Goal: Communication & Community: Participate in discussion

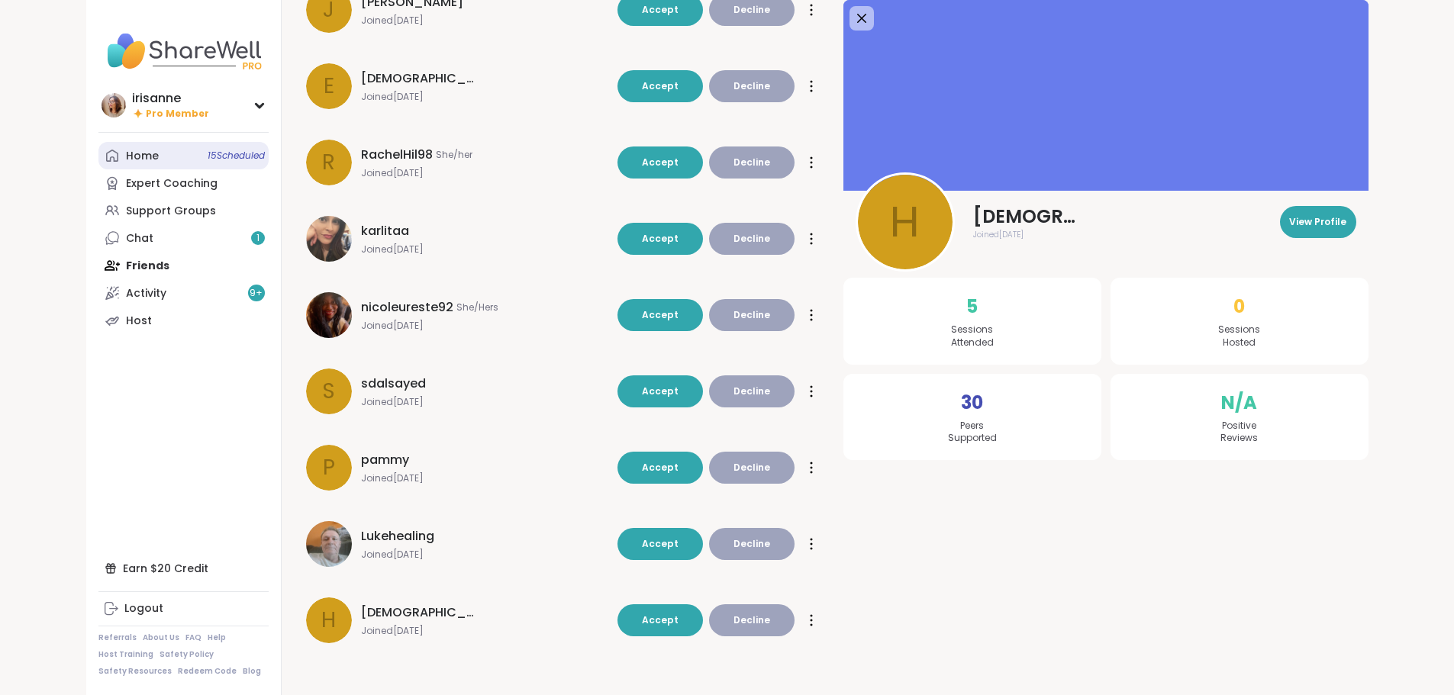
click at [98, 154] on link "Home 15 Scheduled" at bounding box center [183, 155] width 170 height 27
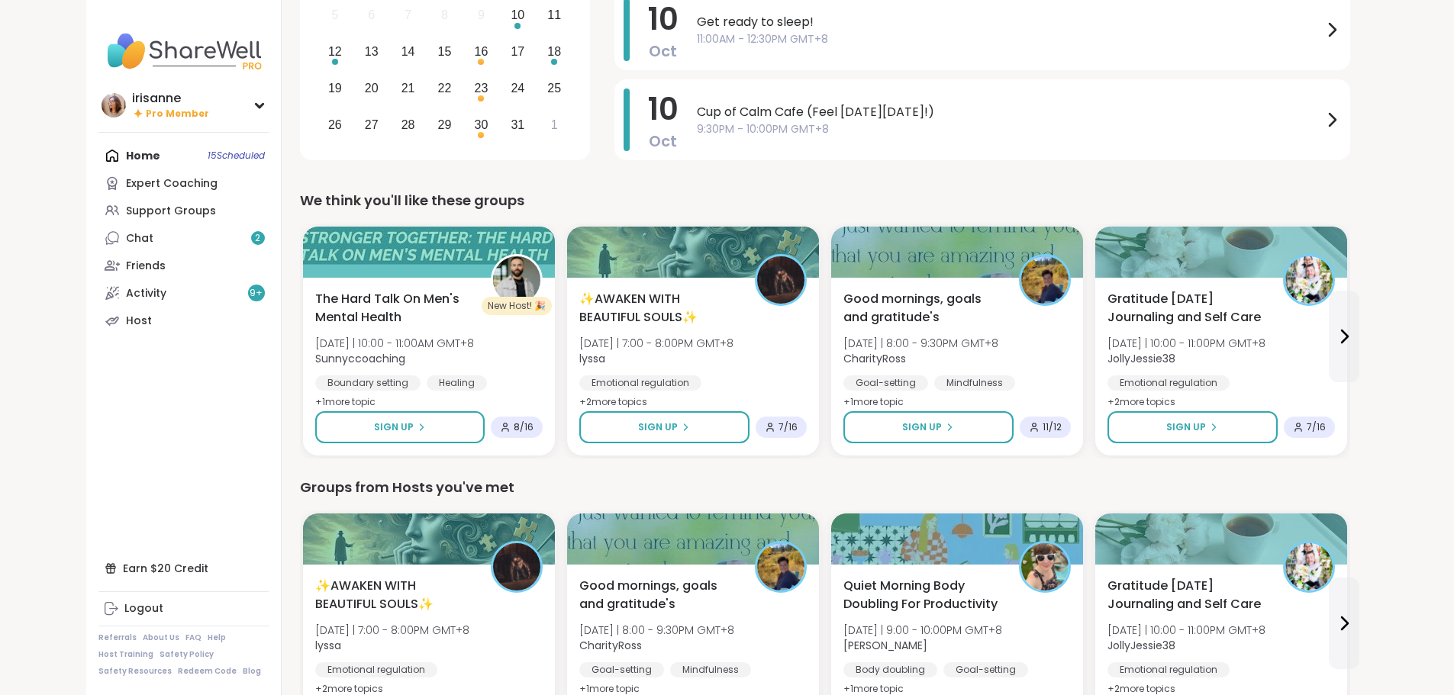
scroll to position [305, 0]
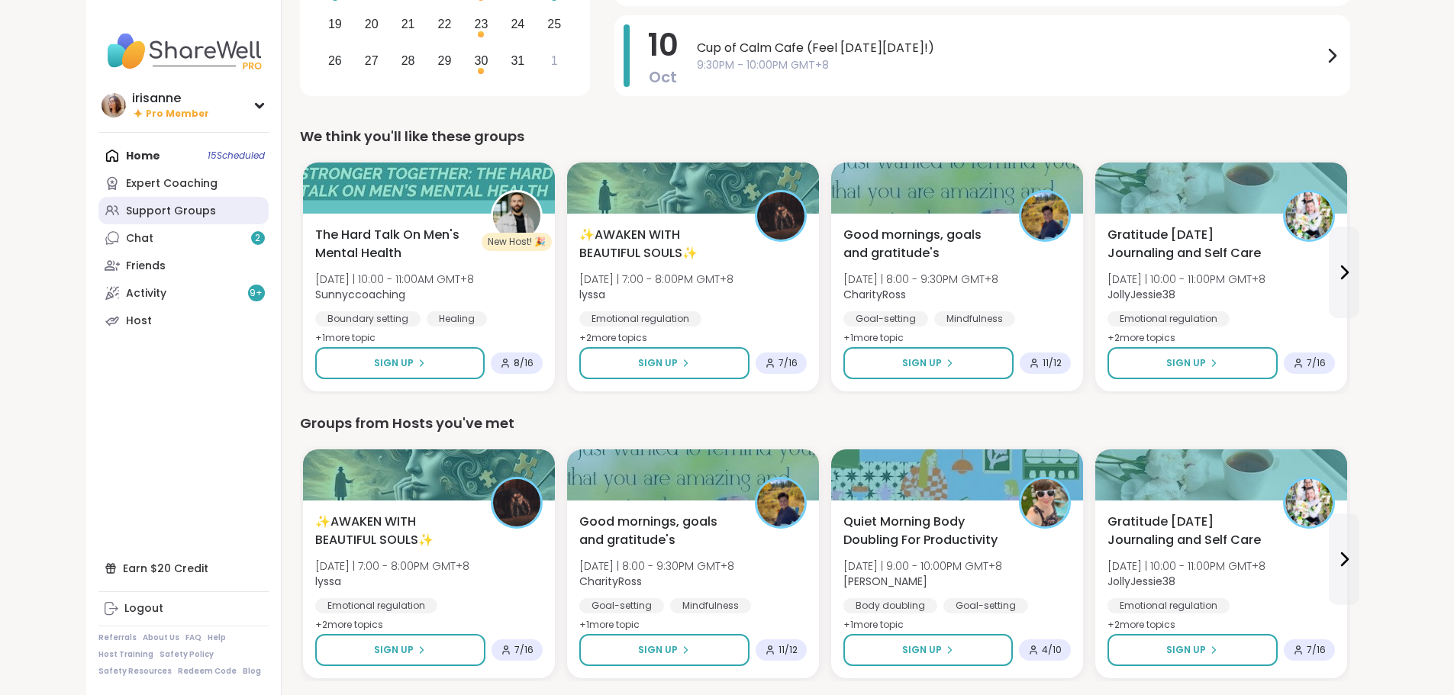
click at [126, 211] on div "Support Groups" at bounding box center [171, 211] width 90 height 15
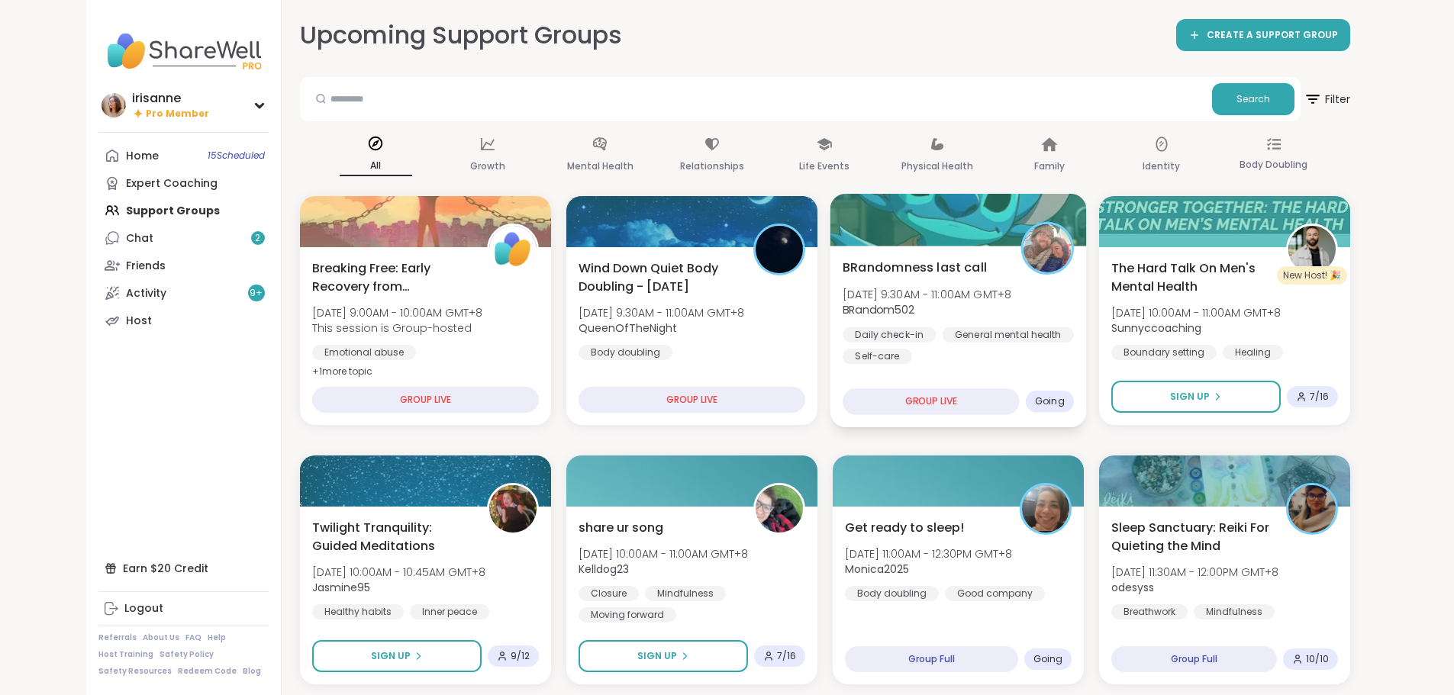
drag, startPoint x: 1036, startPoint y: 282, endPoint x: 1010, endPoint y: 308, distance: 36.2
click at [1036, 282] on div "BRandomness last call Fri, Oct 10 | 9:30AM - 11:00AM GMT+8 BRandom502 Daily che…" at bounding box center [958, 311] width 231 height 106
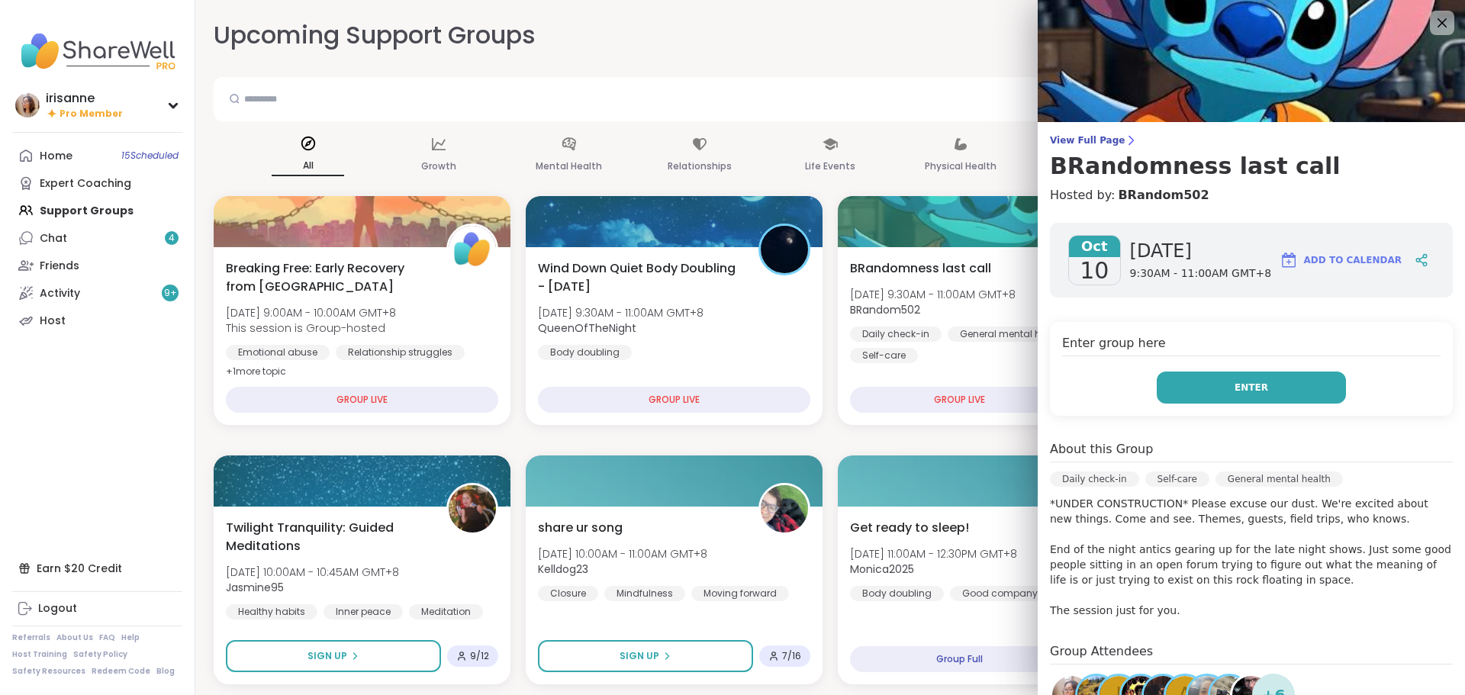
click at [1293, 387] on button "Enter" at bounding box center [1251, 388] width 189 height 32
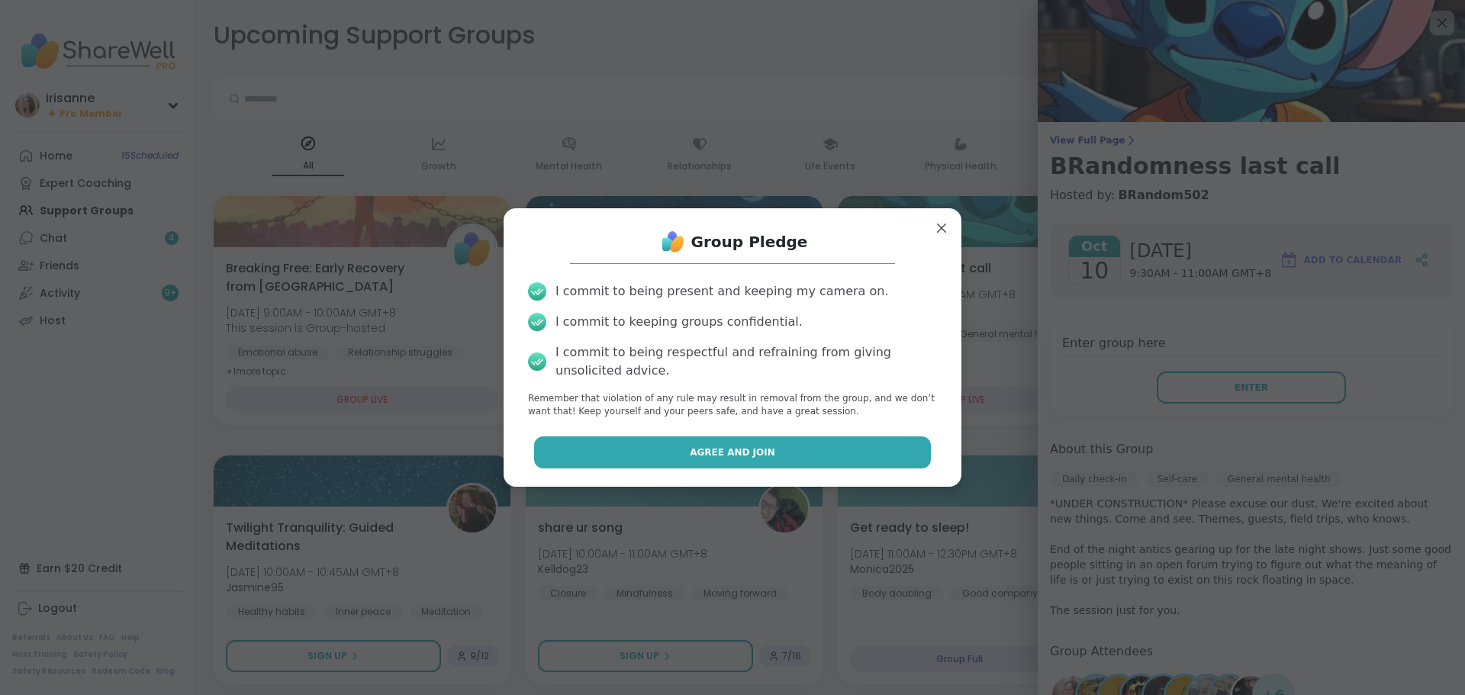
click at [727, 446] on span "Agree and Join" at bounding box center [732, 453] width 85 height 14
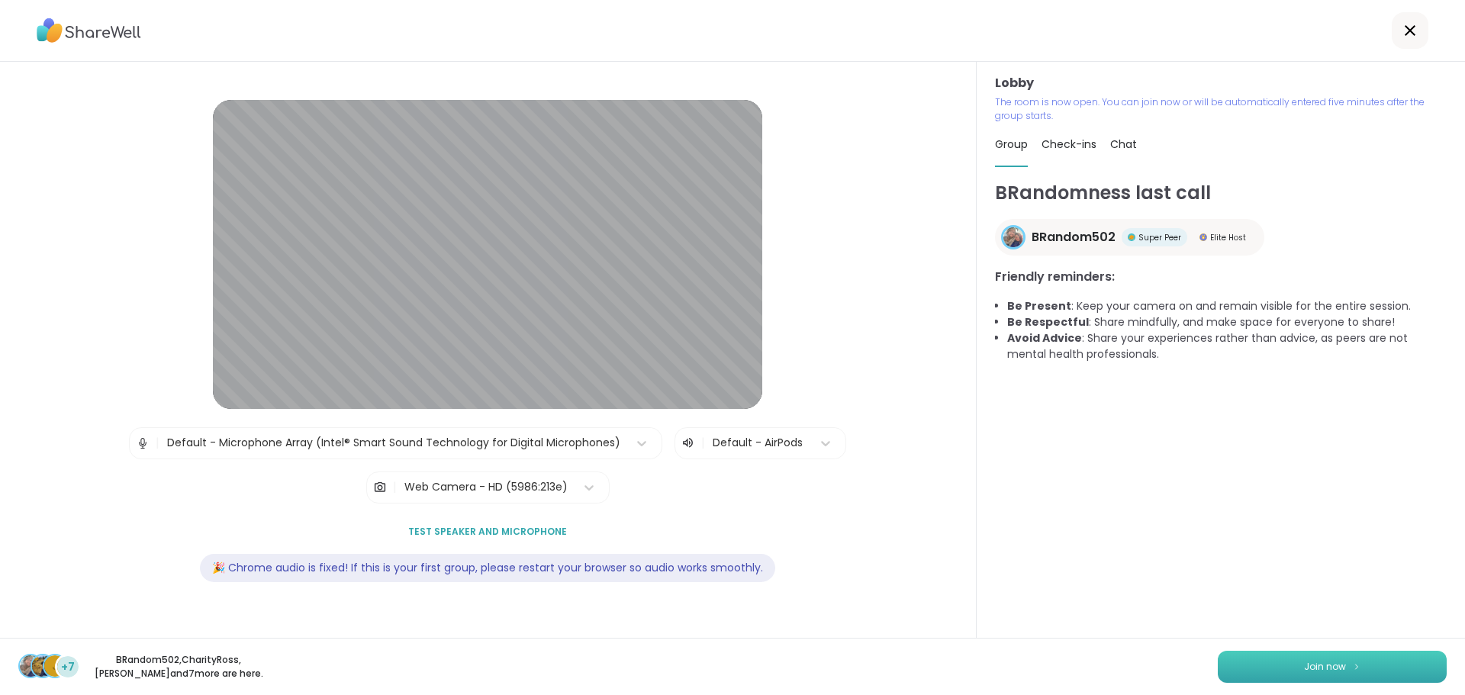
click at [1374, 659] on button "Join now" at bounding box center [1332, 667] width 229 height 32
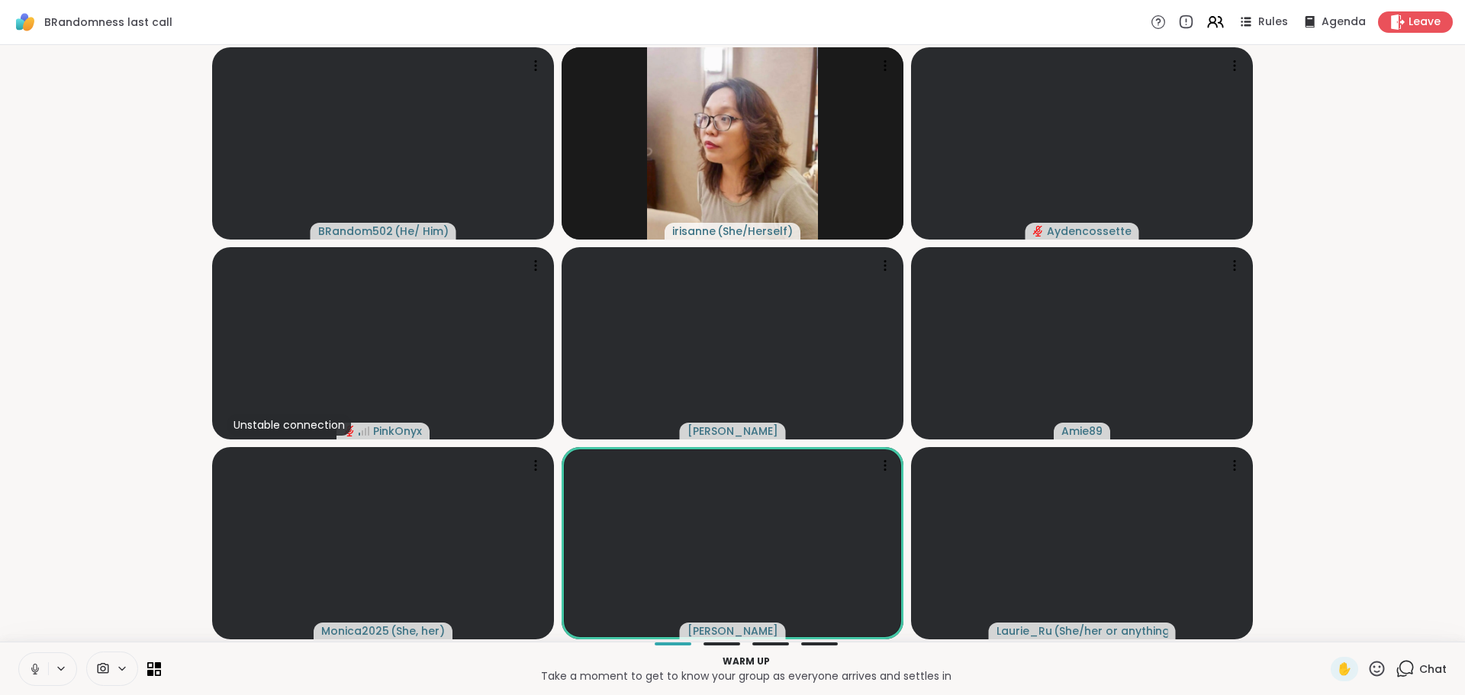
click at [31, 672] on icon at bounding box center [35, 669] width 14 height 14
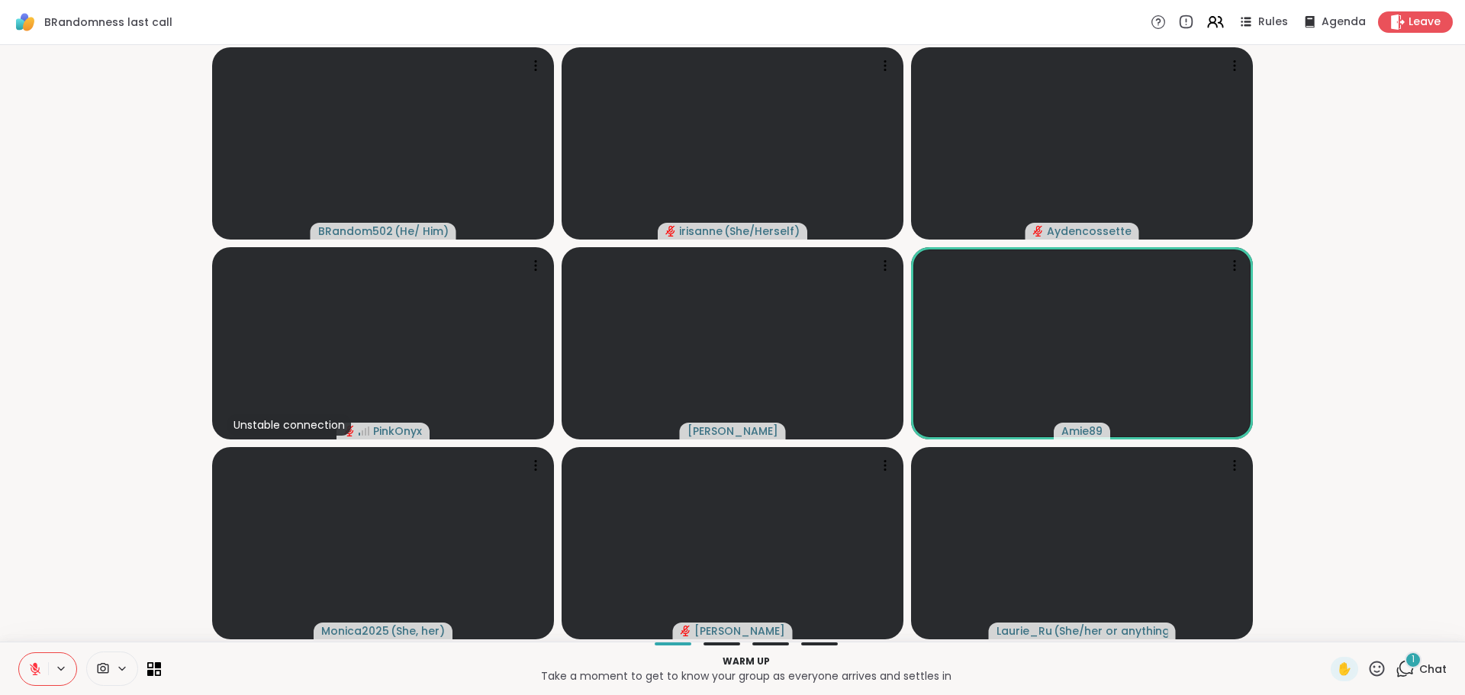
click at [20, 671] on button at bounding box center [33, 669] width 29 height 32
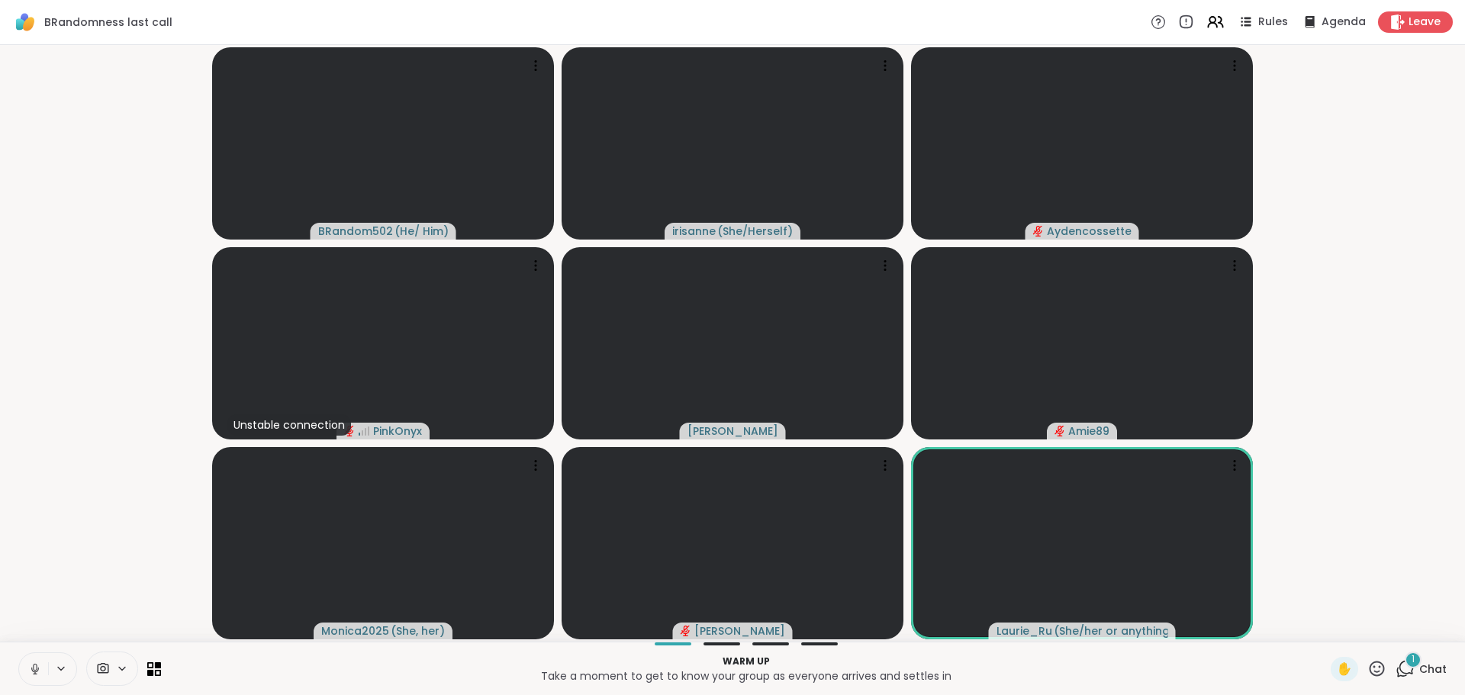
click at [29, 674] on icon at bounding box center [35, 669] width 14 height 14
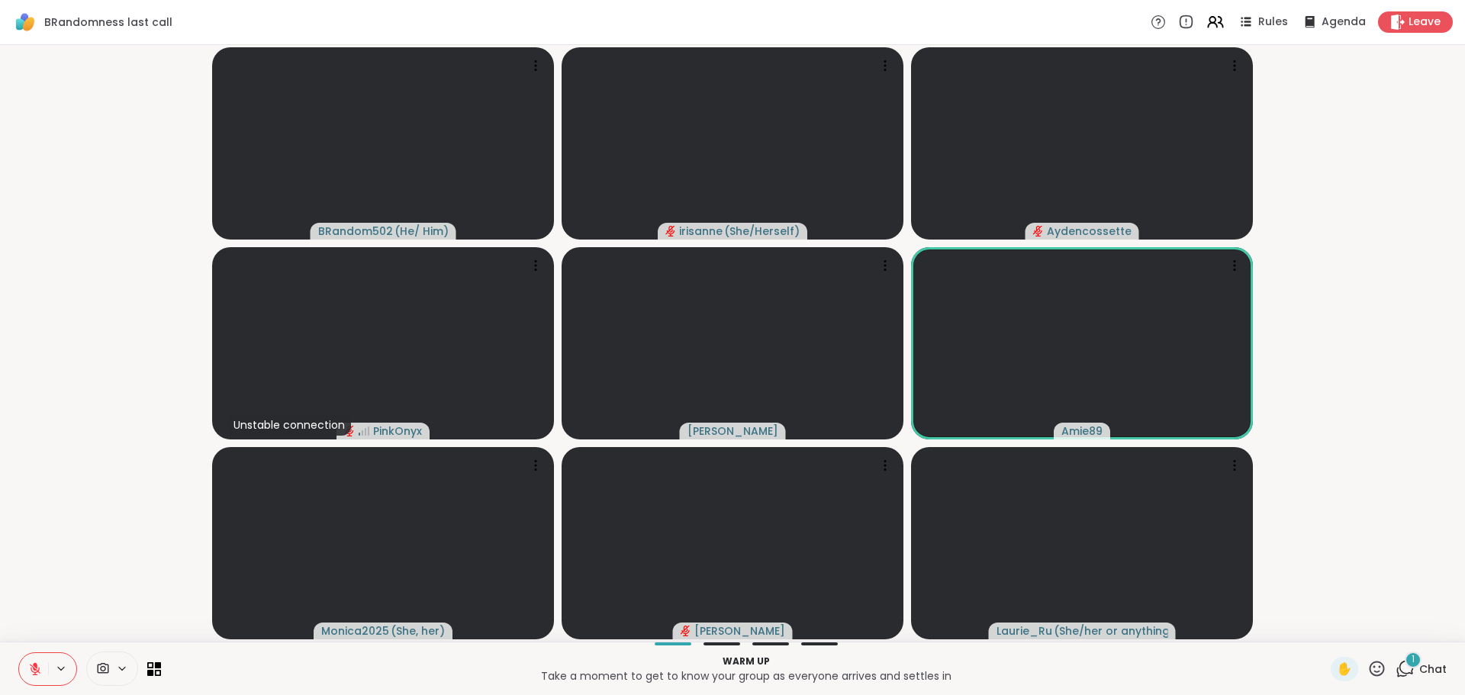
click at [29, 675] on icon at bounding box center [35, 669] width 14 height 14
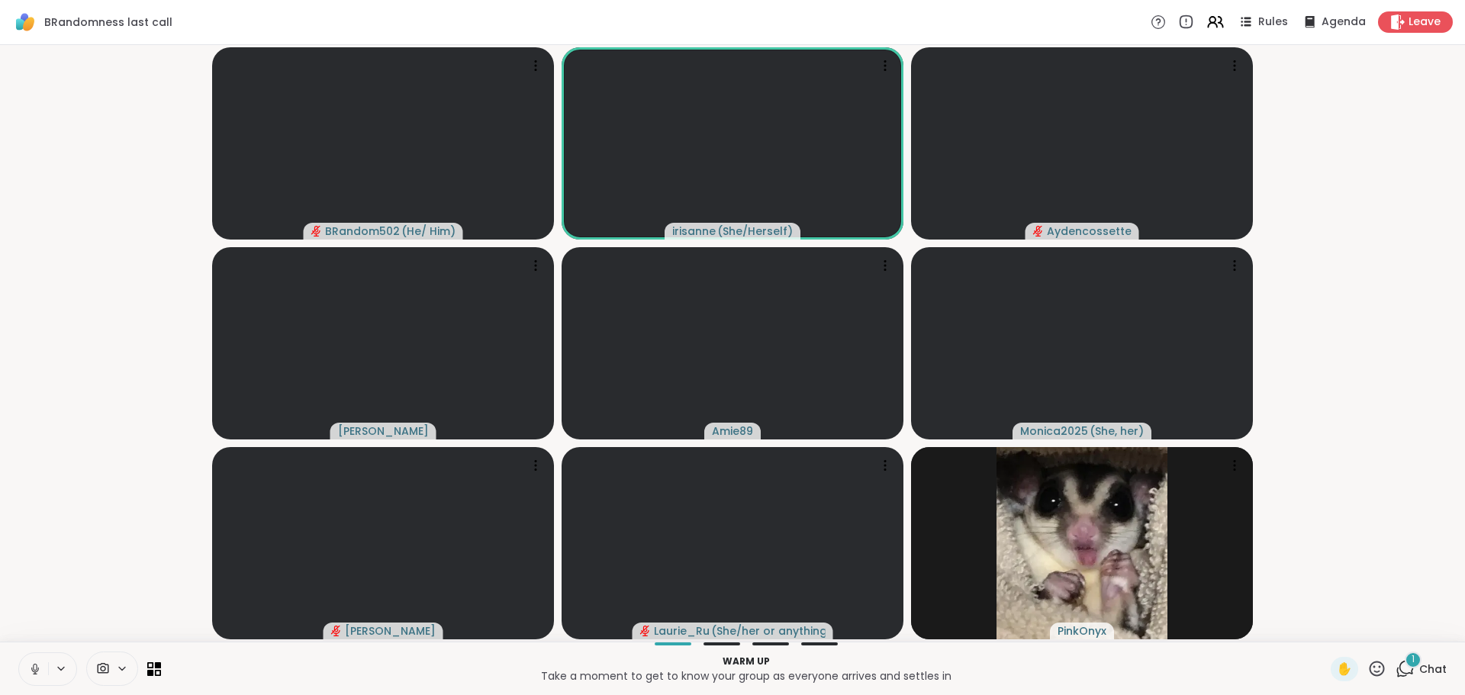
click at [28, 674] on icon at bounding box center [35, 669] width 14 height 14
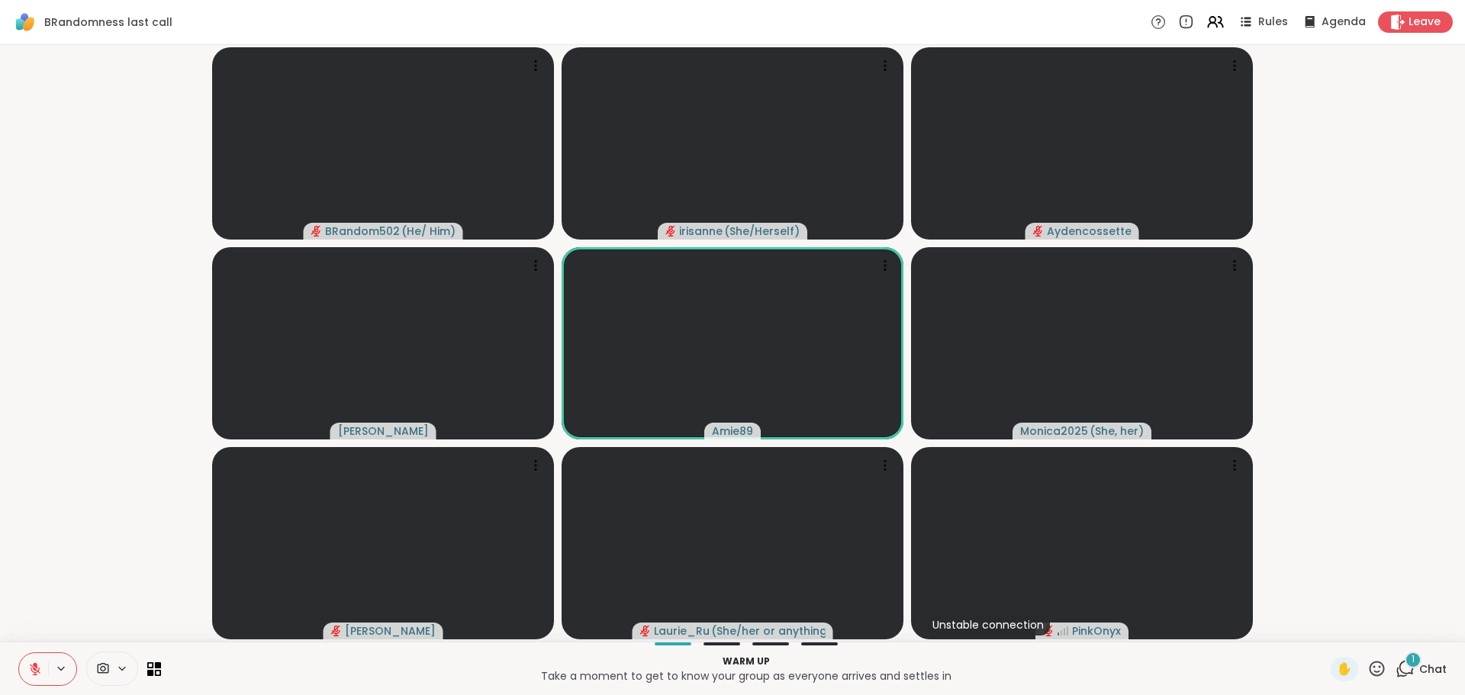
click at [28, 674] on icon at bounding box center [35, 669] width 14 height 14
click at [35, 675] on icon at bounding box center [35, 669] width 14 height 14
click at [35, 675] on icon at bounding box center [35, 669] width 11 height 11
click at [35, 675] on icon at bounding box center [35, 669] width 14 height 14
click at [35, 675] on icon at bounding box center [35, 669] width 11 height 11
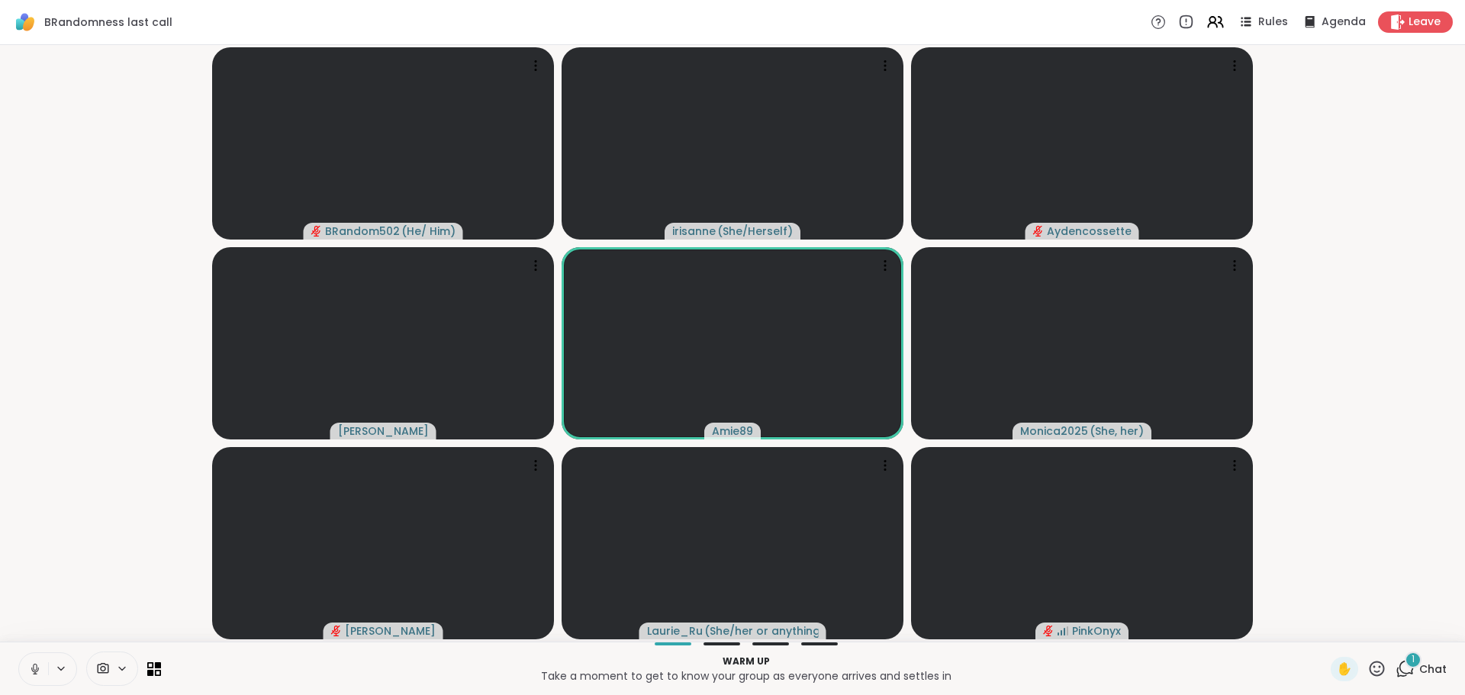
click at [36, 673] on icon at bounding box center [35, 669] width 14 height 14
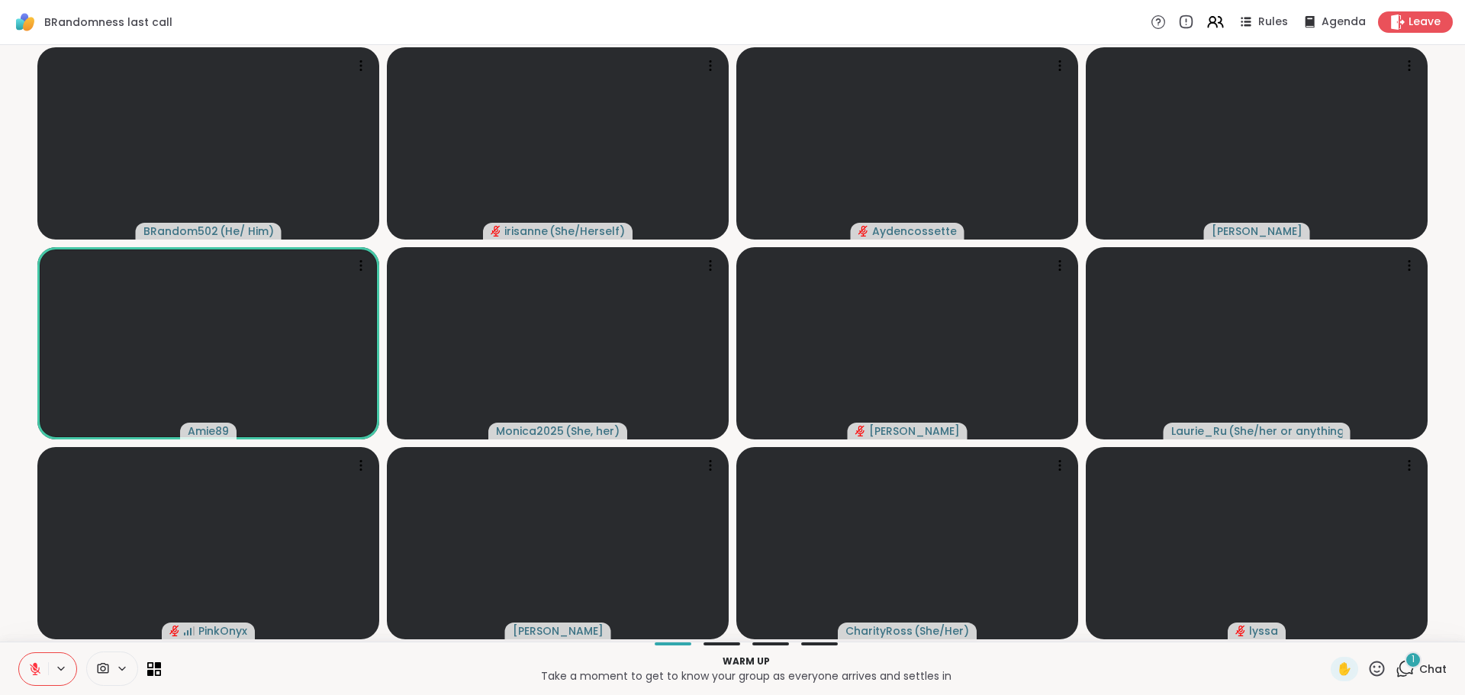
click at [33, 673] on icon at bounding box center [35, 669] width 14 height 14
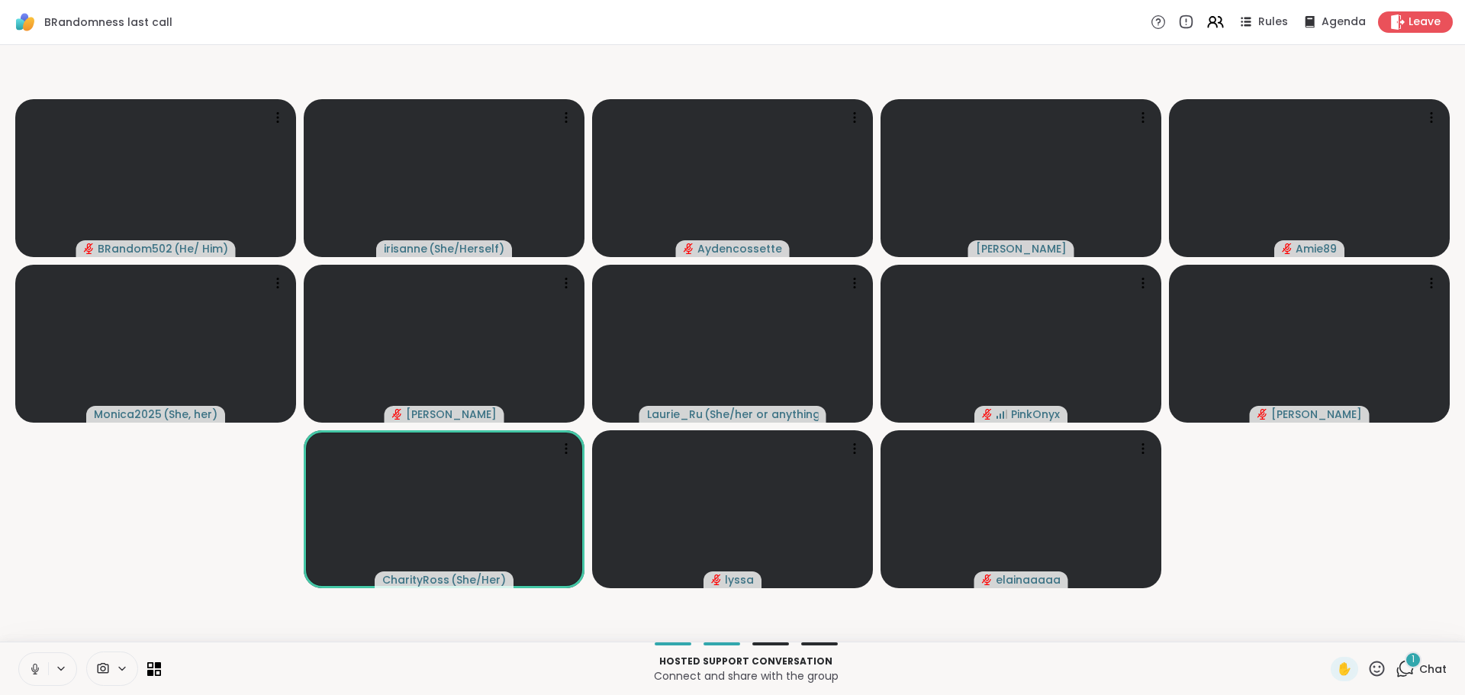
click at [141, 486] on video-player-container "BRandom502 ( He/ Him ) irisanne ( She/Herself ) Aydencossette Cyndy Amie89 Moni…" at bounding box center [732, 343] width 1447 height 585
click at [121, 530] on video-player-container "BRandom502 ( He/ Him ) irisanne ( She/Herself ) Aydencossette Cyndy Amie89 Moni…" at bounding box center [732, 343] width 1447 height 585
click at [86, 578] on video-player-container "BRandom502 ( He/ Him ) irisanne ( She/Herself ) Aydencossette Cyndy Amie89 Moni…" at bounding box center [732, 343] width 1447 height 585
click at [47, 662] on button at bounding box center [33, 669] width 29 height 32
click at [48, 666] on button at bounding box center [62, 668] width 28 height 13
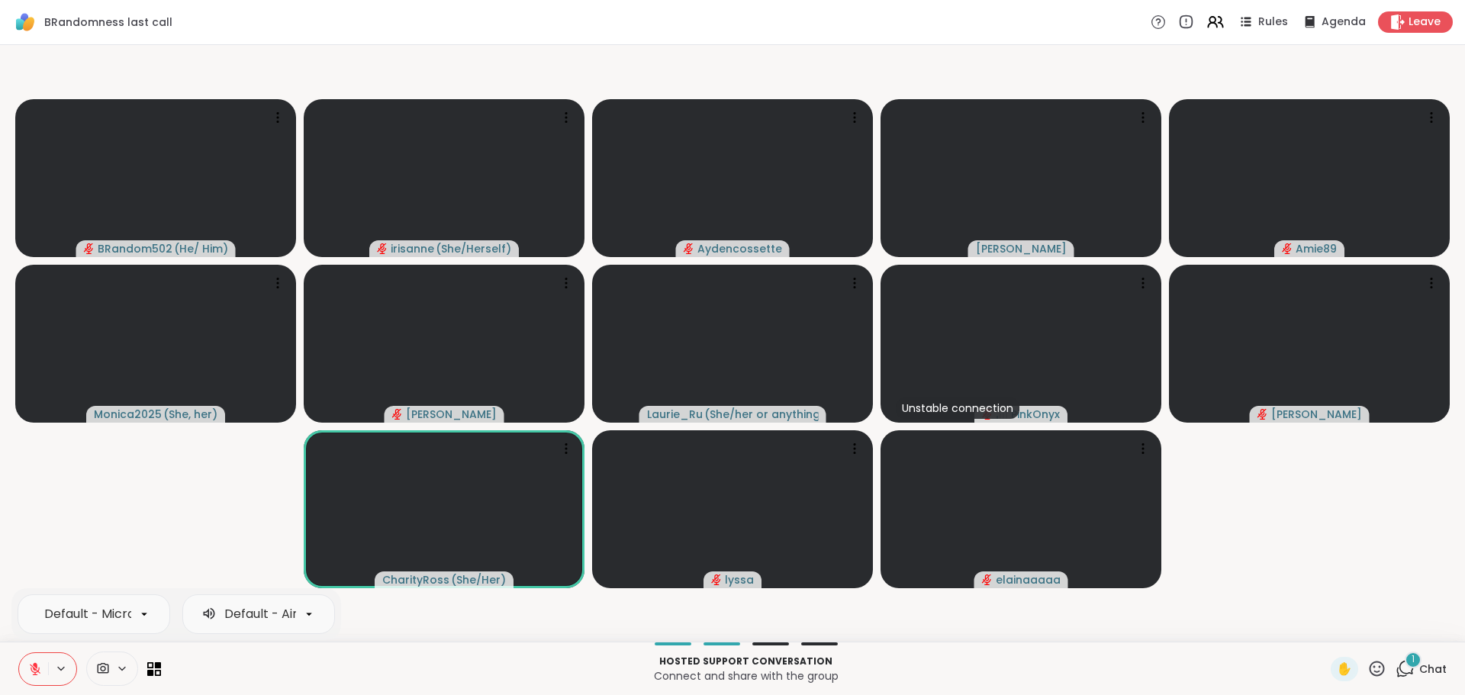
click at [40, 668] on button at bounding box center [33, 669] width 29 height 32
click at [45, 669] on button at bounding box center [33, 669] width 29 height 32
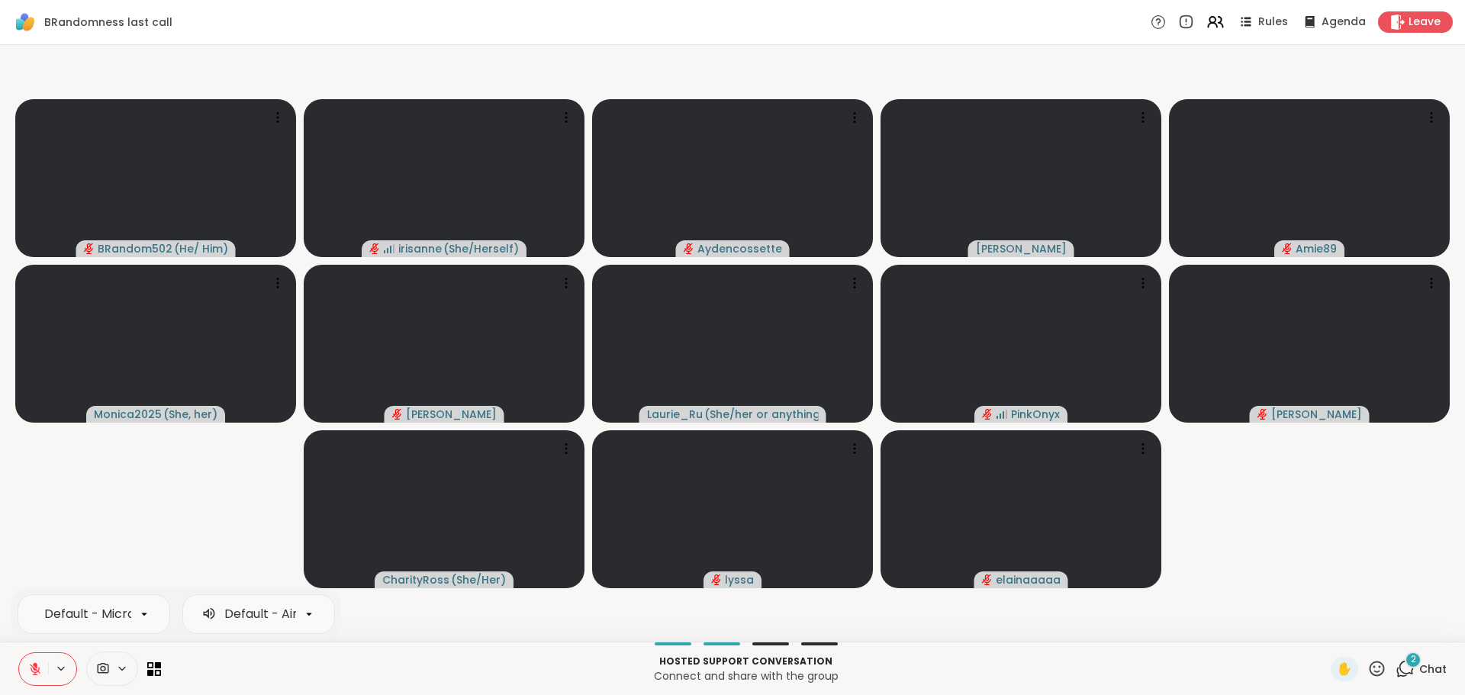
click at [119, 545] on video-player-container "BRandom502 ( He/ Him ) irisanne ( She/Herself ) Aydencossette Cyndy Amie89 Moni…" at bounding box center [732, 343] width 1447 height 585
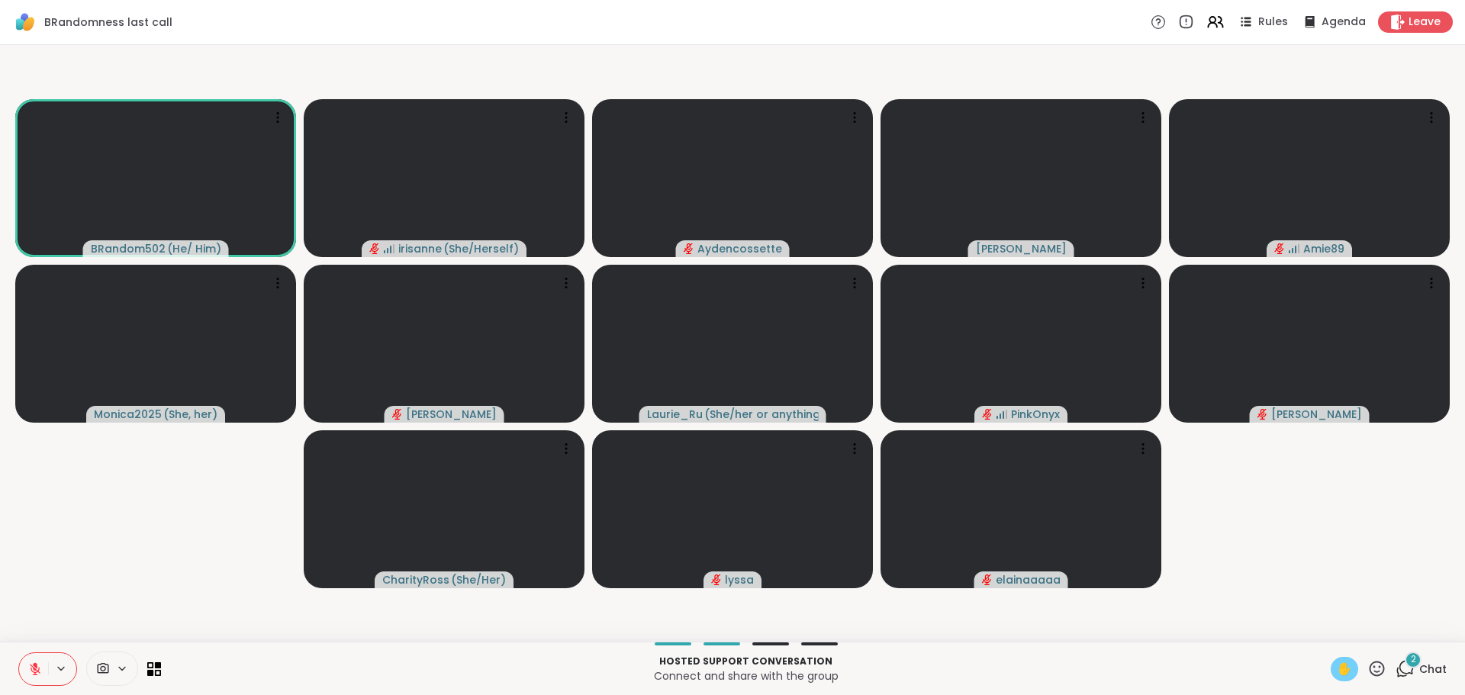
click at [1331, 671] on div "✋" at bounding box center [1344, 669] width 27 height 24
click at [144, 578] on video-player-container "BRandom502 ( He/ Him ) ✋ irisanne ( She/Herself ) Aydencossette Cyndy Amie89 Mo…" at bounding box center [732, 343] width 1447 height 585
click at [38, 668] on icon at bounding box center [35, 669] width 14 height 14
click at [94, 582] on video-player-container "BRandom502 ( He/ Him ) ✋ irisanne ( She/Herself ) Aydencossette Cyndy Amie89 Mo…" at bounding box center [732, 343] width 1447 height 585
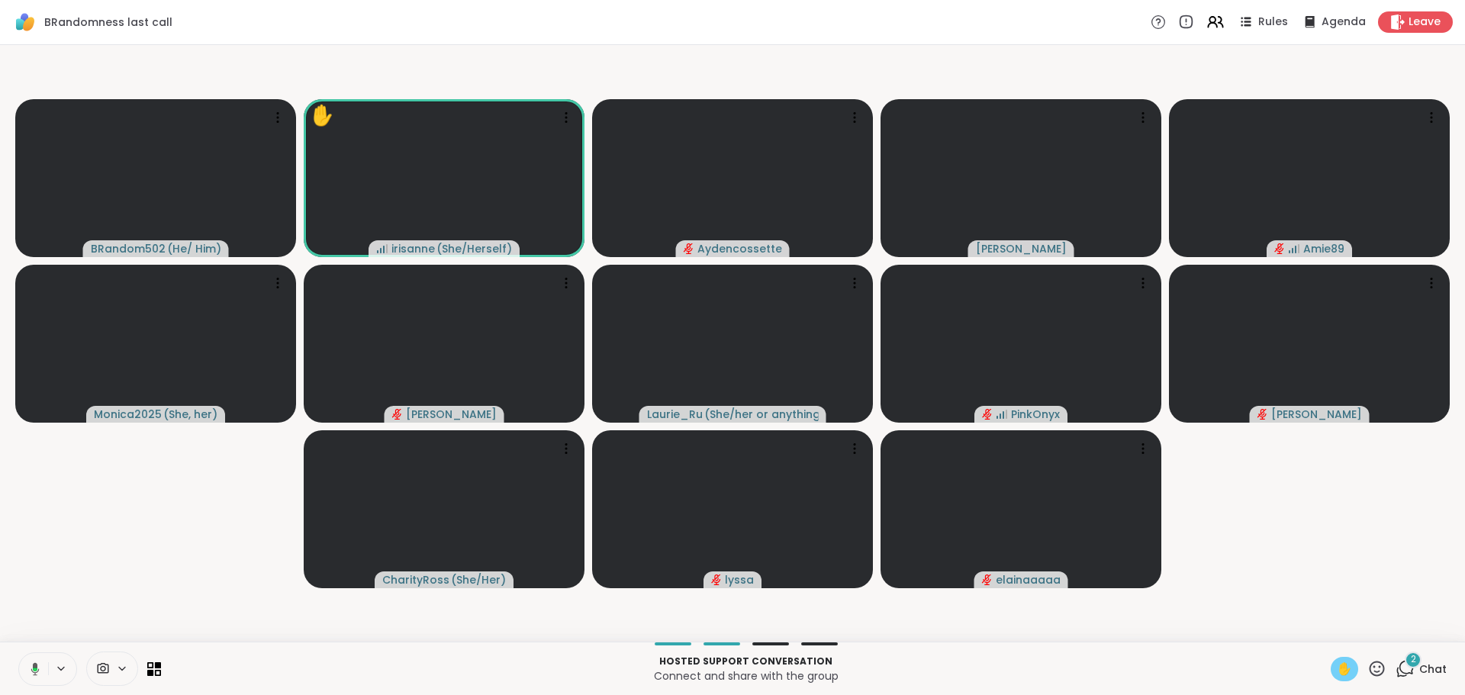
click at [24, 666] on button at bounding box center [32, 669] width 31 height 32
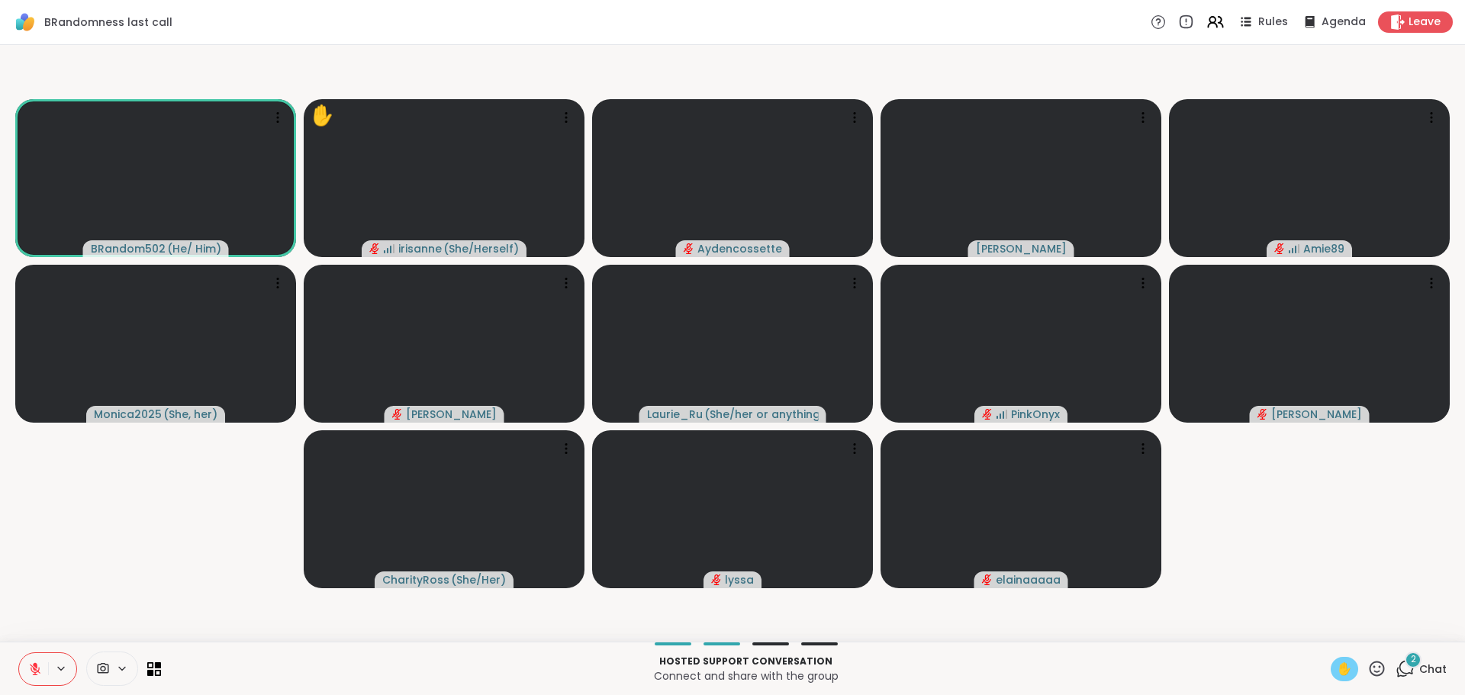
click at [127, 604] on video-player-container "BRandom502 ( He/ Him ) ✋ irisanne ( She/Herself ) Aydencossette Cyndy Amie89 Mo…" at bounding box center [732, 343] width 1447 height 585
click at [1339, 662] on span "✋" at bounding box center [1344, 669] width 15 height 18
click at [1339, 590] on video-player-container "BRandom502 ( He/ Him ) irisanne ( She/Herself ) Aydencossette Cyndy Amie89 Moni…" at bounding box center [732, 343] width 1447 height 585
click at [141, 558] on video-player-container "BRandom502 ( He/ Him ) irisanne ( She/Herself ) Aydencossette Cyndy Amie89 Moni…" at bounding box center [732, 343] width 1447 height 585
click at [26, 676] on button at bounding box center [33, 669] width 29 height 32
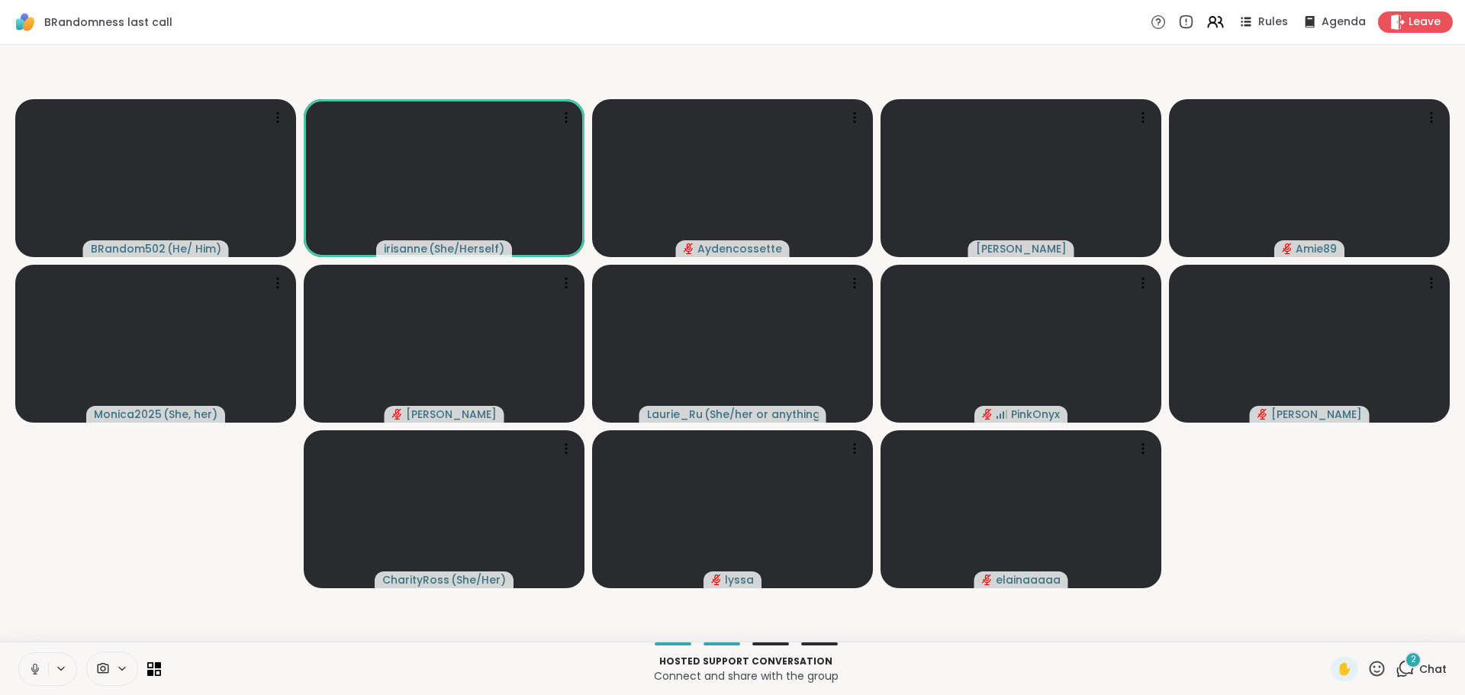
click at [27, 664] on button at bounding box center [33, 669] width 29 height 32
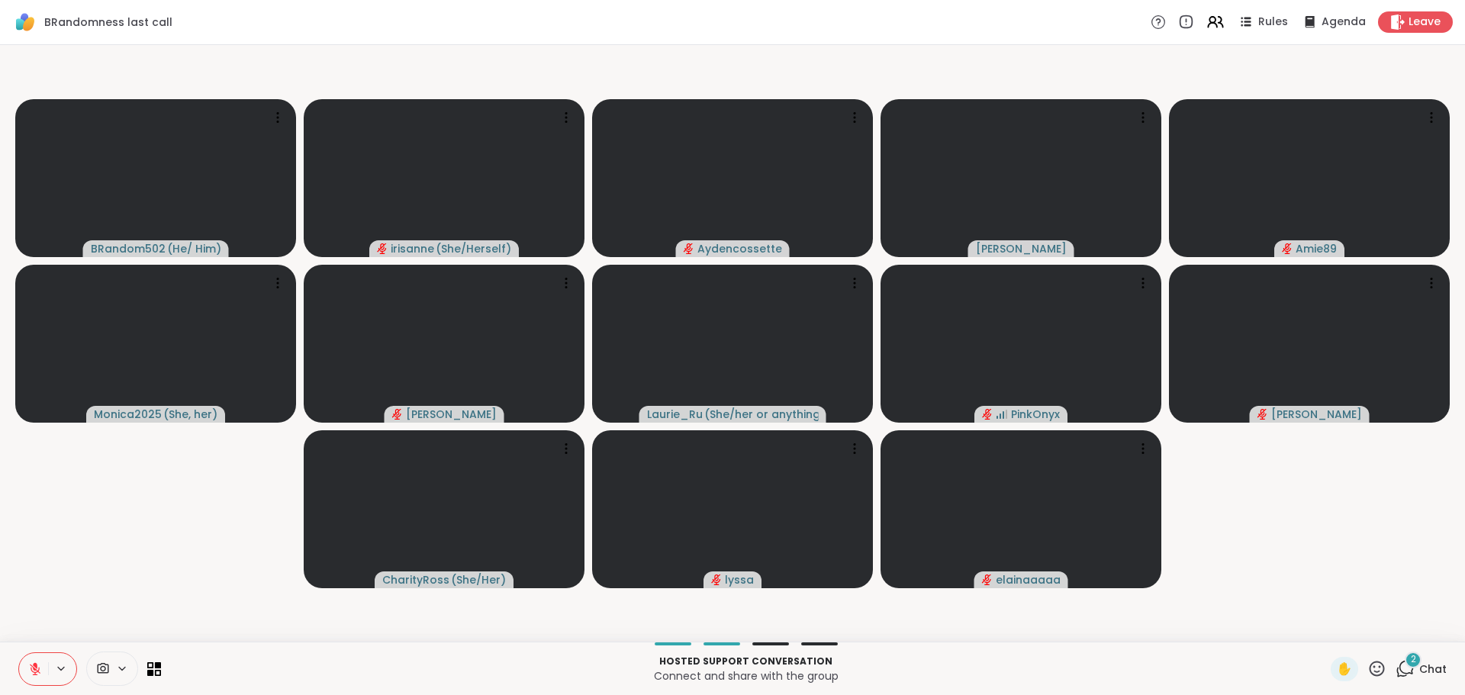
click at [72, 588] on video-player-container "BRandom502 ( He/ Him ) irisanne ( She/Herself ) Aydencossette Cyndy Amie89 Moni…" at bounding box center [732, 343] width 1447 height 585
click at [44, 667] on button at bounding box center [33, 669] width 29 height 32
click at [43, 666] on button at bounding box center [32, 669] width 31 height 32
click at [73, 624] on video-player-container "BRandom502 ( He/ Him ) irisanne ( She/Herself ) Aydencossette Cyndy Amie89 Moni…" at bounding box center [732, 343] width 1447 height 585
click at [141, 626] on video-player-container "BRandom502 ( He/ Him ) irisanne ( She/Herself ) Aydencossette Cyndy Amie89 Moni…" at bounding box center [732, 343] width 1447 height 585
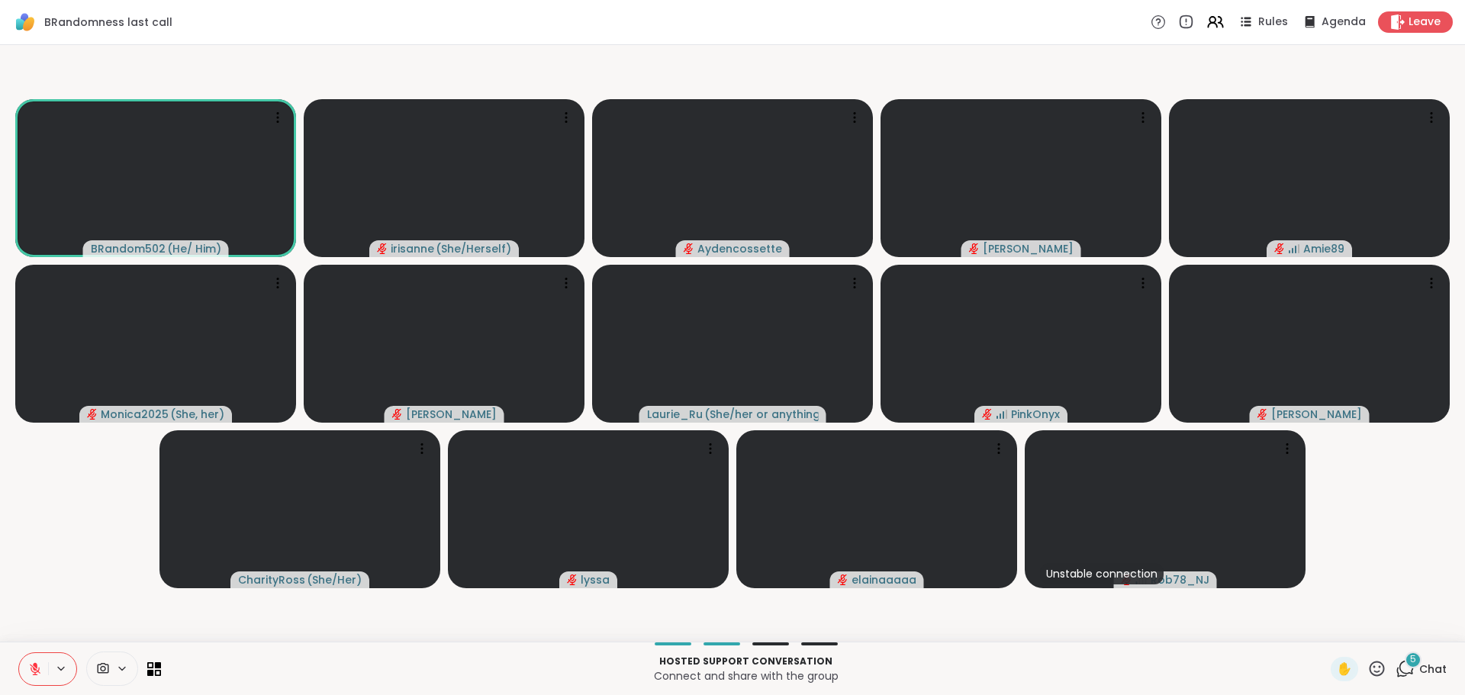
click at [1420, 676] on span "Chat" at bounding box center [1433, 669] width 27 height 15
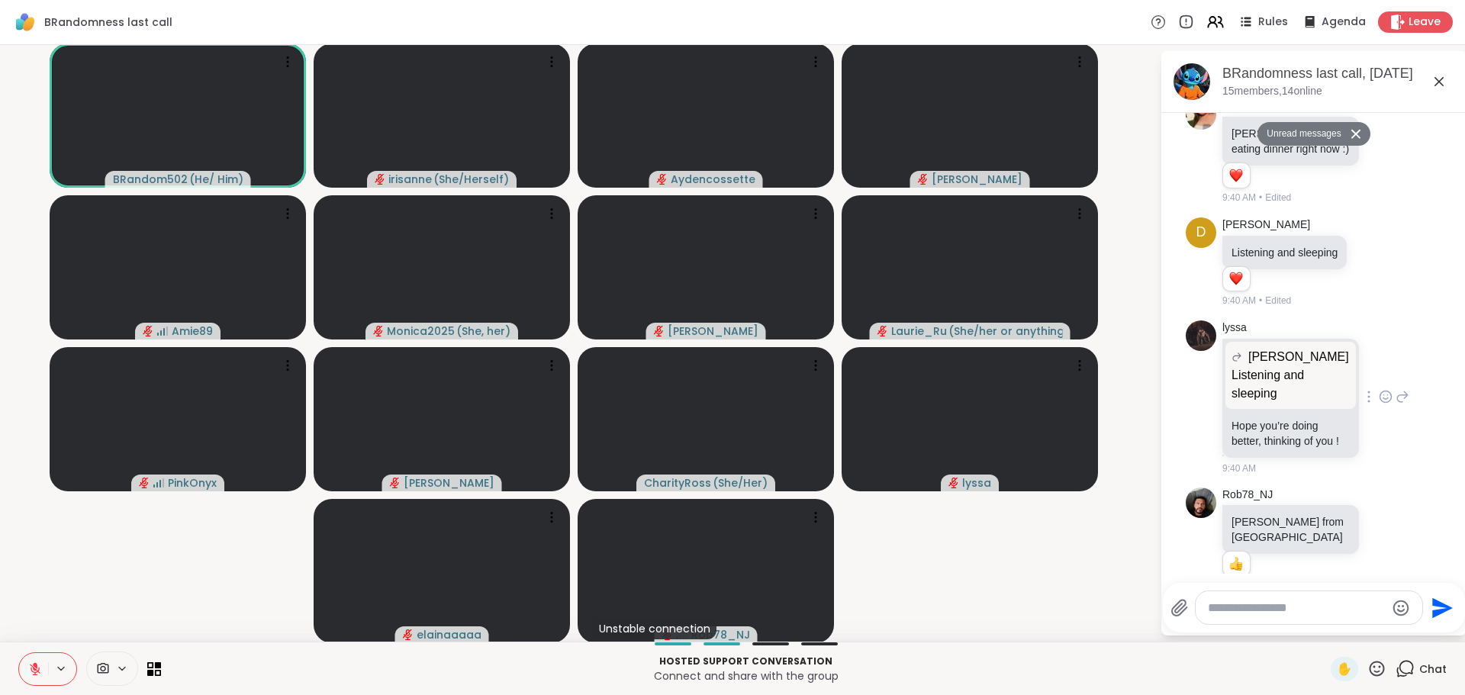
scroll to position [510, 0]
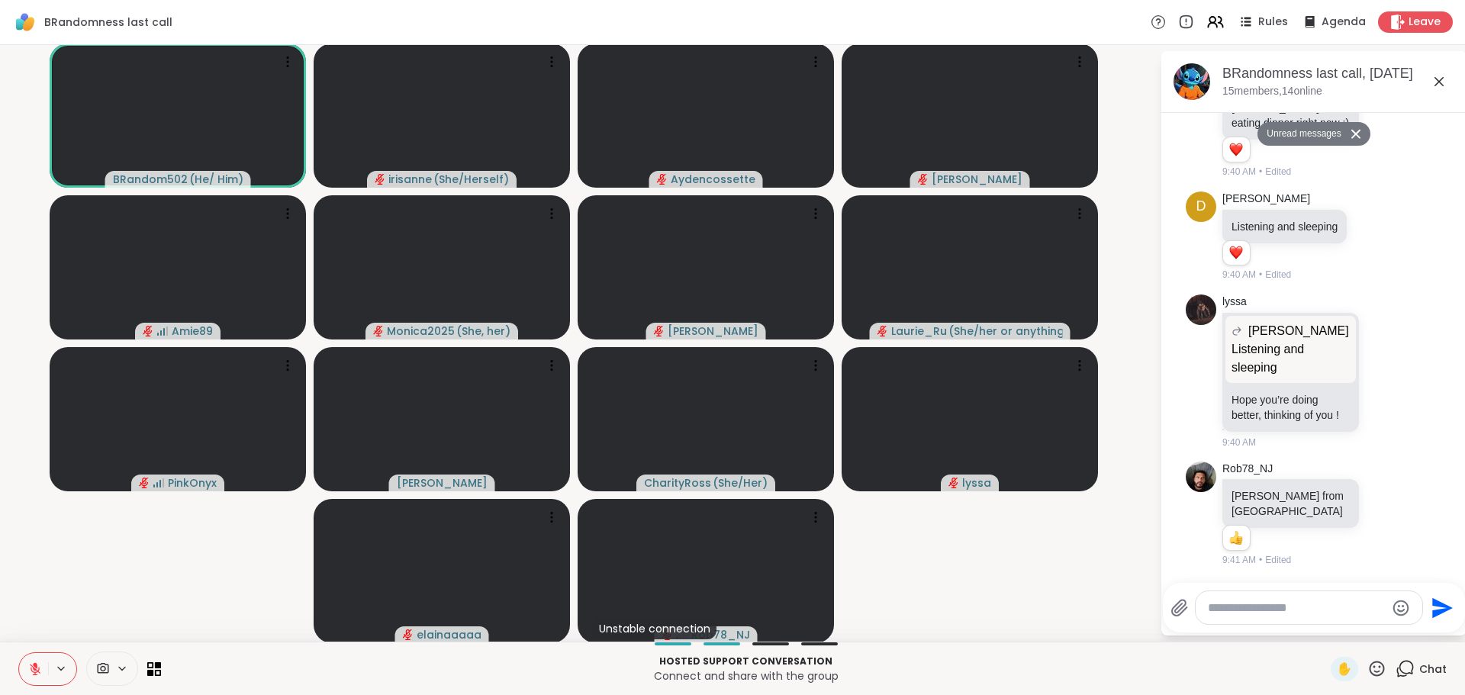
click at [1430, 73] on icon at bounding box center [1439, 82] width 18 height 18
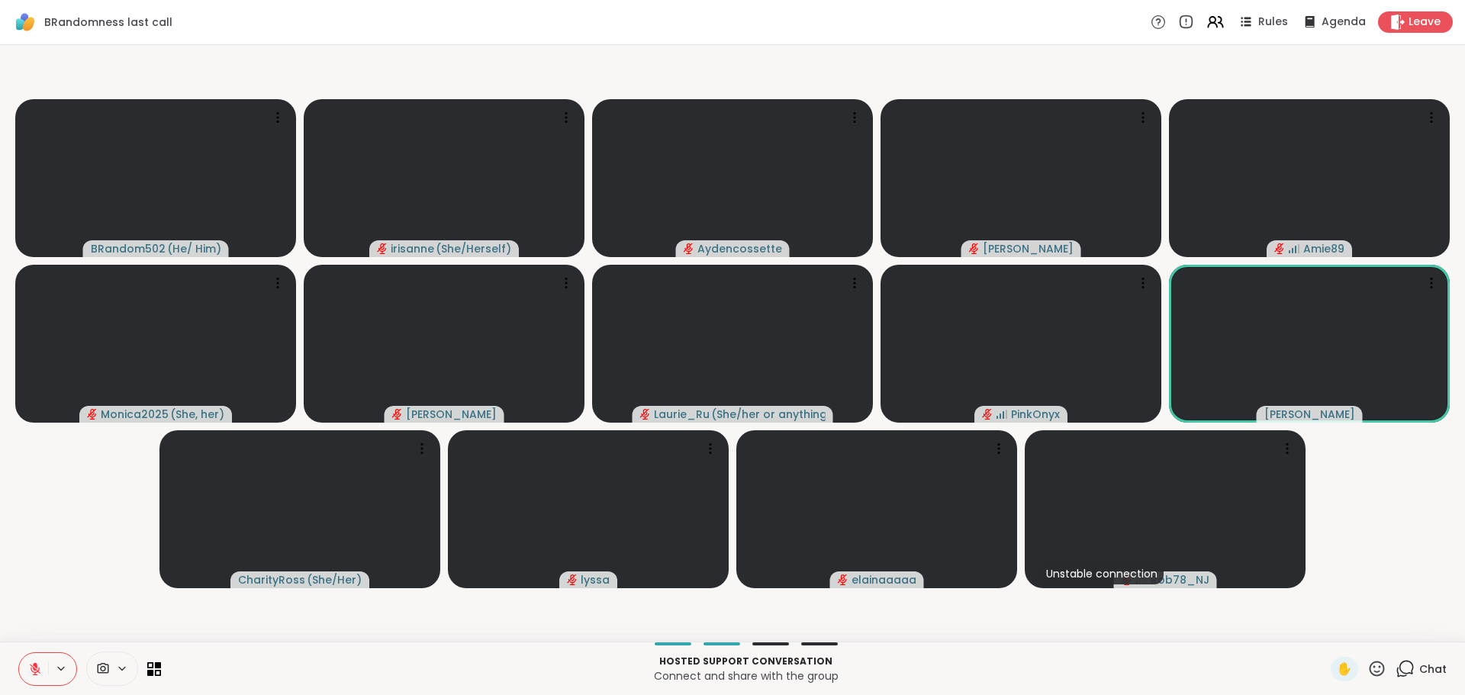
click at [1396, 678] on icon at bounding box center [1405, 668] width 19 height 19
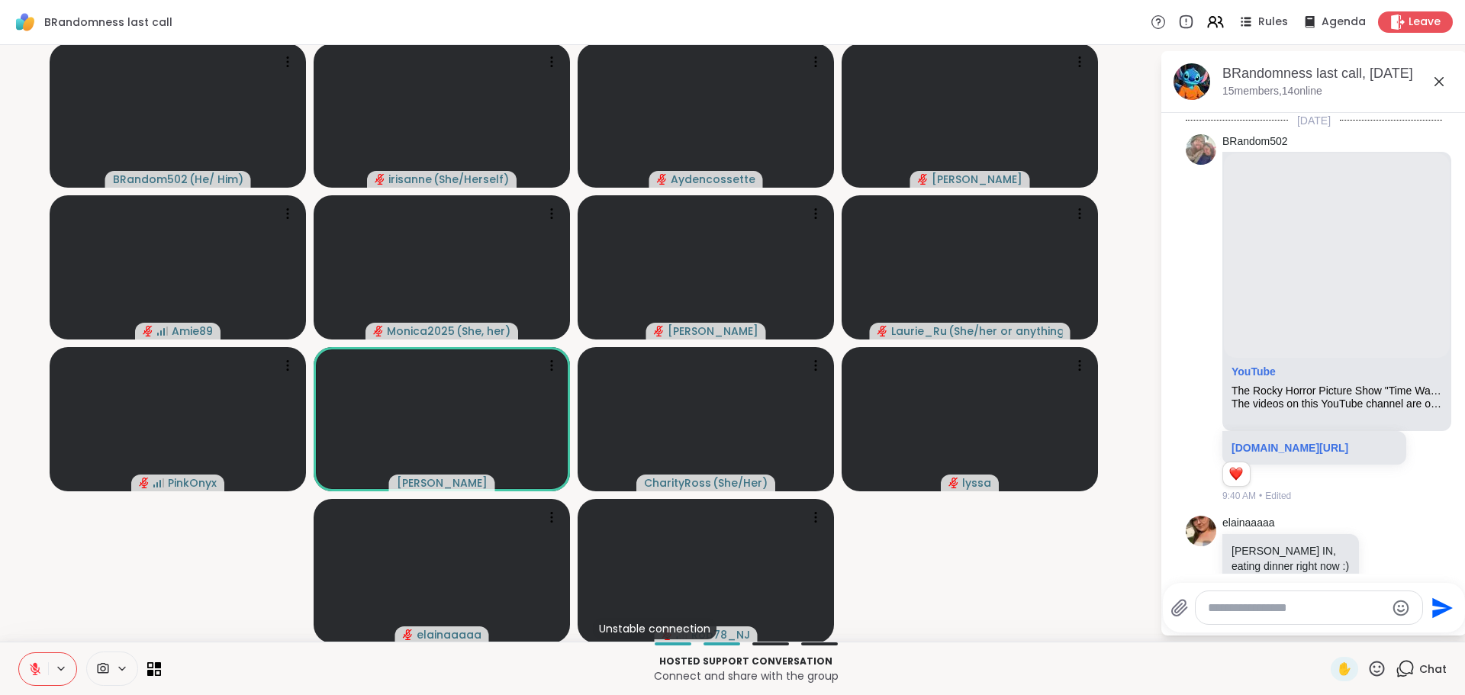
scroll to position [473, 0]
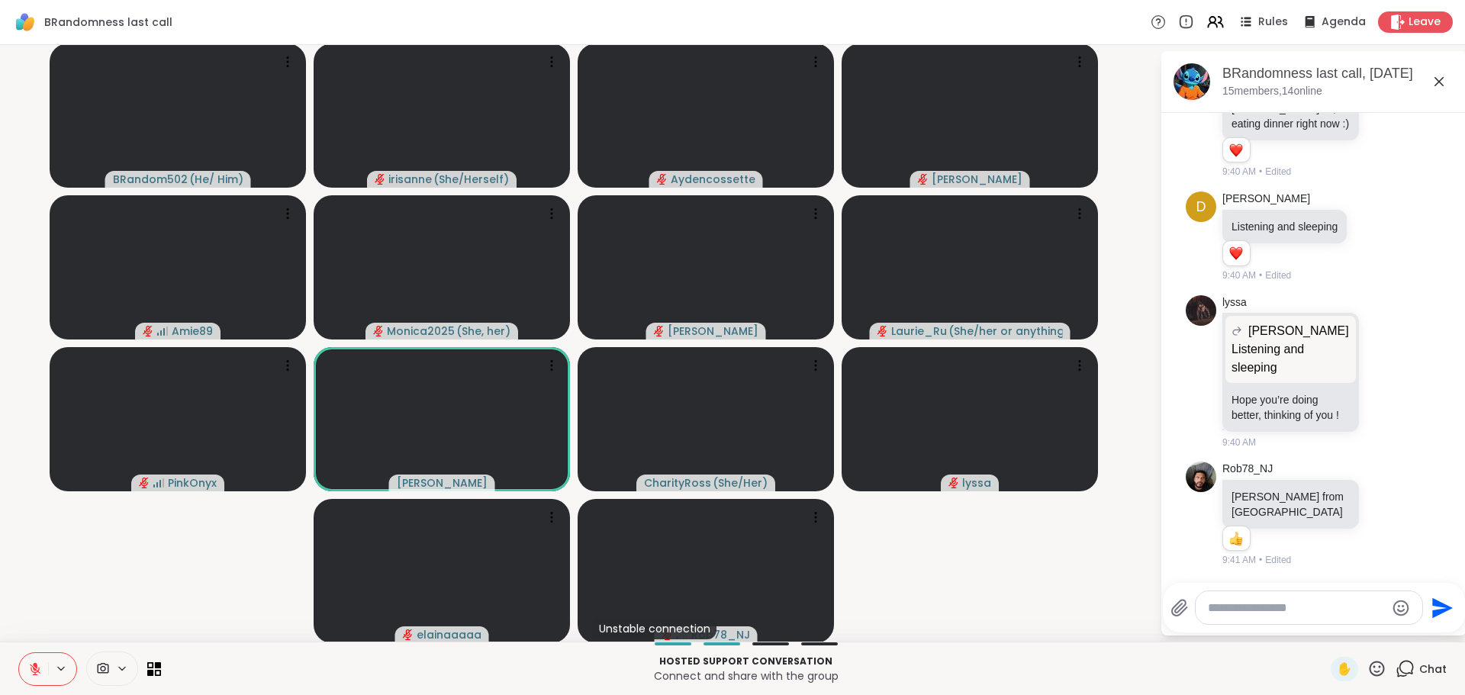
click at [1254, 608] on textarea "Type your message" at bounding box center [1297, 608] width 178 height 15
type textarea "*"
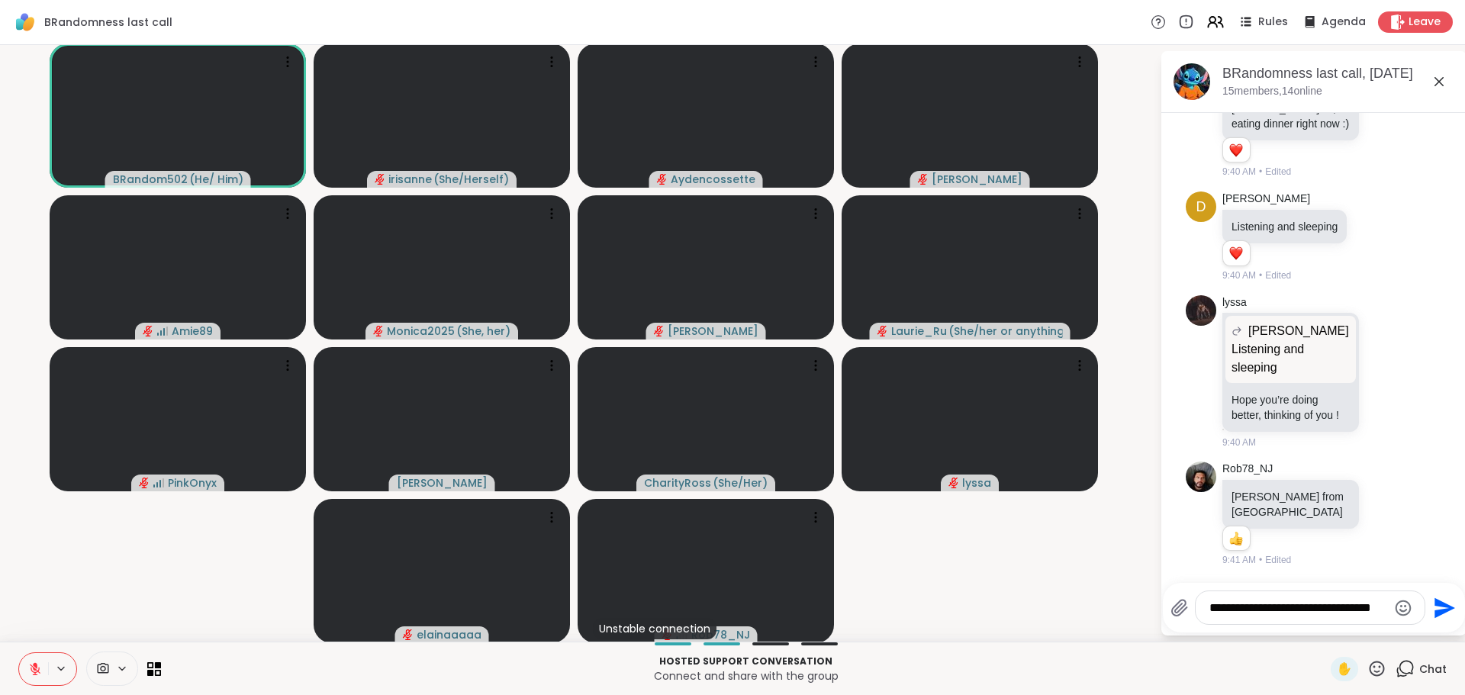
type textarea "**********"
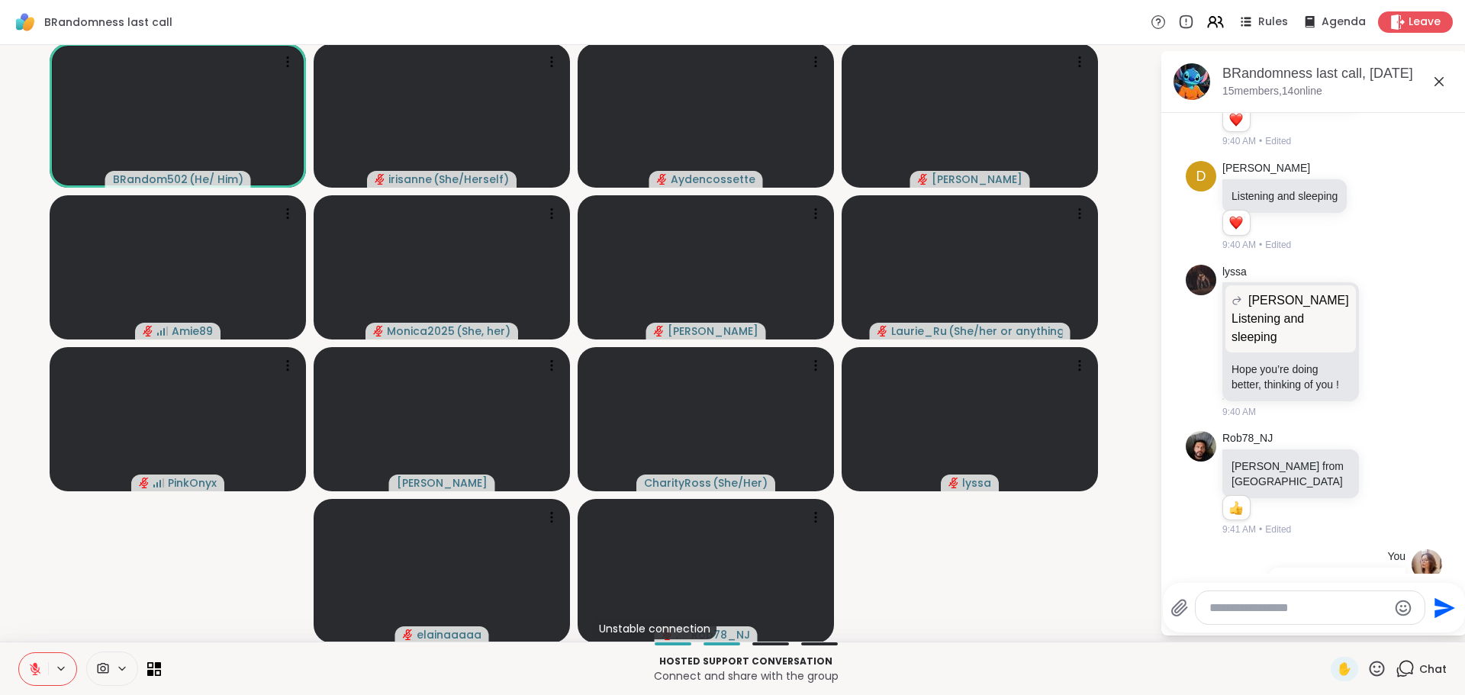
scroll to position [570, 0]
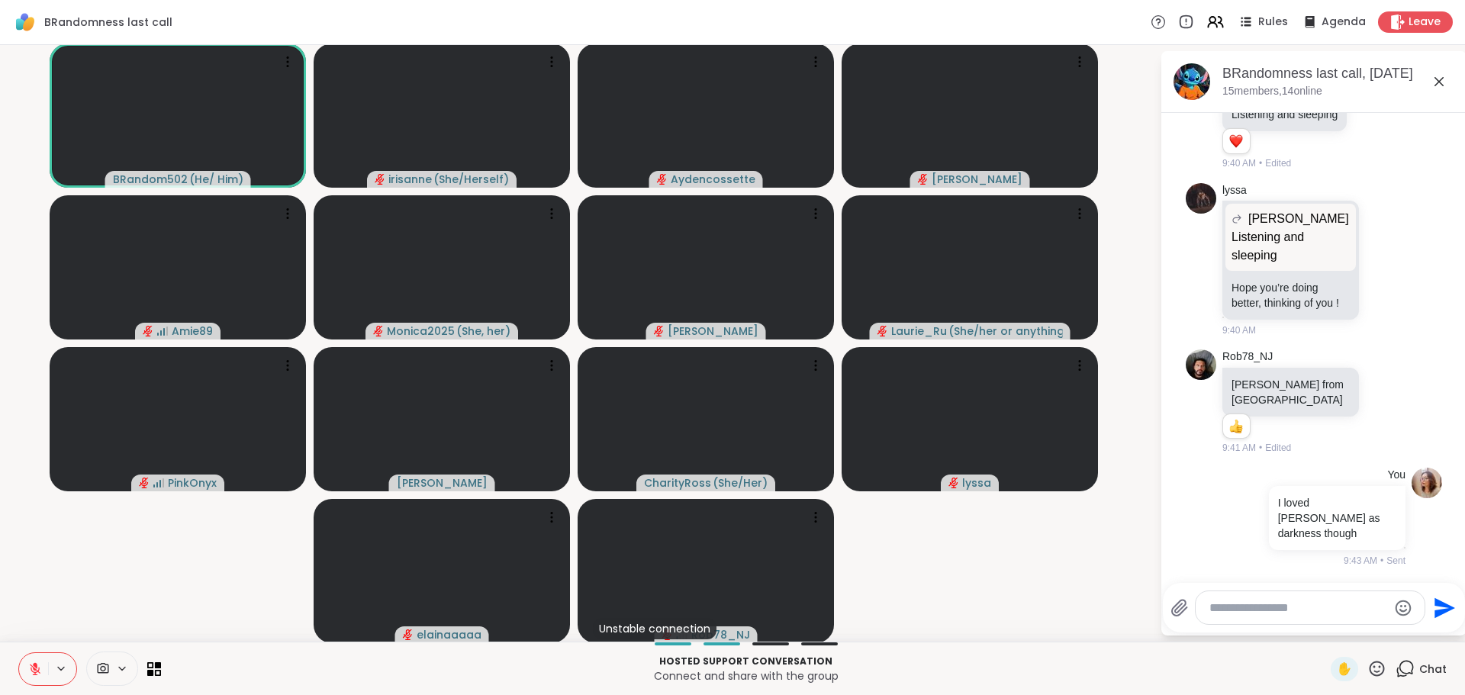
type textarea "*"
click at [1433, 75] on icon at bounding box center [1439, 82] width 18 height 18
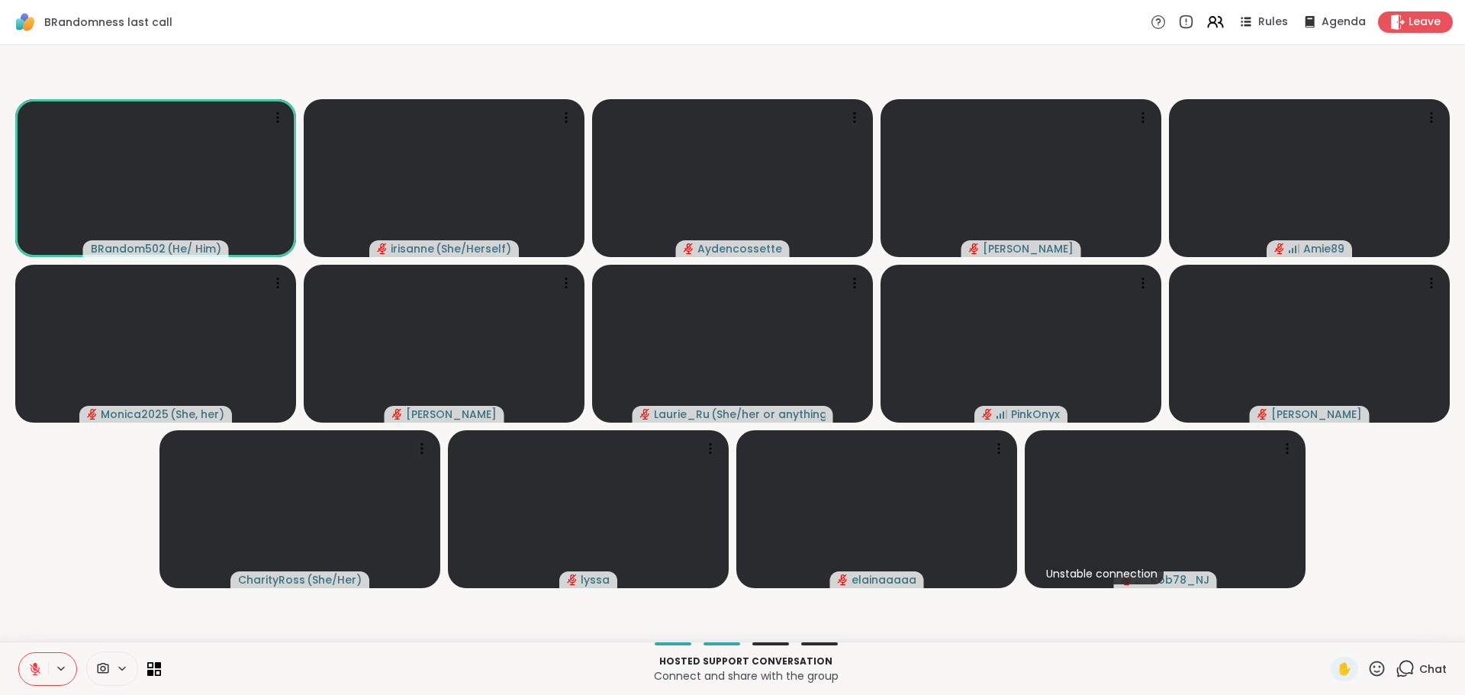
click at [1374, 453] on video-player-container "BRandom502 ( He/ Him ) irisanne ( She/Herself ) Aydencossette Cyndy Amie89 Moni…" at bounding box center [732, 343] width 1447 height 585
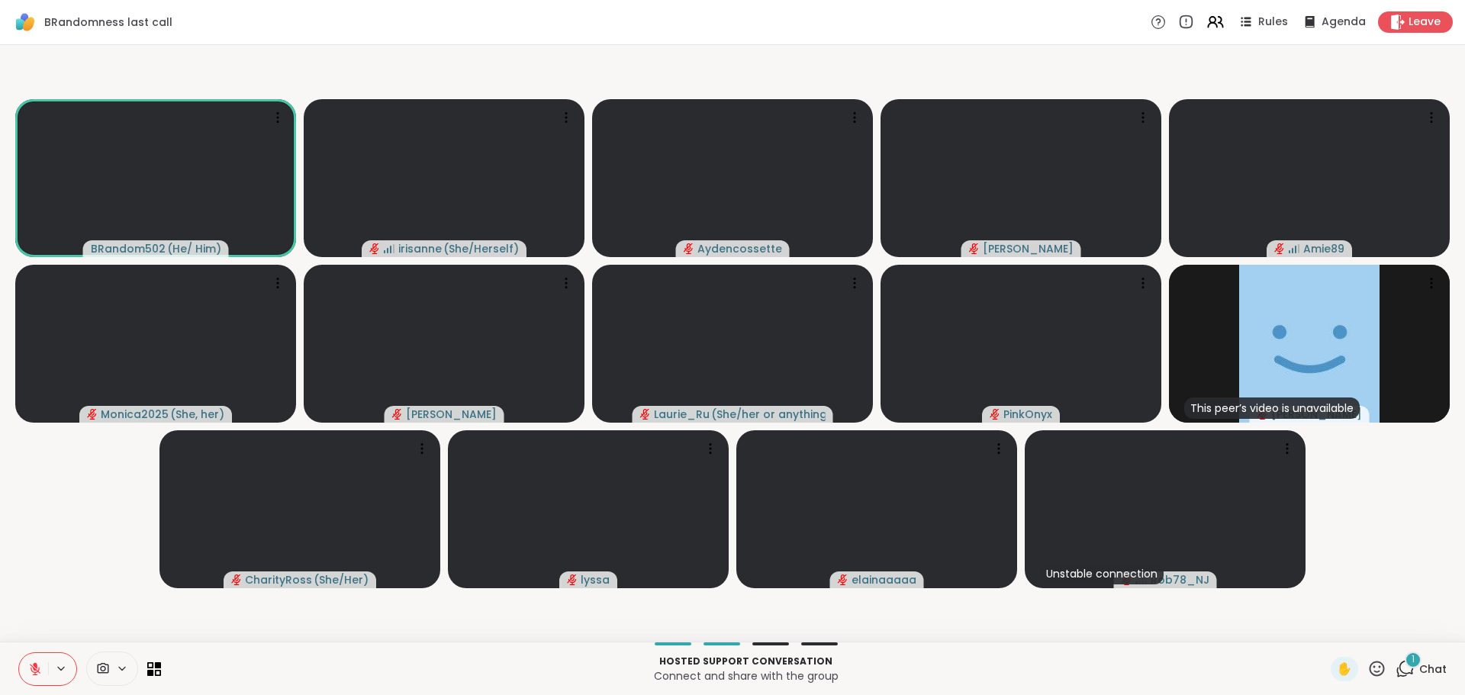
click at [27, 671] on button at bounding box center [33, 669] width 29 height 32
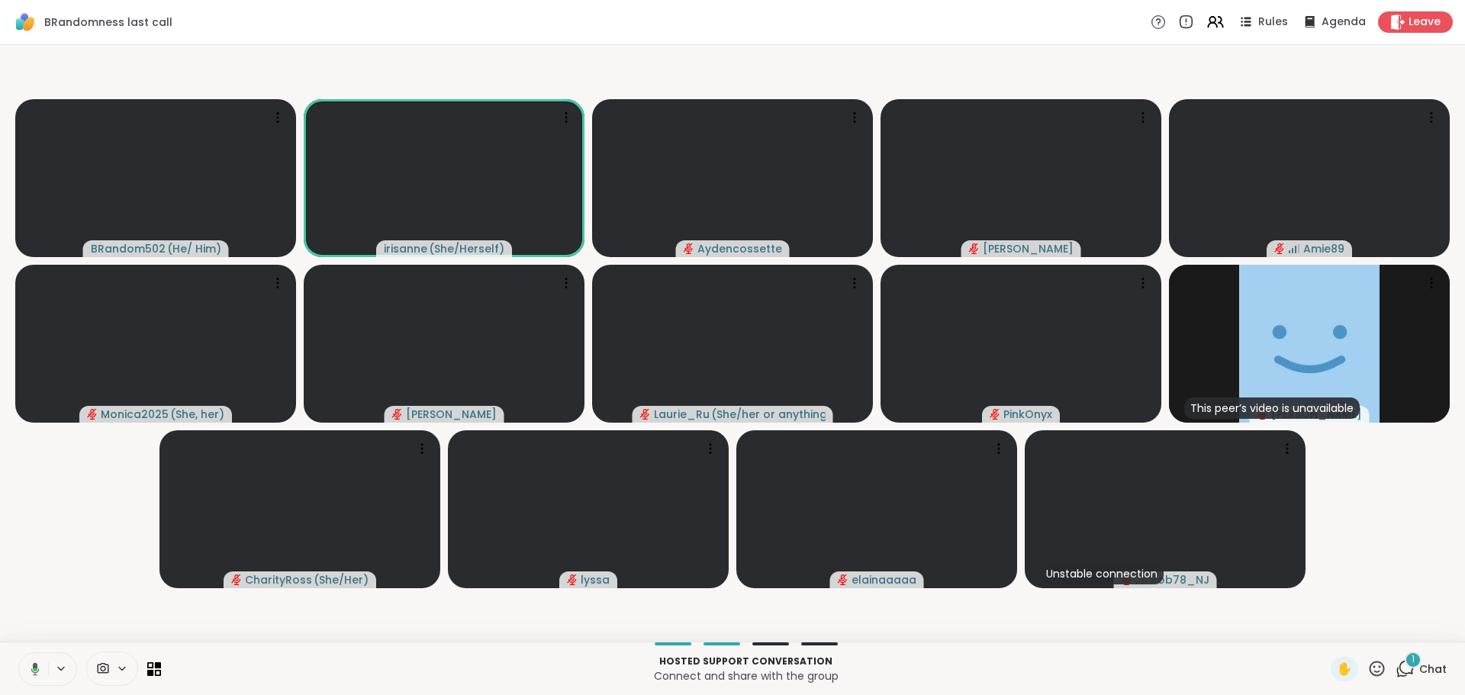
click at [121, 481] on video-player-container "BRandom502 ( He/ Him ) irisanne ( She/Herself ) Aydencossette Cyndy Amie89 Moni…" at bounding box center [732, 343] width 1447 height 585
click at [32, 663] on icon at bounding box center [35, 669] width 14 height 14
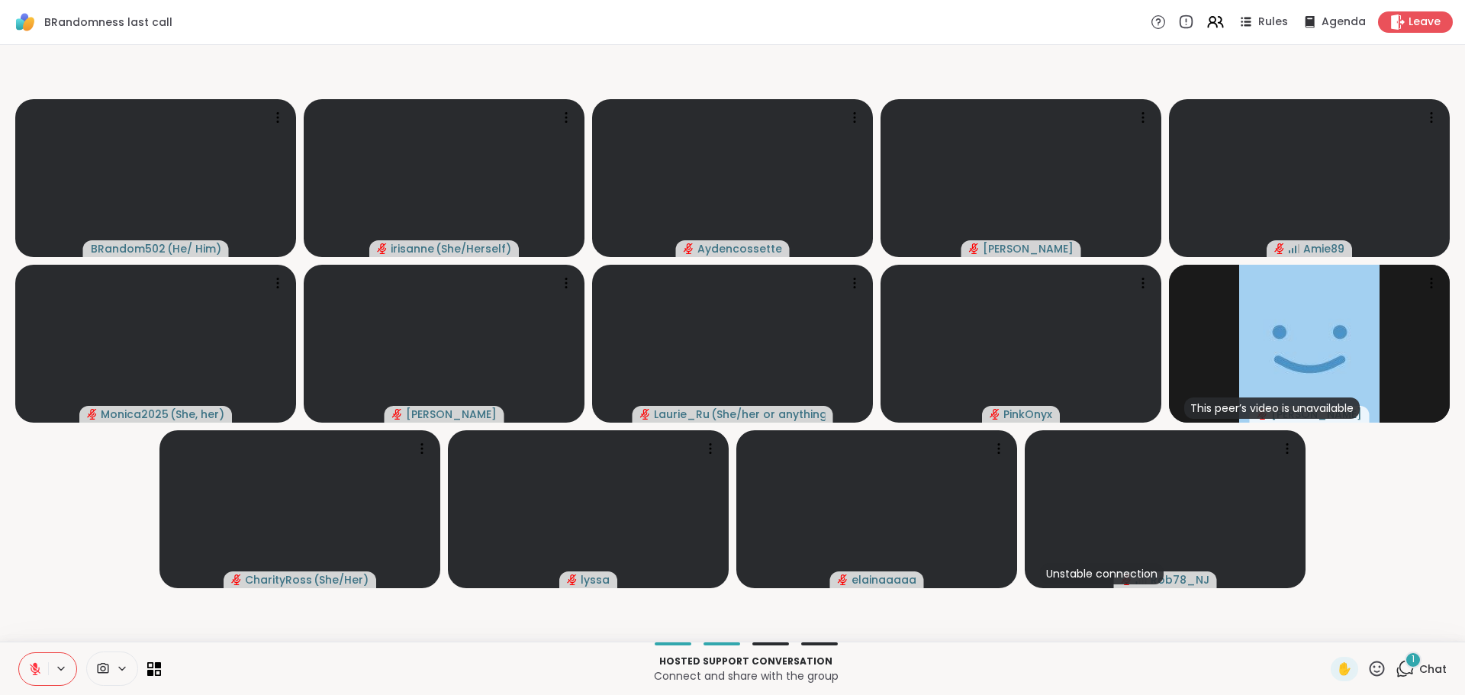
click at [23, 588] on video-player-container "BRandom502 ( He/ Him ) irisanne ( She/Herself ) Aydencossette Cyndy Amie89 Moni…" at bounding box center [732, 343] width 1447 height 585
click at [29, 554] on video-player-container "BRandom502 ( He/ Him ) irisanne ( She/Herself ) Aydencossette Cyndy Amie89 Moni…" at bounding box center [732, 343] width 1447 height 585
click at [22, 606] on video-player-container "BRandom502 ( He/ Him ) irisanne ( She/Herself ) Aydencossette Cyndy Amie89 Moni…" at bounding box center [732, 343] width 1447 height 585
drag, startPoint x: 37, startPoint y: 627, endPoint x: 47, endPoint y: 645, distance: 21.2
click at [37, 625] on video-player-container "BRandom502 ( He/ Him ) irisanne ( She/Herself ) Aydencossette Cyndy Amie89 Moni…" at bounding box center [732, 343] width 1447 height 585
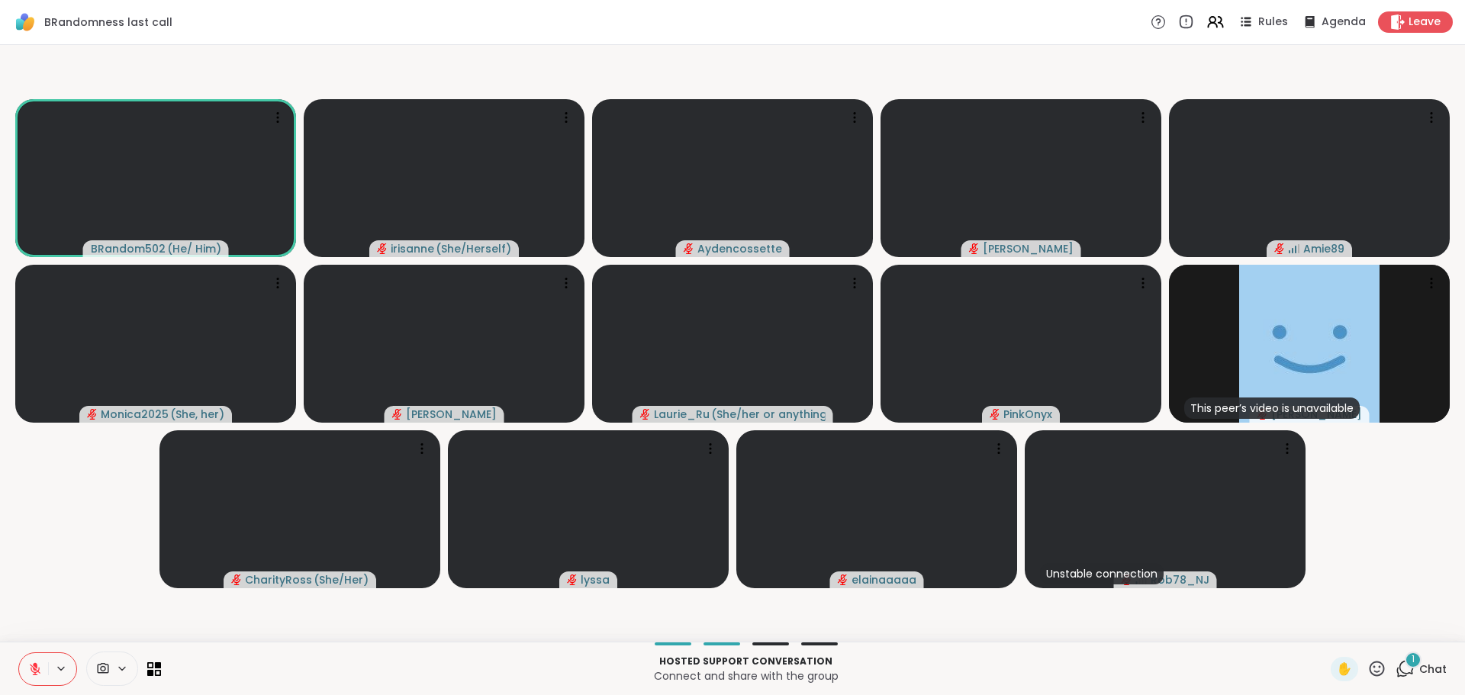
click at [1400, 669] on icon at bounding box center [1405, 668] width 19 height 19
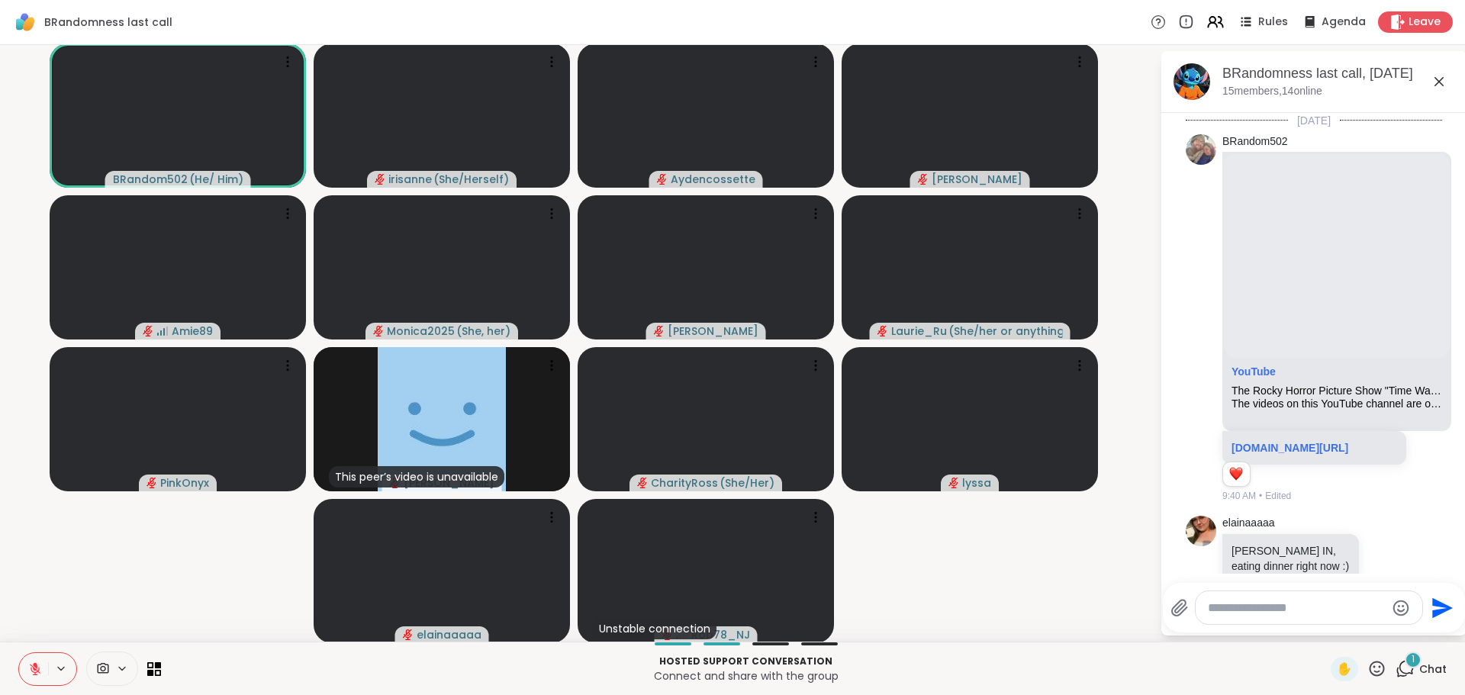
scroll to position [997, 0]
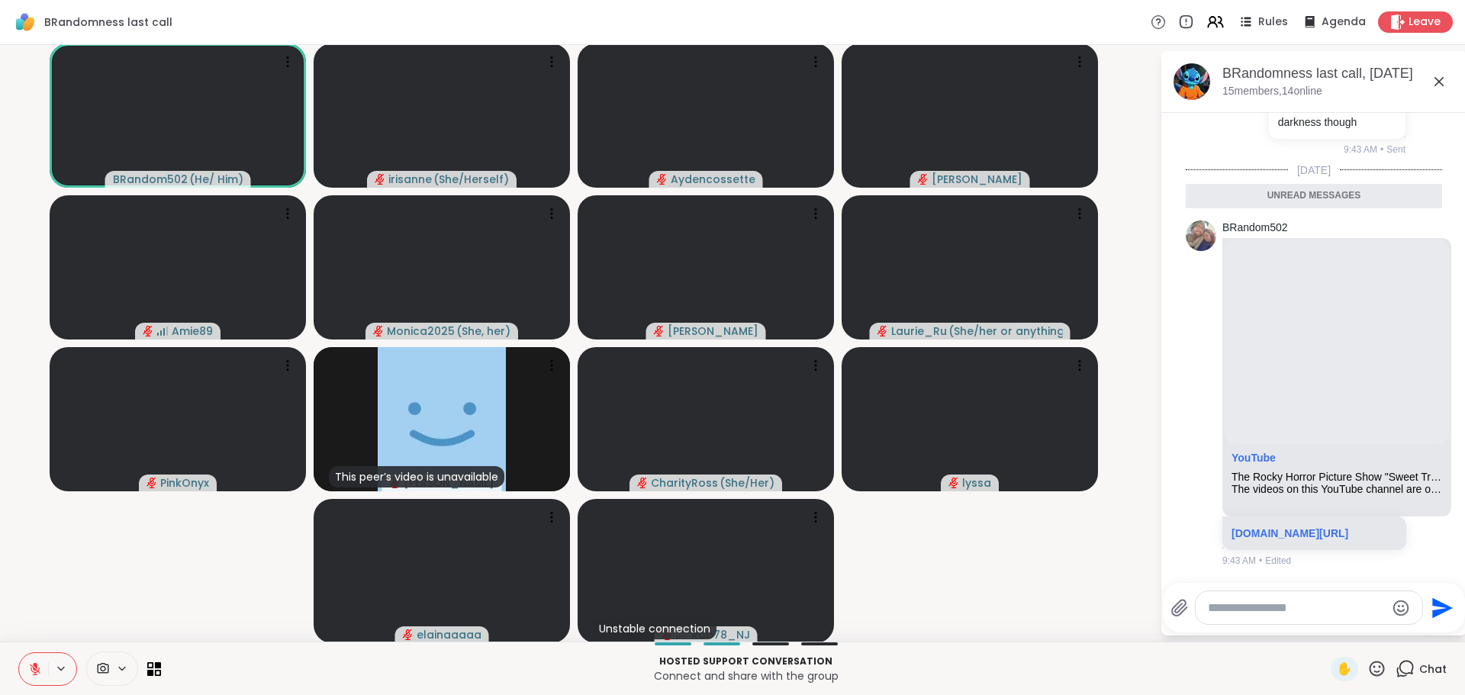
click at [103, 599] on video-player-container "BRandom502 ( He/ Him ) irisanne ( She/Herself ) Aydencossette Cyndy Amie89 Moni…" at bounding box center [580, 343] width 1142 height 585
click at [1330, 625] on div "Send" at bounding box center [1314, 608] width 302 height 50
click at [1348, 609] on textarea "Type your message" at bounding box center [1297, 608] width 178 height 15
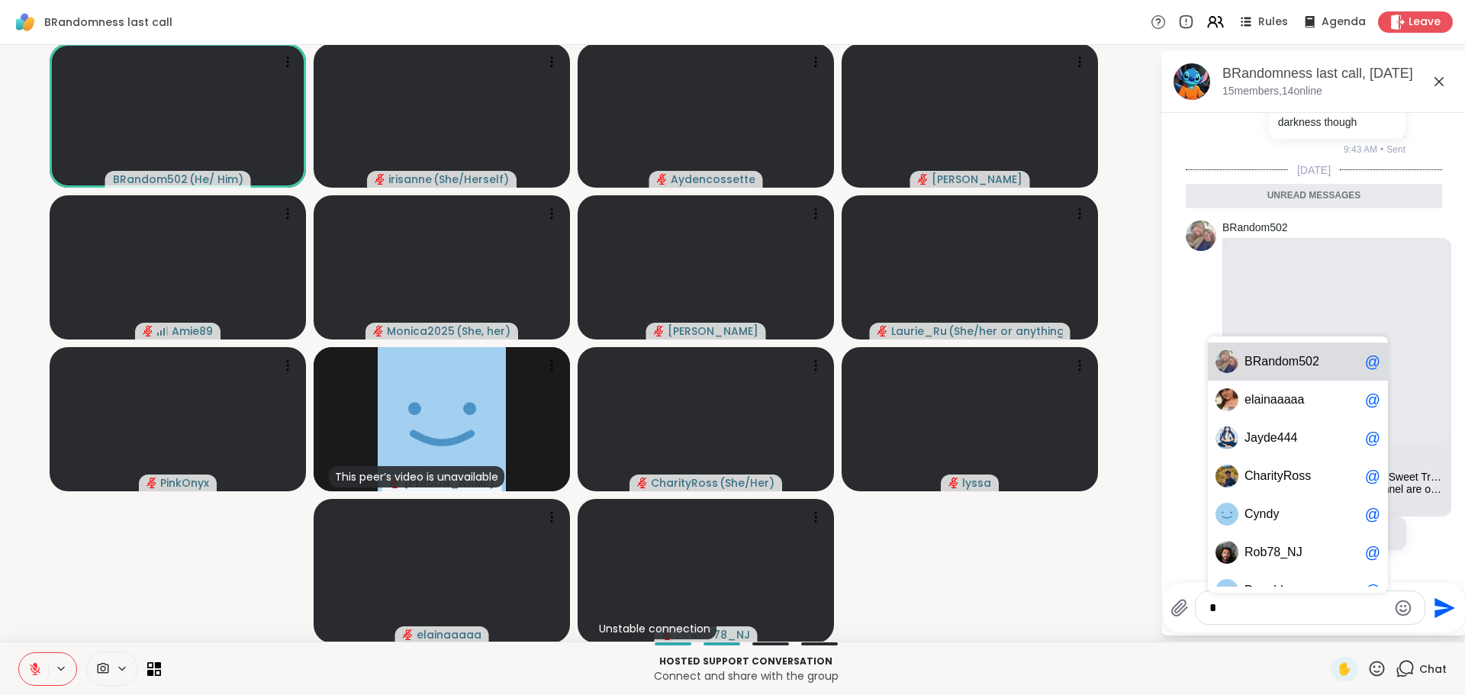
type textarea "**"
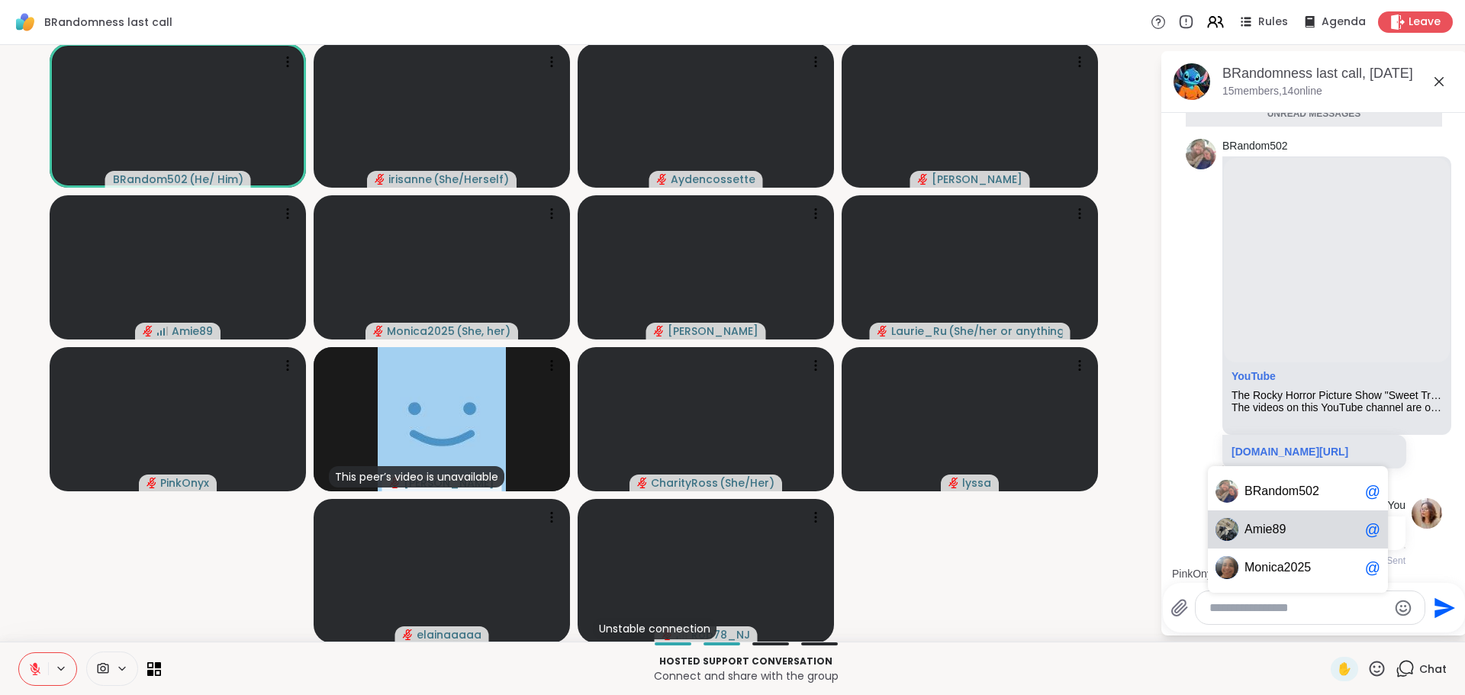
scroll to position [1042, 0]
click at [1310, 535] on span "A m i e 8 9" at bounding box center [1302, 529] width 114 height 15
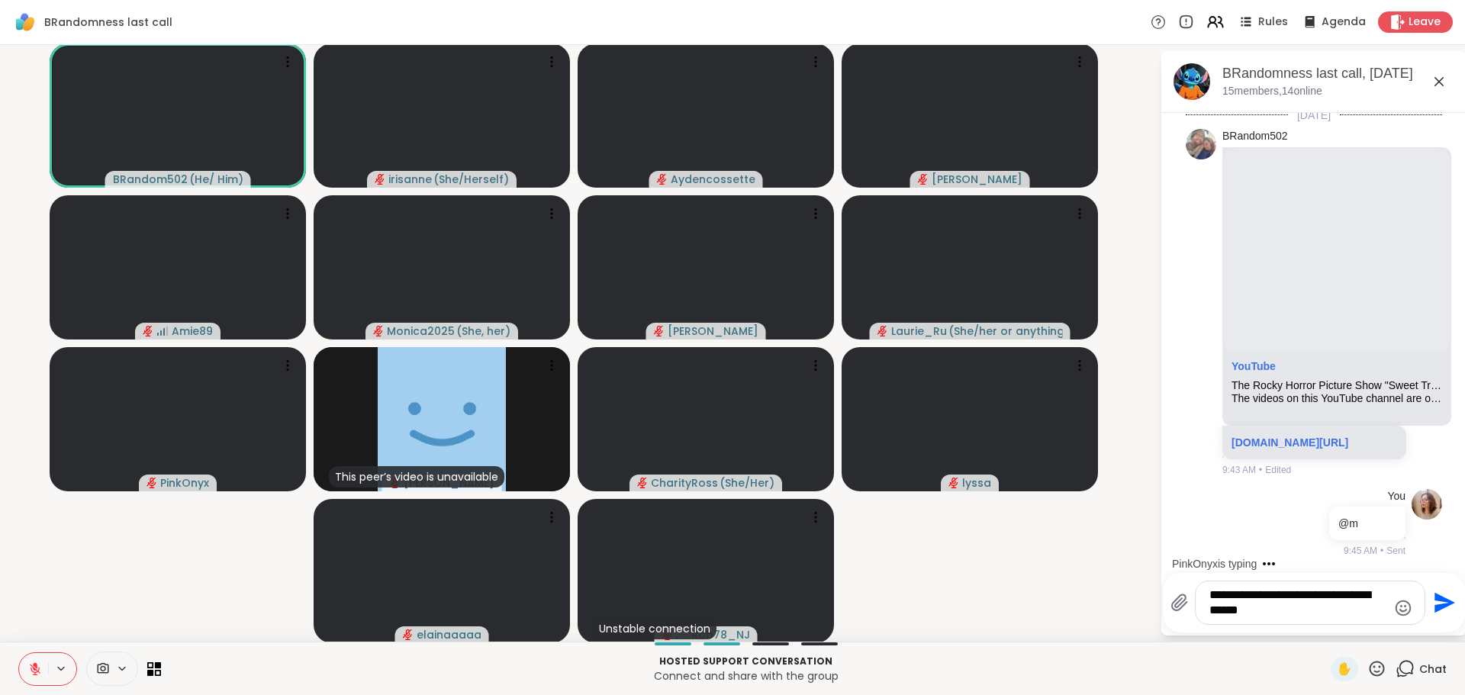
type textarea "**********"
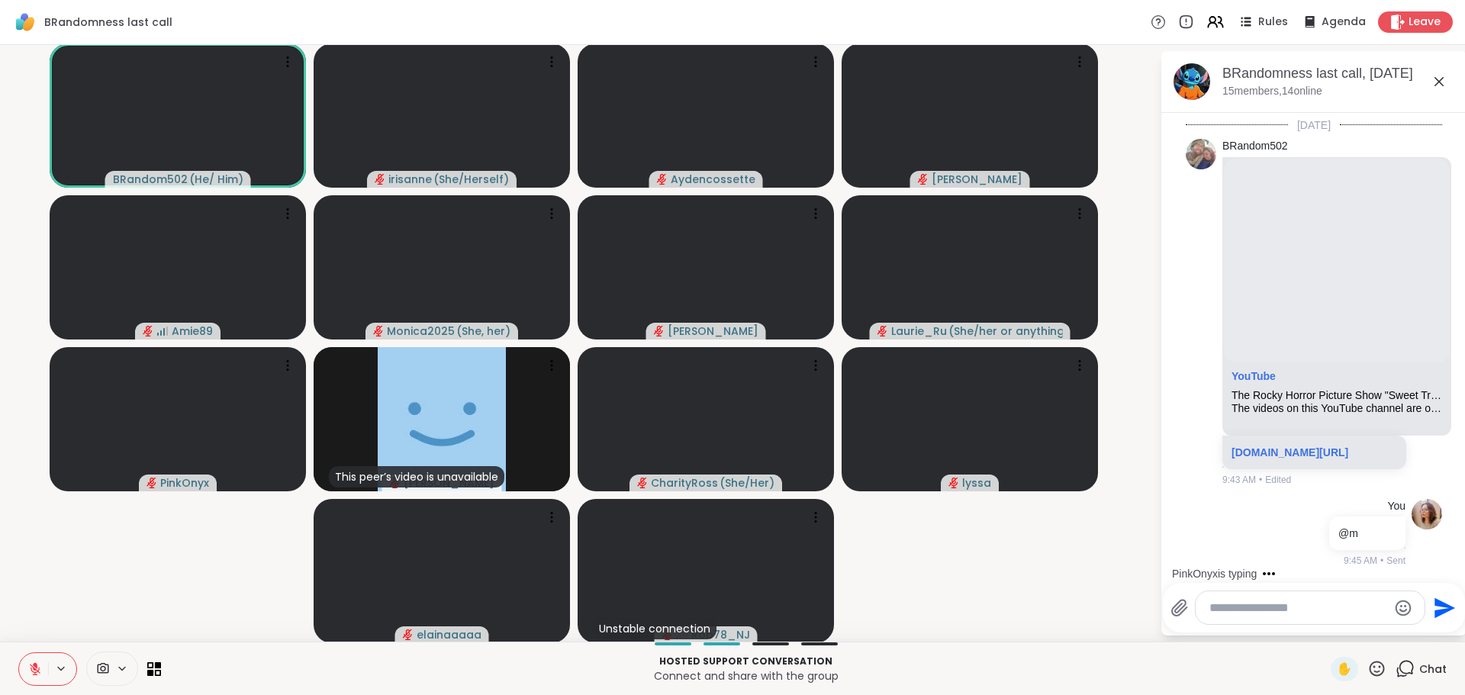
scroll to position [1154, 0]
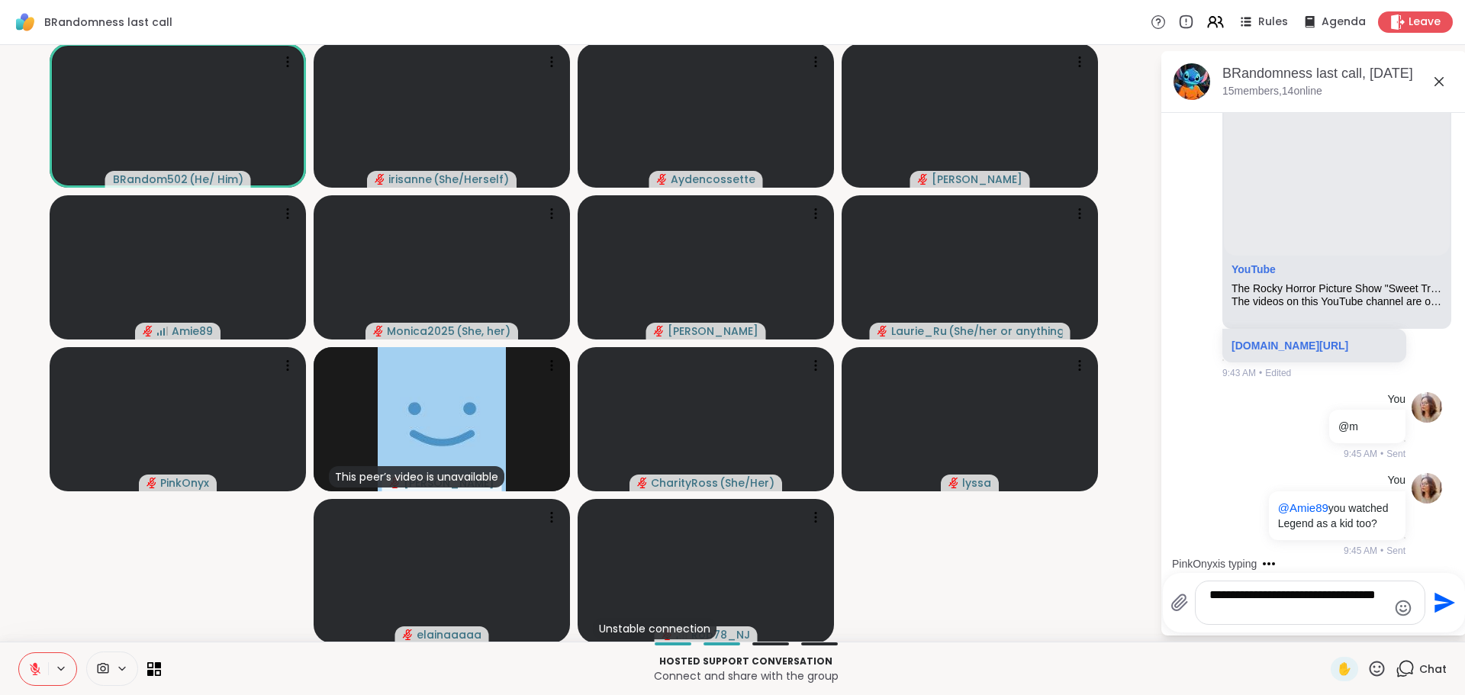
type textarea "**********"
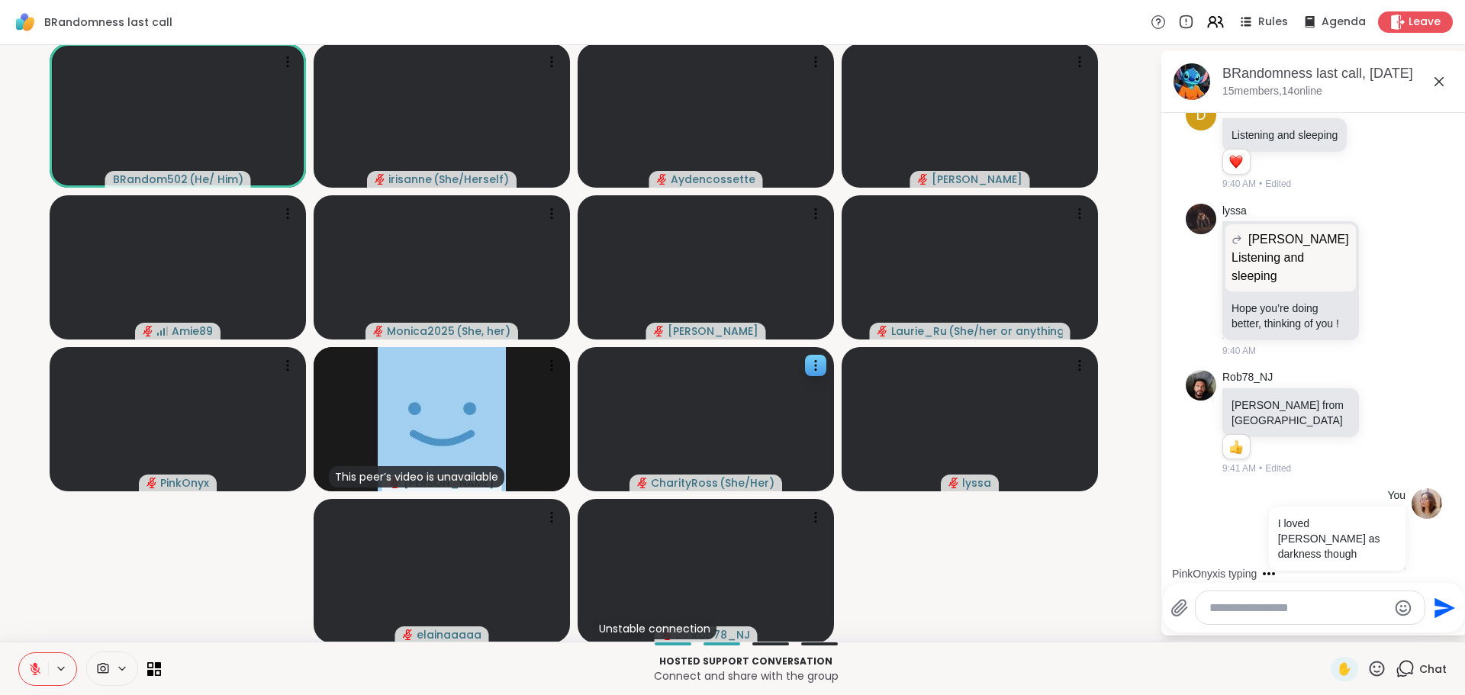
scroll to position [992, 0]
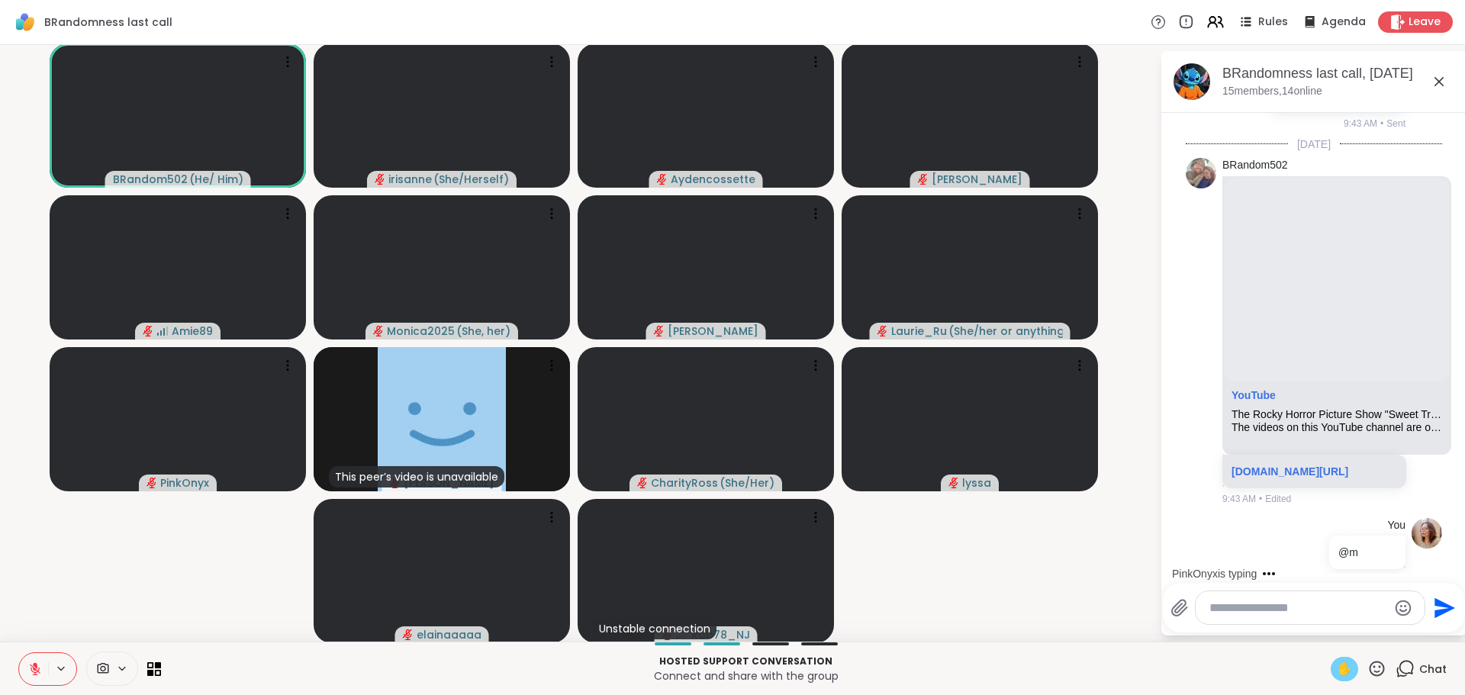
click at [1339, 662] on span "✋" at bounding box center [1344, 669] width 15 height 18
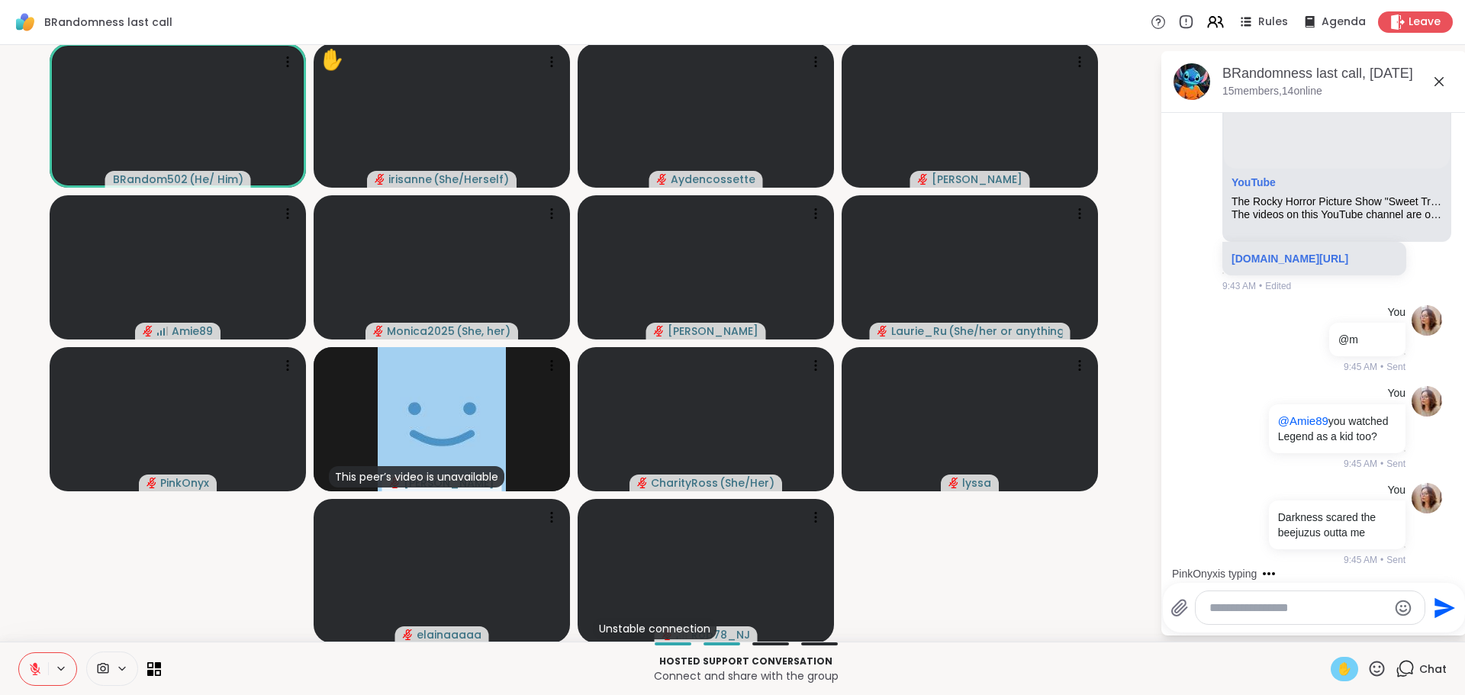
click at [963, 580] on video-player-container "BRandom502 ( He/ Him ) ✋ irisanne ( She/Herself ) Aydencossette Cyndy Amie89 Mo…" at bounding box center [580, 343] width 1142 height 585
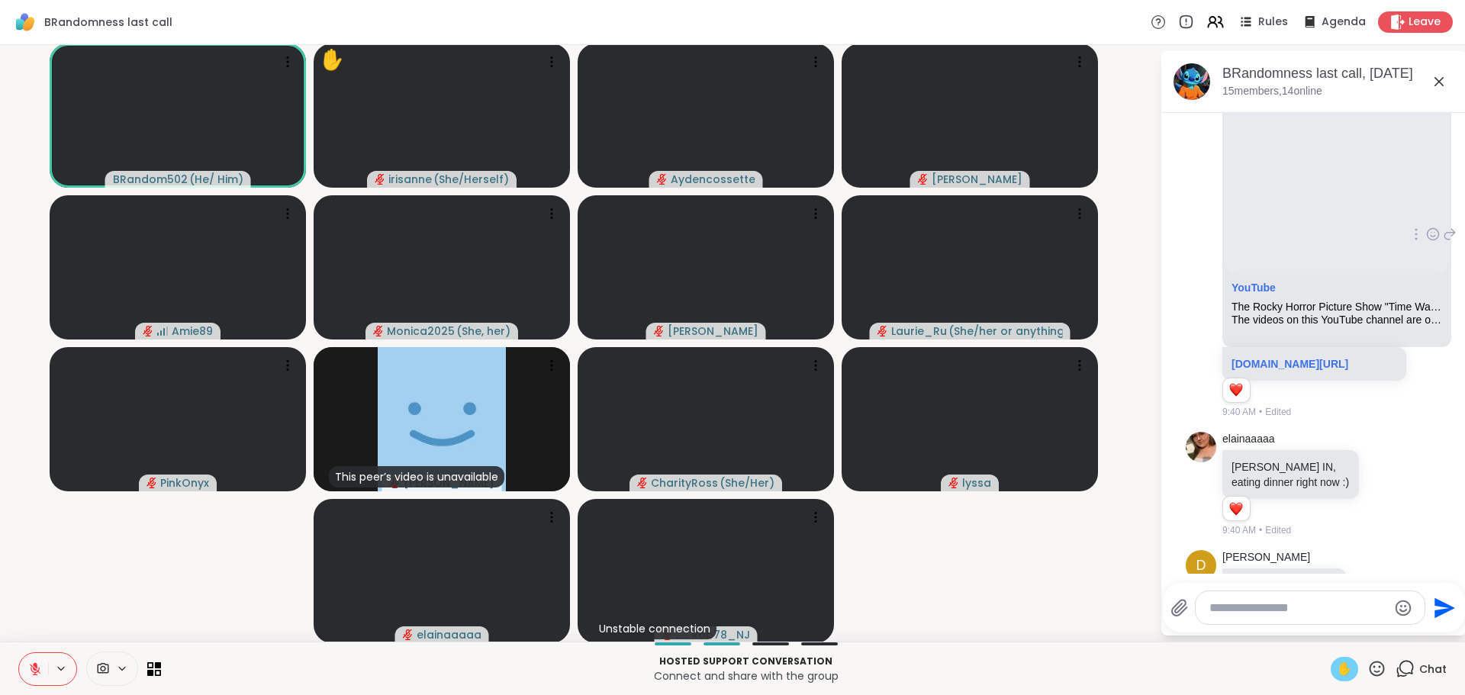
scroll to position [0, 0]
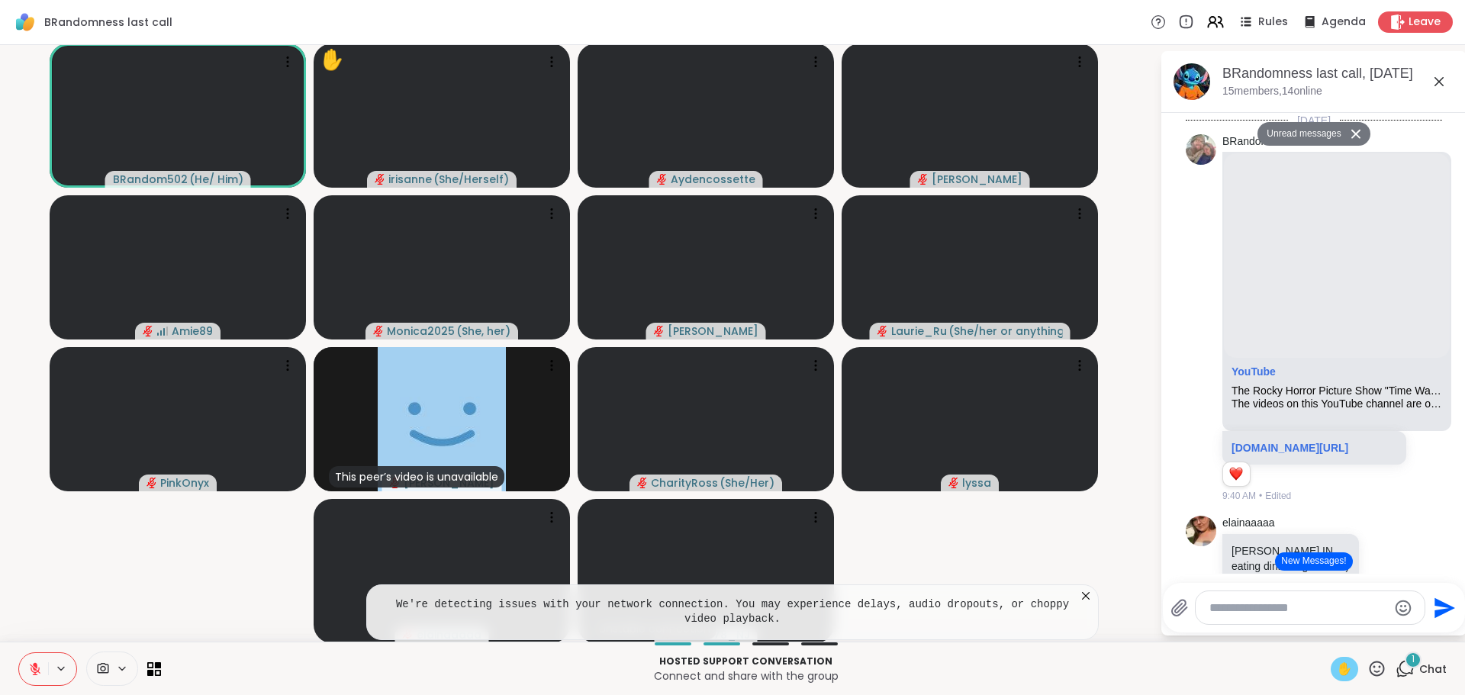
click at [1088, 605] on div "We're detecting issues with your network connection. You may experience delays,…" at bounding box center [732, 613] width 733 height 56
click at [1078, 597] on icon at bounding box center [1085, 595] width 15 height 15
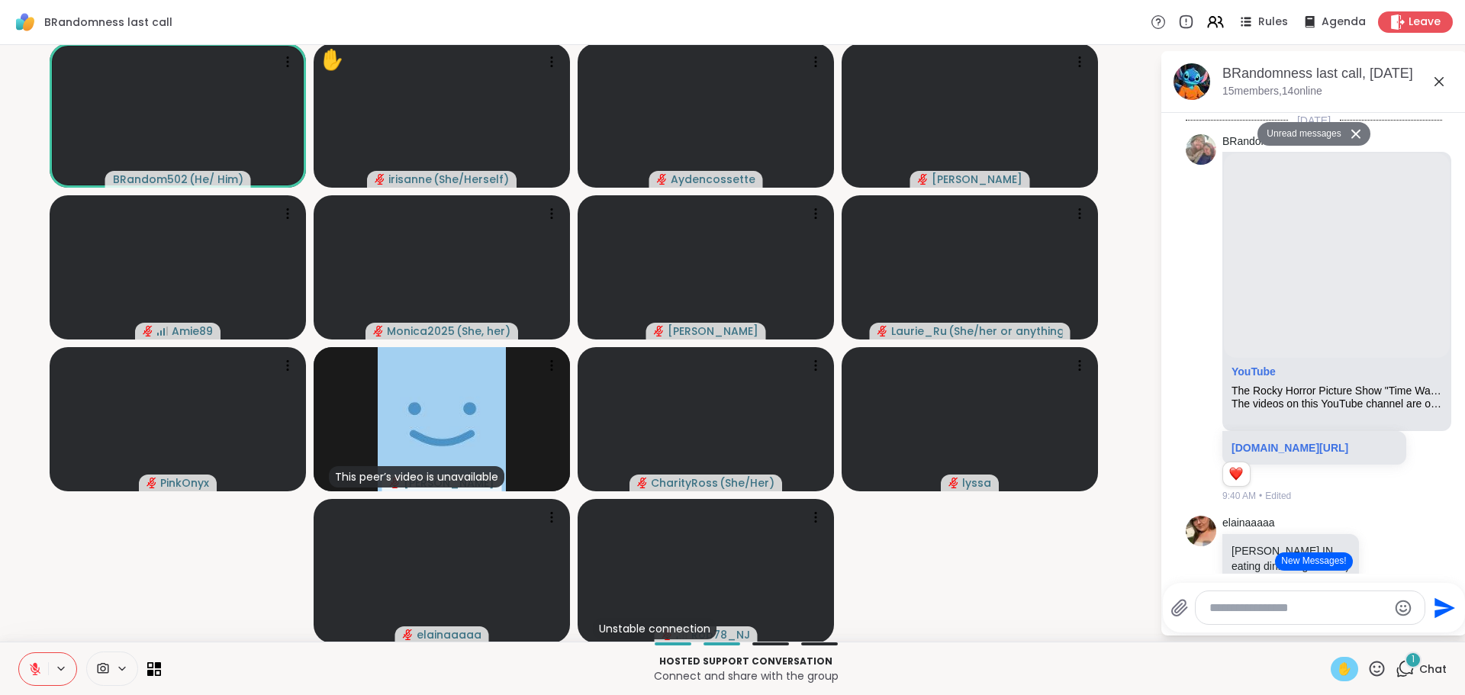
click at [1426, 69] on div "BRandomness last call, Oct 09" at bounding box center [1339, 73] width 232 height 19
click at [1431, 81] on icon at bounding box center [1439, 82] width 18 height 18
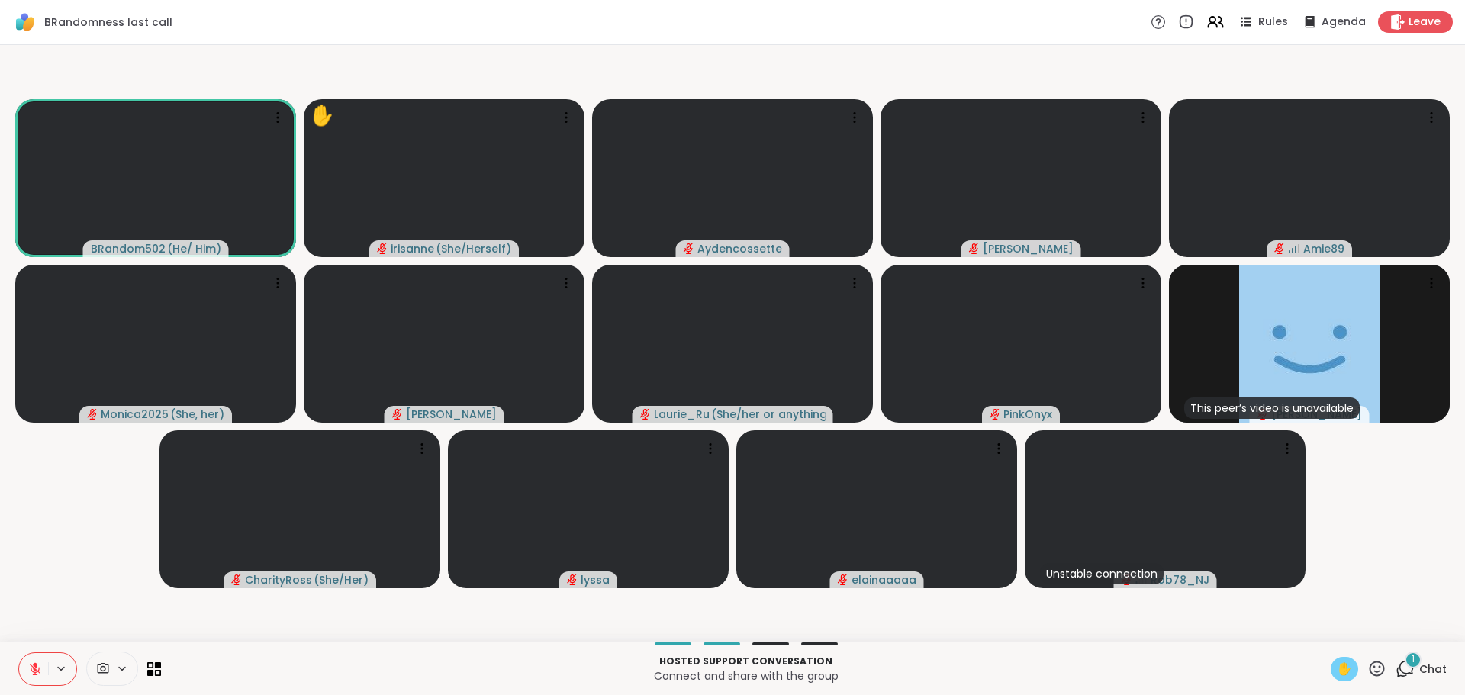
click at [1405, 657] on div "1" at bounding box center [1413, 660] width 17 height 17
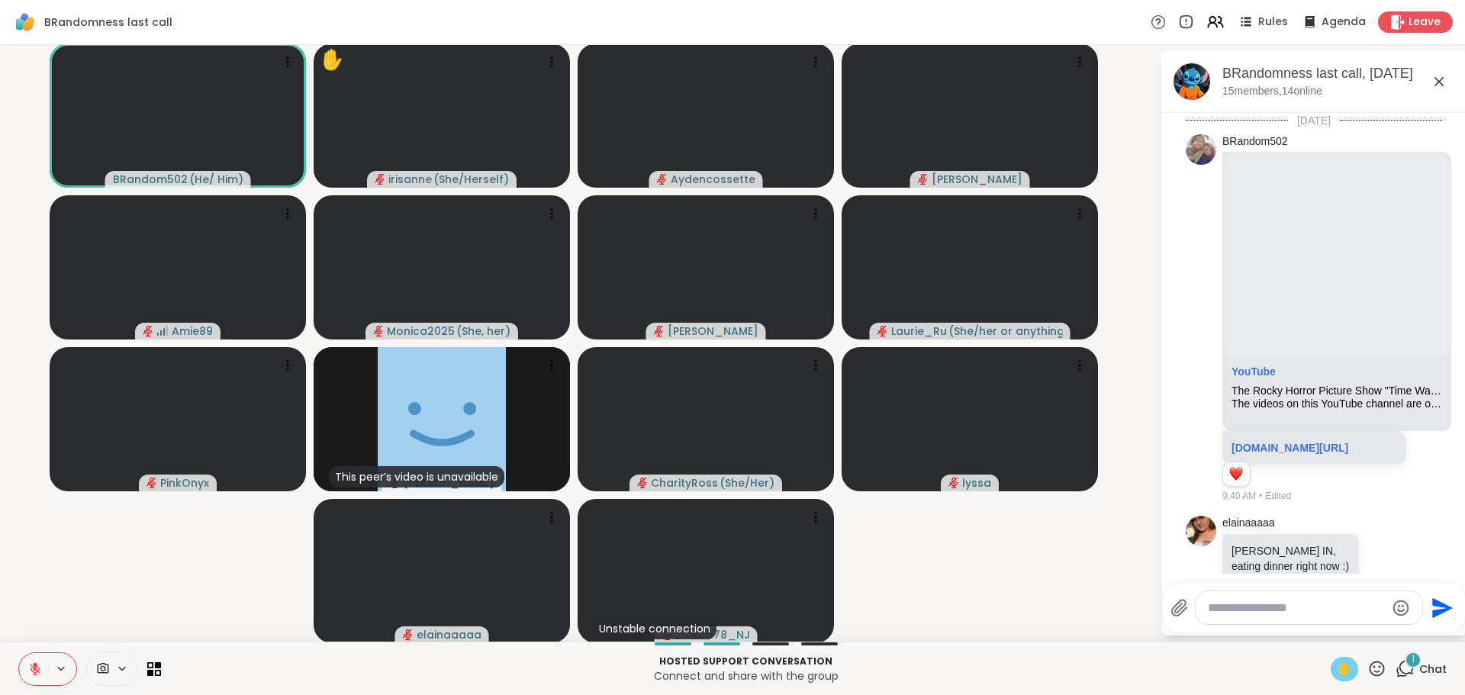
scroll to position [1429, 0]
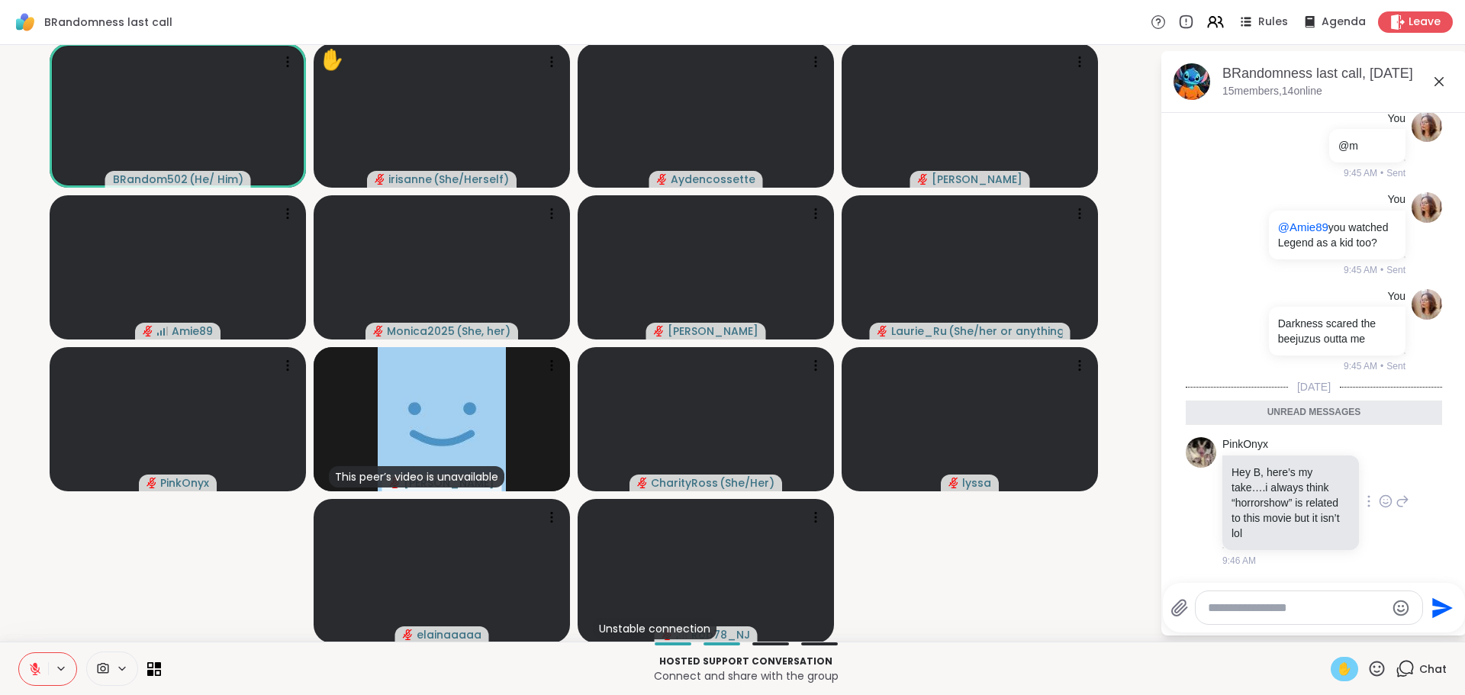
click at [1362, 501] on div at bounding box center [1385, 501] width 47 height 18
click at [34, 669] on icon at bounding box center [35, 669] width 14 height 14
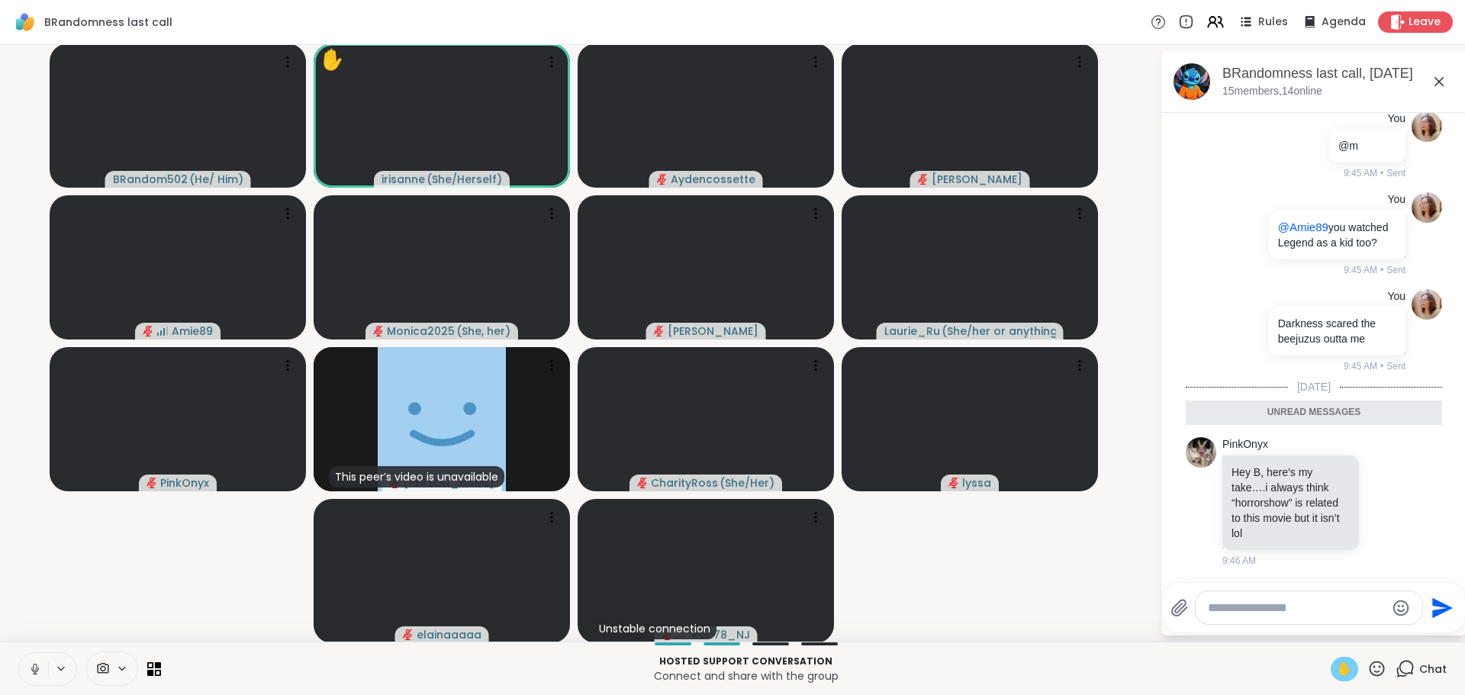
click at [111, 539] on video-player-container "BRandom502 ( He/ Him ) ✋ irisanne ( She/Herself ) Aydencossette Cyndy Amie89 Mo…" at bounding box center [580, 343] width 1142 height 585
click at [114, 594] on video-player-container "BRandom502 ( He/ Him ) ✋ irisanne ( She/Herself ) Aydencossette Cyndy Amie89 Mo…" at bounding box center [580, 343] width 1142 height 585
click at [30, 672] on icon at bounding box center [35, 669] width 14 height 14
click at [31, 663] on icon at bounding box center [35, 669] width 14 height 14
click at [1337, 665] on span "✋" at bounding box center [1344, 669] width 15 height 18
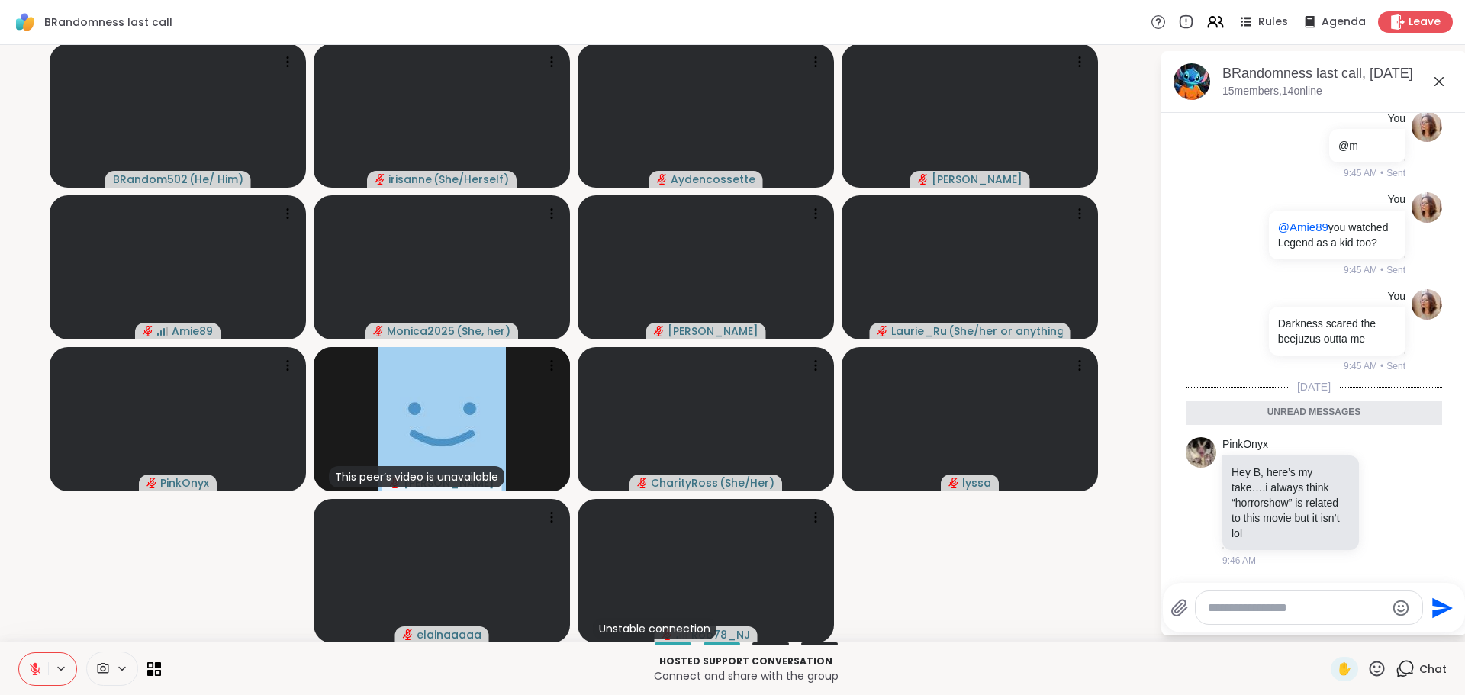
click at [869, 579] on video-player-container "BRandom502 ( He/ Him ) irisanne ( She/Herself ) Aydencossette Cyndy Amie89 Moni…" at bounding box center [580, 343] width 1142 height 585
click at [1422, 91] on div "BRandomness last call, Oct 09 15 members, 14 online" at bounding box center [1339, 81] width 232 height 34
click at [1432, 76] on icon at bounding box center [1439, 82] width 18 height 18
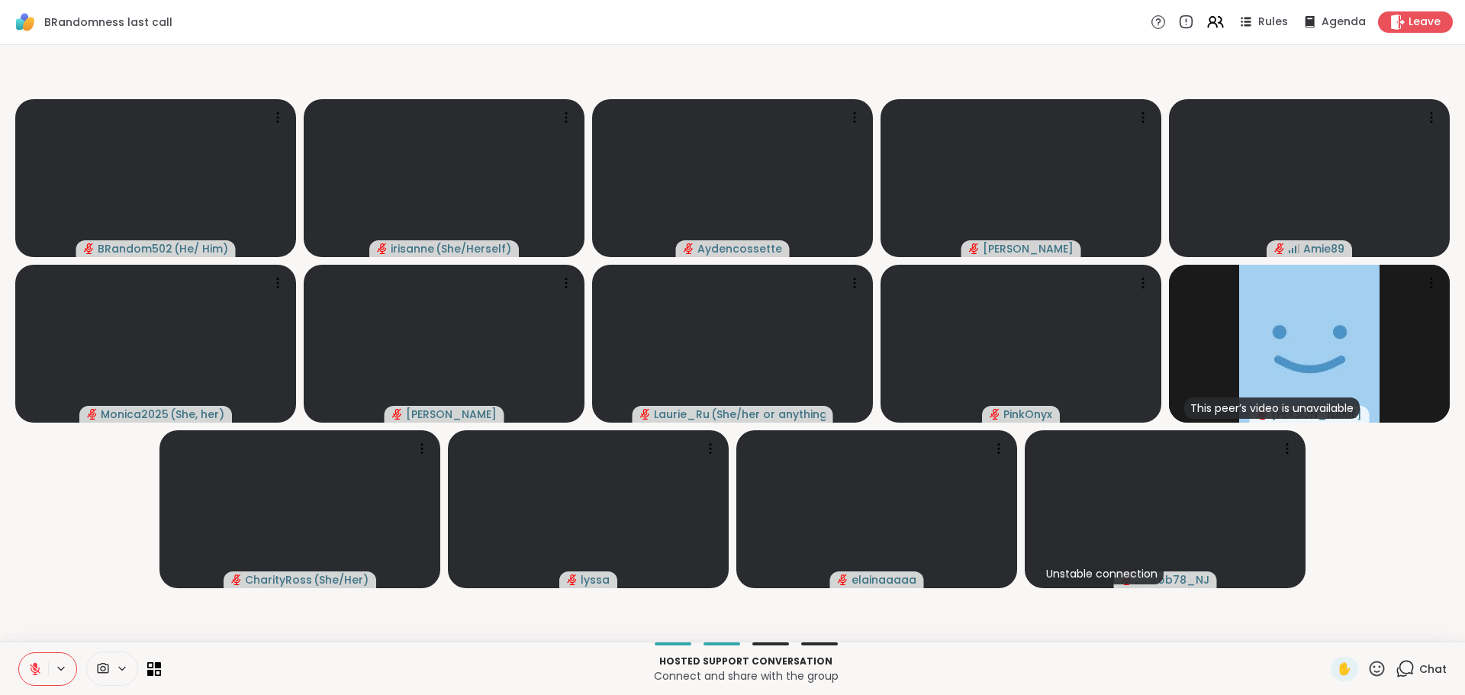
click at [1402, 665] on icon at bounding box center [1405, 668] width 19 height 19
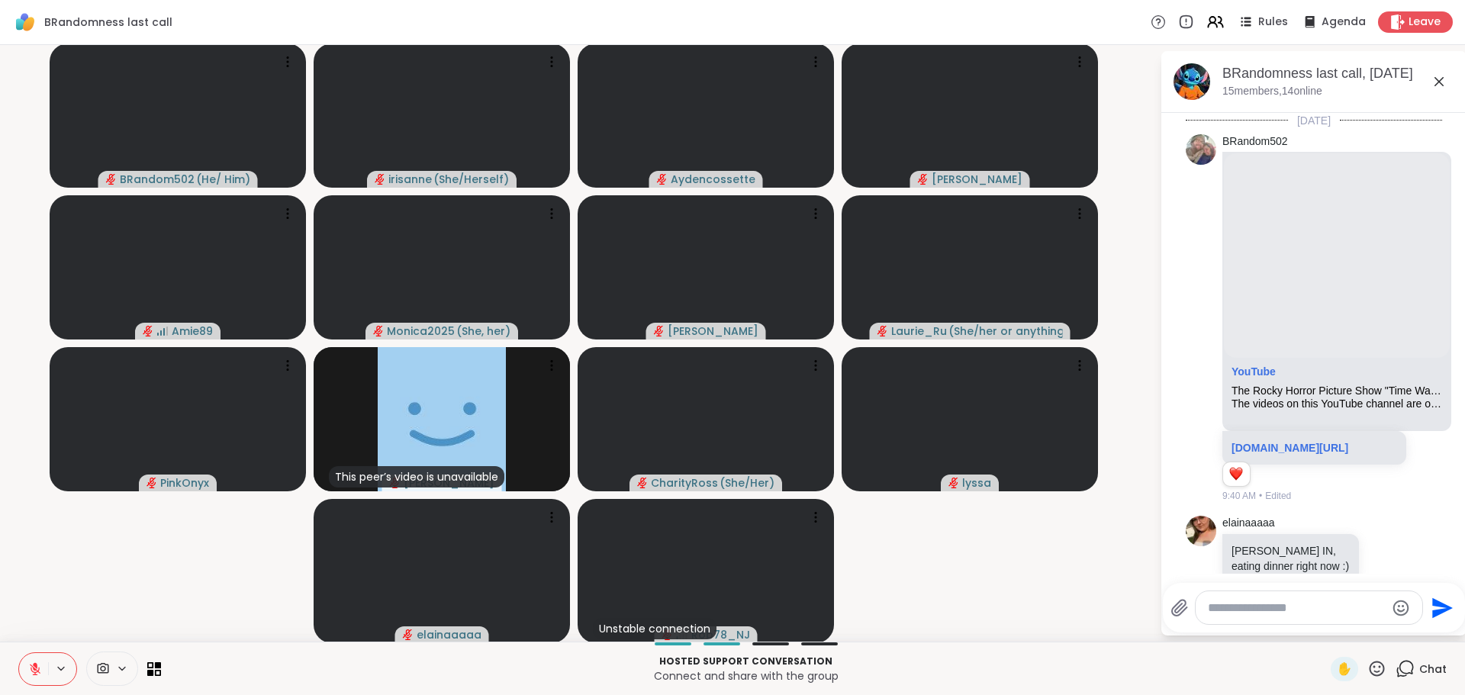
scroll to position [1378, 0]
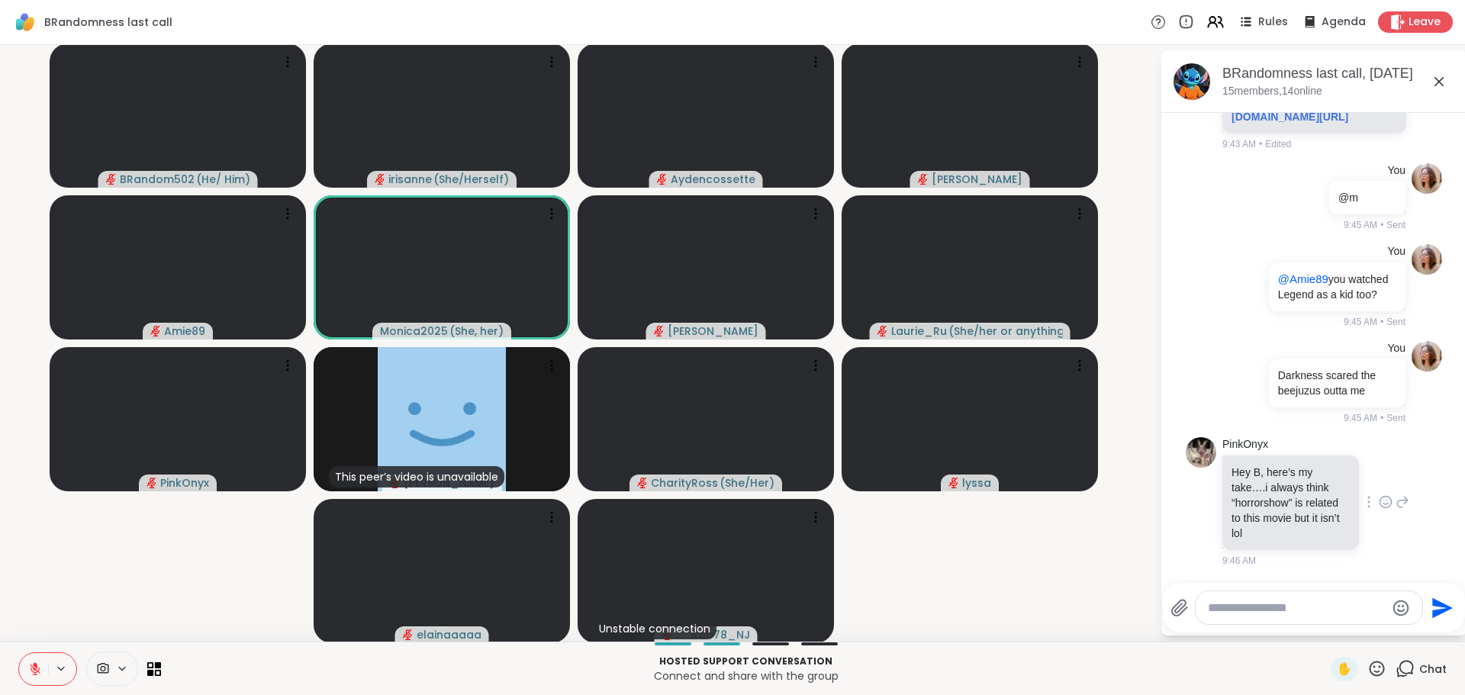
click at [1379, 495] on icon at bounding box center [1386, 502] width 14 height 15
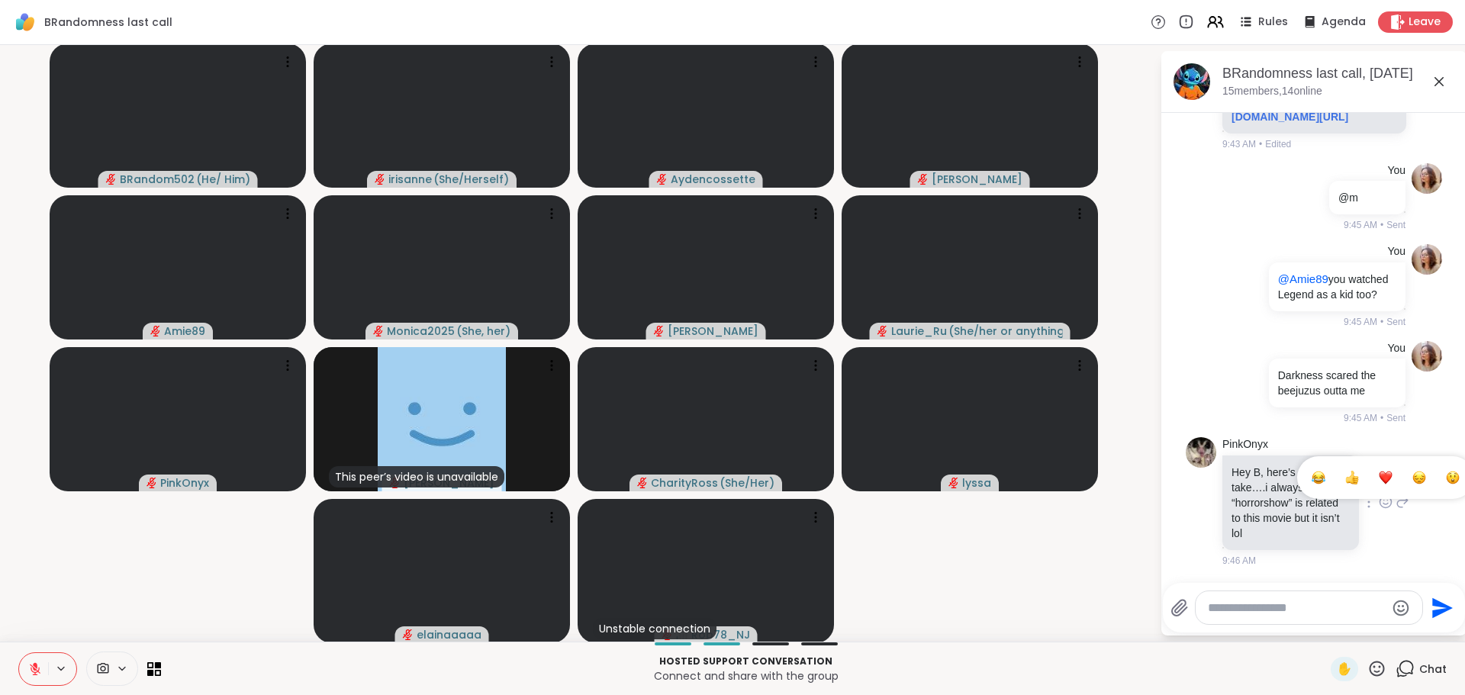
click at [1312, 482] on div "Select Reaction: Joy" at bounding box center [1319, 478] width 14 height 14
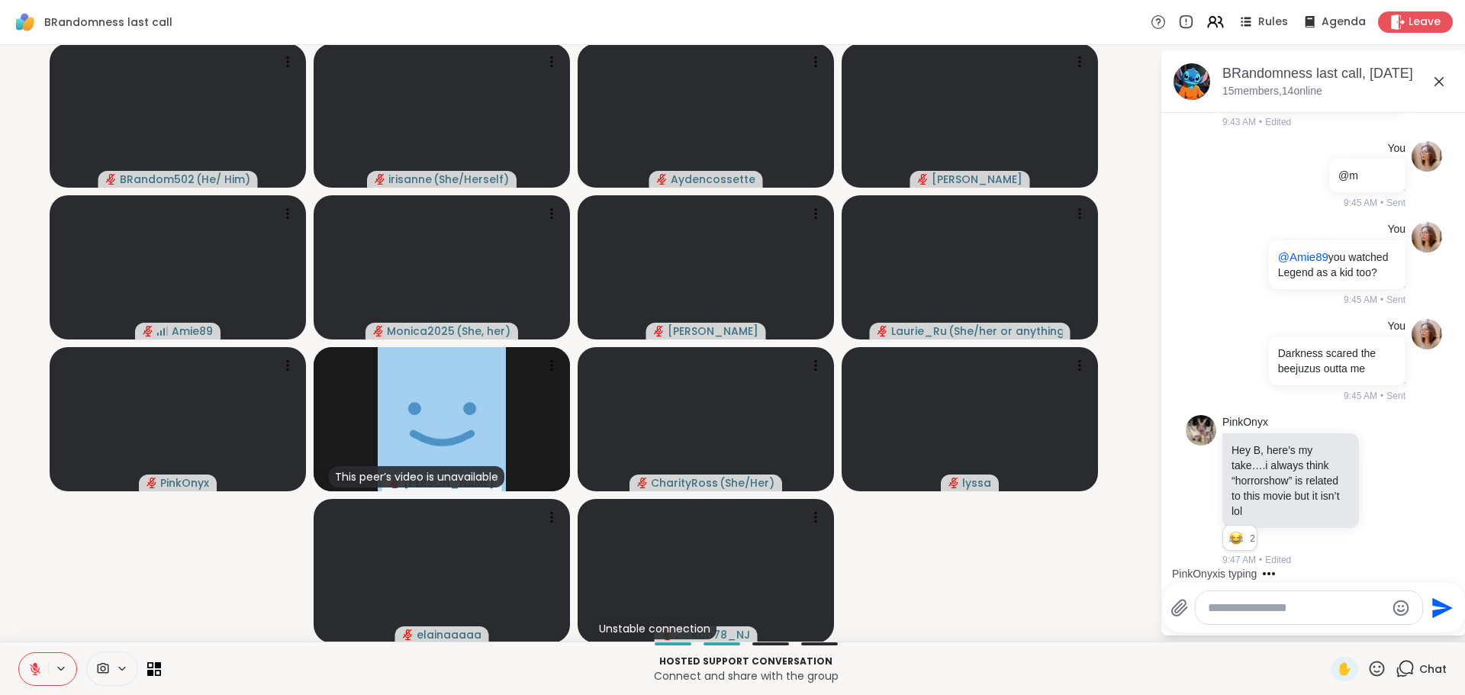
click at [949, 608] on video-player-container "BRandom502 ( He/ Him ) irisanne ( She/Herself ) Aydencossette Cyndy Amie89 Moni…" at bounding box center [580, 343] width 1142 height 585
click at [998, 552] on video-player-container "BRandom502 ( He/ Him ) irisanne ( She/Herself ) Aydencossette Cyndy Amie89 Moni…" at bounding box center [580, 343] width 1142 height 585
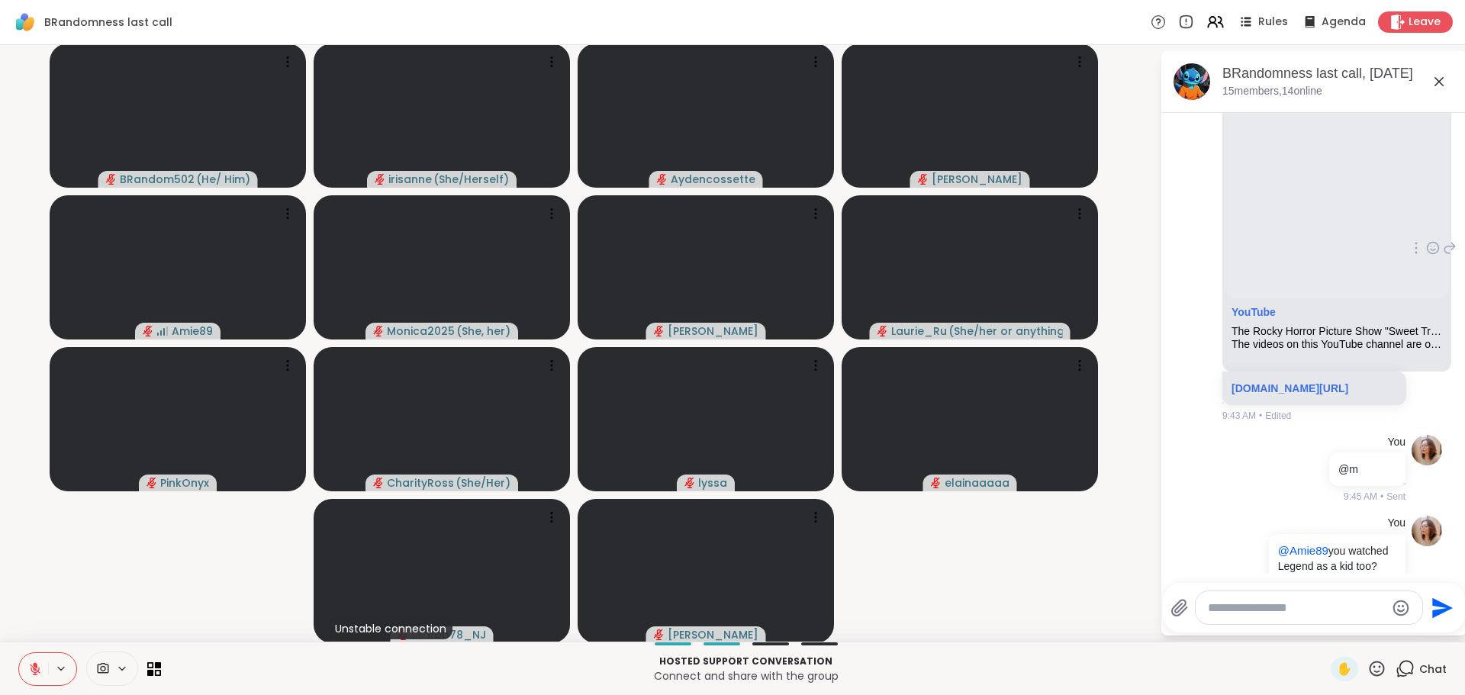
scroll to position [1038, 0]
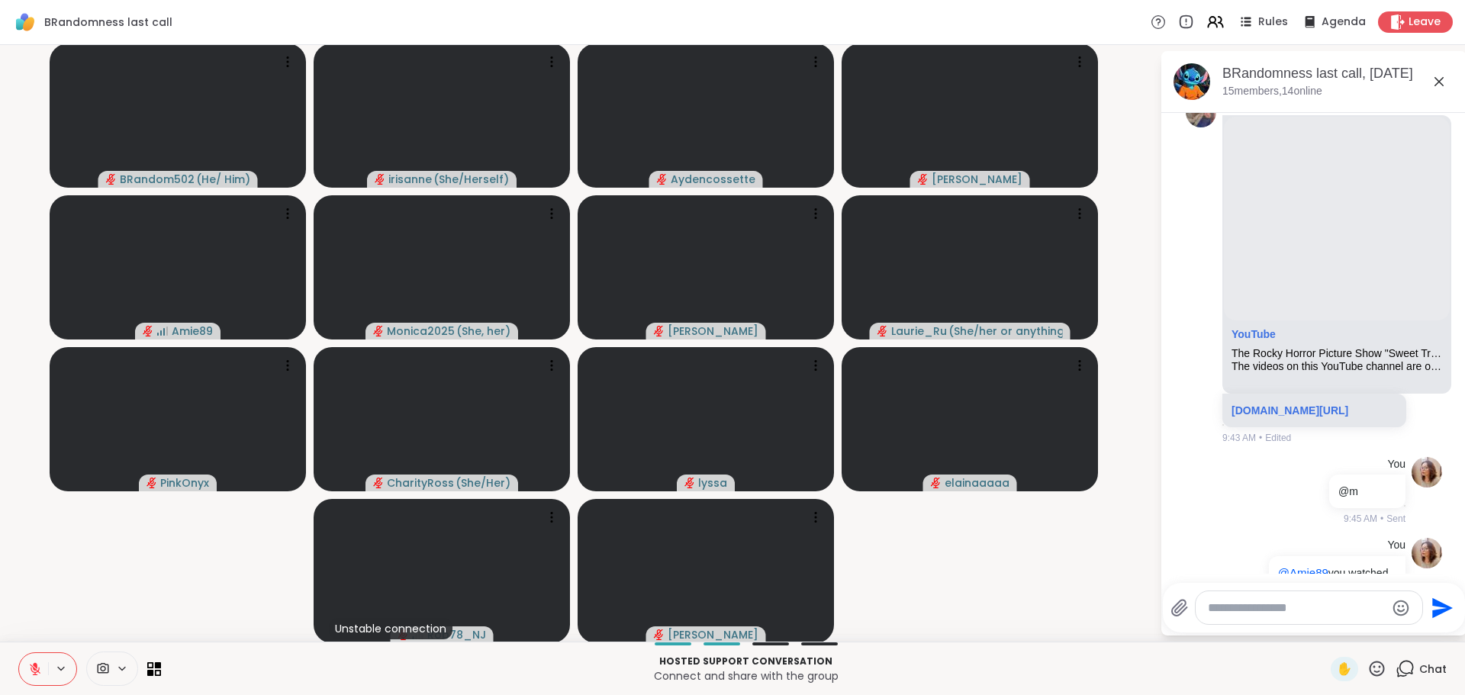
click at [1025, 570] on video-player-container "BRandom502 ( He/ Him ) irisanne ( She/Herself ) Aydencossette Cyndy Amie89 Moni…" at bounding box center [580, 343] width 1142 height 585
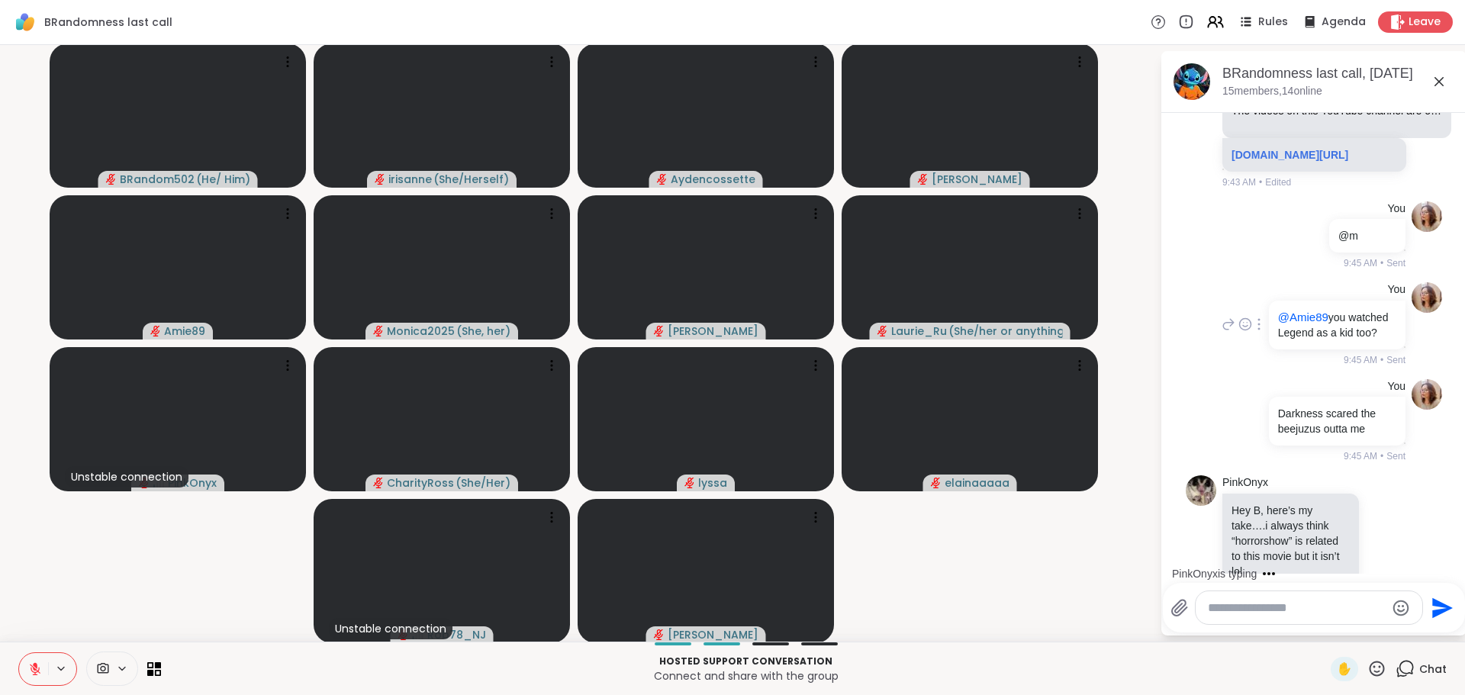
scroll to position [1141, 0]
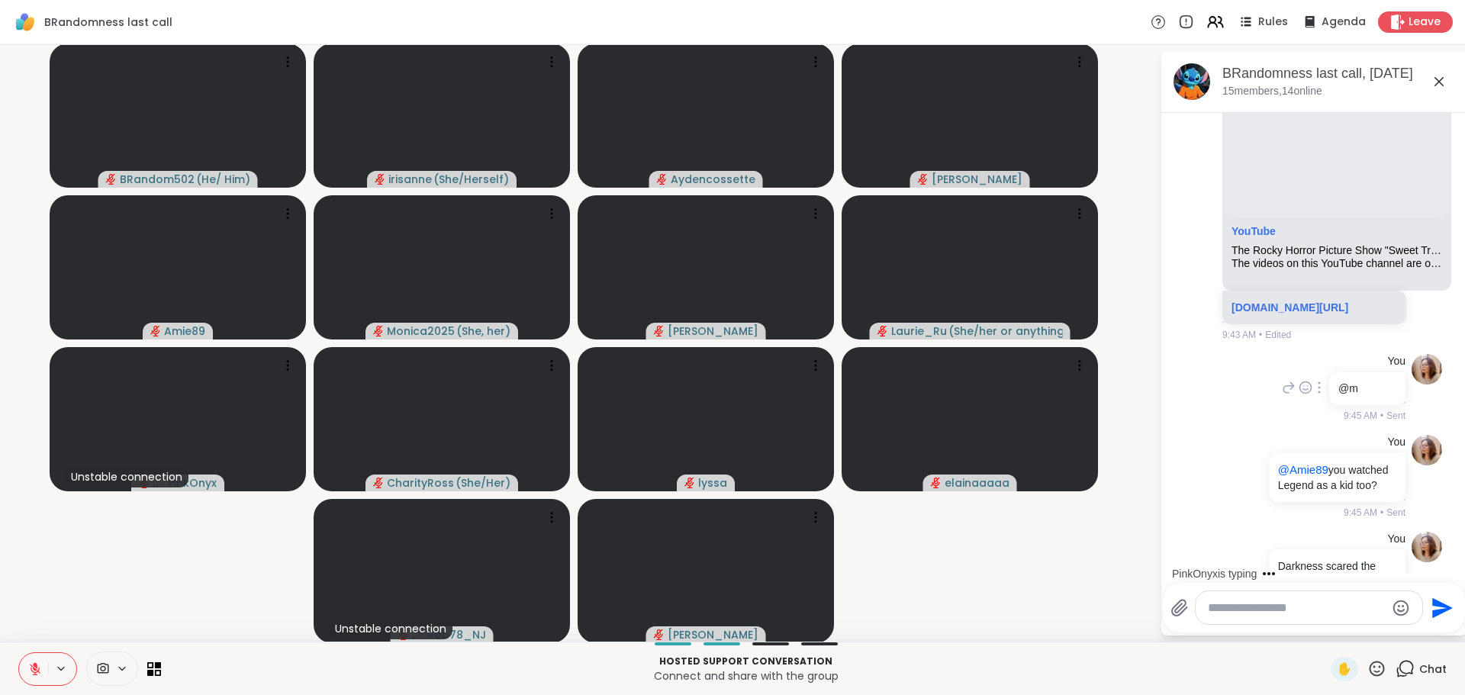
click at [1318, 394] on icon at bounding box center [1319, 388] width 3 height 12
click at [1312, 417] on icon at bounding box center [1319, 409] width 15 height 15
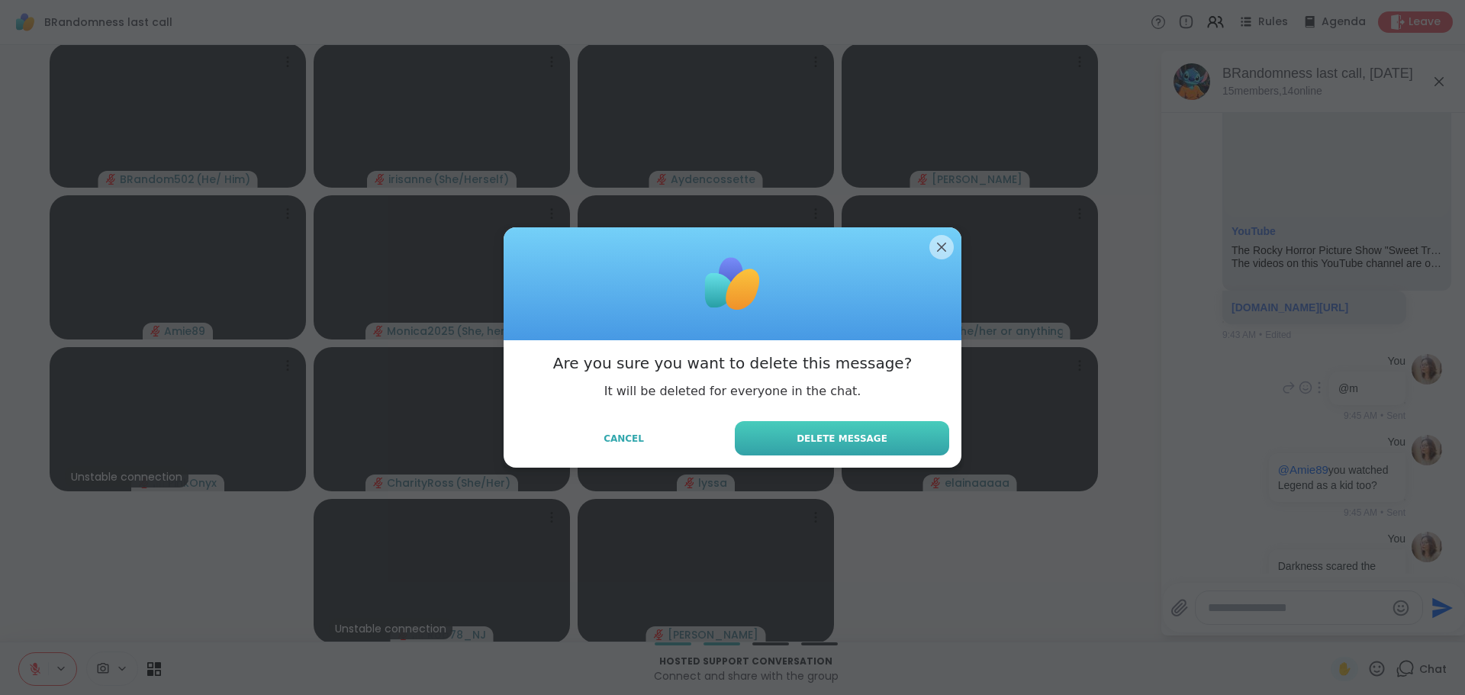
click at [890, 437] on button "Delete Message" at bounding box center [842, 438] width 214 height 34
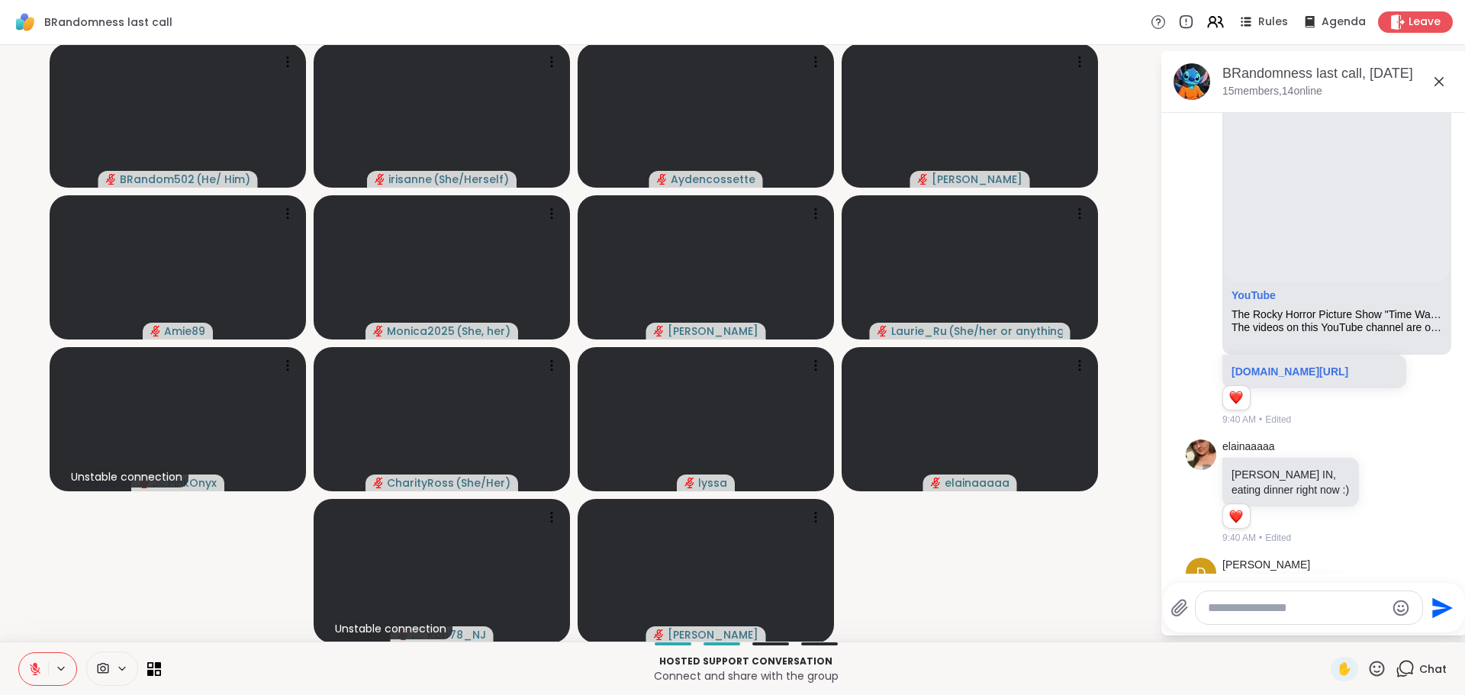
scroll to position [0, 0]
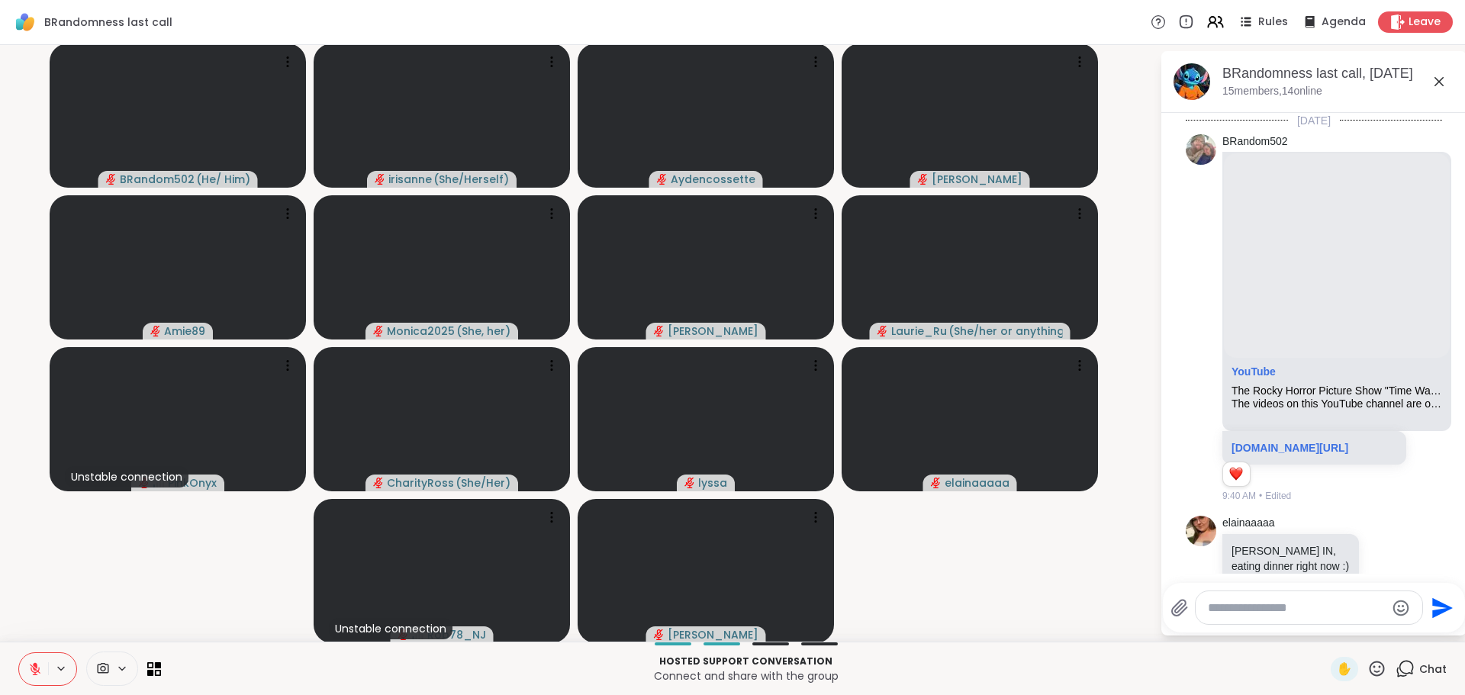
click at [1433, 79] on icon at bounding box center [1439, 82] width 18 height 18
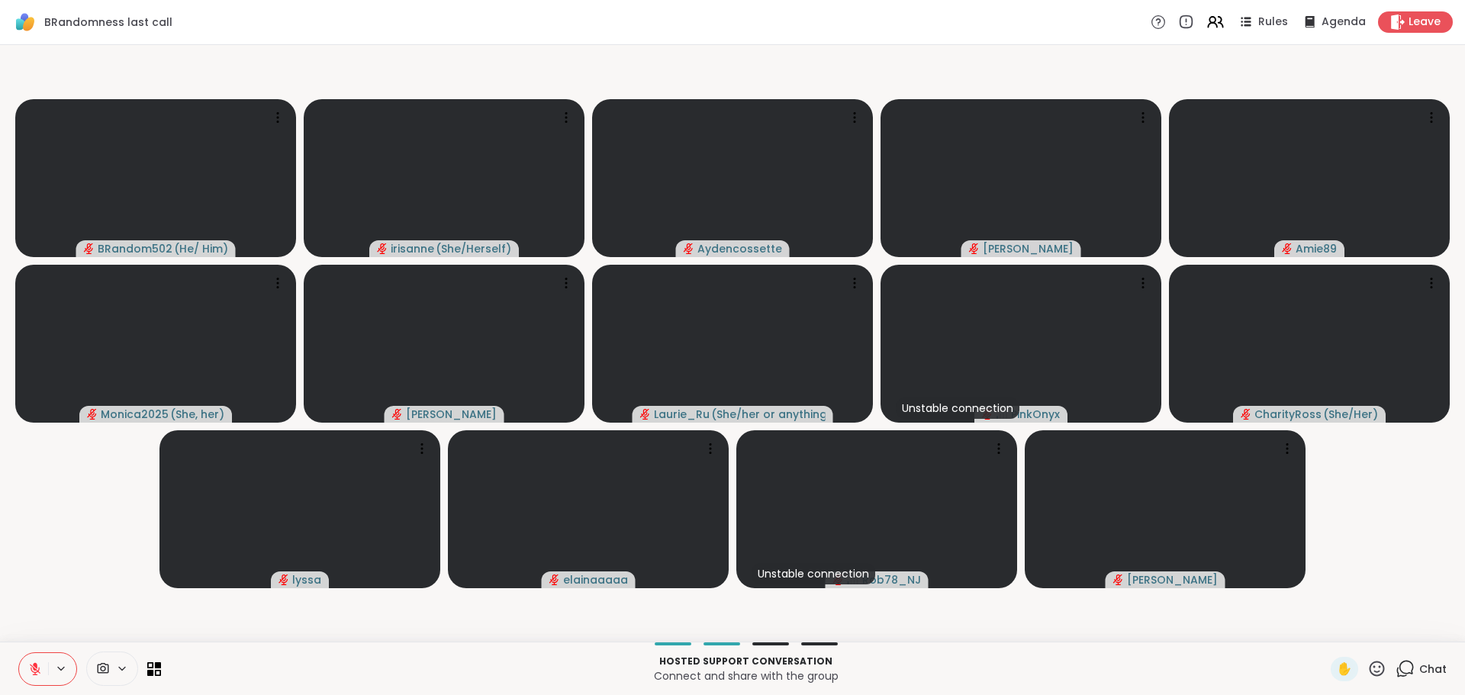
click at [1411, 527] on video-player-container "BRandom502 ( He/ Him ) irisanne ( She/Herself ) Aydencossette Cyndy Amie89 Moni…" at bounding box center [732, 343] width 1447 height 585
click at [51, 537] on video-player-container "BRandom502 ( He/ Him ) irisanne ( She/Herself ) Aydencossette Cyndy Amie89 Moni…" at bounding box center [732, 343] width 1447 height 585
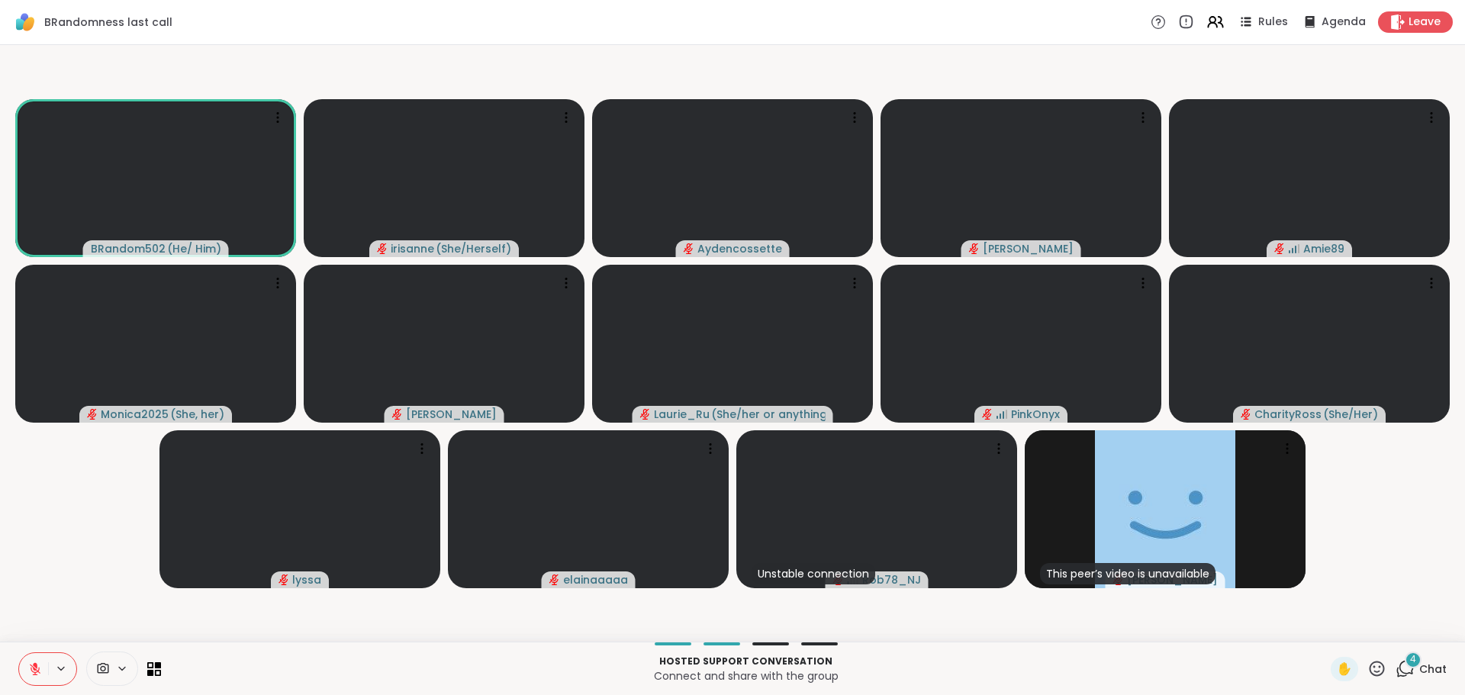
click at [72, 575] on video-player-container "BRandom502 ( He/ Him ) irisanne ( She/Herself ) Aydencossette Cyndy Amie89 Moni…" at bounding box center [732, 343] width 1447 height 585
click at [1410, 666] on span "4" at bounding box center [1413, 659] width 6 height 13
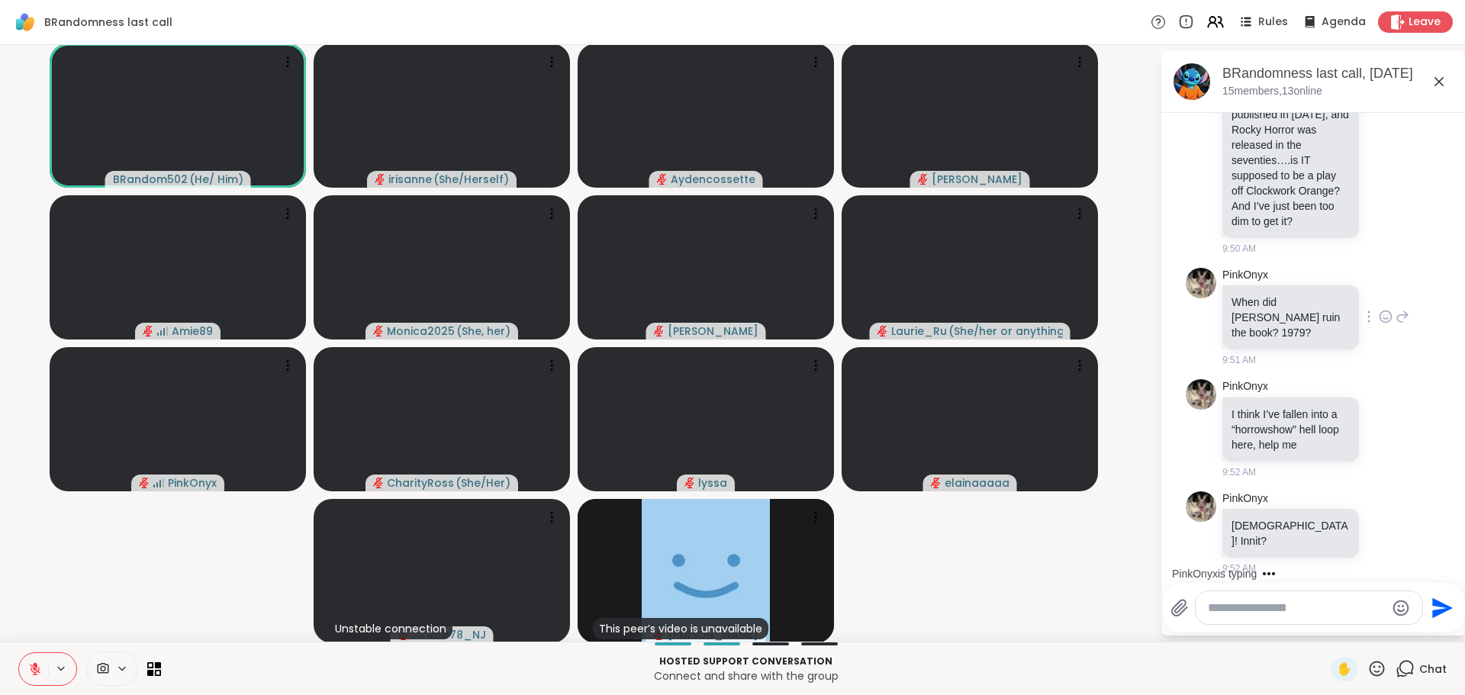
scroll to position [2145, 0]
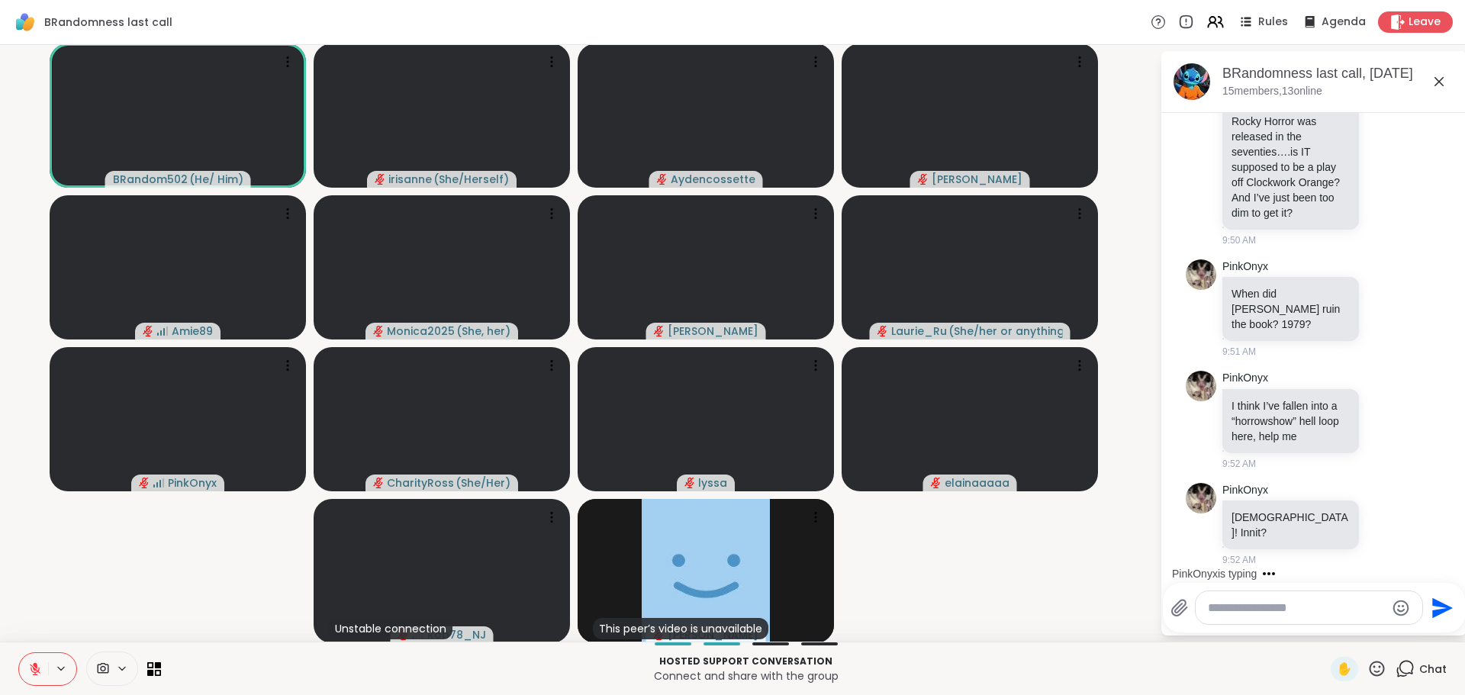
click at [244, 617] on video-player-container "BRandom502 ( He/ Him ) irisanne ( She/Herself ) Aydencossette Cyndy Amie89 Moni…" at bounding box center [580, 343] width 1142 height 585
click at [1326, 598] on div at bounding box center [1309, 607] width 227 height 33
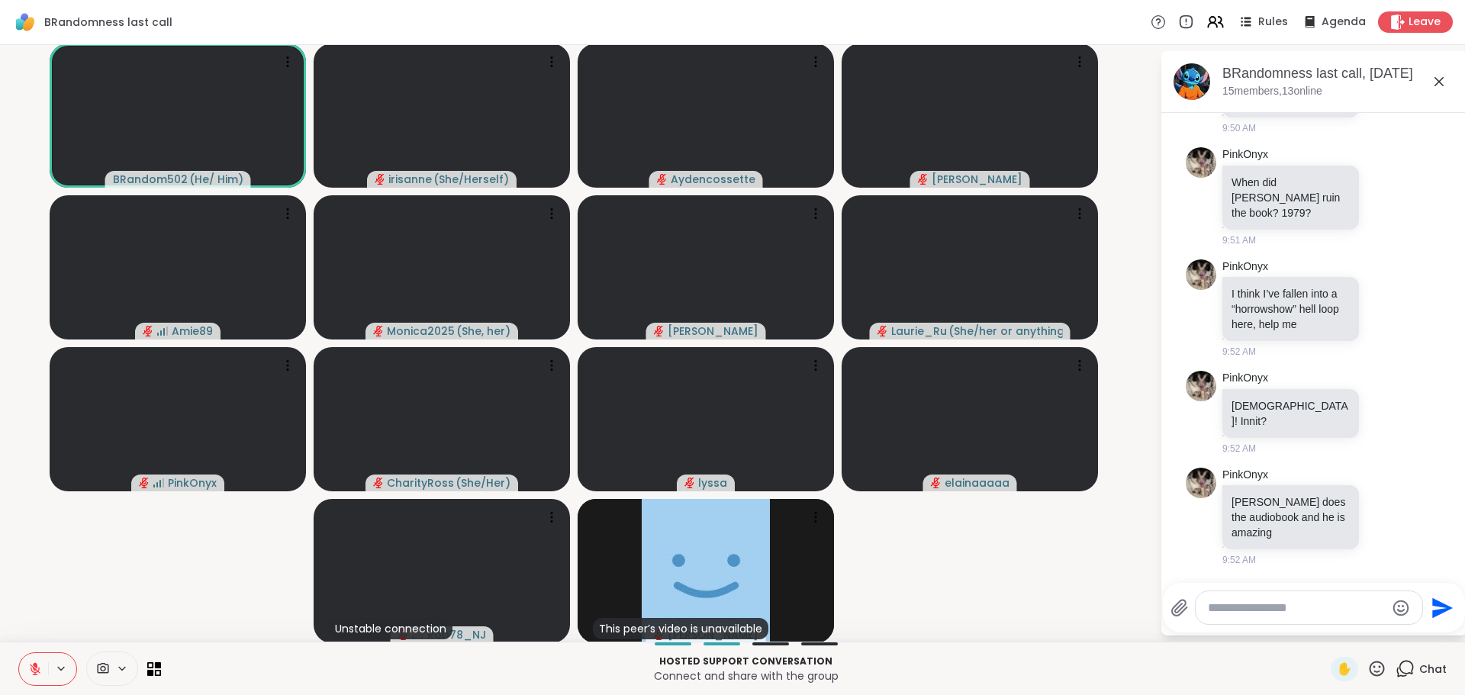
click at [1321, 617] on div at bounding box center [1309, 607] width 227 height 33
click at [1317, 604] on textarea "Type your message" at bounding box center [1297, 608] width 178 height 15
type textarea "**********"
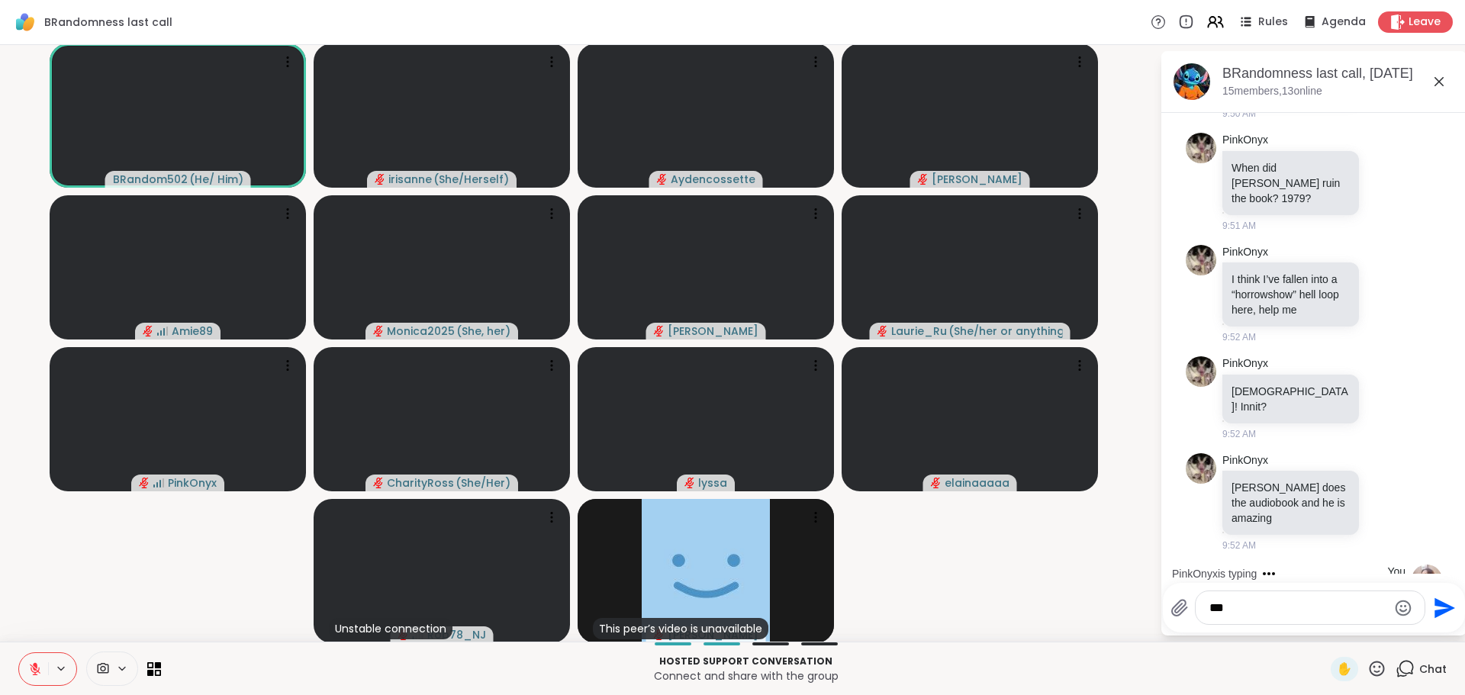
scroll to position [2318, 0]
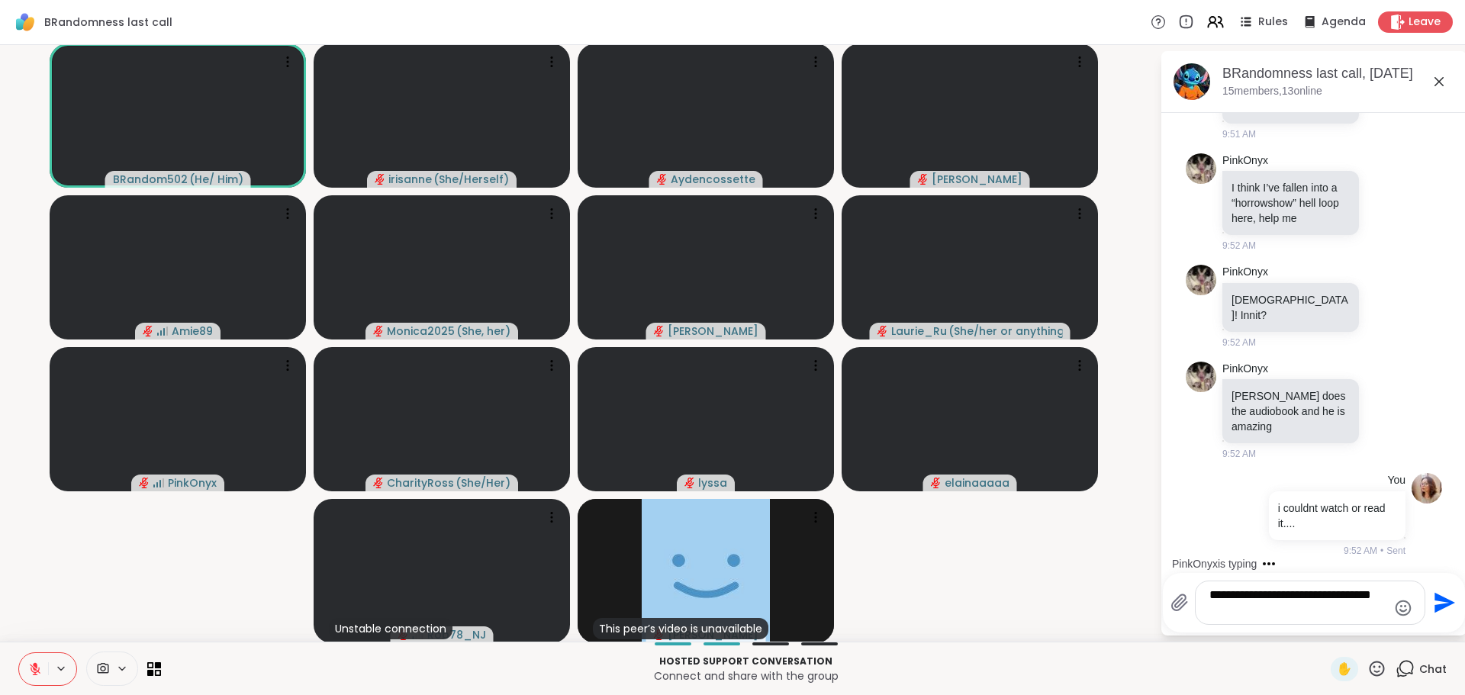
type textarea "**********"
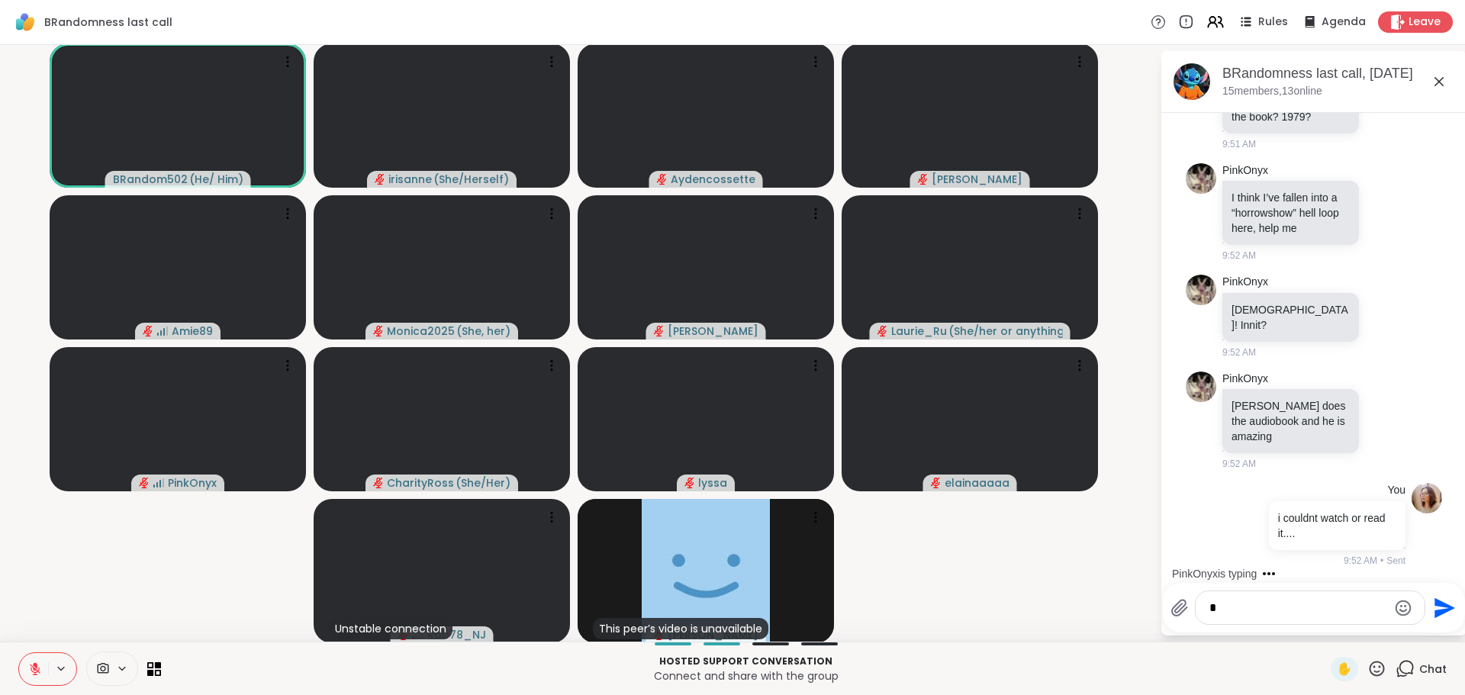
scroll to position [2430, 0]
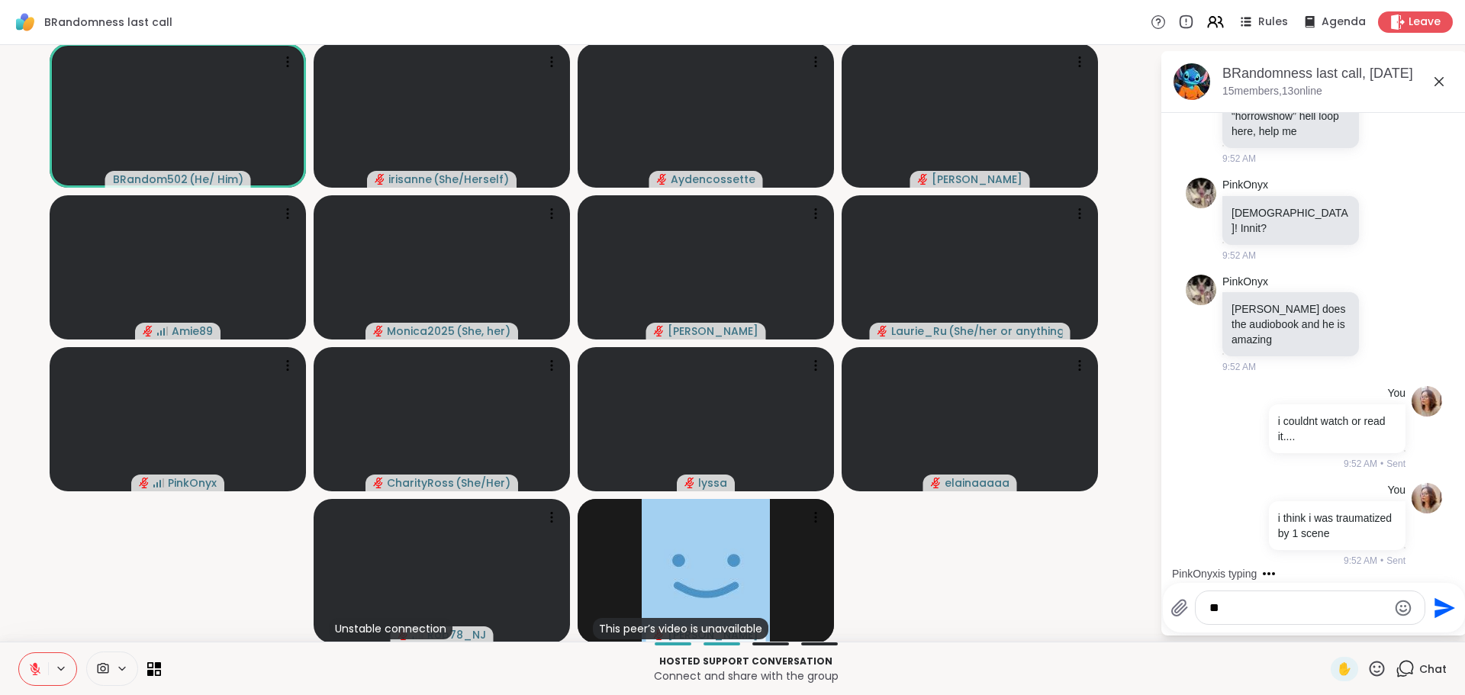
type textarea "*"
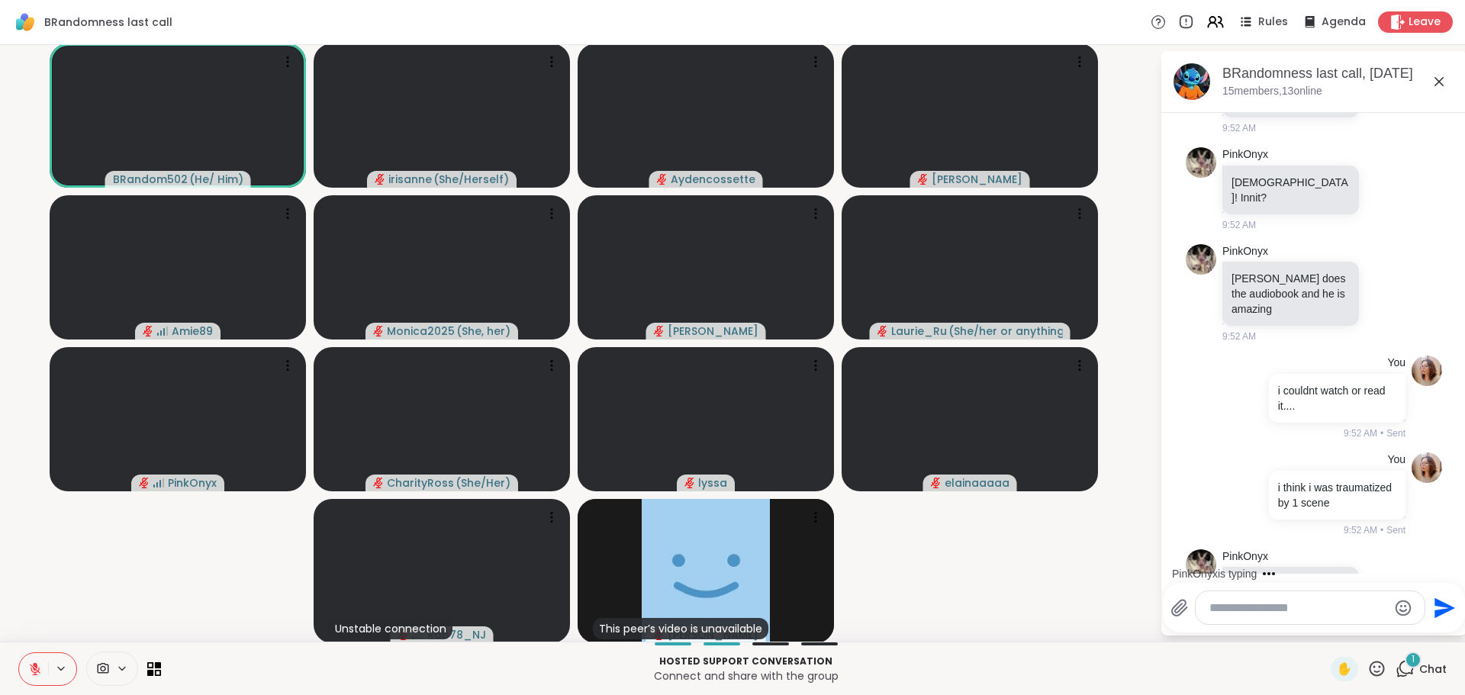
scroll to position [2541, 0]
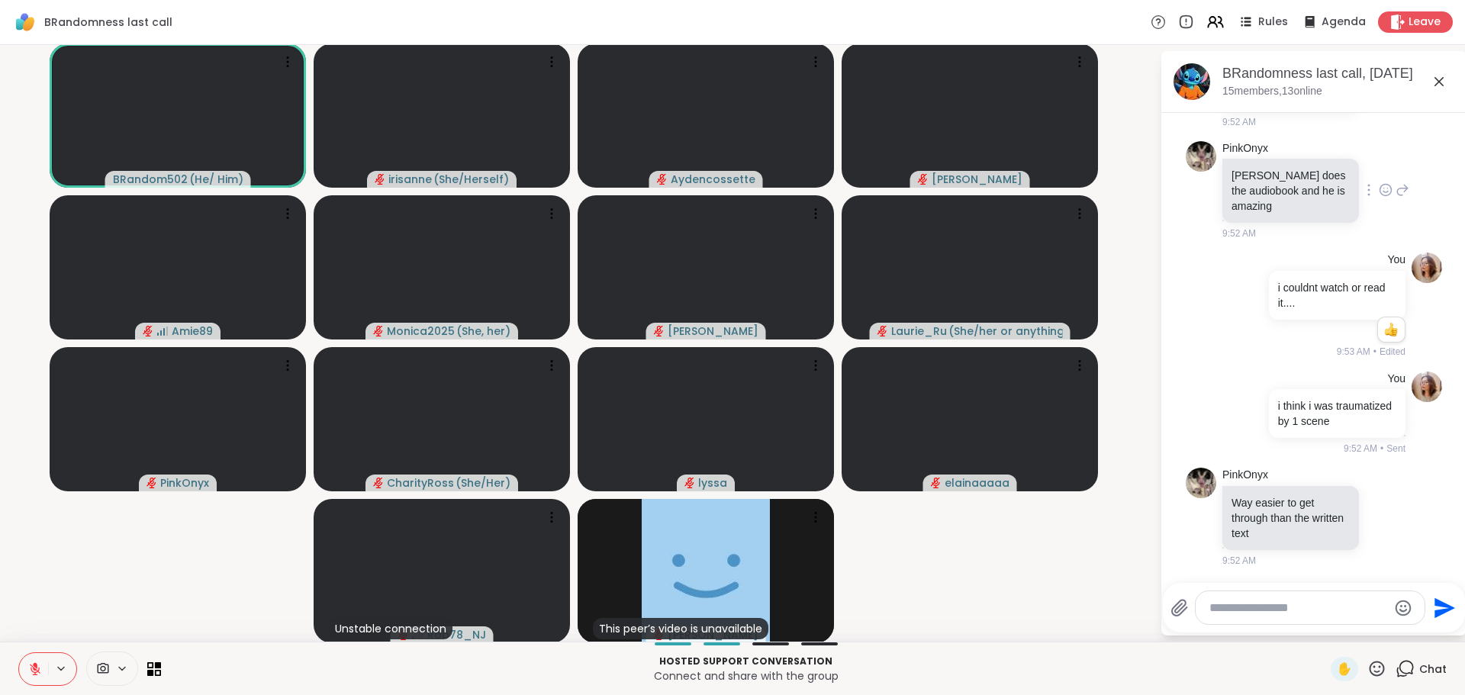
click at [1381, 196] on icon at bounding box center [1386, 190] width 11 height 11
click at [1446, 172] on div "Select Reaction: Astonished" at bounding box center [1453, 166] width 14 height 14
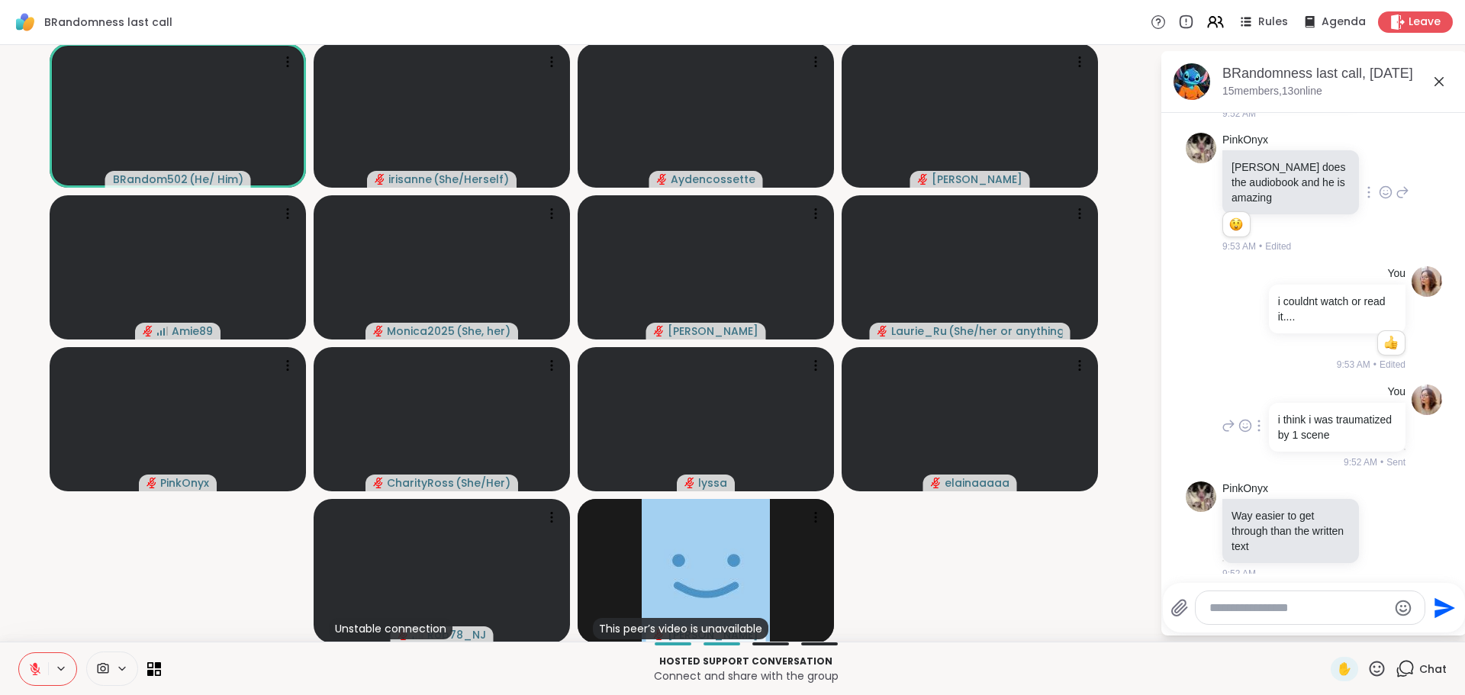
click at [1186, 430] on div "You i think i was traumatized by 1 scene 9:52 AM • Sent" at bounding box center [1314, 427] width 256 height 97
drag, startPoint x: 956, startPoint y: 534, endPoint x: 946, endPoint y: 543, distance: 13.0
click at [953, 536] on video-player-container "BRandom502 ( He/ Him ) irisanne ( She/Herself ) Aydencossette Cyndy Amie89 Moni…" at bounding box center [580, 343] width 1142 height 585
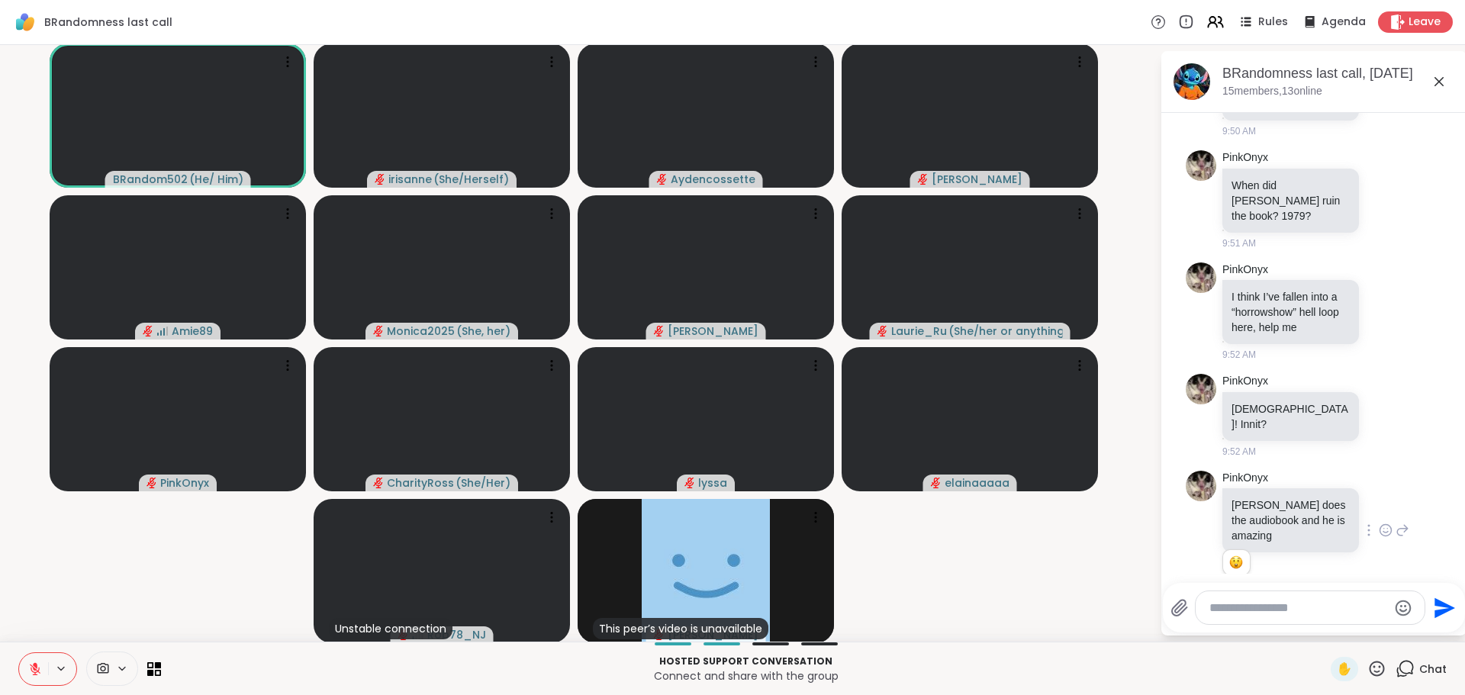
scroll to position [2007, 0]
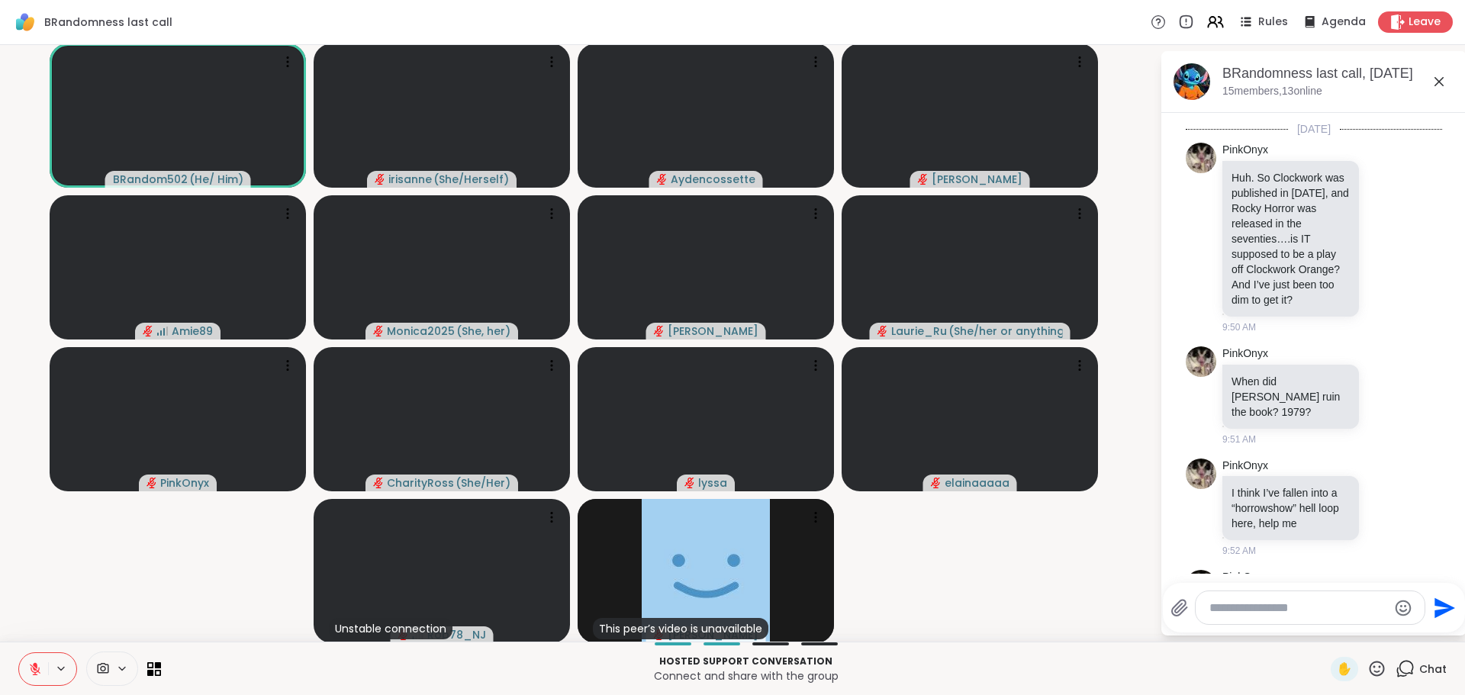
click at [1408, 74] on div "BRandomness last call, [DATE]" at bounding box center [1339, 73] width 232 height 19
click at [1430, 79] on icon at bounding box center [1439, 82] width 18 height 18
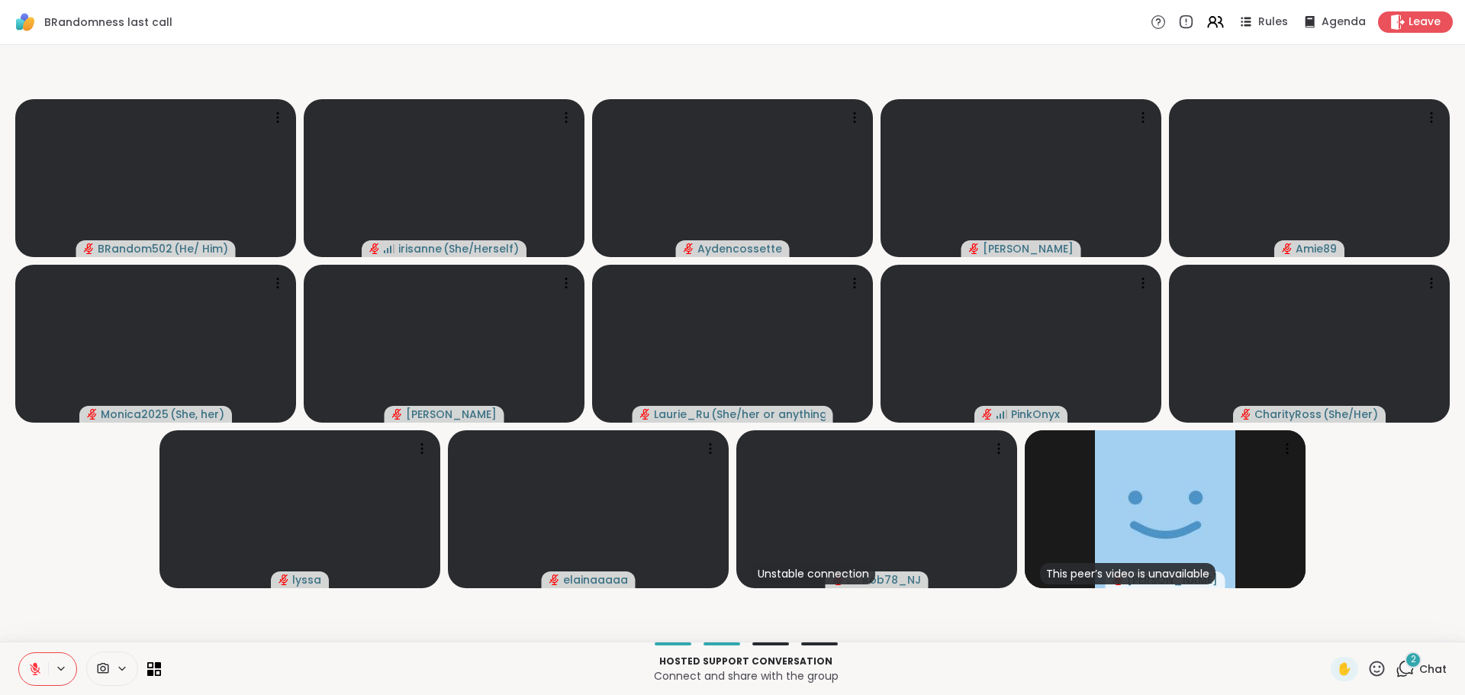
click at [1397, 669] on icon at bounding box center [1405, 668] width 19 height 19
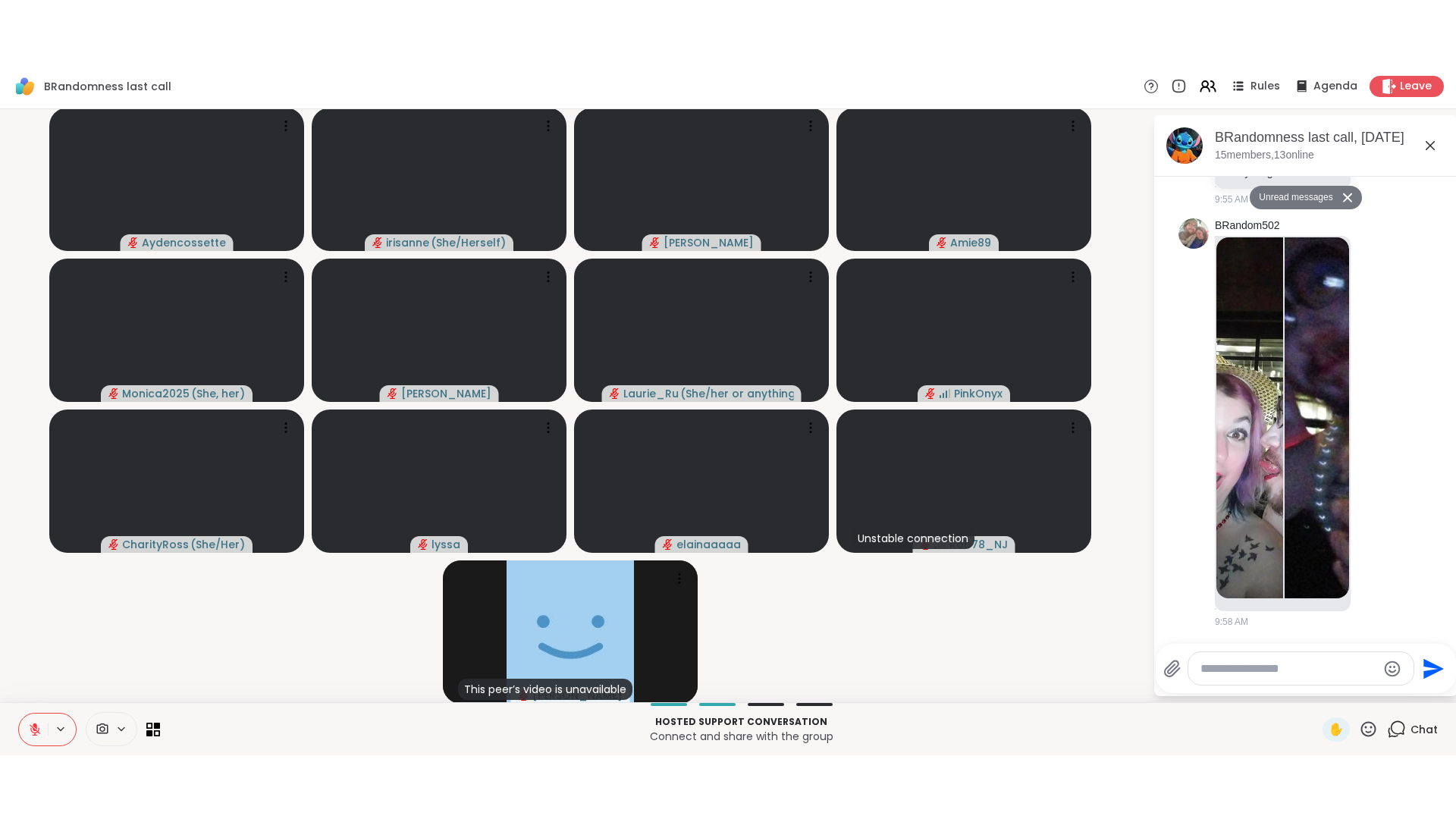
scroll to position [3327, 0]
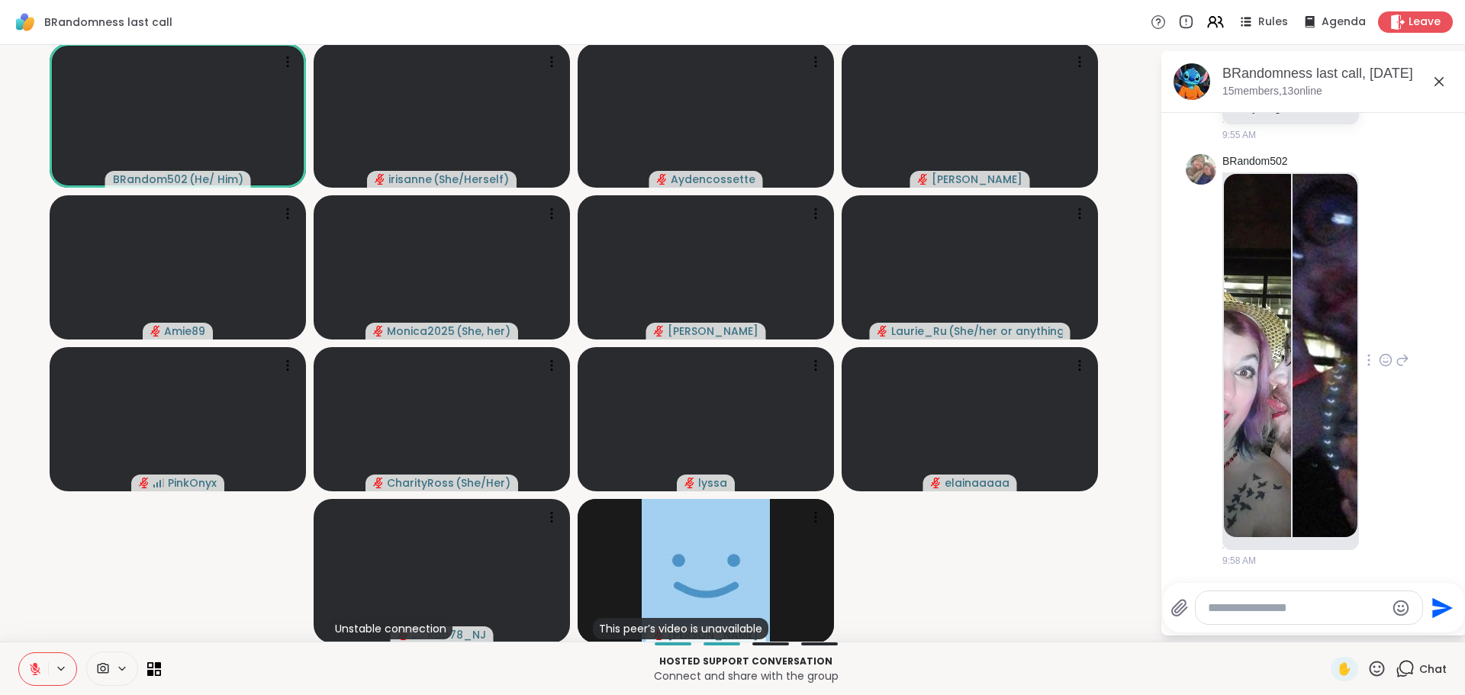
click at [1257, 472] on img at bounding box center [1257, 355] width 67 height 363
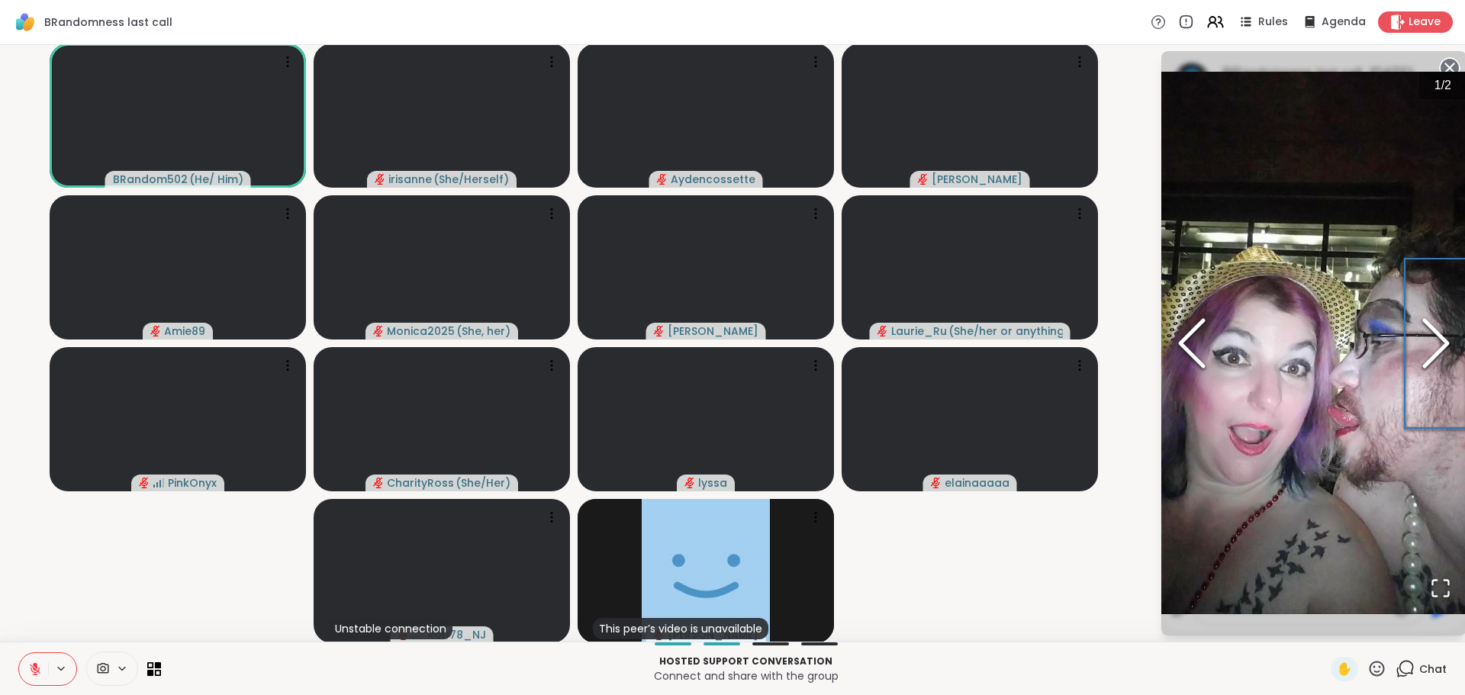
click at [1439, 347] on icon "Next Slide" at bounding box center [1436, 344] width 46 height 92
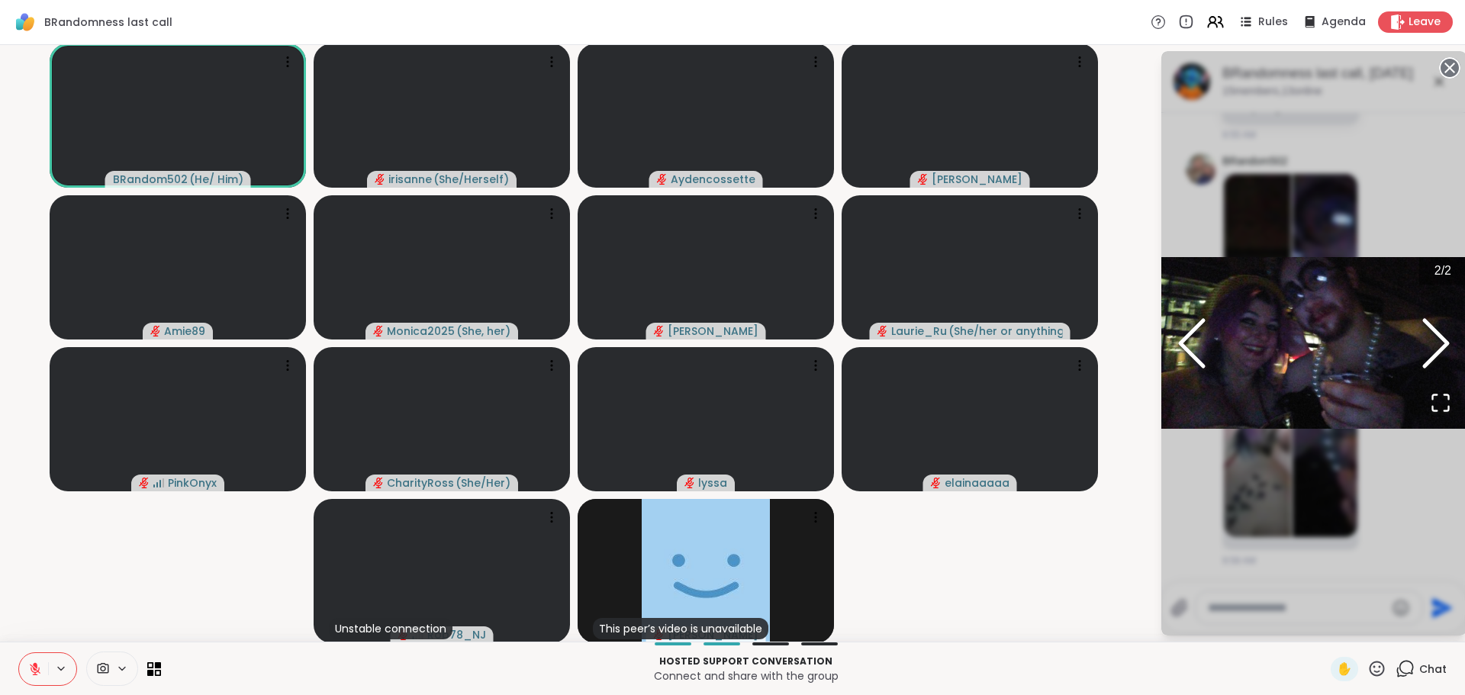
click at [1435, 395] on icon "Open Fullscreen" at bounding box center [1441, 403] width 16 height 16
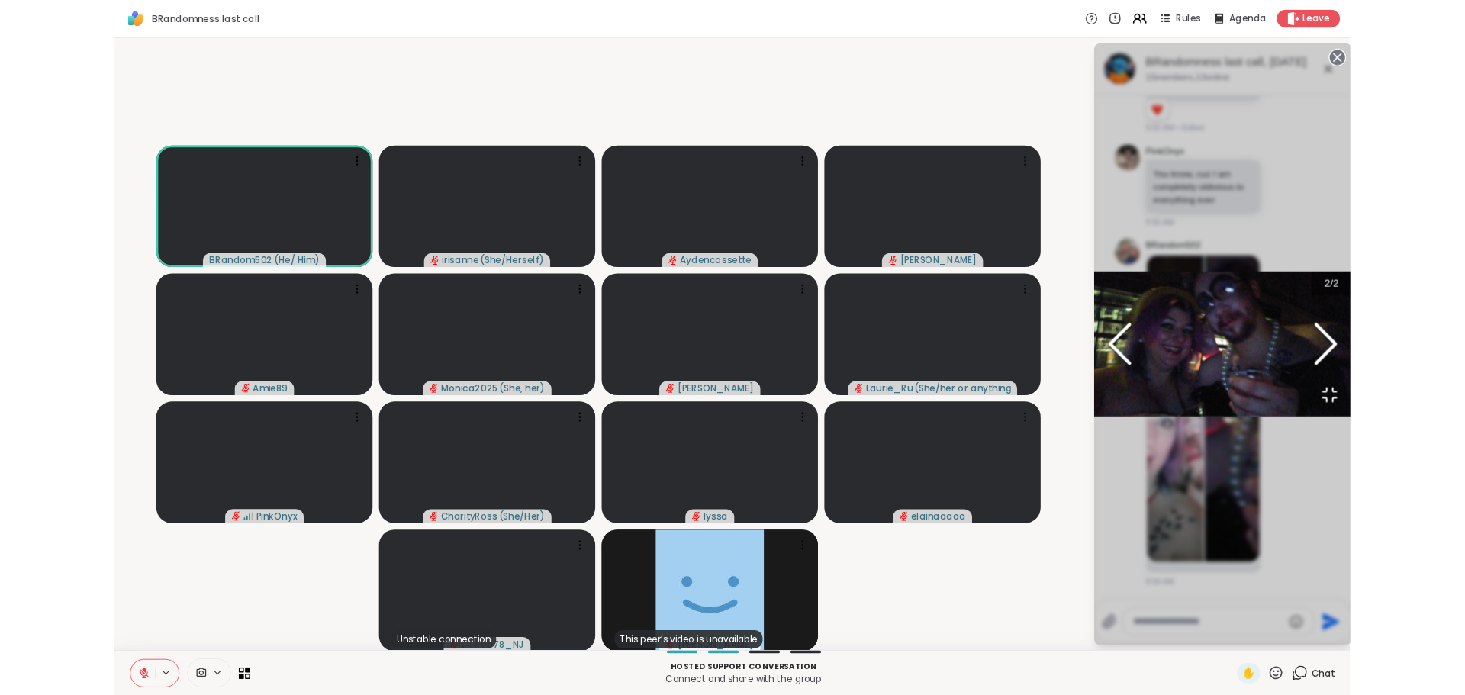
scroll to position [3219, 0]
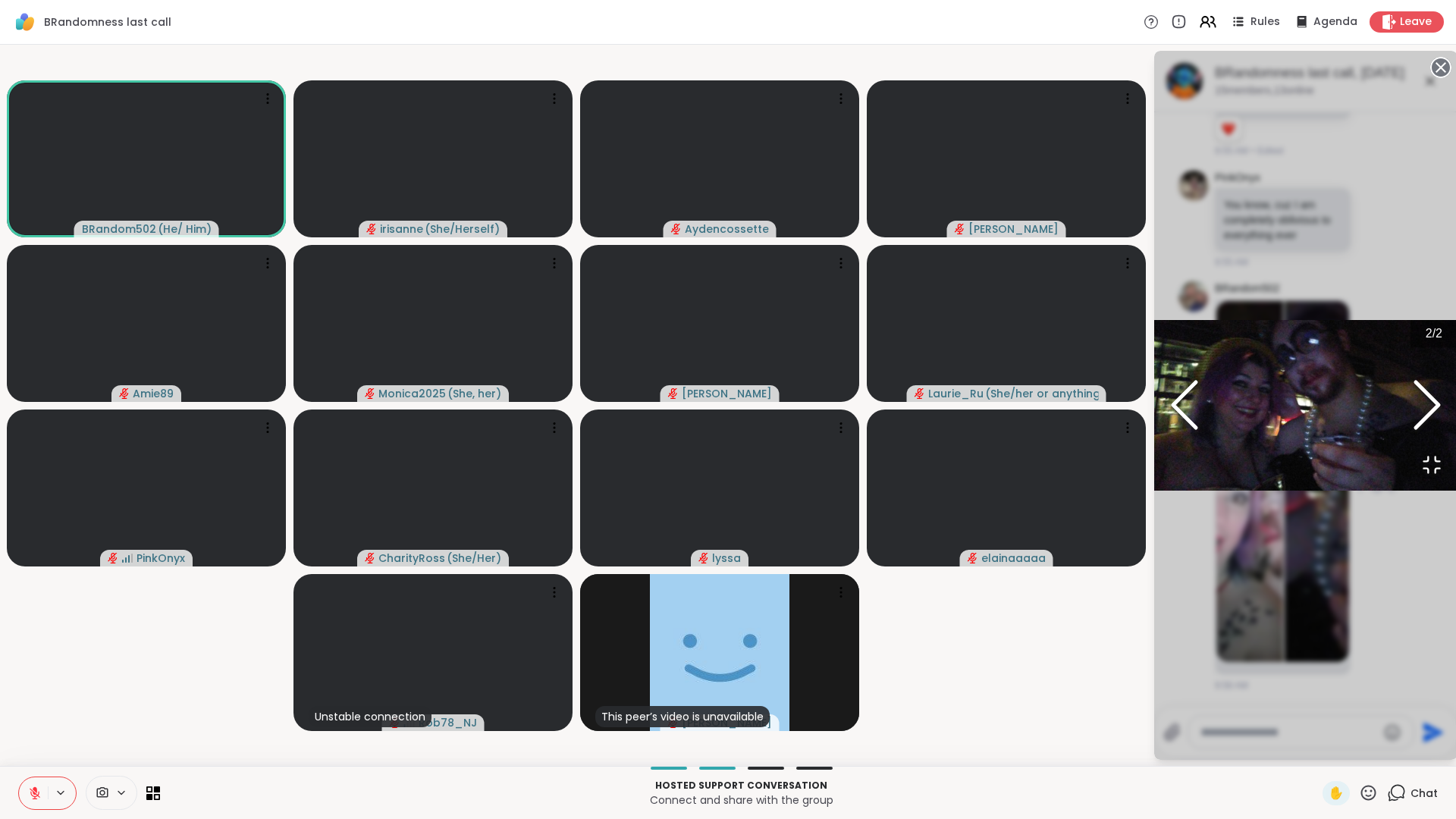
click at [1162, 406] on icon "Previous Slide" at bounding box center [1185, 406] width 46 height 91
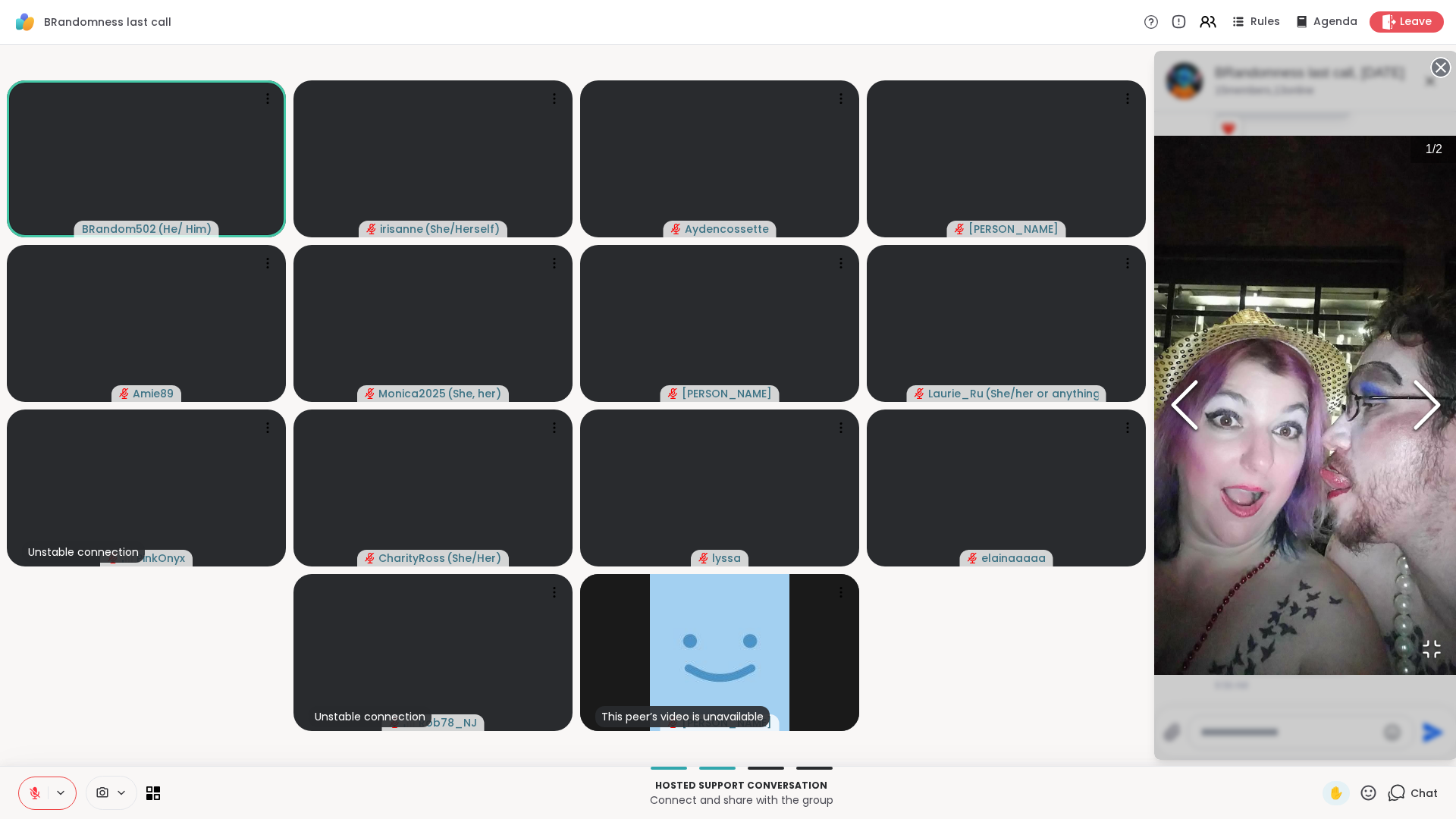
click at [1404, 411] on icon "Next Slide" at bounding box center [1427, 406] width 46 height 91
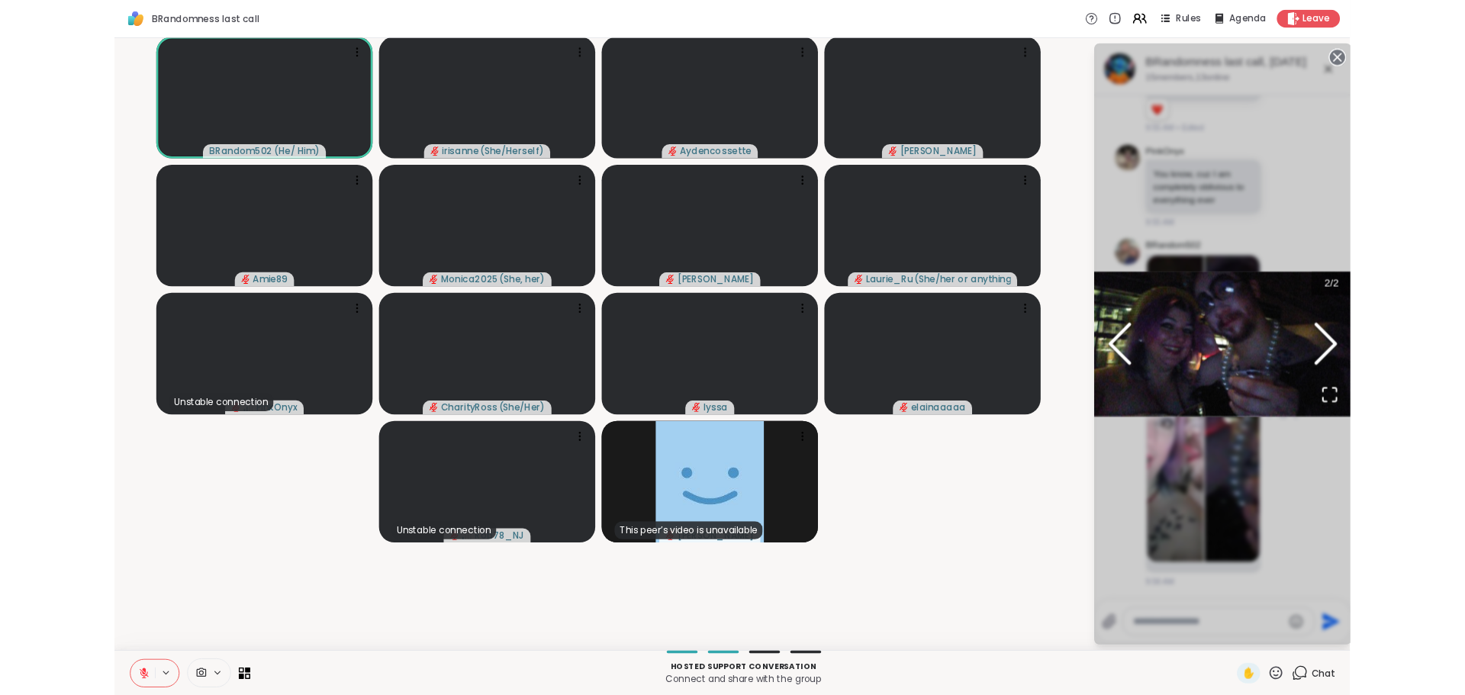
scroll to position [3347, 0]
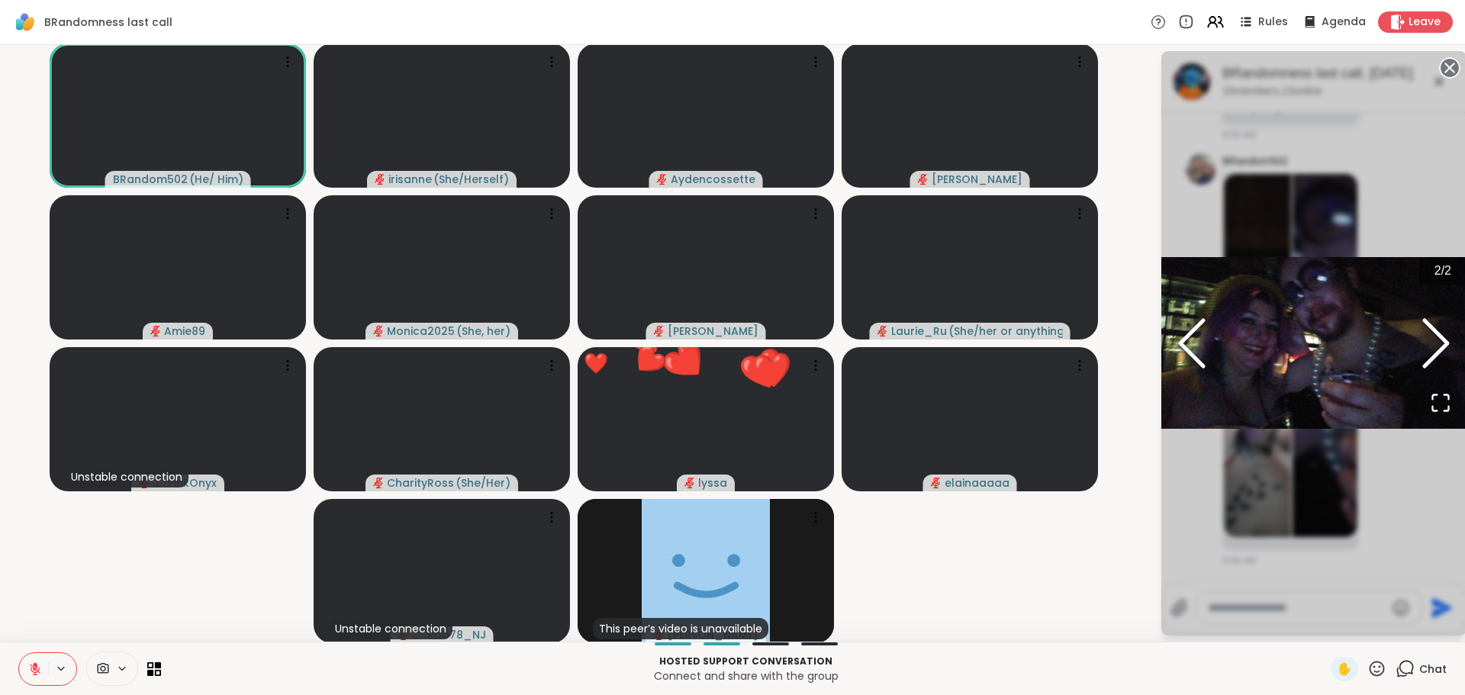
click at [1439, 69] on icon at bounding box center [1449, 67] width 21 height 21
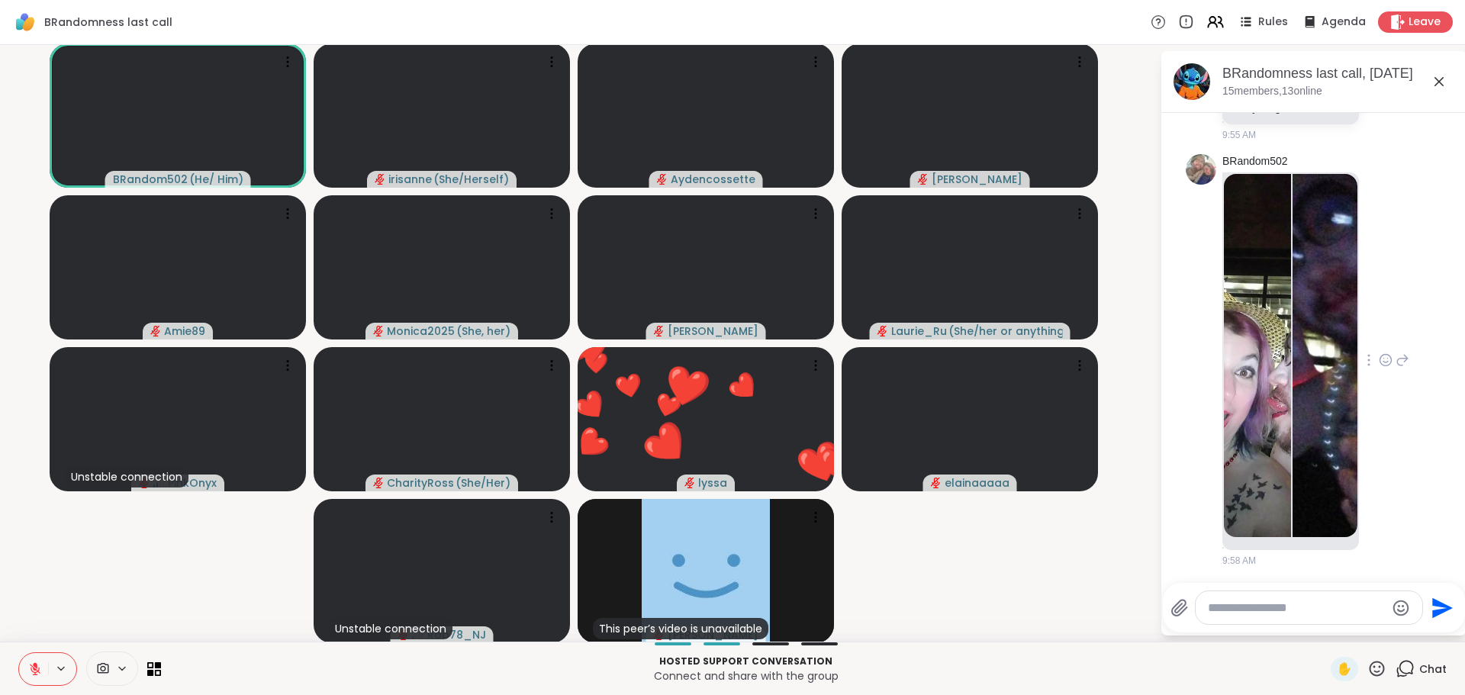
click at [1281, 598] on div at bounding box center [1309, 607] width 227 height 33
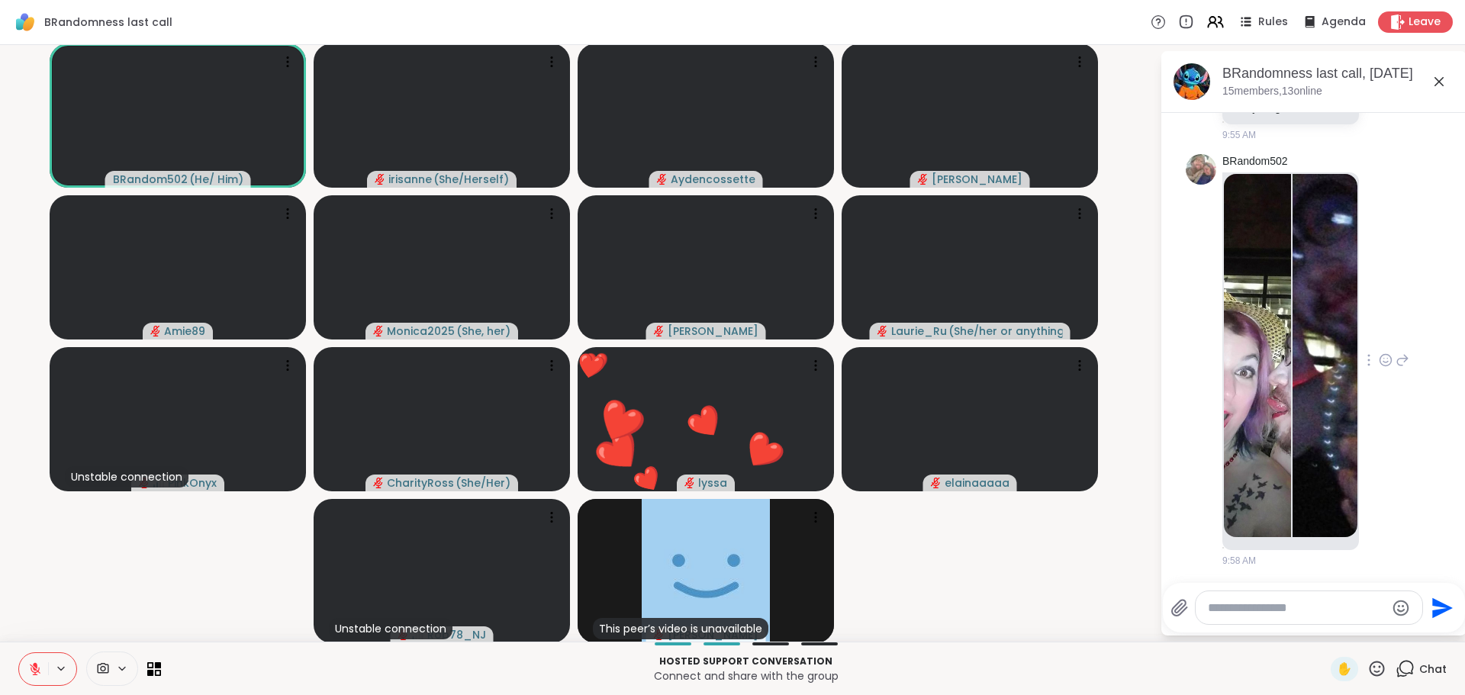
click at [1259, 610] on textarea "Type your message" at bounding box center [1297, 608] width 178 height 15
type textarea "*"
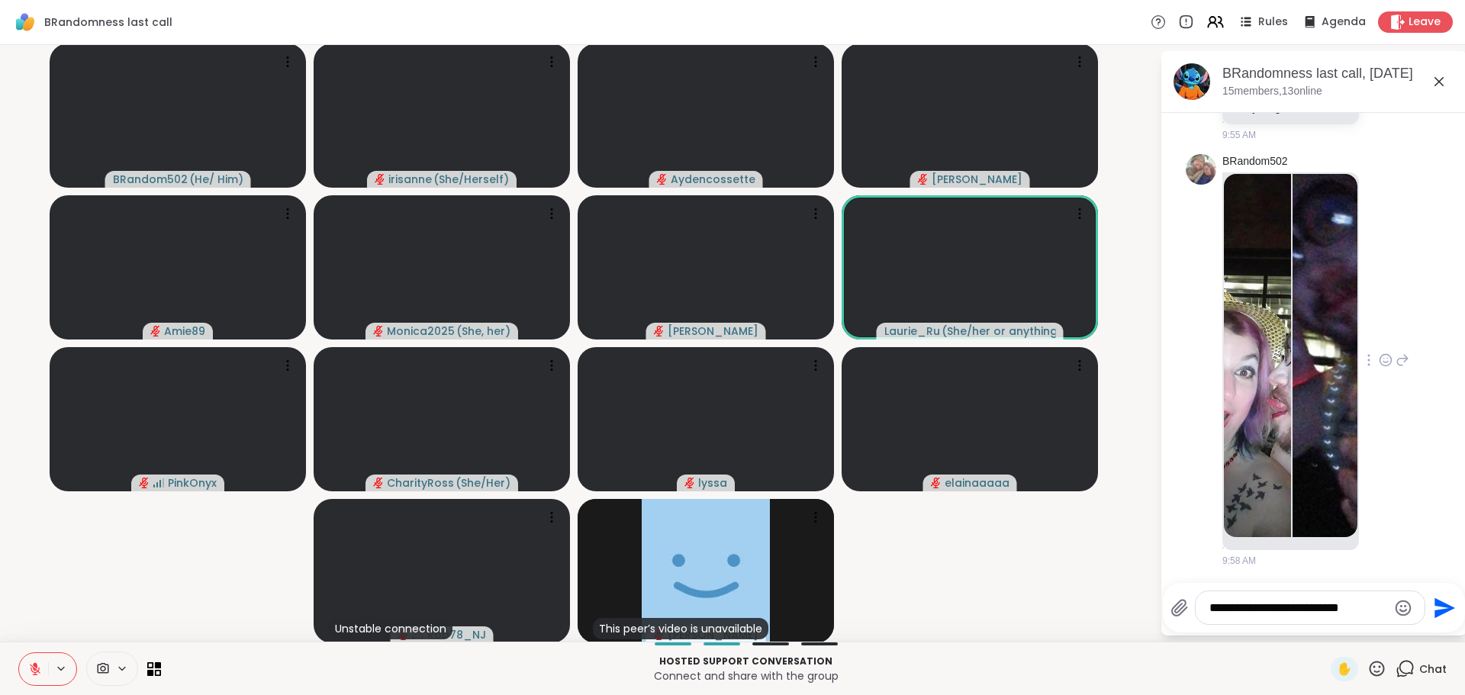
type textarea "**********"
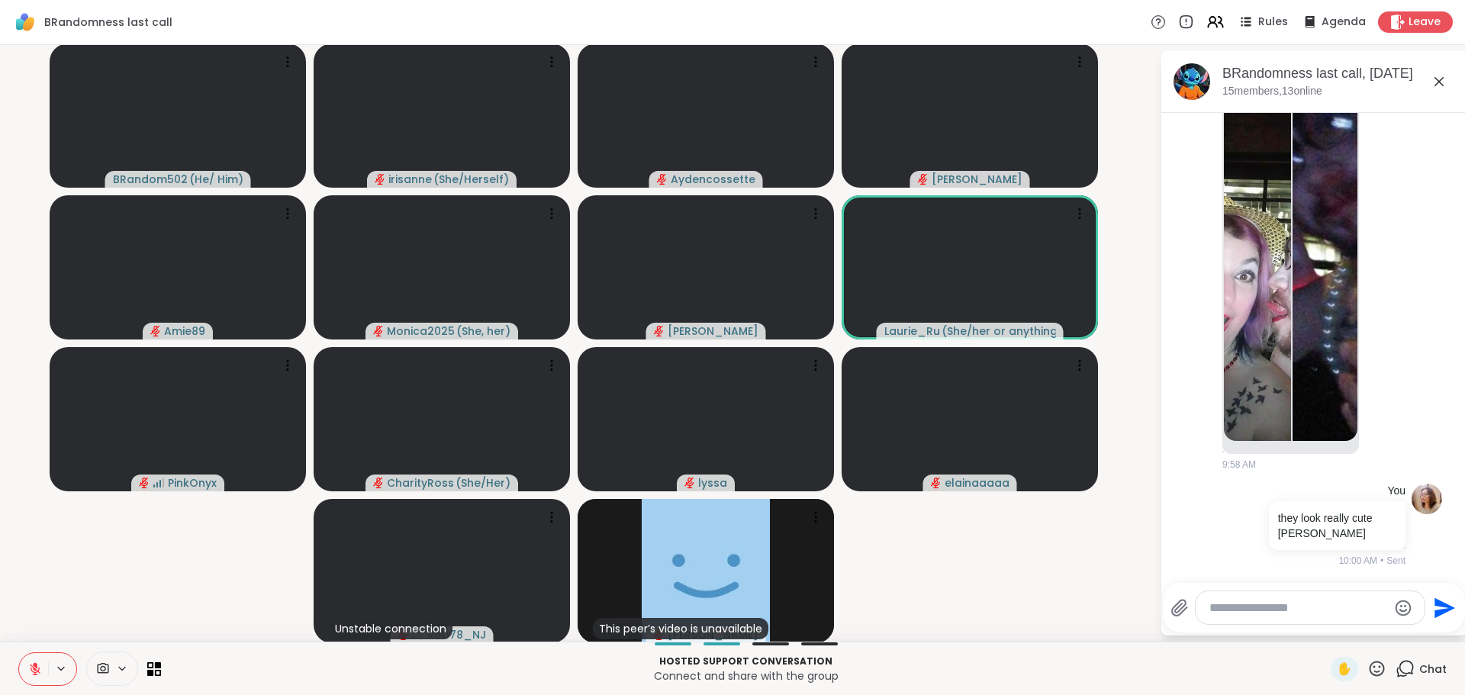
click at [1242, 248] on img at bounding box center [1257, 259] width 67 height 363
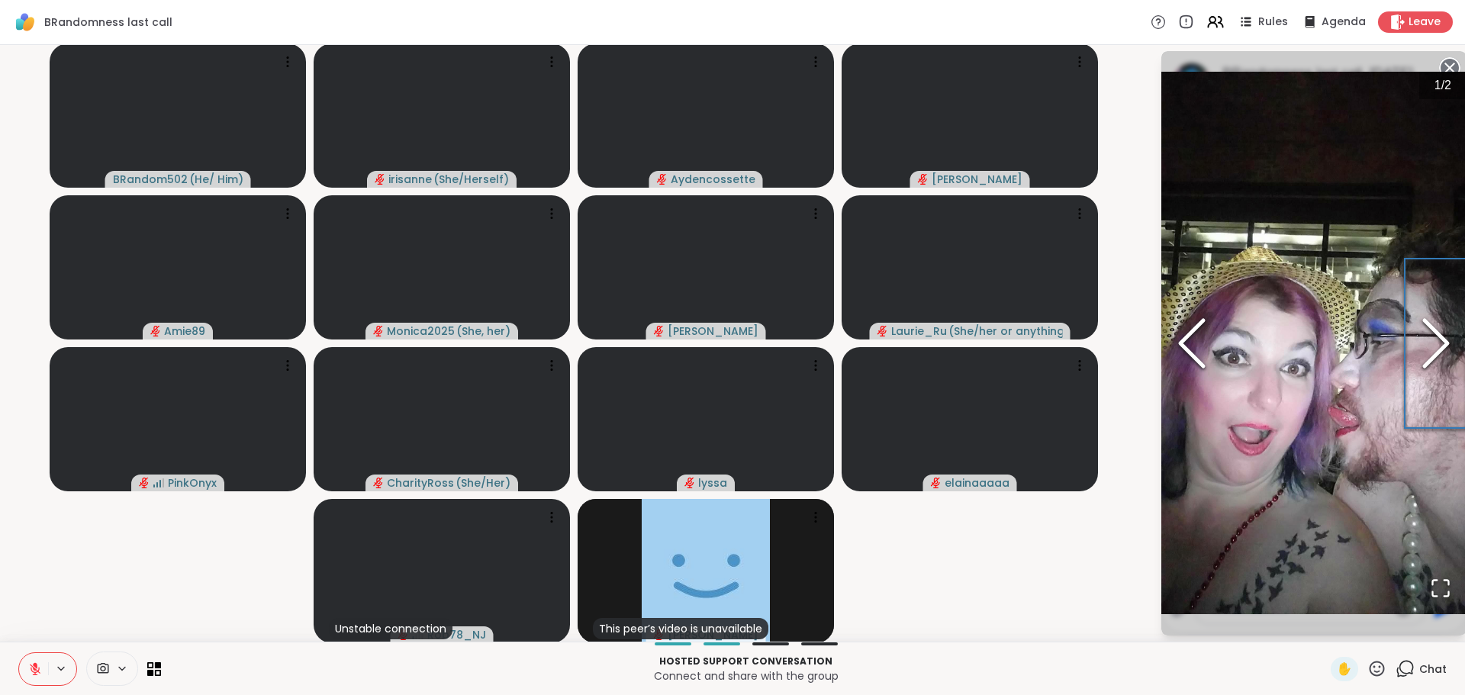
click at [1426, 357] on polyline "Next Slide" at bounding box center [1436, 344] width 23 height 46
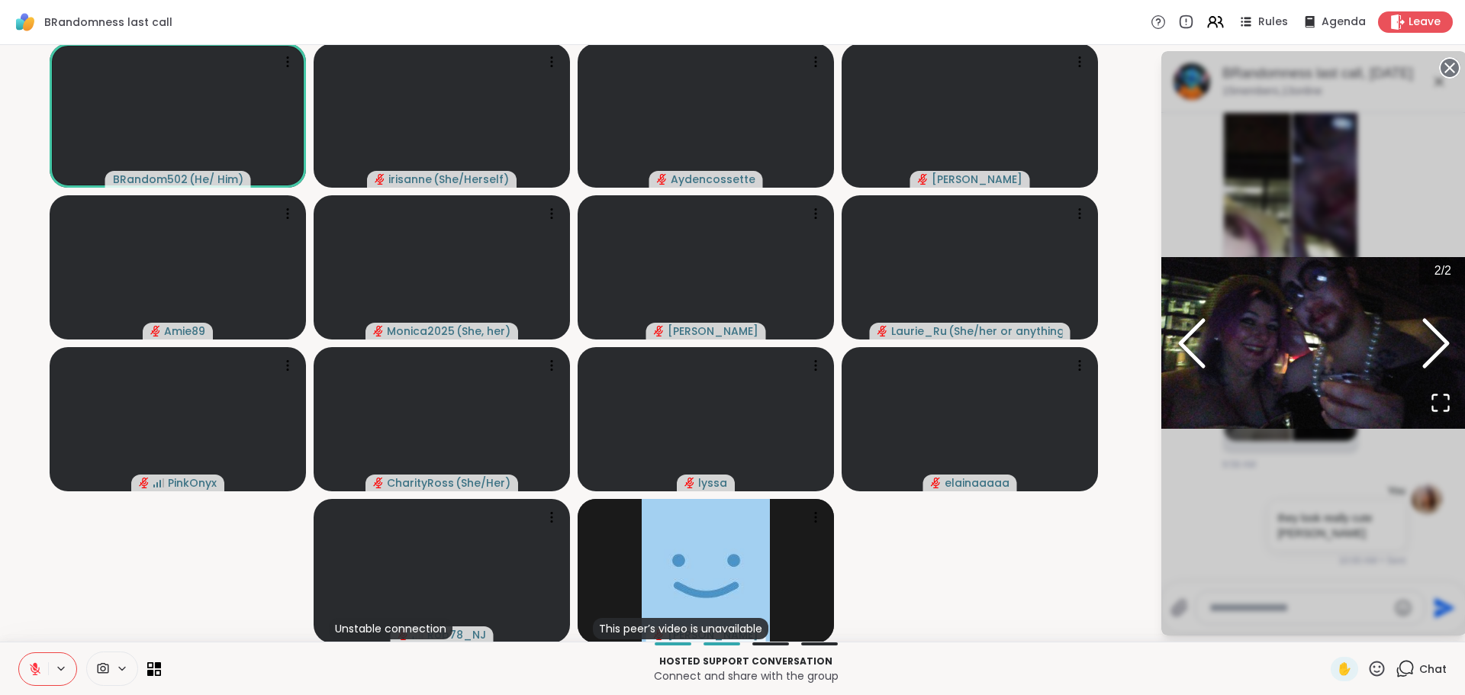
click at [1441, 73] on circle at bounding box center [1450, 68] width 18 height 18
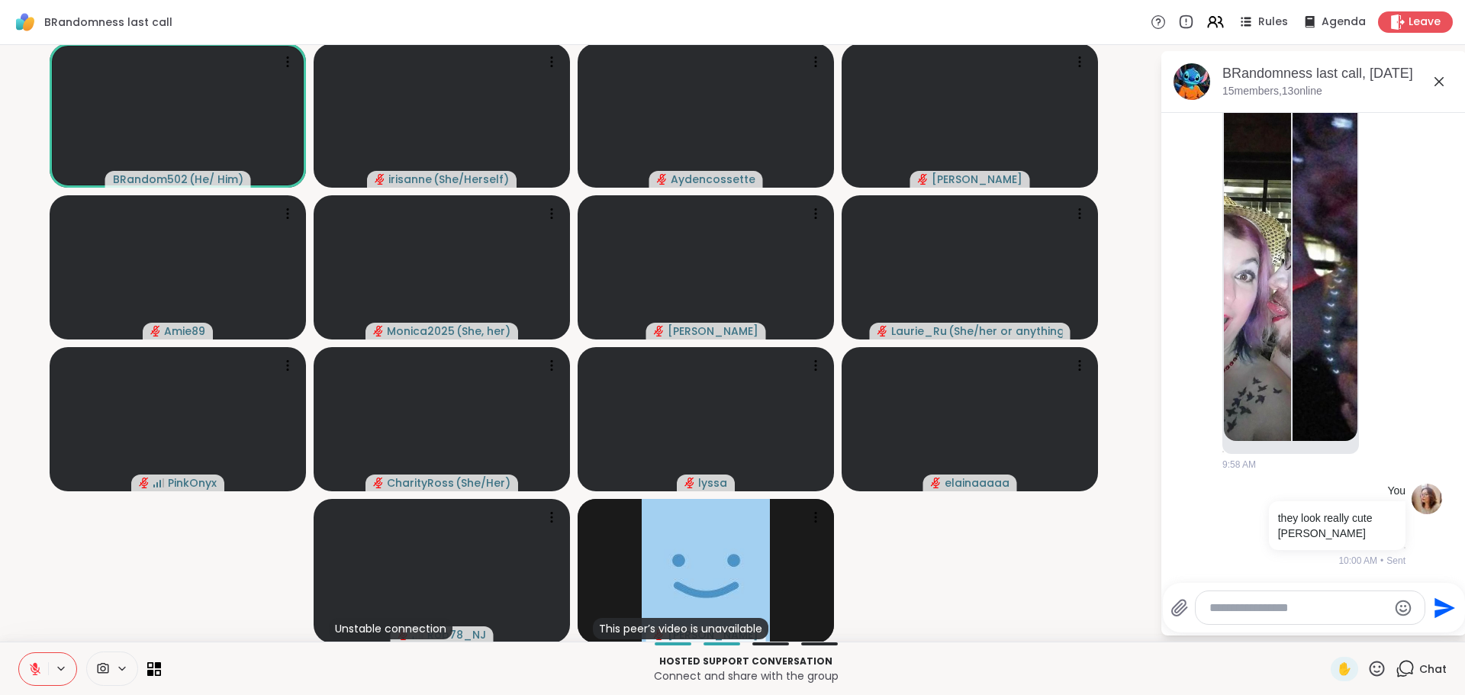
click at [1217, 606] on textarea "Type your message" at bounding box center [1299, 608] width 178 height 15
type textarea "**********"
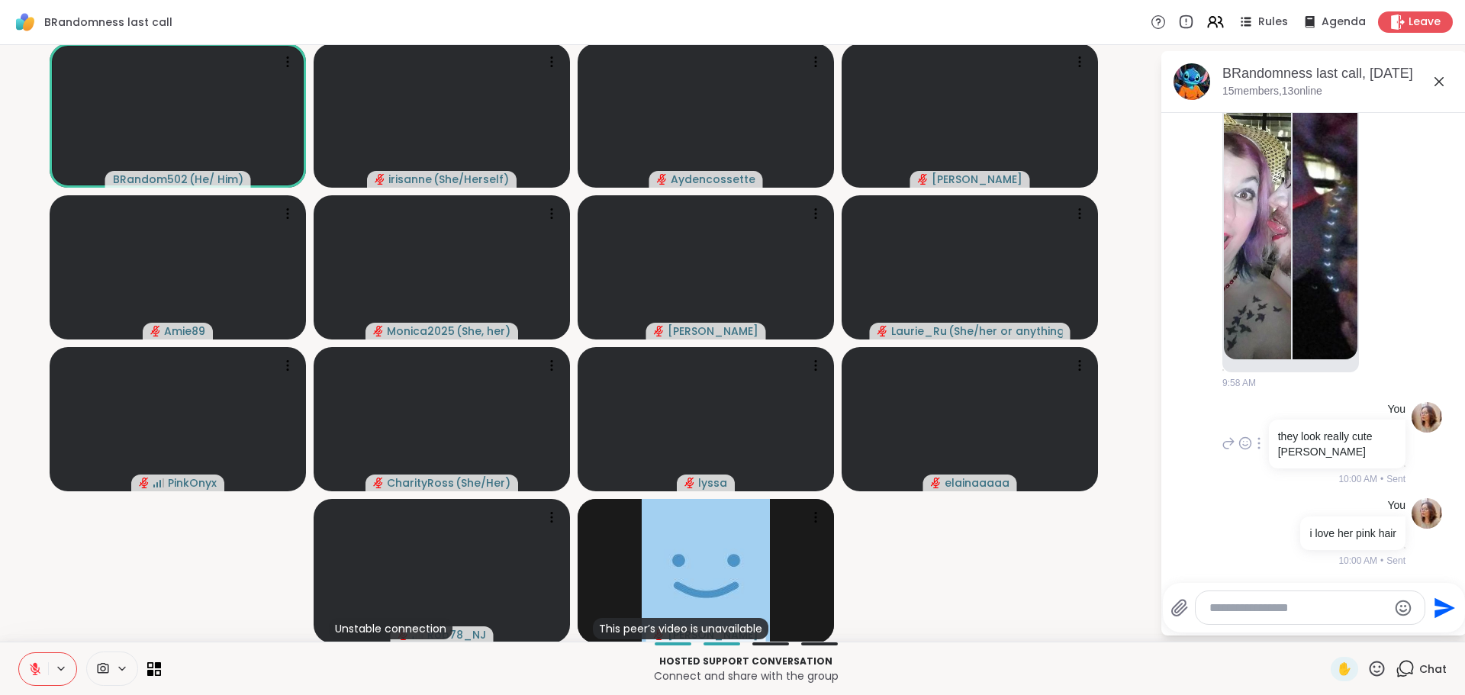
scroll to position [3526, 0]
click at [1430, 82] on icon at bounding box center [1439, 82] width 18 height 18
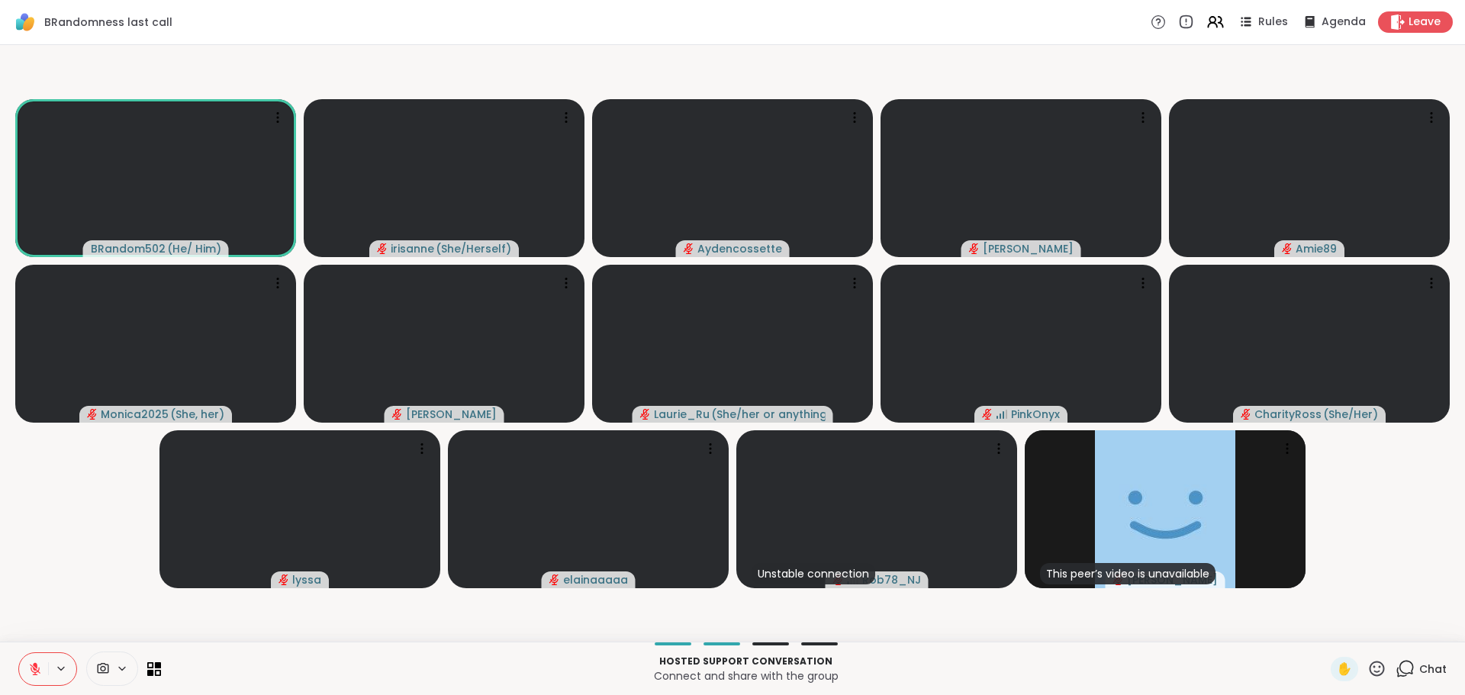
click at [1410, 678] on div "Chat" at bounding box center [1421, 669] width 51 height 24
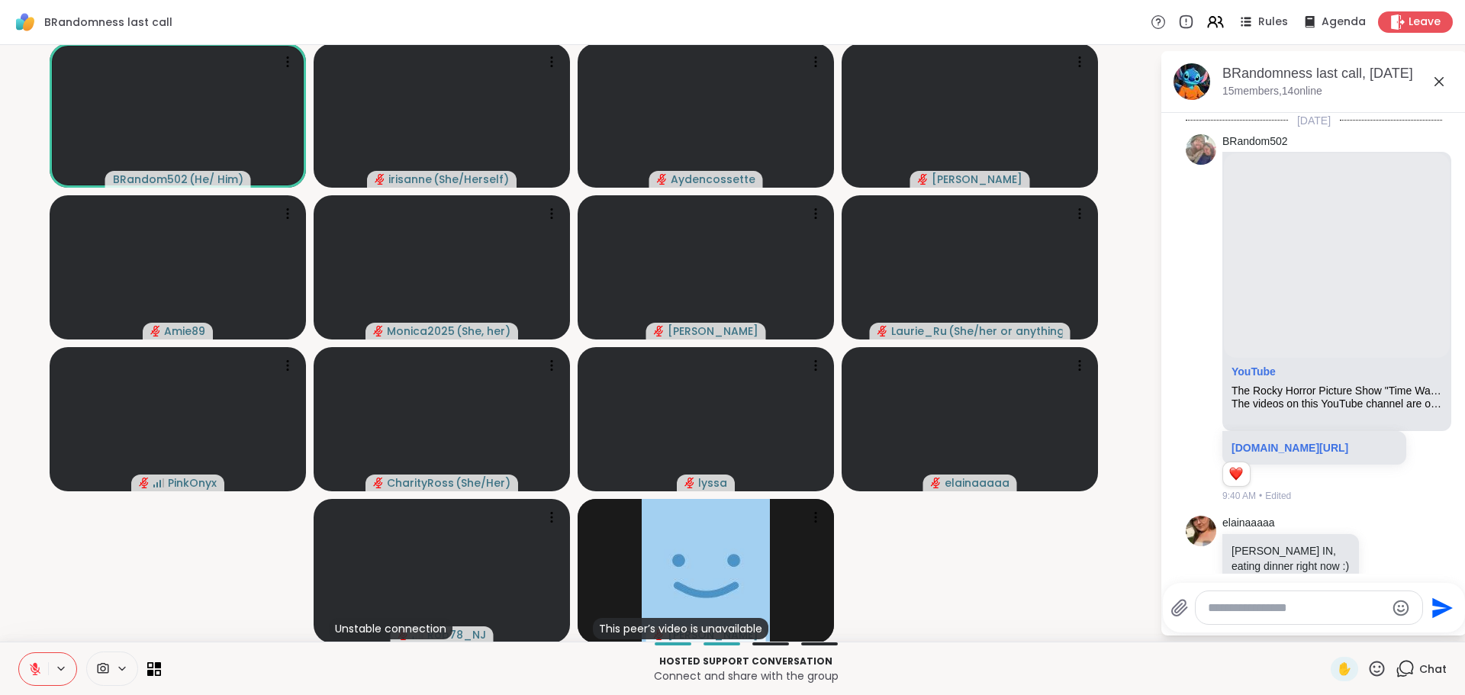
scroll to position [3511, 0]
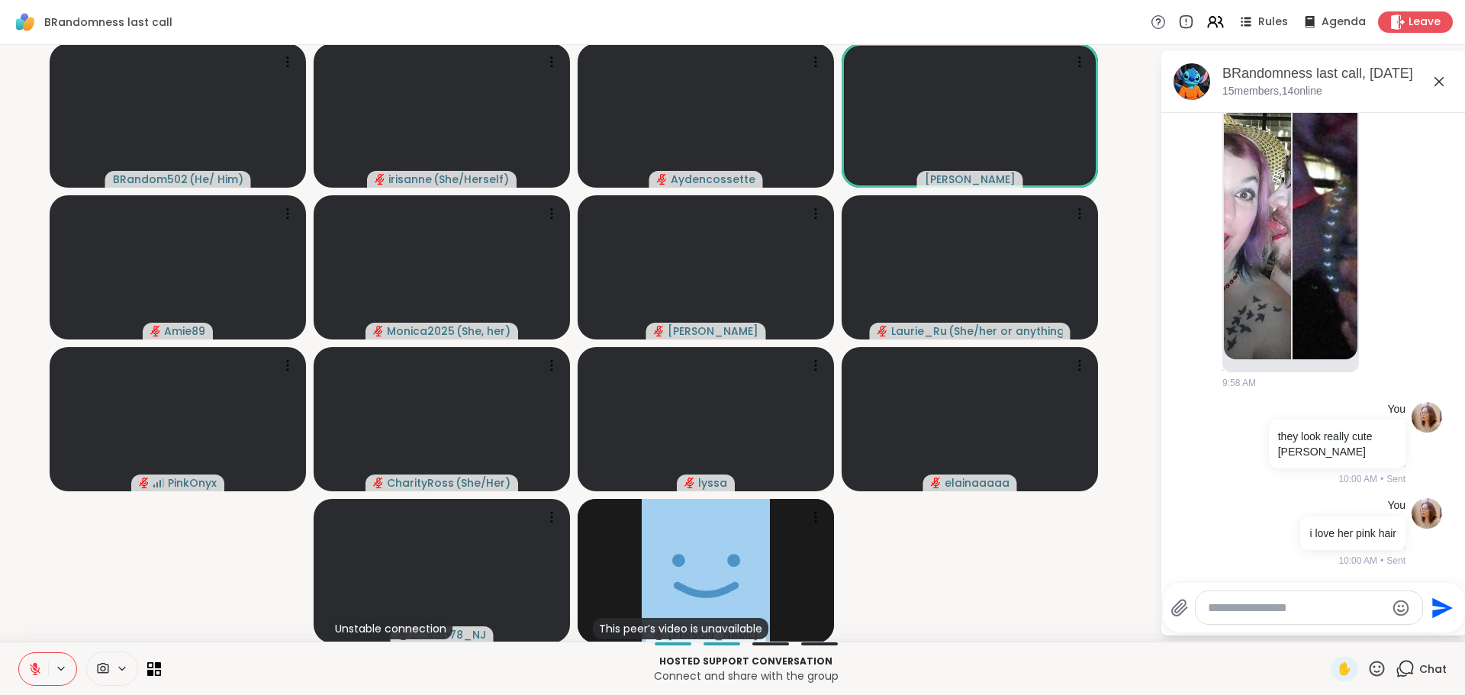
click at [1335, 620] on div at bounding box center [1309, 607] width 227 height 33
click at [1335, 614] on textarea "Type your message" at bounding box center [1297, 608] width 178 height 15
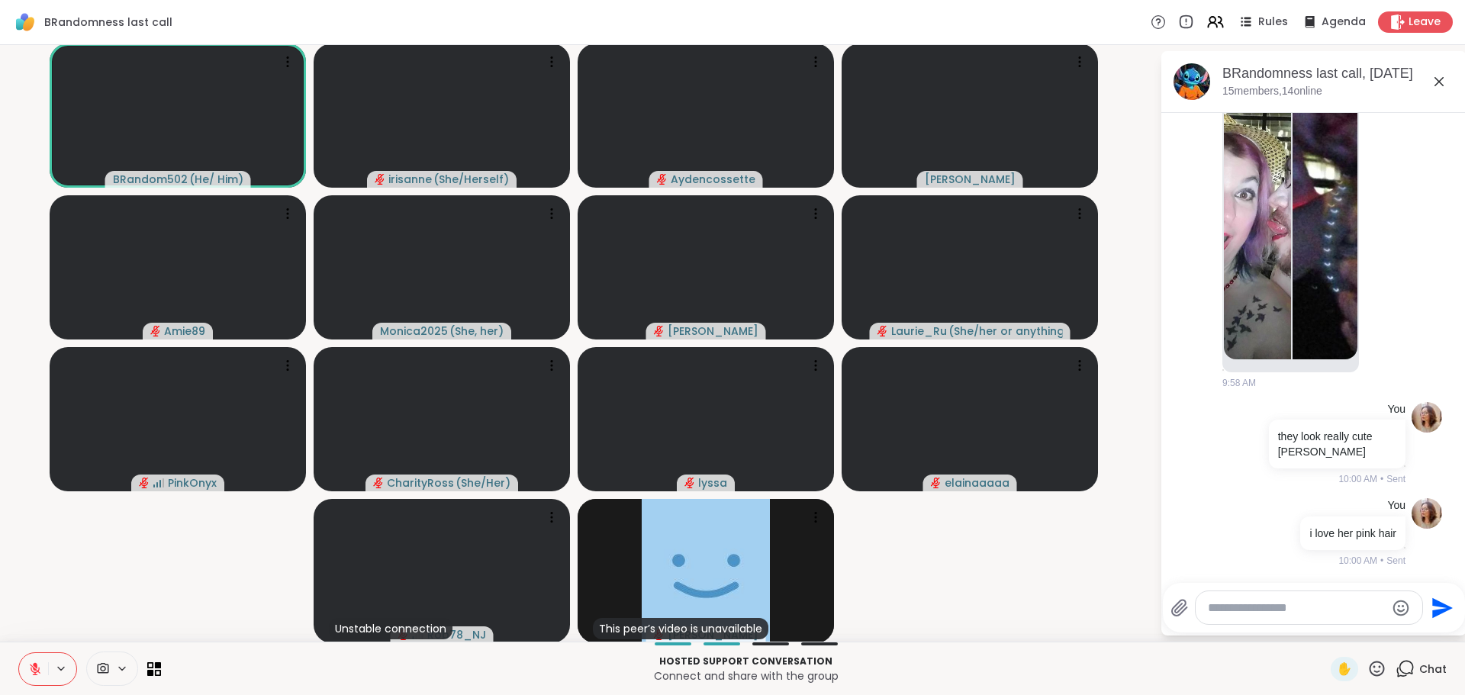
click at [1271, 602] on textarea "Type your message" at bounding box center [1297, 608] width 178 height 15
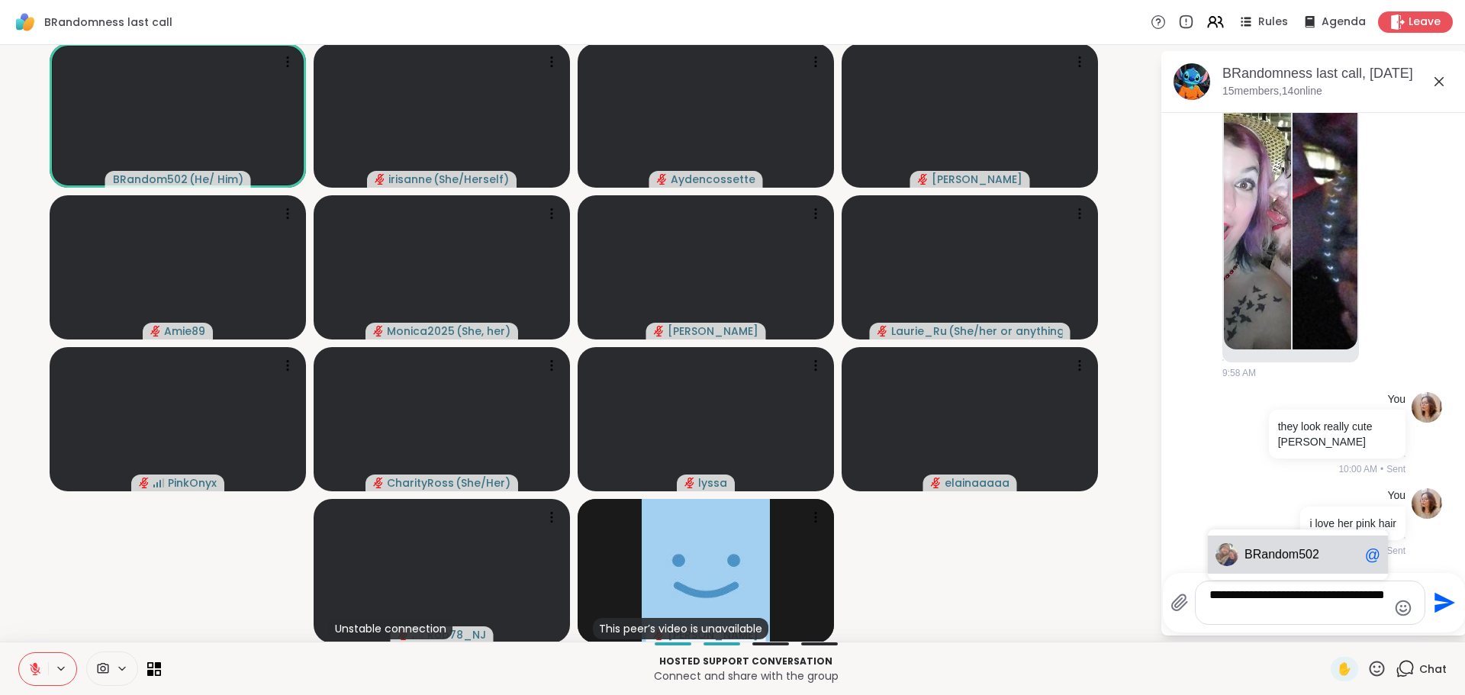
type textarea "**********"
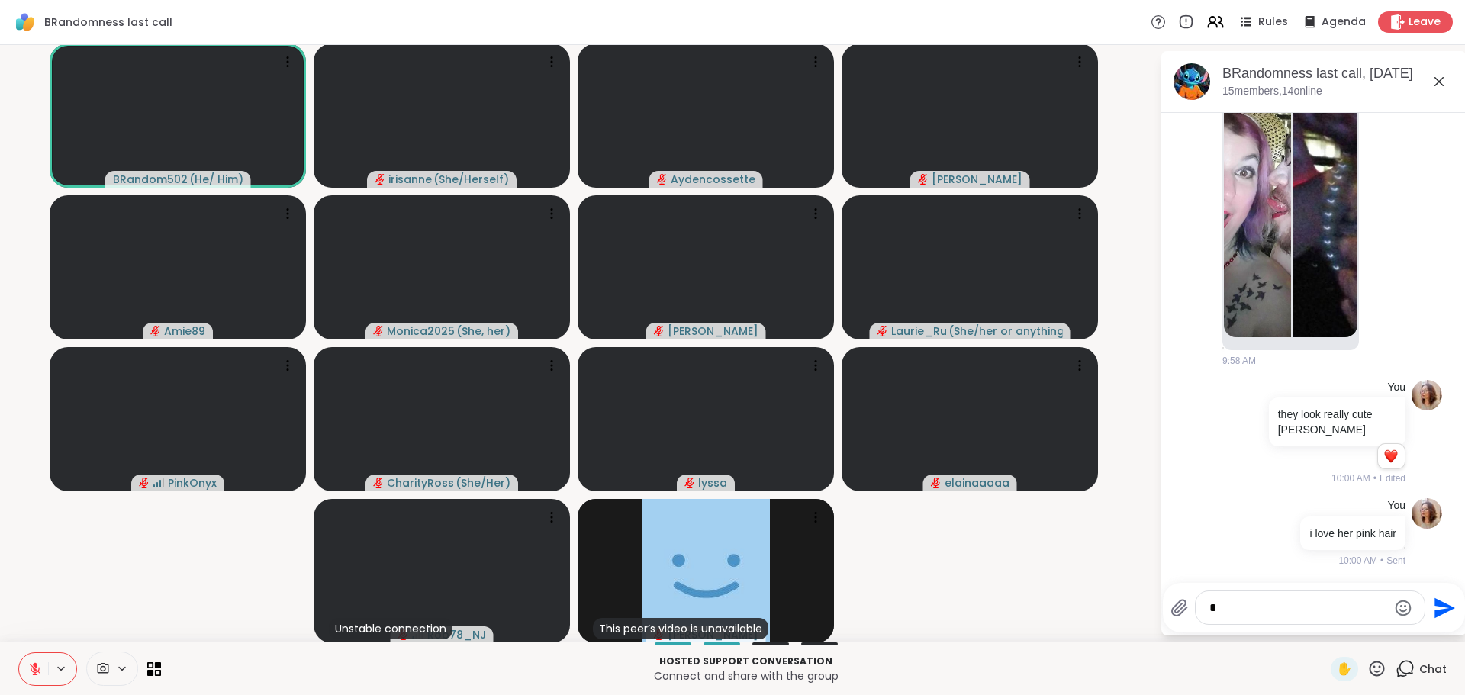
scroll to position [3644, 0]
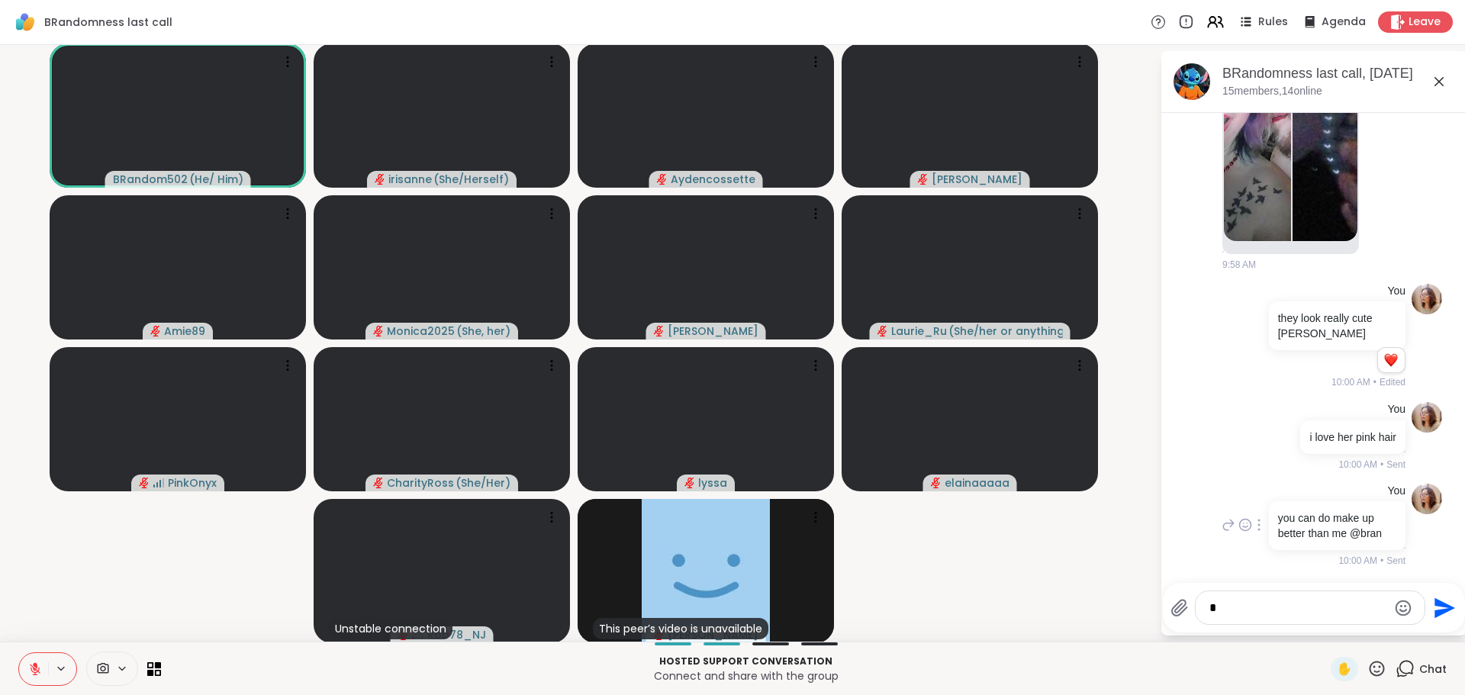
click at [1239, 517] on icon at bounding box center [1246, 524] width 14 height 15
click at [1243, 527] on div "You you can do make up better than me @bran 10:00 AM • Sent" at bounding box center [1312, 526] width 187 height 85
click at [1258, 521] on icon at bounding box center [1259, 525] width 3 height 12
click at [1270, 540] on icon at bounding box center [1277, 547] width 15 height 15
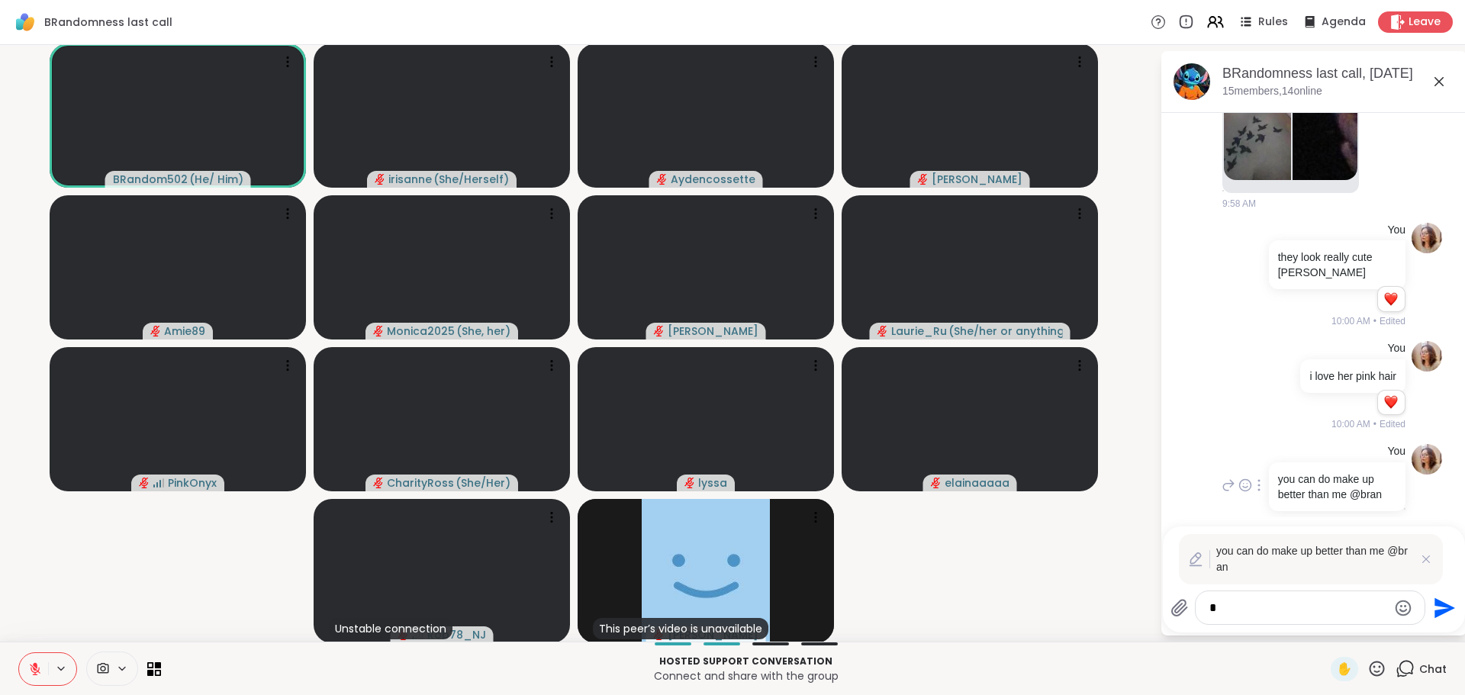
scroll to position [3709, 0]
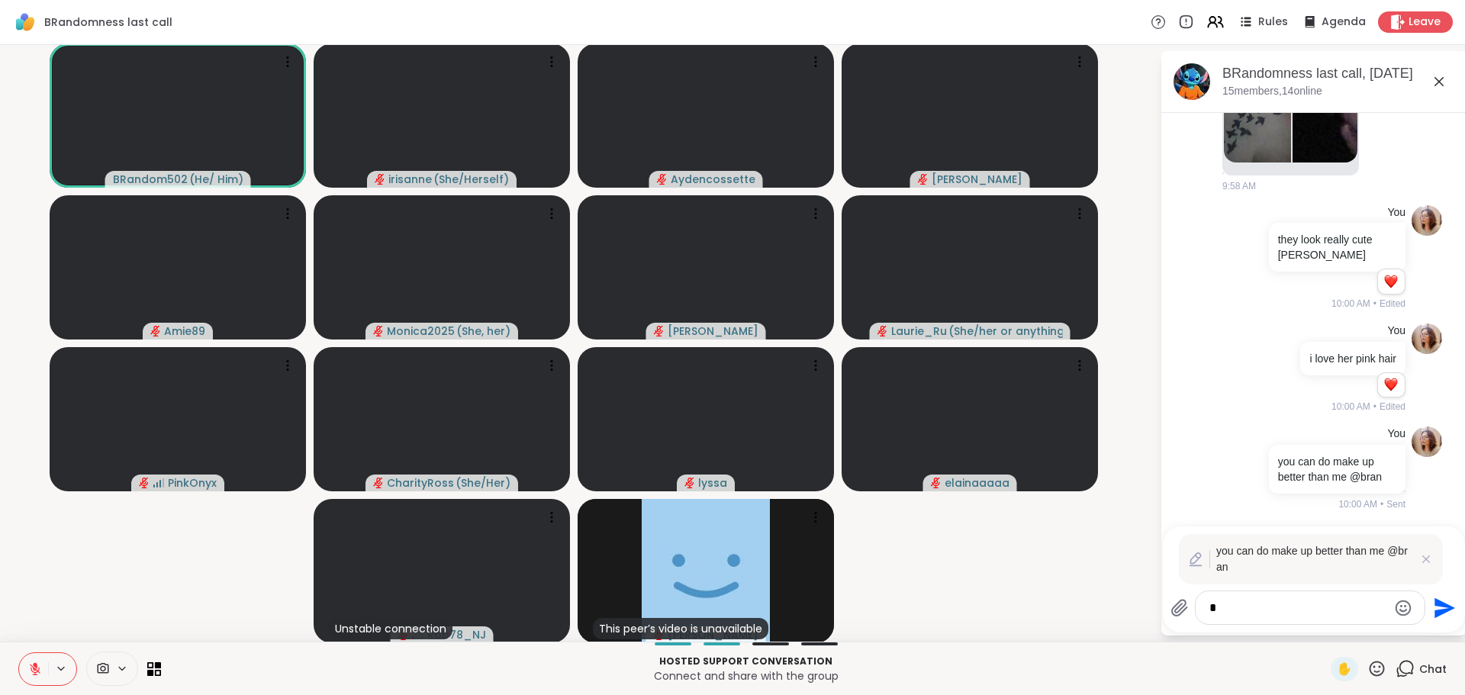
click at [1252, 475] on div at bounding box center [1259, 468] width 14 height 18
click at [1270, 494] on icon at bounding box center [1277, 489] width 15 height 15
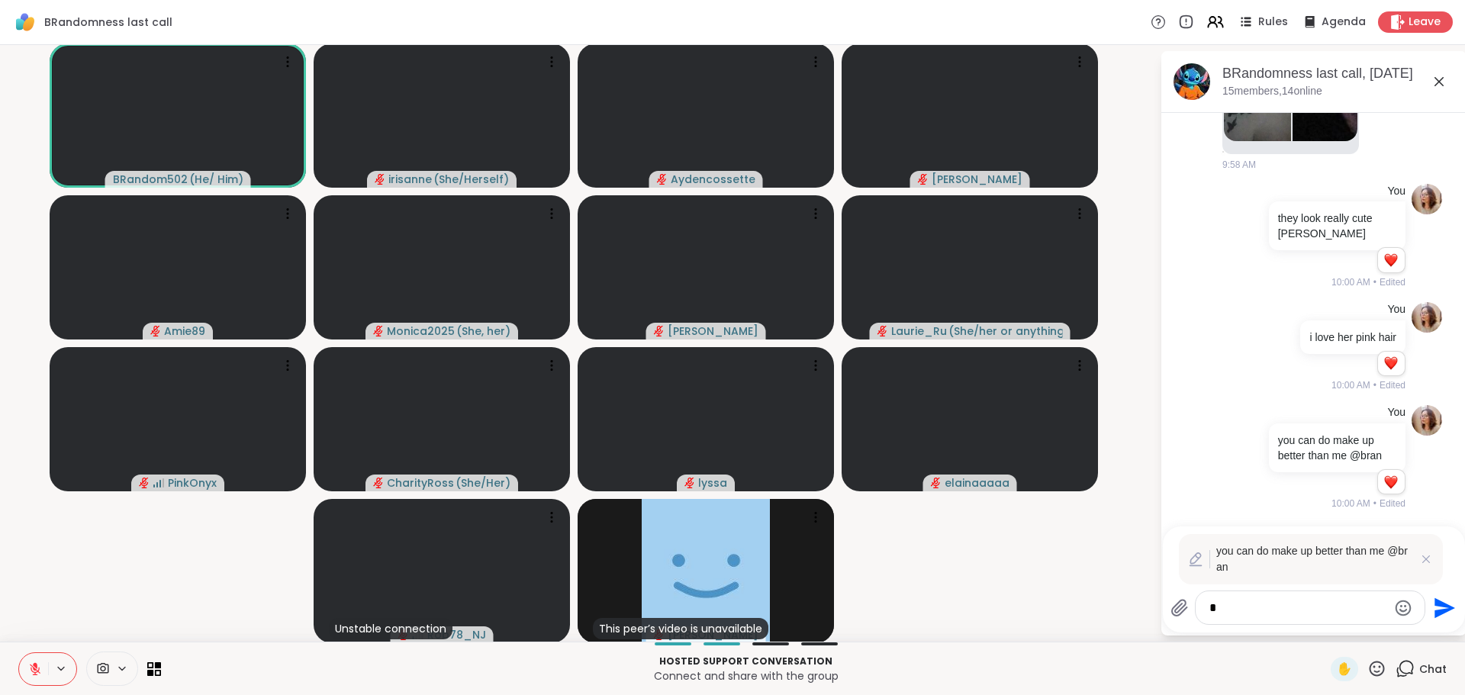
click at [1266, 472] on div "you can do make up better than me @bran" at bounding box center [1336, 448] width 140 height 49
click at [1285, 461] on p "you can do make up better than me @bran" at bounding box center [1337, 448] width 118 height 31
click at [1342, 488] on div "1 1" at bounding box center [1336, 485] width 140 height 26
click at [1291, 527] on div "Today BRandom502 YouTube The Rocky Horror Picture Show "Time Warp" (1975) - (4K…" at bounding box center [1314, 320] width 305 height 414
click at [1421, 566] on icon at bounding box center [1426, 559] width 15 height 15
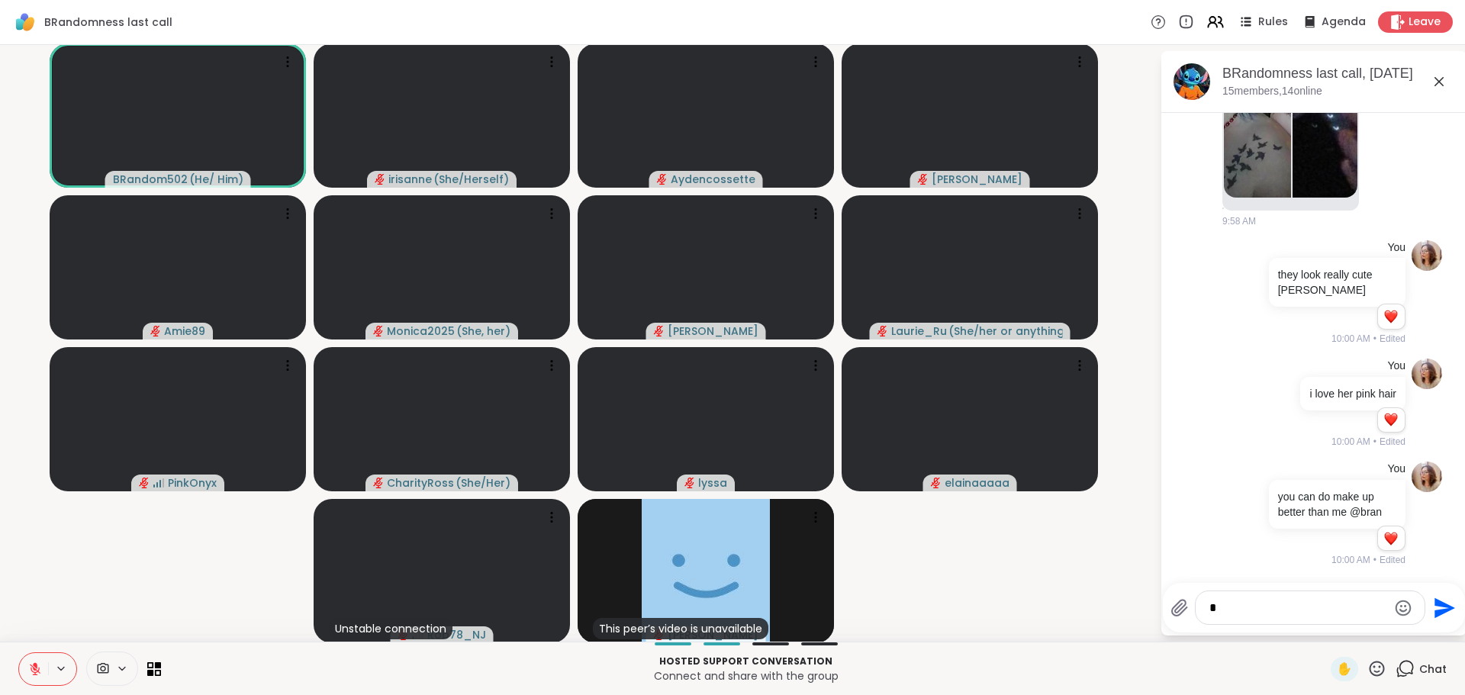
scroll to position [3688, 0]
click at [1309, 616] on div at bounding box center [1310, 607] width 229 height 33
click at [1309, 608] on textarea "Type your message" at bounding box center [1299, 608] width 178 height 15
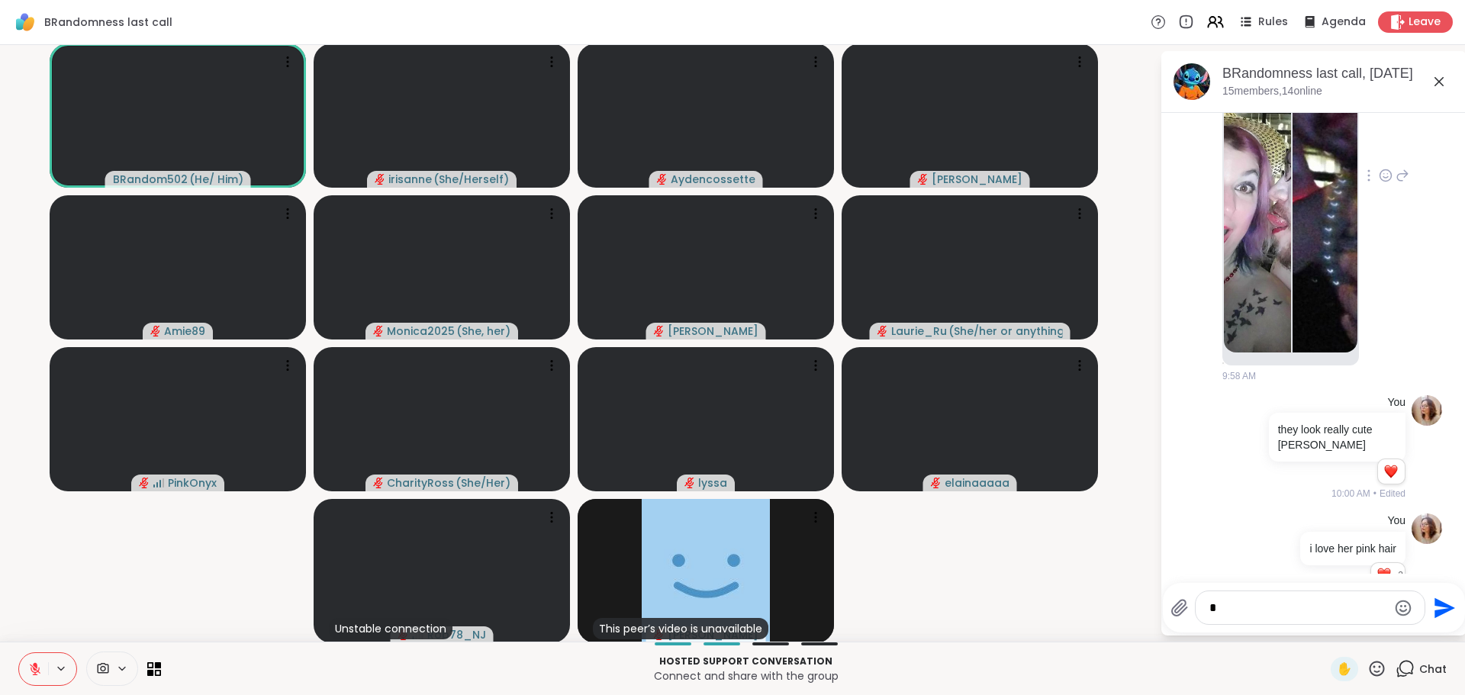
scroll to position [3230, 0]
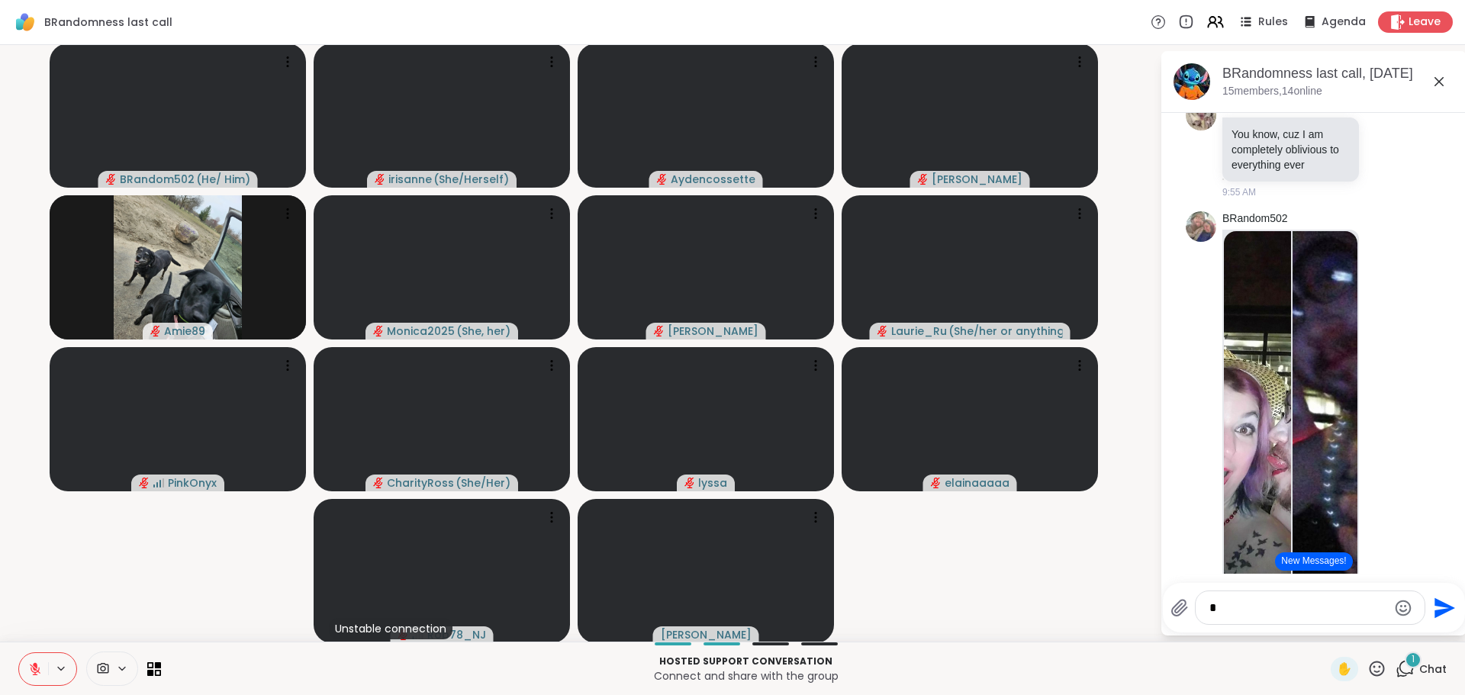
click at [1368, 673] on icon at bounding box center [1377, 668] width 19 height 19
click at [1325, 627] on span "❤️" at bounding box center [1332, 629] width 15 height 18
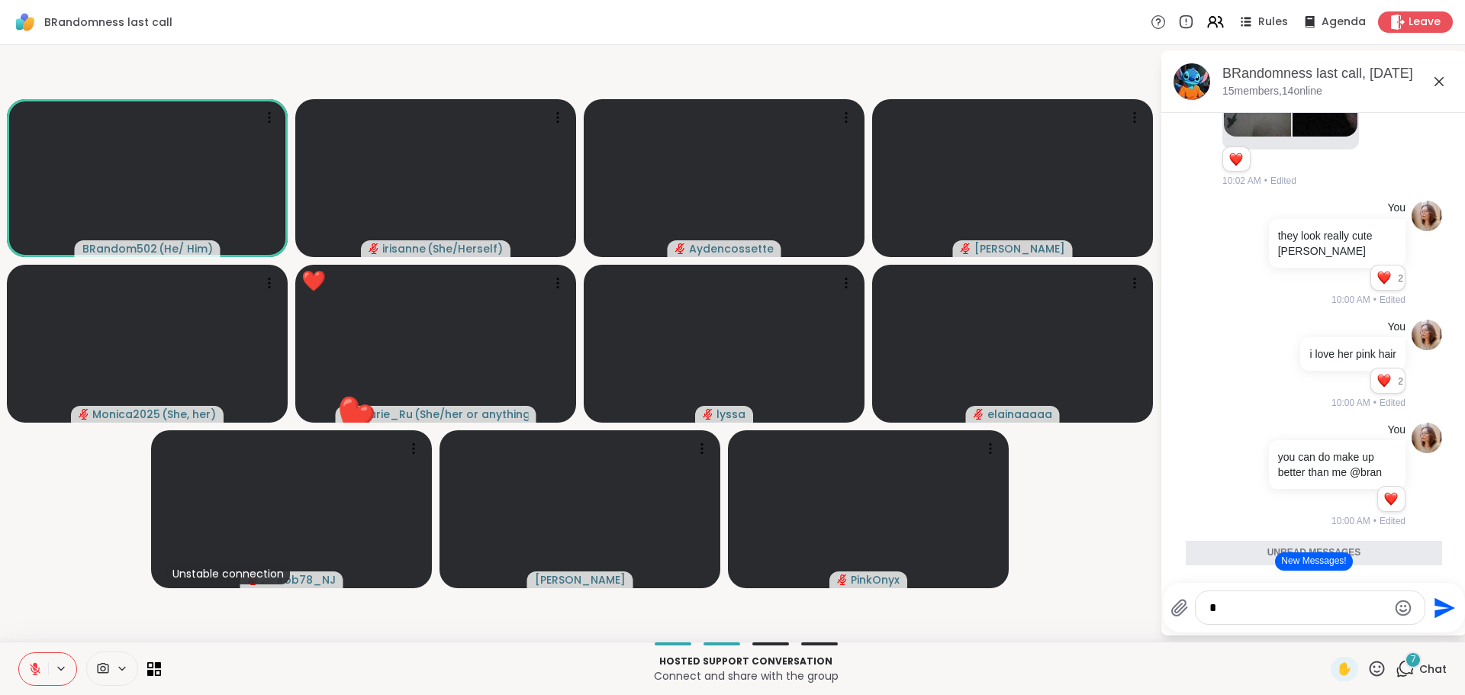
scroll to position [3383, 0]
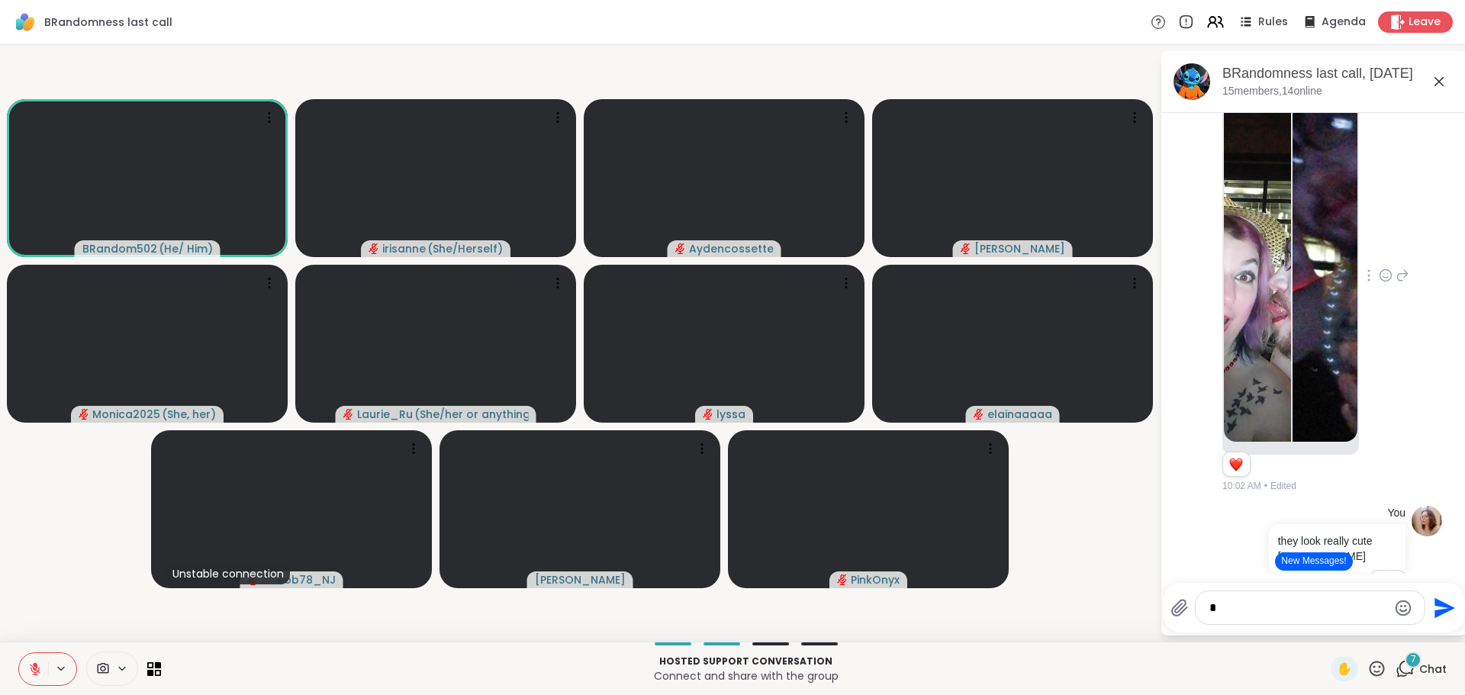
click at [1379, 283] on icon at bounding box center [1386, 275] width 14 height 15
click at [1379, 258] on div "Select Reaction: Heart" at bounding box center [1386, 251] width 14 height 14
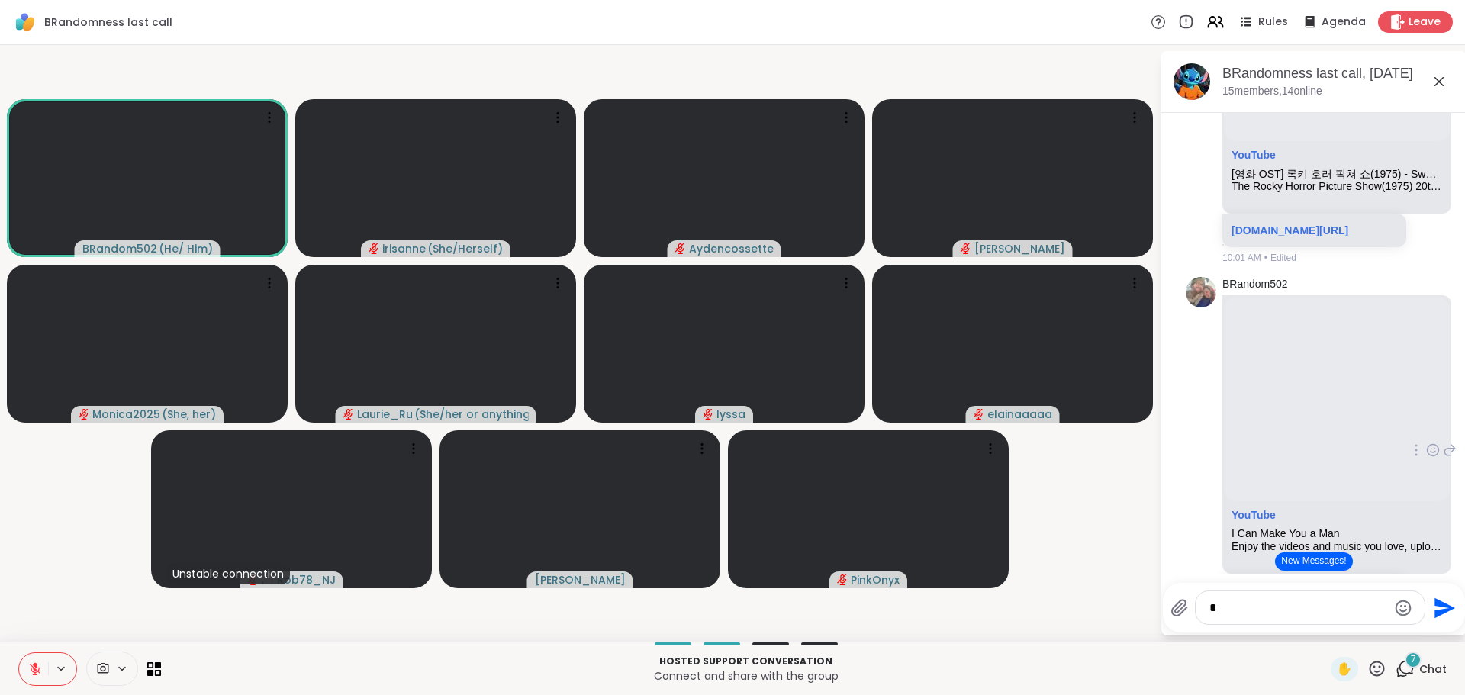
scroll to position [4375, 0]
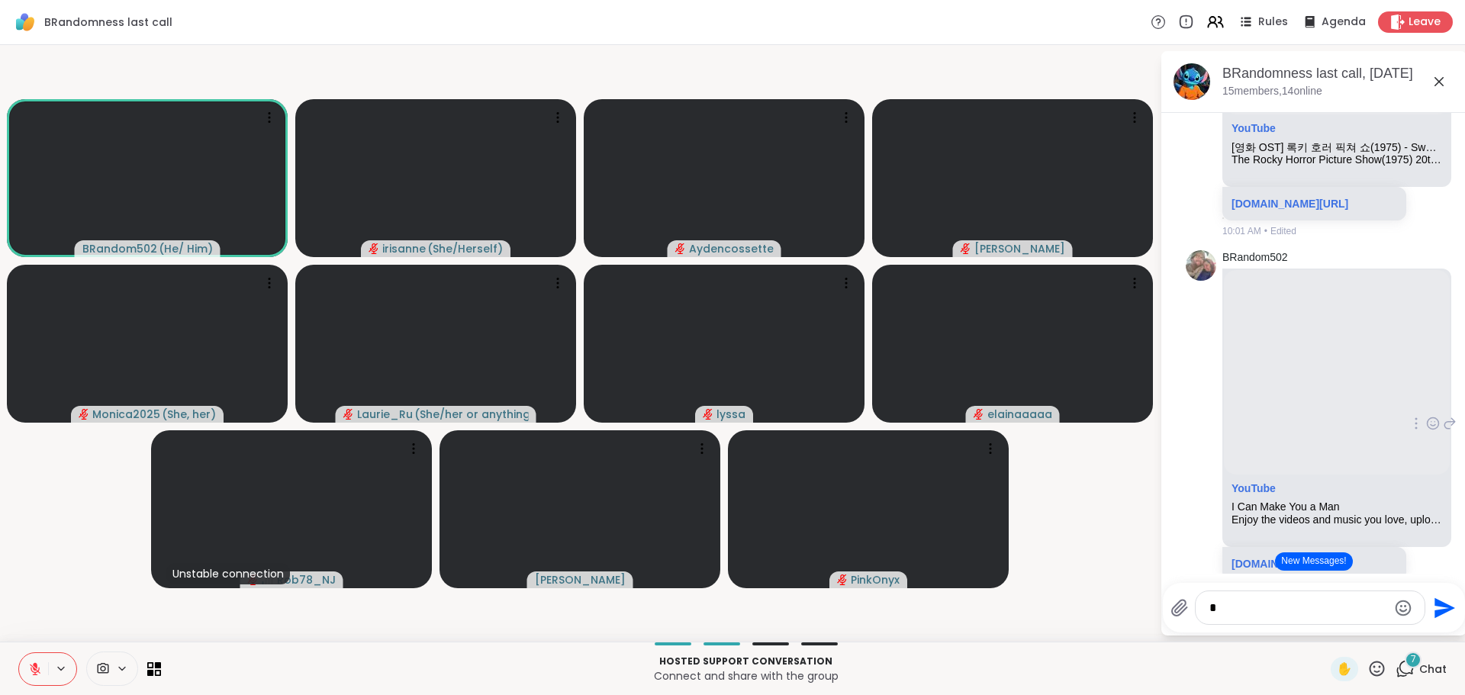
click at [1194, 473] on div "BRandom502 YouTube I Can Make You a Man Enjoy the videos and music you love, up…" at bounding box center [1314, 424] width 256 height 360
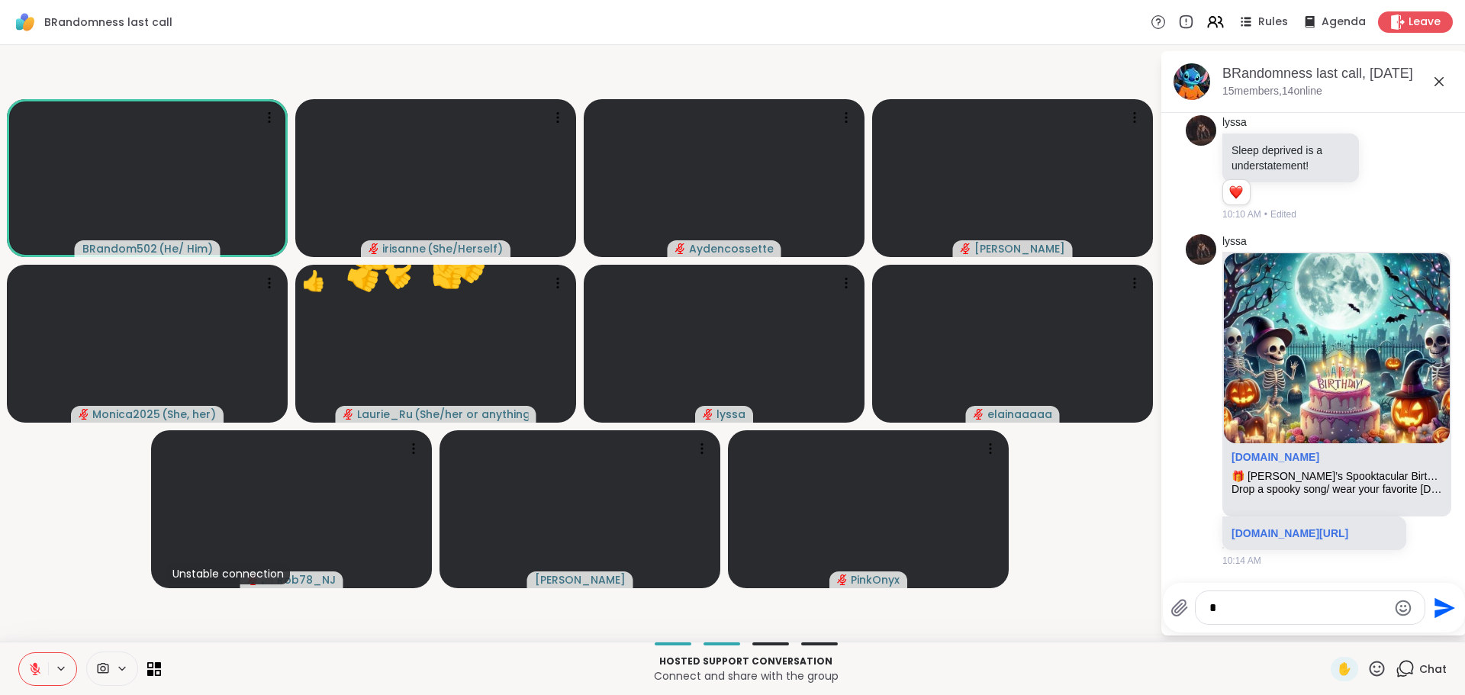
scroll to position [5690, 0]
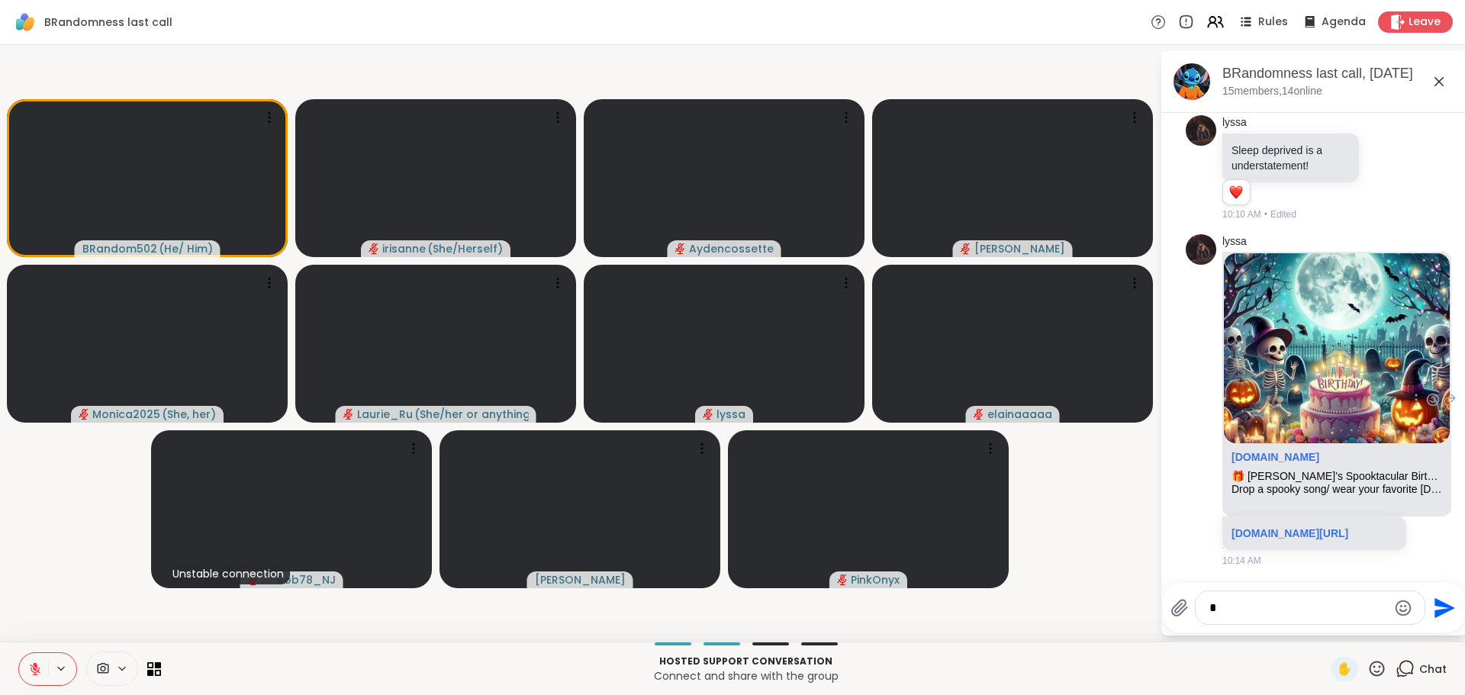
click at [1443, 391] on icon at bounding box center [1450, 400] width 14 height 18
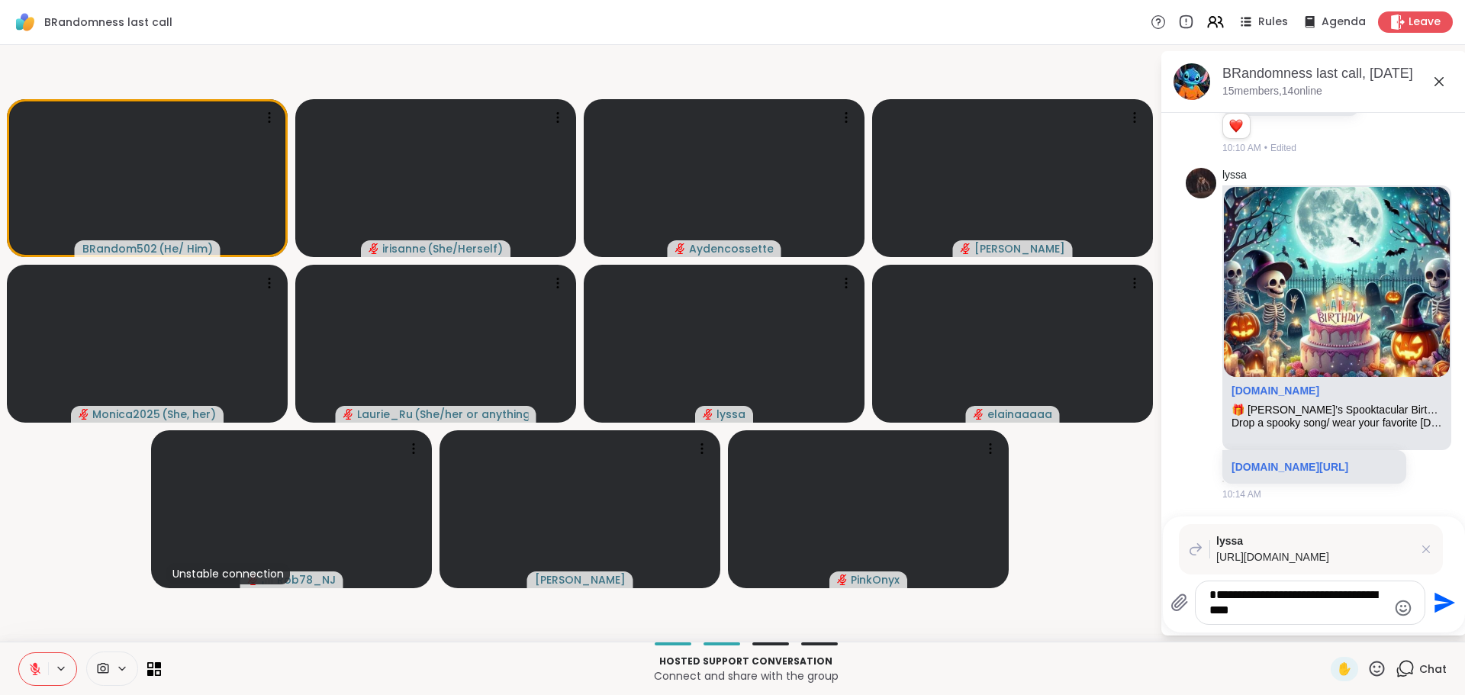
type textarea "**********"
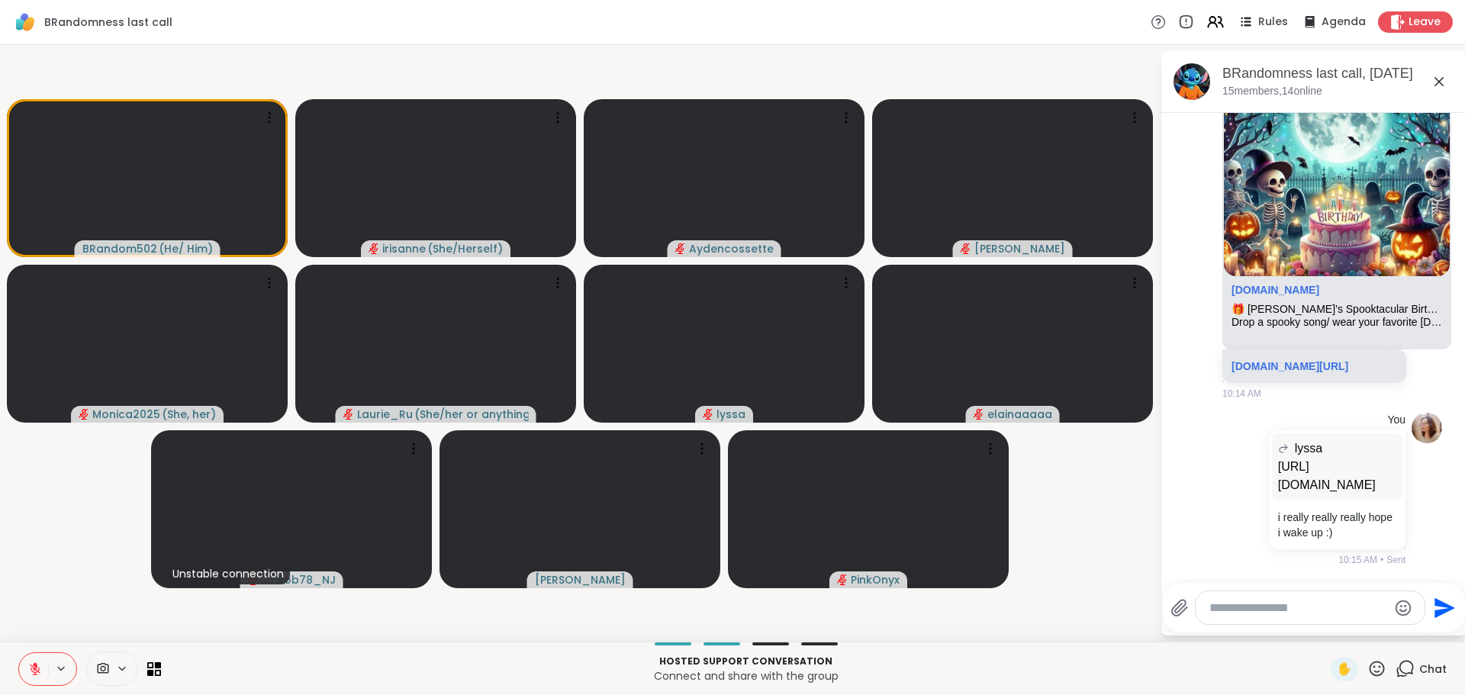
scroll to position [5897, 0]
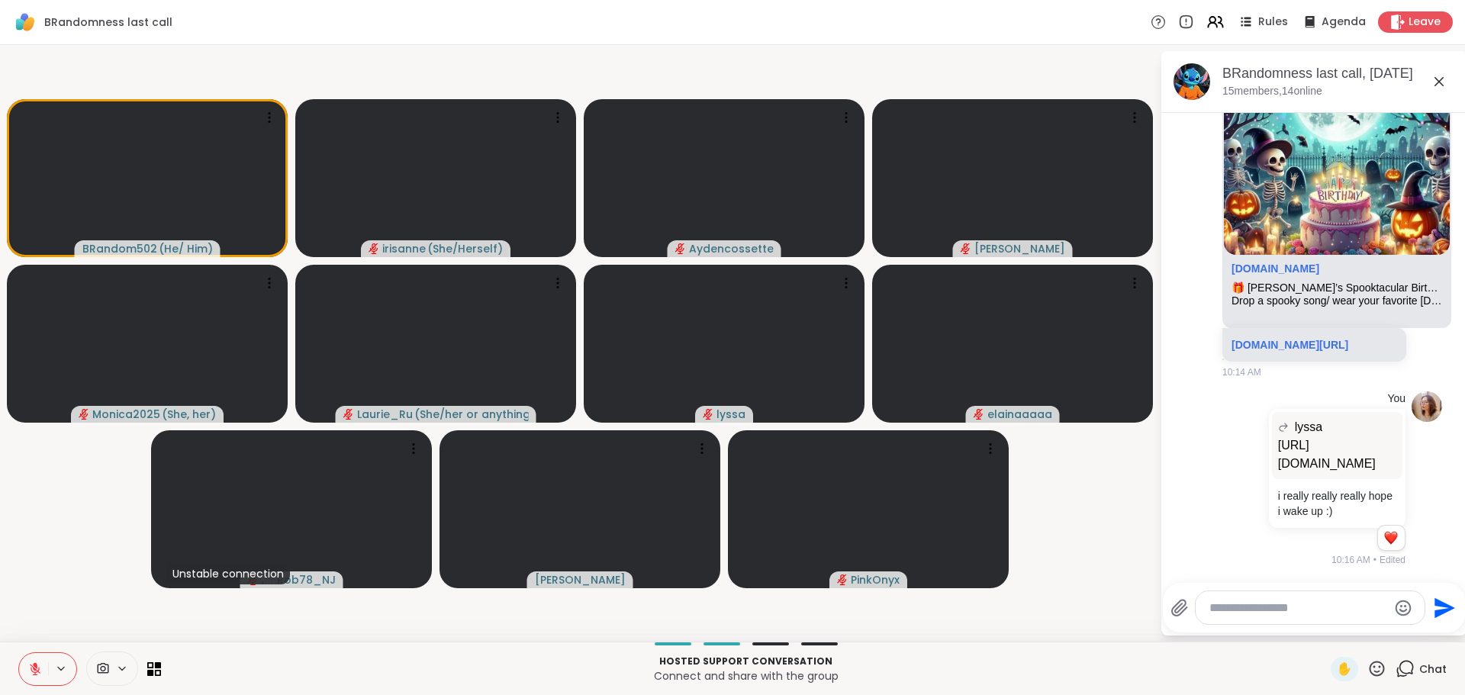
click at [1439, 82] on icon at bounding box center [1439, 81] width 9 height 9
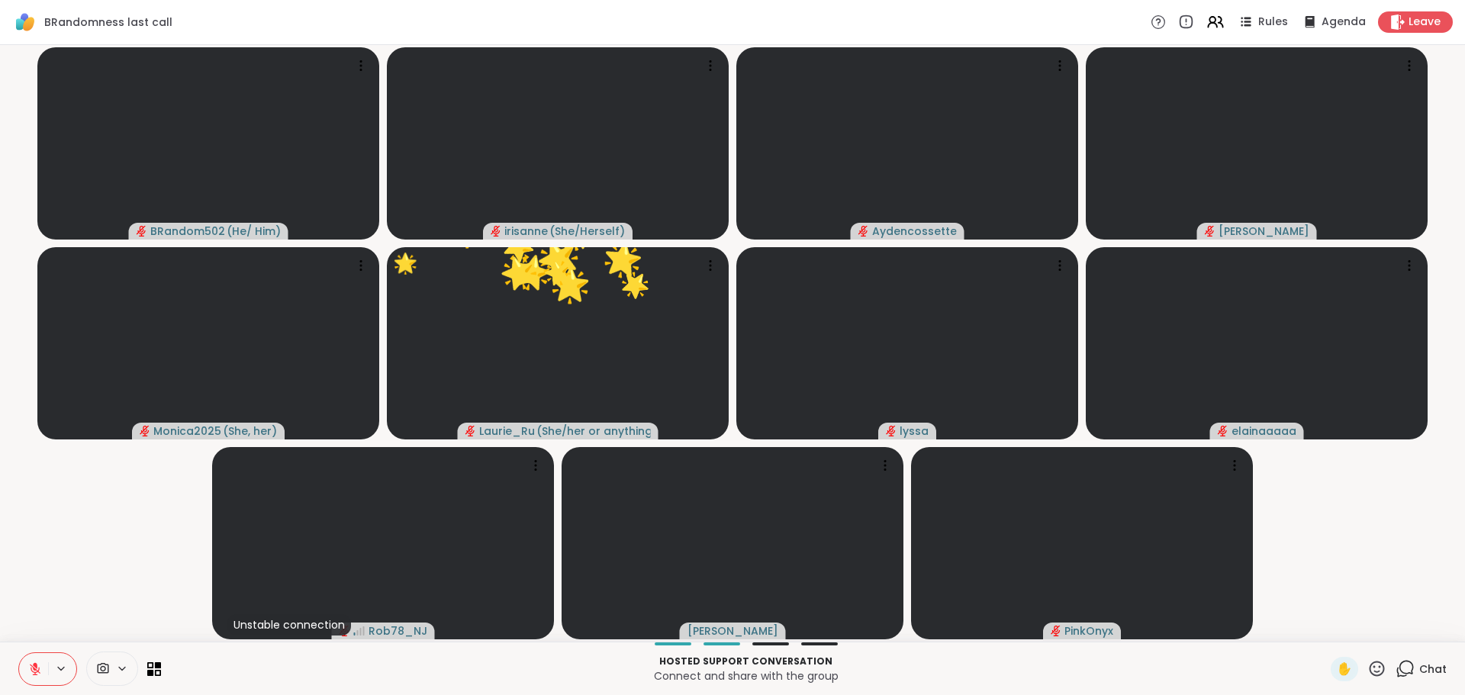
click at [1396, 675] on icon at bounding box center [1405, 668] width 19 height 19
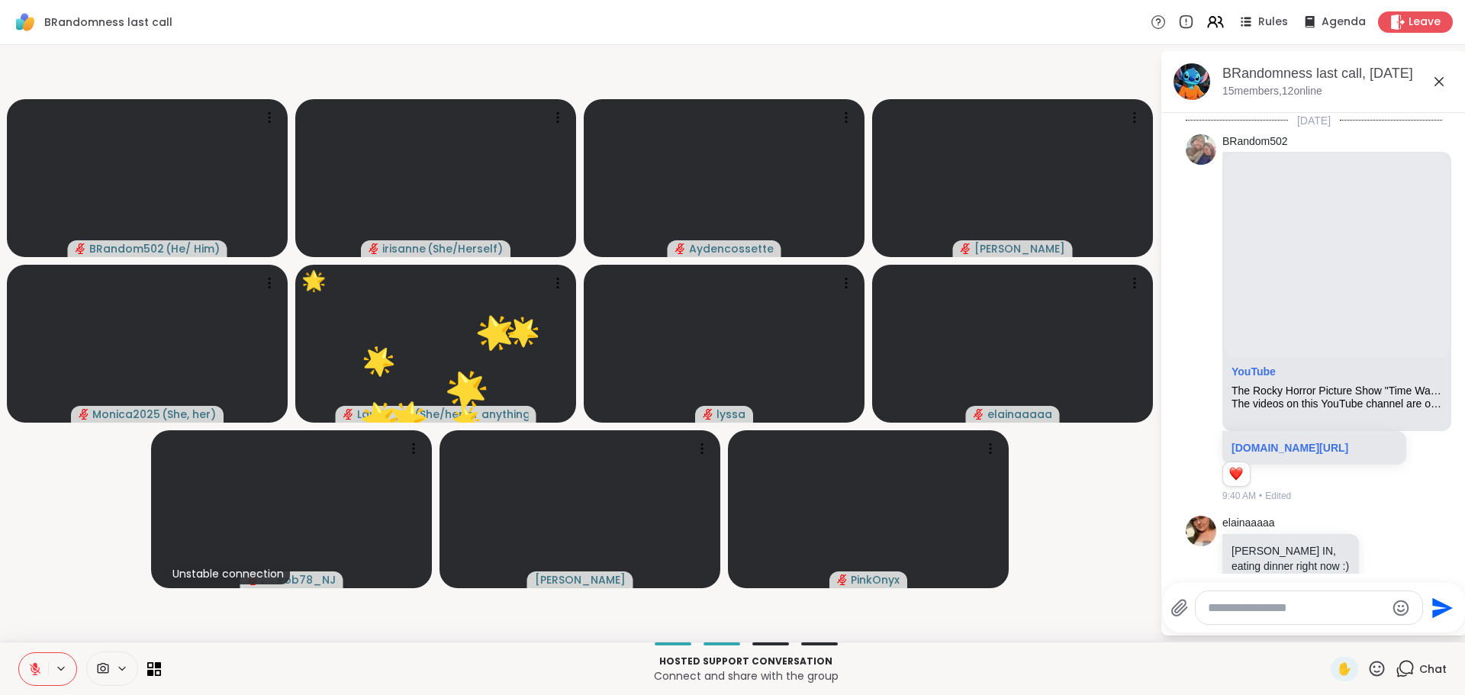
click at [1252, 609] on textarea "Type your message" at bounding box center [1297, 608] width 178 height 15
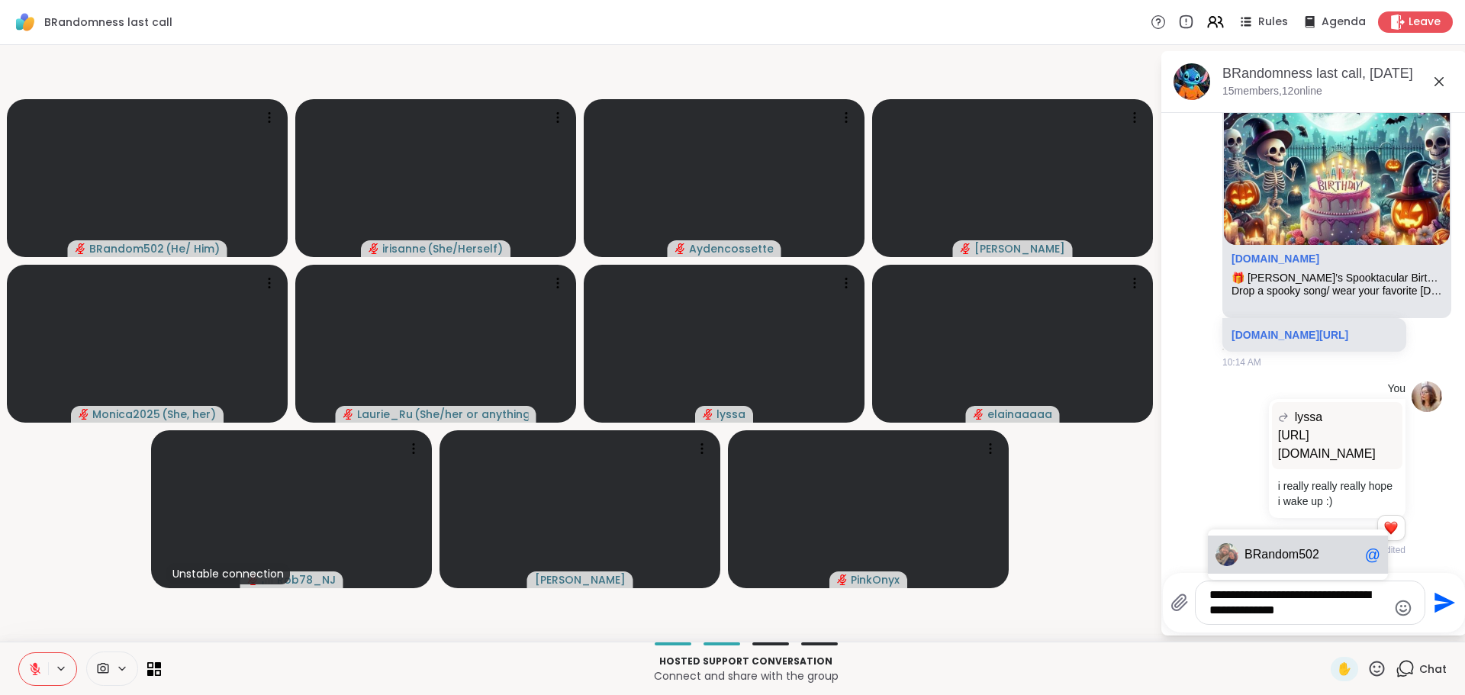
click at [1330, 566] on div "BRan dom502 @" at bounding box center [1298, 555] width 180 height 38
type textarea "**********"
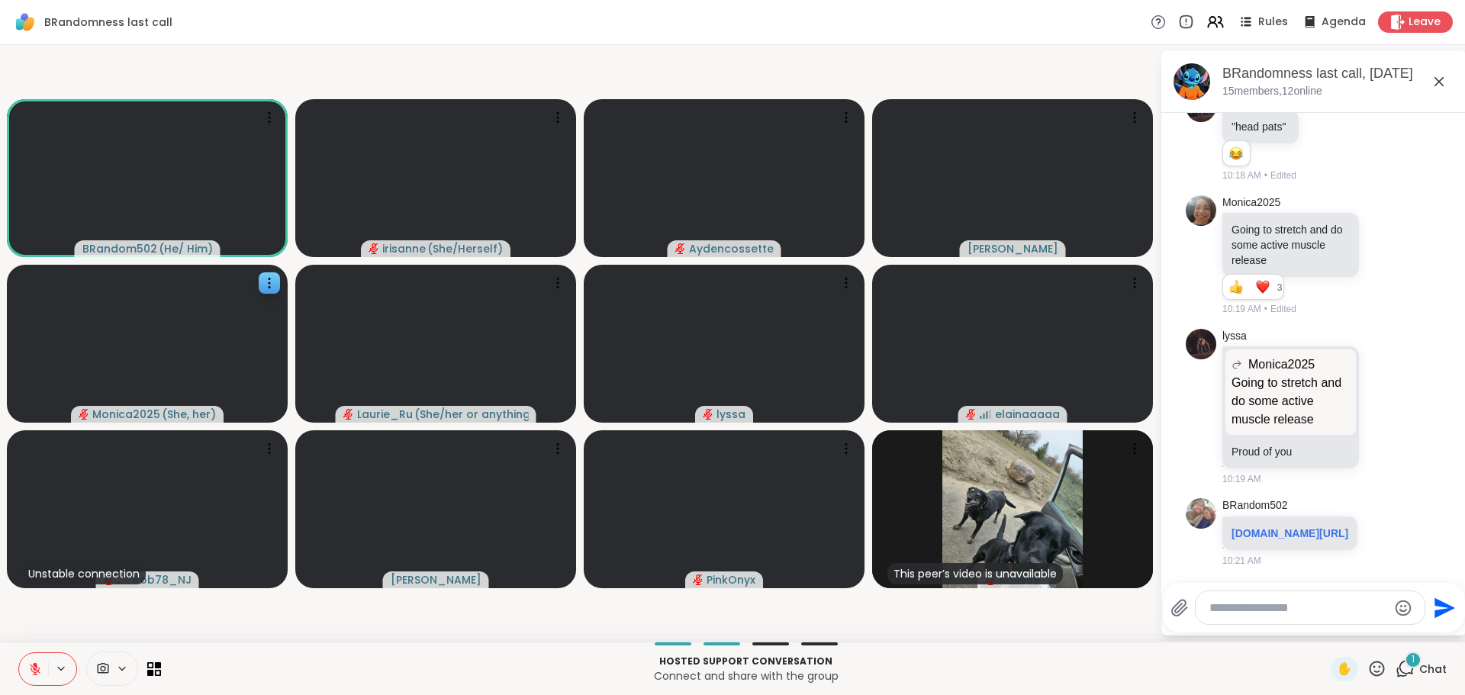
scroll to position [6786, 0]
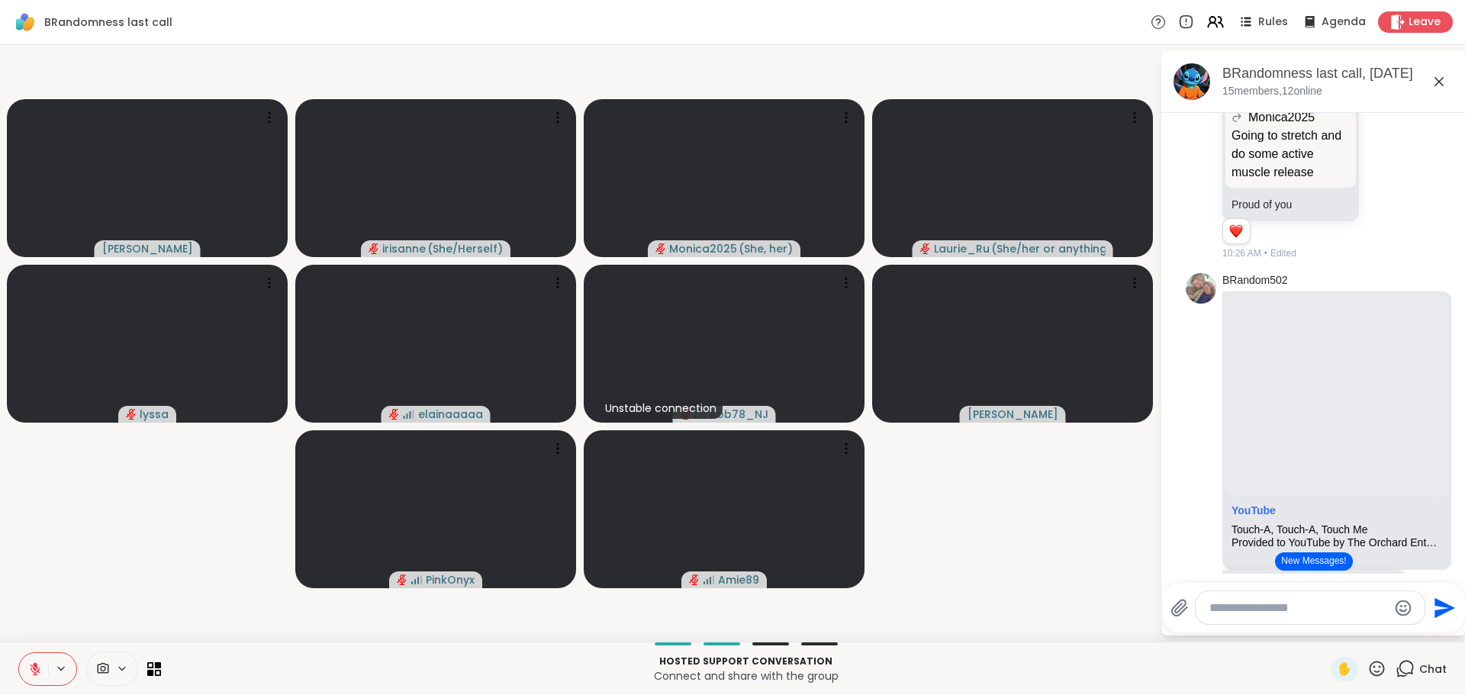
drag, startPoint x: 173, startPoint y: 525, endPoint x: 177, endPoint y: 533, distance: 9.2
click at [175, 527] on video-player-container "Cyndy irisanne ( She/Herself ) Monica2025 ( She, her ) Laurie_Ru ( She/her or a…" at bounding box center [580, 343] width 1142 height 585
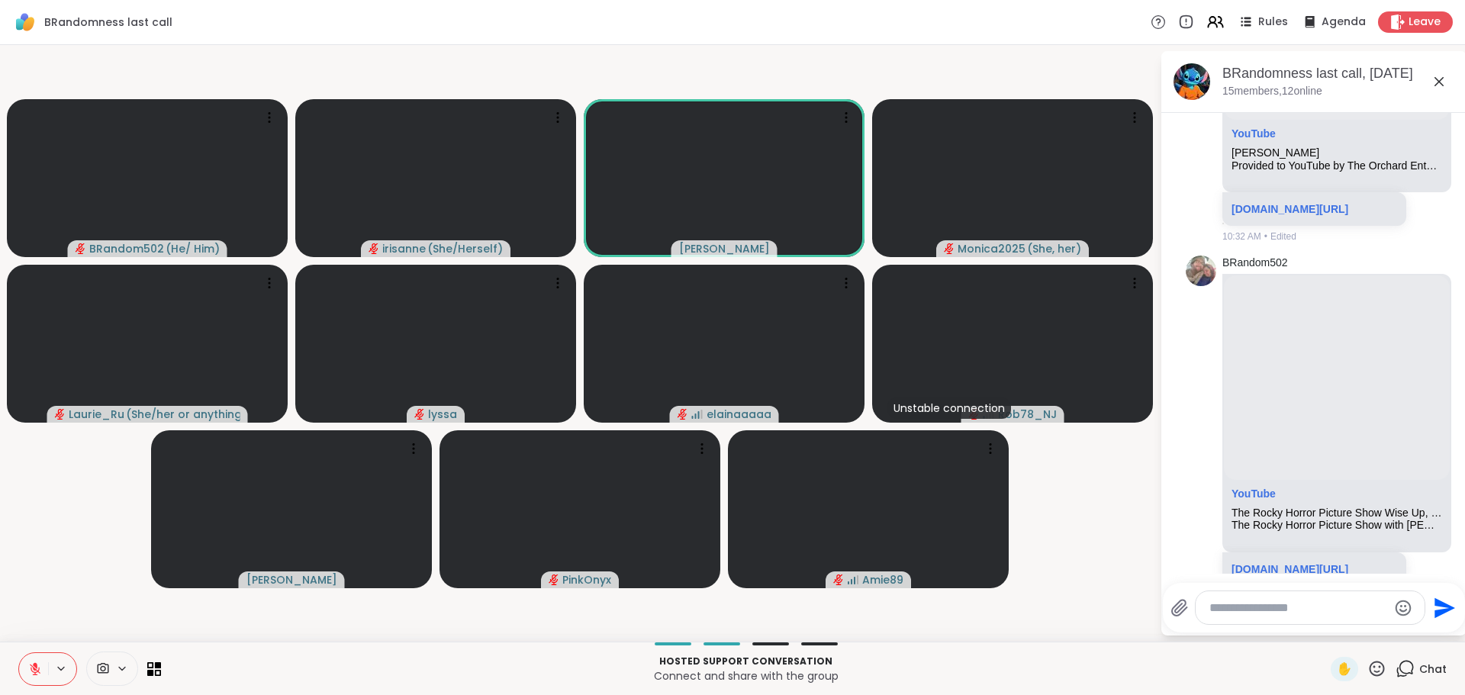
scroll to position [7397, 0]
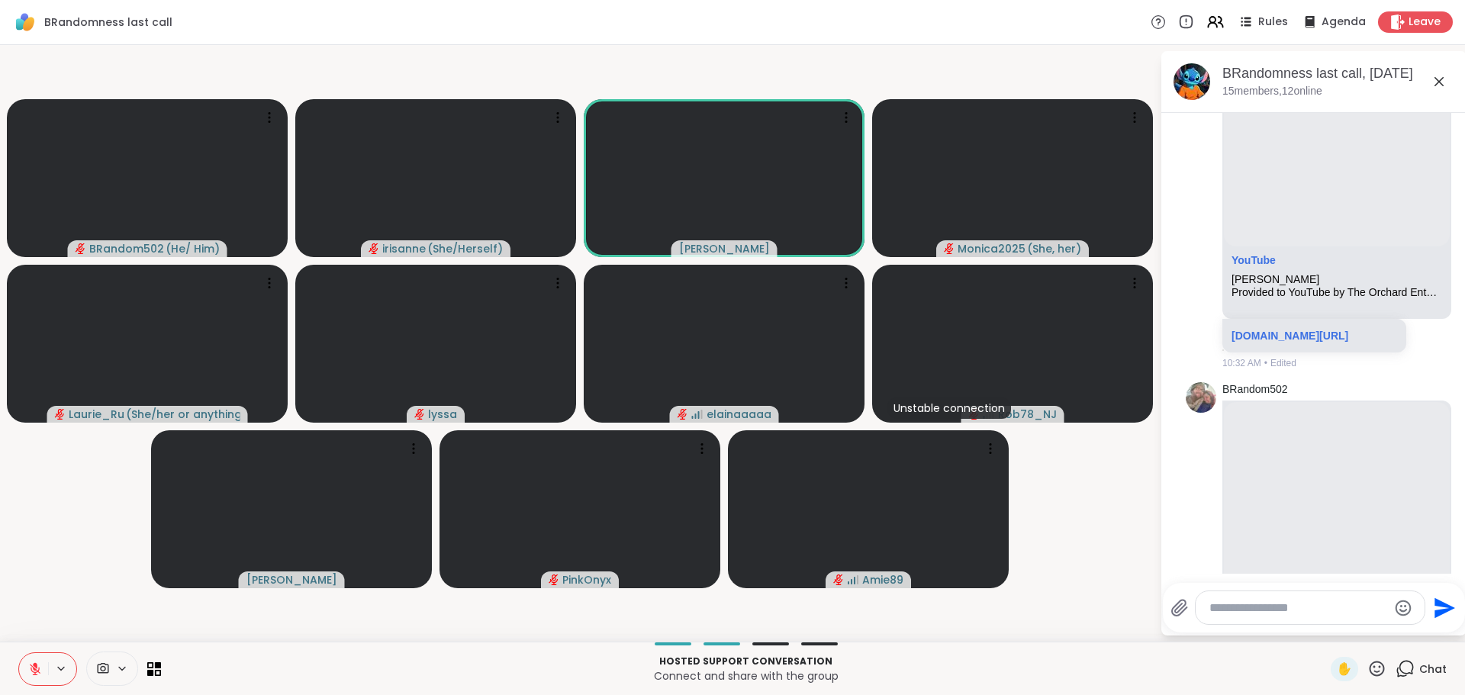
click at [1437, 73] on icon at bounding box center [1439, 82] width 18 height 18
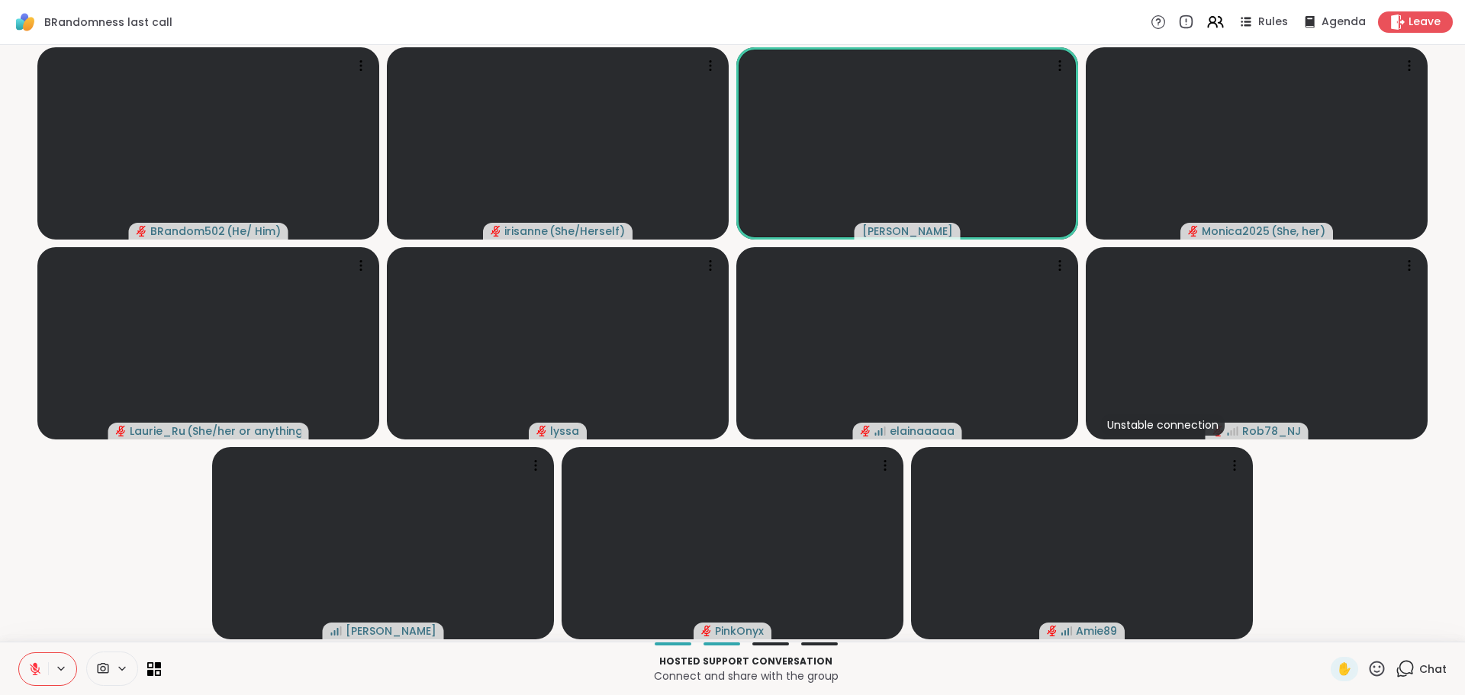
click at [130, 501] on video-player-container "BRandom502 ( He/ Him ) irisanne ( She/Herself ) Cyndy Monica2025 ( She, her ) L…" at bounding box center [732, 343] width 1447 height 585
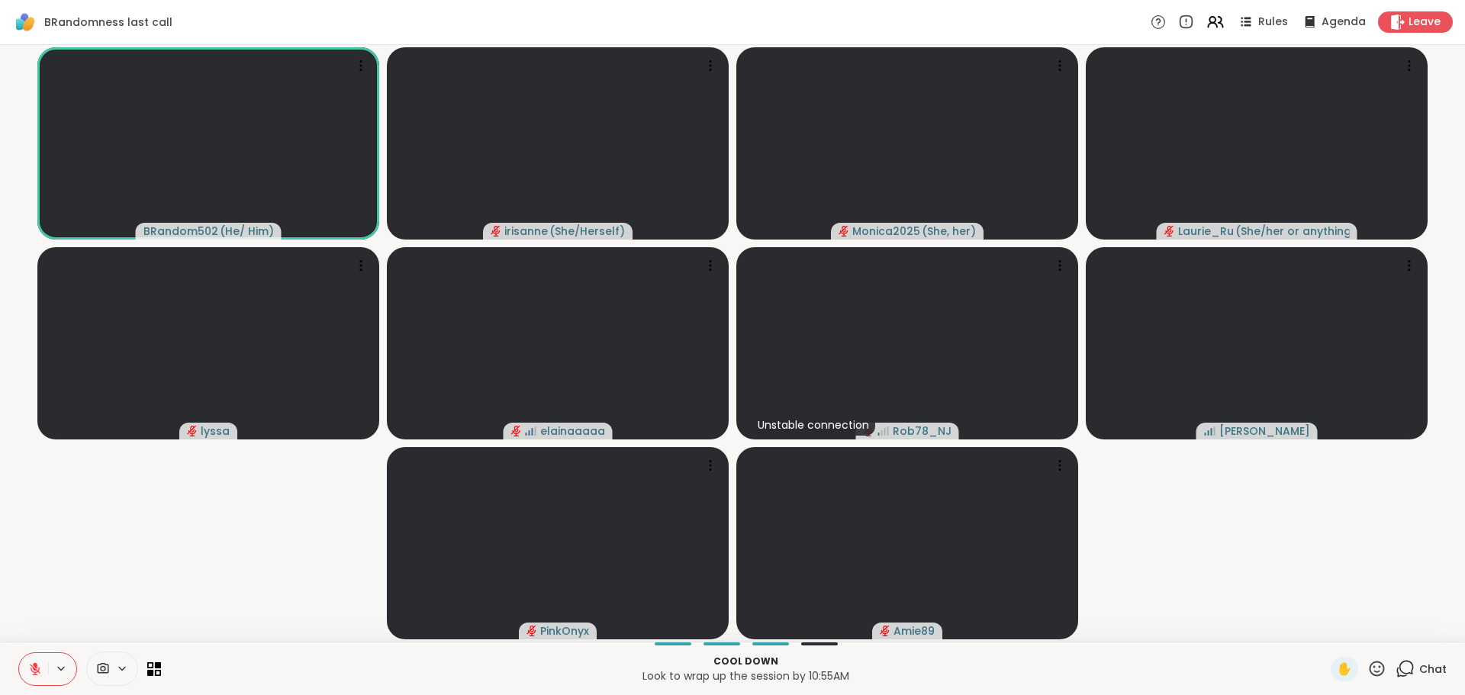
click at [45, 657] on button at bounding box center [33, 669] width 29 height 32
click at [141, 558] on video-player-container "BRandom502 ( He/ Him ) irisanne ( She/Herself ) Monica2025 ( She, her ) Laurie_…" at bounding box center [732, 343] width 1447 height 585
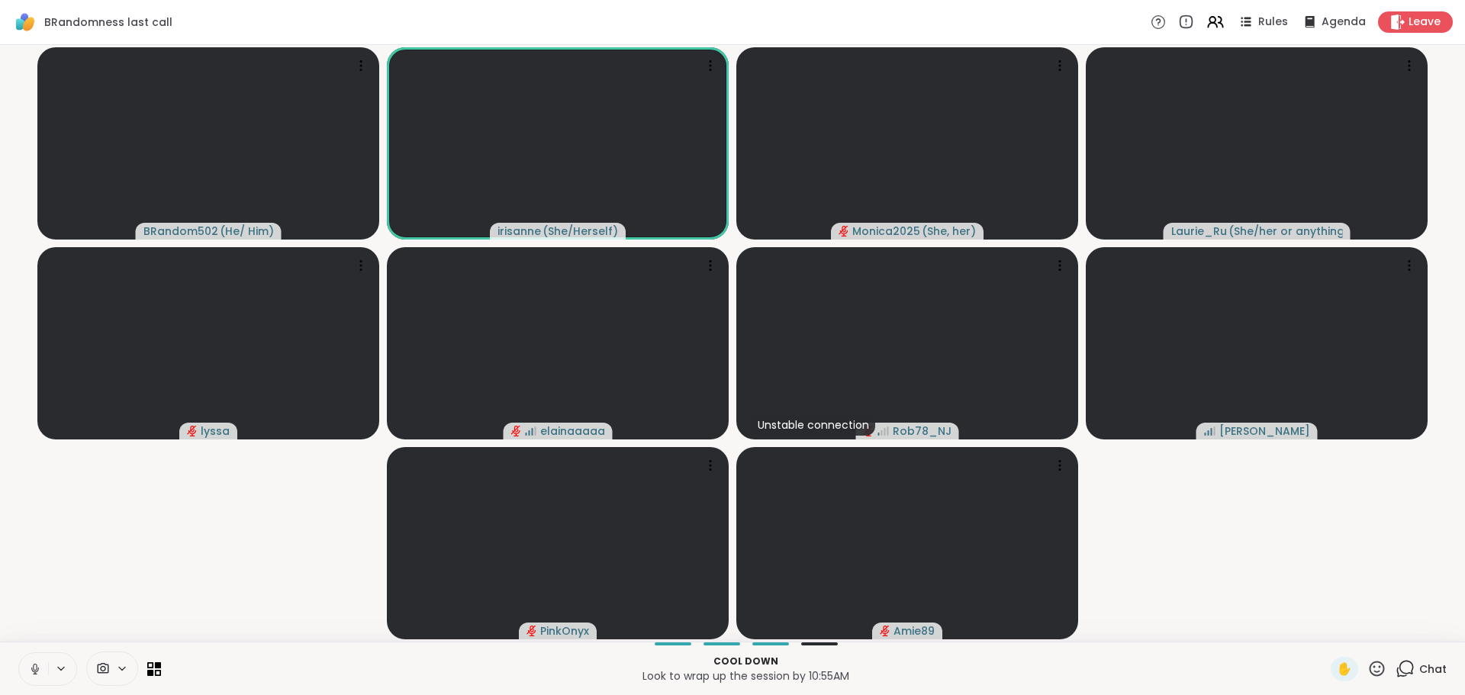
click at [36, 640] on div "BRandom502 ( He/ Him ) irisanne ( She/Herself ) Monica2025 ( She, her ) Laurie_…" at bounding box center [732, 343] width 1465 height 597
click at [41, 674] on icon at bounding box center [35, 669] width 14 height 14
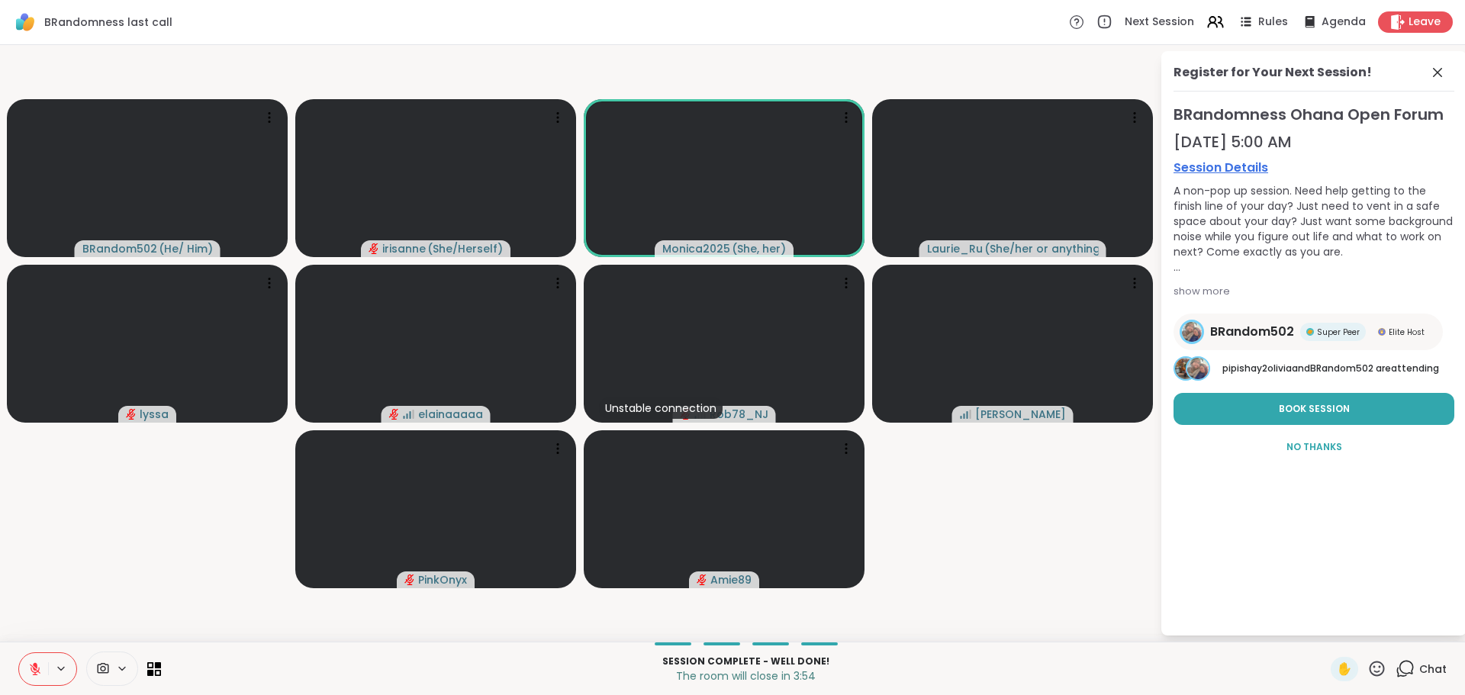
click at [1448, 78] on span at bounding box center [1439, 72] width 21 height 18
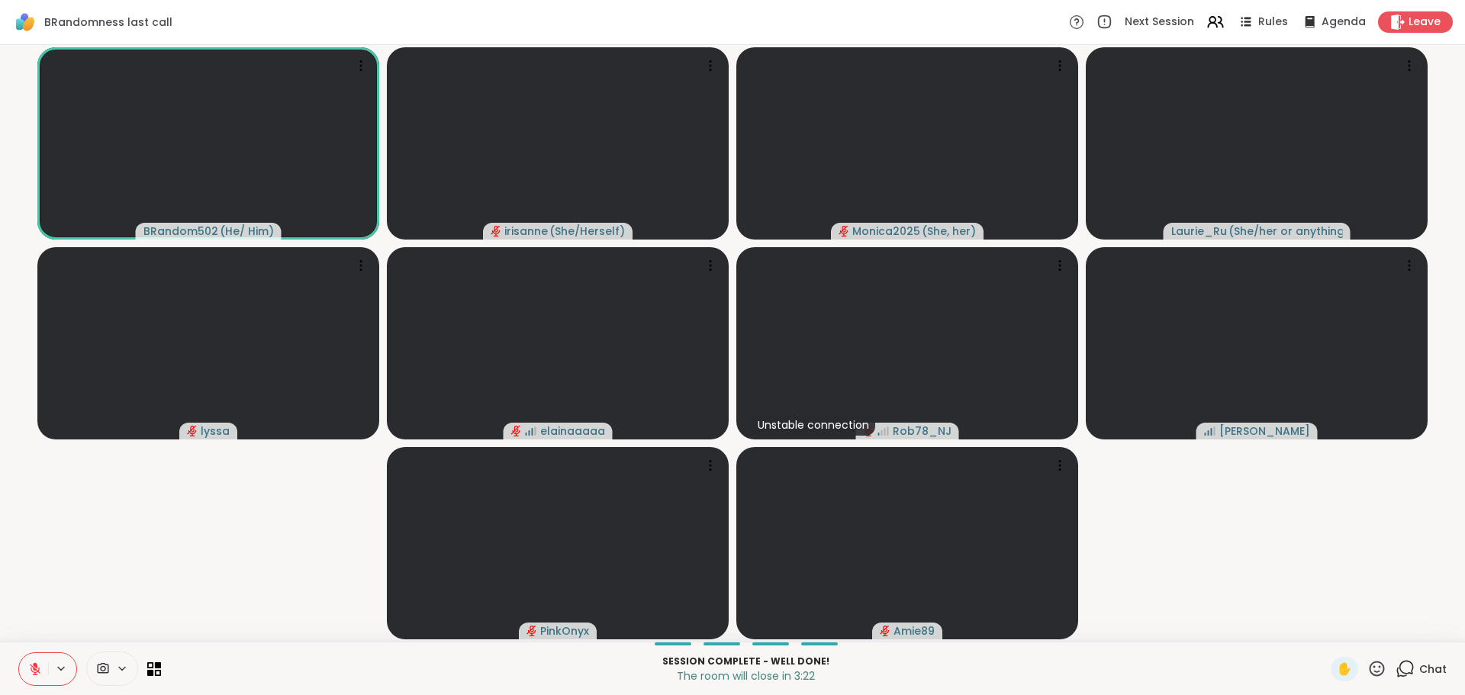
click at [44, 664] on button at bounding box center [33, 669] width 29 height 32
click at [47, 664] on button at bounding box center [33, 669] width 29 height 32
click at [40, 667] on icon at bounding box center [35, 669] width 14 height 14
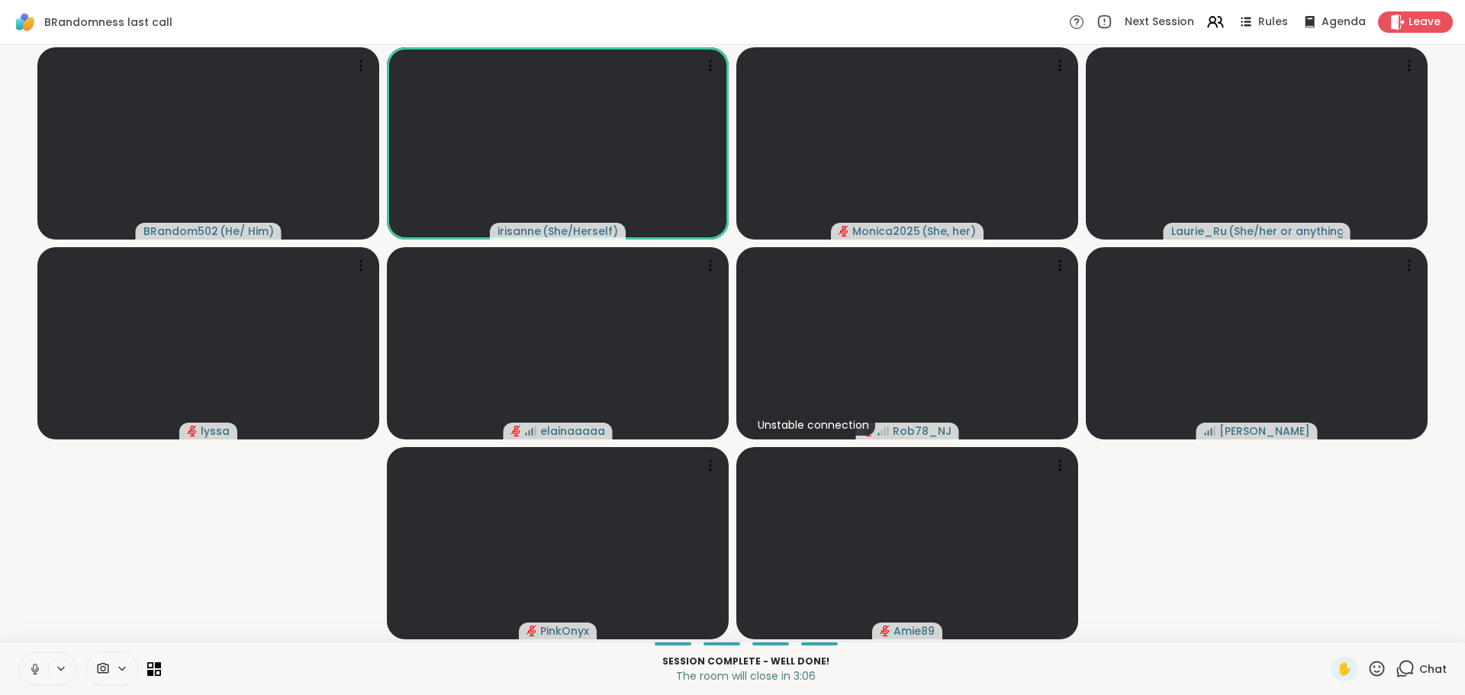
click at [39, 667] on icon at bounding box center [35, 669] width 14 height 14
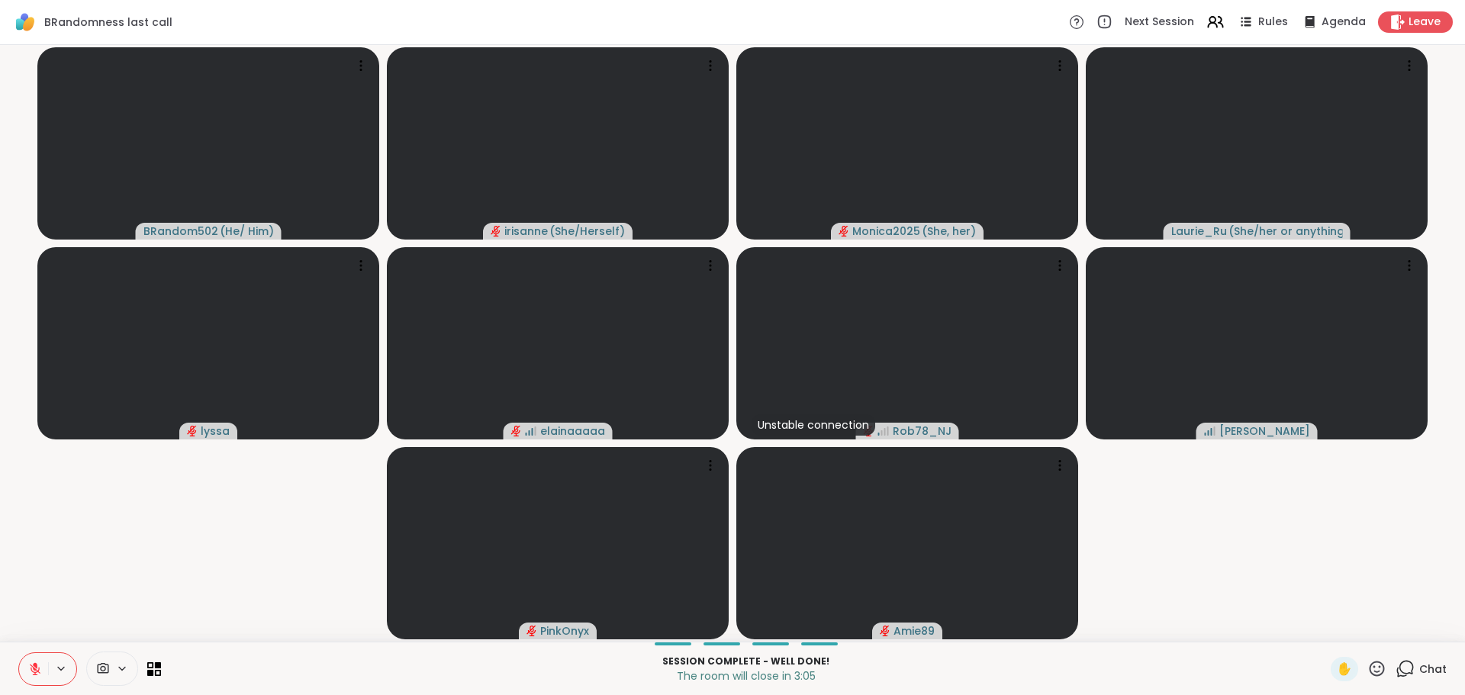
click at [63, 629] on video-player-container "BRandom502 ( He/ Him ) irisanne ( She/Herself ) Monica2025 ( She, her ) Laurie_…" at bounding box center [732, 343] width 1447 height 585
click at [1278, 589] on video-player-container "BRandom502 ( He/ Him ) irisanne ( She/Herself ) Monica2025 ( She, her ) Laurie_…" at bounding box center [732, 343] width 1447 height 585
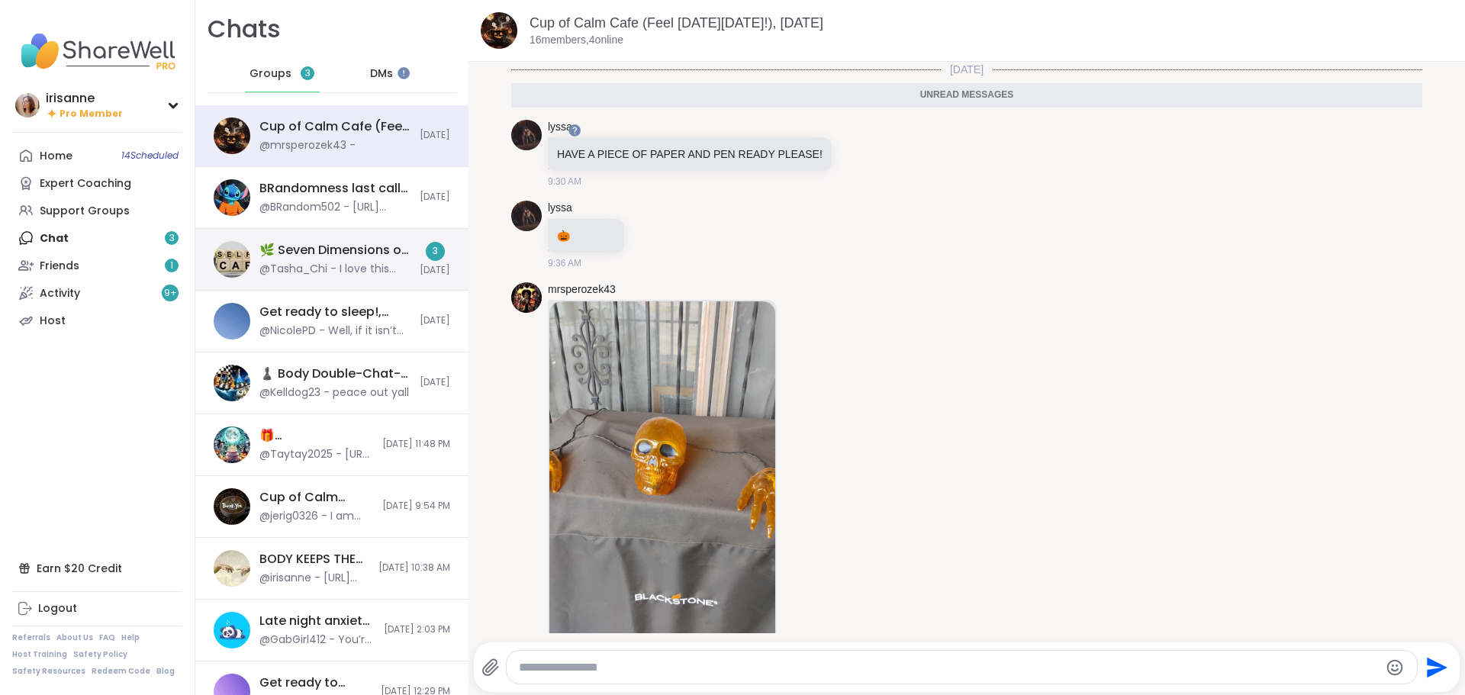
click at [317, 265] on div "@Tasha_Chi - I love this and how it gives an actual description for the levels.…" at bounding box center [334, 269] width 151 height 15
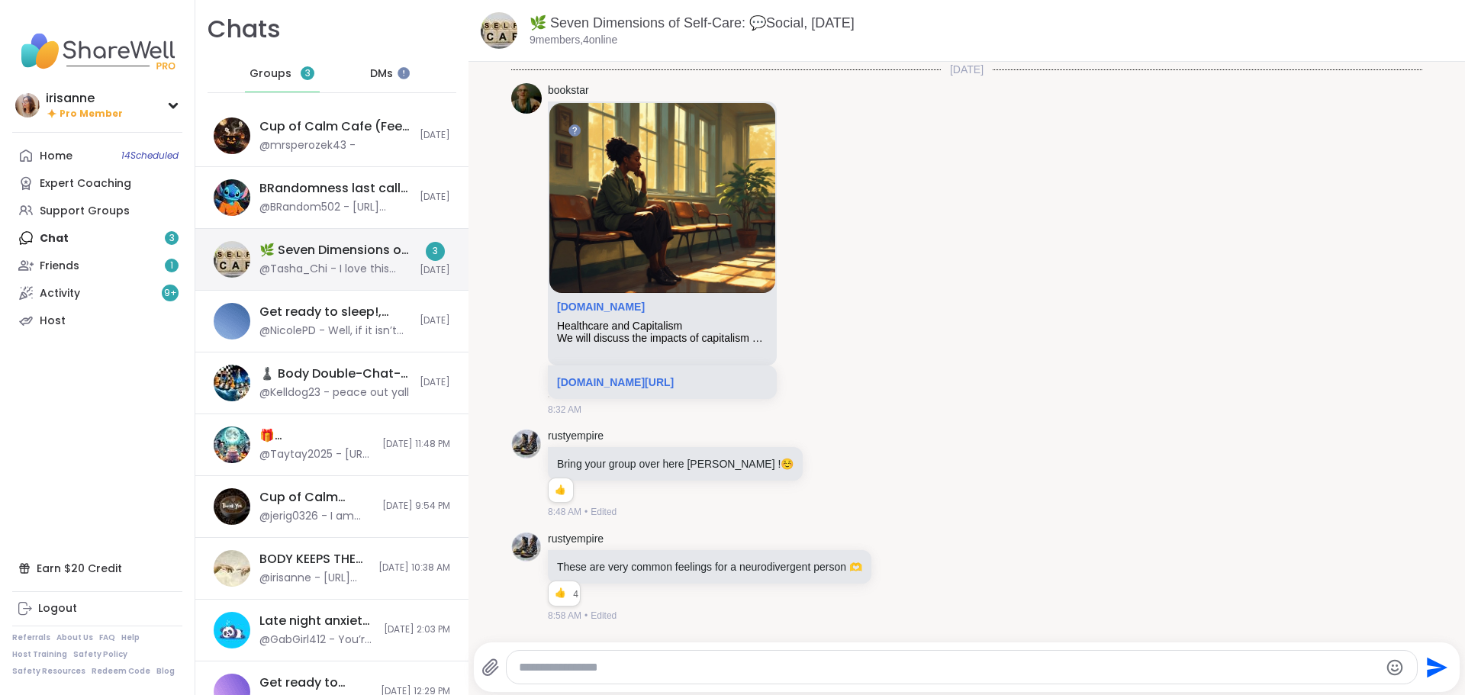
scroll to position [2466, 0]
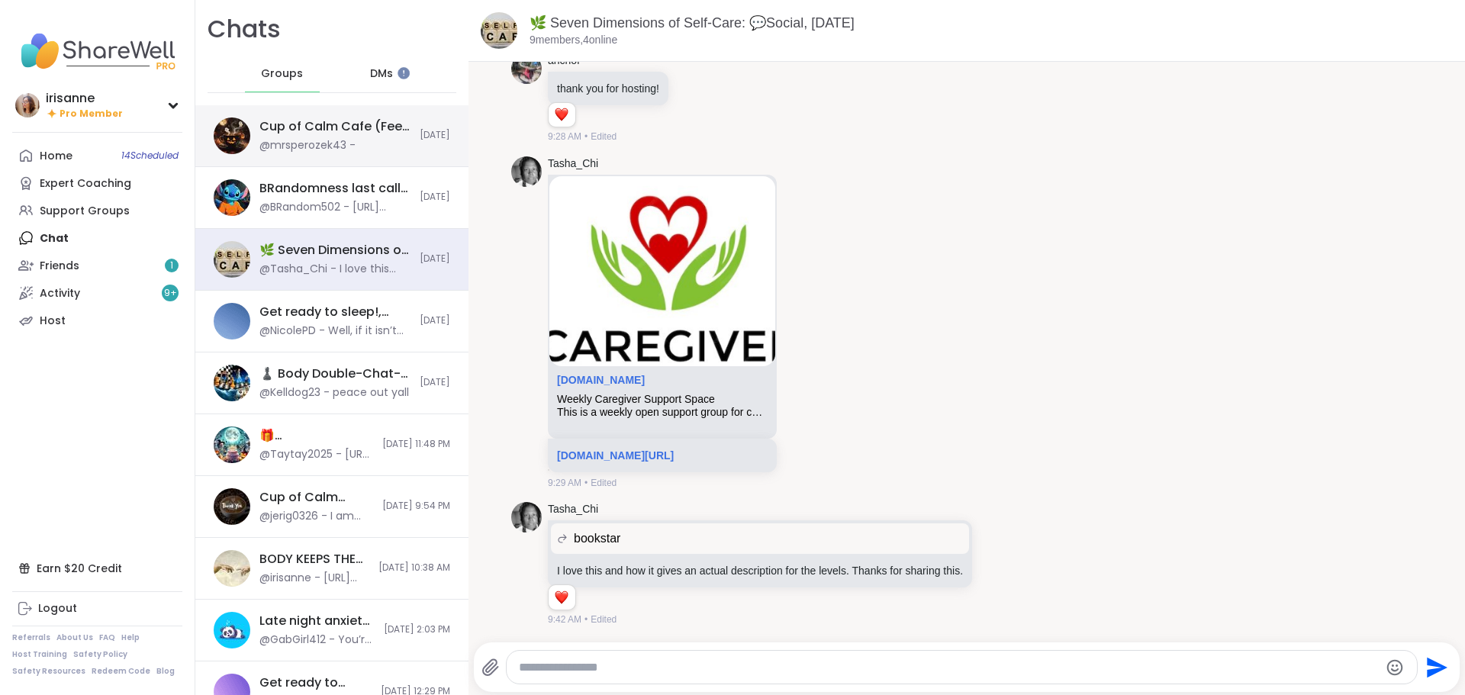
click at [332, 122] on div "Cup of Calm Cafe (Feel [DATE][DATE]!), [DATE]" at bounding box center [334, 126] width 151 height 17
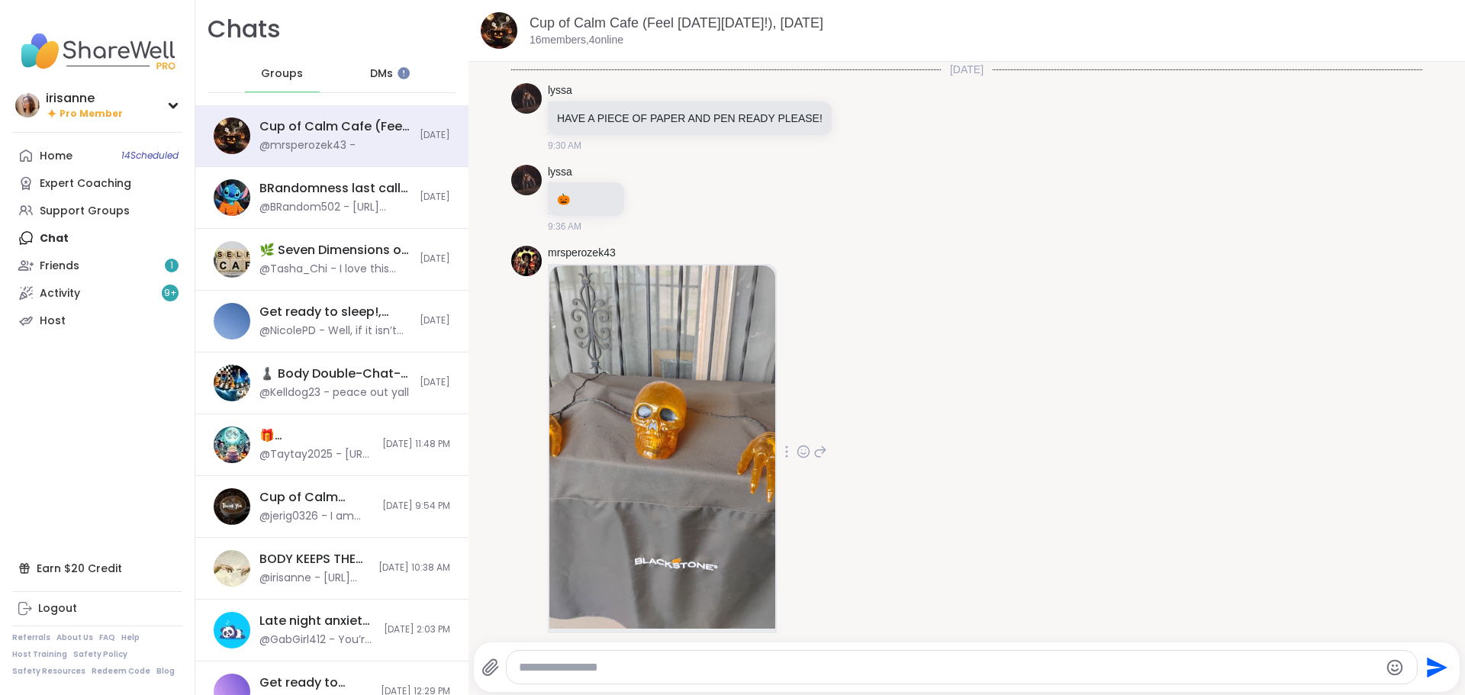
scroll to position [0, 0]
click at [298, 267] on div "@Tasha_Chi - I love this and how it gives an actual description for the levels.…" at bounding box center [334, 269] width 151 height 15
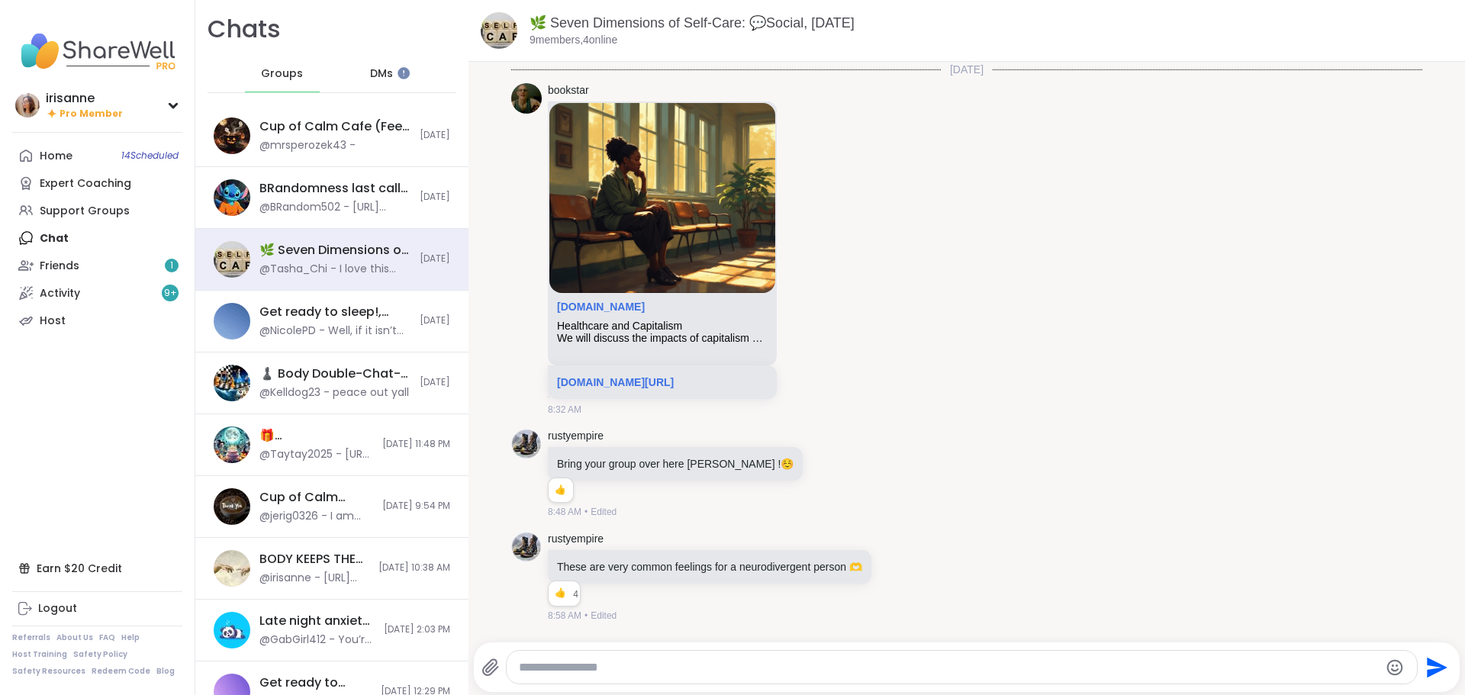
scroll to position [2414, 0]
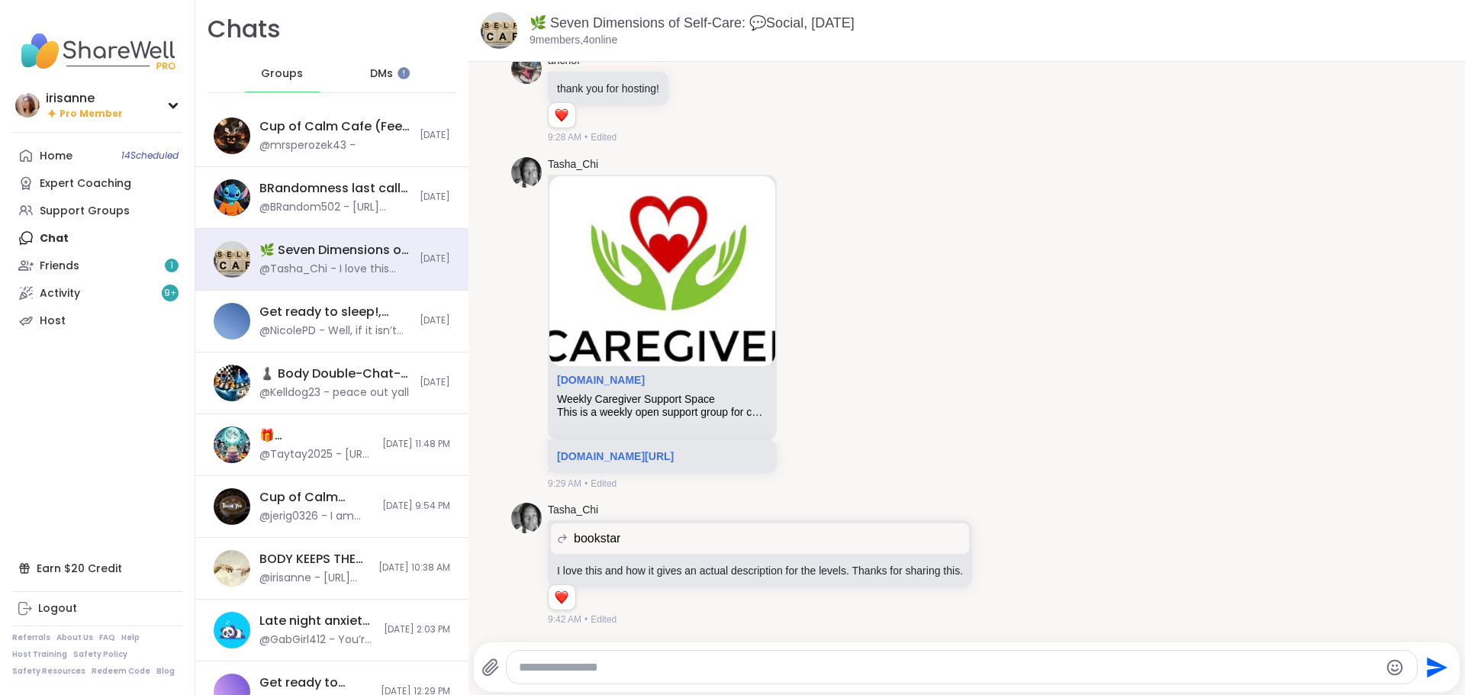
click at [387, 63] on div "DMs" at bounding box center [382, 74] width 75 height 37
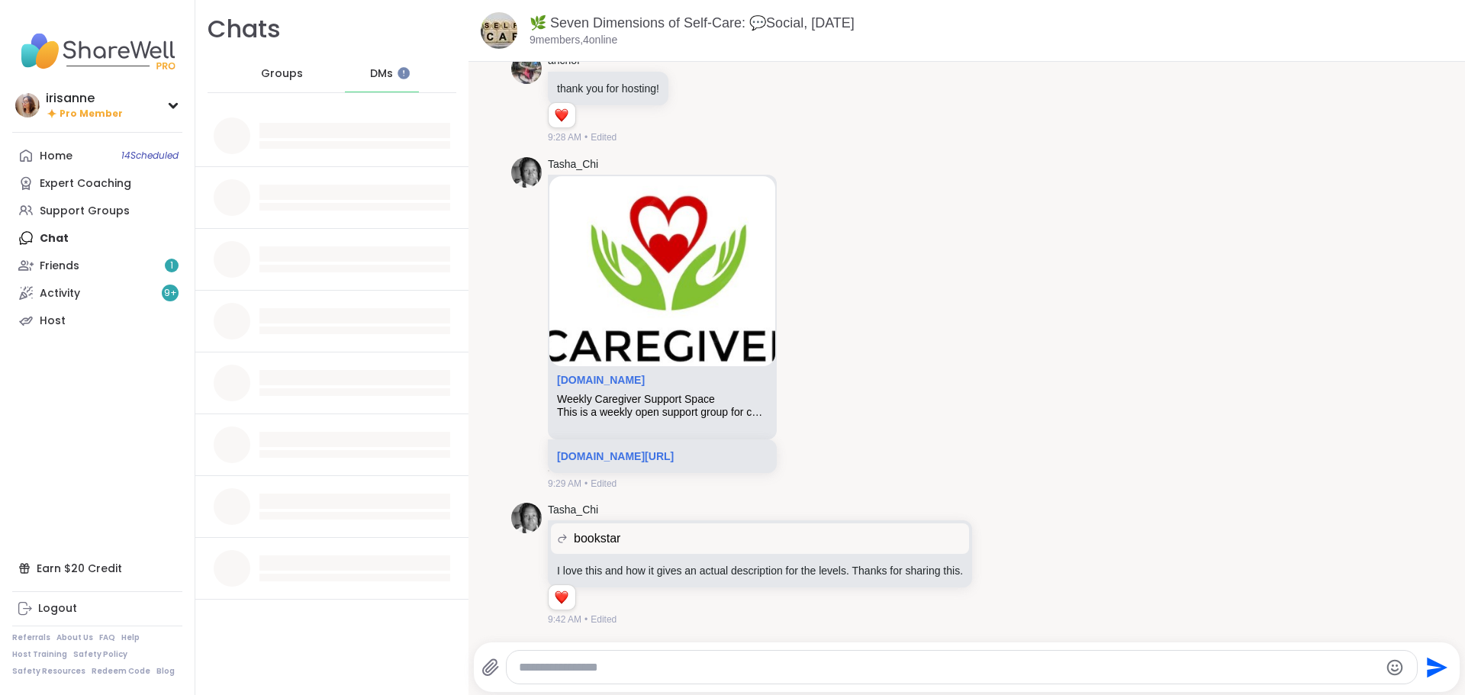
scroll to position [0, 0]
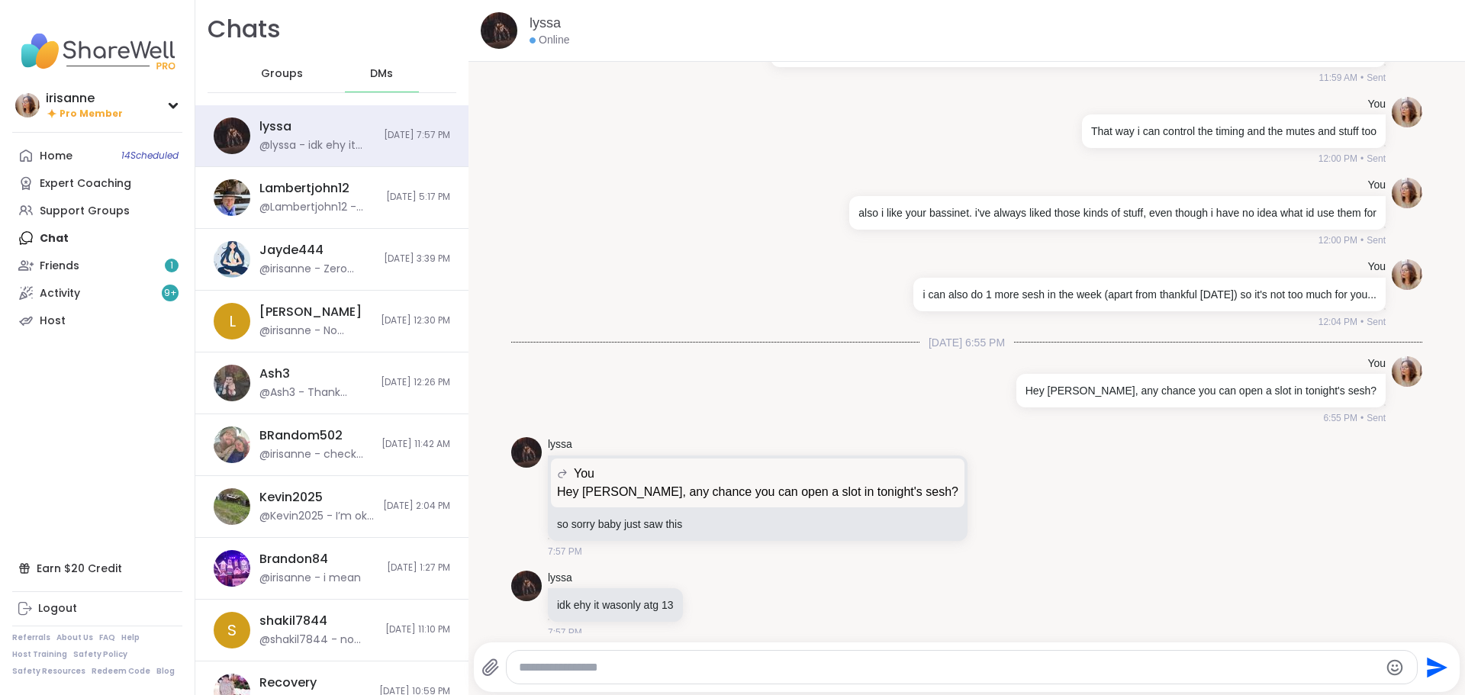
click at [724, 663] on textarea "Type your message" at bounding box center [949, 667] width 861 height 15
type textarea "**********"
click at [113, 201] on link "Support Groups" at bounding box center [97, 210] width 170 height 27
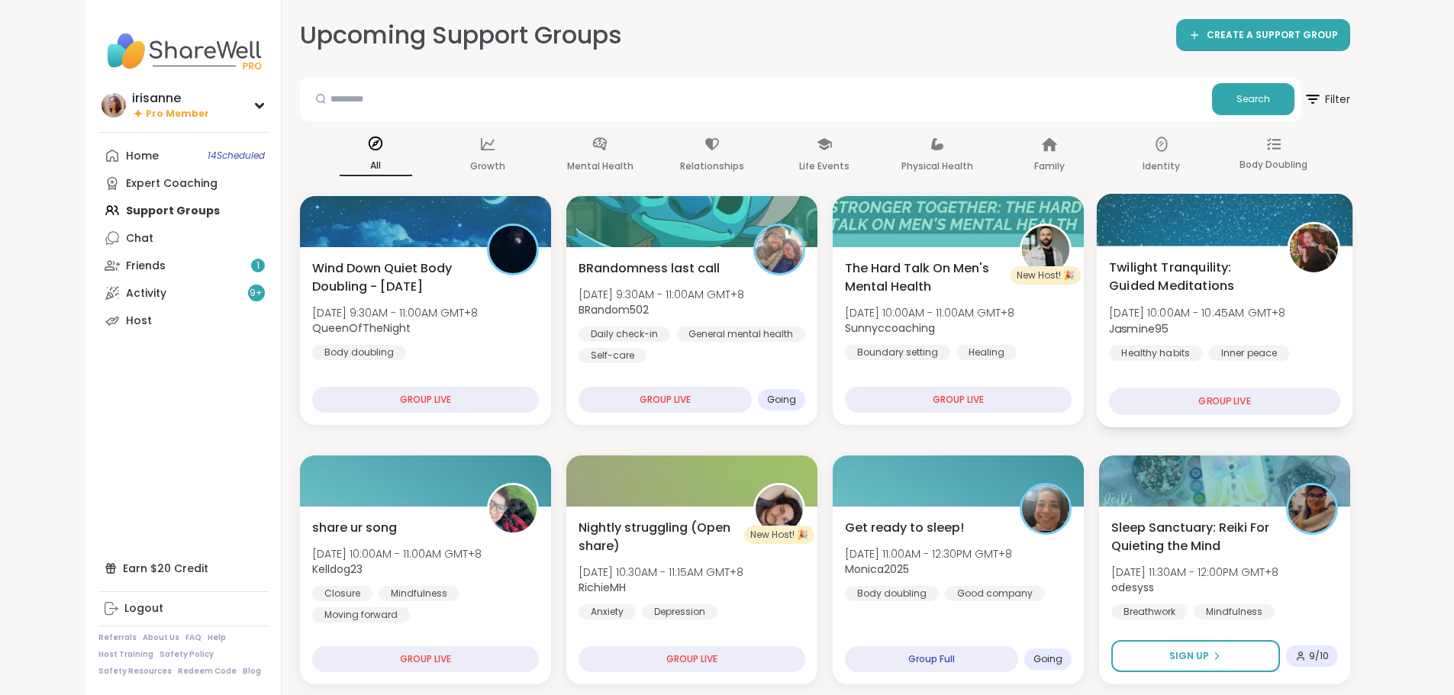
click at [1286, 336] on span "Jasmine95" at bounding box center [1197, 328] width 177 height 15
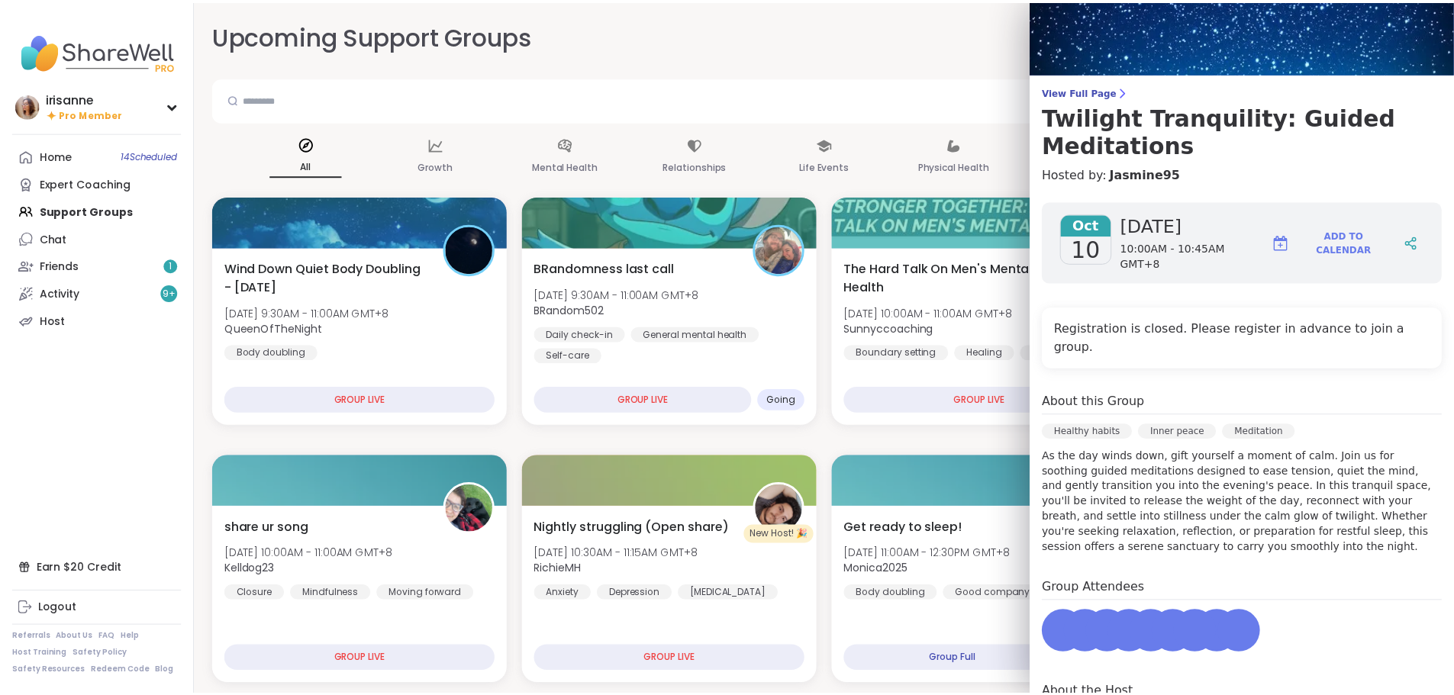
scroll to position [76, 0]
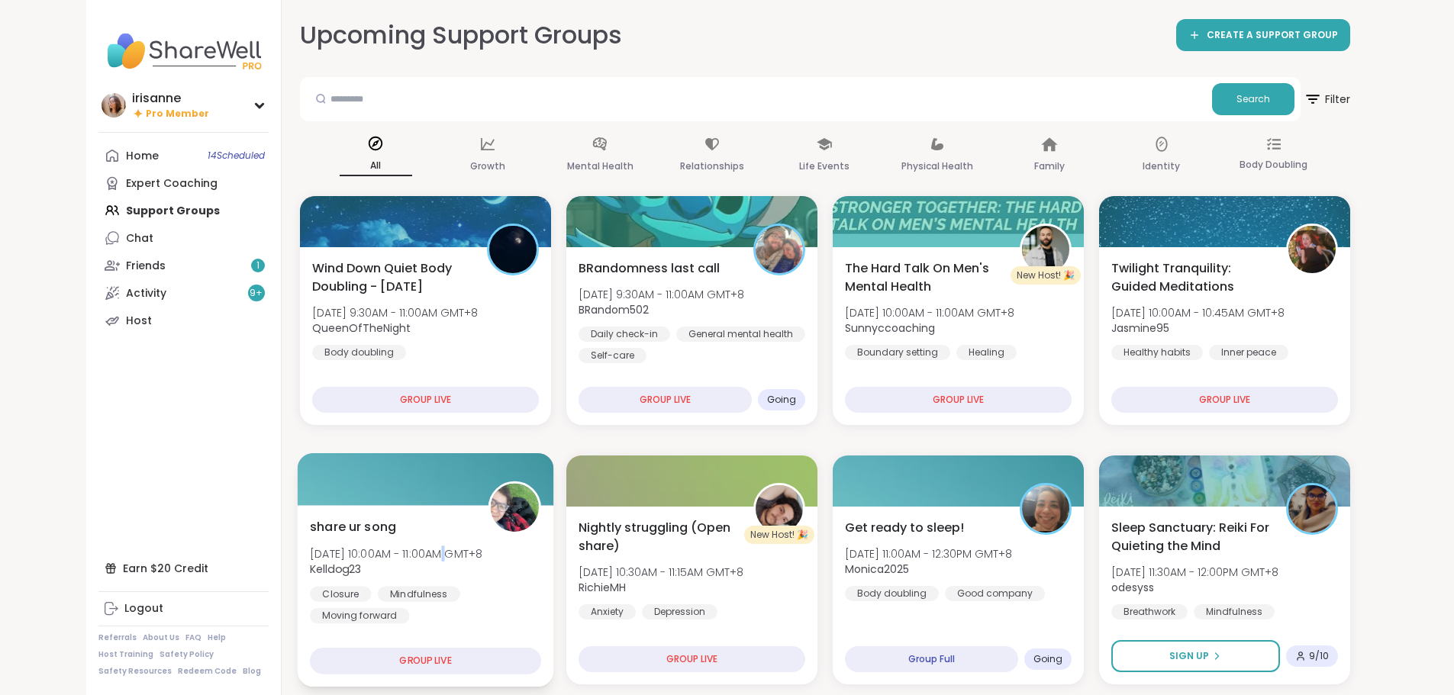
click at [336, 522] on div "share ur song Fri, Oct 10 | 10:00AM - 11:00AM GMT+8 Kelldog23 Closure Mindfulne…" at bounding box center [425, 570] width 231 height 106
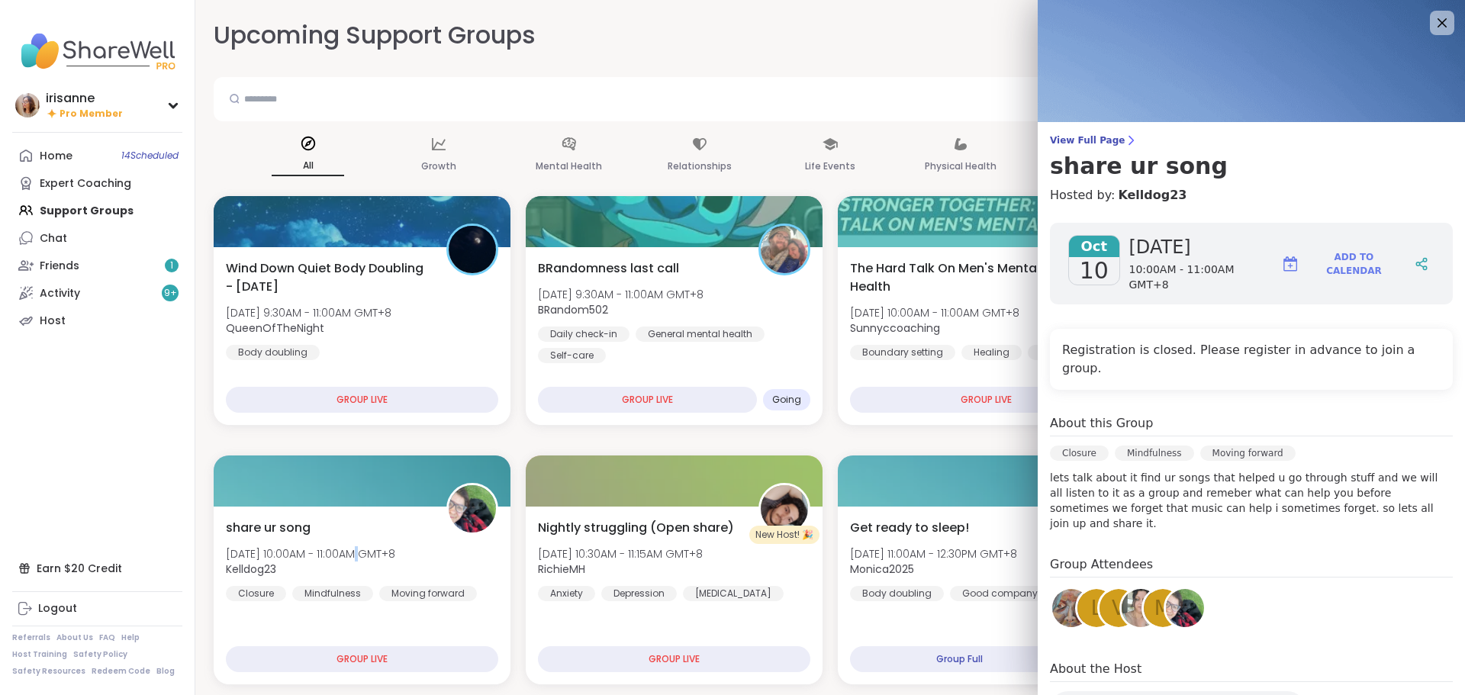
drag, startPoint x: 1042, startPoint y: 562, endPoint x: 1056, endPoint y: 588, distance: 29.7
click at [1056, 588] on div at bounding box center [1071, 608] width 43 height 43
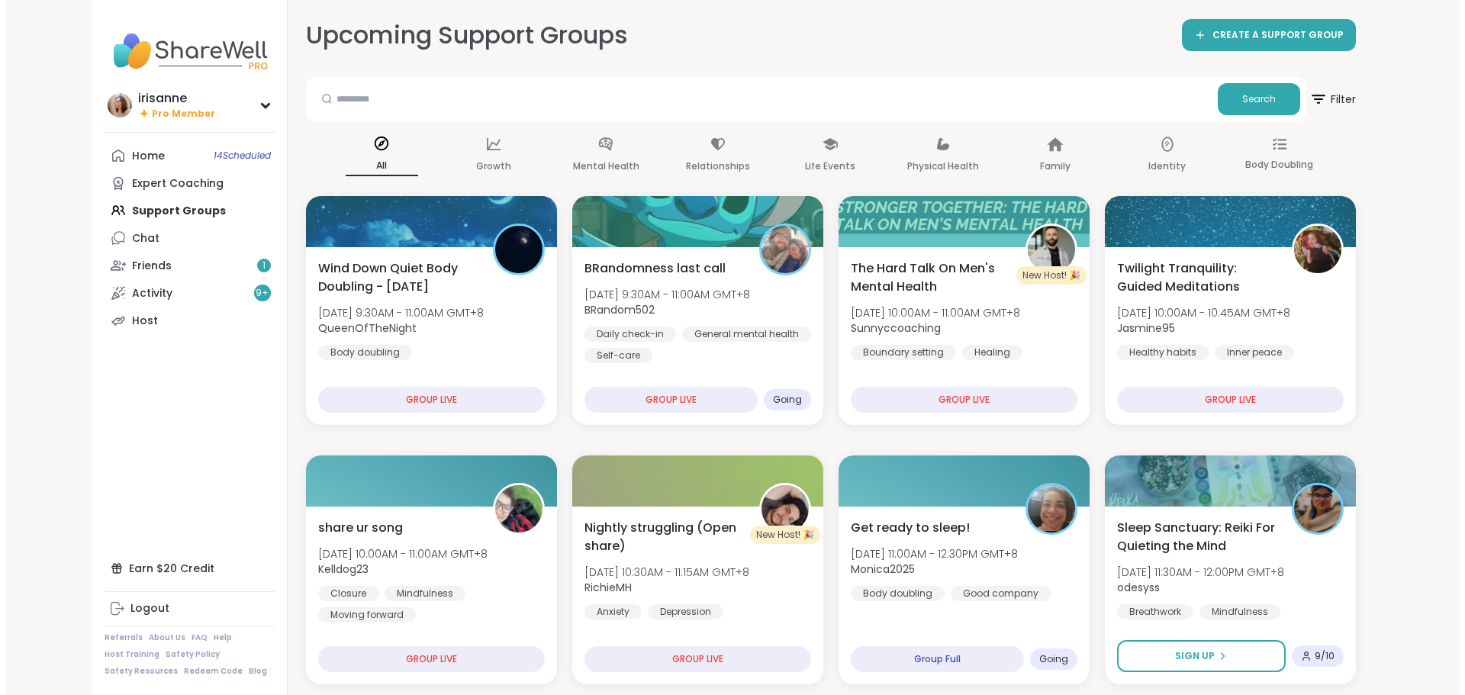
scroll to position [153, 0]
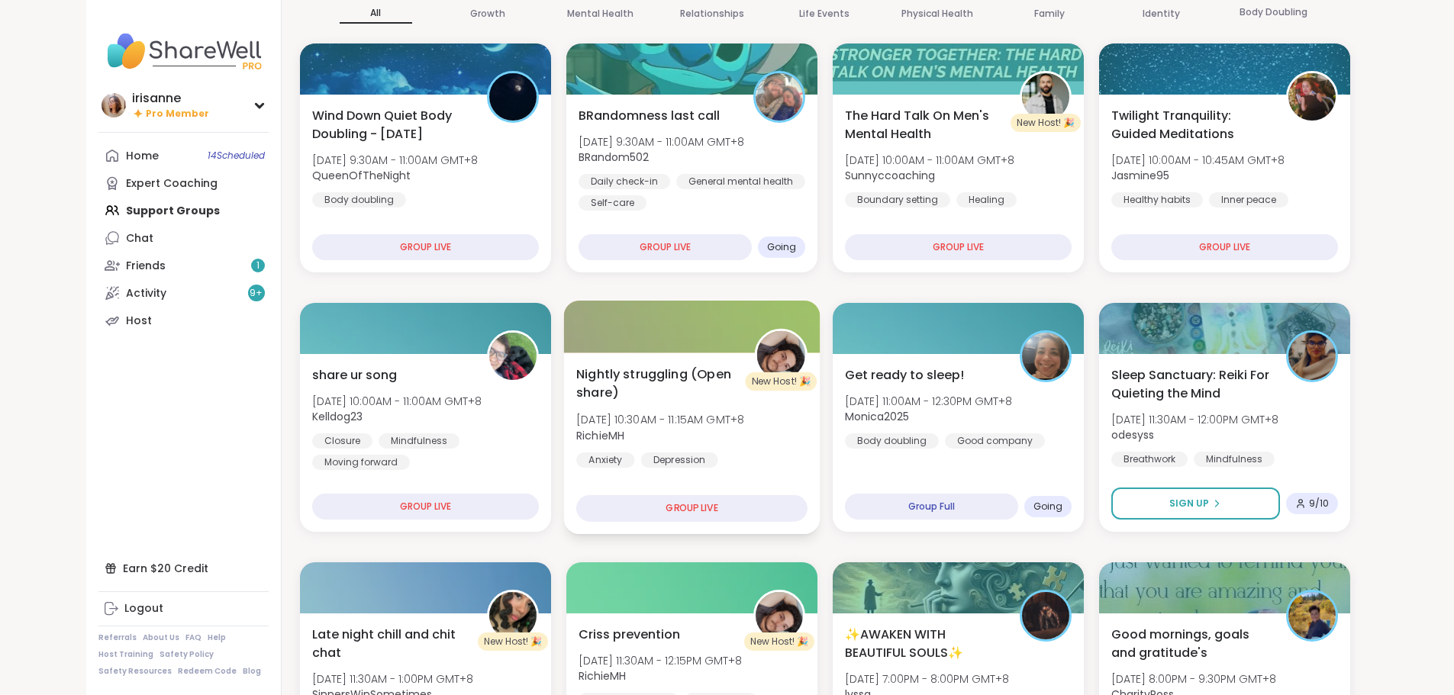
click at [648, 427] on div "Nightly struggling (Open share) Fri, Oct 10 | 10:30AM - 11:15AM GMT+8 RichieMH …" at bounding box center [691, 427] width 231 height 124
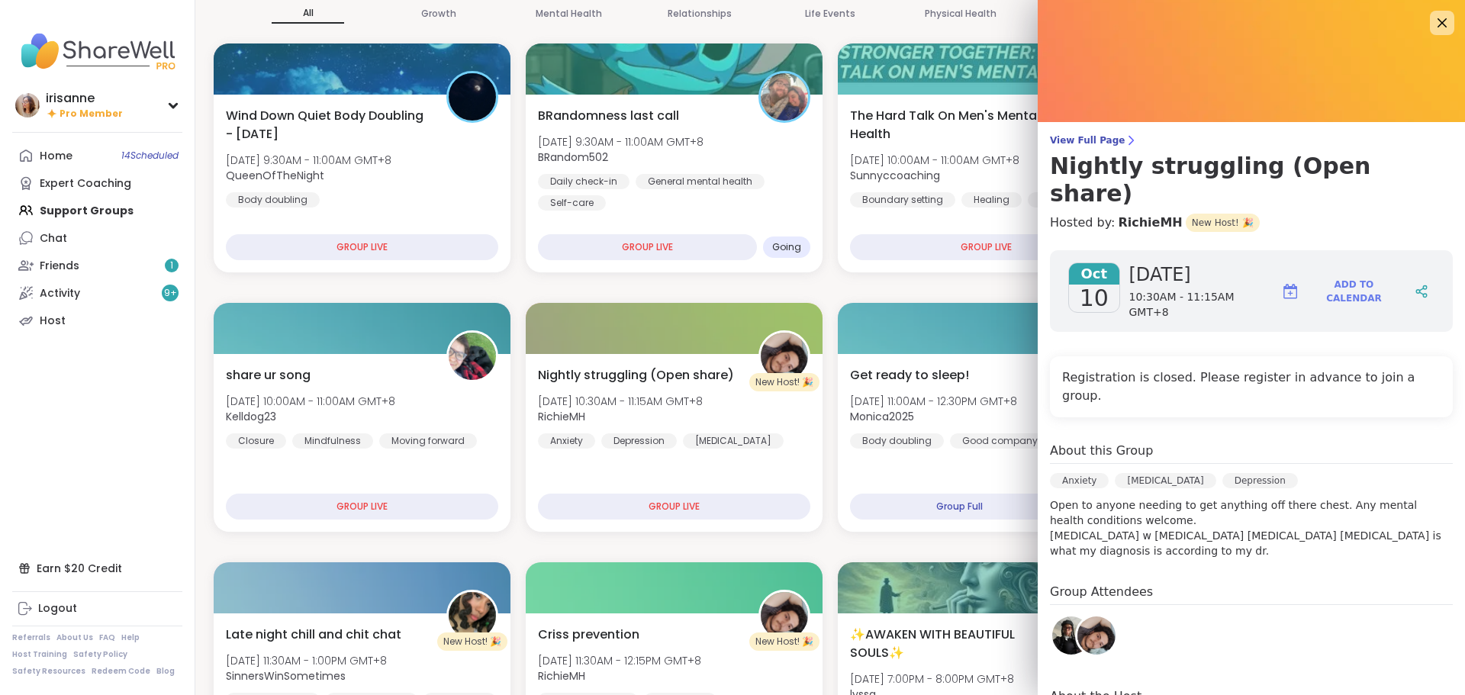
click at [1052, 617] on img at bounding box center [1071, 636] width 38 height 38
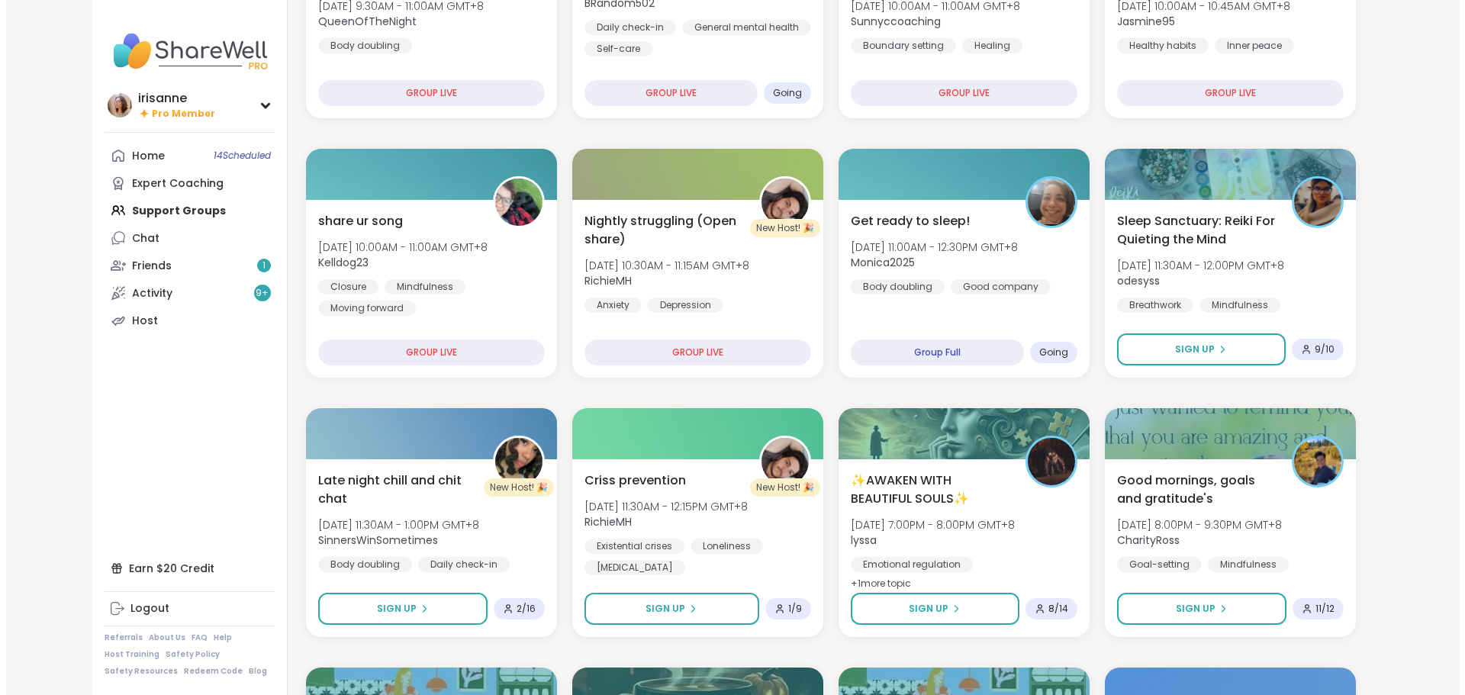
scroll to position [382, 0]
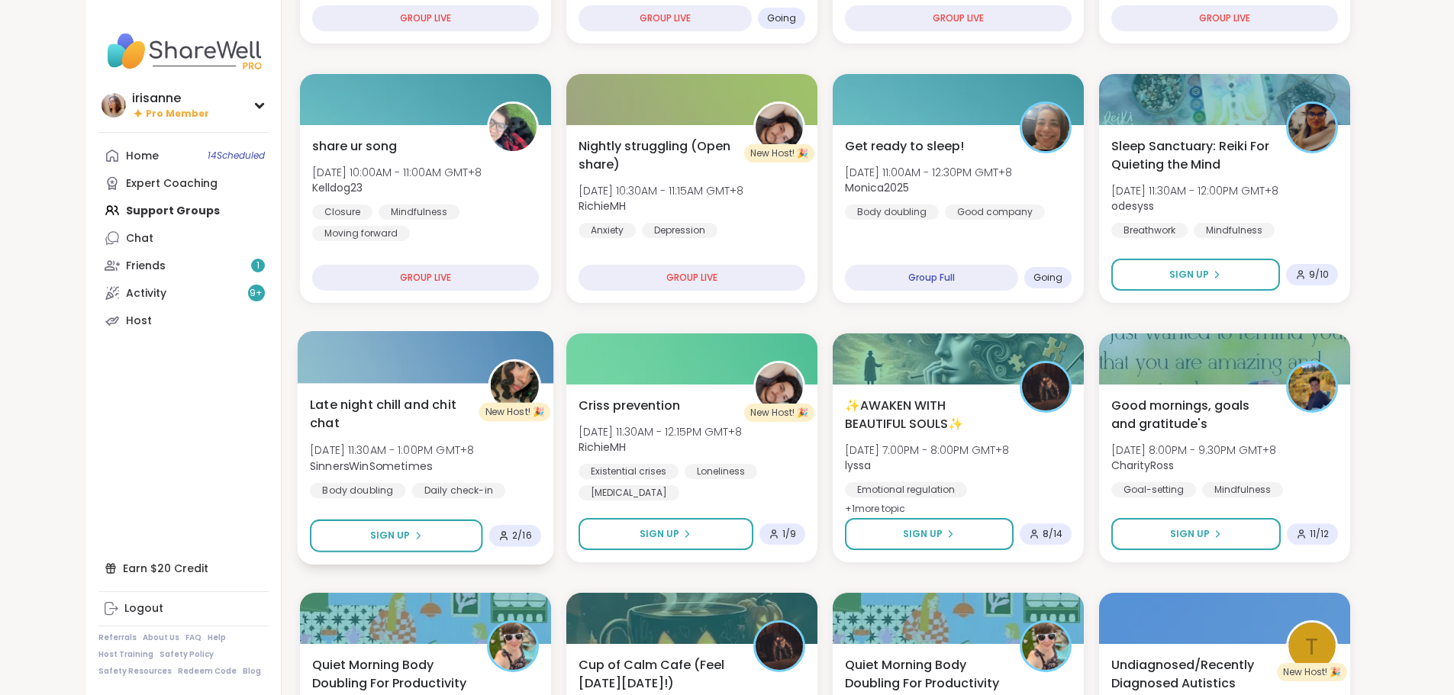
click at [422, 434] on div "Late night chill and chit chat Fri, Oct 10 | 11:30AM - 1:00PM GMT+8 SinnersWinS…" at bounding box center [425, 457] width 231 height 124
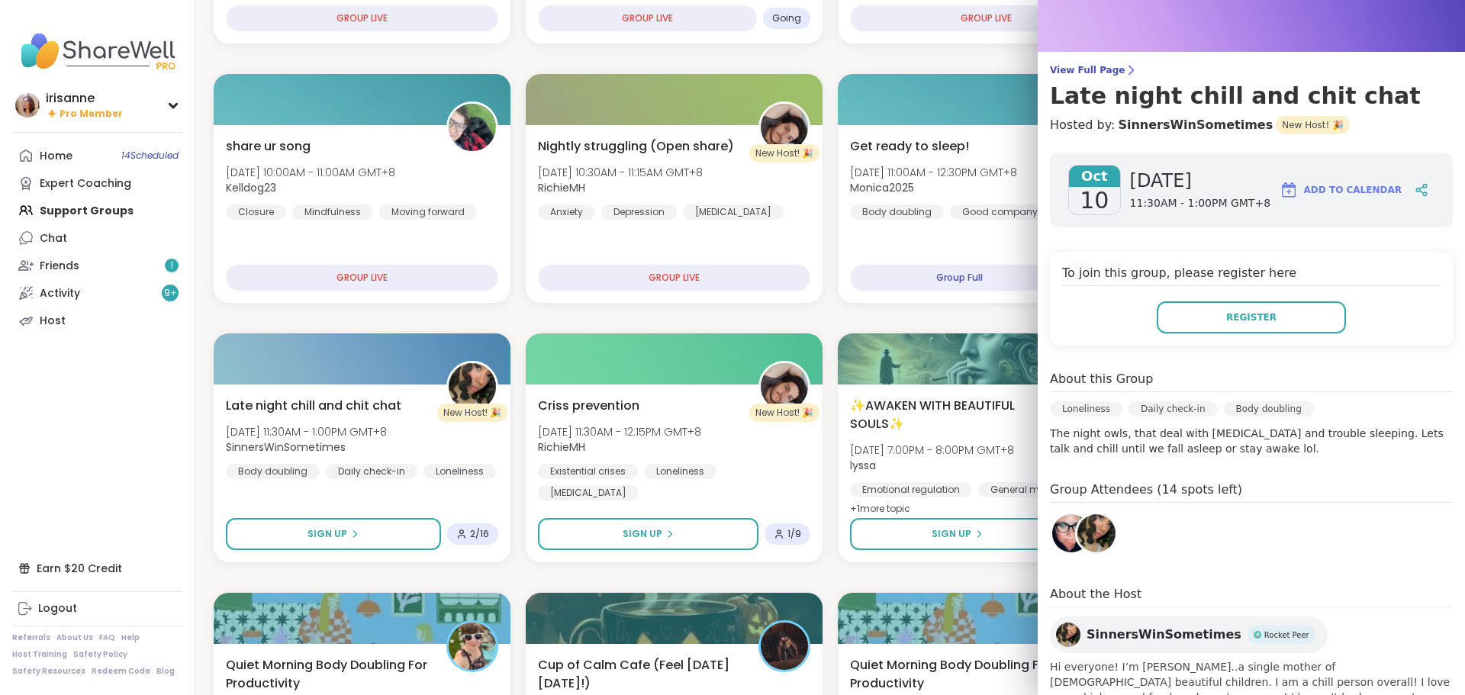
scroll to position [132, 0]
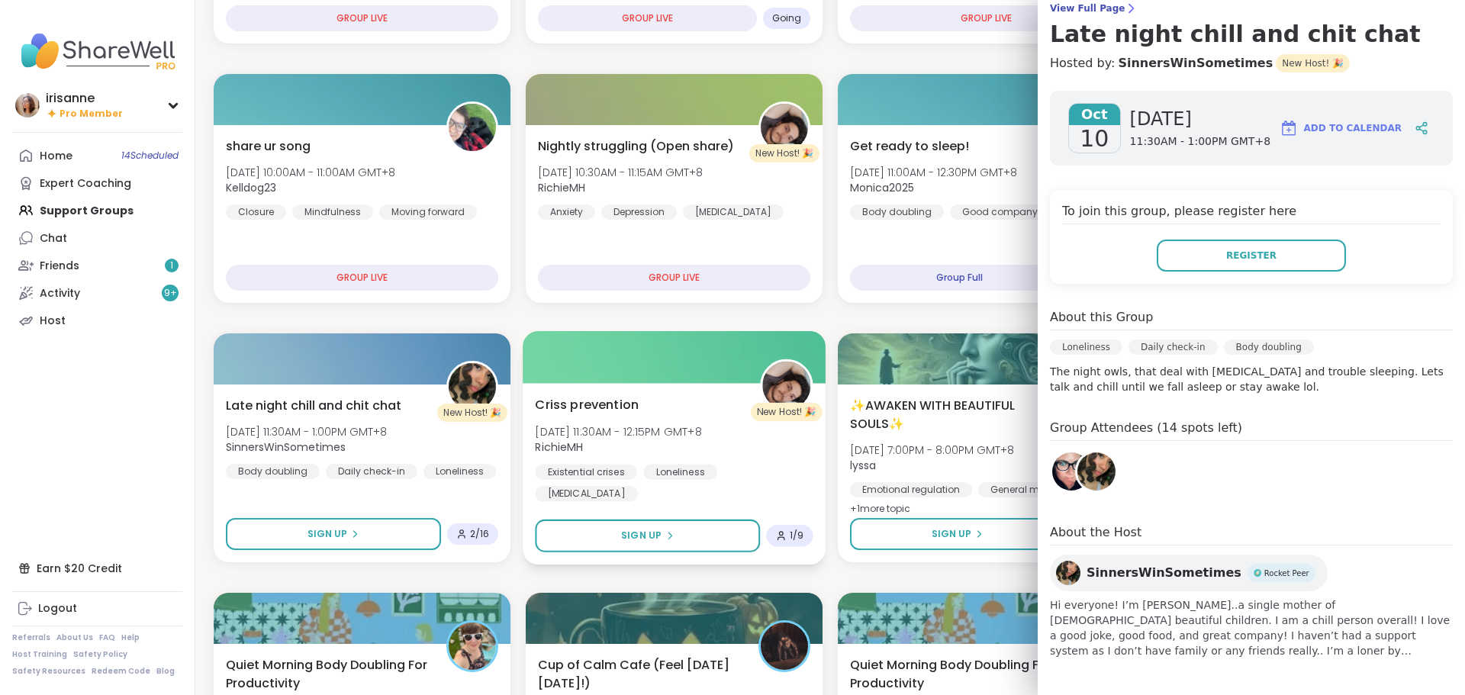
click at [670, 401] on div "Criss prevention Fri, Oct 10 | 11:30AM - 12:15PM GMT+8 RichieMH Existential cri…" at bounding box center [674, 448] width 278 height 106
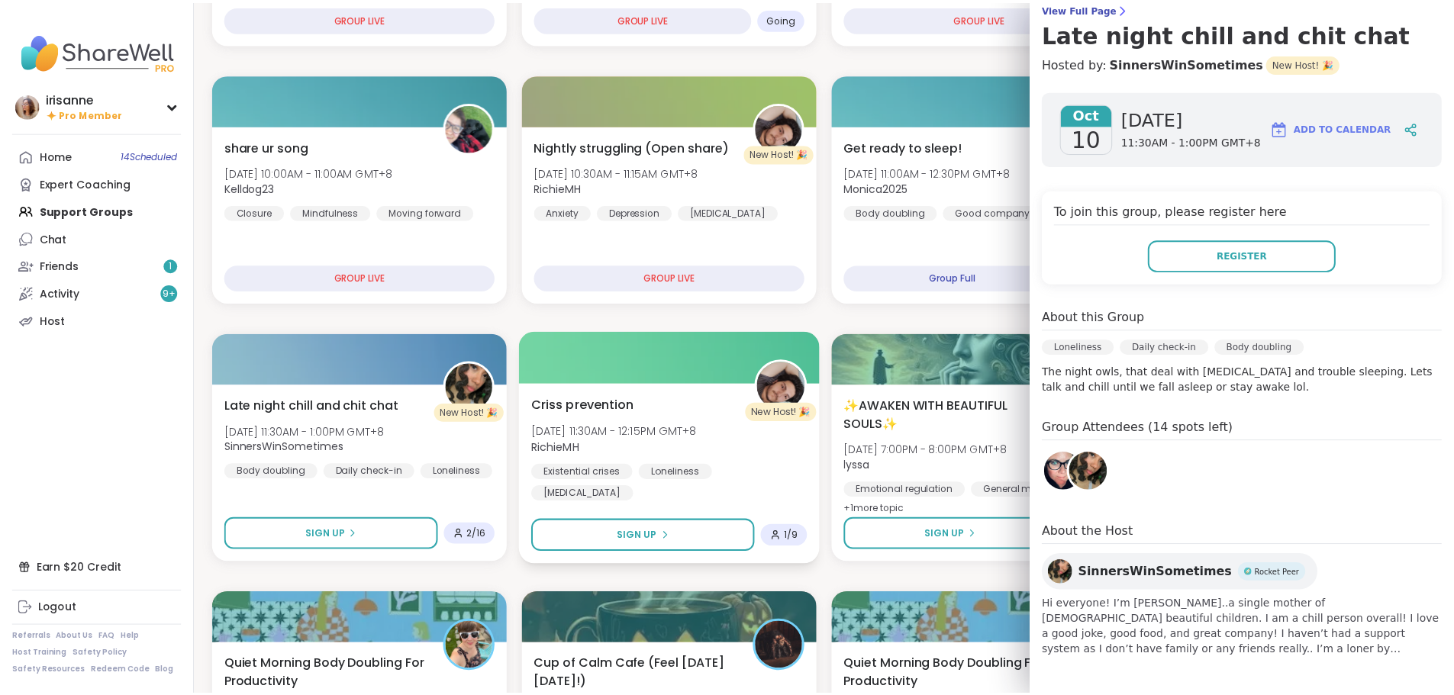
scroll to position [117, 0]
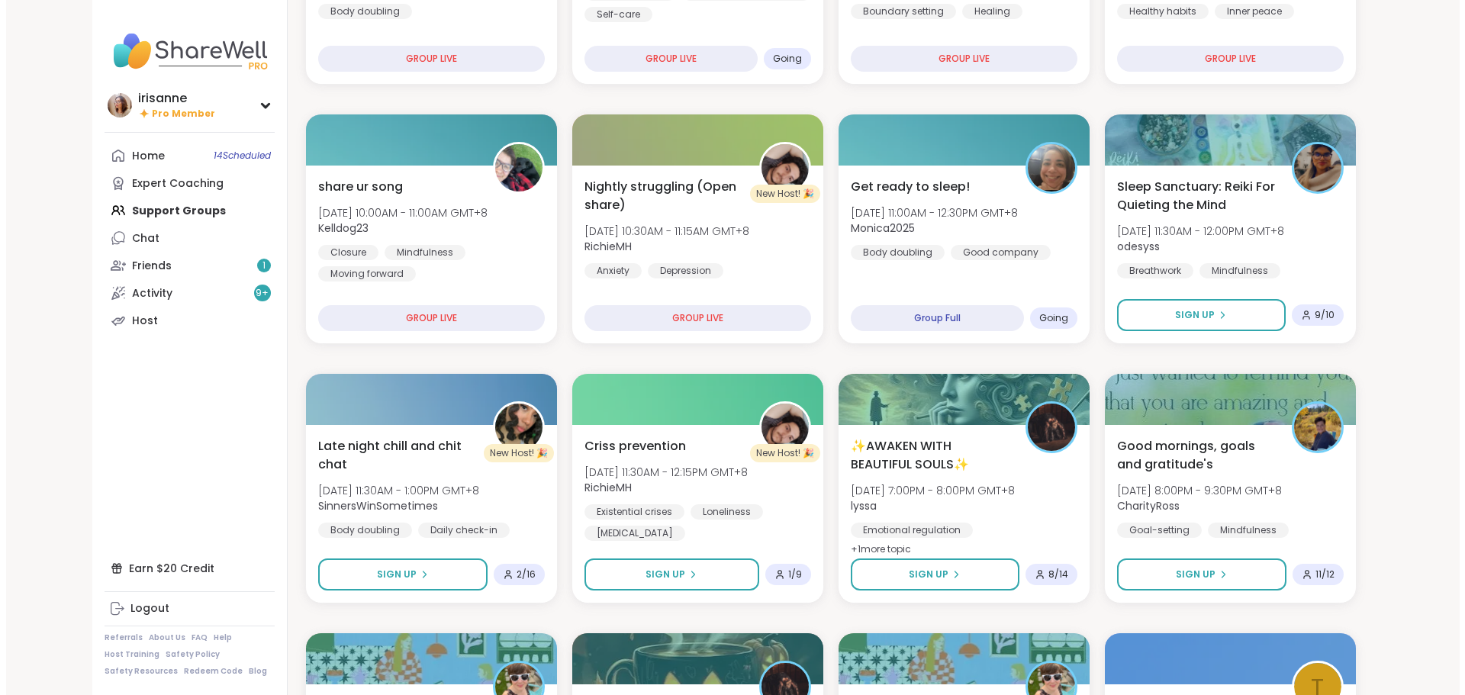
scroll to position [229, 0]
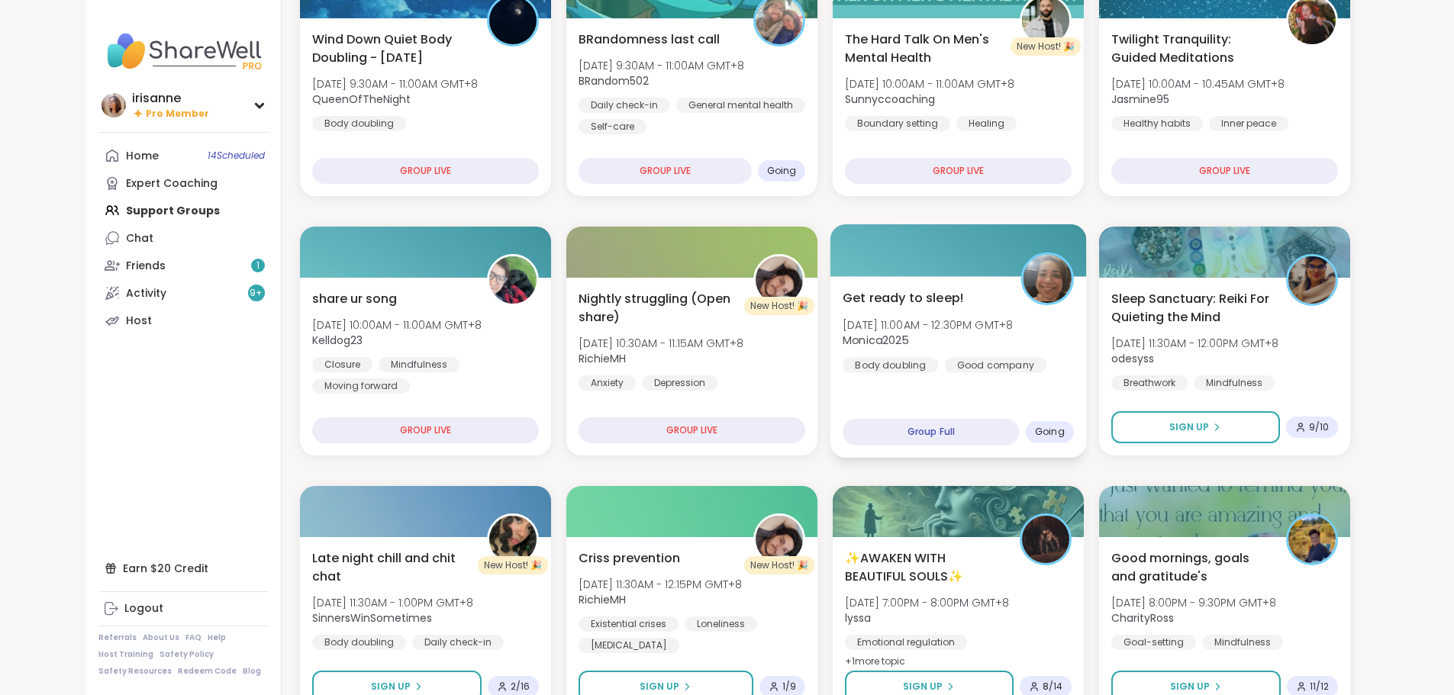
click at [961, 276] on div at bounding box center [958, 250] width 256 height 52
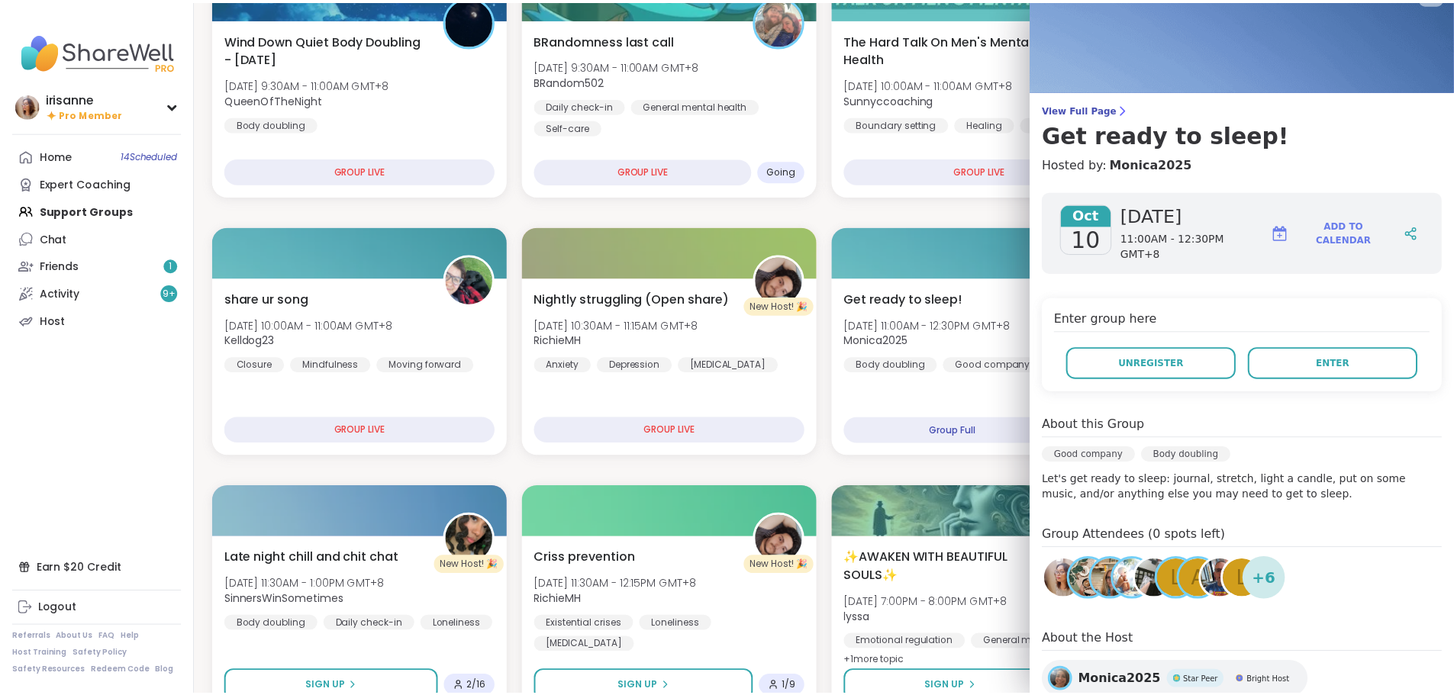
scroll to position [0, 0]
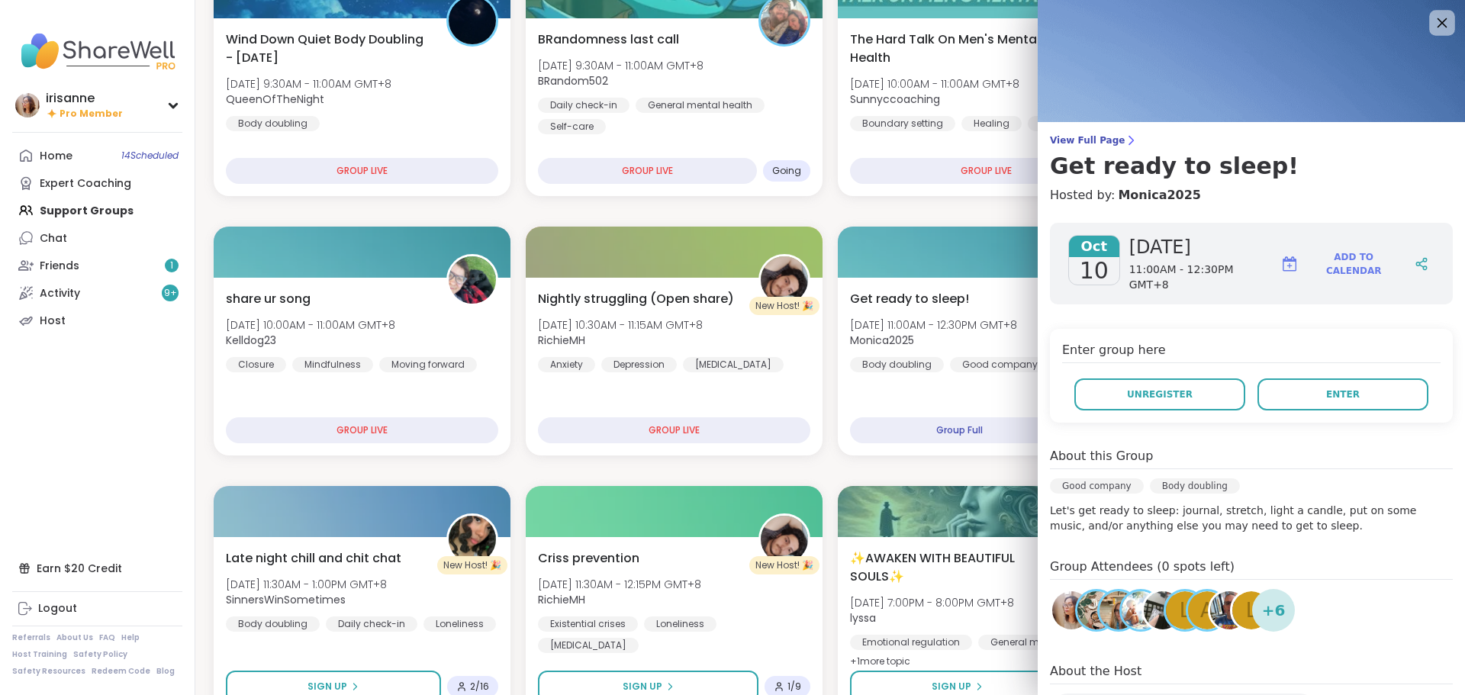
click at [1433, 21] on icon at bounding box center [1442, 22] width 19 height 19
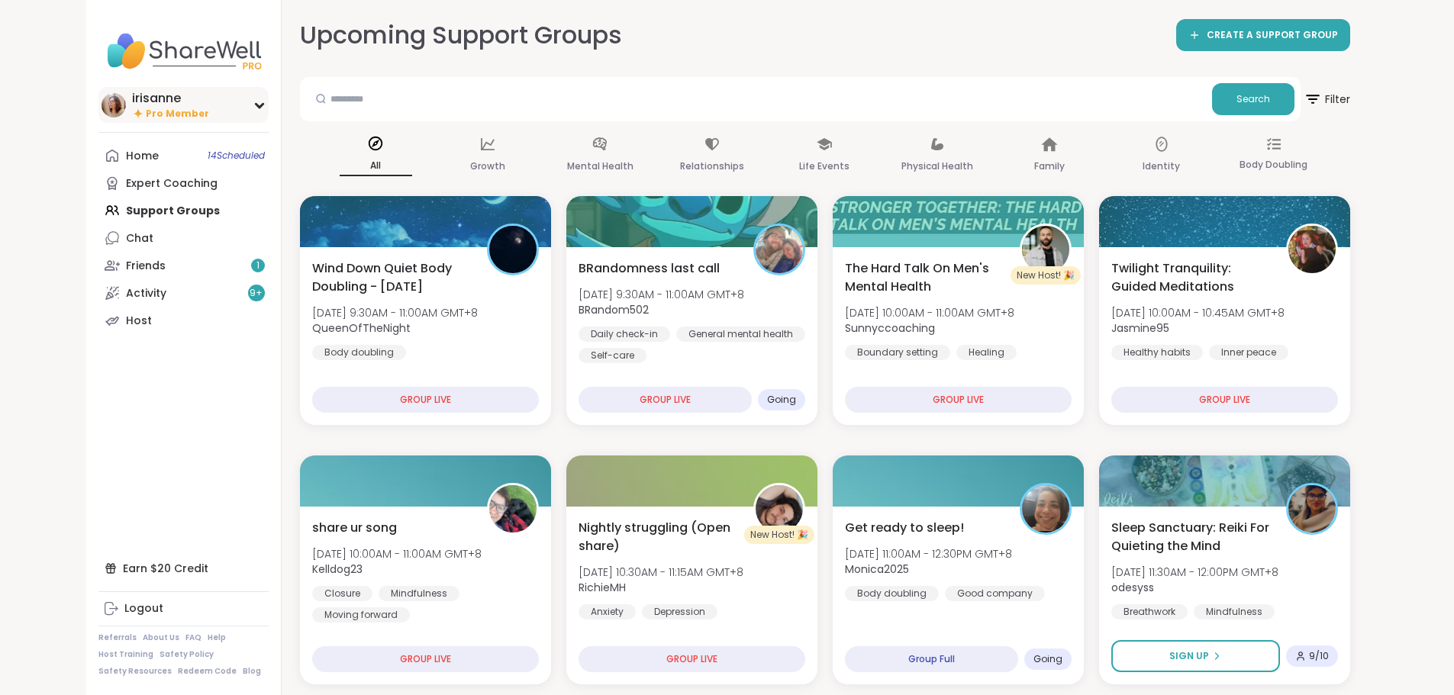
click at [132, 102] on div "irisanne" at bounding box center [170, 98] width 77 height 17
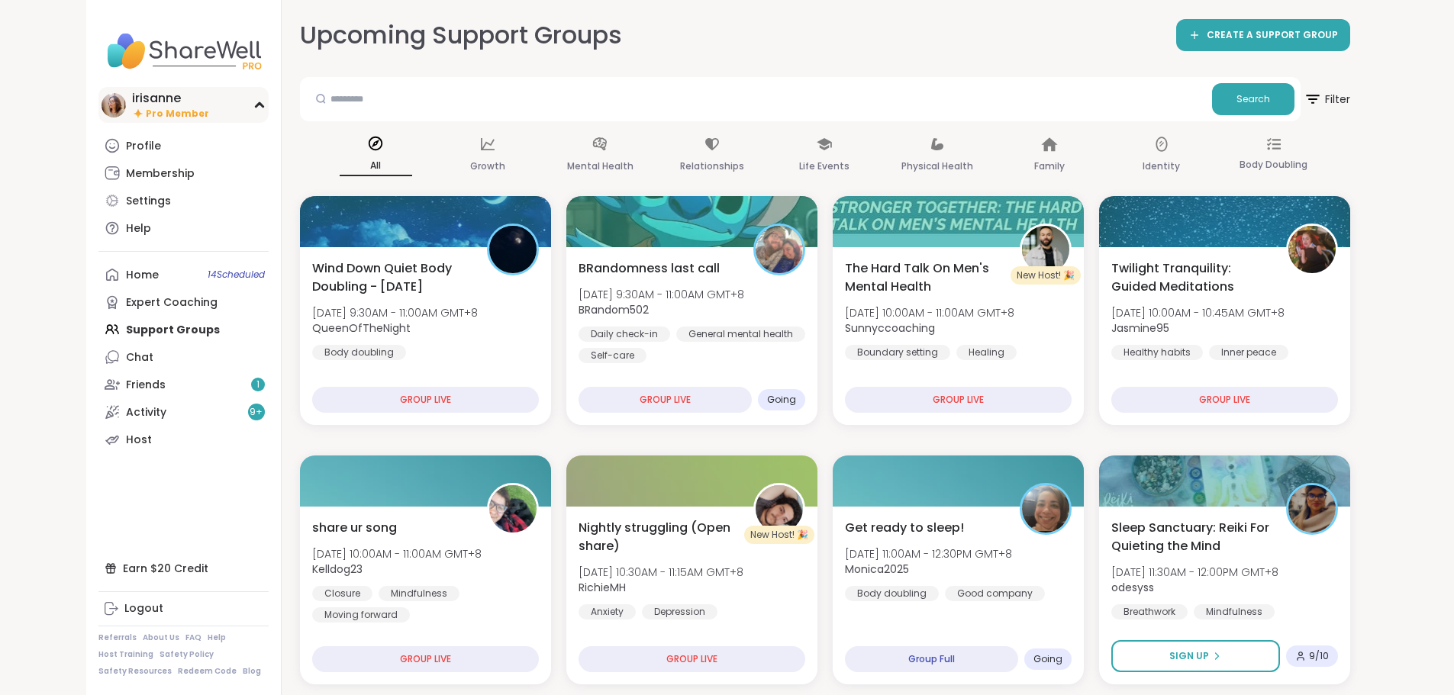
click at [102, 114] on img at bounding box center [114, 105] width 24 height 24
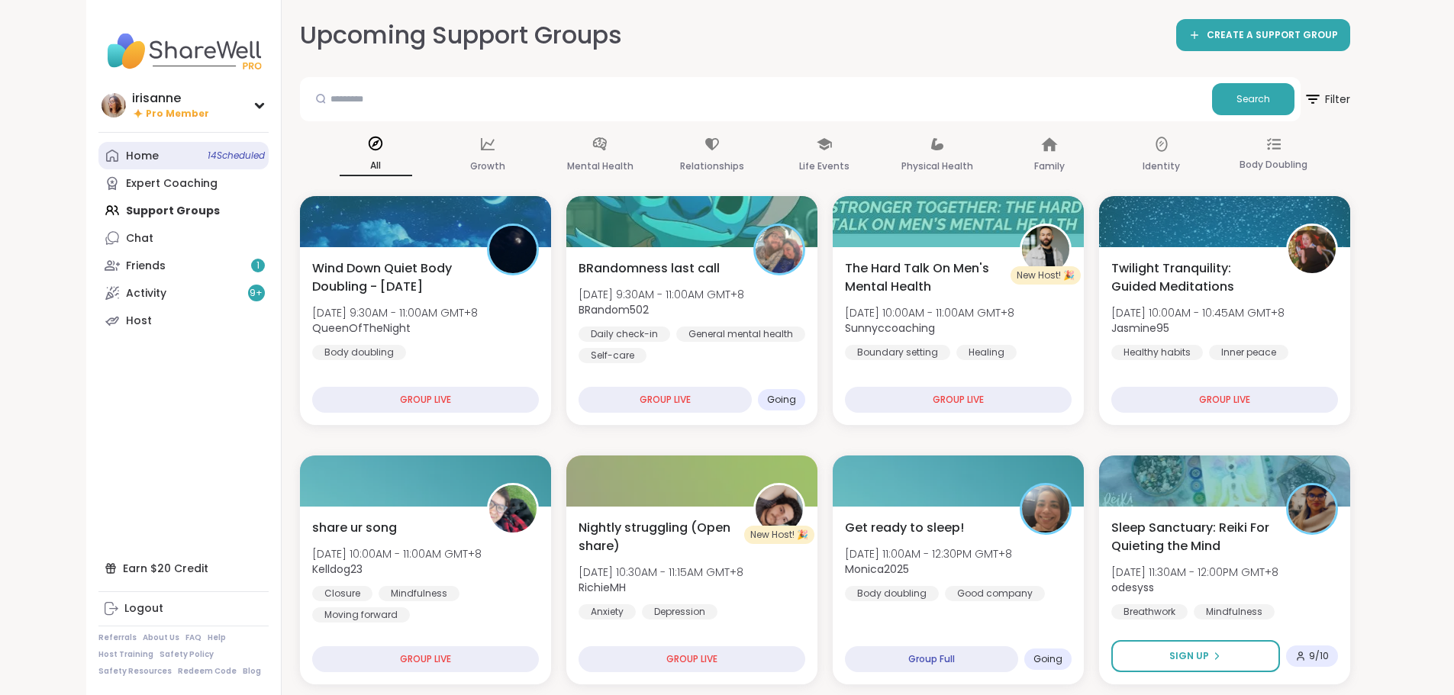
click at [126, 160] on div "Home 14 Scheduled" at bounding box center [142, 156] width 33 height 15
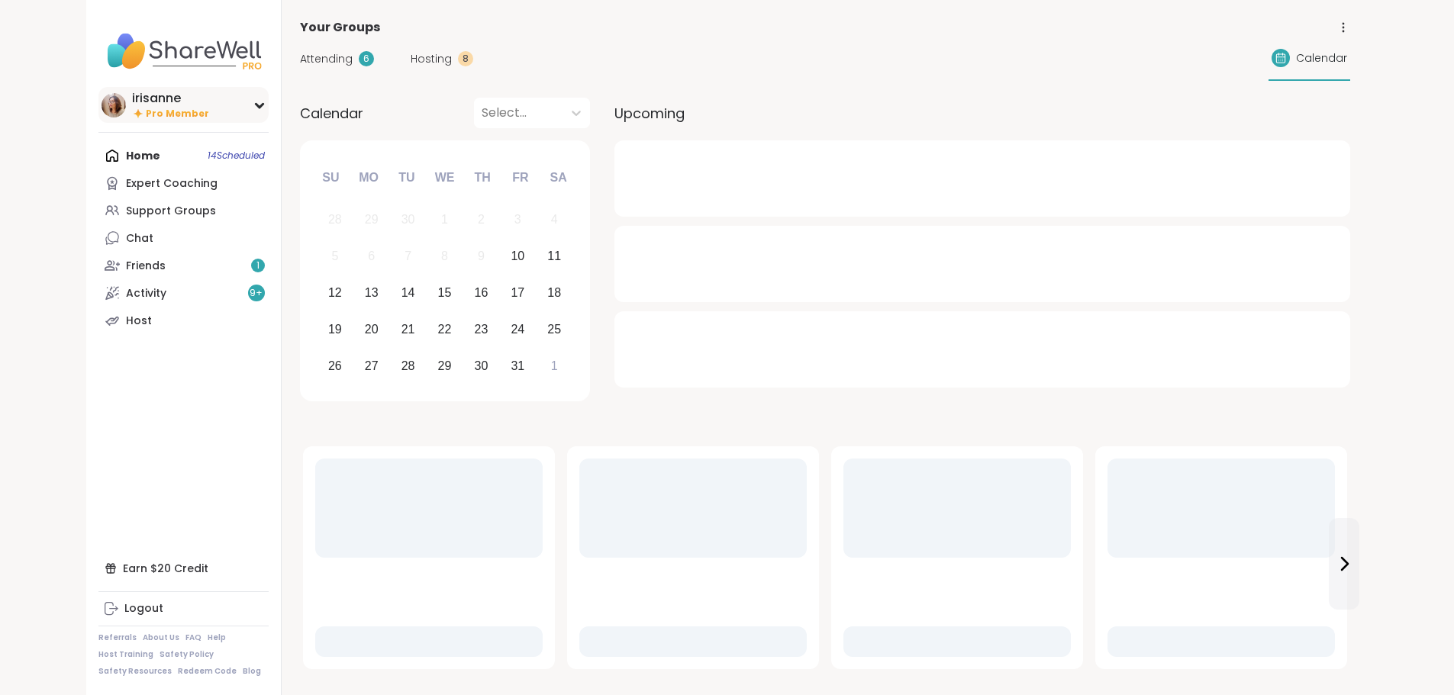
click at [102, 102] on img at bounding box center [114, 105] width 24 height 24
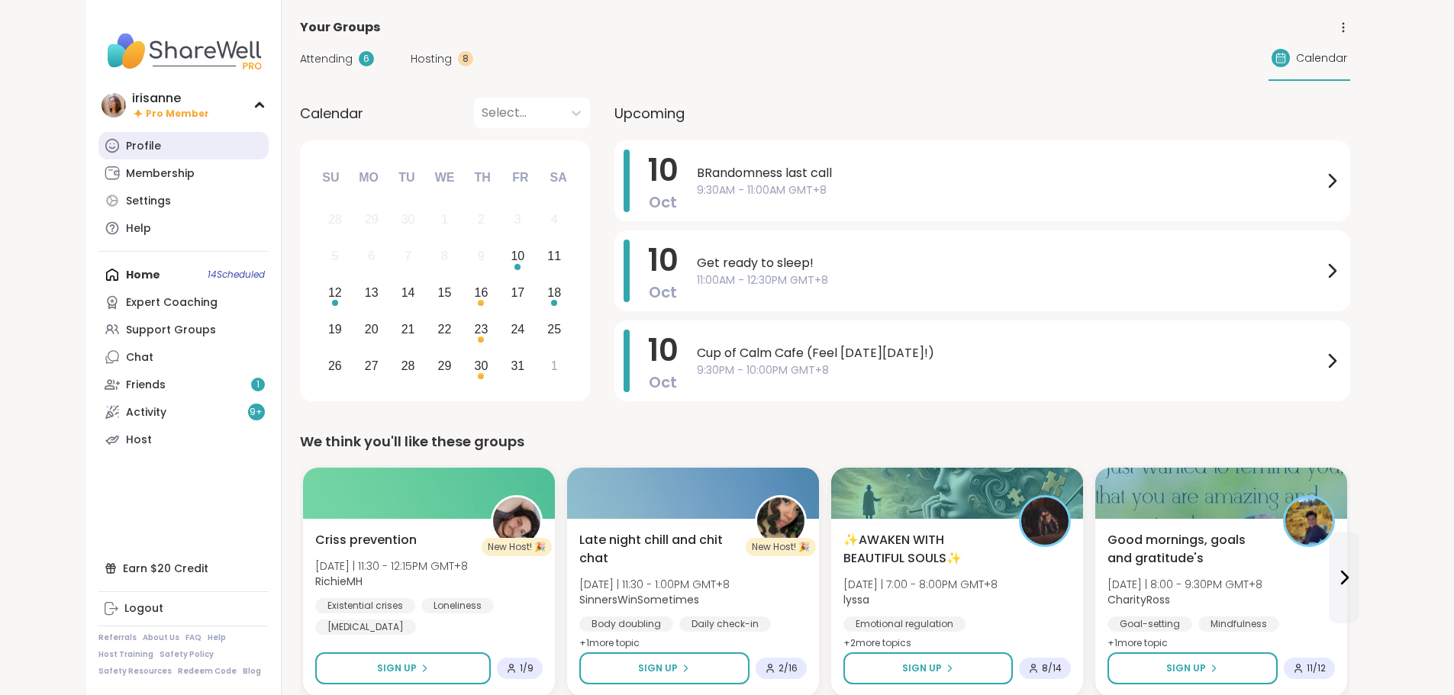
click at [98, 150] on link "Profile" at bounding box center [183, 145] width 170 height 27
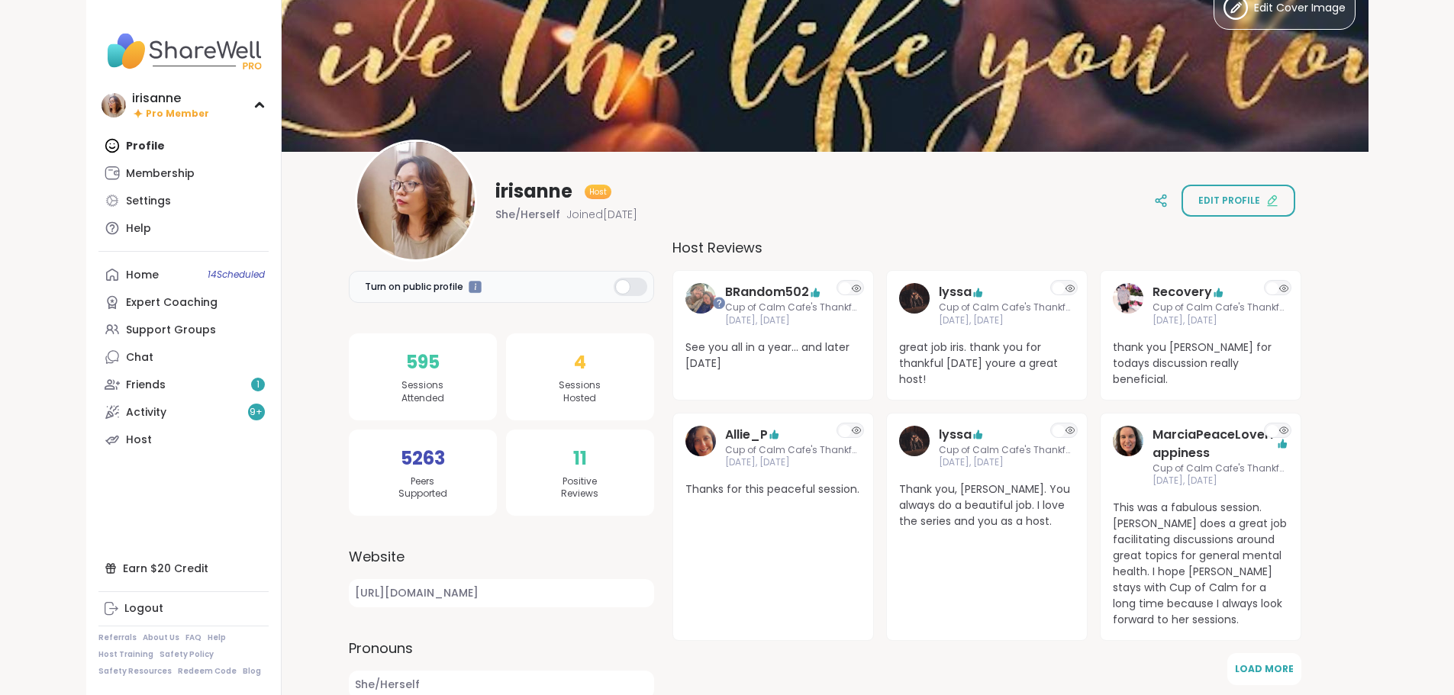
scroll to position [76, 0]
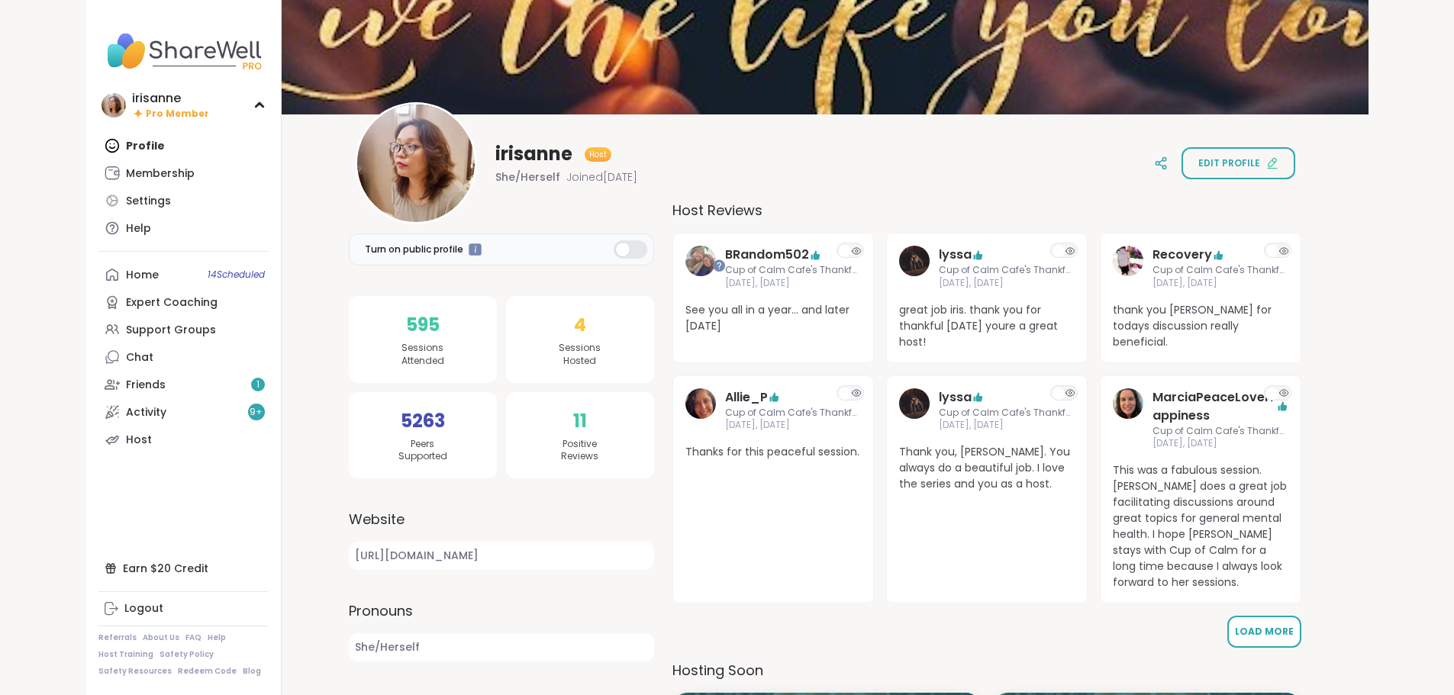
click at [1275, 625] on span "Load More" at bounding box center [1264, 631] width 59 height 13
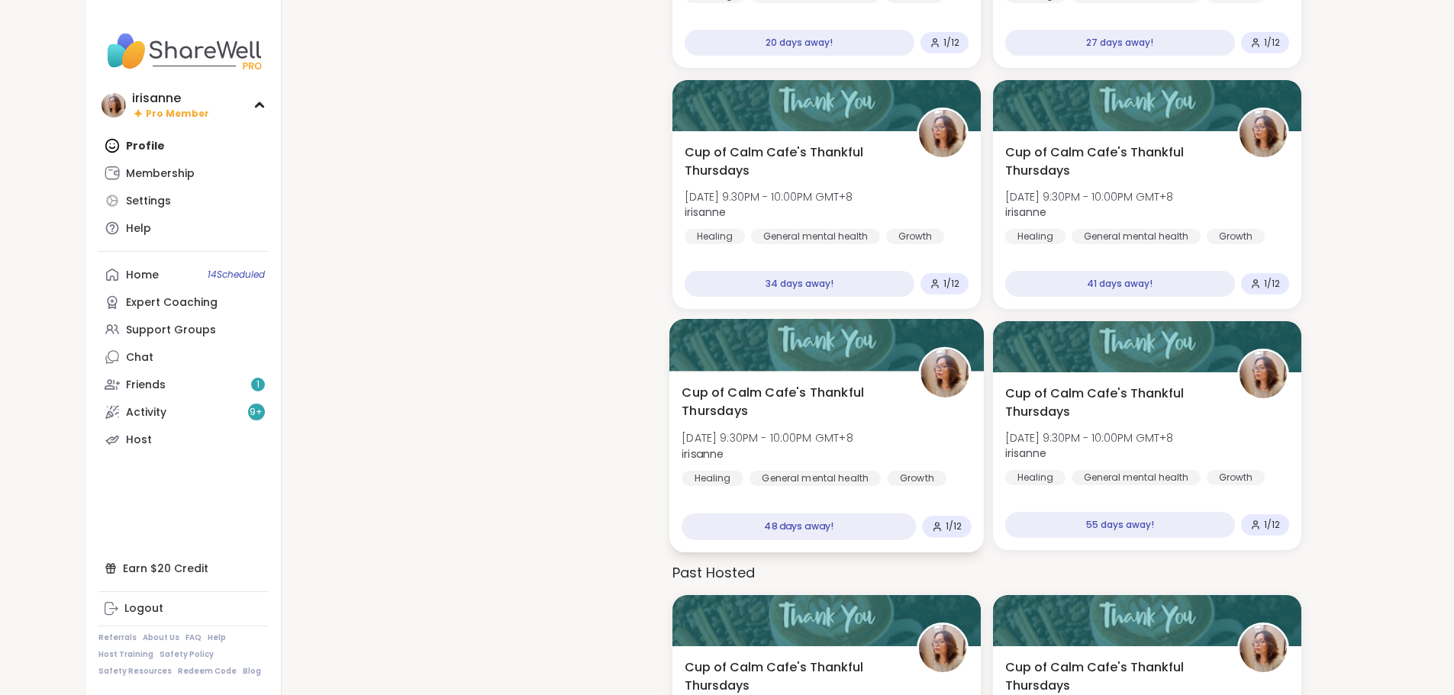
scroll to position [1432, 0]
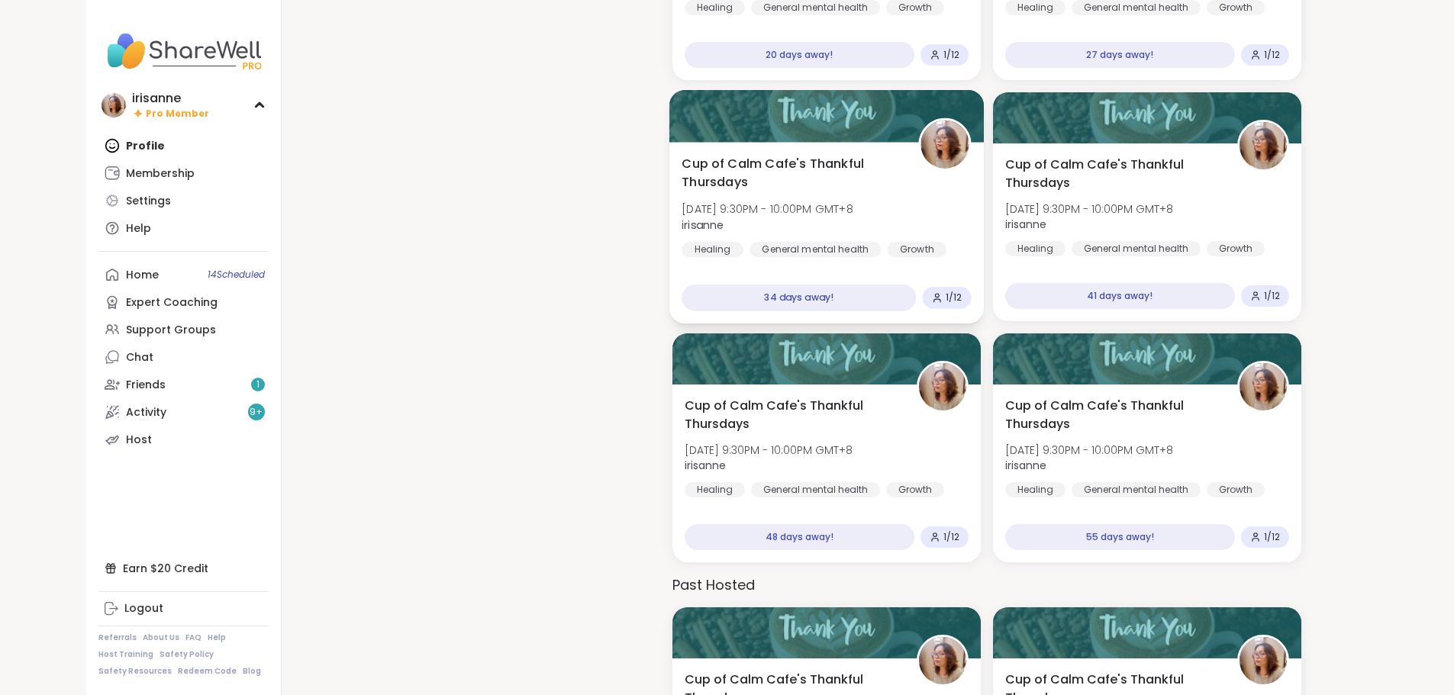
click at [883, 192] on div "Cup of Calm Cafe's Thankful Thursdays Thu, Nov 13 | 9:30PM - 10:00PM GMT+8 iris…" at bounding box center [826, 206] width 289 height 103
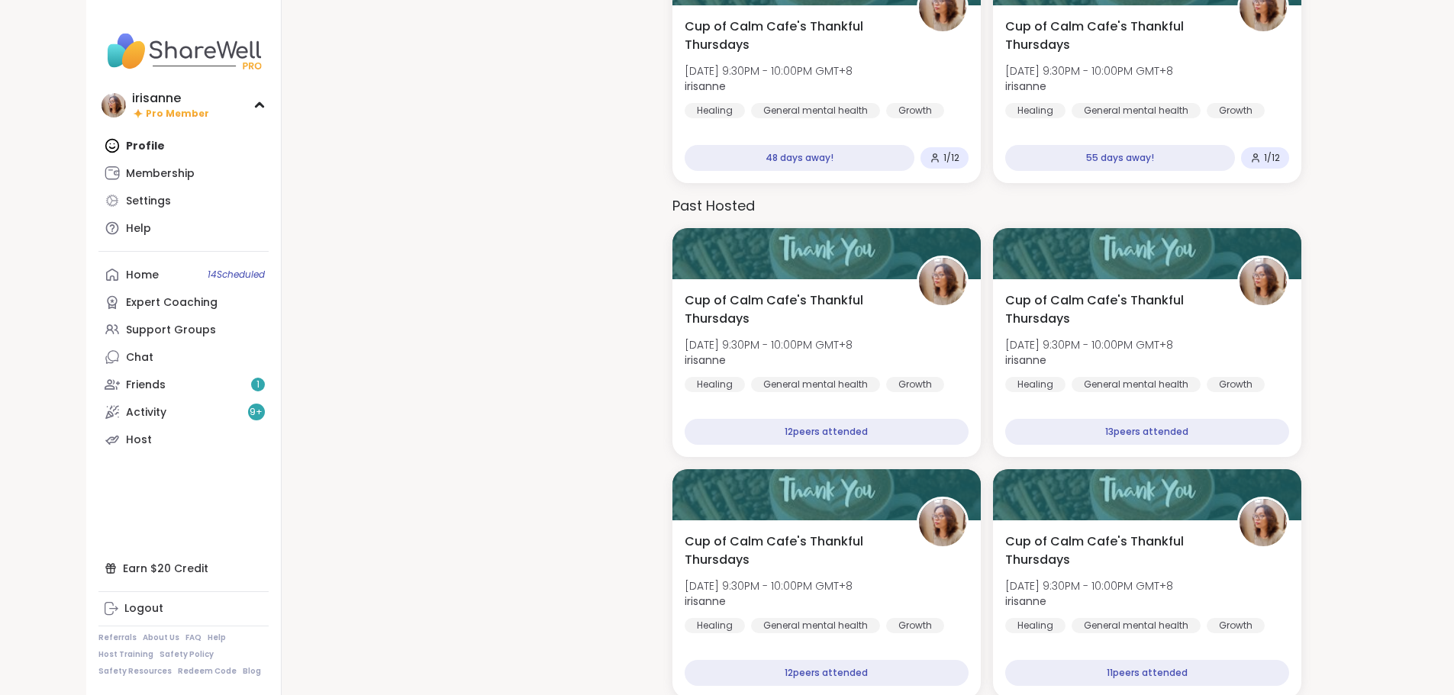
scroll to position [1813, 0]
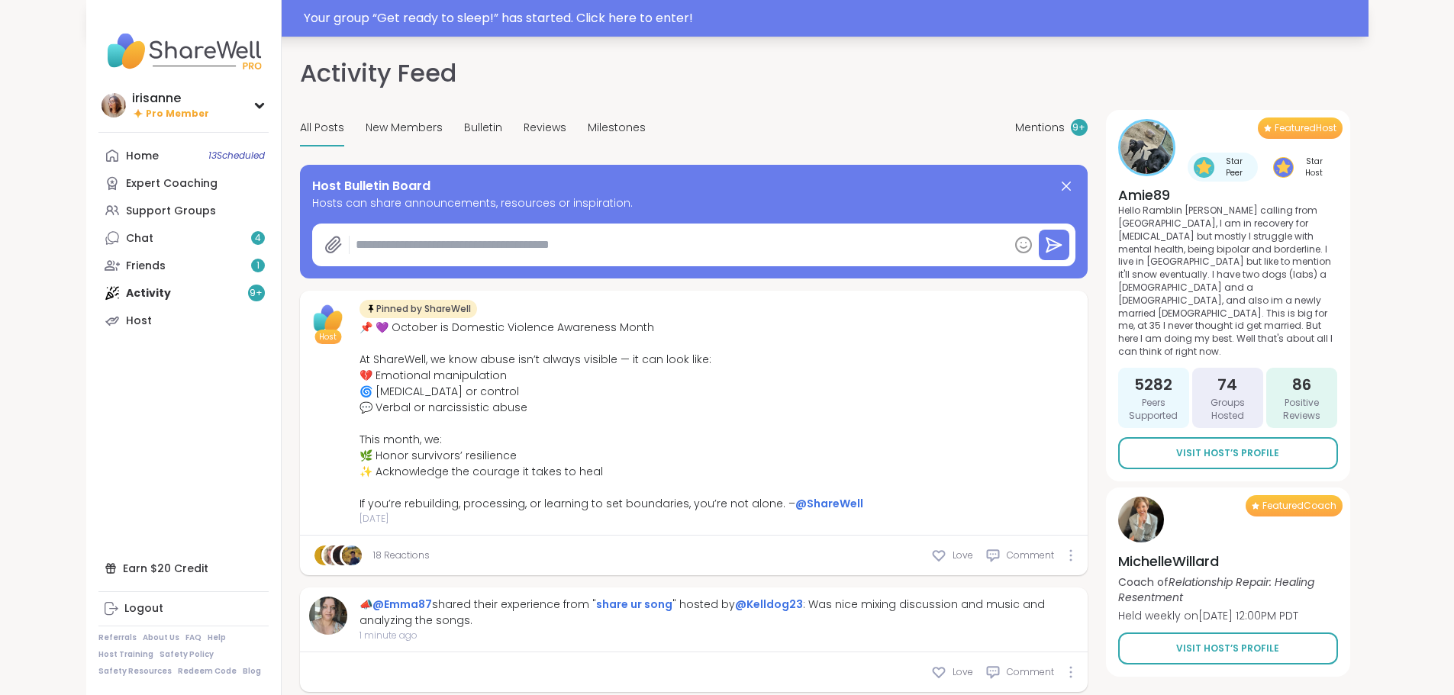
click at [736, 23] on div "Your group “ Get ready to sleep! ” has started. Click here to enter!" at bounding box center [832, 18] width 1056 height 18
click at [672, 29] on div "Your group “ Get ready to sleep! ” has started. Click here to enter!" at bounding box center [727, 18] width 1282 height 37
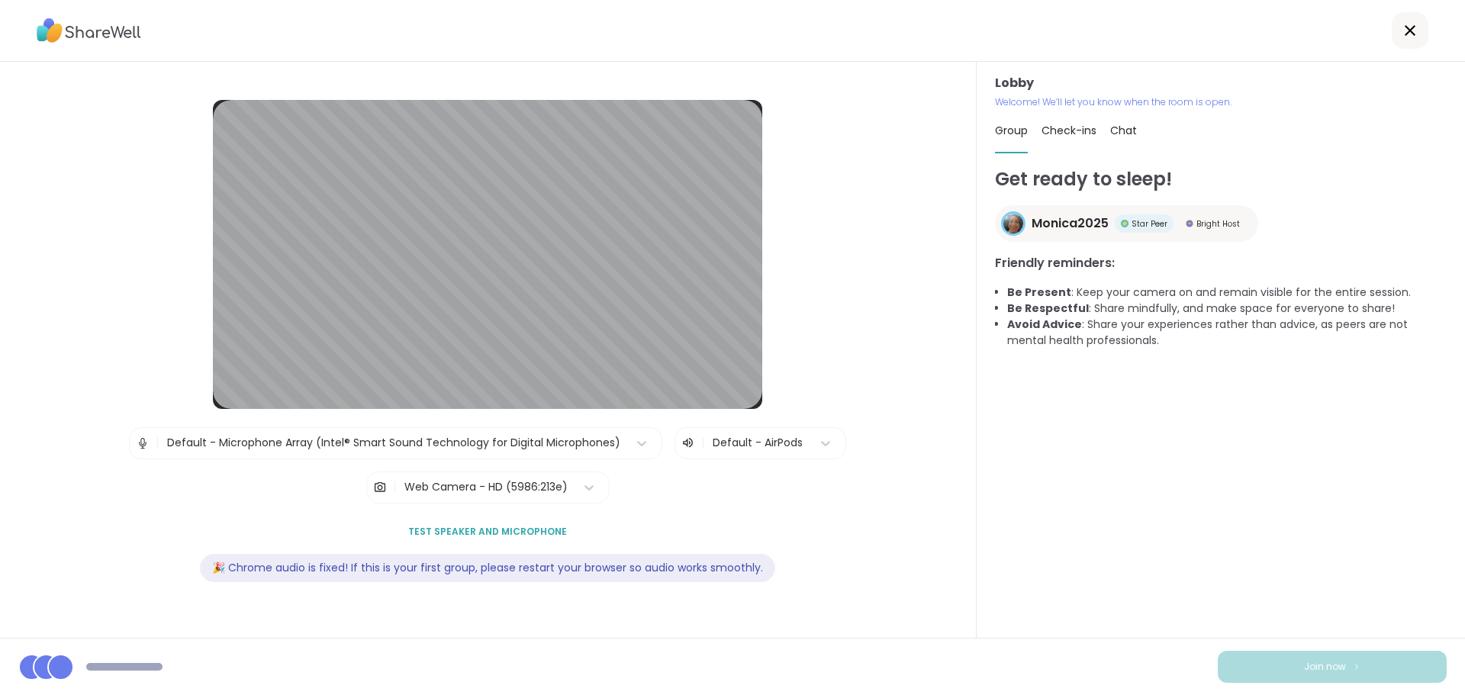
click at [835, 171] on div "Lobby | Default - Microphone Array (Intel® Smart Sound Technology for Digital M…" at bounding box center [488, 350] width 878 height 501
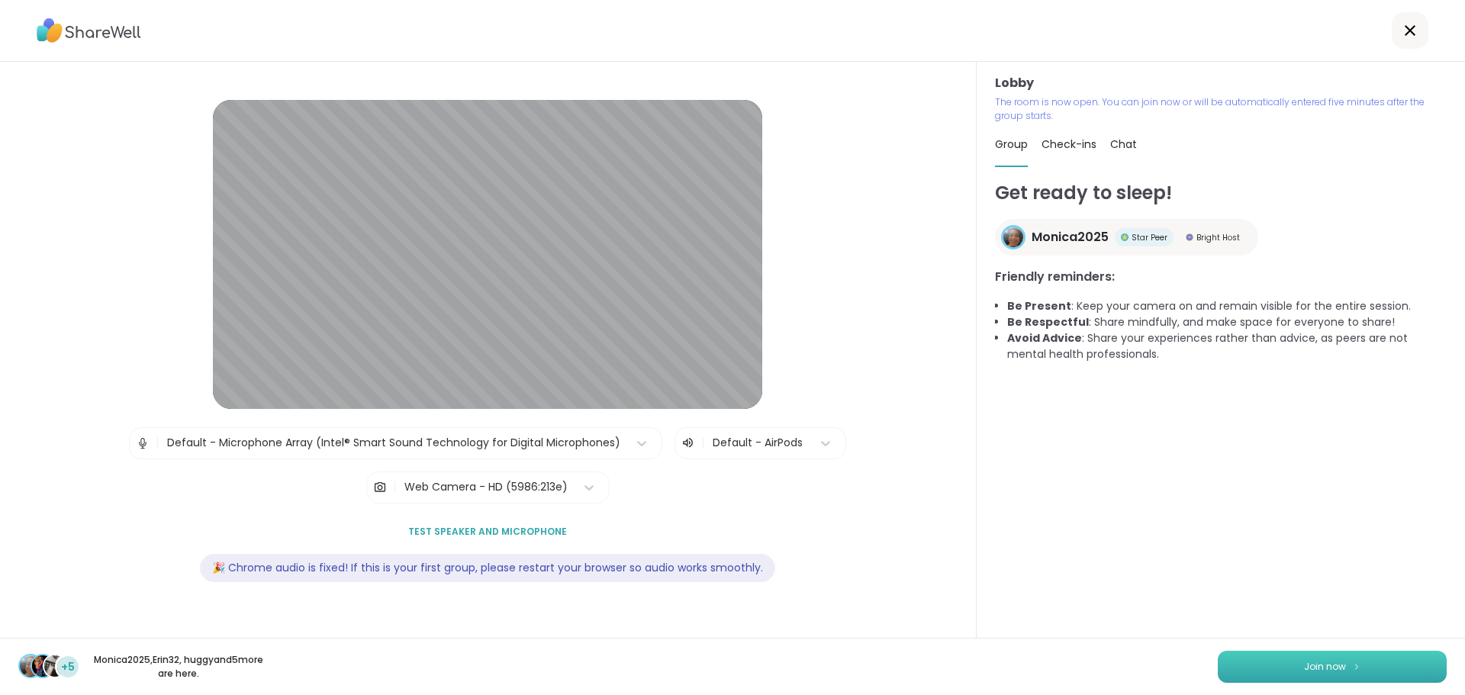
click at [1246, 658] on button "Join now" at bounding box center [1332, 667] width 229 height 32
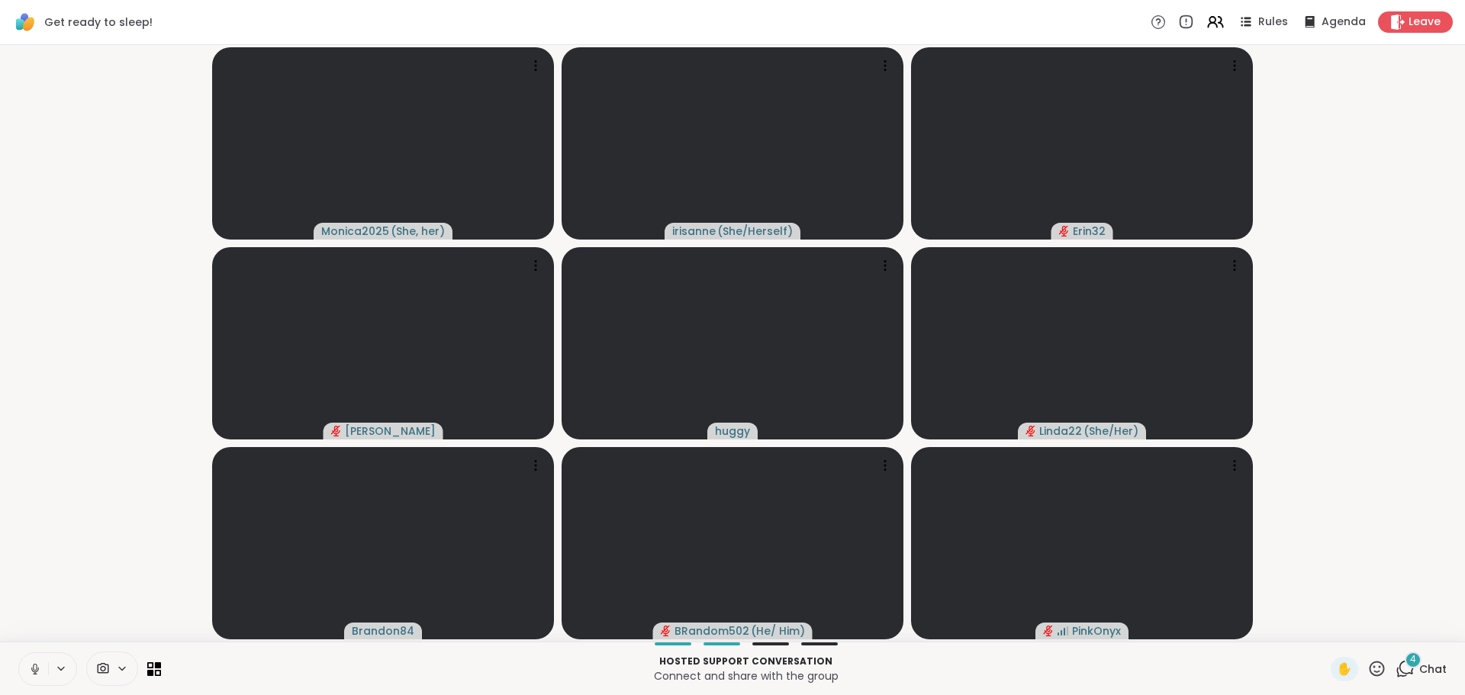
click at [30, 671] on icon at bounding box center [35, 669] width 14 height 14
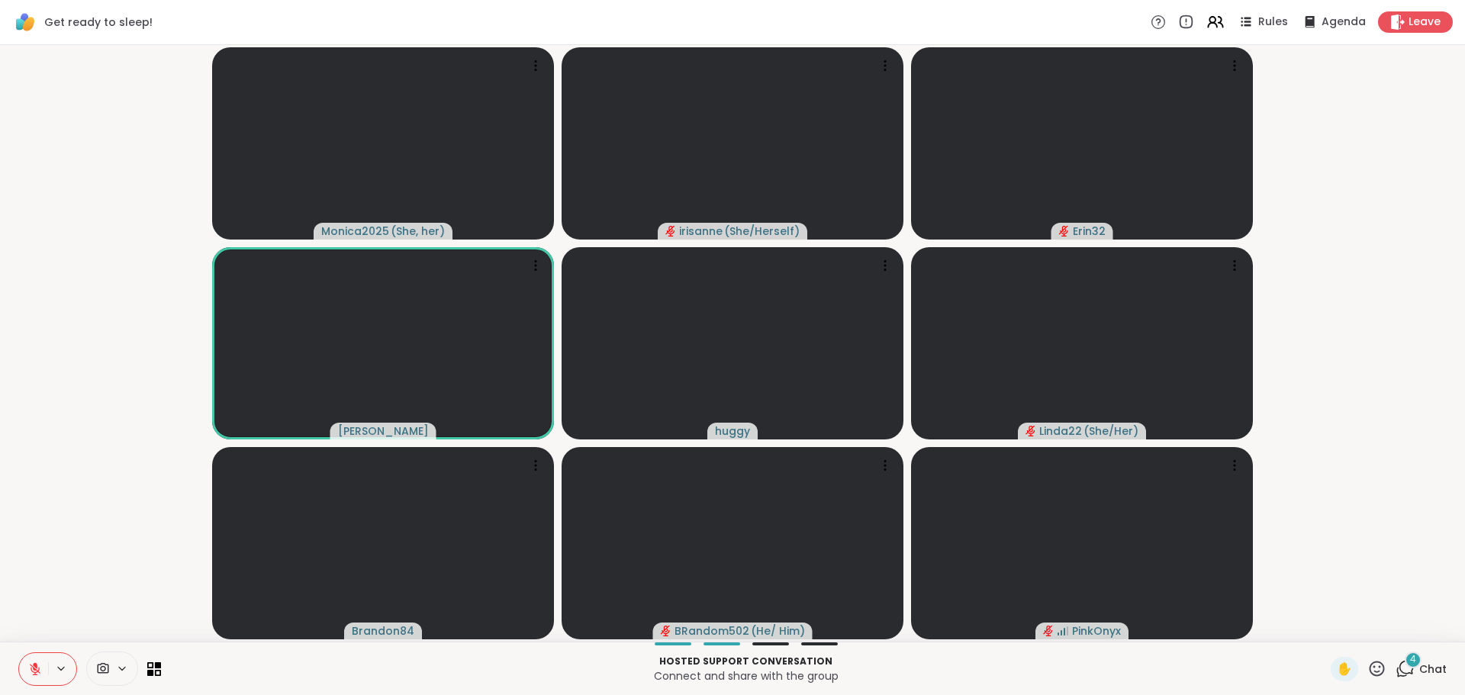
click at [37, 666] on icon at bounding box center [35, 665] width 5 height 6
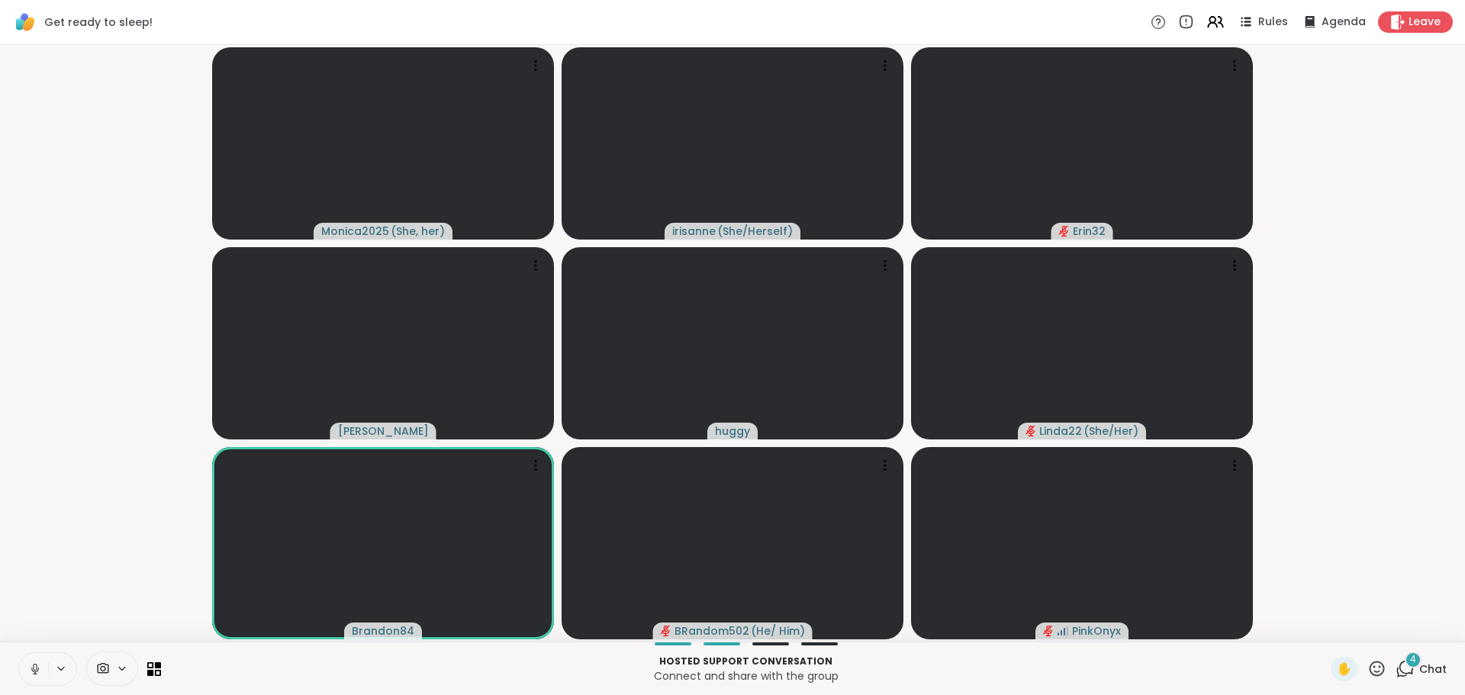
click at [37, 669] on icon at bounding box center [35, 669] width 14 height 14
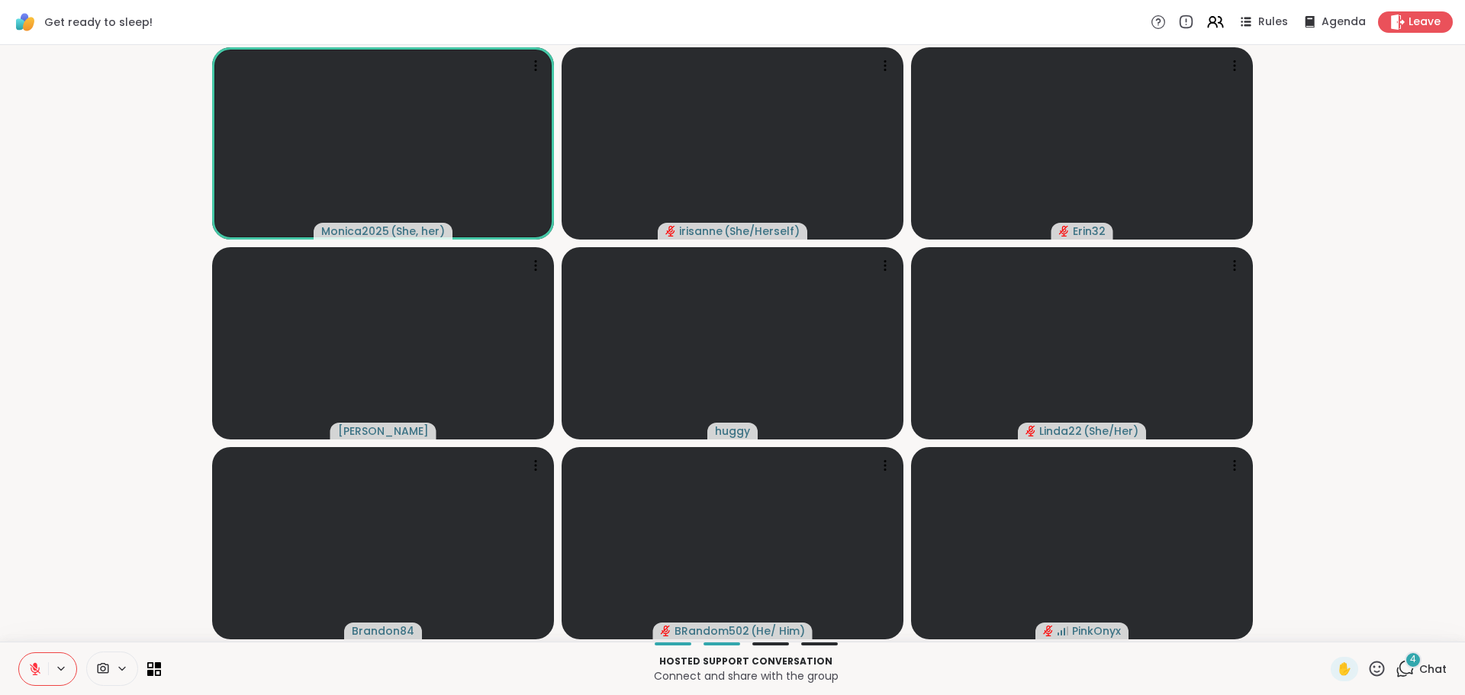
click at [1396, 666] on icon at bounding box center [1405, 668] width 19 height 19
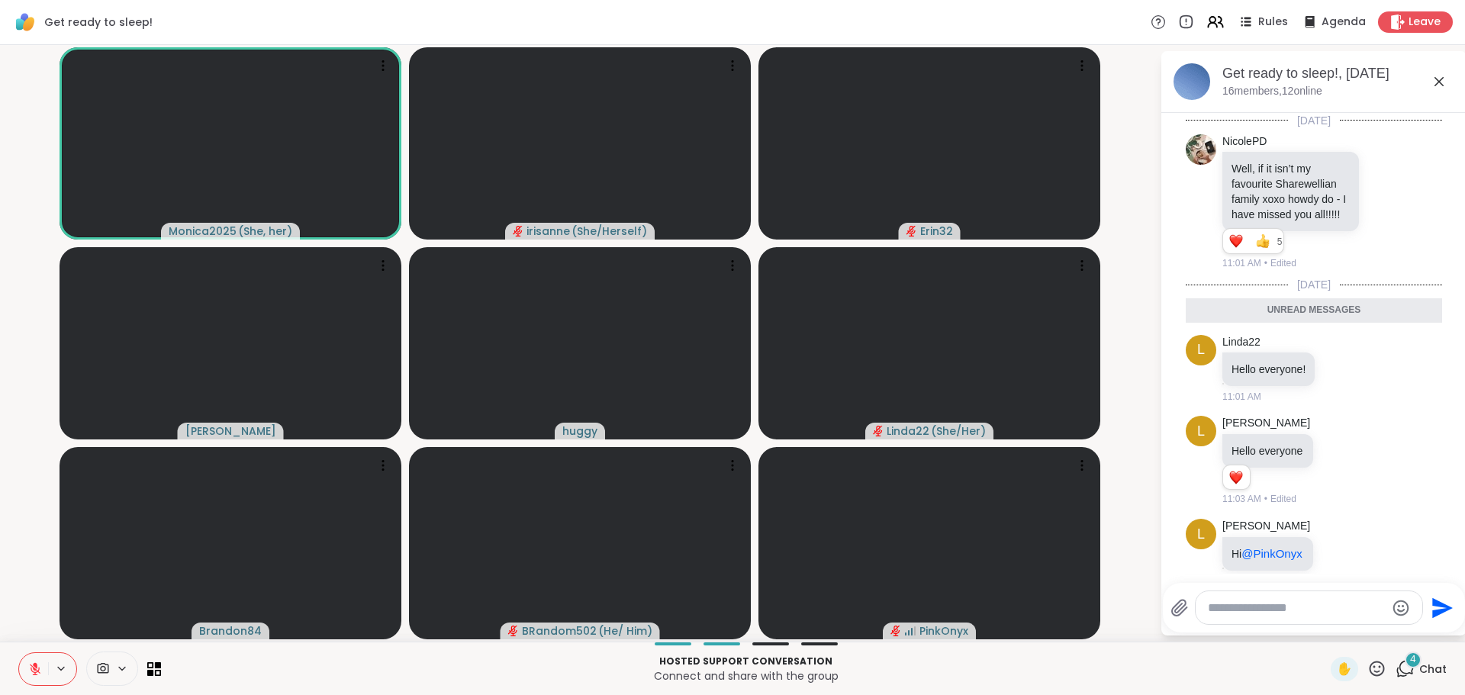
scroll to position [154, 0]
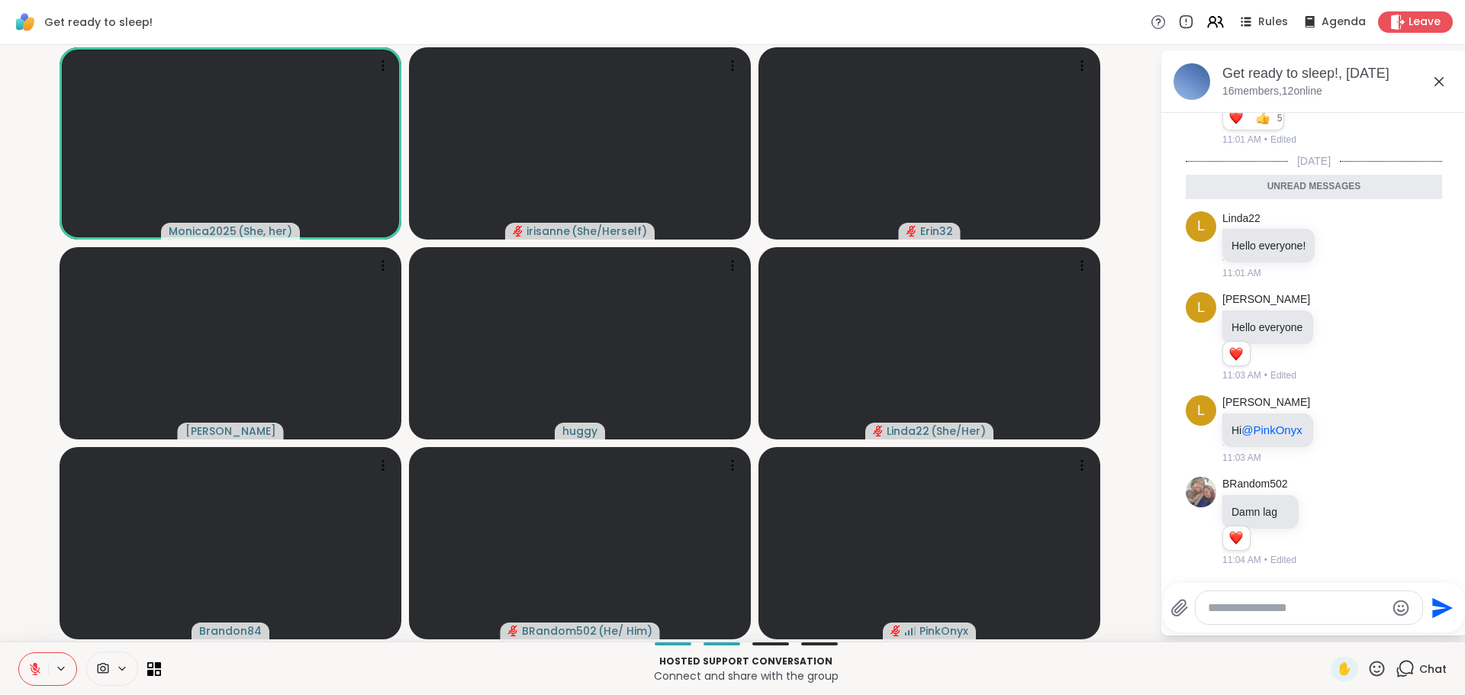
click at [1295, 610] on textarea "Type your message" at bounding box center [1297, 608] width 178 height 15
type textarea "**********"
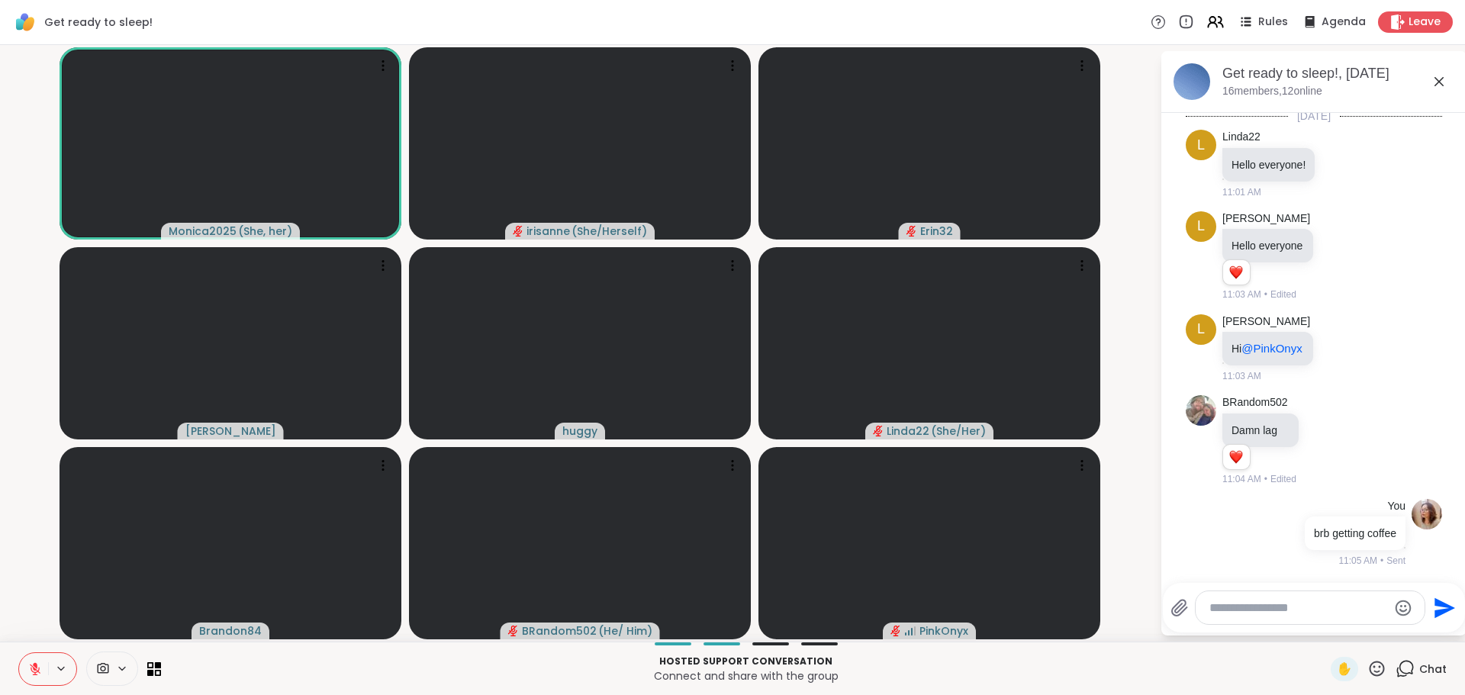
scroll to position [199, 0]
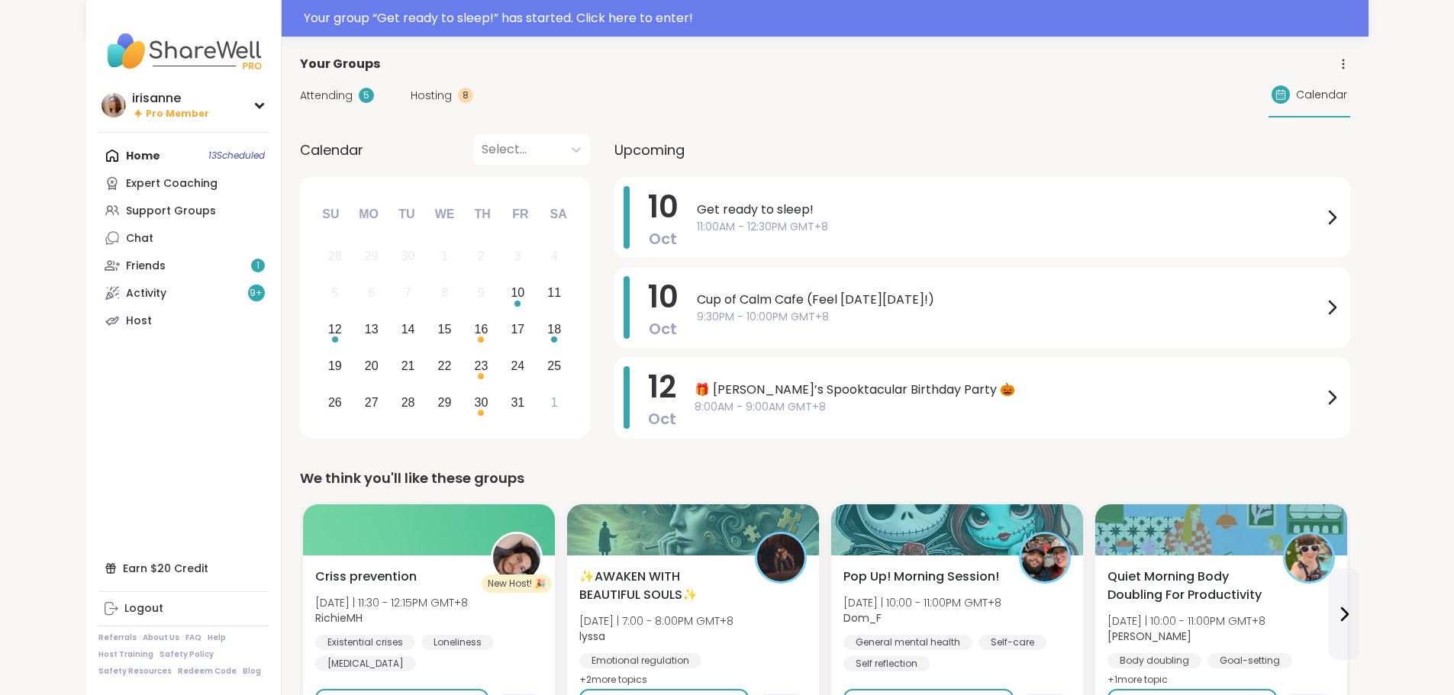
click at [272, 2] on div "Your group “ Get ready to sleep! ” has started. Click here to enter!" at bounding box center [727, 18] width 1282 height 37
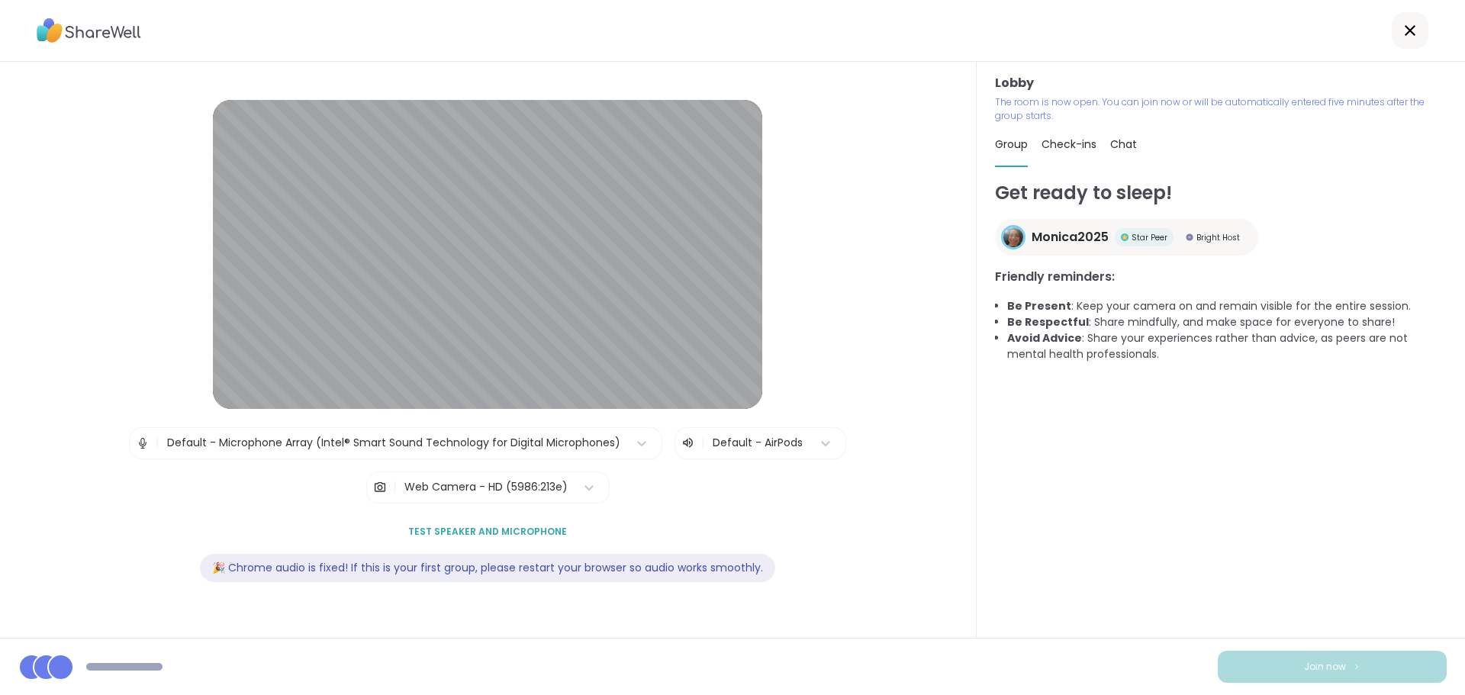
click at [1265, 548] on div "Get ready to sleep! Monica2025 Star Peer Bright Host Friendly reminders: Be Pre…" at bounding box center [1221, 408] width 452 height 459
click at [1273, 553] on div "Get ready to sleep! Monica2025 Star Peer Bright Host Friendly reminders: Be Pre…" at bounding box center [1221, 408] width 452 height 459
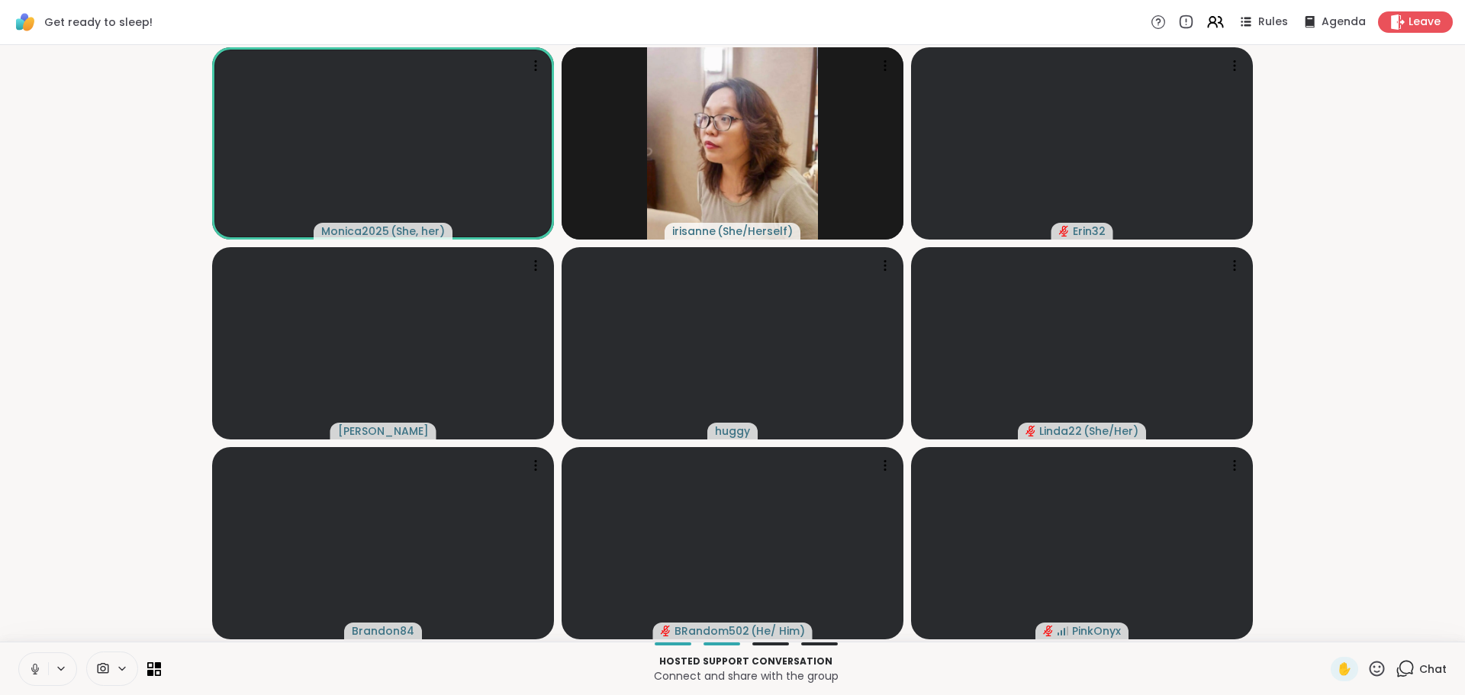
click at [34, 670] on icon at bounding box center [35, 667] width 4 height 7
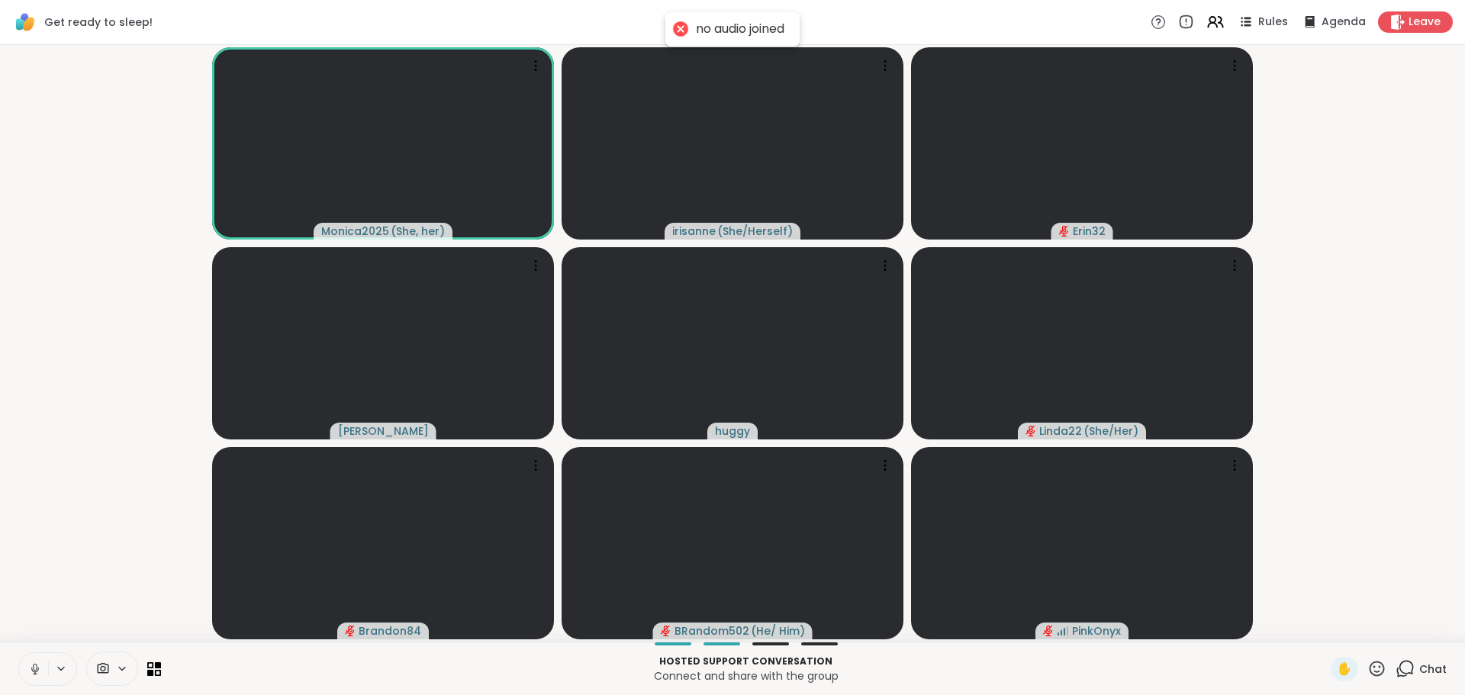
click at [40, 668] on icon at bounding box center [35, 669] width 14 height 14
click at [1337, 670] on span "✋" at bounding box center [1344, 669] width 15 height 18
click at [37, 527] on video-player-container "Monica2025 ( She, her ) irisanne ( She/Herself ) Erin32 [PERSON_NAME] Linda22 (…" at bounding box center [732, 343] width 1447 height 585
click at [1337, 665] on span "✋" at bounding box center [1344, 669] width 15 height 18
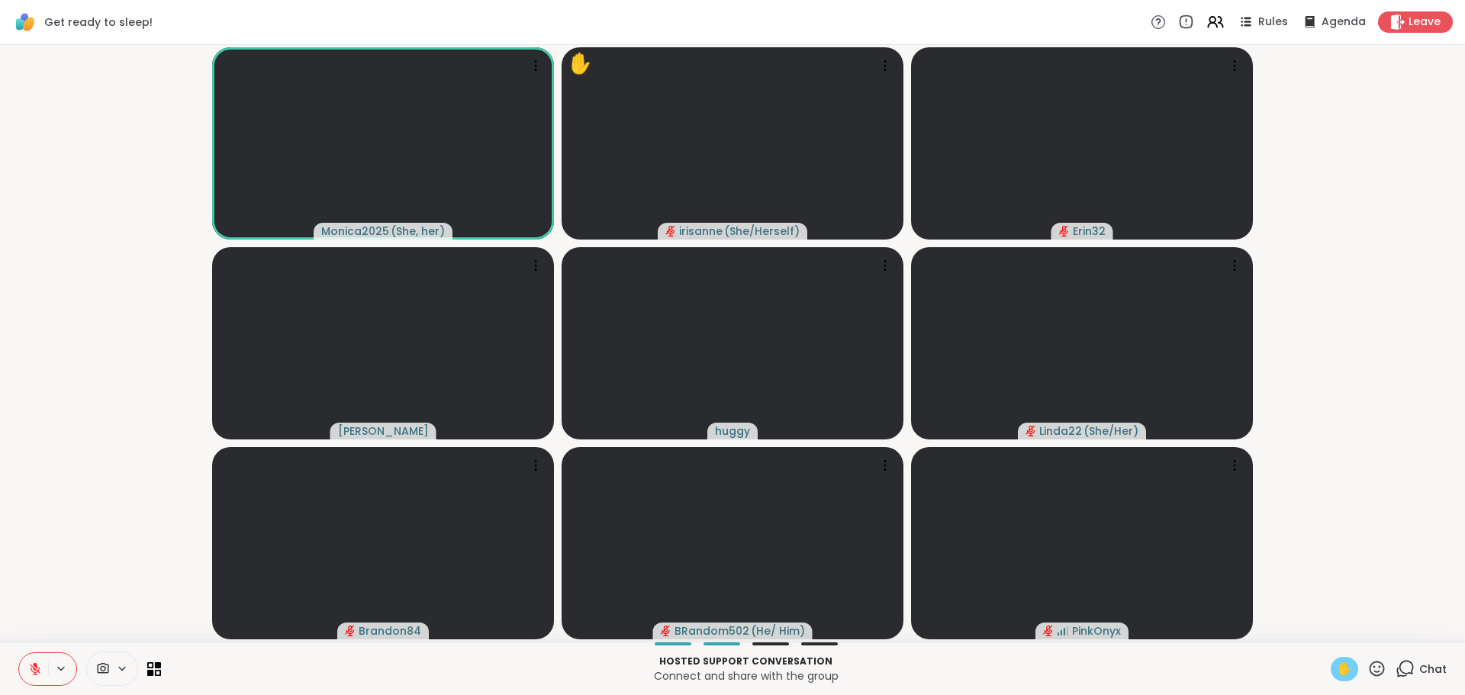
click at [1345, 486] on video-player-container "Monica2025 ( She, her ) ✋ irisanne ( She/Herself ) Erin32 [PERSON_NAME] Linda22…" at bounding box center [732, 343] width 1447 height 585
click at [28, 656] on button at bounding box center [33, 669] width 29 height 32
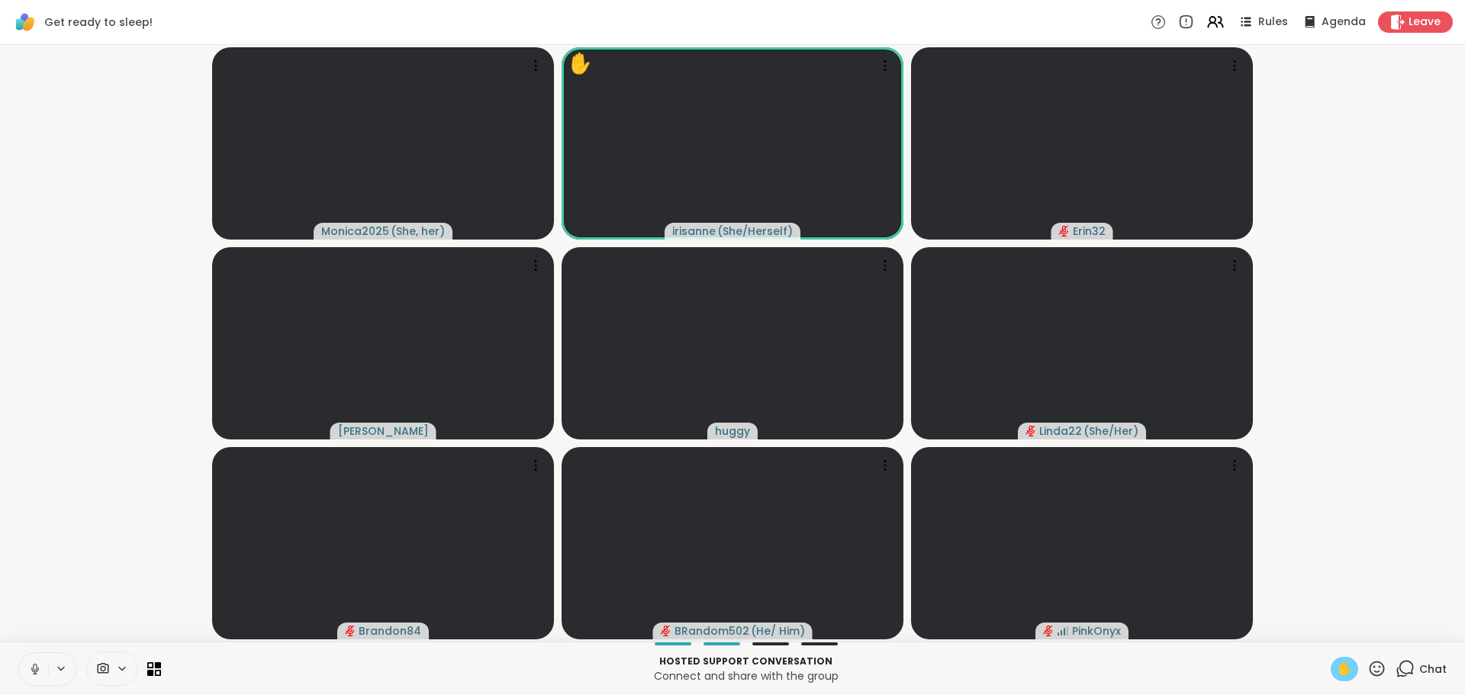
click at [86, 617] on video-player-container "Monica2025 ( She, her ) ✋ irisanne ( She/Herself ) Erin32 [PERSON_NAME] Linda22…" at bounding box center [732, 343] width 1447 height 585
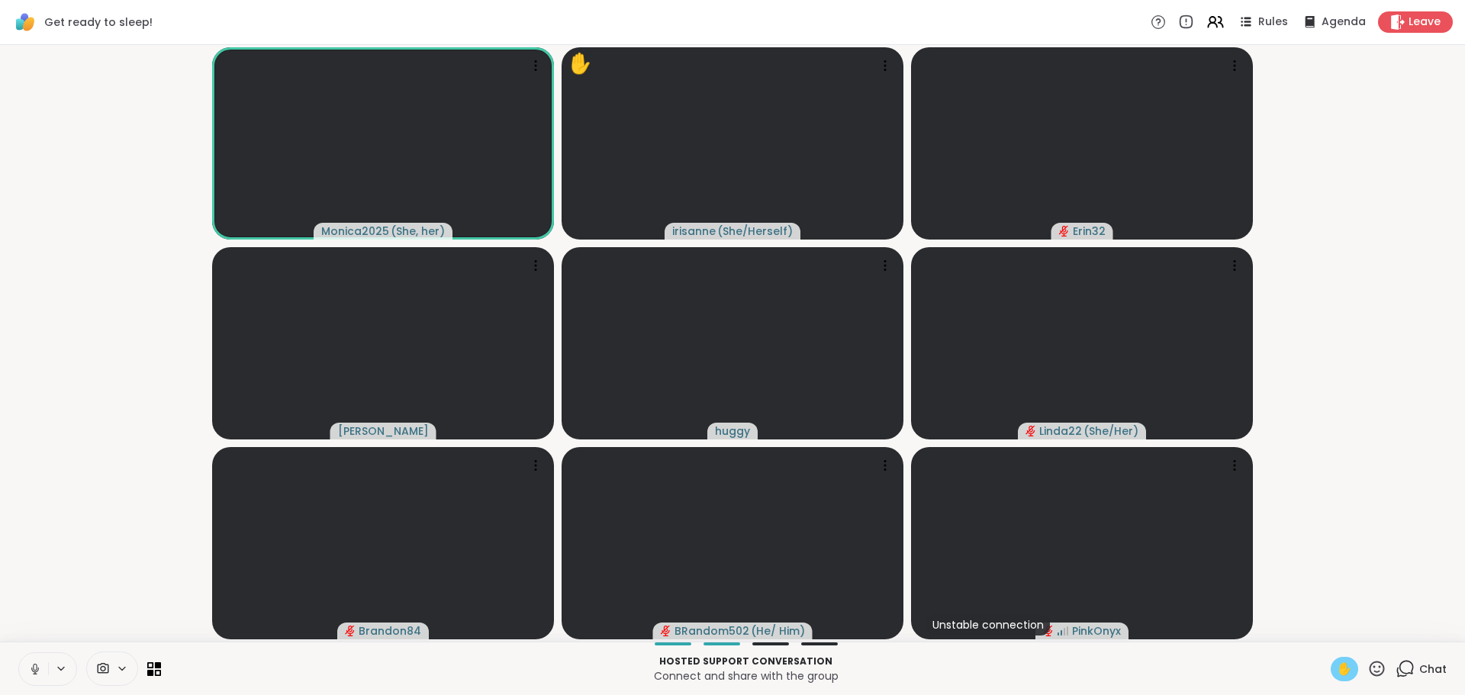
click at [41, 667] on button at bounding box center [33, 669] width 29 height 32
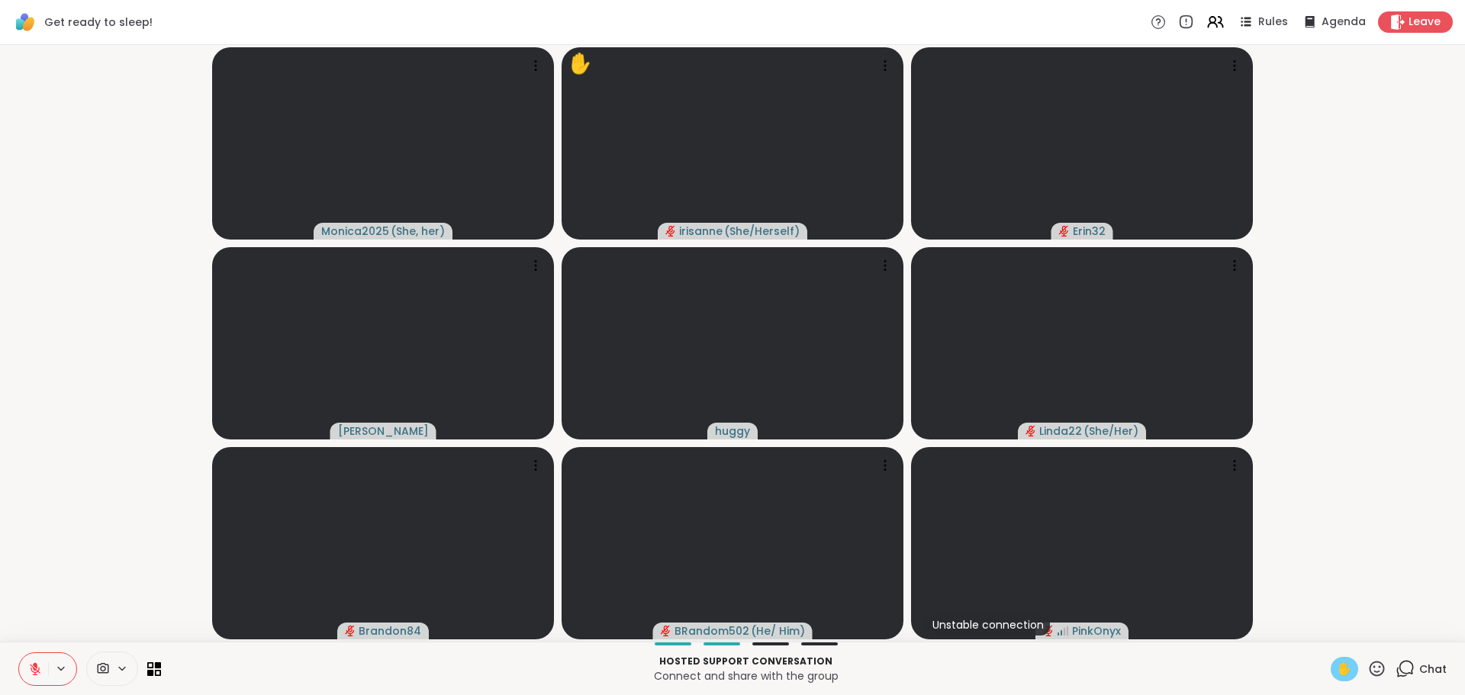
click at [42, 663] on button at bounding box center [33, 669] width 29 height 32
click at [42, 663] on button at bounding box center [32, 669] width 31 height 32
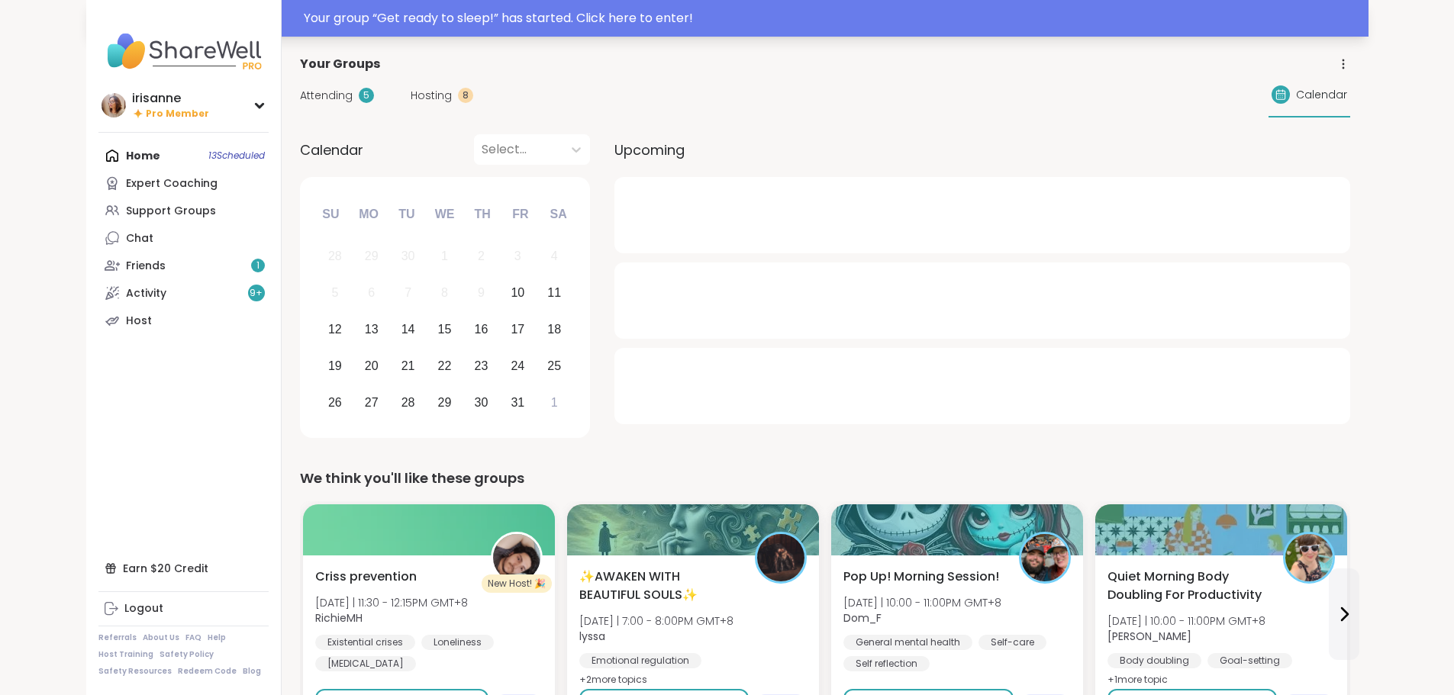
click at [746, 15] on div "Your group “ Get ready to sleep! ” has started. Click here to enter!" at bounding box center [832, 18] width 1056 height 18
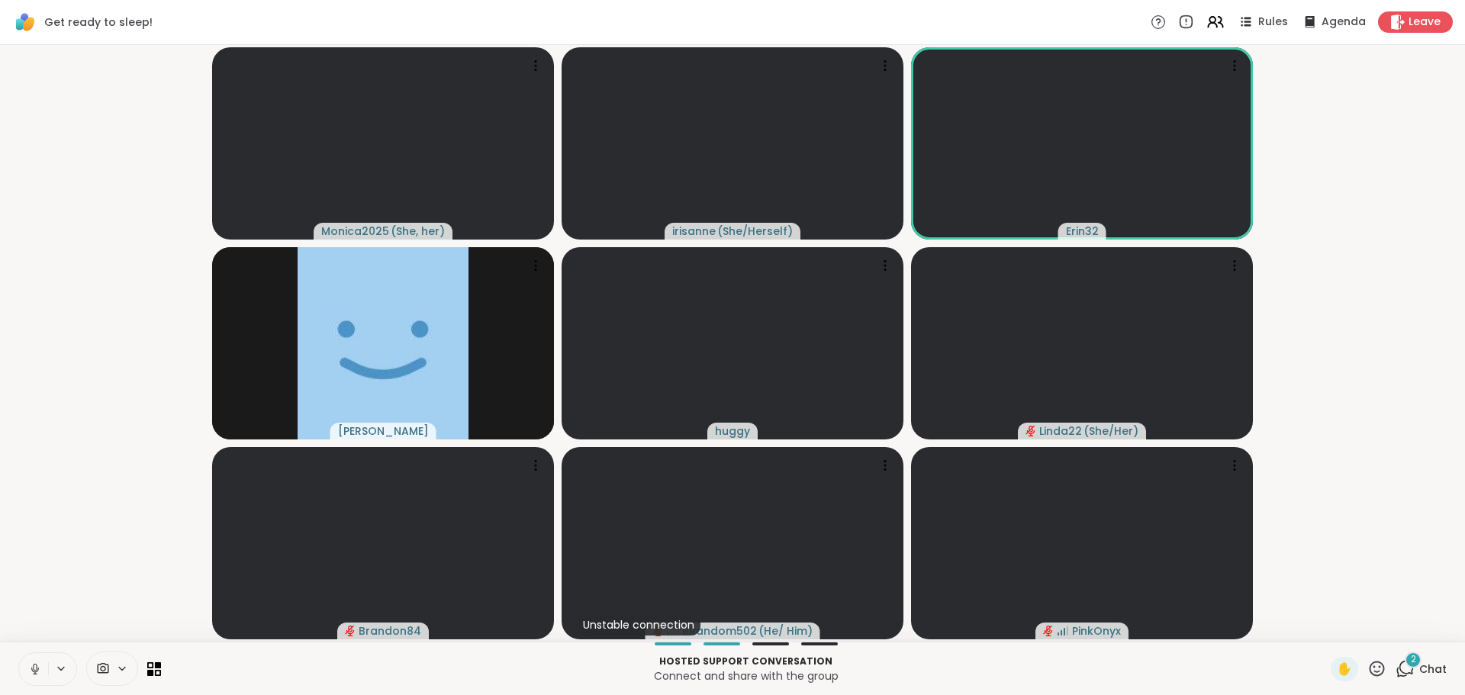
click at [39, 669] on icon at bounding box center [35, 669] width 14 height 14
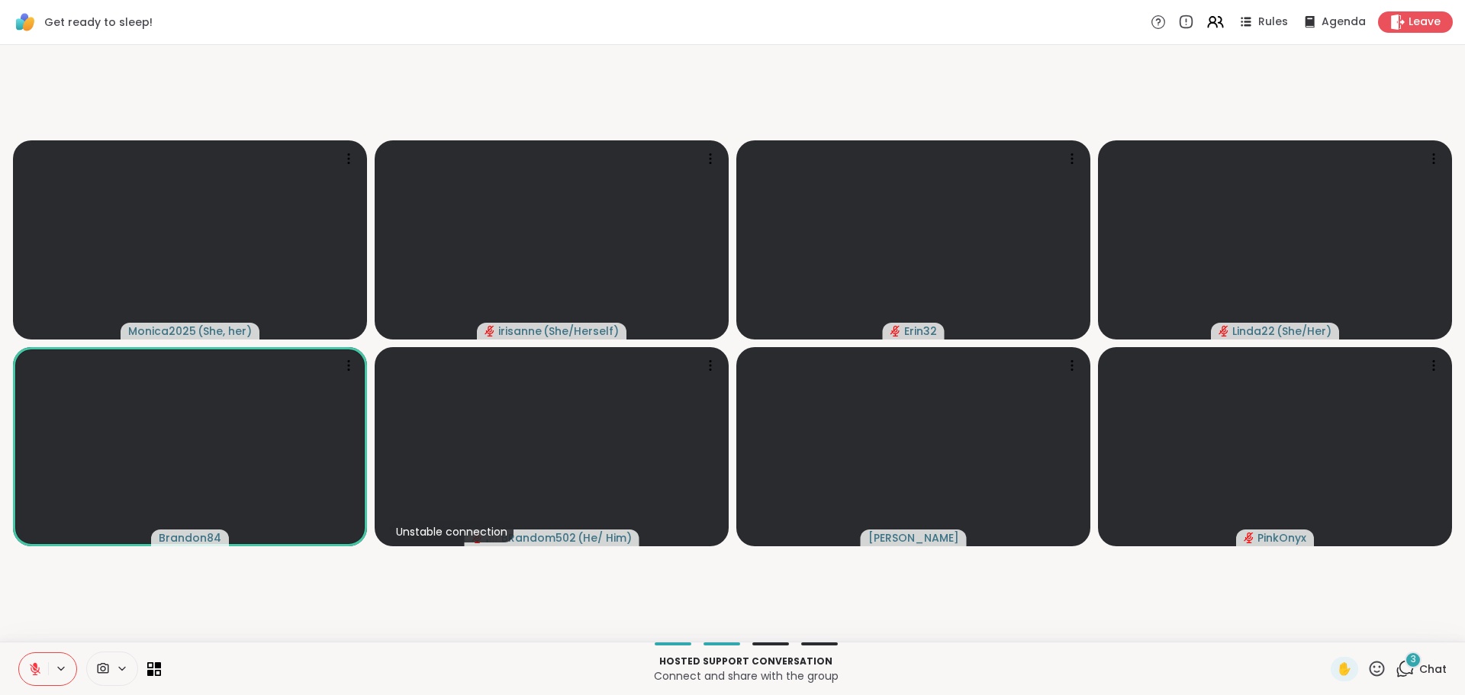
click at [1411, 664] on span "3" at bounding box center [1413, 659] width 5 height 13
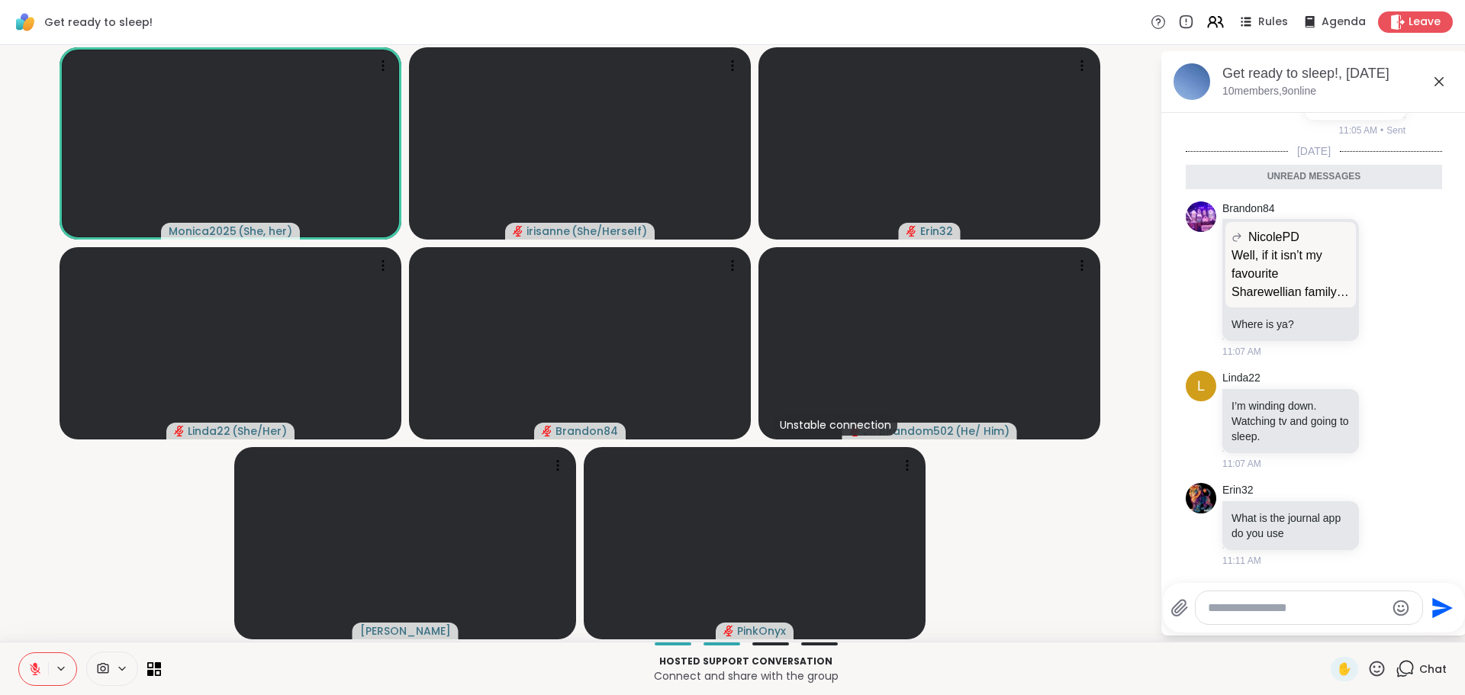
scroll to position [614, 0]
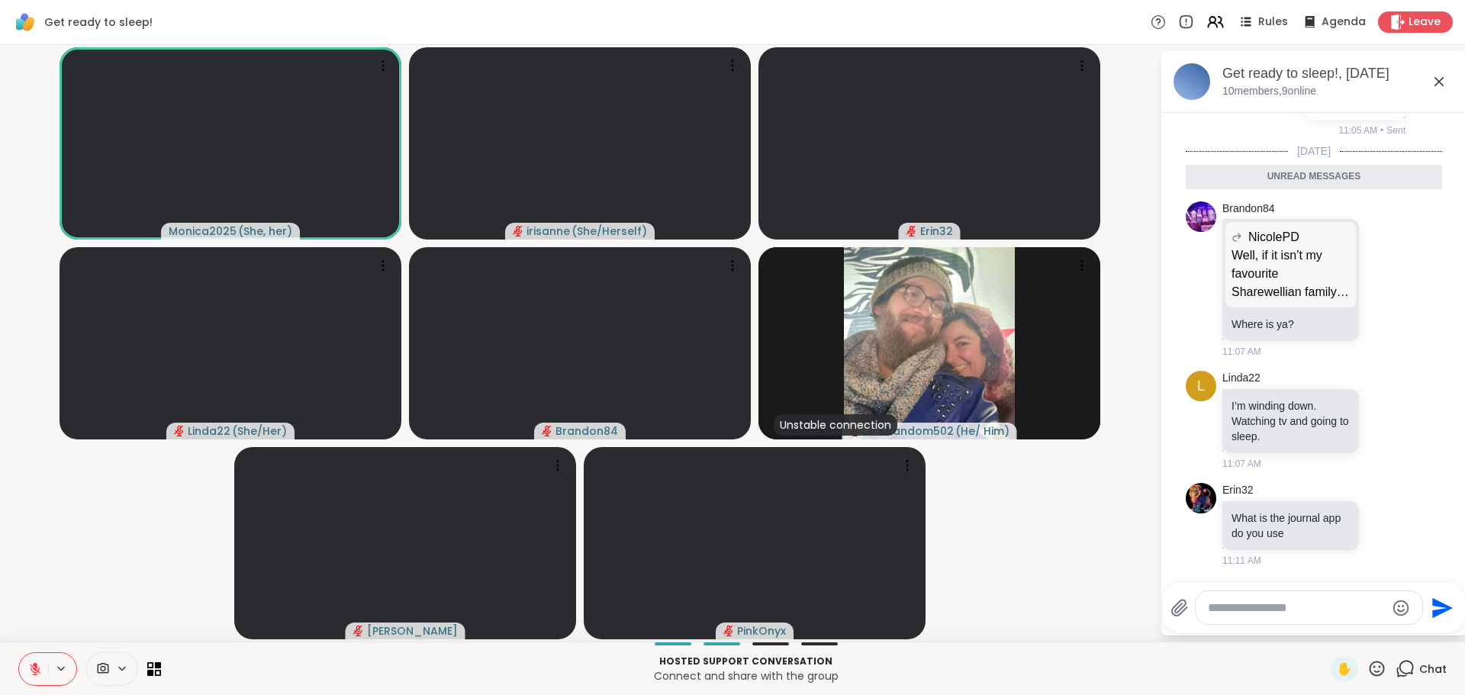
click at [43, 666] on button at bounding box center [33, 669] width 29 height 32
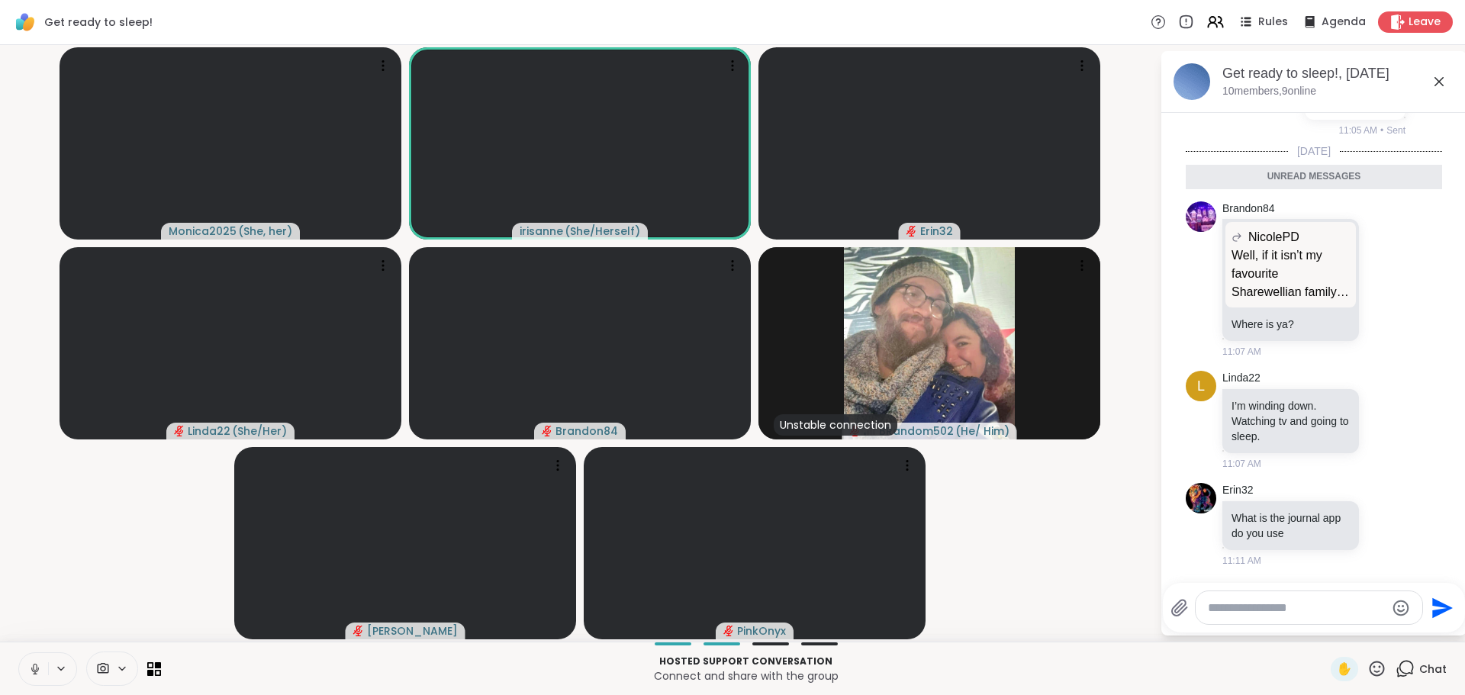
click at [34, 680] on button at bounding box center [33, 669] width 29 height 32
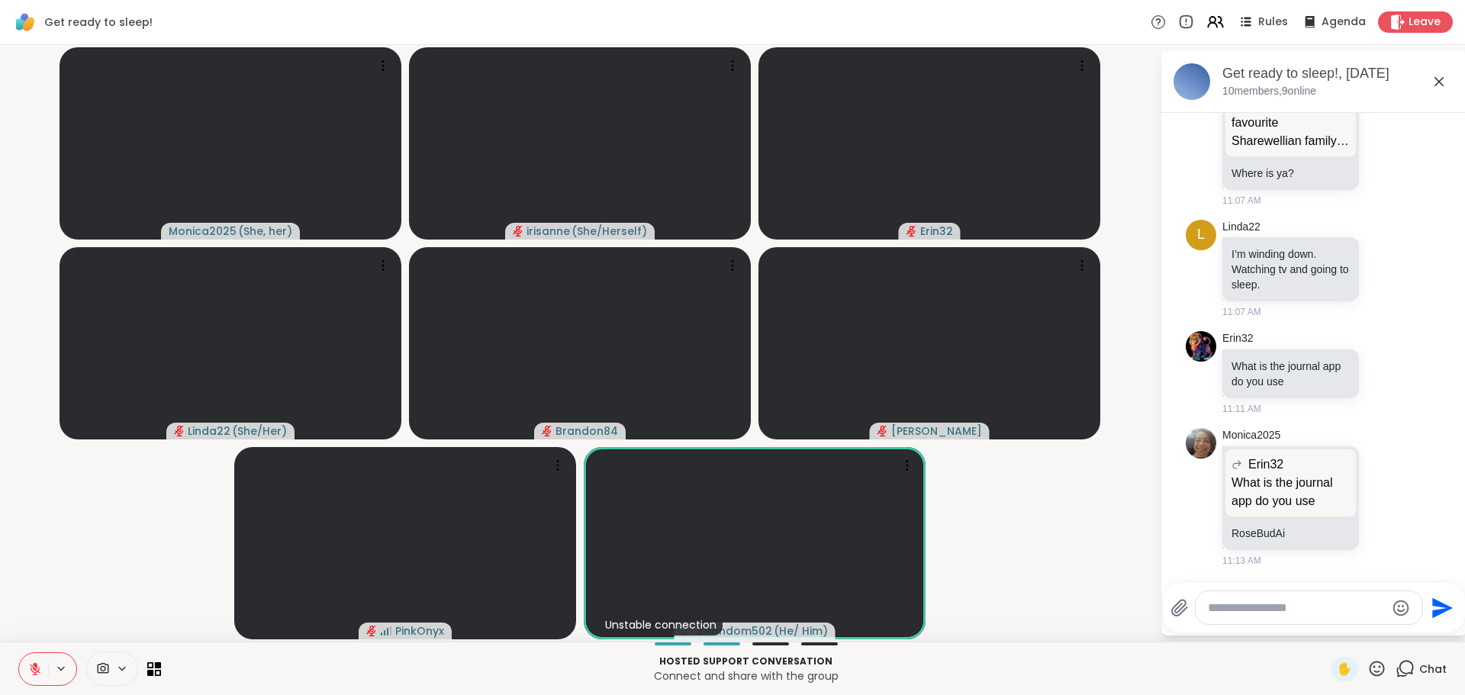
scroll to position [729, 0]
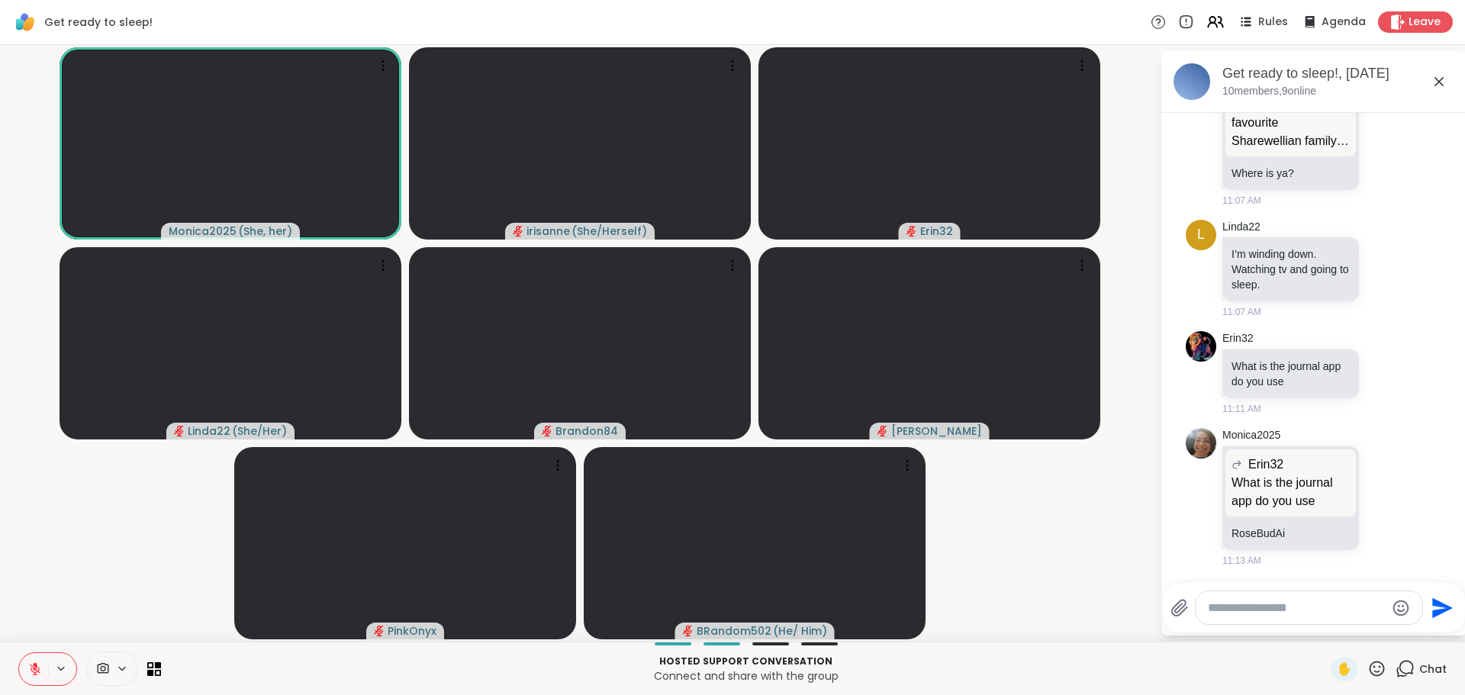
click at [1439, 77] on icon at bounding box center [1439, 82] width 18 height 18
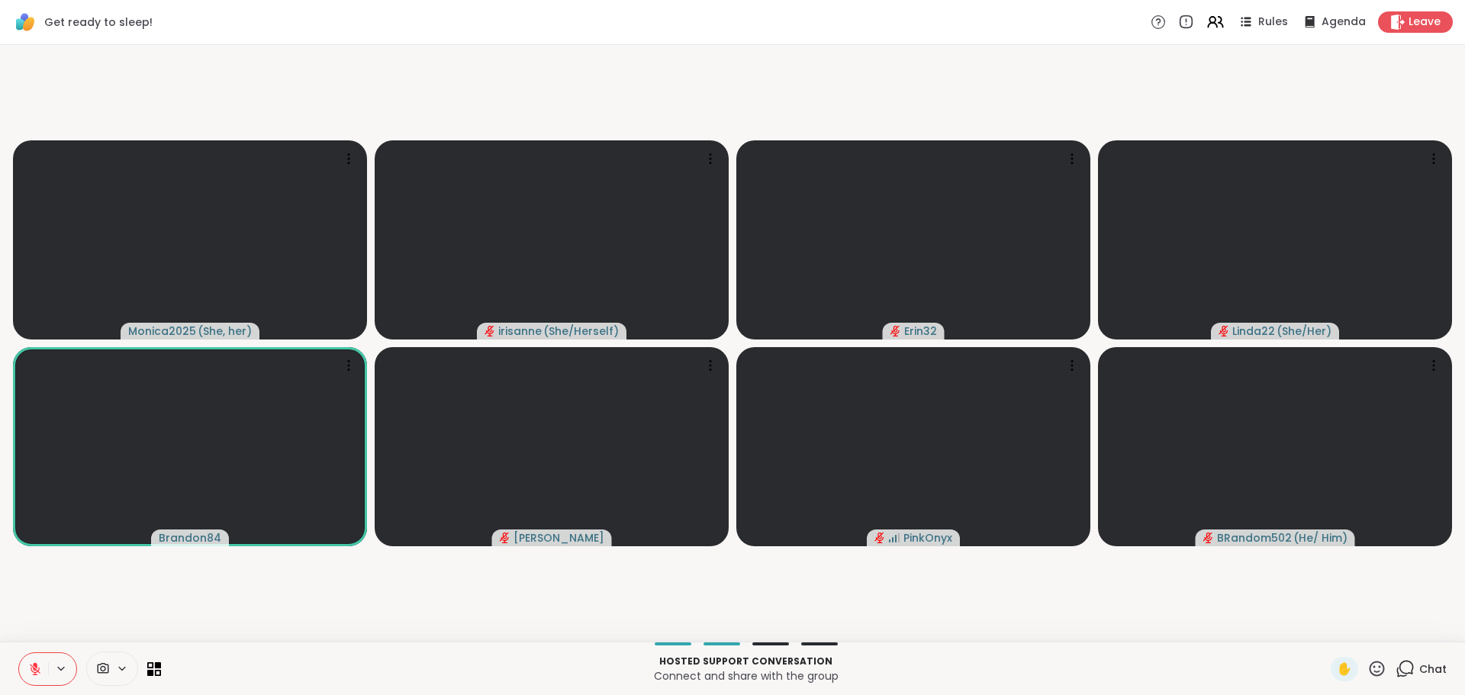
click at [330, 609] on video-player-container "Monica2025 ( She, her ) irisanne ( She/Herself ) Erin32 Linda22 ( She/Her ) Bra…" at bounding box center [732, 343] width 1447 height 585
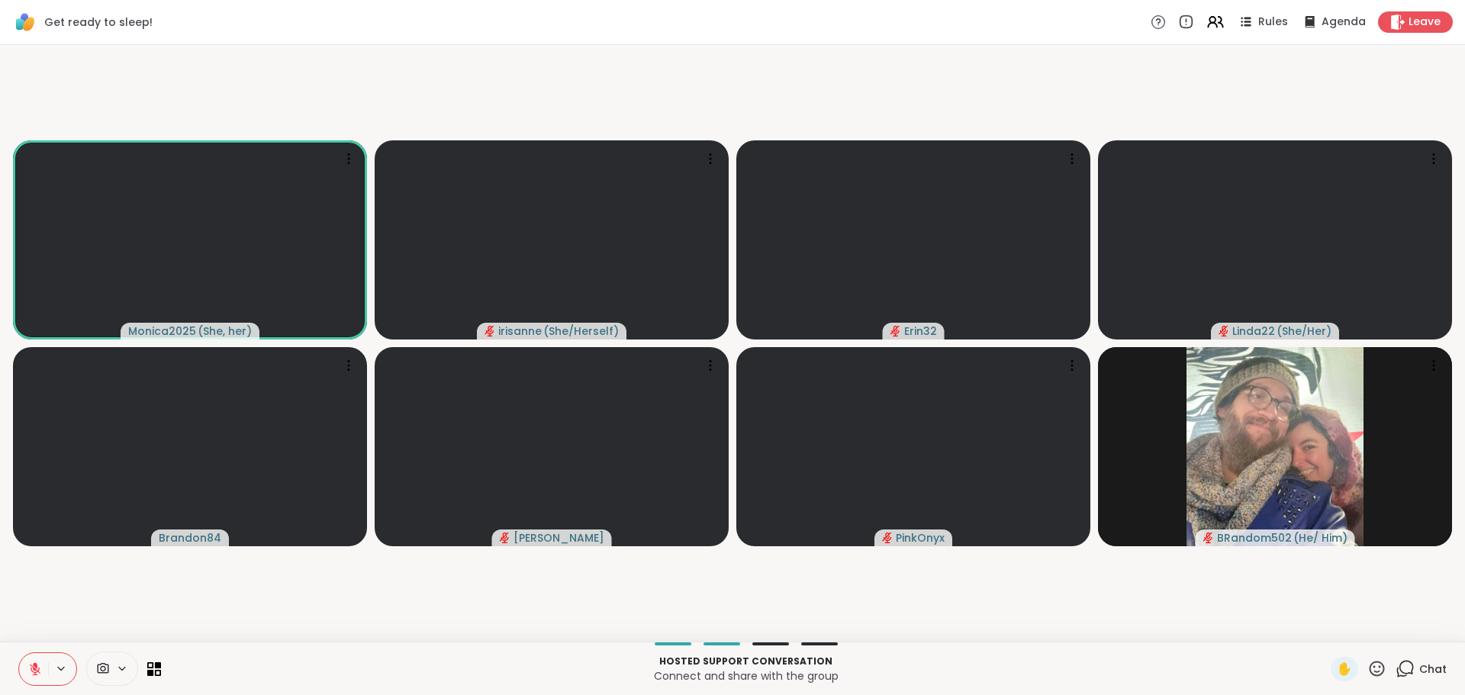
click at [35, 669] on icon at bounding box center [35, 669] width 11 height 11
click at [35, 669] on icon at bounding box center [35, 669] width 14 height 14
click at [35, 669] on icon at bounding box center [35, 669] width 11 height 11
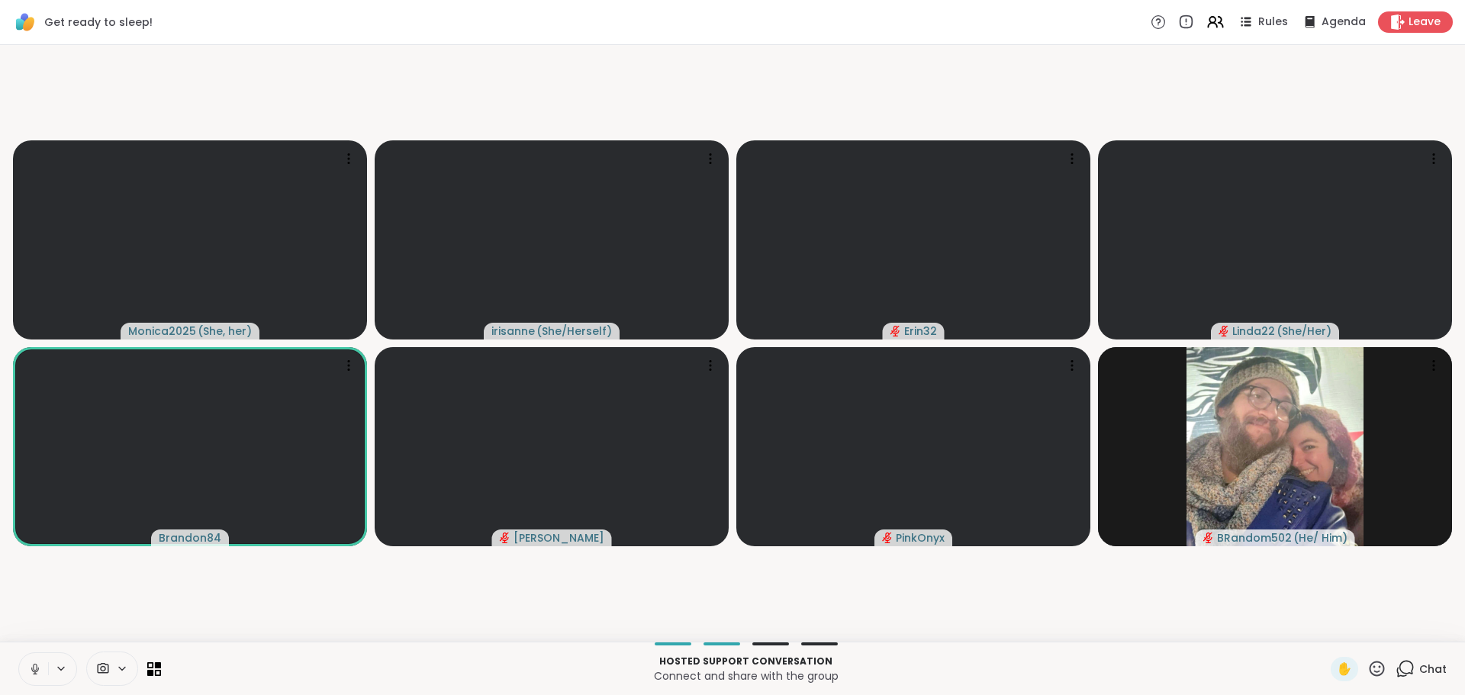
click at [38, 656] on button at bounding box center [33, 669] width 29 height 32
click at [37, 661] on button at bounding box center [33, 669] width 29 height 32
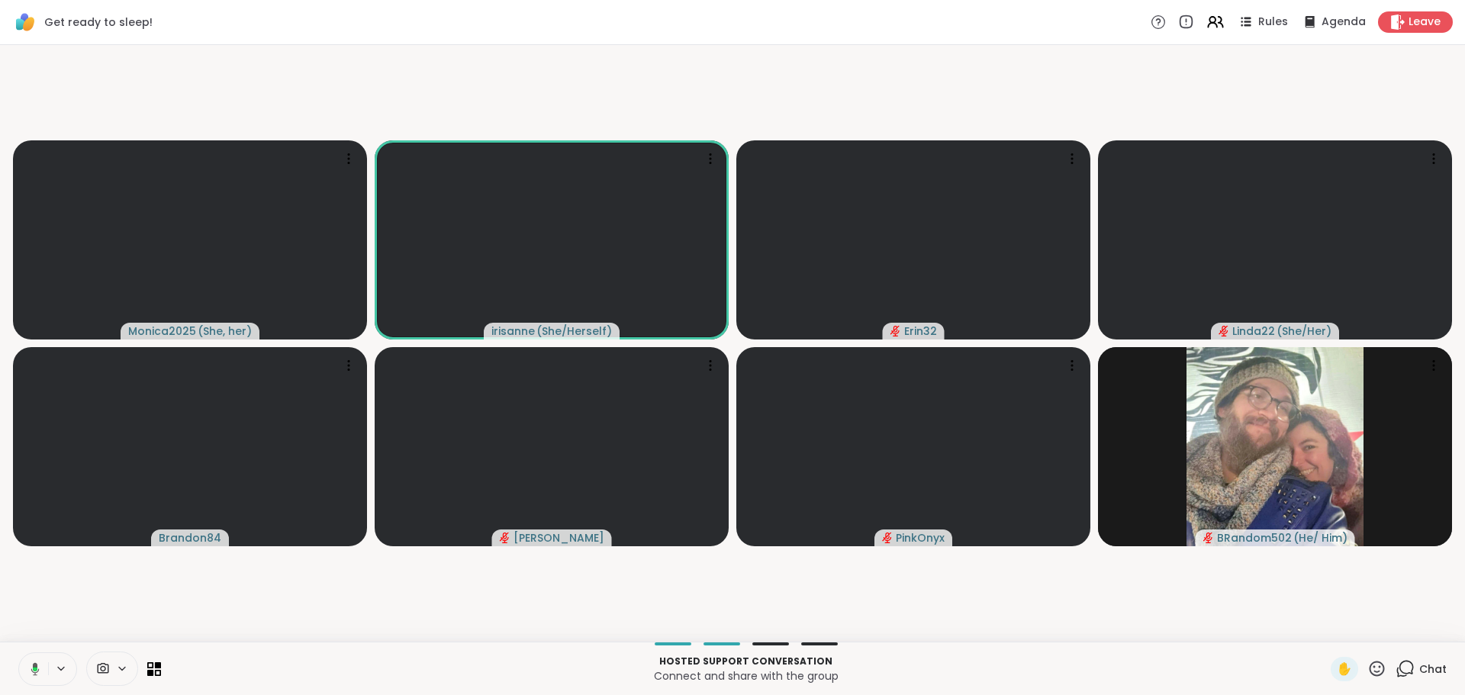
click at [85, 620] on video-player-container "Monica2025 ( She, her ) irisanne ( She/Herself ) Erin32 Linda22 ( She/Her ) Bra…" at bounding box center [732, 343] width 1447 height 585
click at [74, 618] on video-player-container "Monica2025 ( She, her ) irisanne ( She/Herself ) Erin32 Linda22 ( She/Her ) Bra…" at bounding box center [732, 343] width 1447 height 585
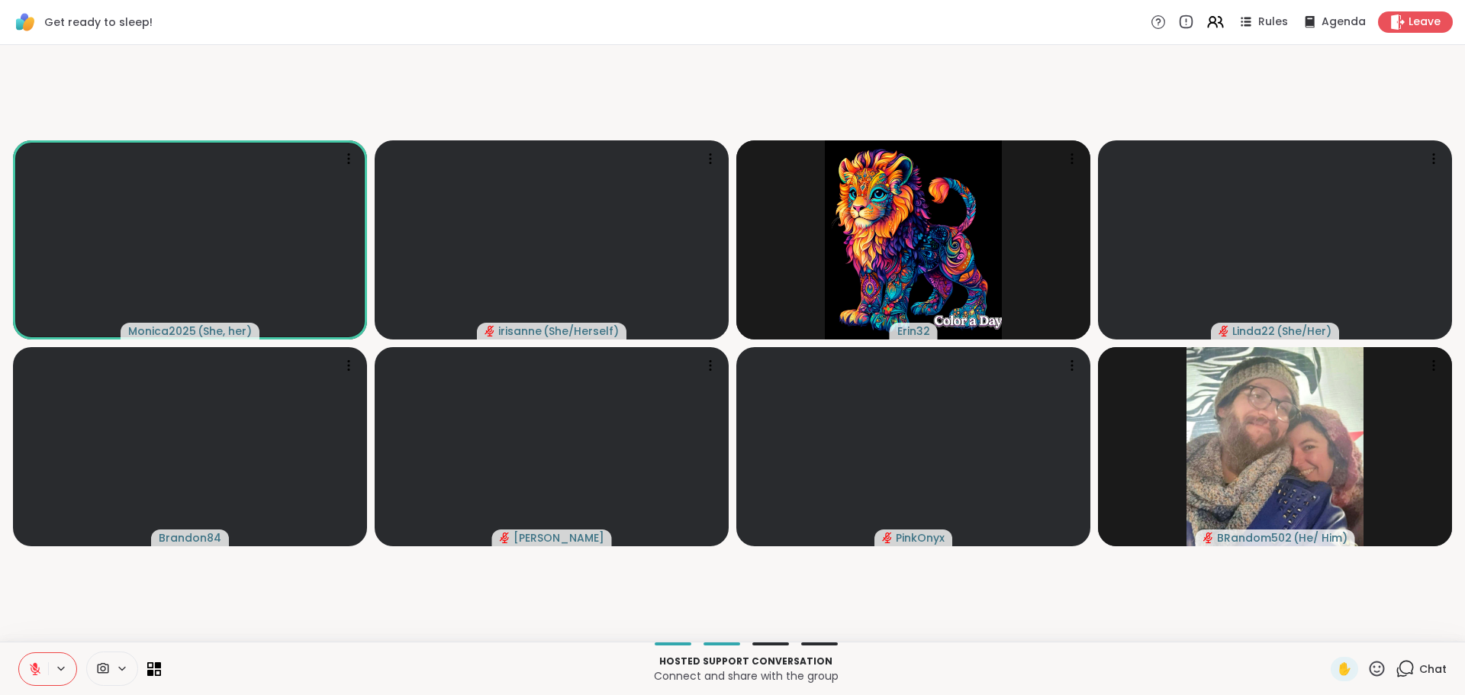
click at [33, 666] on icon at bounding box center [35, 665] width 5 height 6
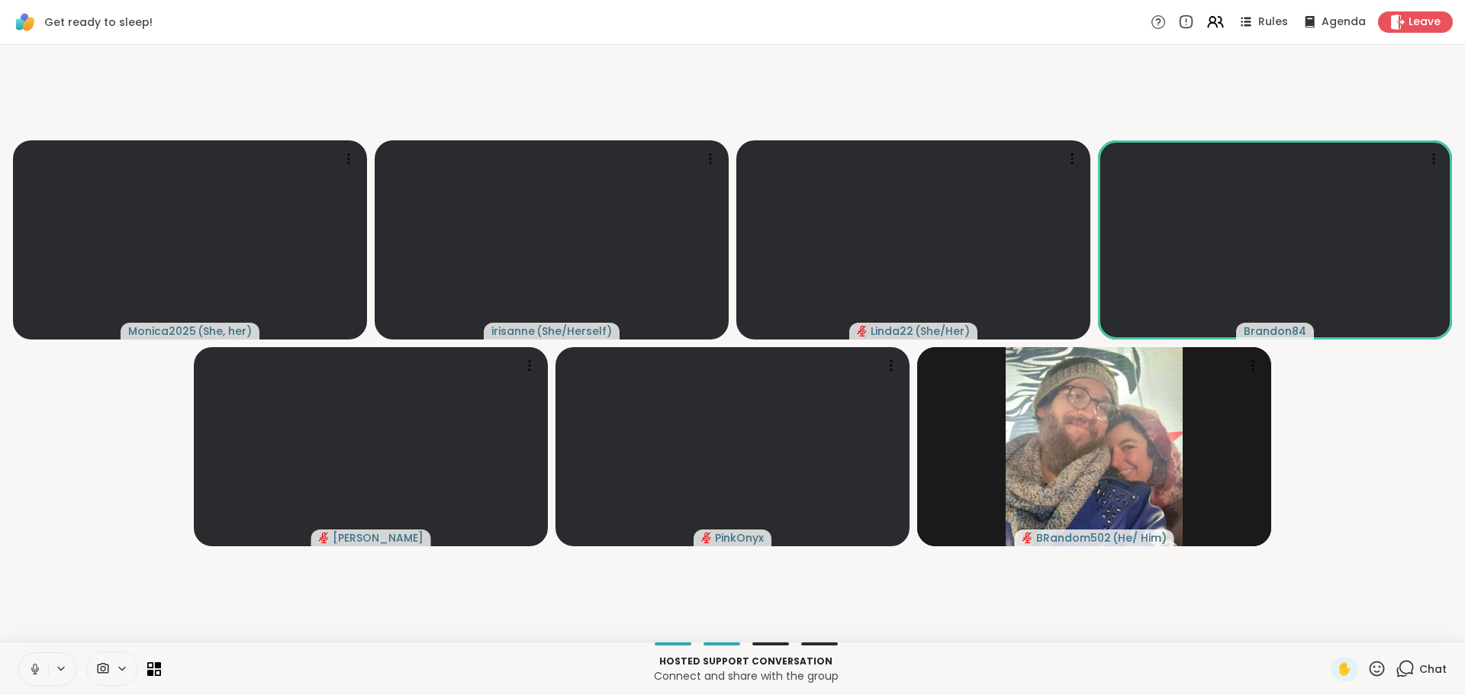
click at [28, 667] on icon at bounding box center [35, 669] width 14 height 14
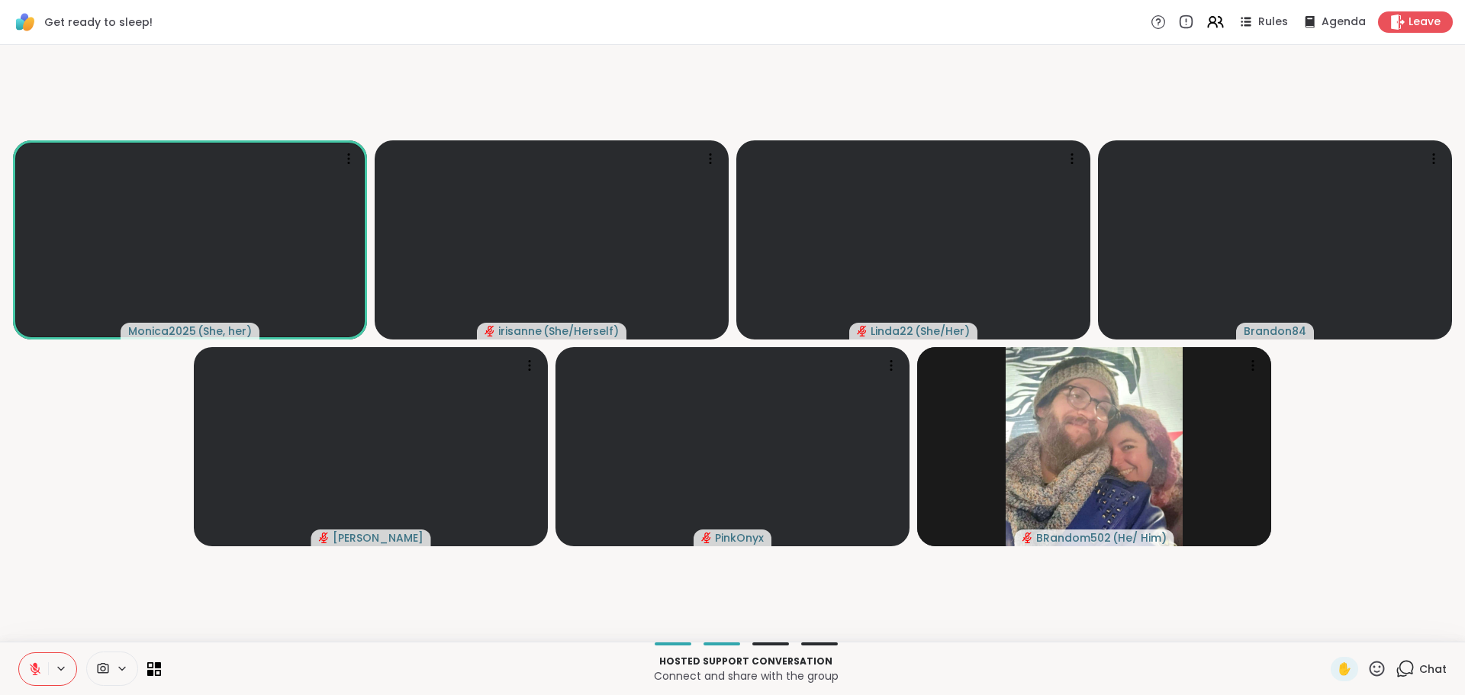
click at [28, 667] on icon at bounding box center [35, 669] width 14 height 14
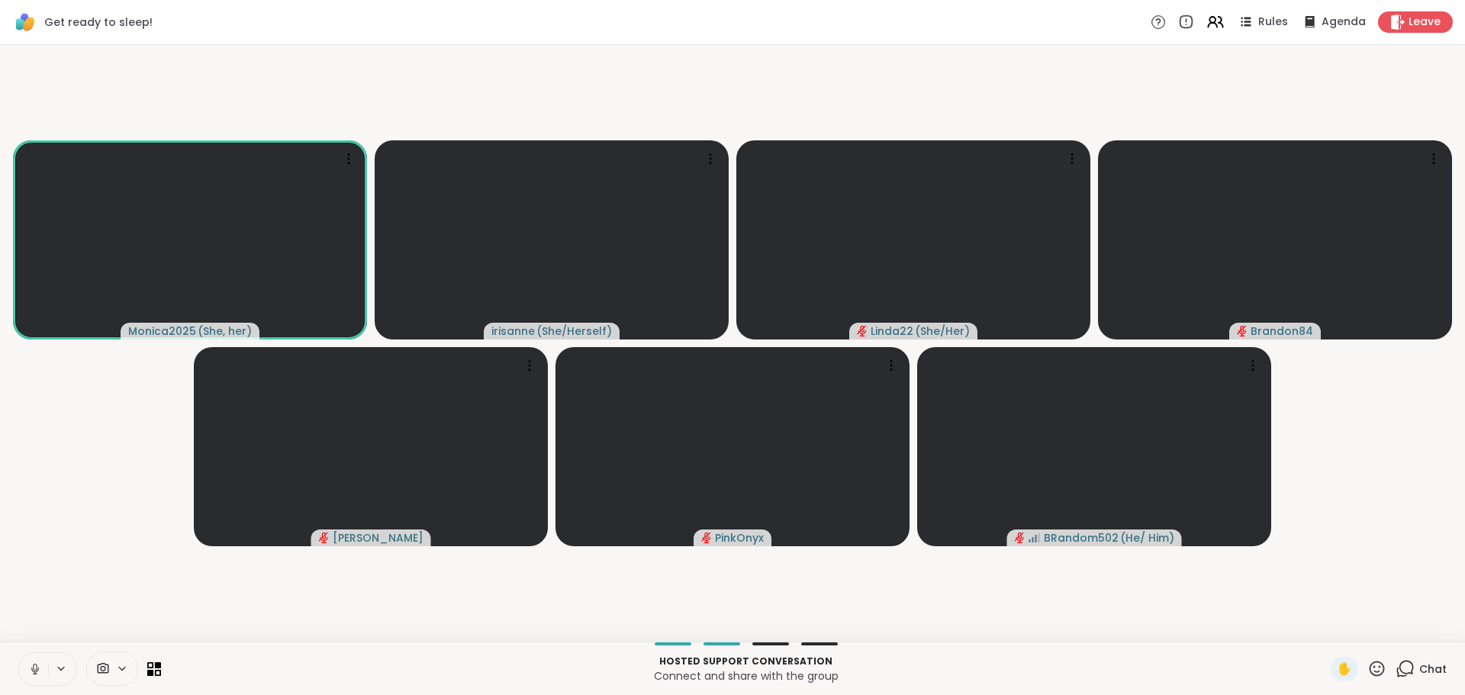
click at [36, 550] on video-player-container "Monica2025 ( She, her ) irisanne ( She/Herself ) Linda22 ( She/Her ) Brandon84 …" at bounding box center [732, 343] width 1447 height 585
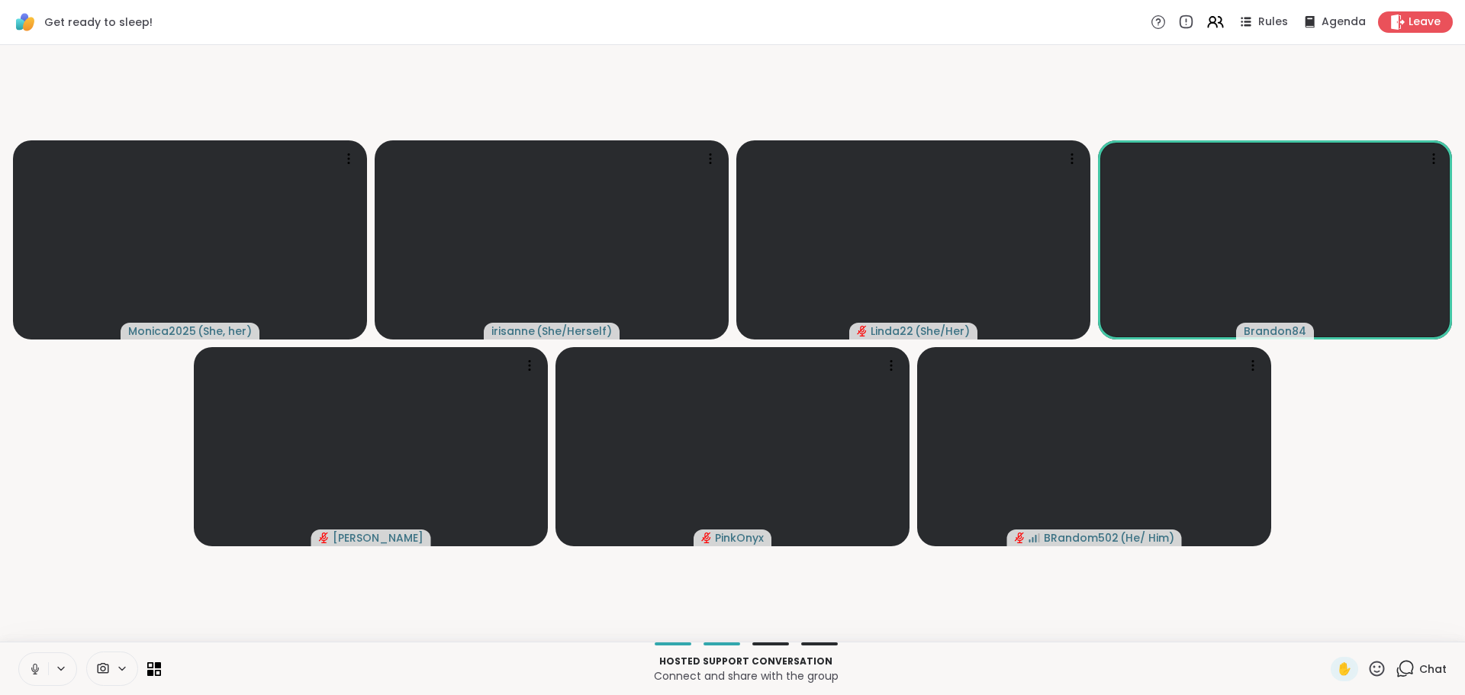
click at [137, 498] on video-player-container "Monica2025 ( She, her ) irisanne ( She/Herself ) Linda22 ( She/Her ) Brandon84 …" at bounding box center [732, 343] width 1447 height 585
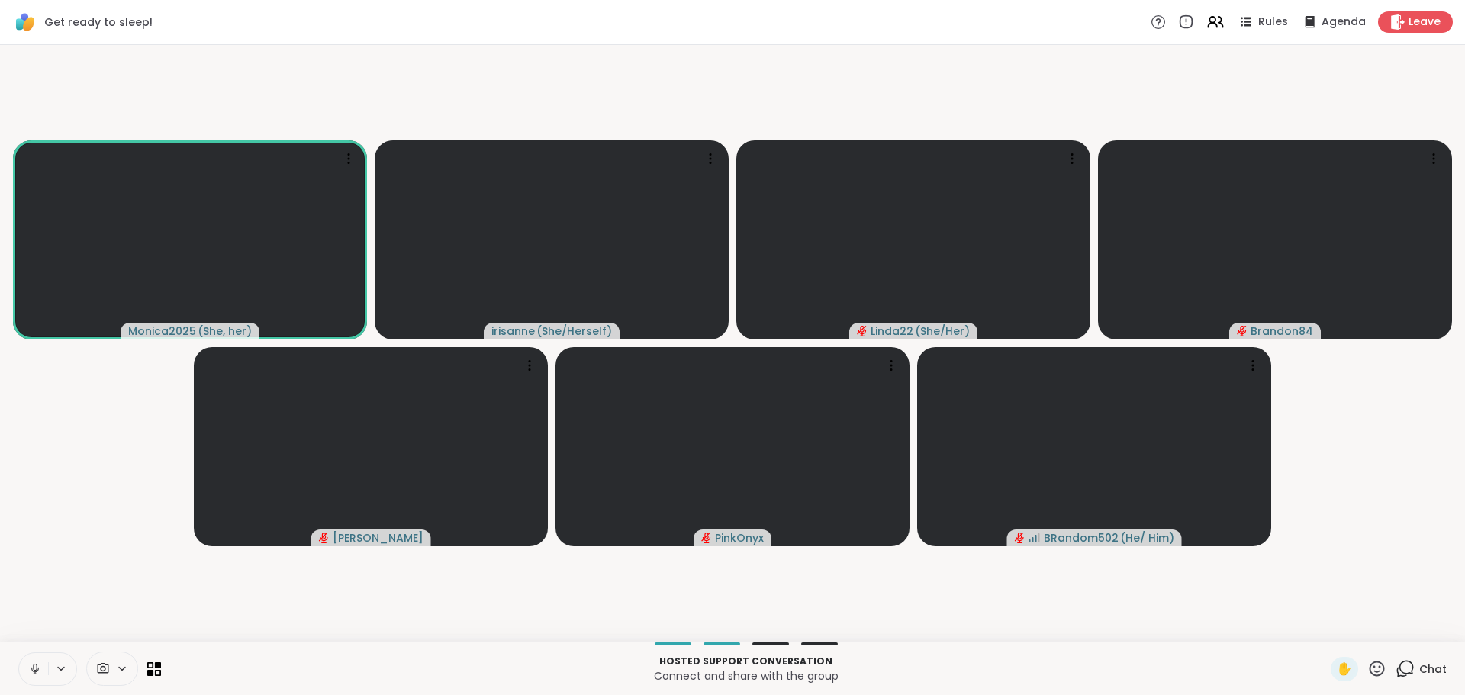
click at [42, 591] on video-player-container "Monica2025 ( She, her ) irisanne ( She/Herself ) Linda22 ( She/Her ) Brandon84 …" at bounding box center [732, 343] width 1447 height 585
click at [76, 569] on video-player-container "Monica2025 ( She, her ) irisanne ( She/Herself ) Linda22 ( She/Her ) Brandon84 …" at bounding box center [732, 343] width 1447 height 585
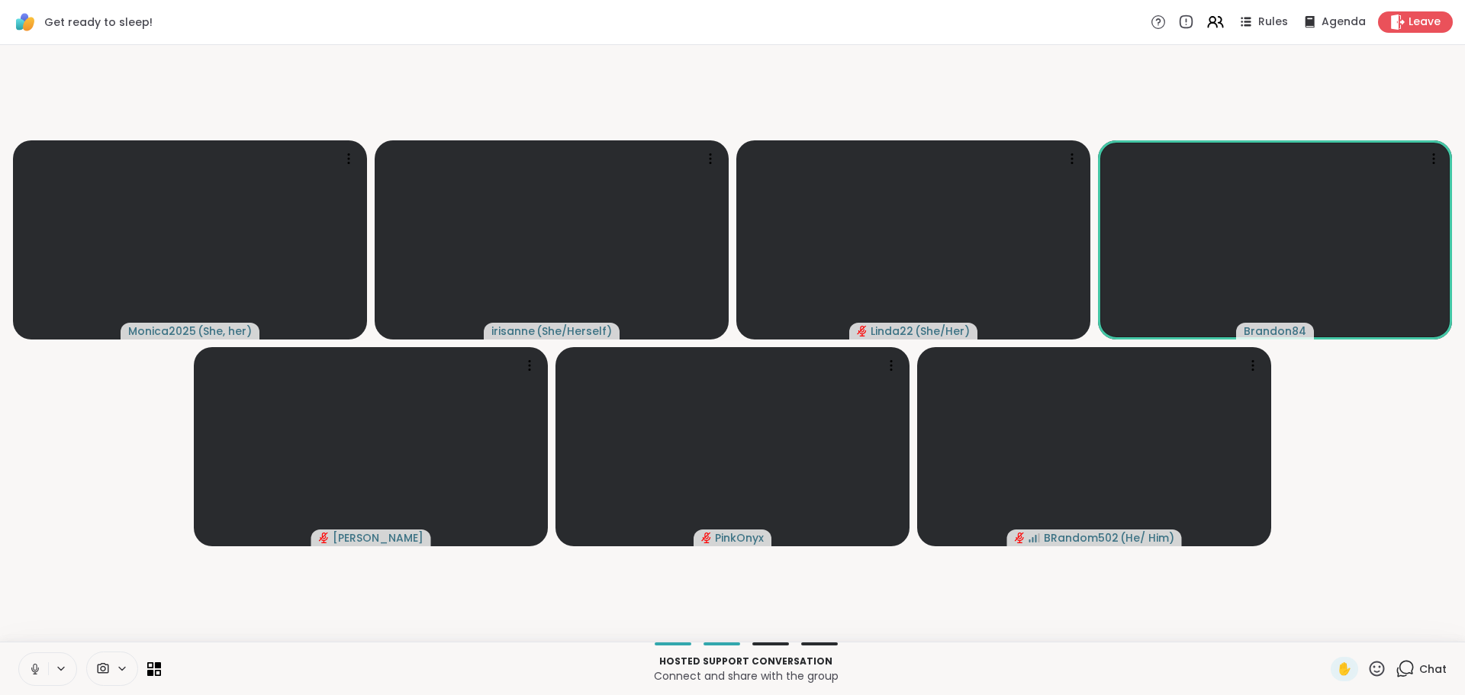
click at [76, 569] on video-player-container "Monica2025 ( She, her ) irisanne ( She/Herself ) Linda22 ( She/Her ) Brandon84 …" at bounding box center [732, 343] width 1447 height 585
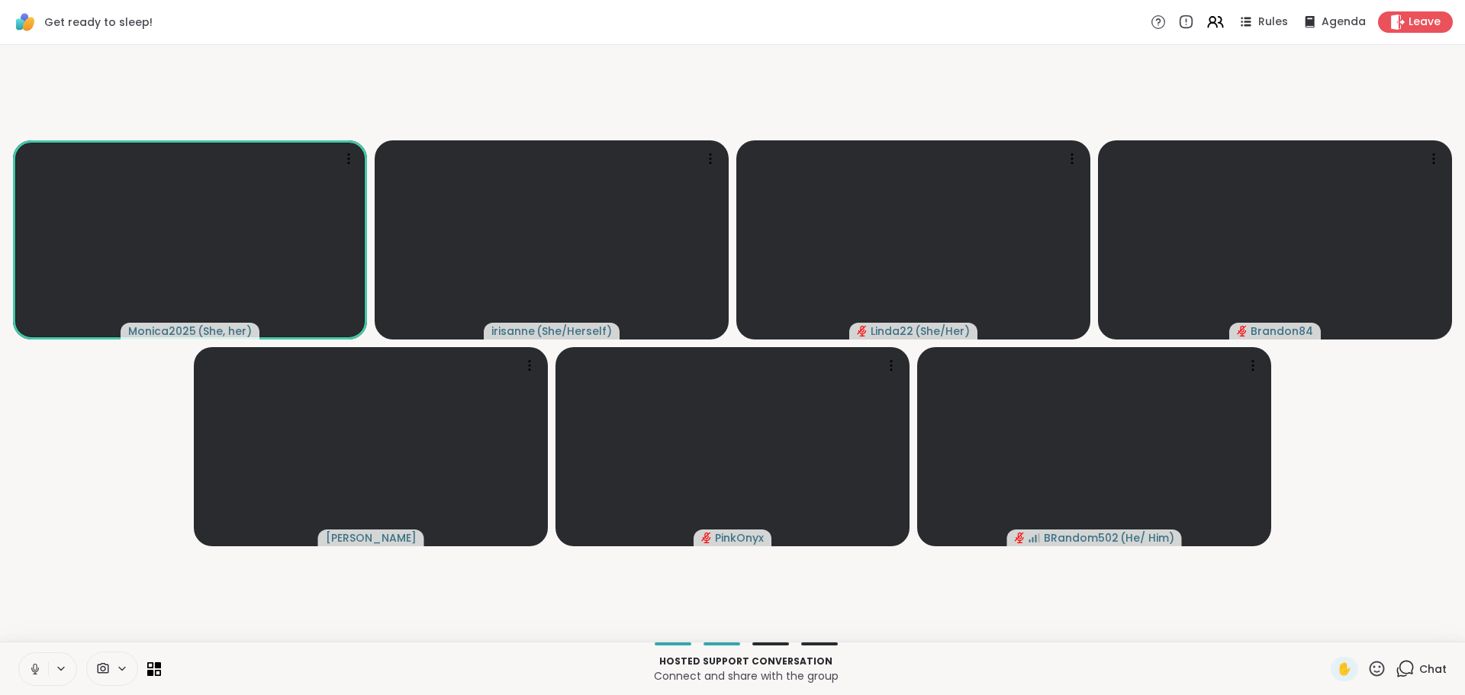
drag, startPoint x: 53, startPoint y: 475, endPoint x: 47, endPoint y: 469, distance: 8.6
click at [50, 471] on video-player-container "Monica2025 ( She, her ) irisanne ( She/Herself ) Linda22 ( She/Her ) Brandon84 …" at bounding box center [732, 343] width 1447 height 585
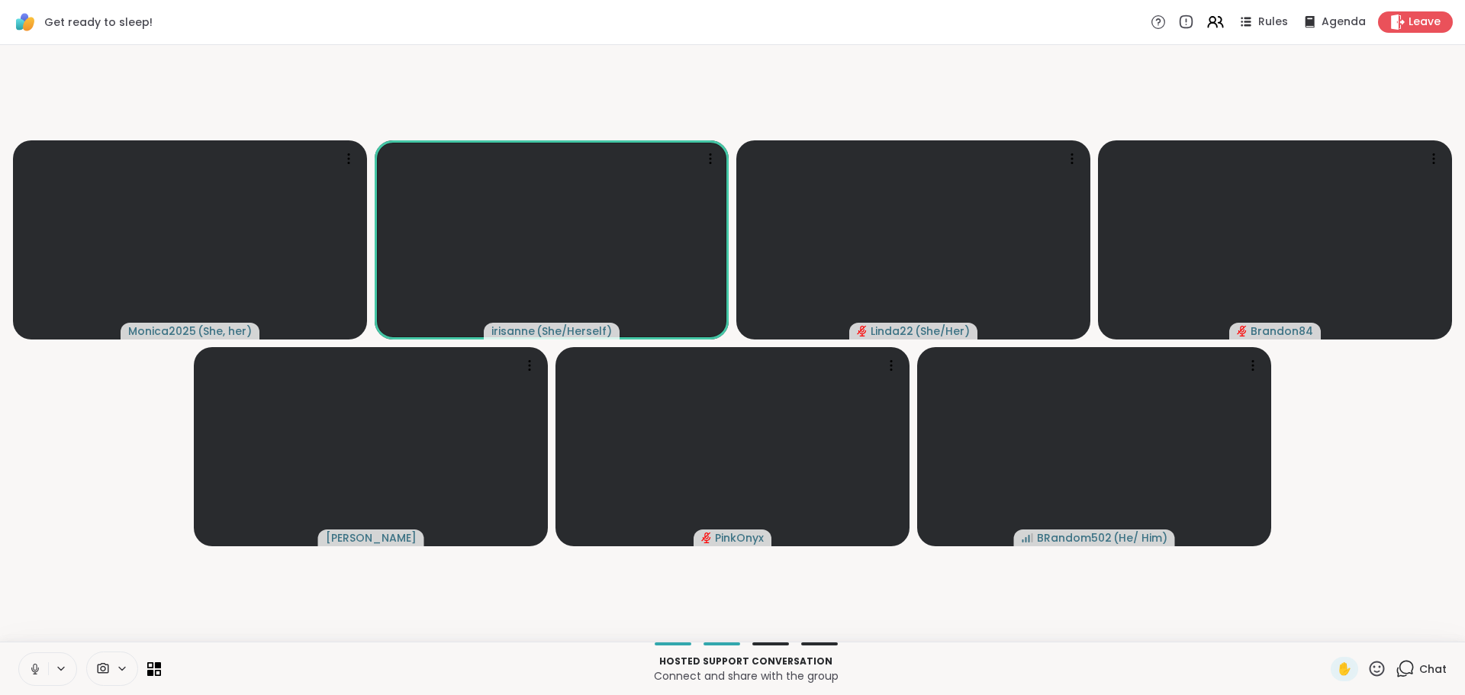
click at [143, 571] on video-player-container "Monica2025 ( She, her ) irisanne ( She/Herself ) Linda22 ( She/Her ) Brandon84 …" at bounding box center [732, 343] width 1447 height 585
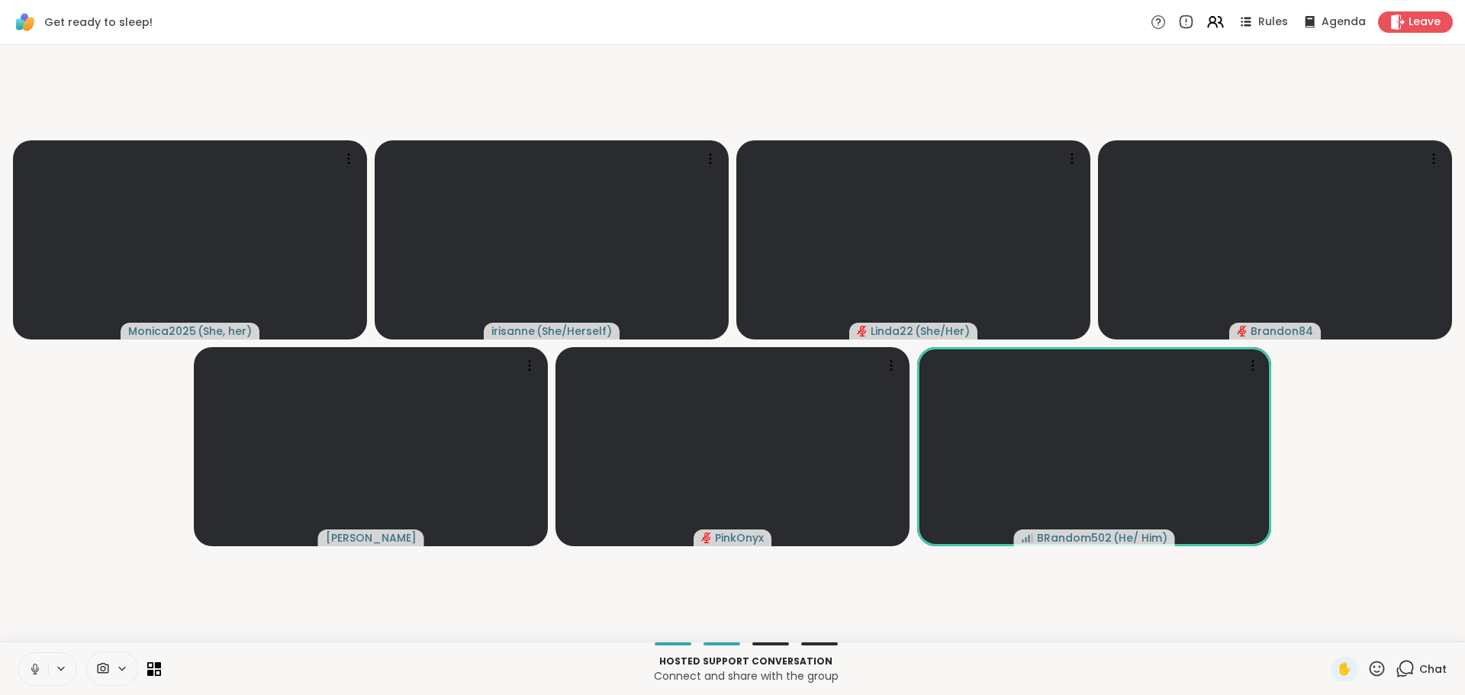
click at [47, 583] on video-player-container "Monica2025 ( She, her ) irisanne ( She/Herself ) Linda22 ( She/Her ) Brandon84 …" at bounding box center [732, 343] width 1447 height 585
click at [79, 598] on video-player-container "Monica2025 ( She, her ) irisanne ( She/Herself ) Linda22 ( She/Her ) Brandon84 …" at bounding box center [732, 343] width 1447 height 585
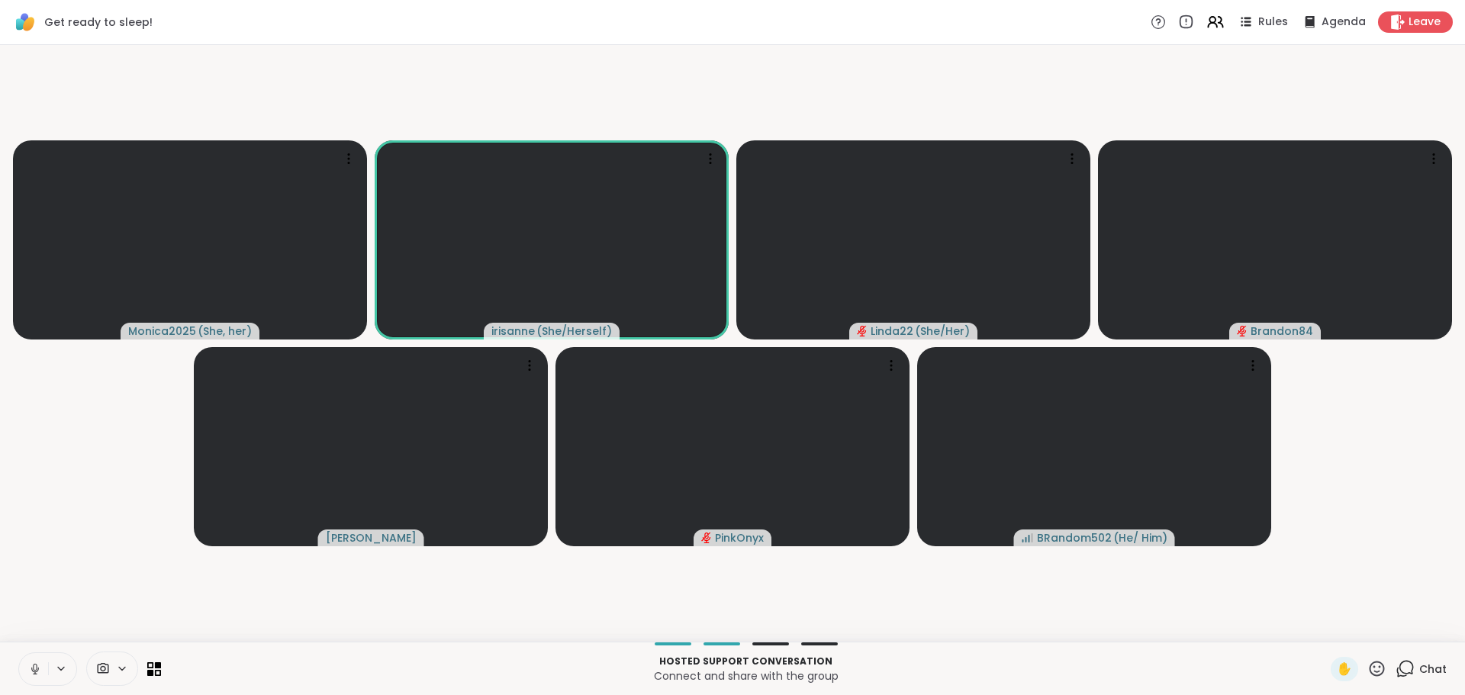
click at [27, 536] on video-player-container "Monica2025 ( She, her ) irisanne ( She/Herself ) Linda22 ( She/Her ) Brandon84 …" at bounding box center [732, 343] width 1447 height 585
click at [107, 482] on video-player-container "Monica2025 ( She, her ) irisanne ( She/Herself ) Linda22 ( She/Her ) Brandon84 …" at bounding box center [732, 343] width 1447 height 585
click at [106, 479] on video-player-container "Monica2025 ( She, her ) irisanne ( She/Herself ) Linda22 ( She/Her ) Brandon84 …" at bounding box center [732, 343] width 1447 height 585
click at [96, 528] on video-player-container "Monica2025 ( She, her ) irisanne ( She/Herself ) Linda22 ( She/Her ) Brandon84 …" at bounding box center [732, 343] width 1447 height 585
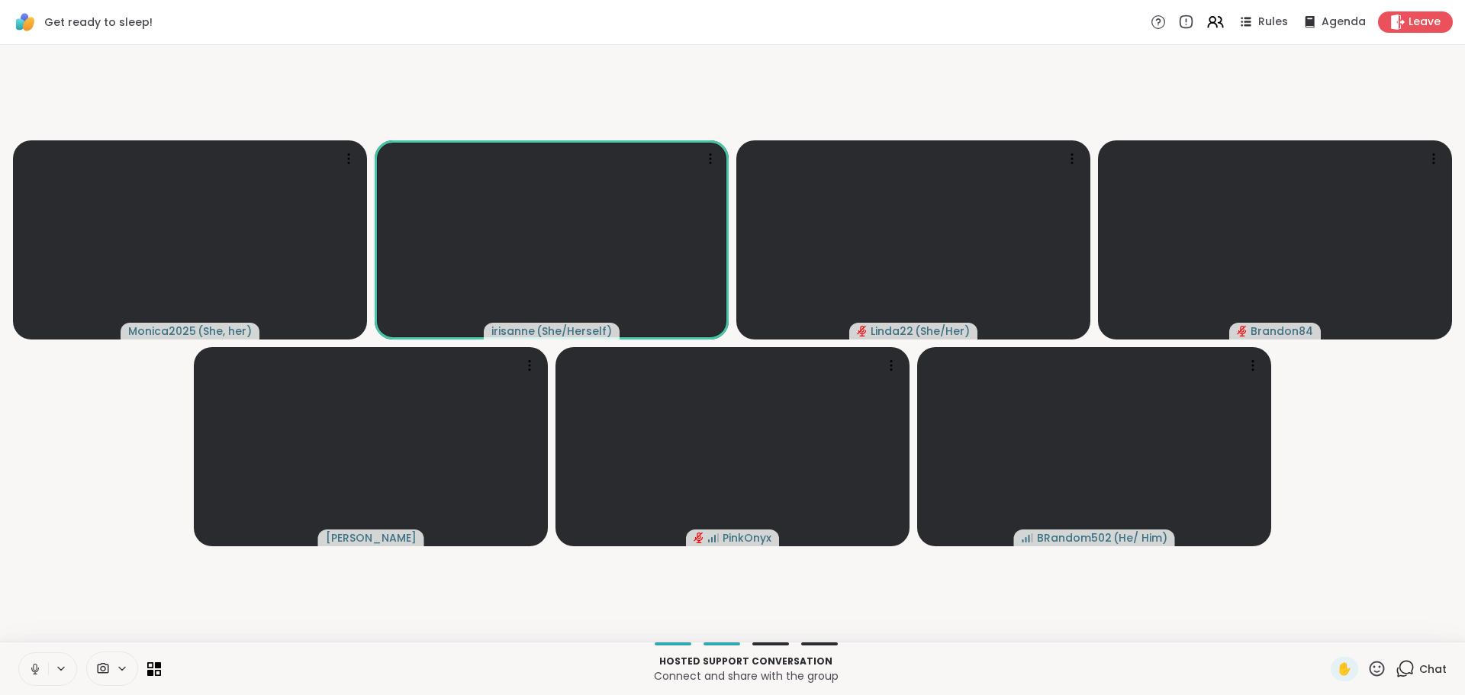
click at [28, 673] on icon at bounding box center [35, 669] width 14 height 14
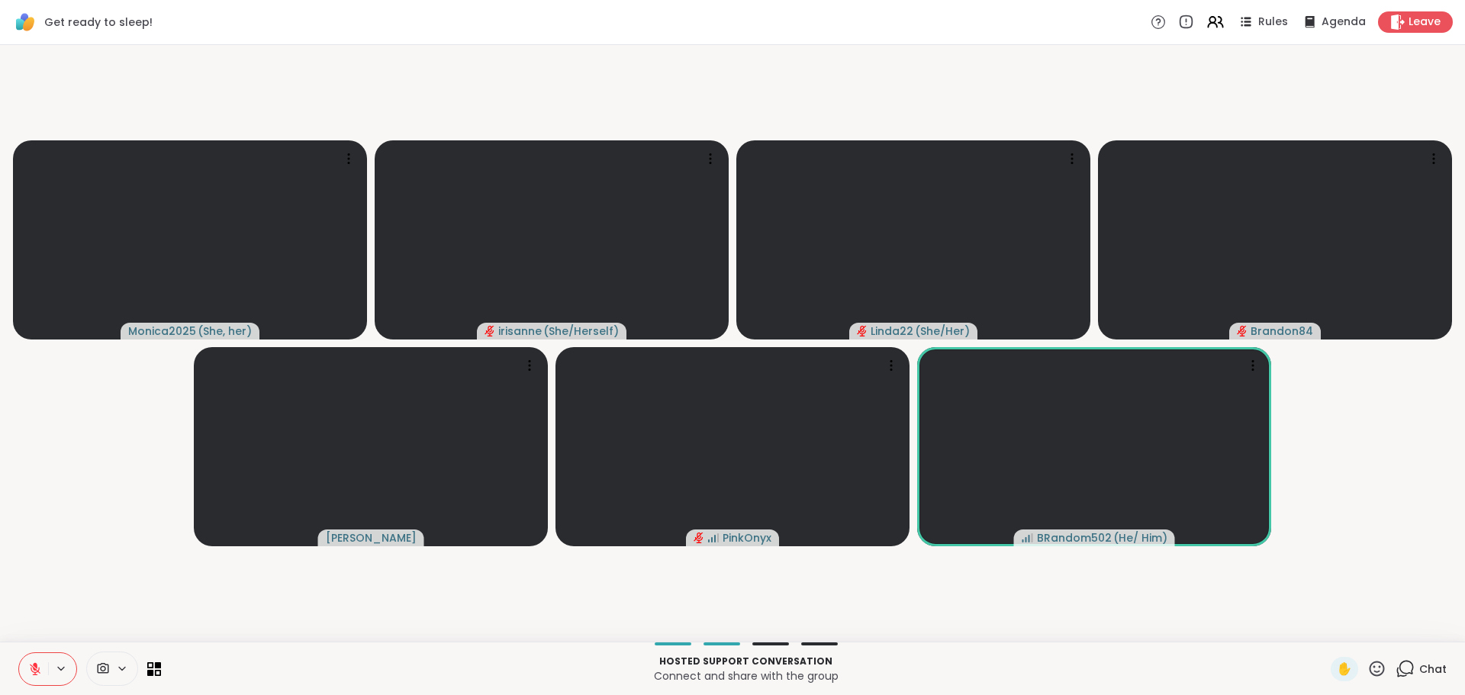
click at [58, 524] on video-player-container "Monica2025 ( She, her ) irisanne ( She/Herself ) Linda22 ( She/Her ) Brandon84 …" at bounding box center [732, 343] width 1447 height 585
click at [19, 673] on button at bounding box center [33, 669] width 29 height 32
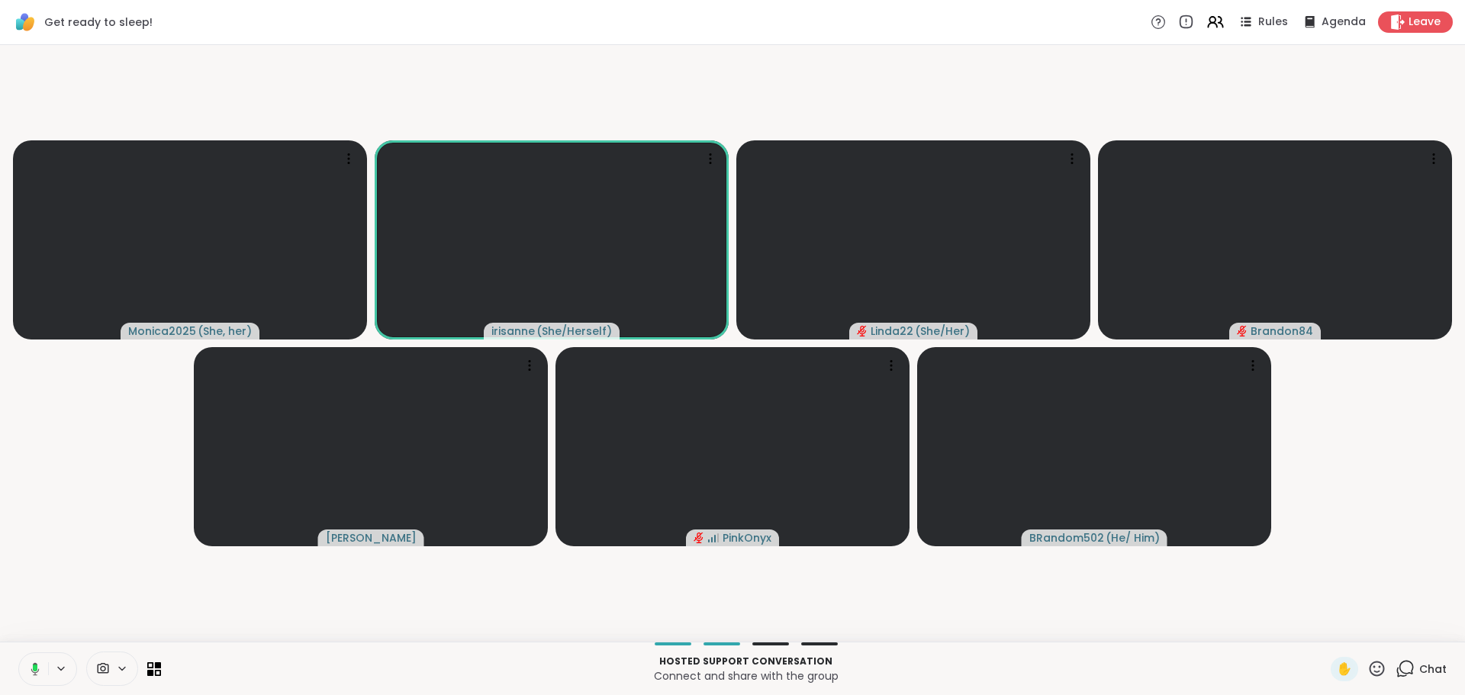
click at [39, 602] on video-player-container "Monica2025 ( She, her ) irisanne ( She/Herself ) Linda22 ( She/Her ) Brandon84 …" at bounding box center [732, 343] width 1447 height 585
click at [64, 422] on video-player-container "Monica2025 ( She, her ) irisanne ( She/Herself ) Linda22 ( She/Her ) Brandon84 …" at bounding box center [732, 343] width 1447 height 585
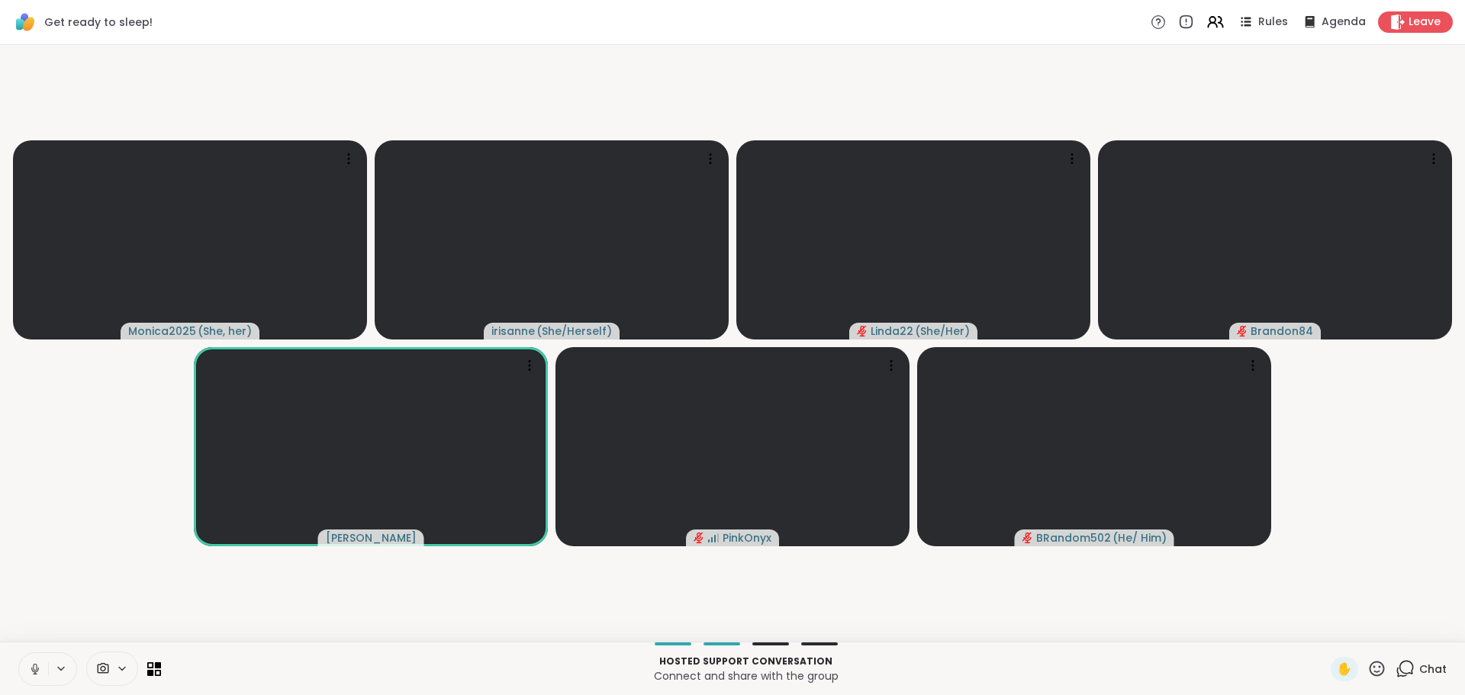
click at [93, 443] on video-player-container "Monica2025 ( She, her ) irisanne ( She/Herself ) Linda22 ( She/Her ) Brandon84 …" at bounding box center [732, 343] width 1447 height 585
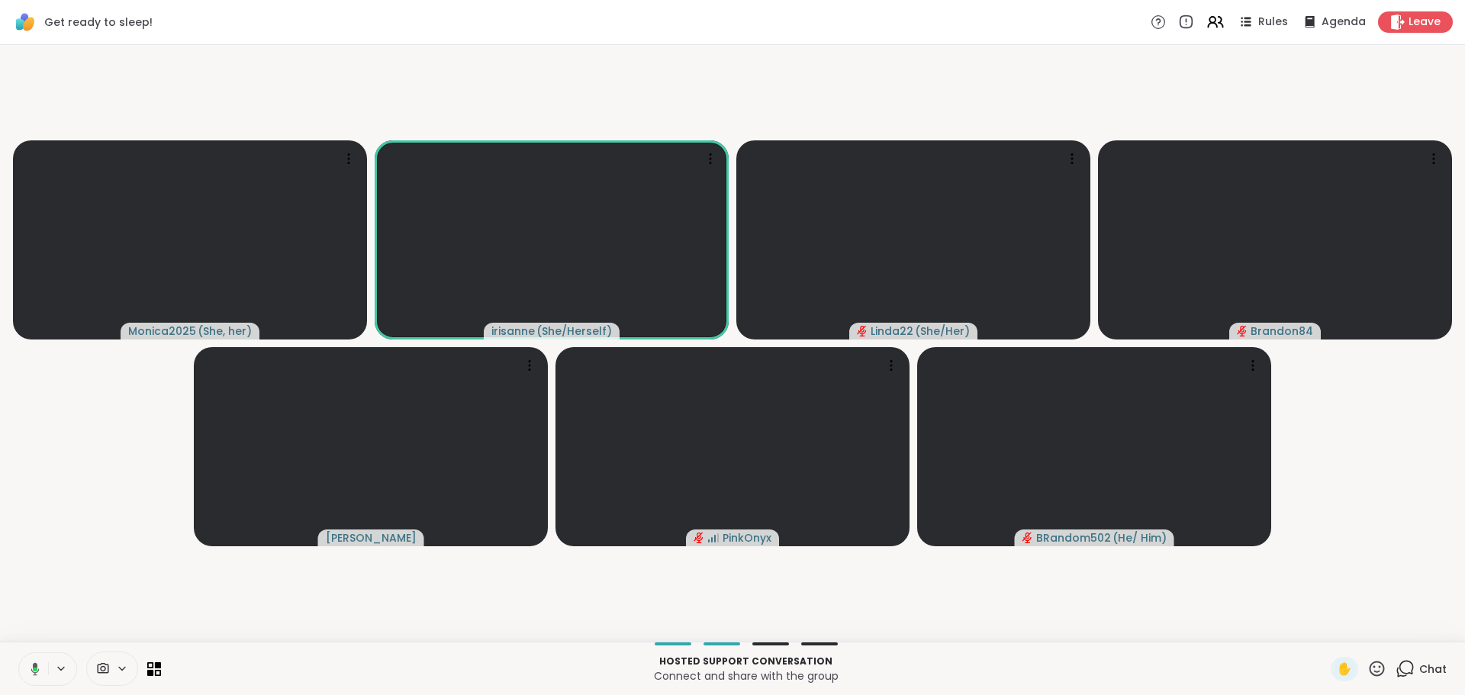
click at [36, 468] on video-player-container "Monica2025 ( She, her ) irisanne ( She/Herself ) Linda22 ( She/Her ) Brandon84 …" at bounding box center [732, 343] width 1447 height 585
click at [28, 672] on icon at bounding box center [35, 669] width 14 height 14
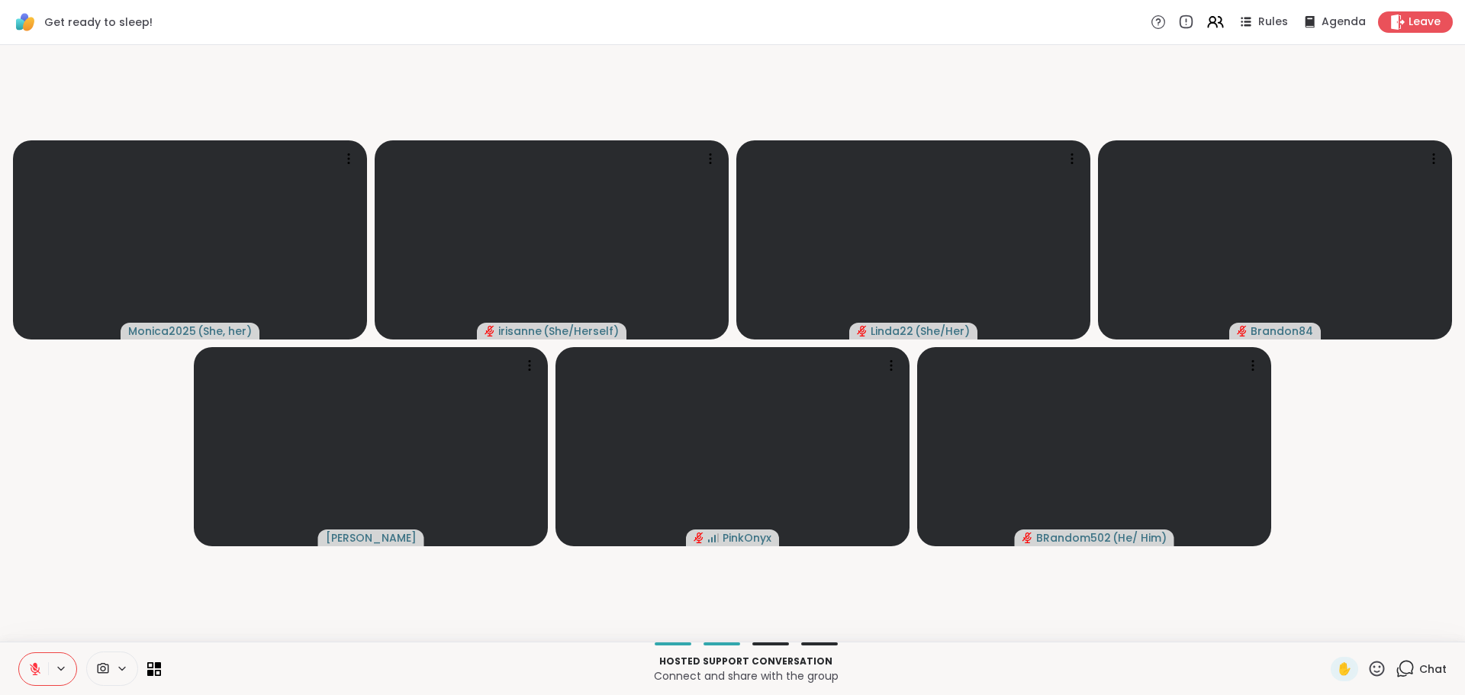
click at [82, 460] on video-player-container "Monica2025 ( She, her ) irisanne ( She/Herself ) Linda22 ( She/Her ) Brandon84 …" at bounding box center [732, 343] width 1447 height 585
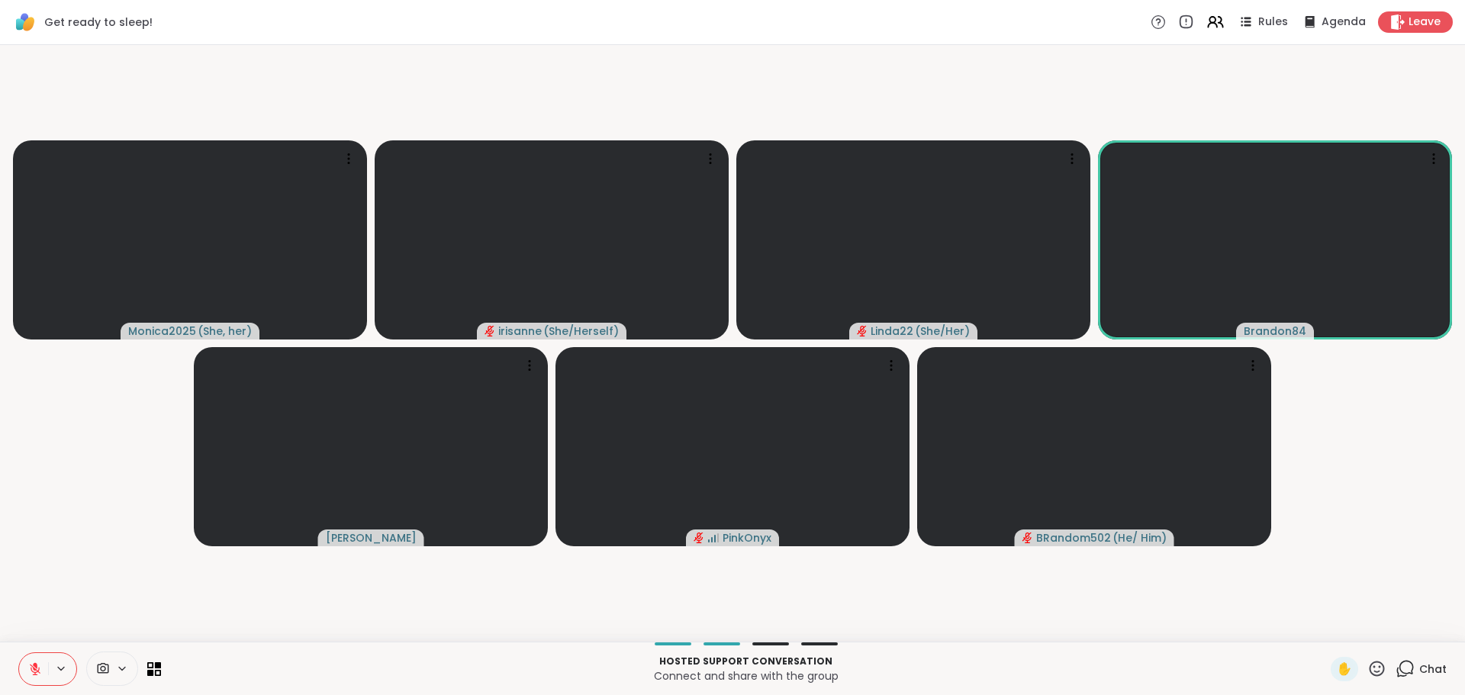
drag, startPoint x: 118, startPoint y: 611, endPoint x: 160, endPoint y: 615, distance: 42.1
click at [118, 601] on video-player-container "Monica2025 ( She, her ) irisanne ( She/Herself ) Linda22 ( She/Her ) Brandon84 …" at bounding box center [732, 343] width 1447 height 585
click at [139, 596] on video-player-container "Monica2025 ( She, her ) irisanne ( She/Herself ) Linda22 ( She/Her ) Brandon84 …" at bounding box center [732, 343] width 1447 height 585
click at [1297, 557] on video-player-container "Monica2025 ( She, her ) irisanne ( She/Herself ) Linda22 ( She/Her ) Brandon84 …" at bounding box center [732, 343] width 1447 height 585
click at [82, 514] on video-player-container "Monica2025 ( She, her ) irisanne ( She/Herself ) Linda22 ( She/Her ) Brandon84 …" at bounding box center [732, 343] width 1447 height 585
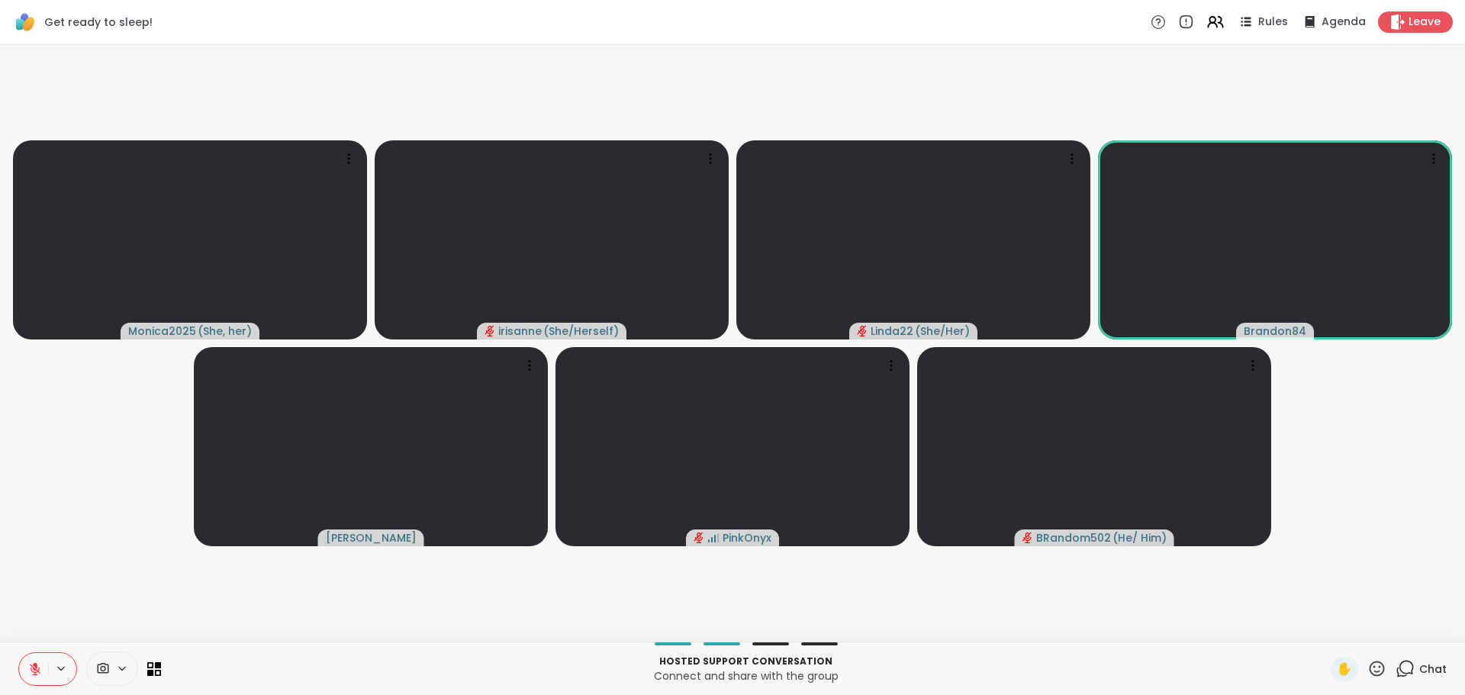
click at [56, 439] on video-player-container "Monica2025 ( She, her ) irisanne ( She/Herself ) Linda22 ( She/Her ) Brandon84 …" at bounding box center [732, 343] width 1447 height 585
click at [1323, 550] on video-player-container "Monica2025 ( She, her ) irisanne ( She/Herself ) Linda22 ( She/Her ) Brandon84 …" at bounding box center [732, 343] width 1447 height 585
drag, startPoint x: 15, startPoint y: 475, endPoint x: 43, endPoint y: 498, distance: 35.8
click at [17, 475] on video-player-container "Monica2025 ( She, her ) irisanne ( She/Herself ) Linda22 ( She/Her ) Brandon84 …" at bounding box center [732, 343] width 1447 height 585
click at [28, 669] on icon at bounding box center [35, 669] width 14 height 14
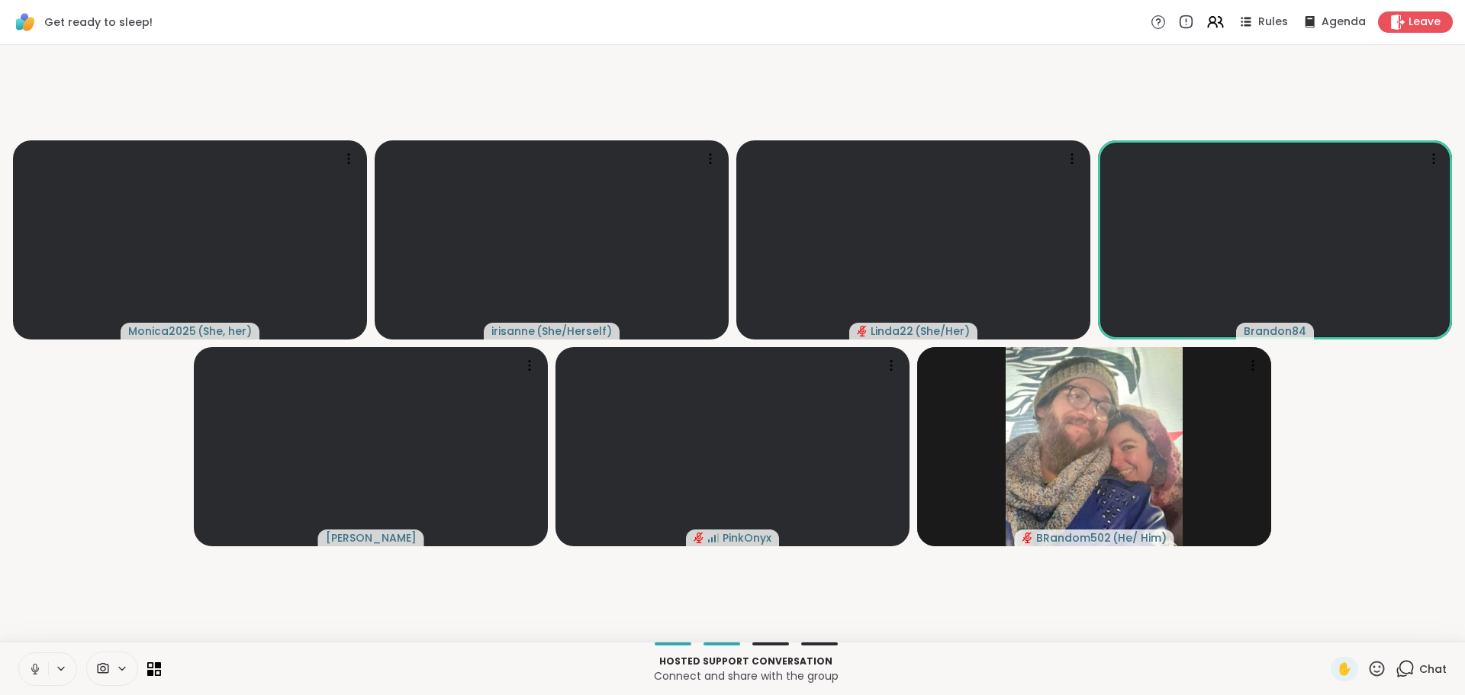
click at [30, 664] on button at bounding box center [33, 669] width 29 height 32
click at [61, 597] on video-player-container "Monica2025 ( She, her ) irisanne ( She/Herself ) Linda22 ( She/Her ) Brandon84 …" at bounding box center [732, 343] width 1447 height 585
click at [30, 669] on icon at bounding box center [35, 669] width 11 height 11
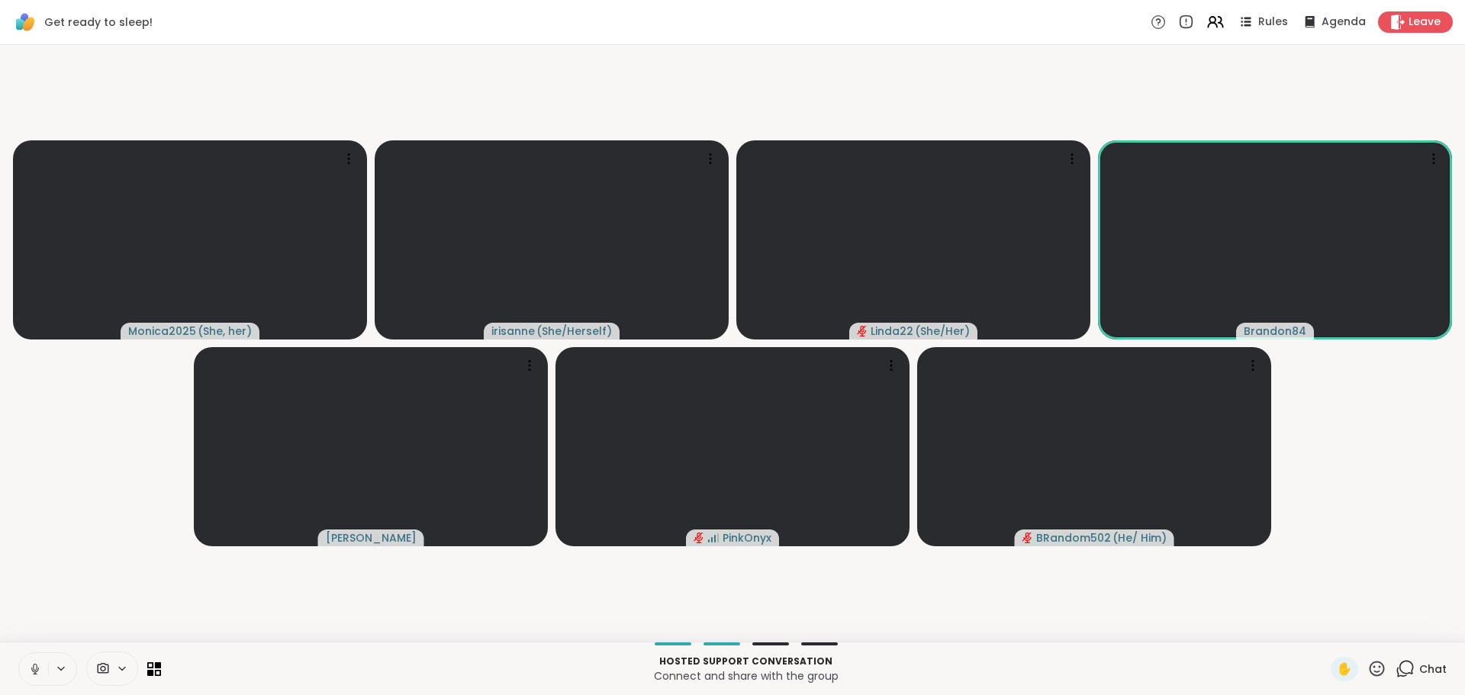
click at [28, 665] on icon at bounding box center [35, 669] width 14 height 14
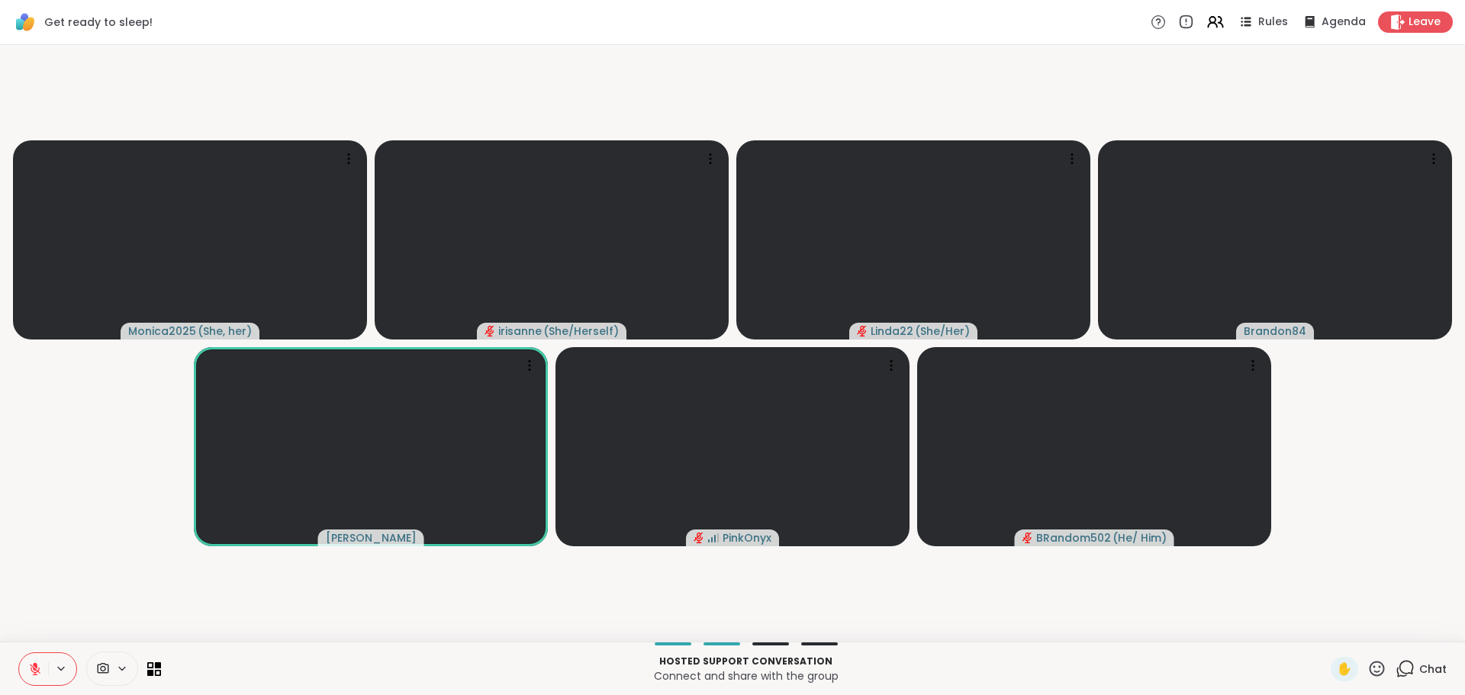
click at [28, 669] on icon at bounding box center [35, 669] width 14 height 14
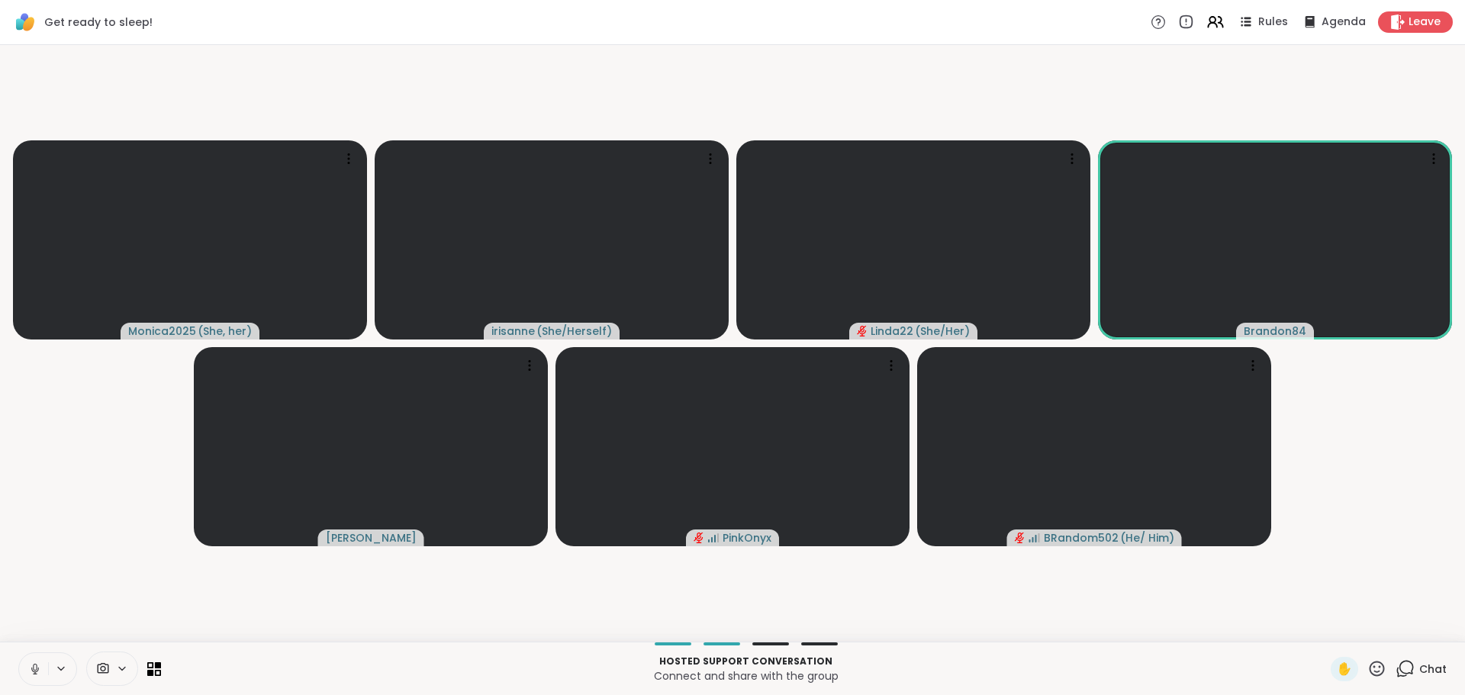
click at [28, 669] on icon at bounding box center [35, 669] width 14 height 14
click at [20, 678] on button at bounding box center [33, 669] width 29 height 32
click at [75, 575] on video-player-container "Monica2025 ( She, her ) irisanne ( She/Herself ) Linda22 ( She/Her ) Brandon84 …" at bounding box center [732, 343] width 1447 height 585
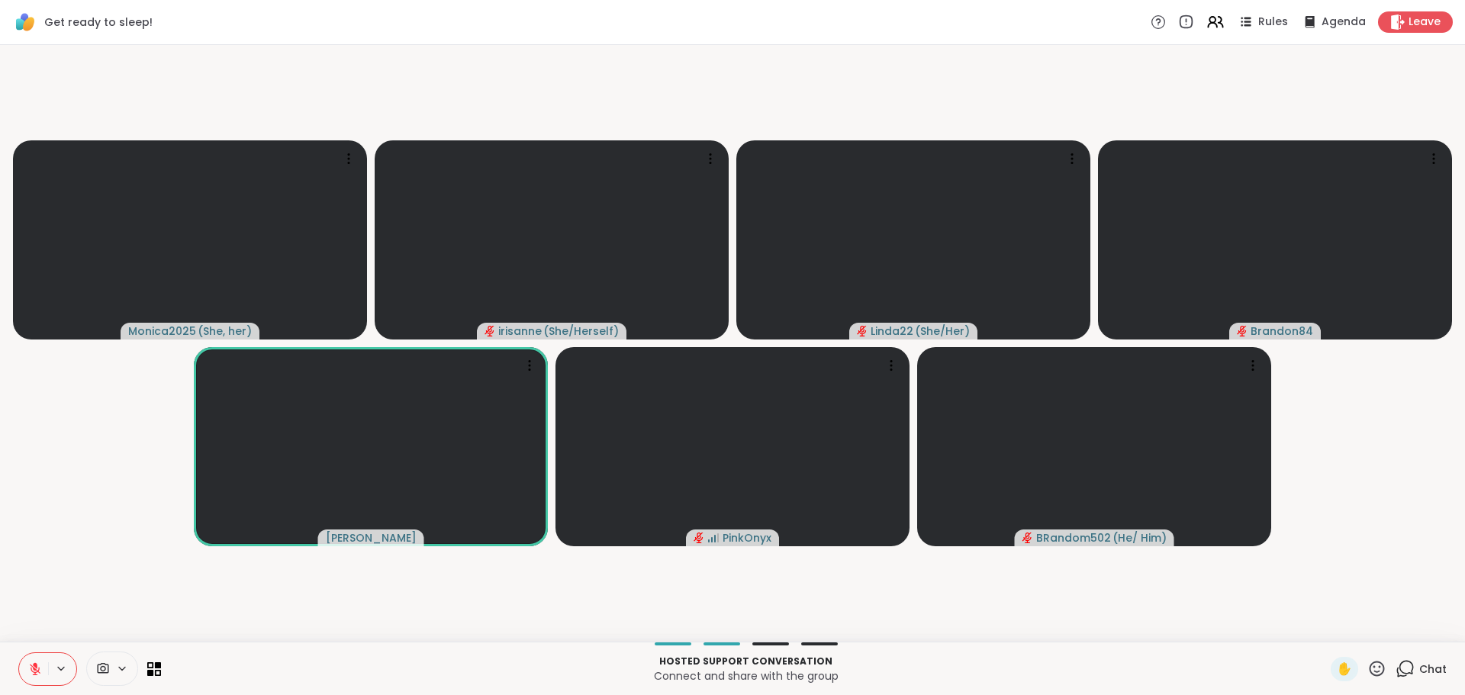
click at [73, 591] on video-player-container "Monica2025 ( She, her ) irisanne ( She/Herself ) Linda22 ( She/Her ) Brandon84 …" at bounding box center [732, 343] width 1447 height 585
click at [19, 673] on button at bounding box center [33, 669] width 29 height 32
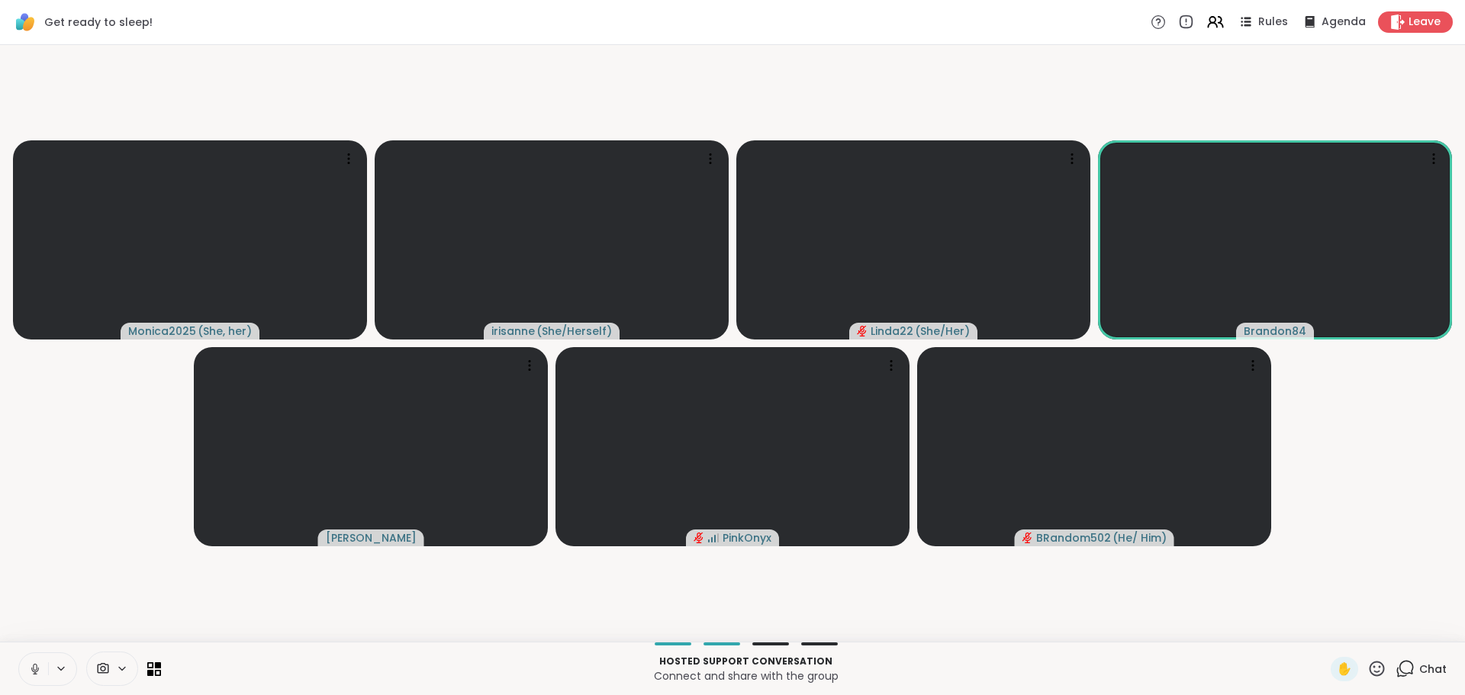
click at [28, 667] on icon at bounding box center [35, 669] width 14 height 14
click at [24, 683] on button at bounding box center [33, 669] width 29 height 32
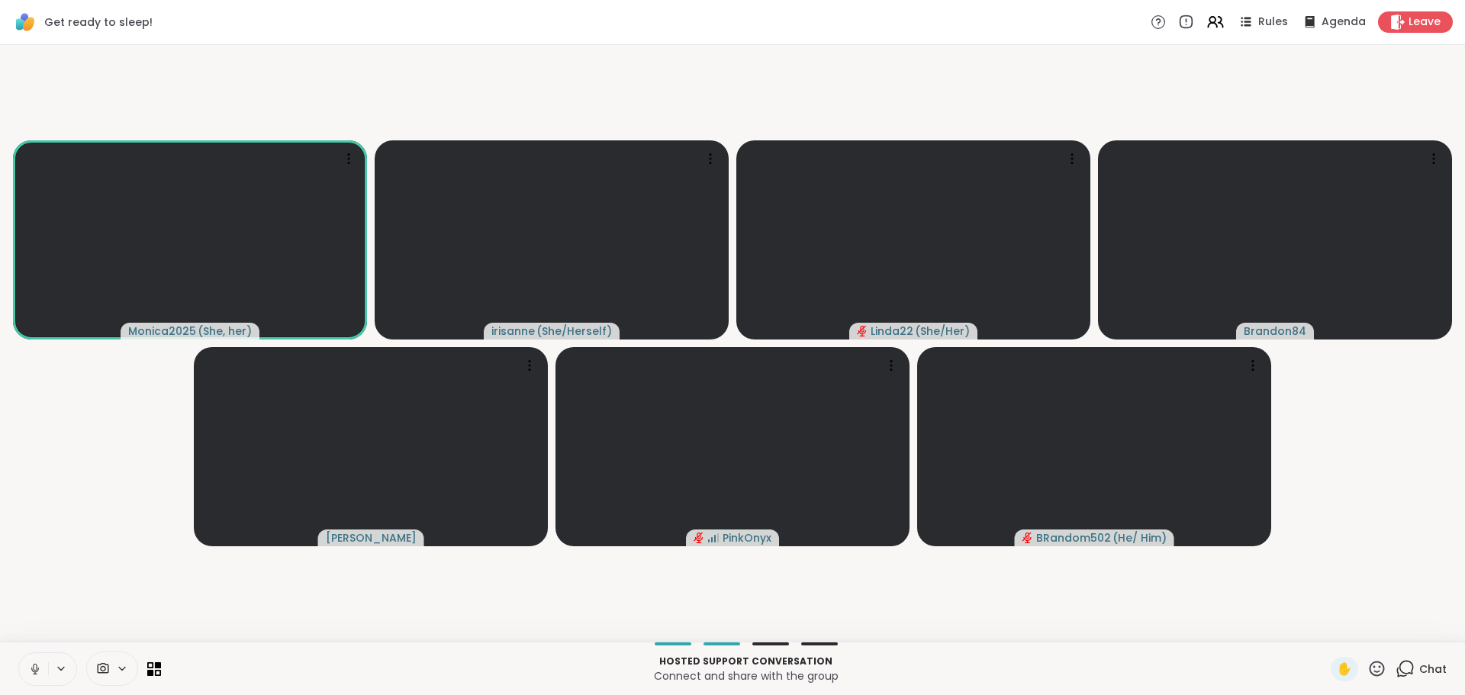
click at [138, 466] on video-player-container "Monica2025 ( She, her ) irisanne ( She/Herself ) Linda22 ( She/Her ) Brandon84 …" at bounding box center [732, 343] width 1447 height 585
click at [33, 669] on icon at bounding box center [35, 667] width 4 height 7
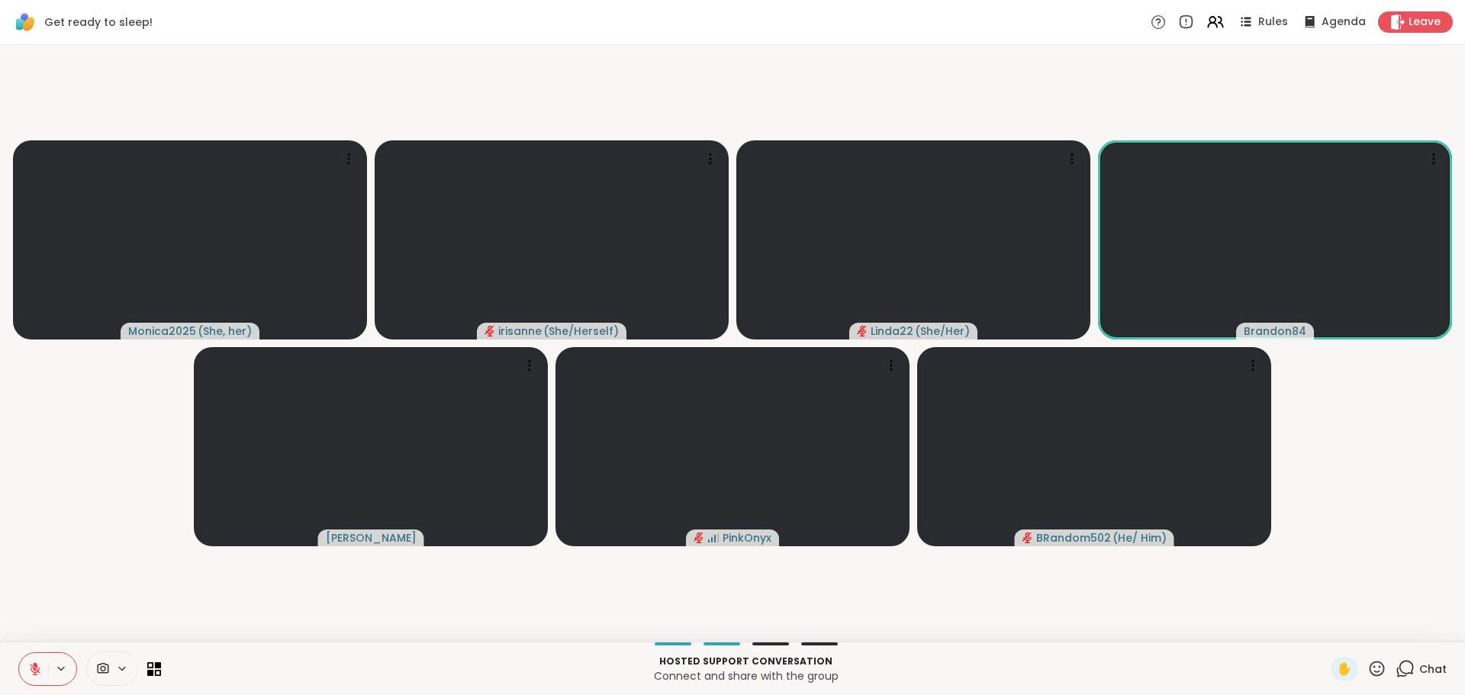
click at [19, 675] on button at bounding box center [33, 669] width 29 height 32
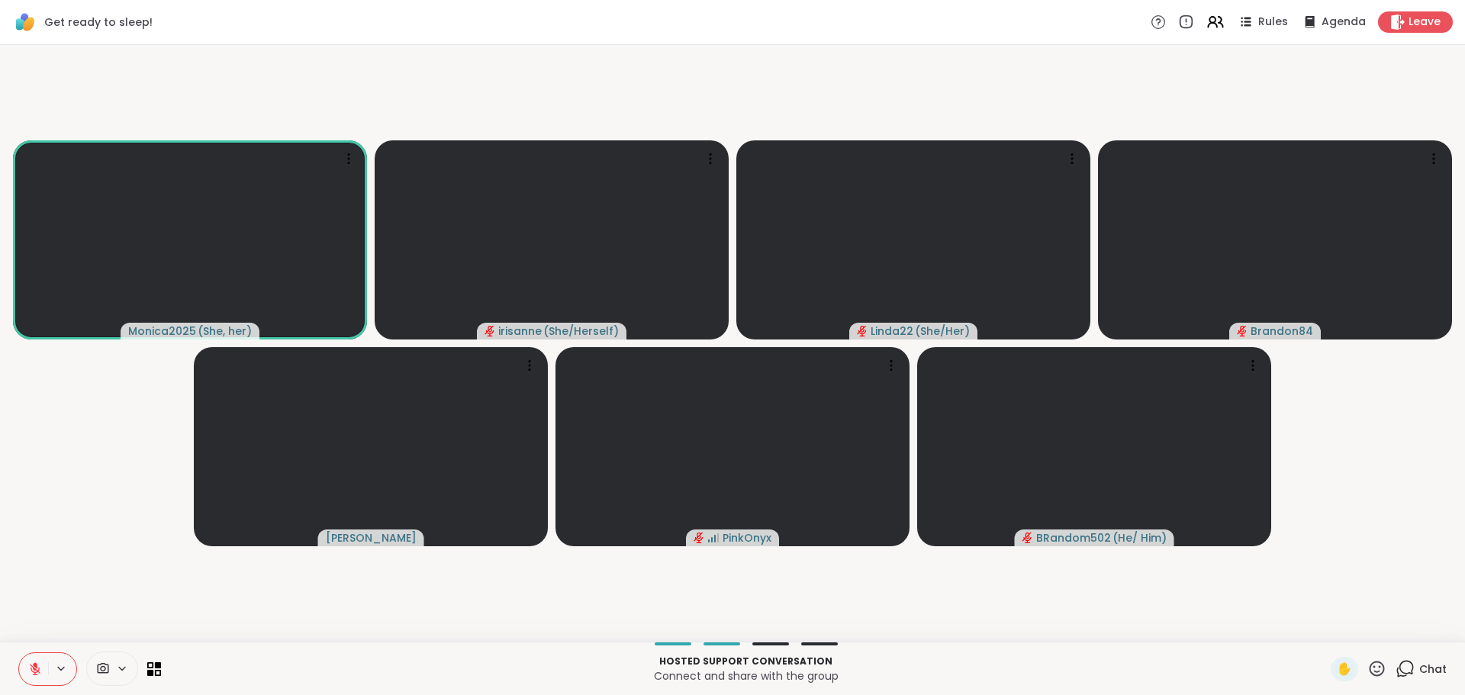
click at [19, 675] on button at bounding box center [33, 669] width 29 height 32
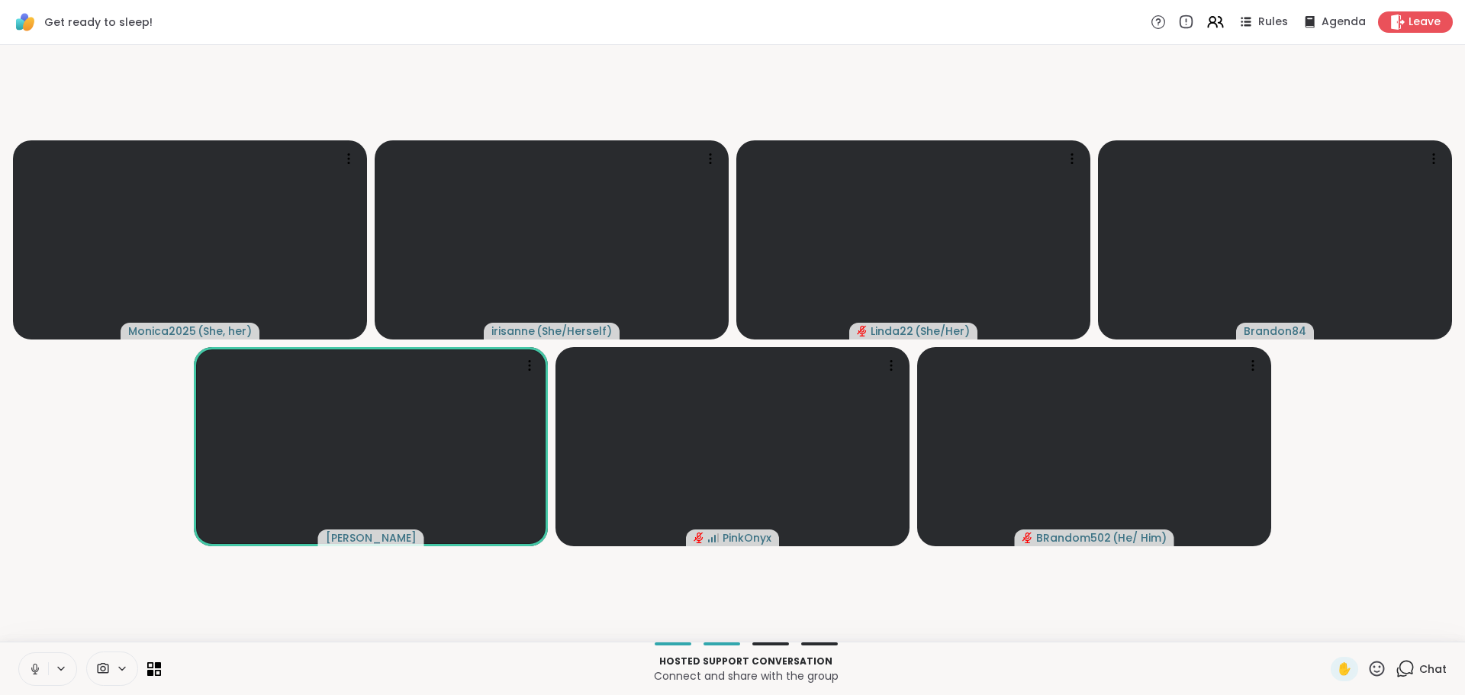
click at [71, 602] on video-player-container "Monica2025 ( She, her ) irisanne ( She/Herself ) Linda22 ( She/Her ) Brandon84 …" at bounding box center [732, 343] width 1447 height 585
click at [1441, 534] on video-player-container "Monica2025 ( She, her ) irisanne ( She/Herself ) Linda22 ( She/Her ) Brandon84 …" at bounding box center [732, 343] width 1447 height 585
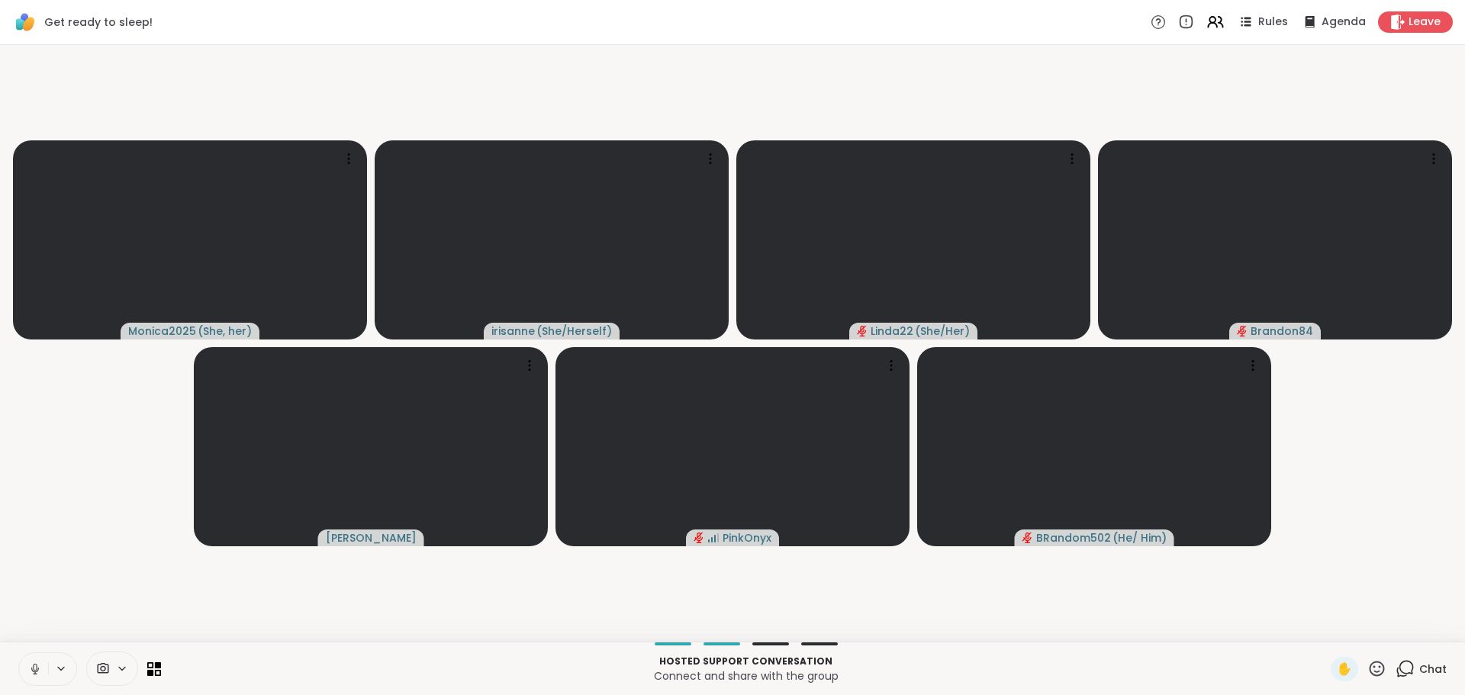
click at [1441, 534] on video-player-container "Monica2025 ( She, her ) irisanne ( She/Herself ) Linda22 ( She/Her ) Brandon84 …" at bounding box center [732, 343] width 1447 height 585
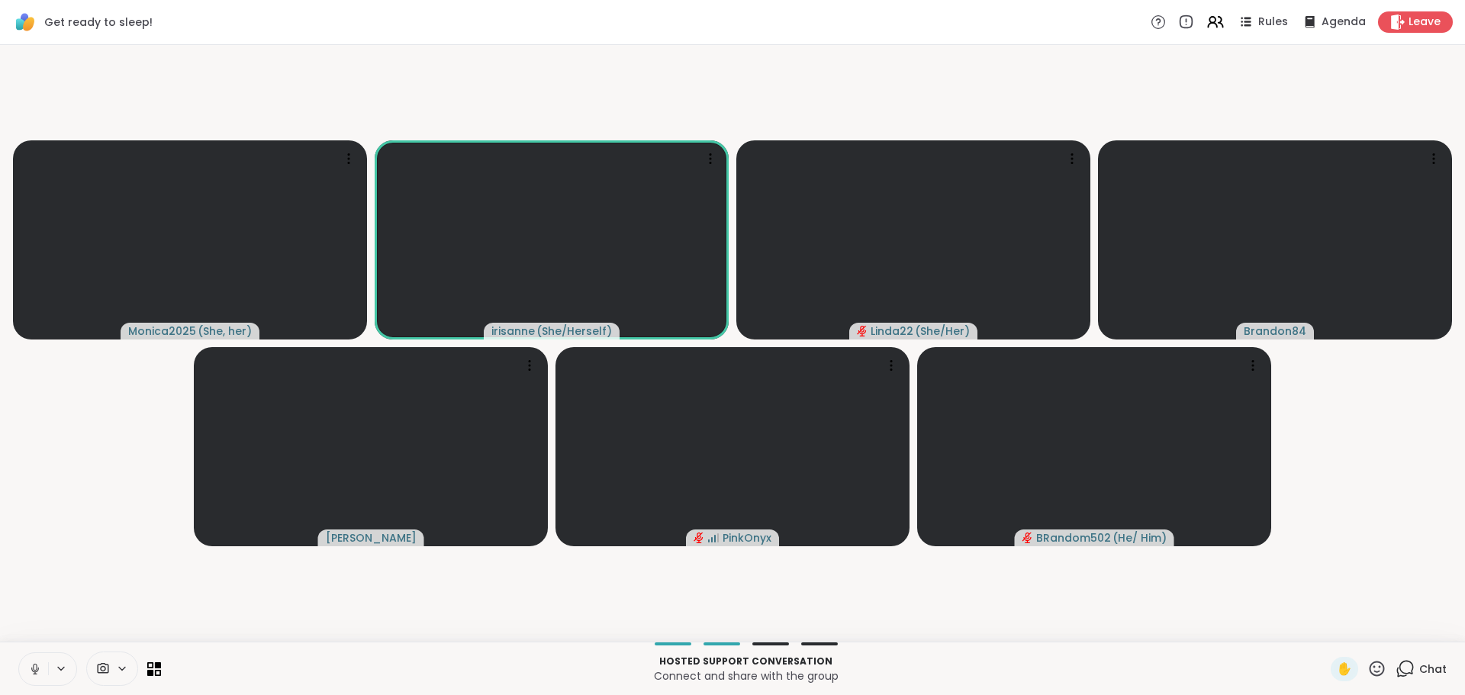
click at [1377, 482] on video-player-container "Monica2025 ( She, her ) irisanne ( She/Herself ) Linda22 ( She/Her ) Brandon84 …" at bounding box center [732, 343] width 1447 height 585
click at [19, 672] on button at bounding box center [33, 669] width 29 height 32
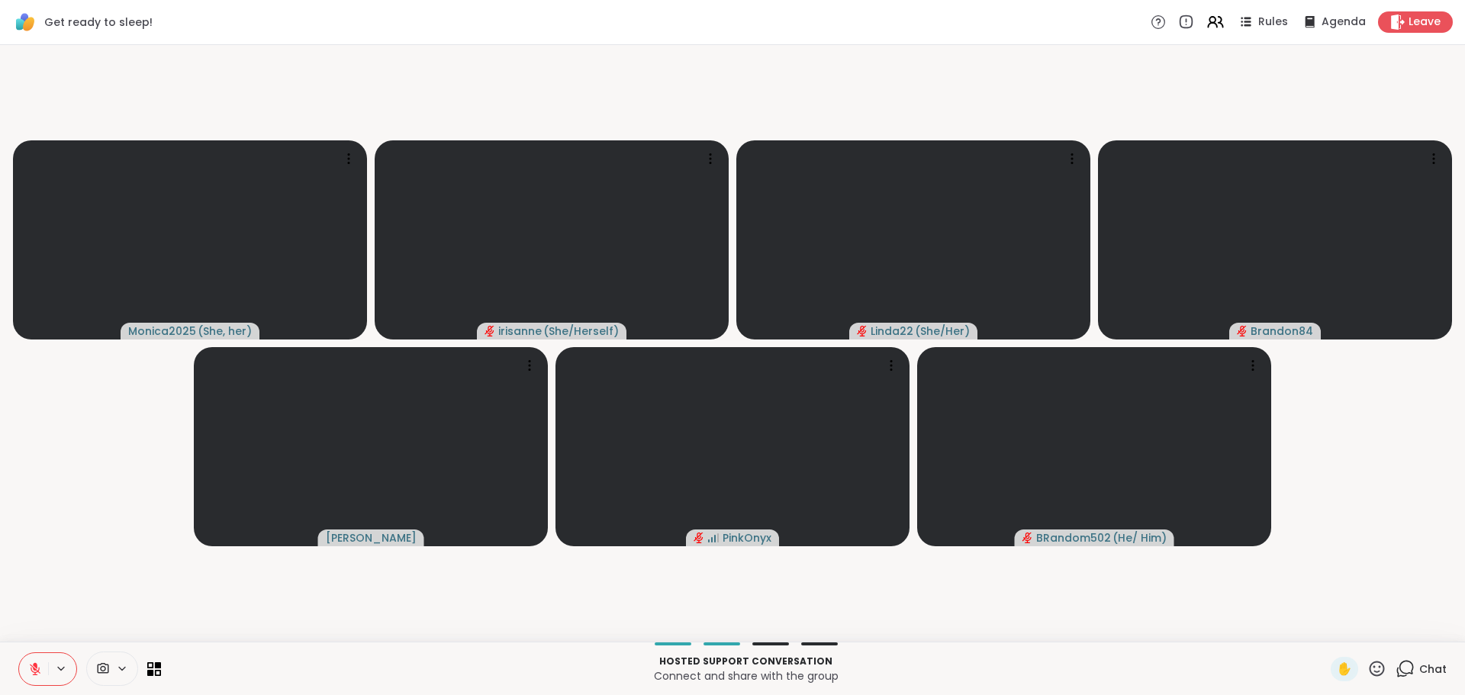
click at [32, 594] on video-player-container "Monica2025 ( She, her ) irisanne ( She/Herself ) Linda22 ( She/Her ) Brandon84 …" at bounding box center [732, 343] width 1447 height 585
click at [85, 563] on video-player-container "Monica2025 ( She, her ) irisanne ( She/Herself ) Linda22 ( She/Her ) Brandon84 …" at bounding box center [732, 343] width 1447 height 585
click at [34, 662] on button at bounding box center [33, 669] width 29 height 32
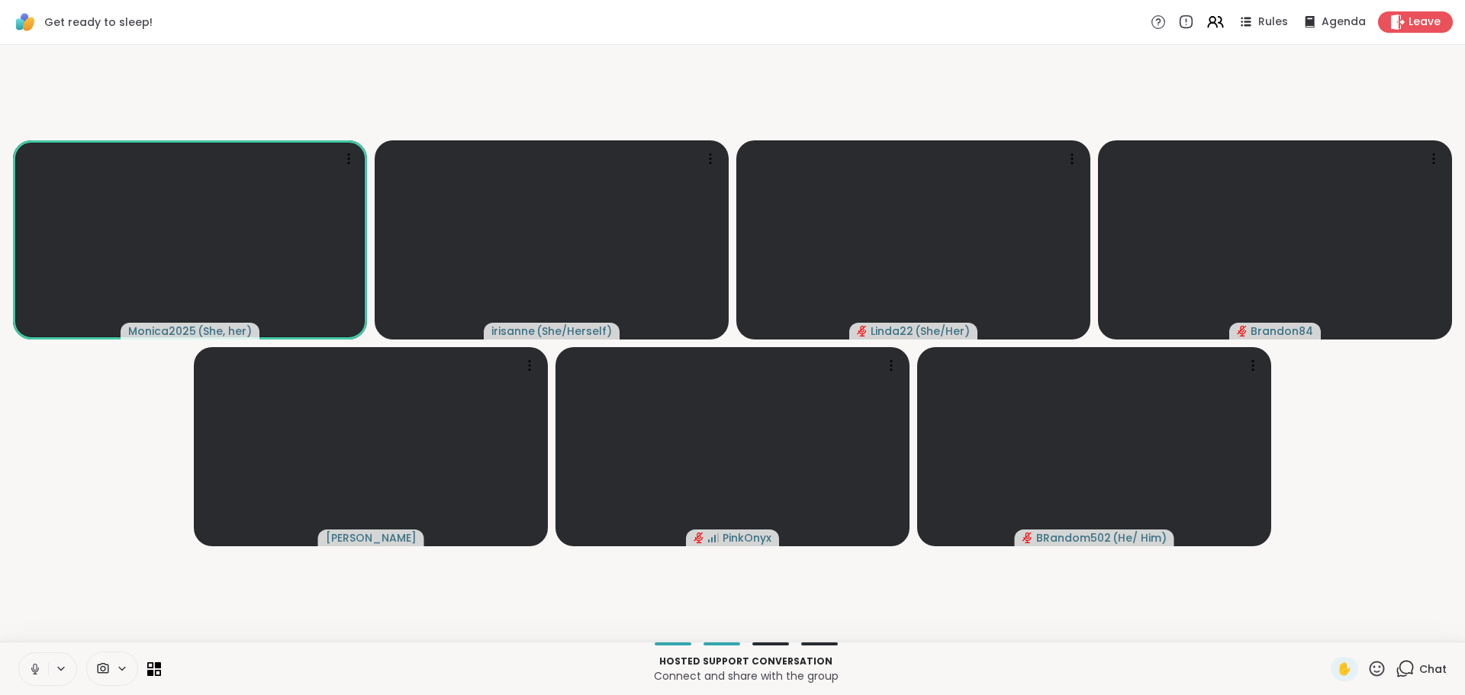
click at [34, 664] on button at bounding box center [33, 669] width 29 height 32
click at [31, 668] on button at bounding box center [33, 669] width 29 height 32
click at [26, 655] on button at bounding box center [33, 669] width 29 height 32
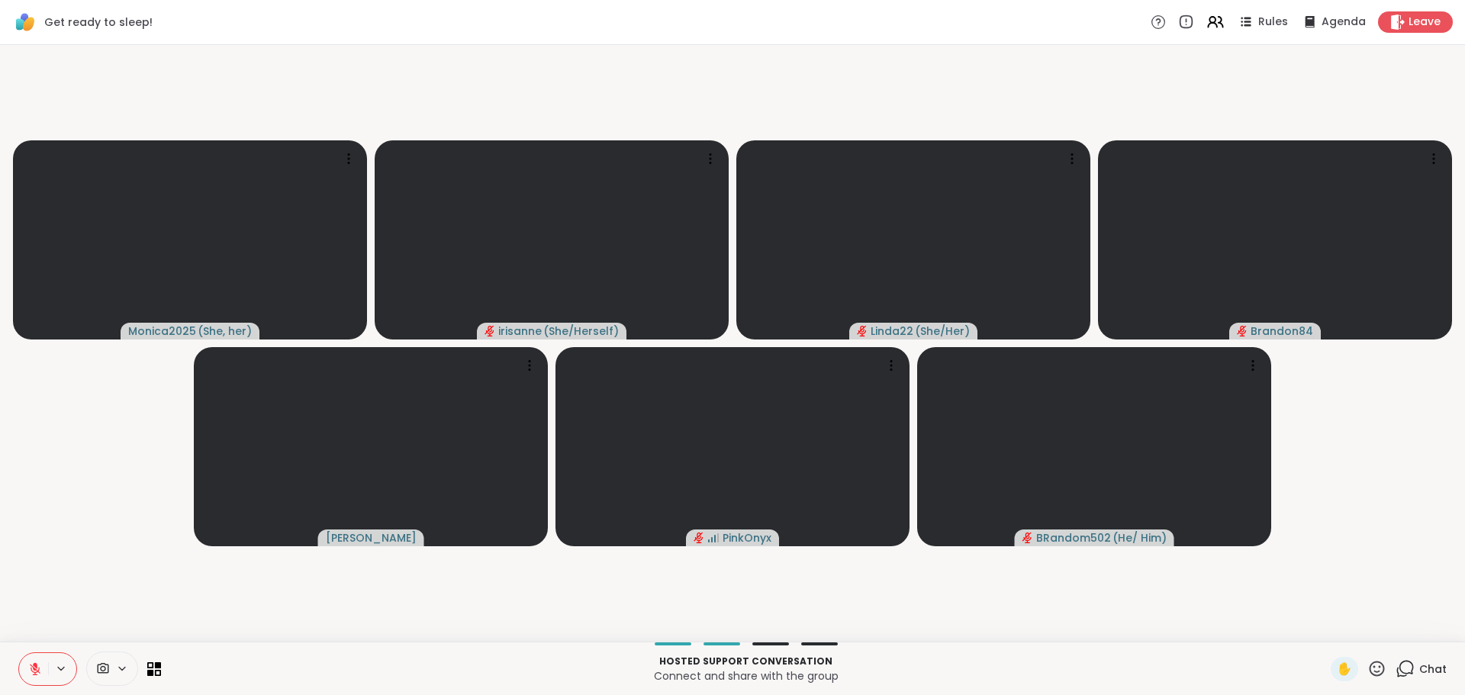
click at [74, 548] on video-player-container "Monica2025 ( She, her ) irisanne ( She/Herself ) Linda22 ( She/Her ) Brandon84 …" at bounding box center [732, 343] width 1447 height 585
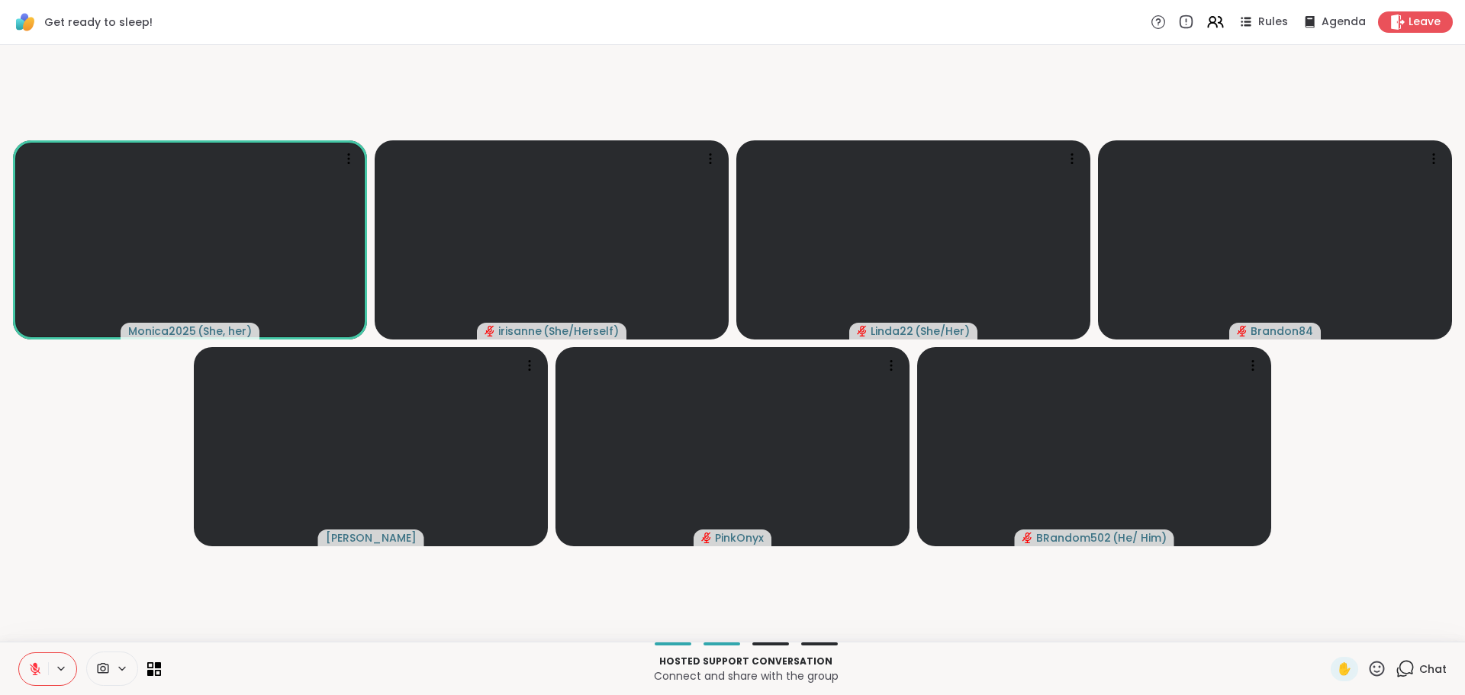
click at [19, 653] on button at bounding box center [33, 669] width 29 height 32
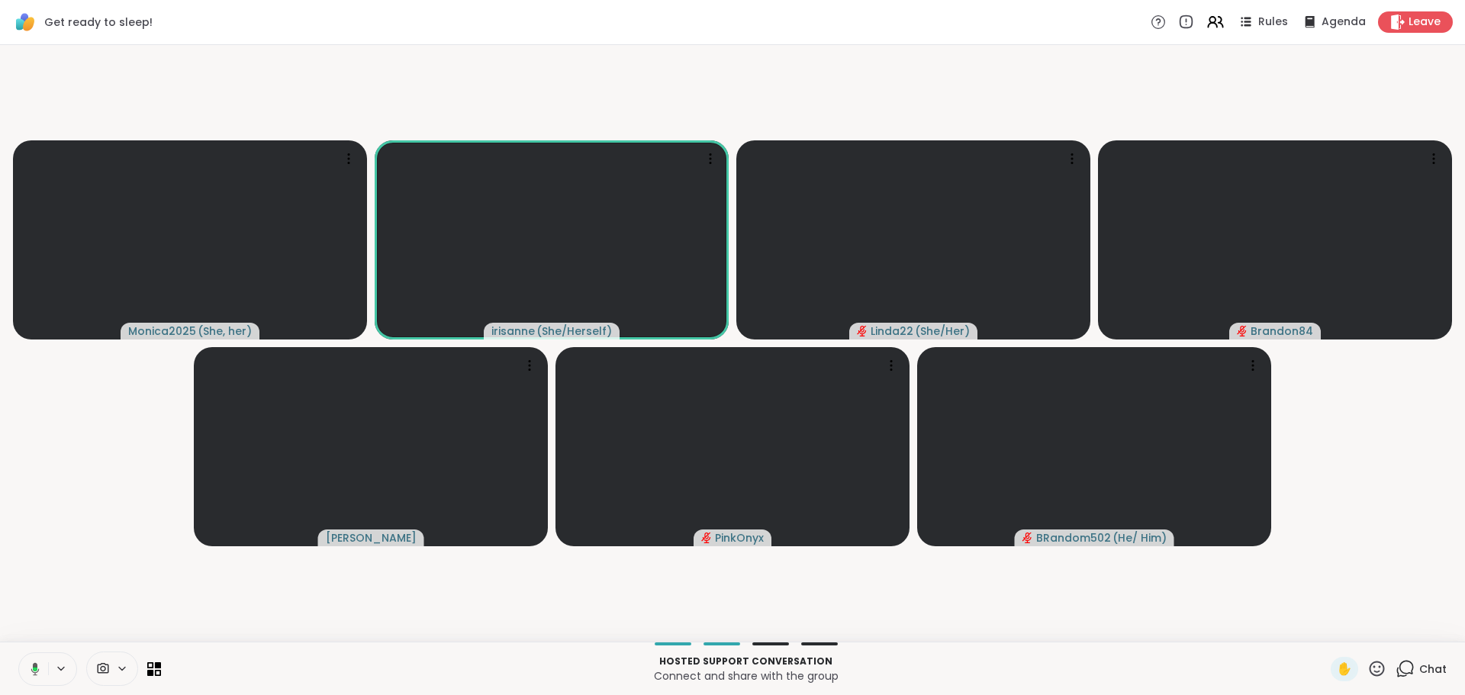
click at [18, 654] on button at bounding box center [32, 669] width 31 height 32
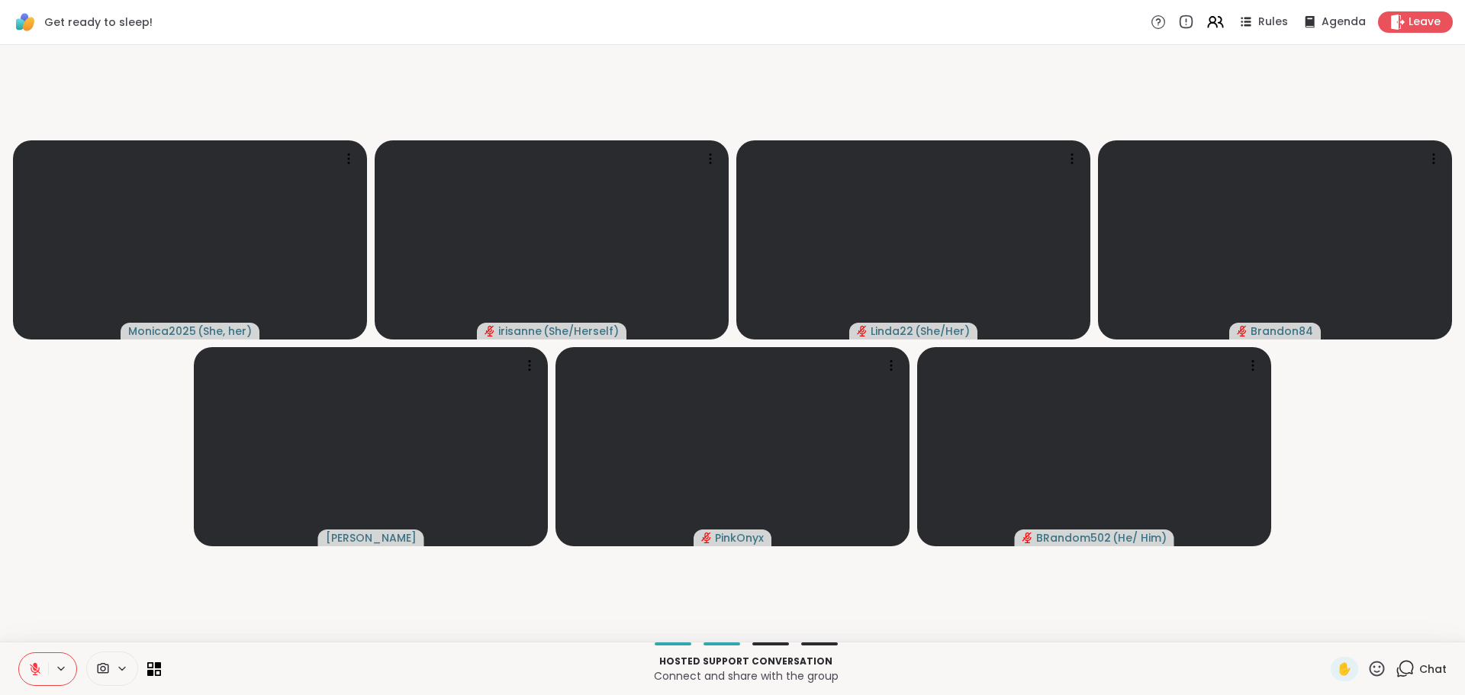
click at [56, 601] on video-player-container "Monica2025 ( She, her ) irisanne ( She/Herself ) Linda22 ( She/Her ) Brandon84 …" at bounding box center [732, 343] width 1447 height 585
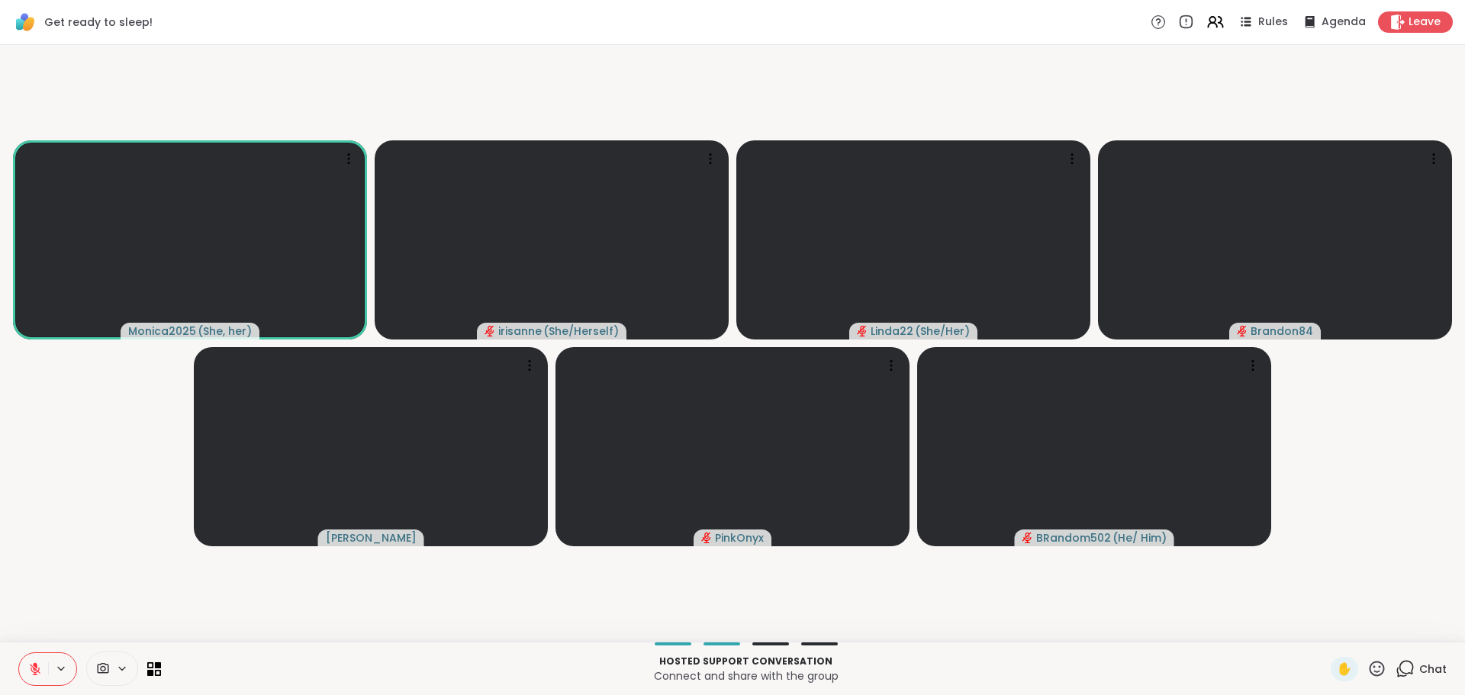
click at [38, 460] on video-player-container "Monica2025 ( She, her ) irisanne ( She/Herself ) Linda22 ( She/Her ) Brandon84 …" at bounding box center [732, 343] width 1447 height 585
click at [47, 505] on video-player-container "Monica2025 ( She, her ) irisanne ( She/Herself ) Linda22 ( She/Her ) Brandon84 …" at bounding box center [732, 343] width 1447 height 585
click at [73, 502] on video-player-container "Monica2025 ( She, her ) irisanne ( She/Herself ) Linda22 ( She/Her ) Brandon84 …" at bounding box center [732, 343] width 1447 height 585
click at [28, 675] on icon at bounding box center [35, 669] width 14 height 14
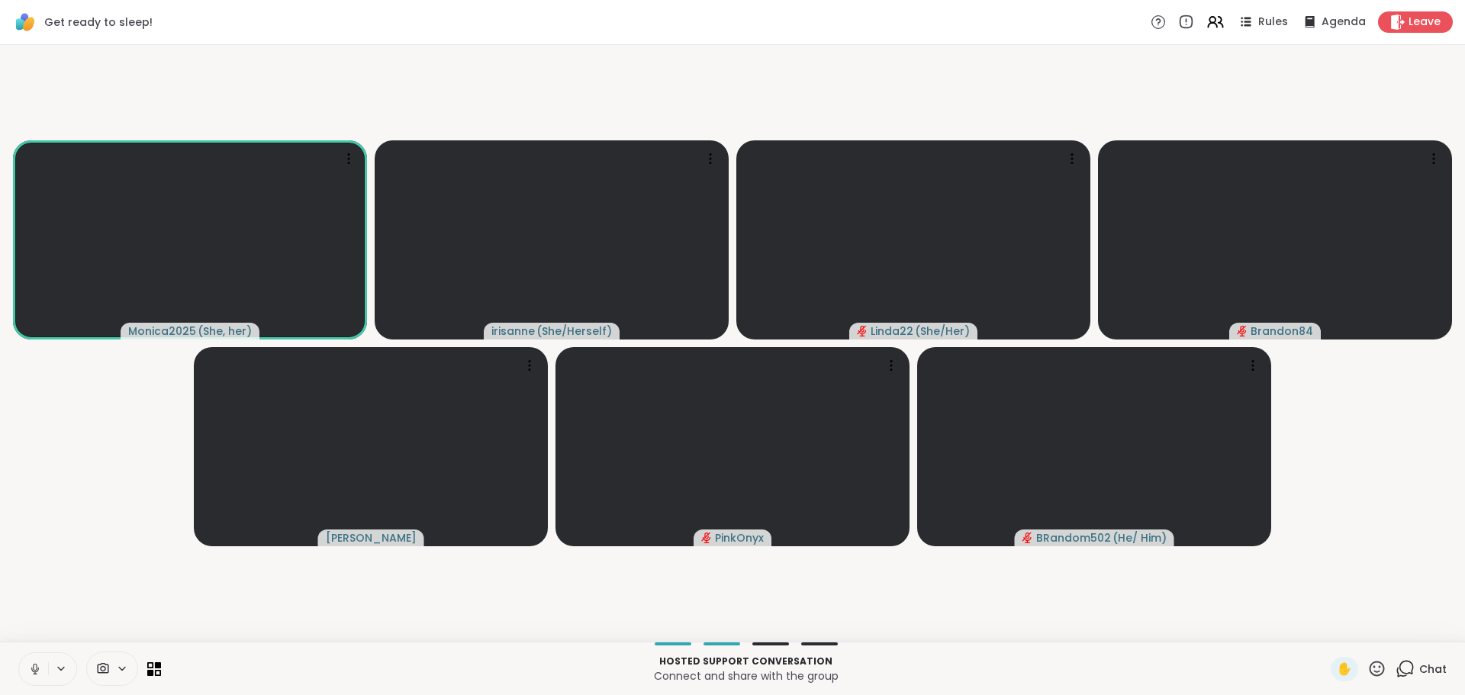
click at [28, 675] on icon at bounding box center [35, 669] width 14 height 14
click at [62, 569] on video-player-container "Monica2025 ( She, her ) irisanne ( She/Herself ) Linda22 ( She/Her ) Brandon84 …" at bounding box center [732, 343] width 1447 height 585
click at [61, 569] on video-player-container "Monica2025 ( She, her ) irisanne ( She/Herself ) Linda22 ( She/Her ) Brandon84 …" at bounding box center [732, 343] width 1447 height 585
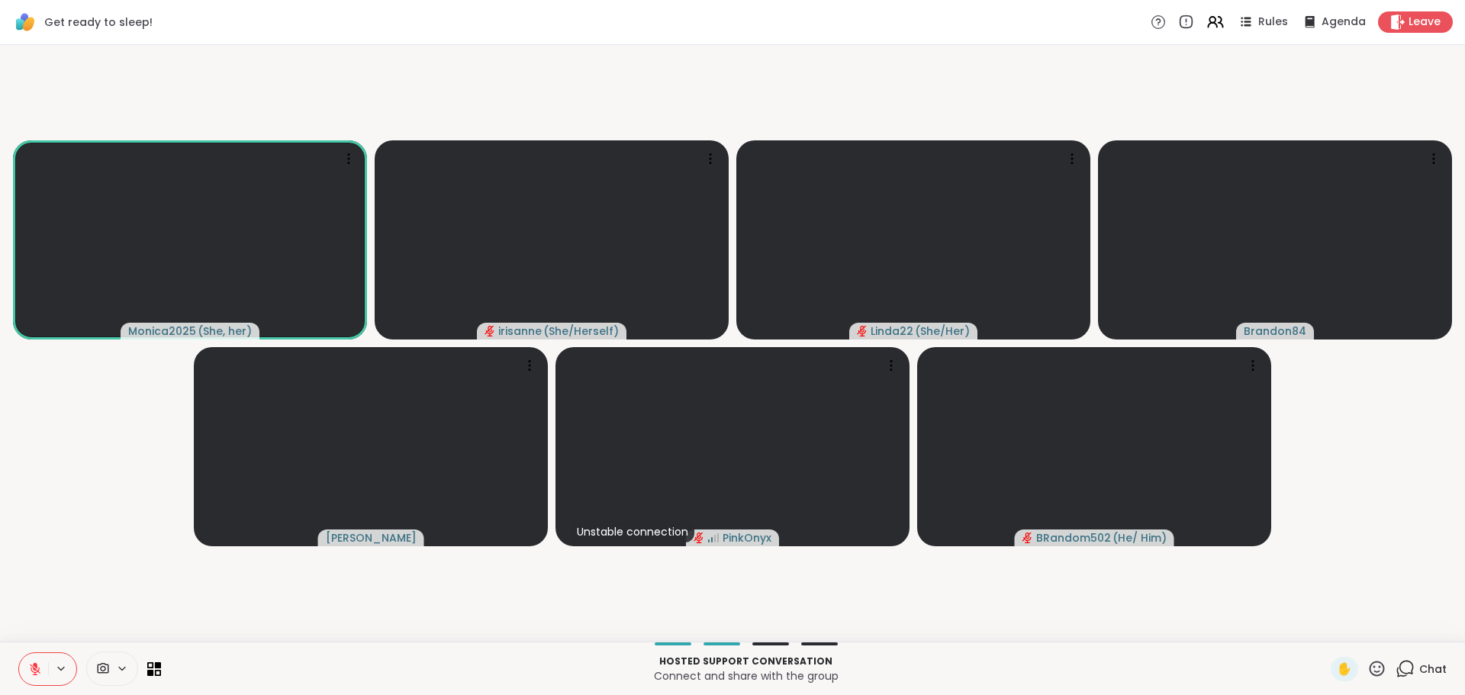
click at [66, 593] on video-player-container "Monica2025 ( She, her ) irisanne ( She/Herself ) Linda22 ( She/Her ) Brandon84 …" at bounding box center [732, 343] width 1447 height 585
click at [66, 537] on video-player-container "Monica2025 ( She, her ) irisanne ( She/Herself ) Linda22 ( She/Her ) Brandon84 …" at bounding box center [732, 343] width 1447 height 585
click at [60, 542] on video-player-container "Monica2025 ( She, her ) irisanne ( She/Herself ) Linda22 ( She/Her ) Brandon84 …" at bounding box center [732, 343] width 1447 height 585
click at [56, 535] on video-player-container "Monica2025 ( She, her ) irisanne ( She/Herself ) Linda22 ( She/Her ) Brandon84 …" at bounding box center [732, 343] width 1447 height 585
click at [47, 524] on video-player-container "Monica2025 ( She, her ) irisanne ( She/Herself ) Linda22 ( She/Her ) Brandon84 …" at bounding box center [732, 343] width 1447 height 585
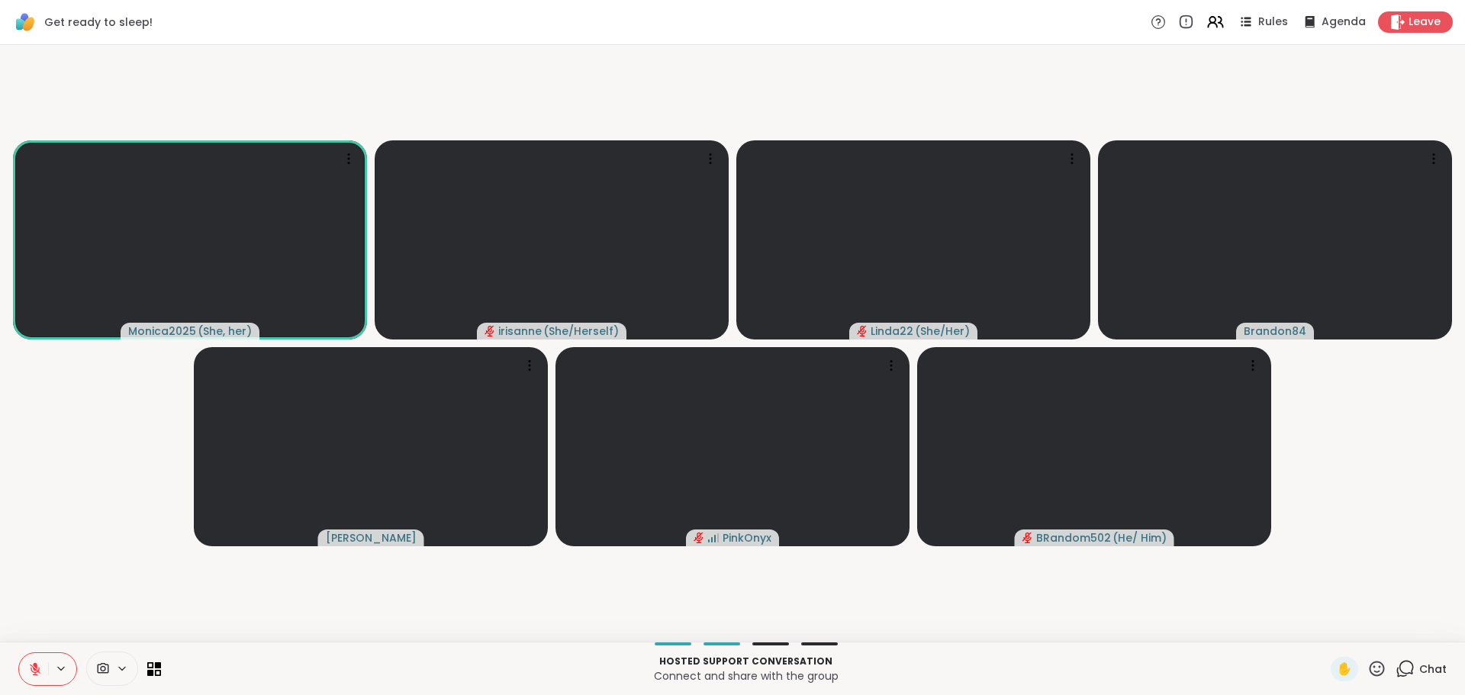
click at [66, 567] on video-player-container "Monica2025 ( She, her ) irisanne ( She/Herself ) Linda22 ( She/Her ) Brandon84 …" at bounding box center [732, 343] width 1447 height 585
click at [65, 562] on video-player-container "Monica2025 ( She, her ) irisanne ( She/Herself ) Linda22 ( She/Her ) Brandon84 …" at bounding box center [732, 343] width 1447 height 585
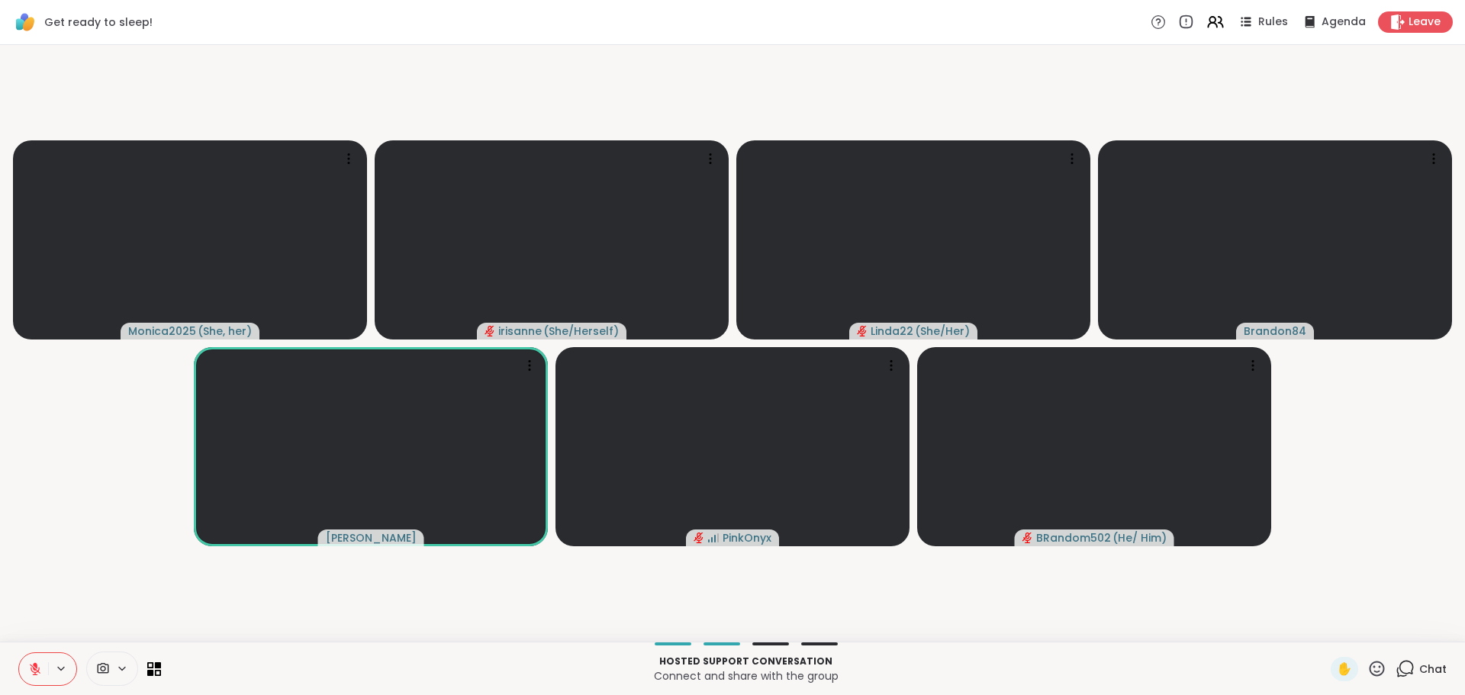
click at [65, 562] on video-player-container "Monica2025 ( She, her ) irisanne ( She/Herself ) Linda22 ( She/Her ) Brandon84 …" at bounding box center [732, 343] width 1447 height 585
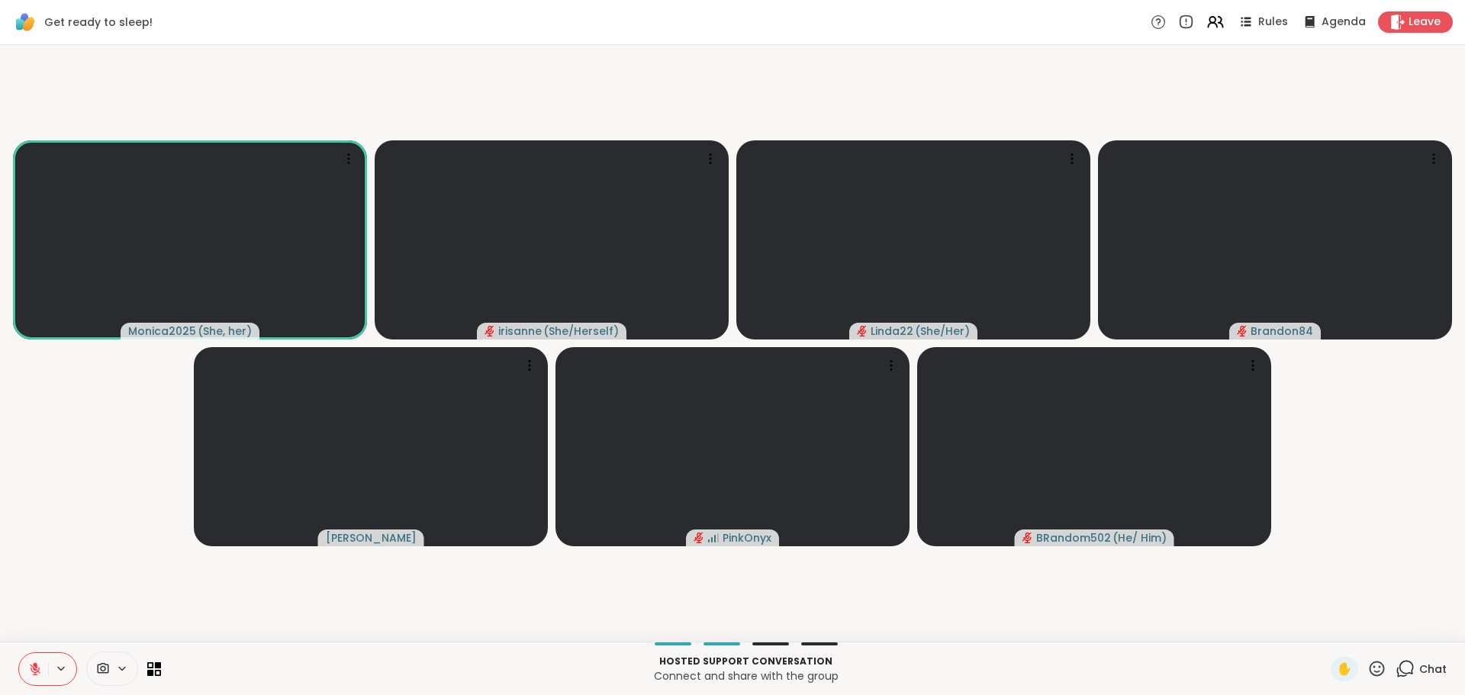
click at [1173, 579] on video-player-container "Monica2025 ( She, her ) irisanne ( She/Herself ) Linda22 ( She/Her ) Brandon84 …" at bounding box center [732, 343] width 1447 height 585
click at [31, 675] on button at bounding box center [33, 669] width 29 height 32
click at [31, 675] on button at bounding box center [32, 669] width 31 height 32
click at [94, 591] on video-player-container "Monica2025 ( She, her ) irisanne ( She/Herself ) Linda22 ( She/Her ) Brandon84 …" at bounding box center [732, 343] width 1447 height 585
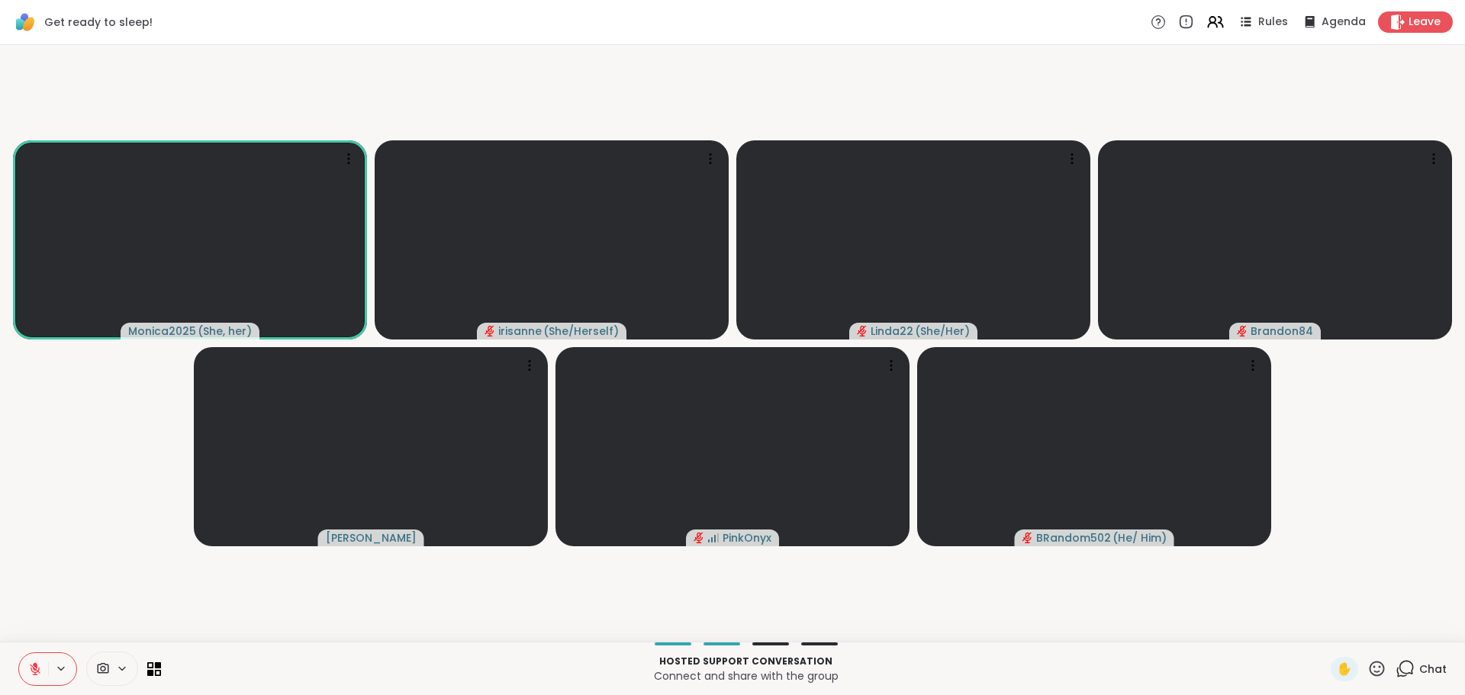
click at [94, 591] on video-player-container "Monica2025 ( She, her ) irisanne ( She/Herself ) Linda22 ( She/Her ) Brandon84 …" at bounding box center [732, 343] width 1447 height 585
click at [72, 608] on video-player-container "Monica2025 ( She, her ) irisanne ( She/Herself ) Linda22 ( She/Her ) Brandon84 …" at bounding box center [732, 343] width 1447 height 585
click at [30, 674] on icon at bounding box center [35, 669] width 11 height 11
drag, startPoint x: 24, startPoint y: 674, endPoint x: 36, endPoint y: 679, distance: 13.3
click at [36, 679] on button at bounding box center [33, 669] width 29 height 32
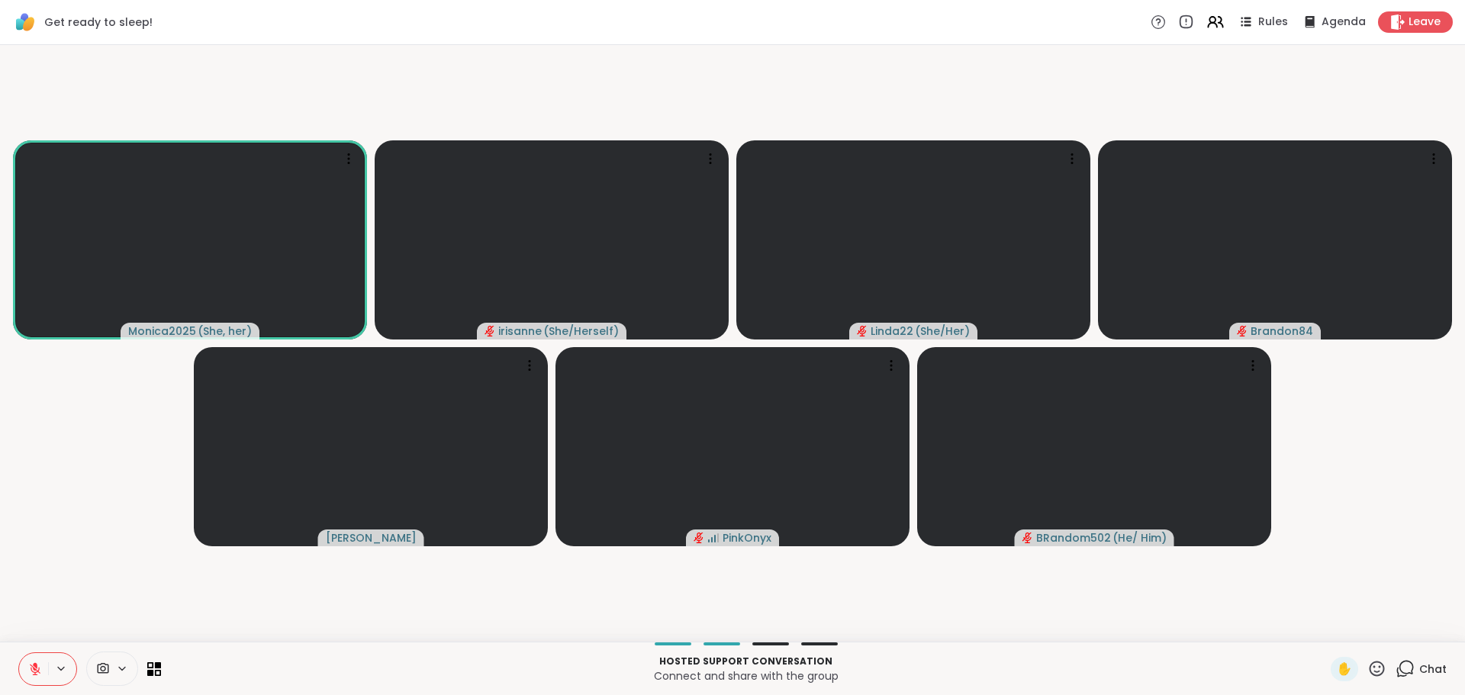
click at [45, 475] on video-player-container "Monica2025 ( She, her ) irisanne ( She/Herself ) Linda22 ( She/Her ) Brandon84 …" at bounding box center [732, 343] width 1447 height 585
click at [77, 553] on video-player-container "Monica2025 ( She, her ) irisanne ( She/Herself ) Linda22 ( She/Her ) Brandon84 …" at bounding box center [732, 343] width 1447 height 585
click at [25, 656] on button at bounding box center [33, 669] width 29 height 32
click at [19, 670] on button at bounding box center [33, 669] width 29 height 32
click at [19, 669] on button at bounding box center [33, 669] width 29 height 32
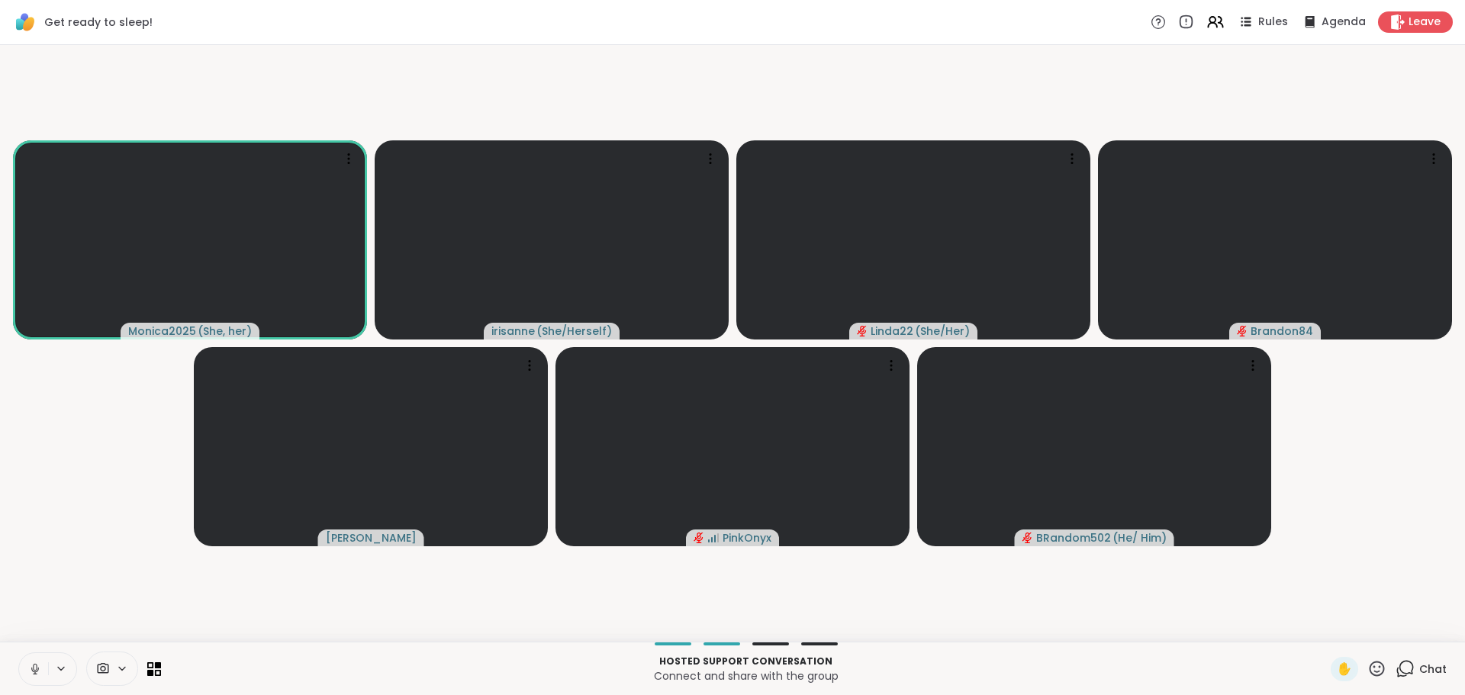
click at [19, 669] on button at bounding box center [33, 669] width 29 height 32
click at [28, 674] on icon at bounding box center [35, 669] width 14 height 14
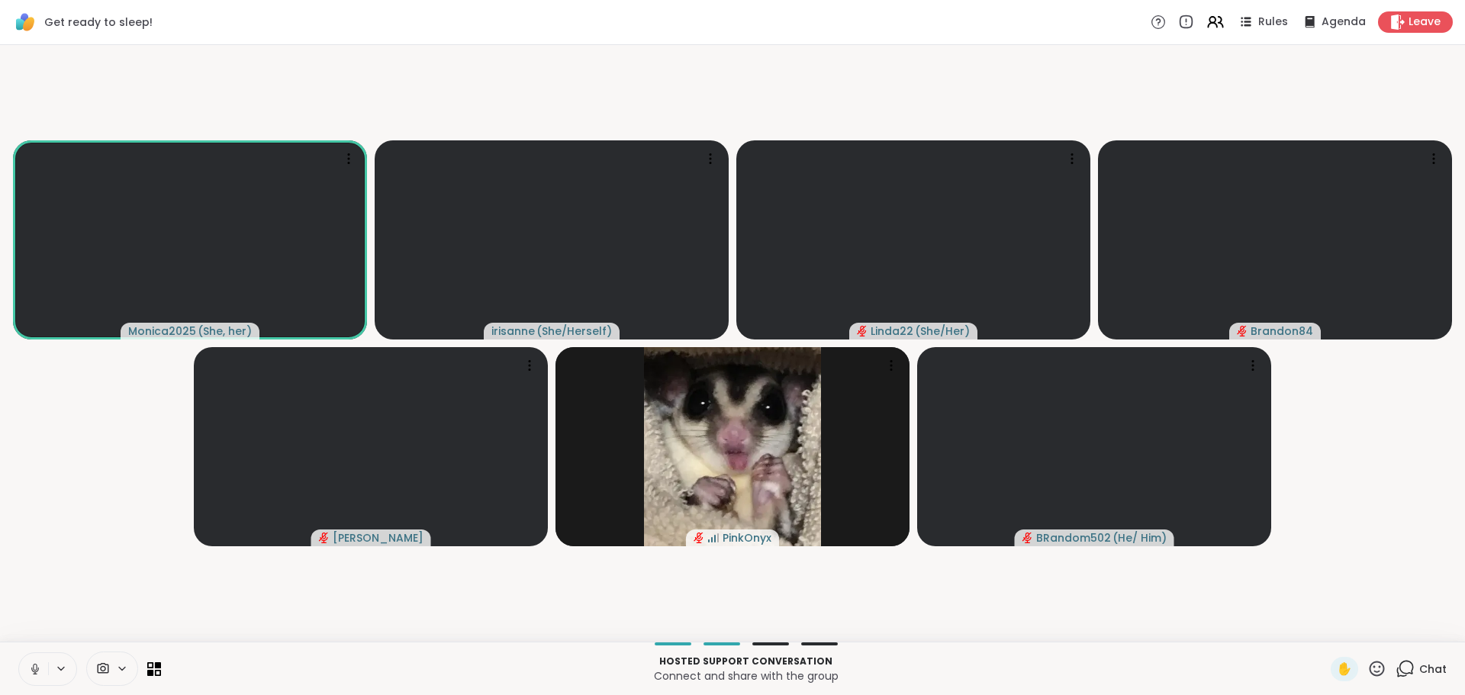
click at [84, 400] on video-player-container "Monica2025 ( She, her ) irisanne ( She/Herself ) Linda22 ( She/Her ) Brandon84 …" at bounding box center [732, 343] width 1447 height 585
click at [24, 681] on button at bounding box center [32, 669] width 31 height 32
click at [25, 680] on button at bounding box center [33, 669] width 29 height 32
click at [27, 678] on button at bounding box center [33, 669] width 29 height 32
click at [53, 582] on video-player-container "Monica2025 ( She, her ) irisanne ( She/Herself ) Linda22 ( She/Her ) Brandon84 …" at bounding box center [732, 343] width 1447 height 585
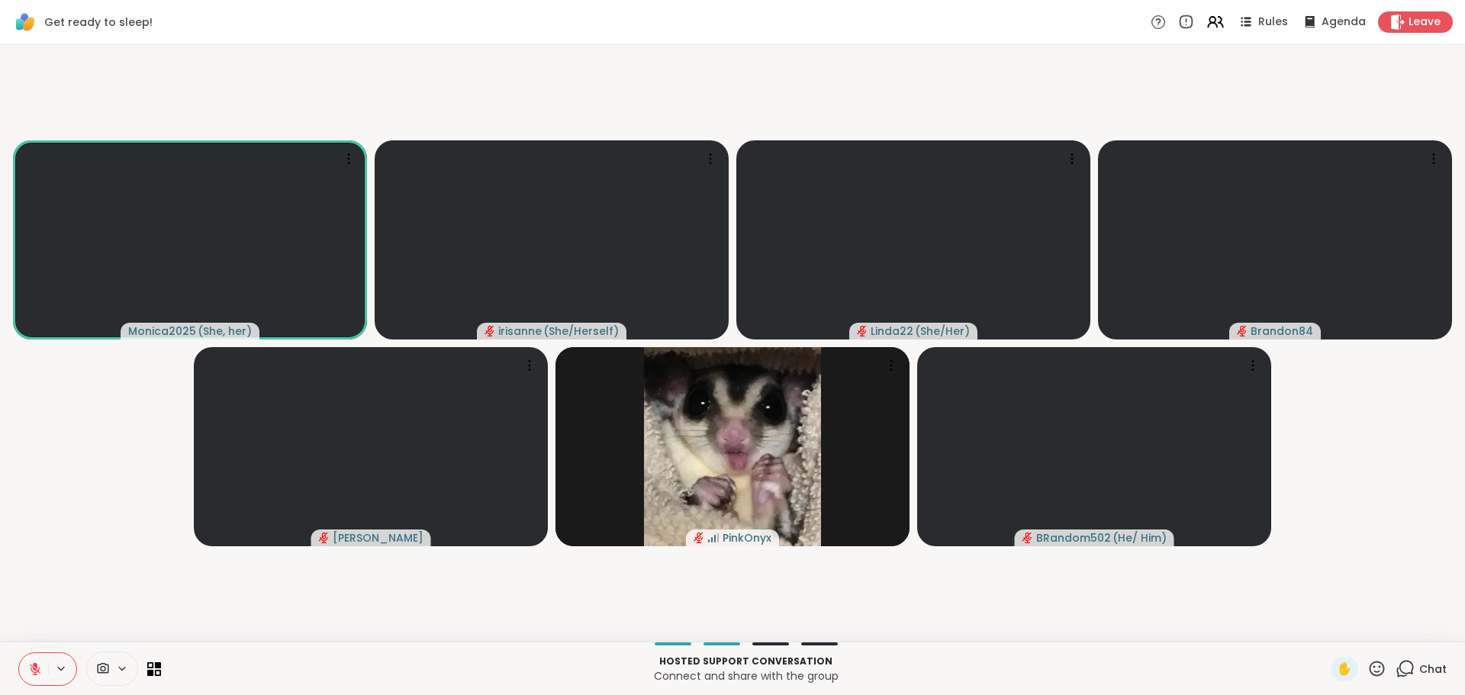
click at [76, 546] on video-player-container "Monica2025 ( She, her ) irisanne ( She/Herself ) Linda22 ( She/Her ) Brandon84 …" at bounding box center [732, 343] width 1447 height 585
click at [89, 565] on video-player-container "Monica2025 ( She, her ) irisanne ( She/Herself ) Linda22 ( She/Her ) Brandon84 …" at bounding box center [732, 343] width 1447 height 585
click at [28, 664] on icon at bounding box center [35, 669] width 14 height 14
click at [26, 673] on icon at bounding box center [33, 669] width 14 height 14
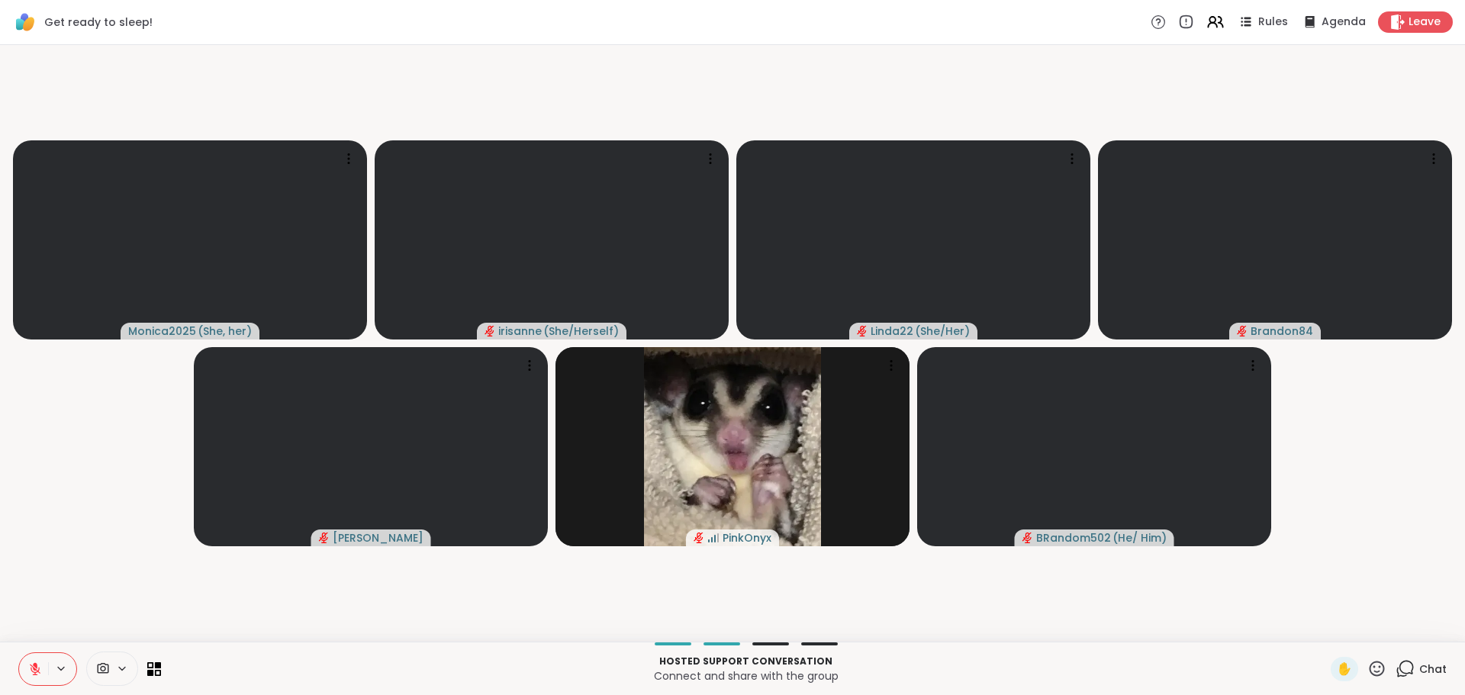
click at [48, 630] on video-player-container "Monica2025 ( She, her ) irisanne ( She/Herself ) Linda22 ( She/Her ) Brandon84 …" at bounding box center [732, 343] width 1447 height 585
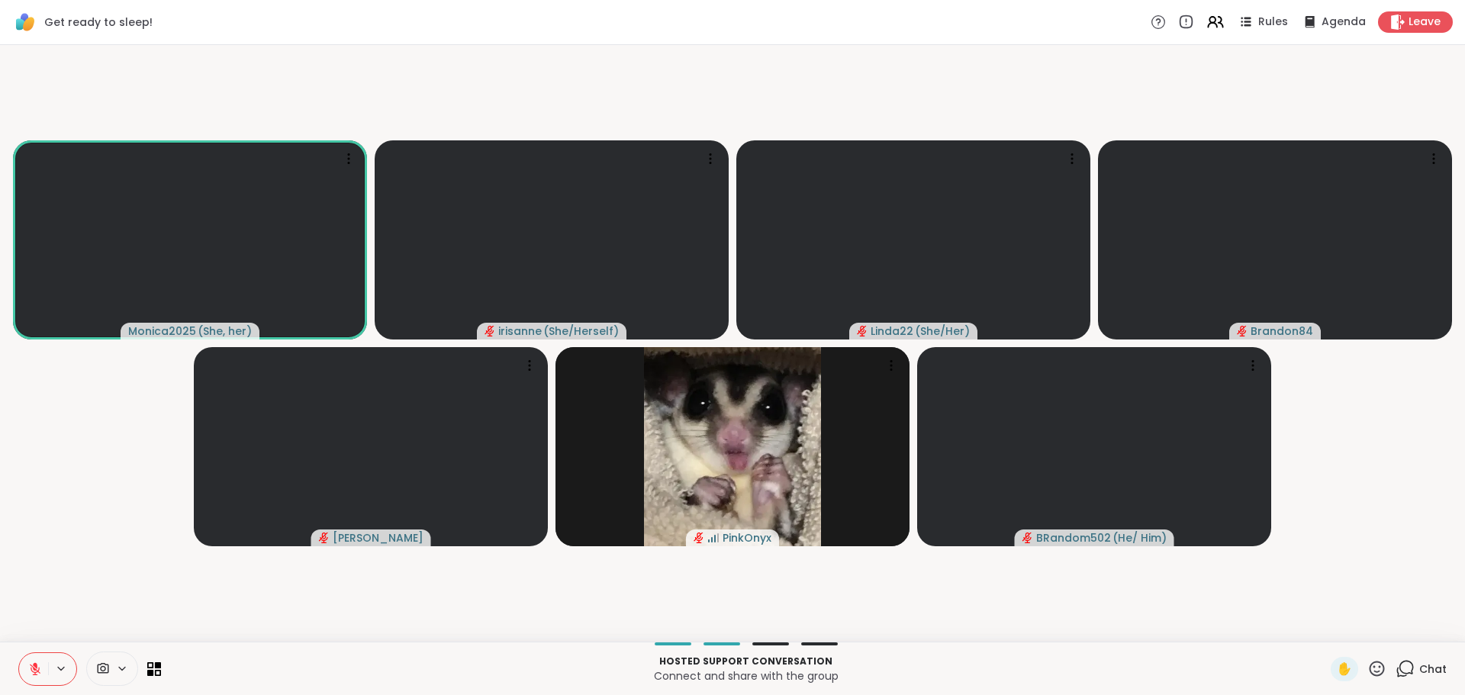
click at [53, 409] on video-player-container "Monica2025 ( She, her ) irisanne ( She/Herself ) Linda22 ( She/Her ) Brandon84 …" at bounding box center [732, 343] width 1447 height 585
click at [73, 391] on video-player-container "Monica2025 ( She, her ) irisanne ( She/Herself ) Linda22 ( She/Her ) Brandon84 …" at bounding box center [732, 343] width 1447 height 585
click at [63, 527] on video-player-container "Monica2025 ( She, her ) irisanne ( She/Herself ) Linda22 ( She/Her ) Brandon84 …" at bounding box center [732, 343] width 1447 height 585
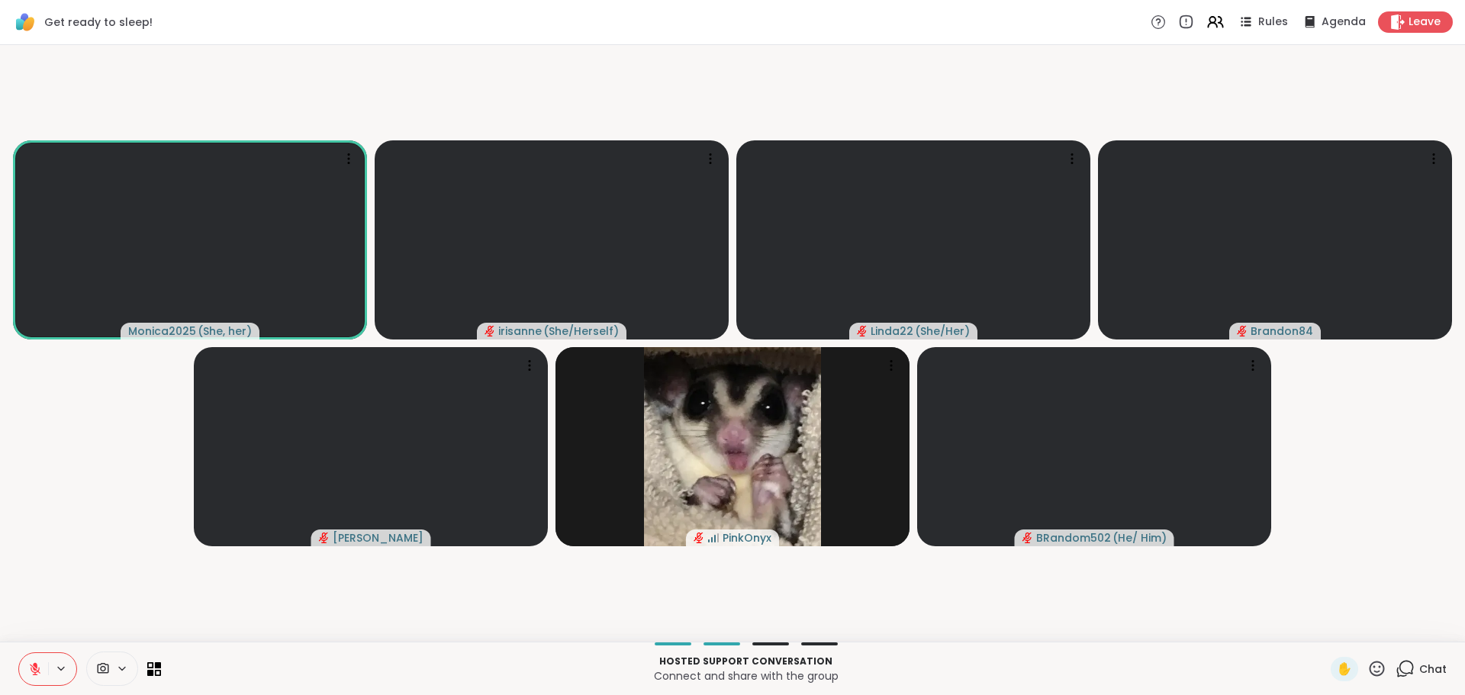
click at [28, 669] on icon at bounding box center [35, 669] width 14 height 14
click at [30, 571] on video-player-container "Monica2025 ( She, her ) irisanne ( She/Herself ) Linda22 ( She/Her ) Brandon84 …" at bounding box center [732, 343] width 1447 height 585
click at [27, 559] on video-player-container "Monica2025 ( She, her ) irisanne ( She/Herself ) Linda22 ( She/Her ) Brandon84 …" at bounding box center [732, 343] width 1447 height 585
click at [1067, 623] on video-player-container "Monica2025 ( She, her ) irisanne ( She/Herself ) Linda22 ( She/Her ) Brandon84 …" at bounding box center [732, 343] width 1447 height 585
click at [31, 479] on video-player-container "Monica2025 ( She, her ) irisanne ( She/Herself ) Linda22 ( She/Her ) Brandon84 …" at bounding box center [732, 343] width 1447 height 585
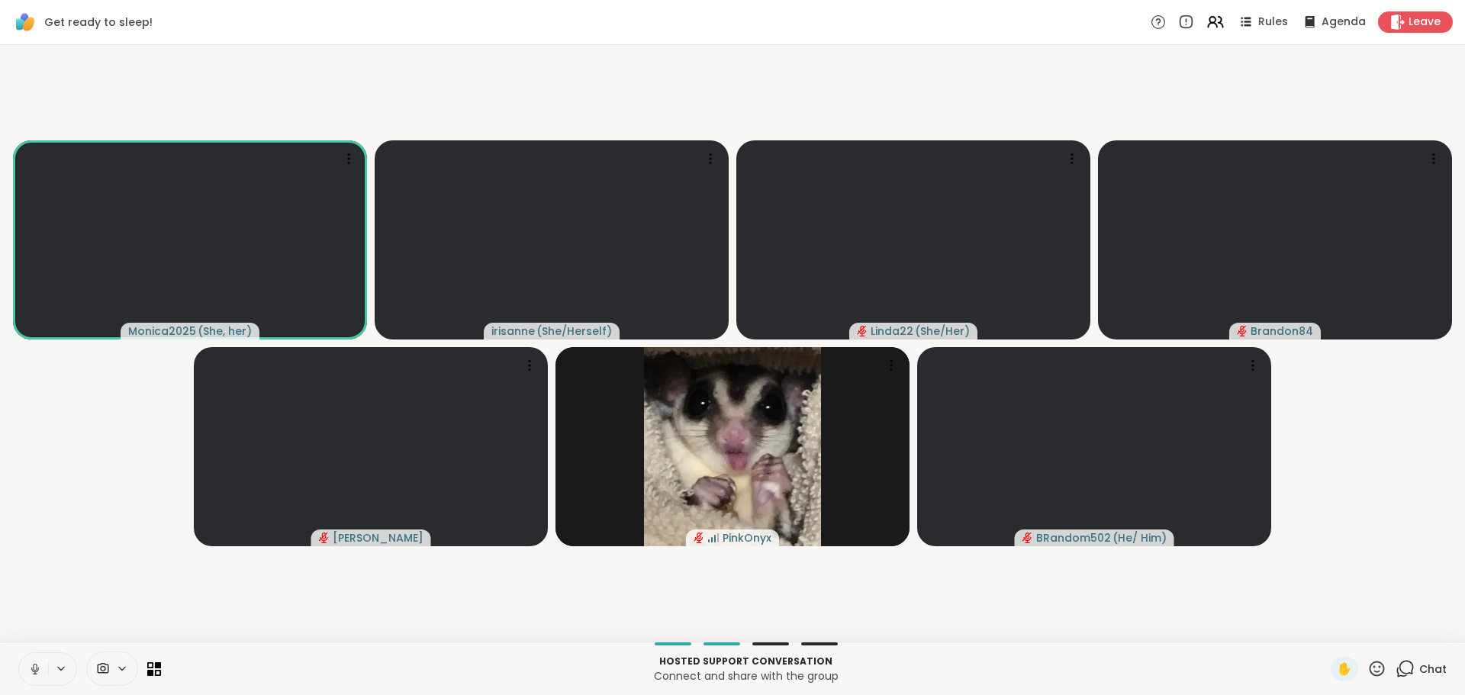
click at [31, 479] on video-player-container "Monica2025 ( She, her ) irisanne ( She/Herself ) Linda22 ( She/Her ) Brandon84 …" at bounding box center [732, 343] width 1447 height 585
click at [64, 463] on video-player-container "Monica2025 ( She, her ) irisanne ( She/Herself ) Linda22 ( She/Her ) Brandon84 …" at bounding box center [732, 343] width 1447 height 585
click at [82, 485] on video-player-container "Monica2025 ( She, her ) irisanne ( She/Herself ) Linda22 ( She/Her ) Brandon84 …" at bounding box center [732, 343] width 1447 height 585
click at [82, 483] on video-player-container "Monica2025 ( She, her ) irisanne ( She/Herself ) Linda22 ( She/Her ) Brandon84 …" at bounding box center [732, 343] width 1447 height 585
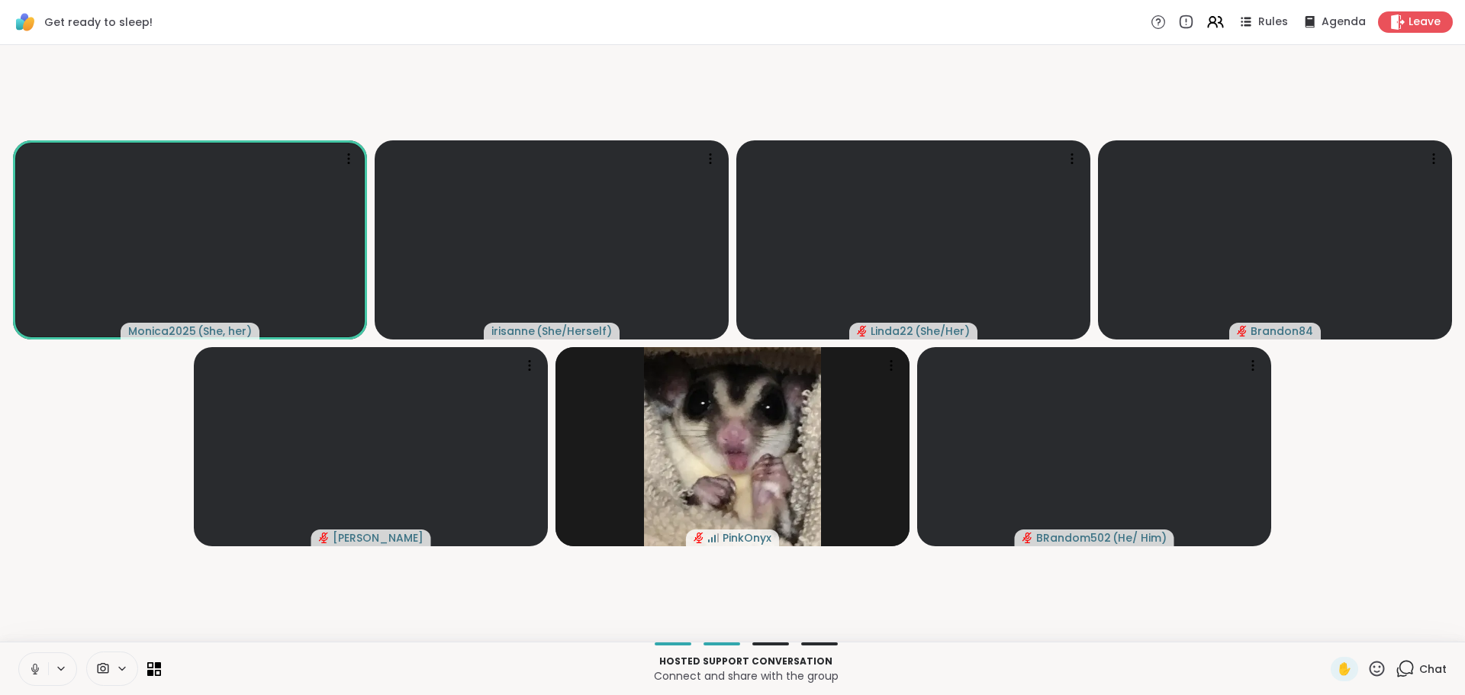
click at [82, 483] on video-player-container "Monica2025 ( She, her ) irisanne ( She/Herself ) Linda22 ( She/Her ) Brandon84 …" at bounding box center [732, 343] width 1447 height 585
click at [66, 500] on video-player-container "Monica2025 ( She, her ) irisanne ( She/Herself ) Linda22 ( She/Her ) Brandon84 …" at bounding box center [732, 343] width 1447 height 585
click at [31, 672] on icon at bounding box center [35, 669] width 8 height 5
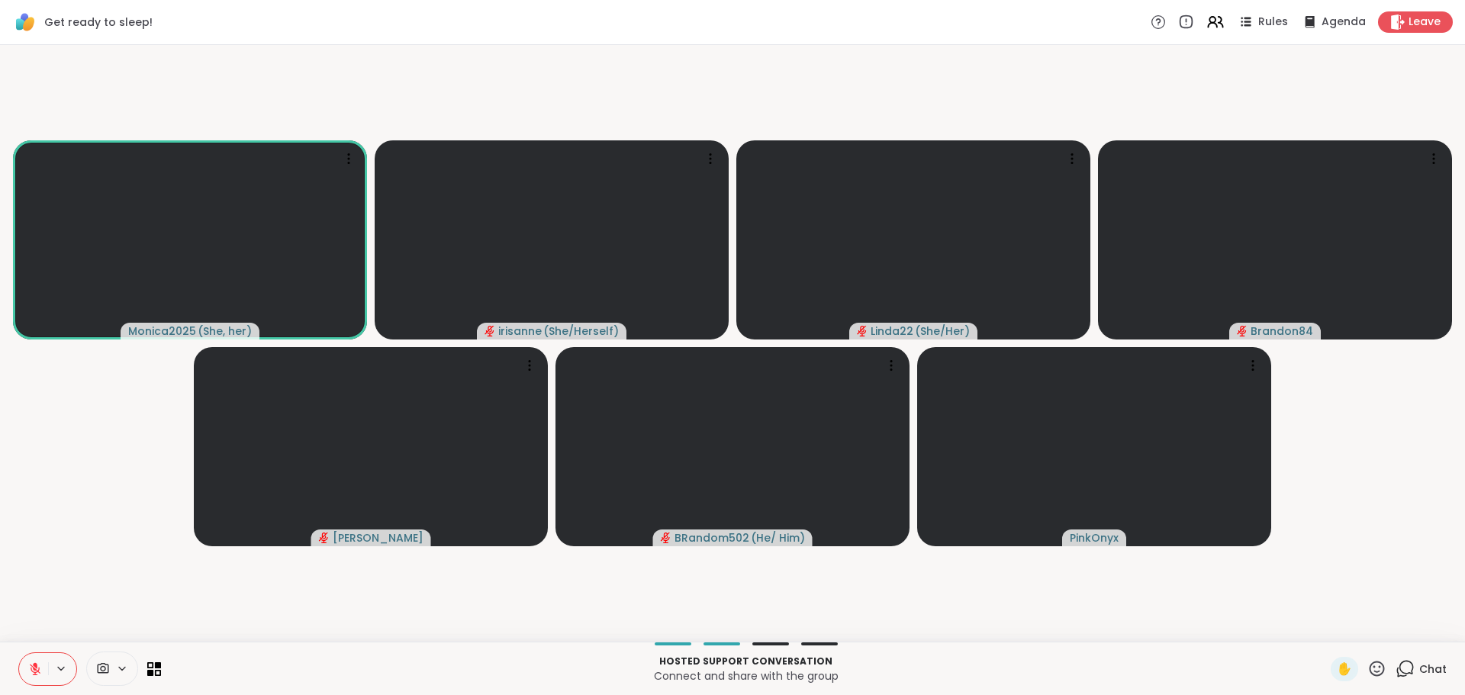
click at [28, 672] on icon at bounding box center [35, 669] width 14 height 14
click at [31, 672] on icon at bounding box center [35, 669] width 8 height 5
click at [69, 601] on video-player-container "Monica2025 ( She, her ) irisanne ( She/Herself ) Linda22 ( She/Her ) Brandon84 …" at bounding box center [732, 343] width 1447 height 585
click at [28, 662] on icon at bounding box center [35, 669] width 14 height 14
drag, startPoint x: 26, startPoint y: 668, endPoint x: 74, endPoint y: 566, distance: 112.3
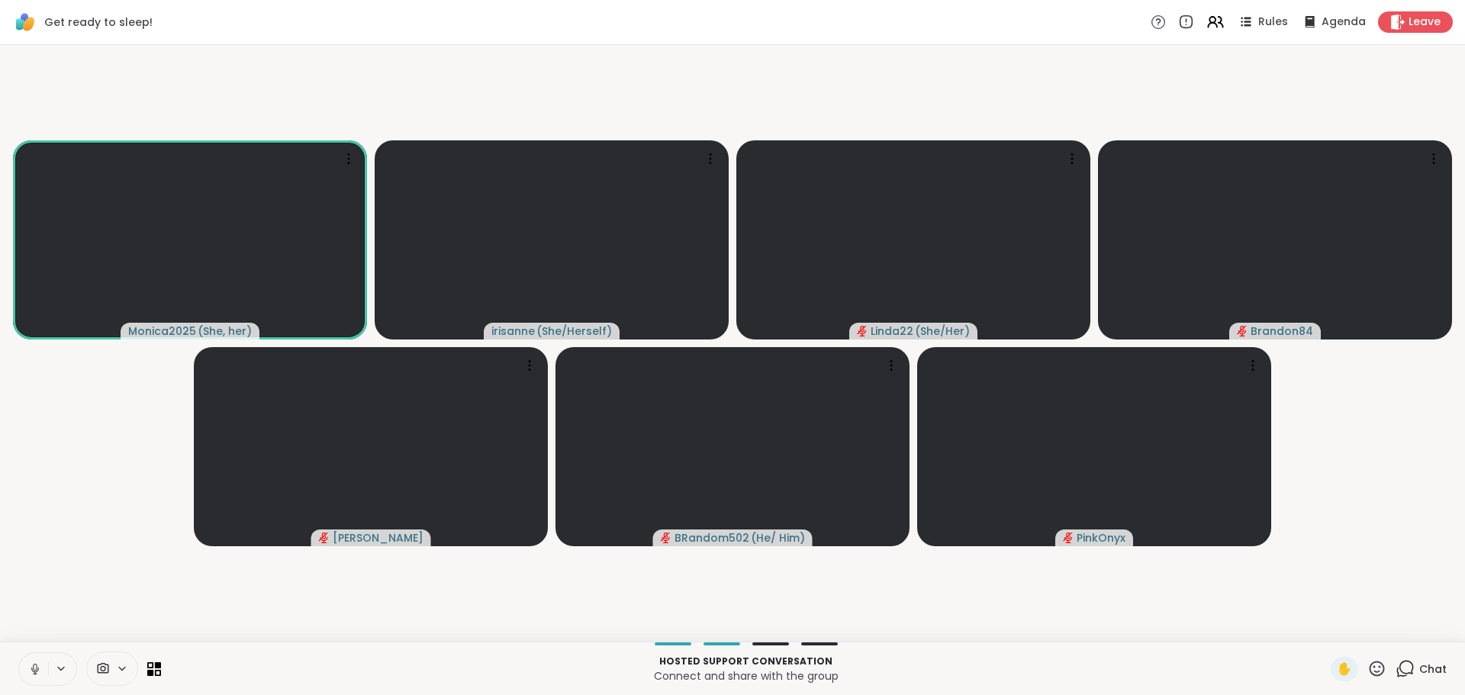
click at [28, 668] on icon at bounding box center [35, 669] width 14 height 14
click at [64, 540] on video-player-container "Monica2025 ( She, her ) irisanne ( She/Herself ) Linda22 ( She/Her ) Brandon84 …" at bounding box center [732, 343] width 1447 height 585
click at [66, 537] on video-player-container "Monica2025 ( She, her ) irisanne ( She/Herself ) Linda22 ( She/Her ) Brandon84 …" at bounding box center [732, 343] width 1447 height 585
click at [98, 498] on video-player-container "Monica2025 ( She, her ) irisanne ( She/Herself ) Linda22 ( She/Her ) Brandon84 …" at bounding box center [732, 343] width 1447 height 585
click at [108, 502] on video-player-container "Monica2025 ( She, her ) irisanne ( She/Herself ) Linda22 ( She/Her ) Brandon84 …" at bounding box center [732, 343] width 1447 height 585
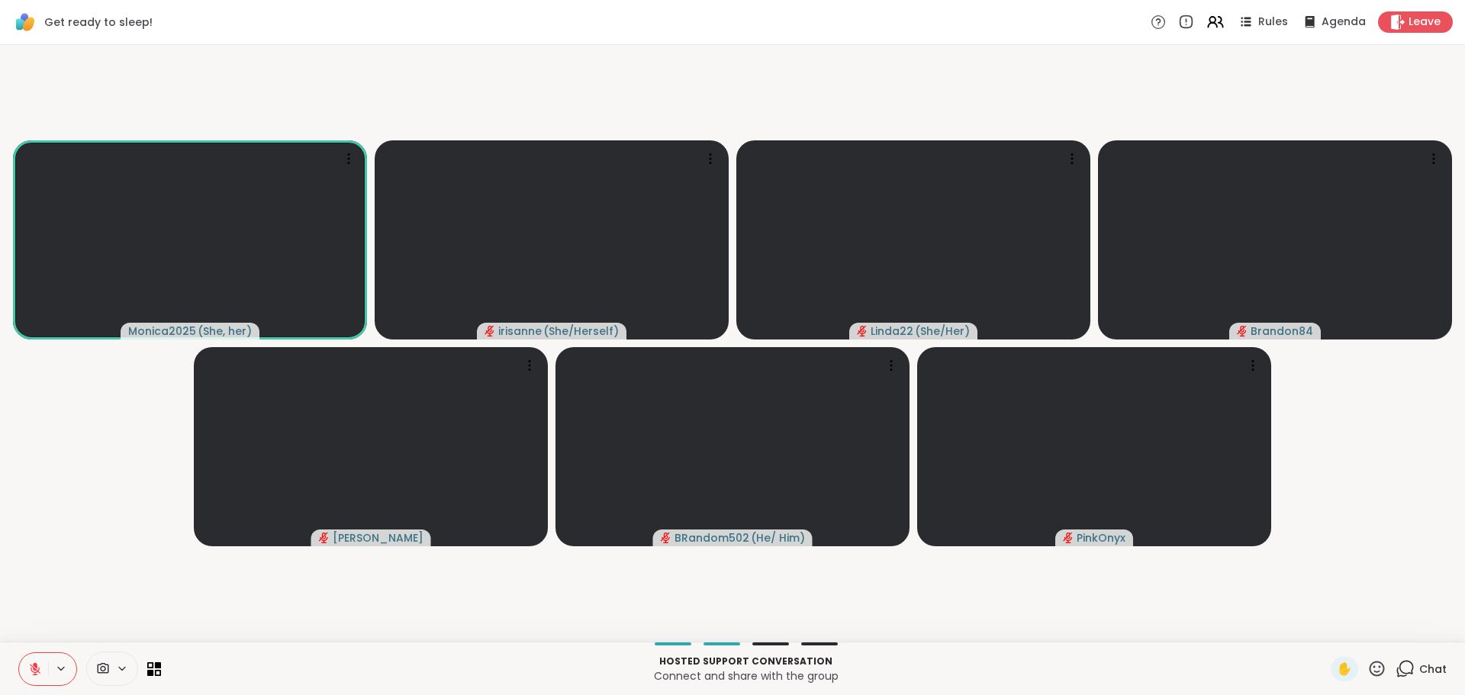
click at [108, 502] on video-player-container "Monica2025 ( She, her ) irisanne ( She/Herself ) Linda22 ( She/Her ) Brandon84 …" at bounding box center [732, 343] width 1447 height 585
click at [115, 498] on video-player-container "Monica2025 ( She, her ) irisanne ( She/Herself ) Linda22 ( She/Her ) Brandon84 …" at bounding box center [732, 343] width 1447 height 585
click at [112, 496] on video-player-container "Monica2025 ( She, her ) irisanne ( She/Herself ) Linda22 ( She/Her ) Brandon84 …" at bounding box center [732, 343] width 1447 height 585
click at [98, 496] on video-player-container "Monica2025 ( She, her ) irisanne ( She/Herself ) Linda22 ( She/Her ) Brandon84 …" at bounding box center [732, 343] width 1447 height 585
click at [99, 496] on video-player-container "Monica2025 ( She, her ) irisanne ( She/Herself ) Linda22 ( She/Her ) Brandon84 …" at bounding box center [732, 343] width 1447 height 585
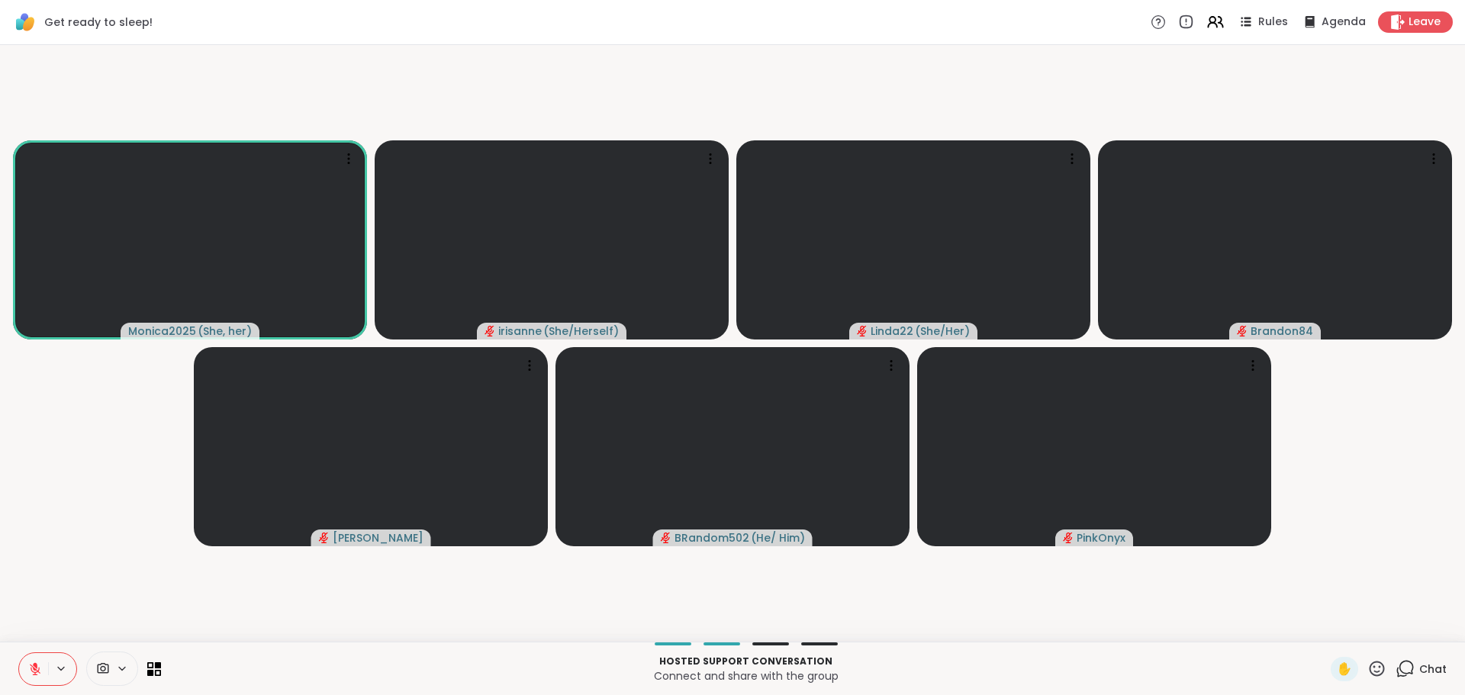
click at [99, 496] on video-player-container "Monica2025 ( She, her ) irisanne ( She/Herself ) Linda22 ( She/Her ) Brandon84 …" at bounding box center [732, 343] width 1447 height 585
click at [82, 588] on video-player-container "Monica2025 ( She, her ) irisanne ( She/Herself ) Linda22 ( She/Her ) Brandon84 …" at bounding box center [732, 343] width 1447 height 585
click at [28, 664] on icon at bounding box center [35, 669] width 14 height 14
click at [29, 667] on icon at bounding box center [35, 669] width 14 height 14
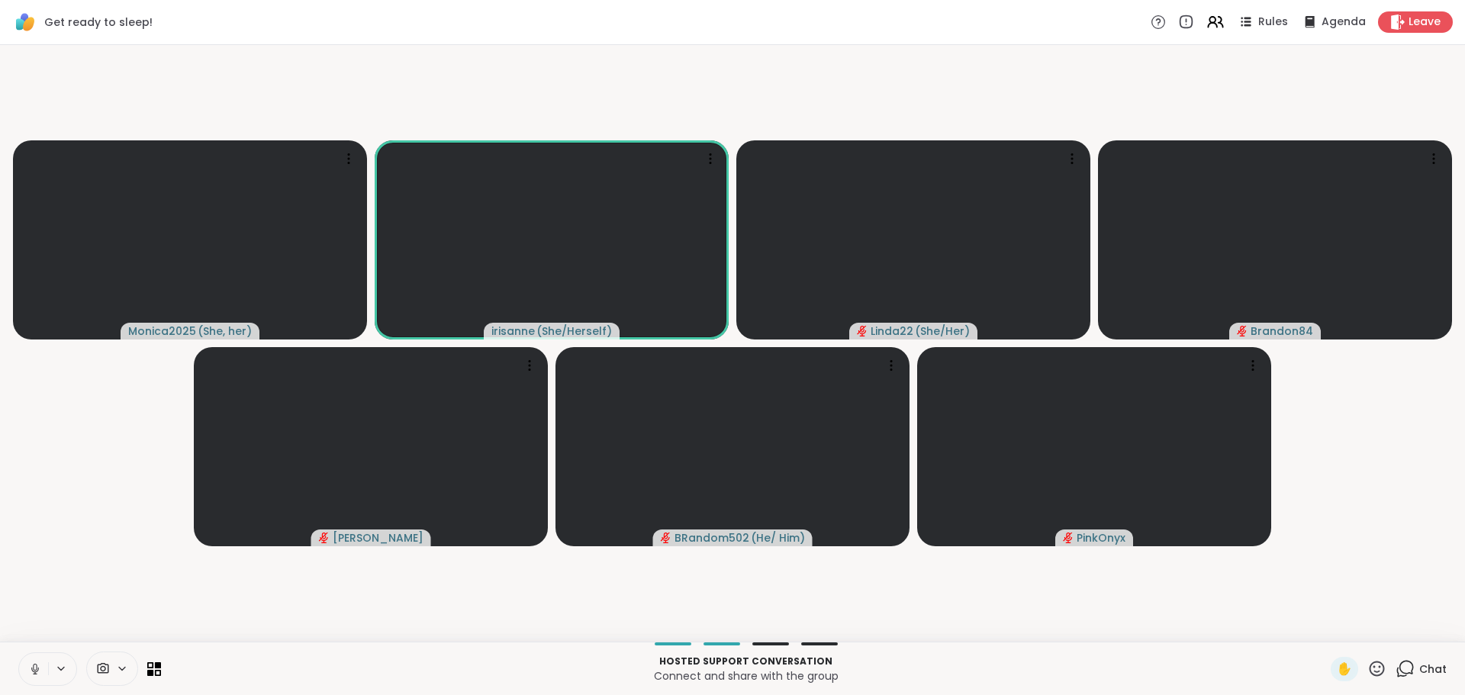
click at [121, 442] on video-player-container "Monica2025 ( She, her ) irisanne ( She/Herself ) Linda22 ( She/Her ) Brandon84 …" at bounding box center [732, 343] width 1447 height 585
click at [96, 574] on video-player-container "Monica2025 ( She, her ) irisanne ( She/Herself ) Linda22 ( She/Her ) Brandon84 …" at bounding box center [732, 343] width 1447 height 585
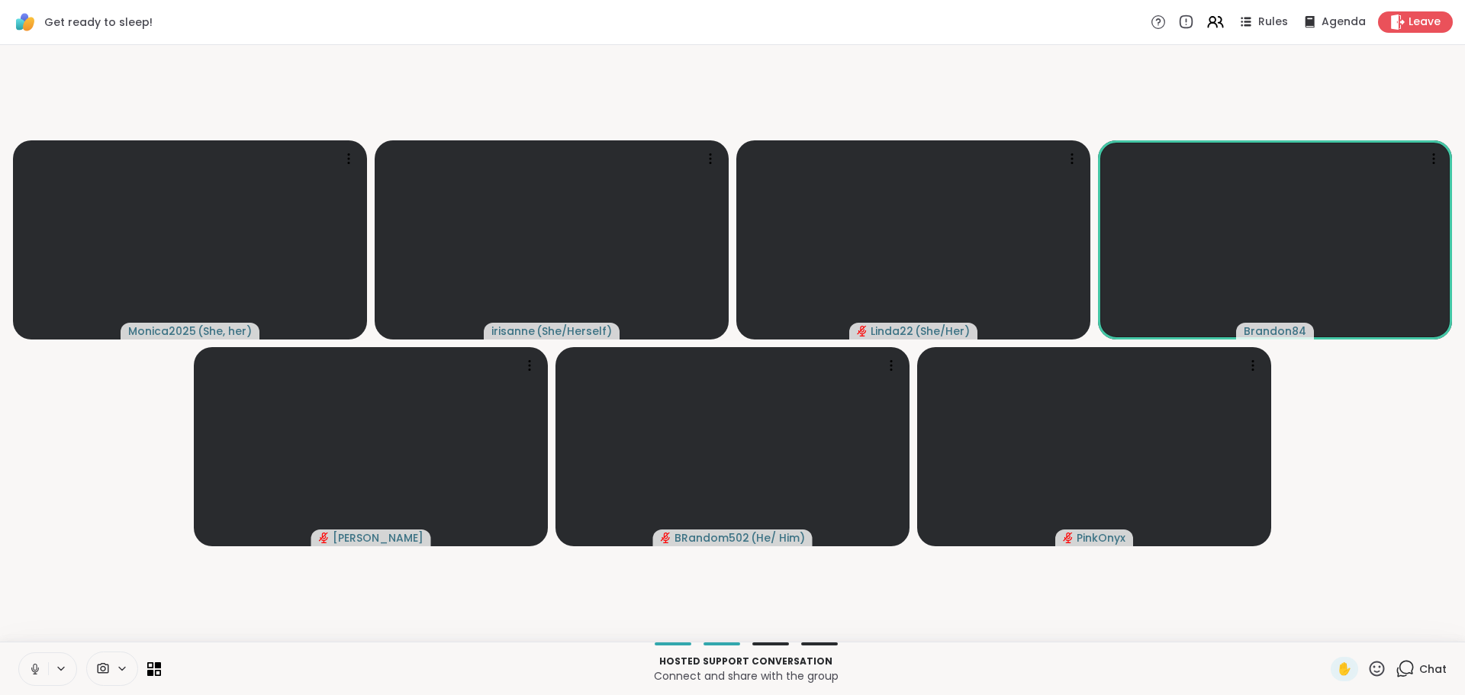
click at [76, 535] on video-player-container "Monica2025 ( She, her ) irisanne ( She/Herself ) Linda22 ( She/Her ) Brandon84 …" at bounding box center [732, 343] width 1447 height 585
click at [91, 526] on video-player-container "Monica2025 ( She, her ) irisanne ( She/Herself ) Linda22 ( She/Her ) Brandon84 …" at bounding box center [732, 343] width 1447 height 585
click at [78, 554] on video-player-container "Monica2025 ( She, her ) irisanne ( She/Herself ) Linda22 ( She/Her ) Brandon84 …" at bounding box center [732, 343] width 1447 height 585
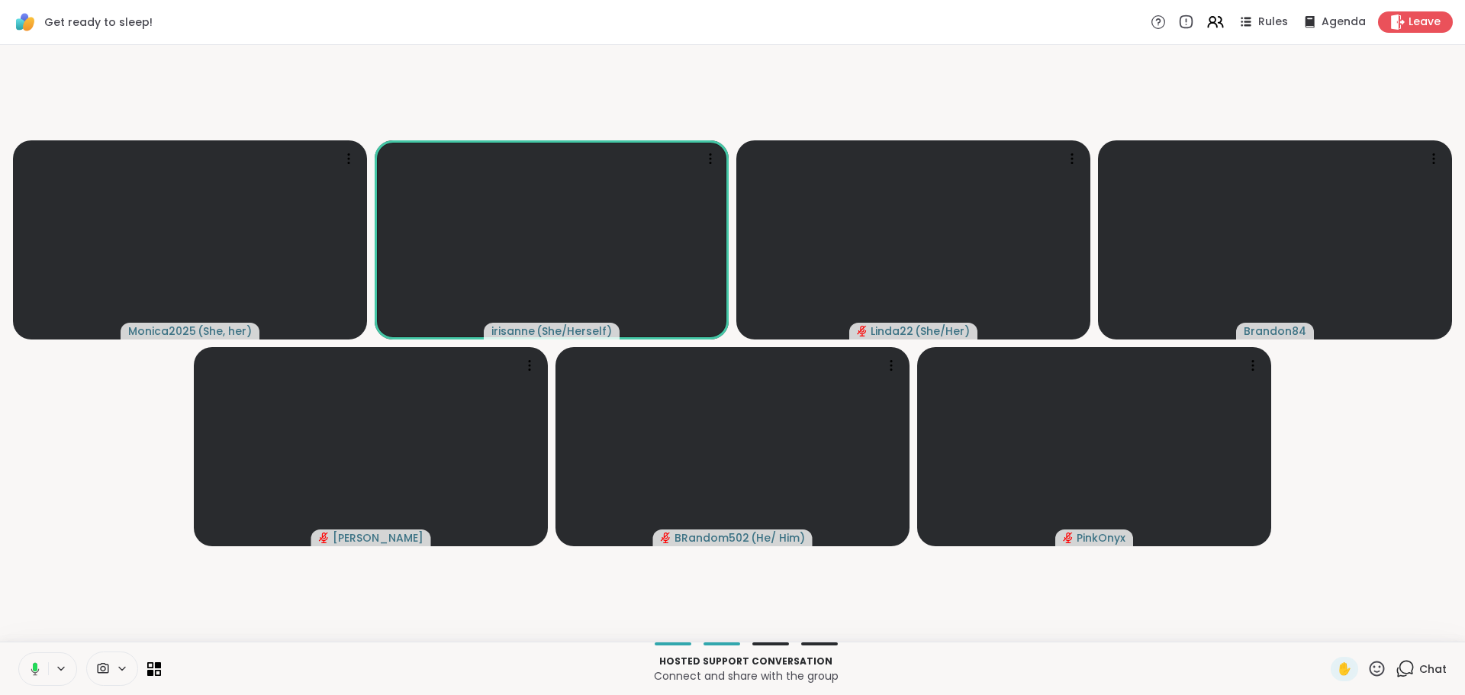
click at [80, 566] on video-player-container "Monica2025 ( She, her ) irisanne ( She/Herself ) Linda22 ( She/Her ) Brandon84 …" at bounding box center [732, 343] width 1447 height 585
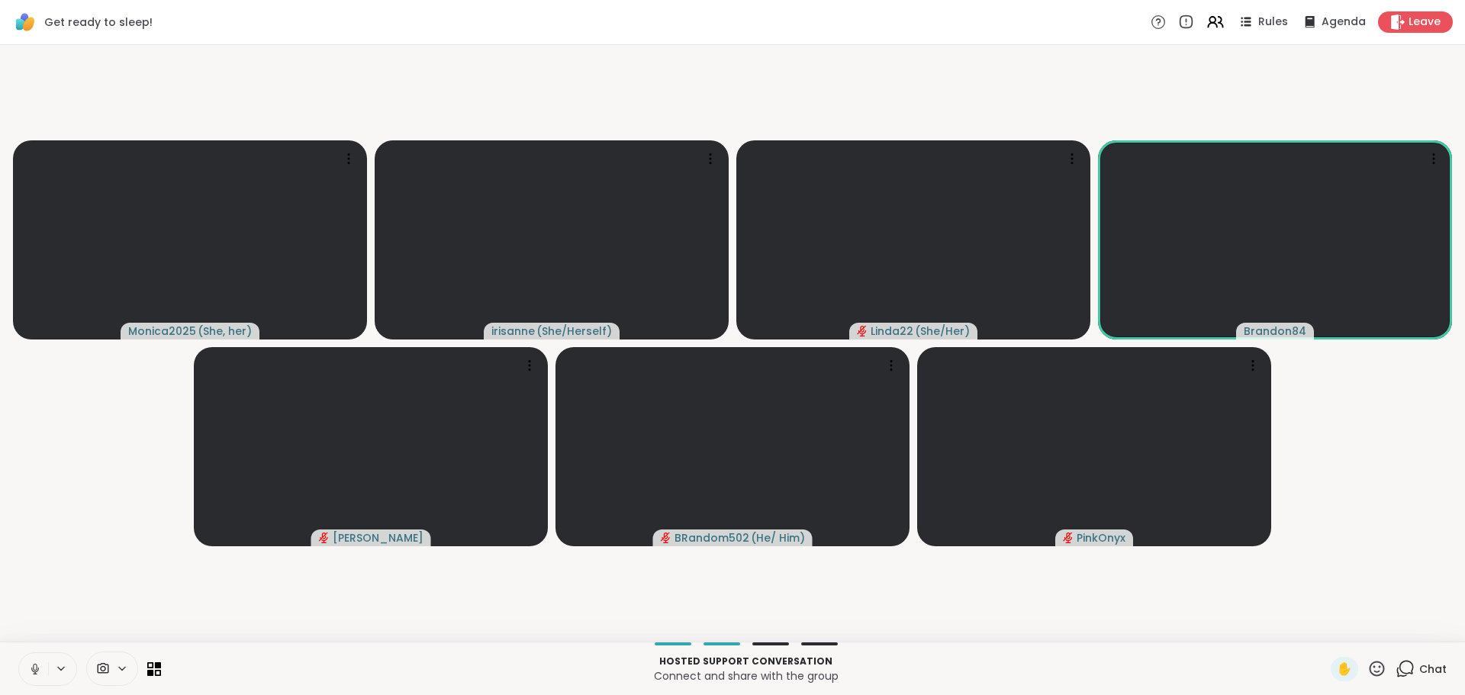
click at [28, 671] on icon at bounding box center [35, 669] width 14 height 14
click at [30, 671] on icon at bounding box center [35, 669] width 11 height 11
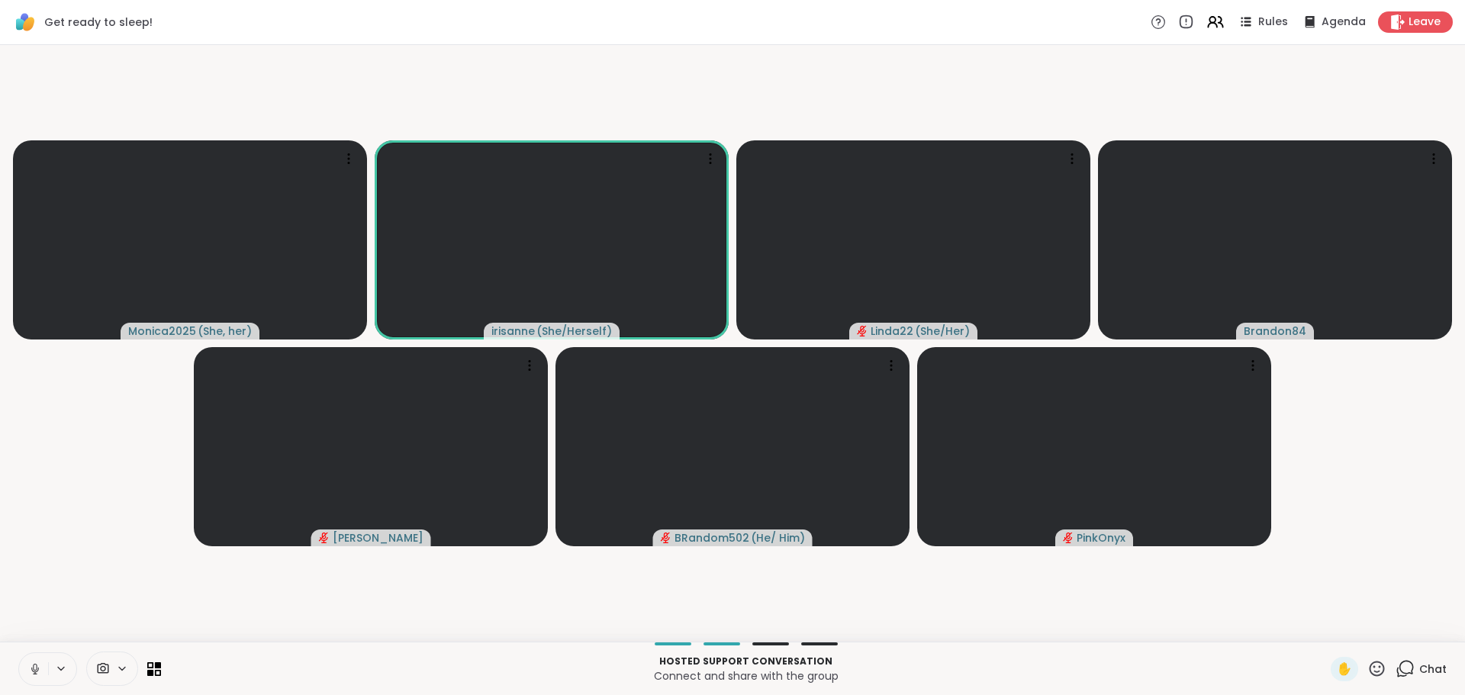
click at [28, 674] on icon at bounding box center [35, 669] width 14 height 14
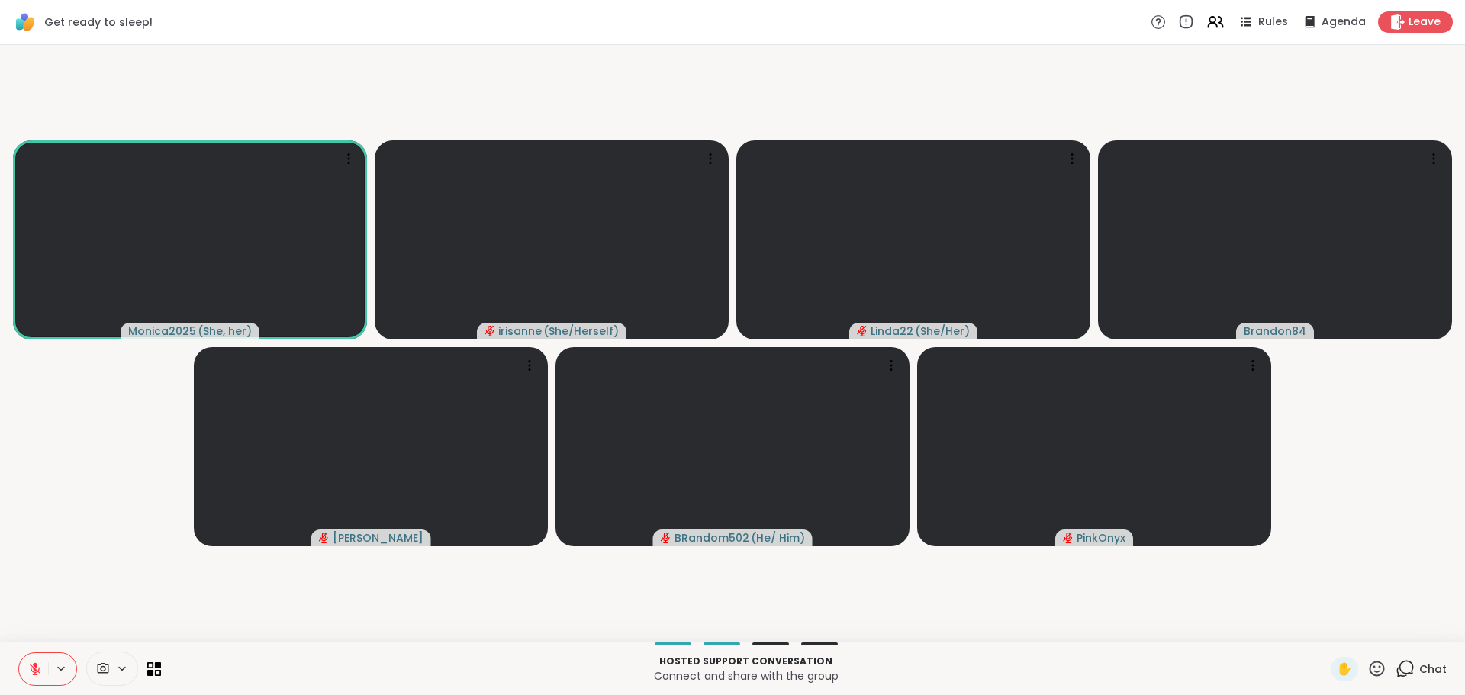
click at [41, 572] on video-player-container "Monica2025 ( She, her ) irisanne ( She/Herself ) Linda22 ( She/Her ) Brandon84 …" at bounding box center [732, 343] width 1447 height 585
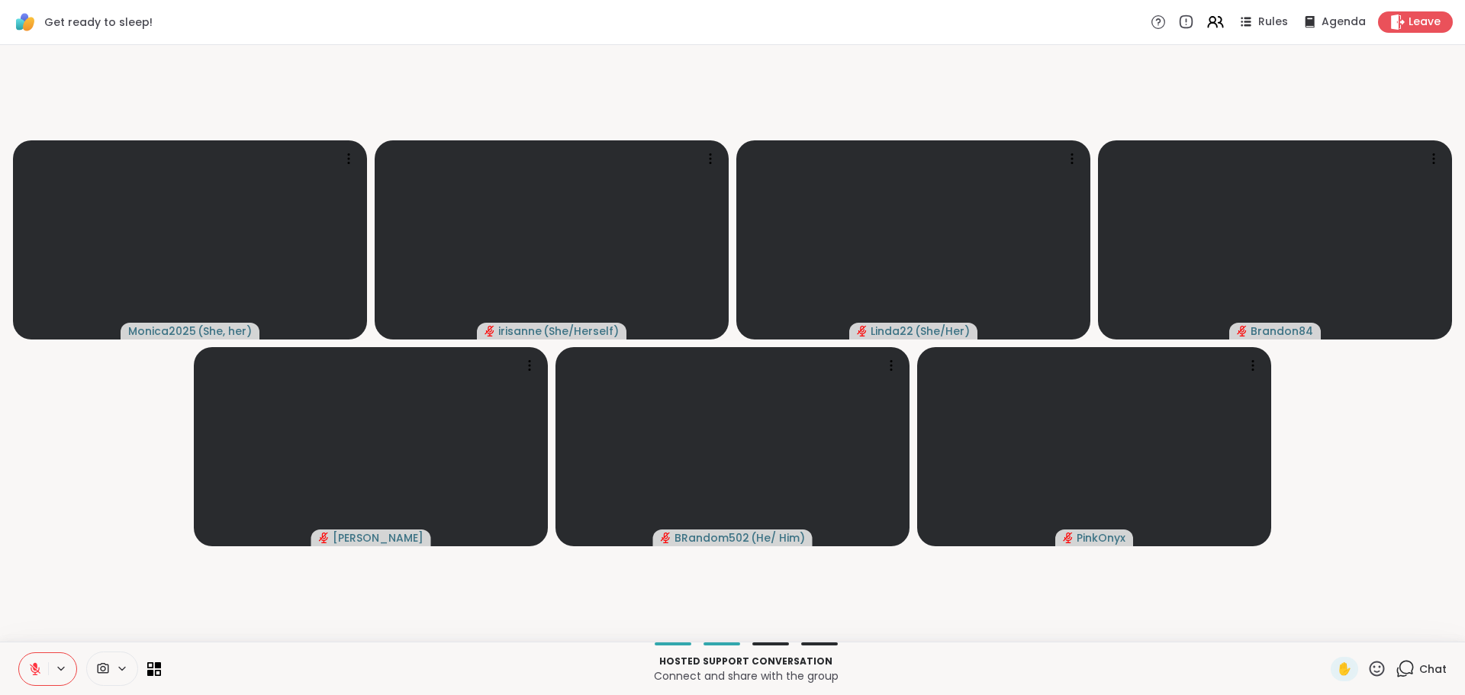
click at [22, 680] on button at bounding box center [33, 669] width 29 height 32
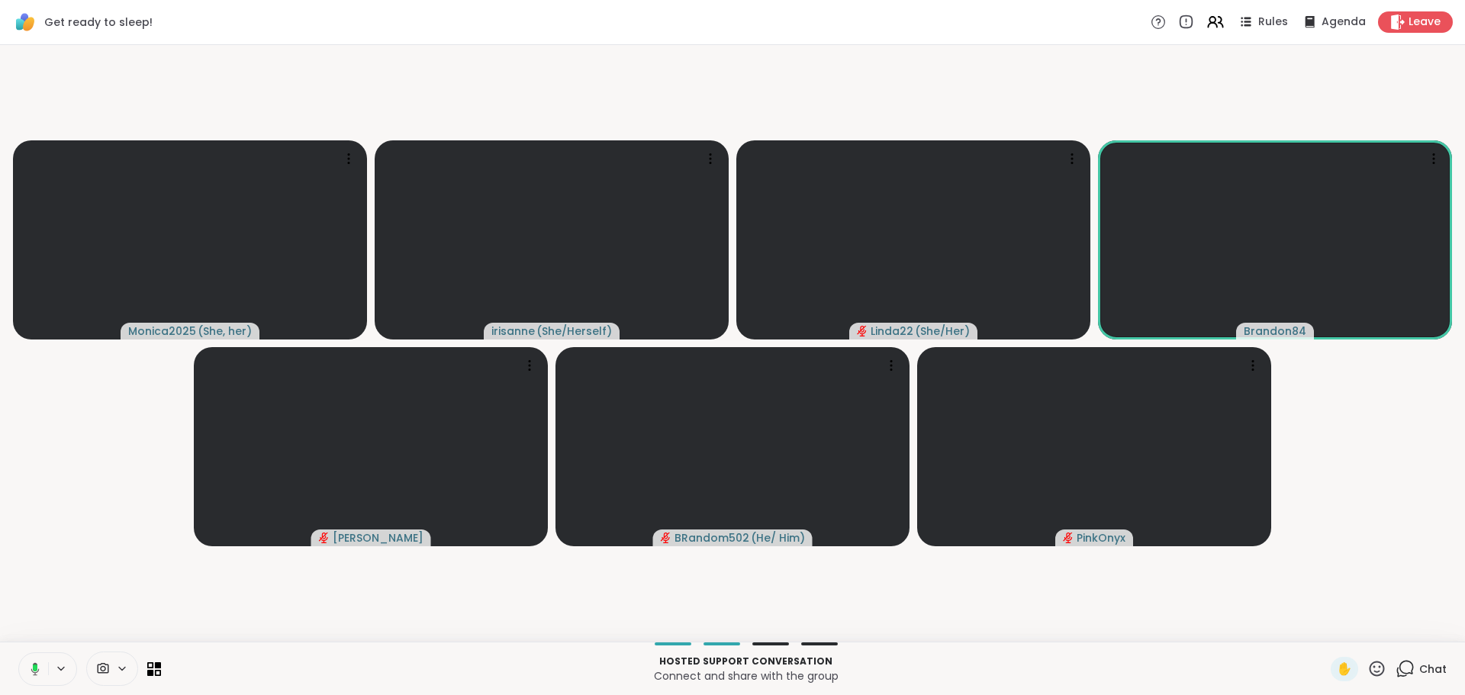
click at [18, 671] on button at bounding box center [32, 669] width 31 height 32
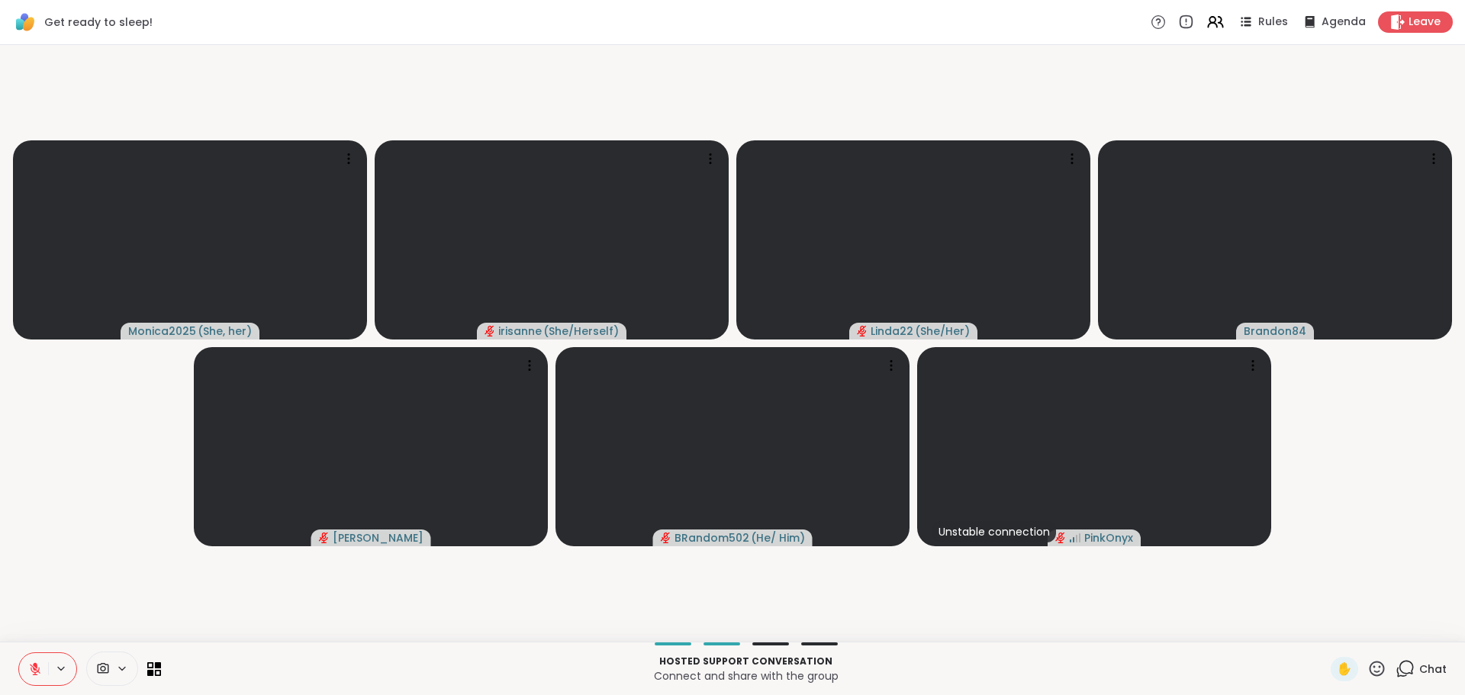
click at [121, 573] on video-player-container "Monica2025 ( She, her ) irisanne ( She/Herself ) Linda22 ( She/Her ) Brandon84 …" at bounding box center [732, 343] width 1447 height 585
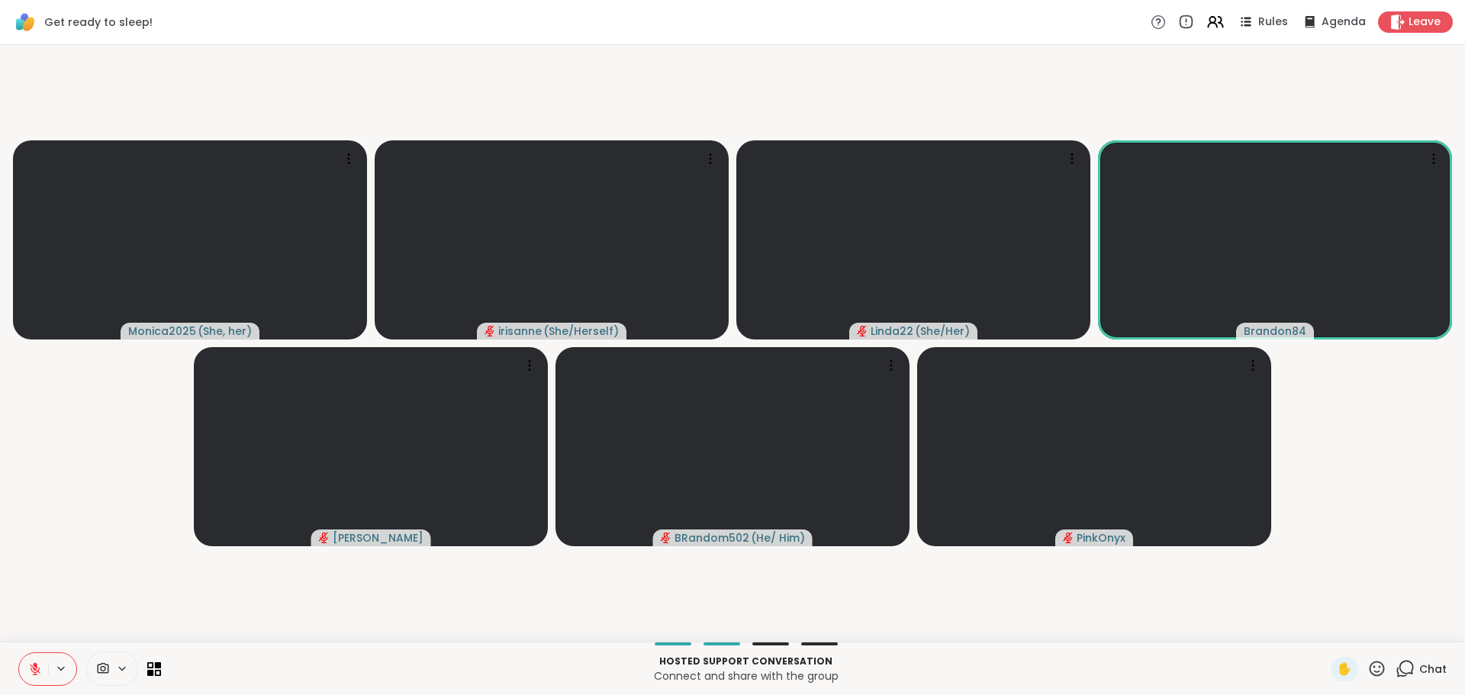
click at [124, 569] on video-player-container "Monica2025 ( She, her ) irisanne ( She/Herself ) Linda22 ( She/Her ) Brandon84 …" at bounding box center [732, 343] width 1447 height 585
click at [1368, 661] on icon at bounding box center [1377, 668] width 19 height 19
click at [1325, 631] on span "❤️" at bounding box center [1332, 629] width 15 height 18
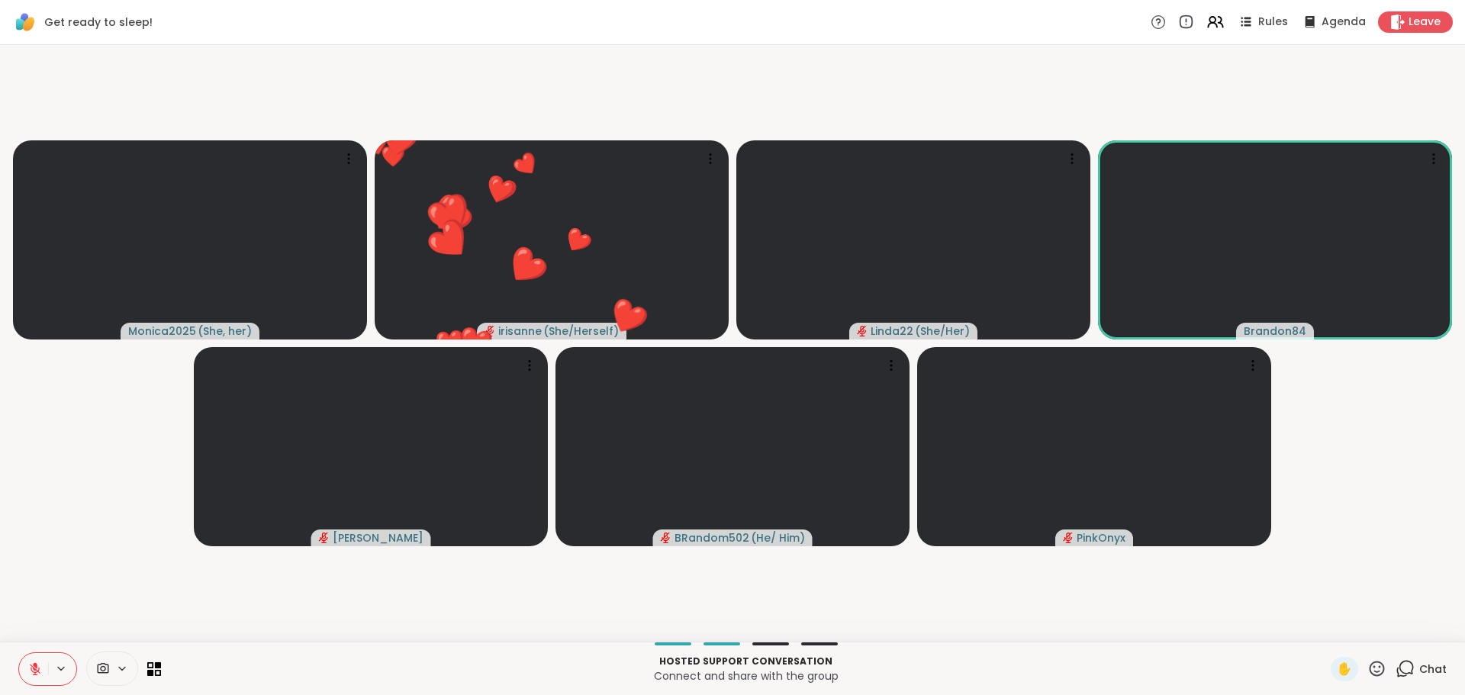
click at [108, 459] on video-player-container "Monica2025 ( She, her ) ❤️ irisanne ( She/Herself ) ❤️ ❤️ ❤️ ❤️ ❤️ ❤️ ❤️ ❤️ ❤️ …" at bounding box center [732, 343] width 1447 height 585
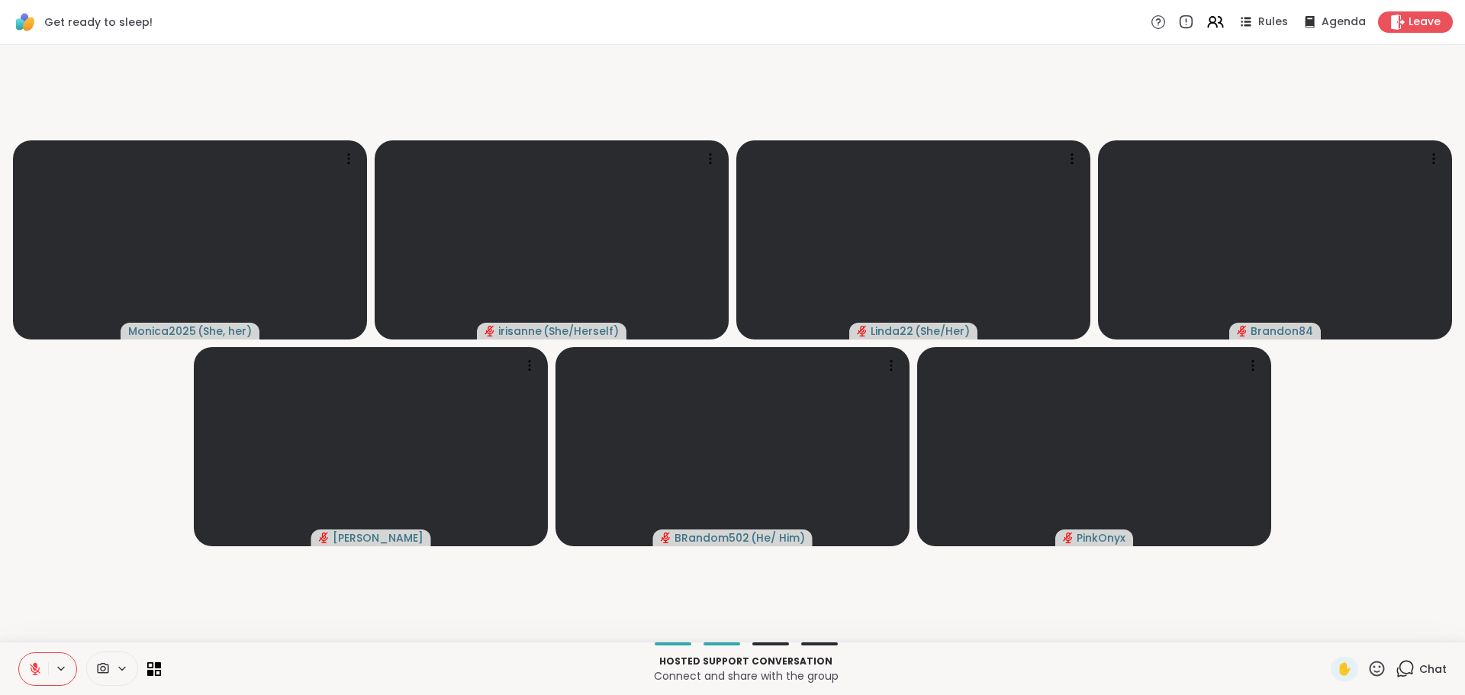
click at [28, 670] on icon at bounding box center [35, 669] width 14 height 14
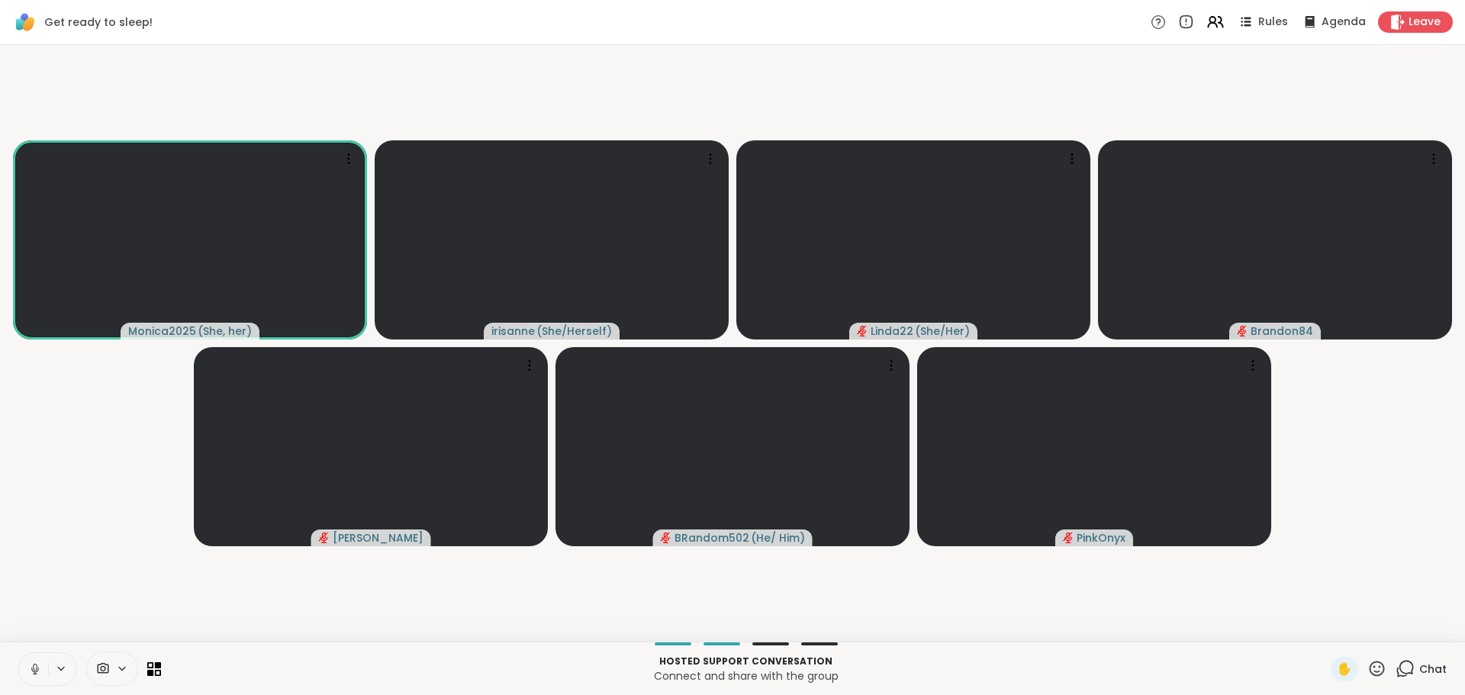
click at [31, 672] on icon at bounding box center [35, 669] width 8 height 5
click at [20, 677] on button at bounding box center [33, 669] width 29 height 32
click at [34, 665] on button at bounding box center [33, 669] width 29 height 32
click at [33, 665] on icon at bounding box center [35, 665] width 5 height 6
click at [28, 672] on icon at bounding box center [35, 669] width 14 height 14
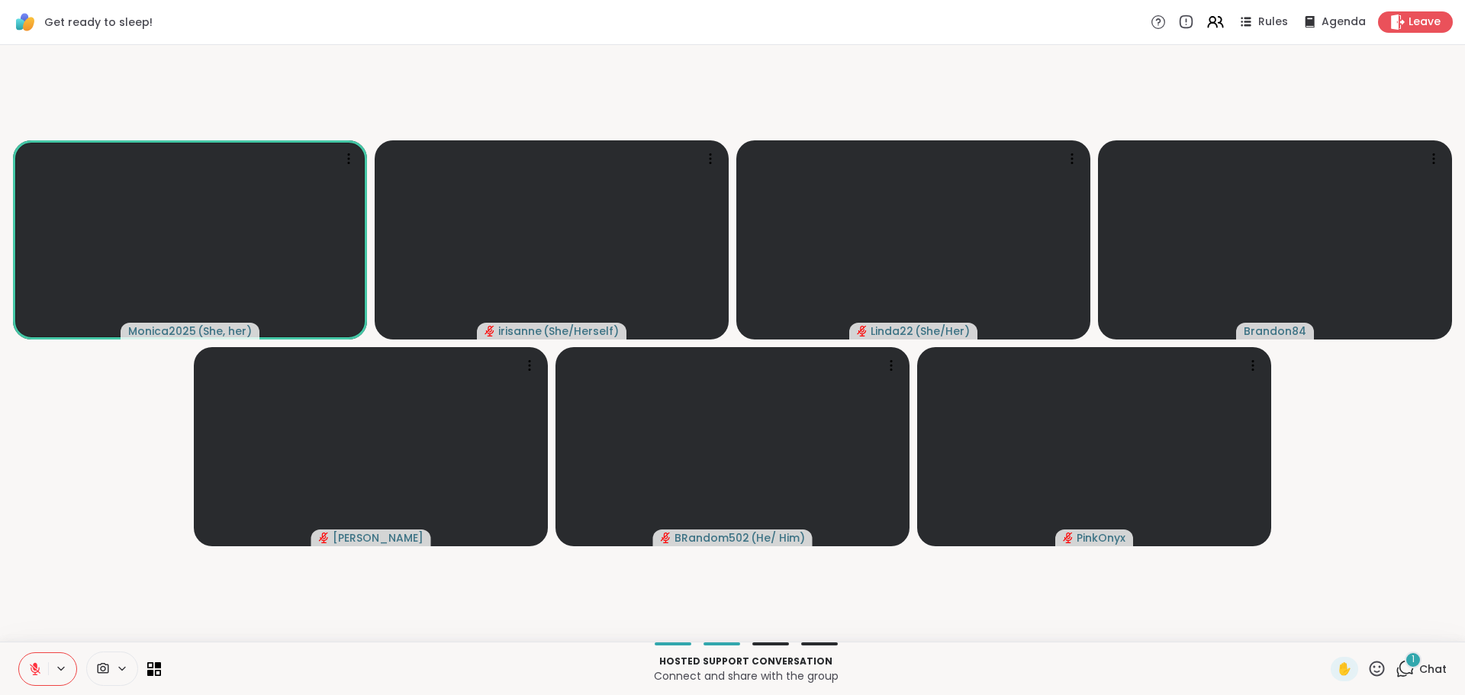
click at [1396, 671] on icon at bounding box center [1405, 668] width 19 height 19
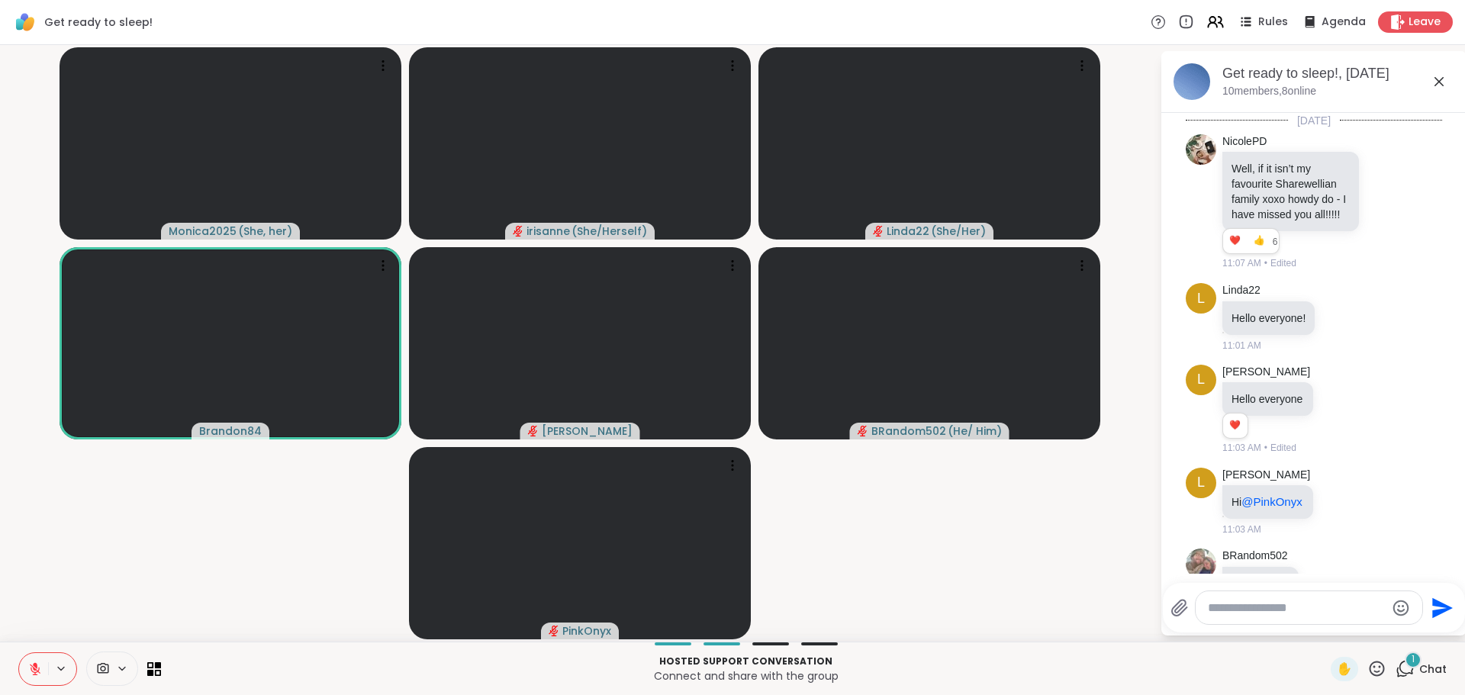
scroll to position [915, 0]
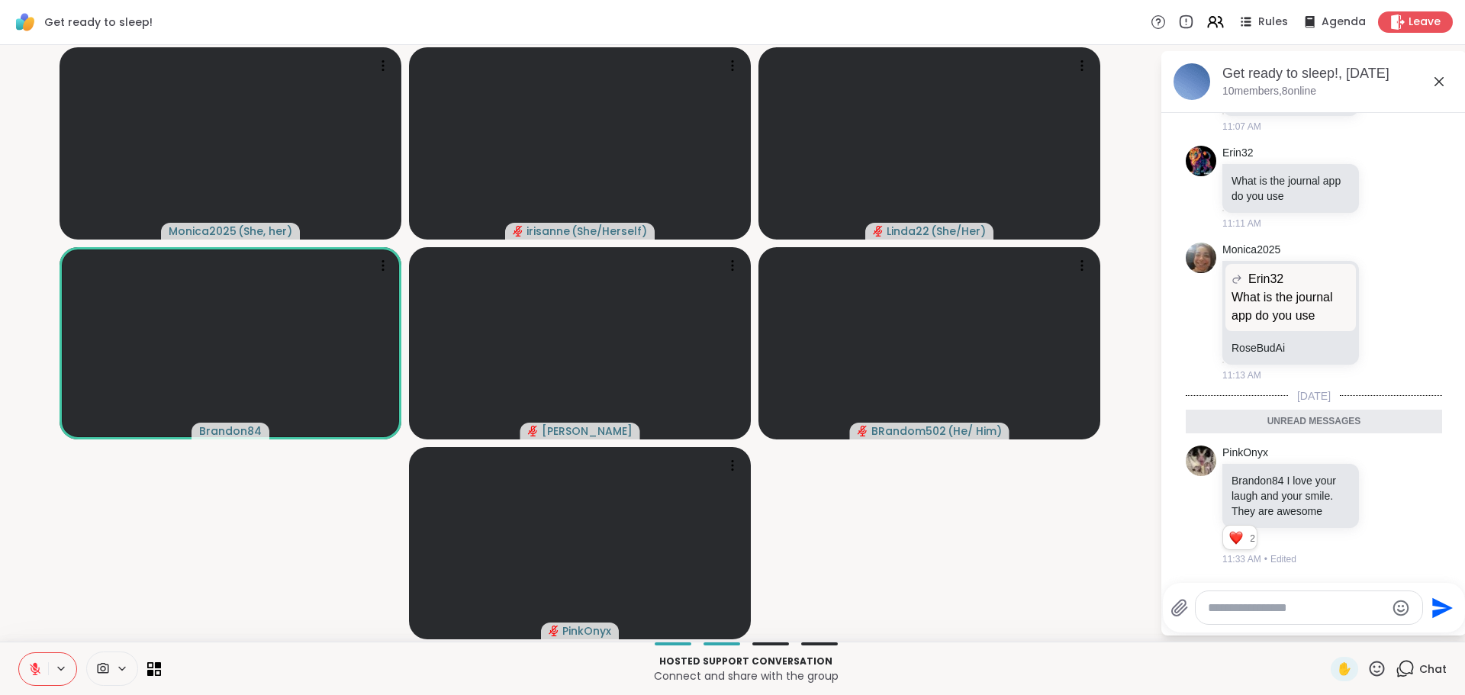
click at [221, 591] on video-player-container "Monica2025 ( She, her ) irisanne ( She/Herself ) Linda22 ( She/Her ) Brandon84 …" at bounding box center [580, 343] width 1142 height 585
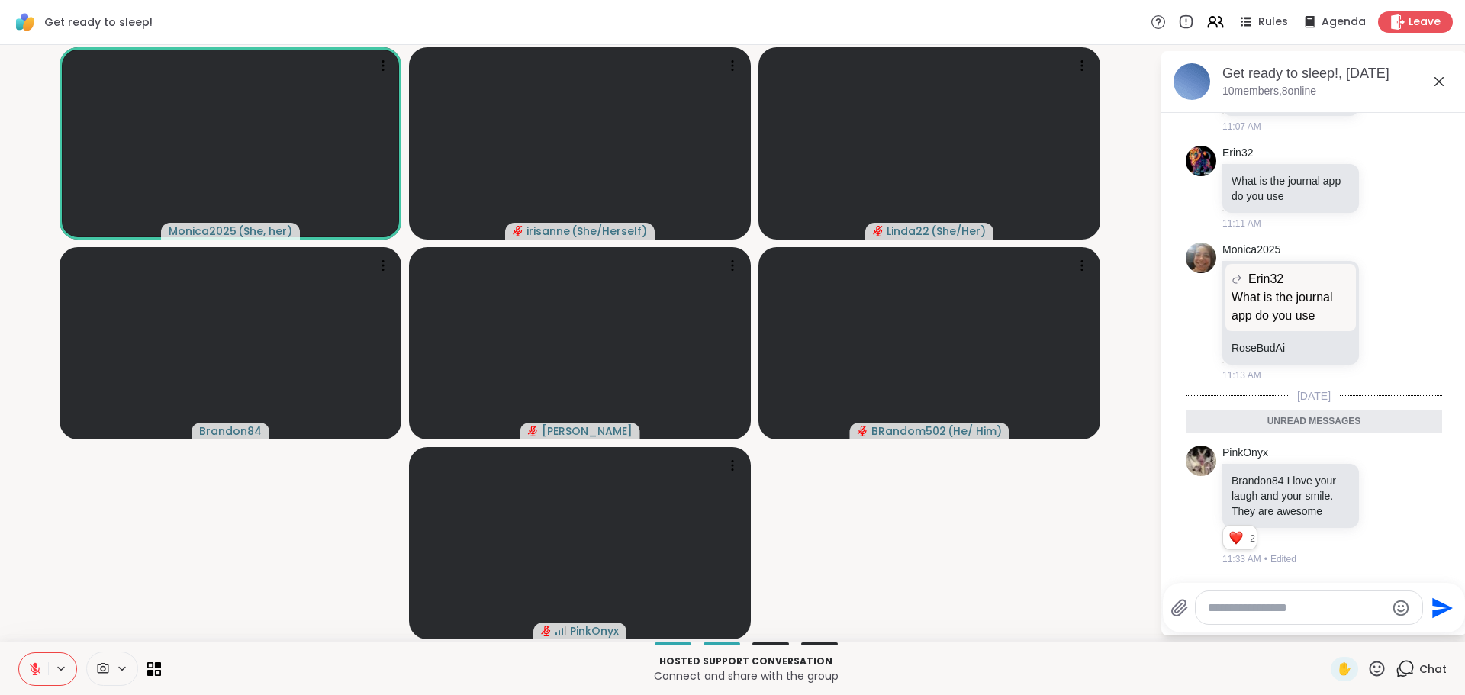
click at [19, 654] on button at bounding box center [33, 669] width 29 height 32
click at [21, 649] on div "Hosted support conversation Connect and share with the group ✋ Chat" at bounding box center [732, 668] width 1465 height 53
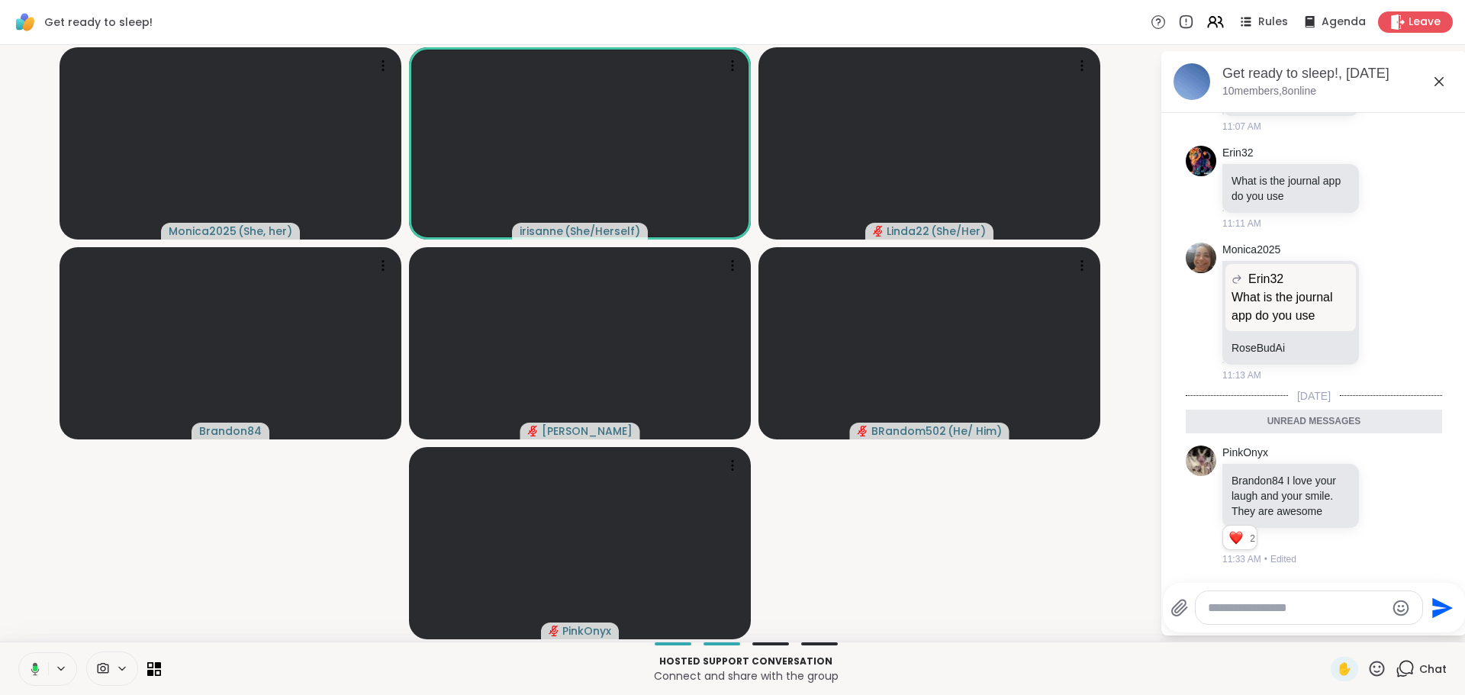
click at [33, 668] on icon at bounding box center [35, 669] width 5 height 6
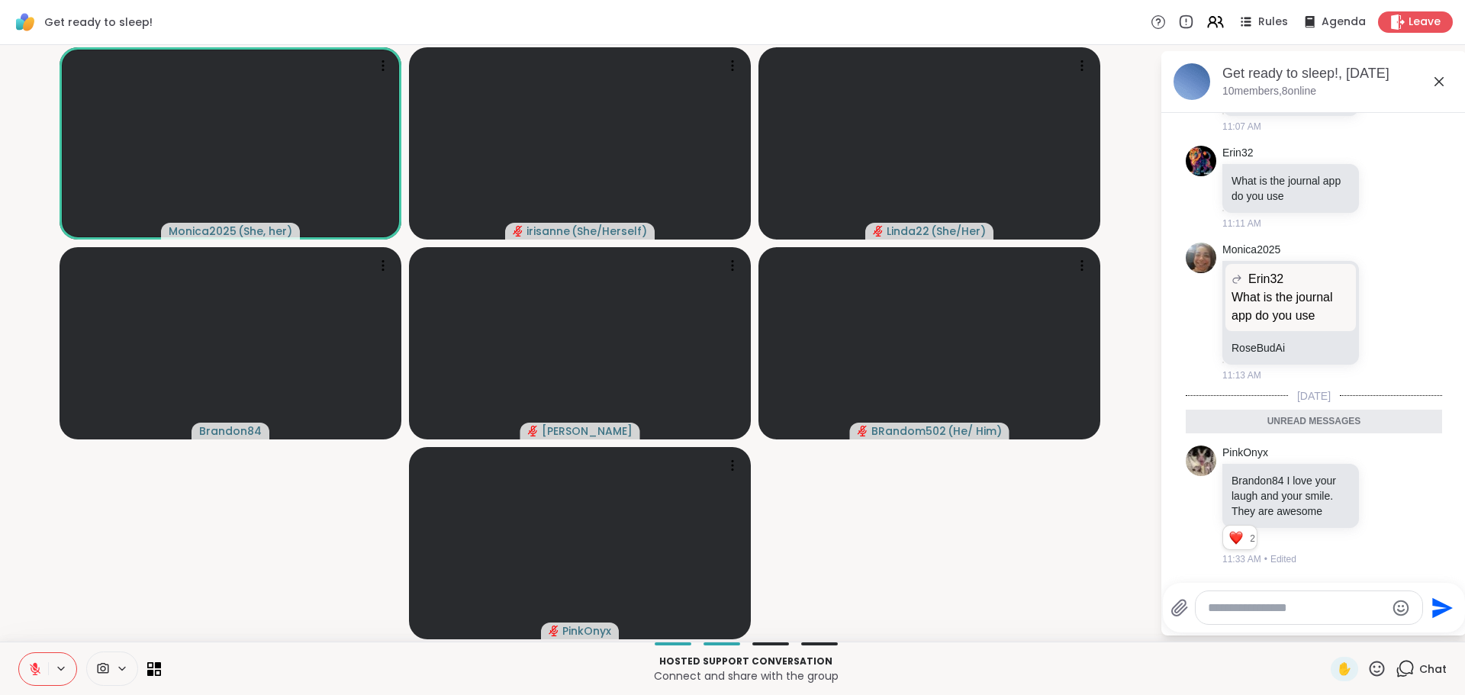
click at [28, 668] on icon at bounding box center [35, 669] width 14 height 14
click at [28, 675] on icon at bounding box center [35, 669] width 14 height 14
click at [104, 592] on video-player-container "Monica2025 ( She, her ) irisanne ( She/Herself ) Linda22 ( She/Her ) Brandon84 …" at bounding box center [580, 343] width 1142 height 585
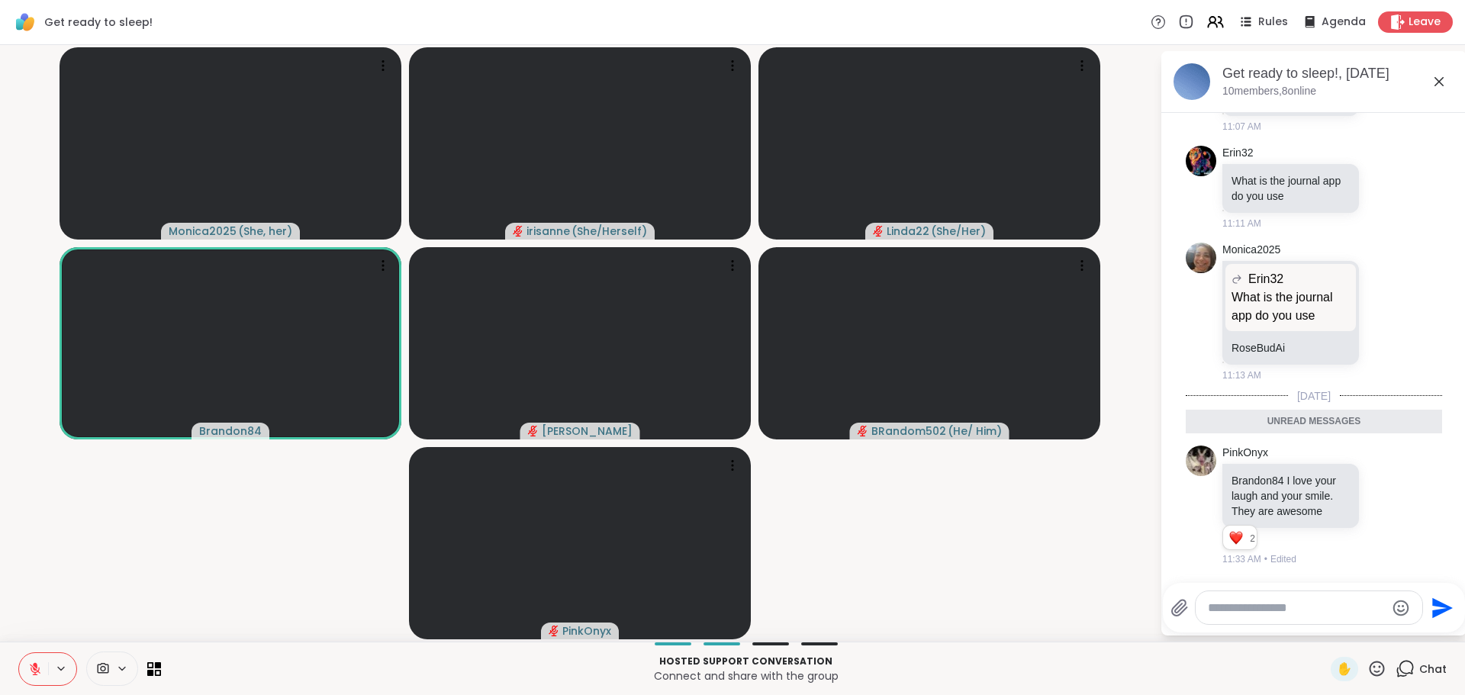
click at [108, 598] on video-player-container "Monica2025 ( She, her ) irisanne ( She/Herself ) Linda22 ( She/Her ) Brandon84 …" at bounding box center [580, 343] width 1142 height 585
click at [149, 585] on video-player-container "Monica2025 ( She, her ) irisanne ( She/Herself ) Linda22 ( She/Her ) Brandon84 …" at bounding box center [580, 343] width 1142 height 585
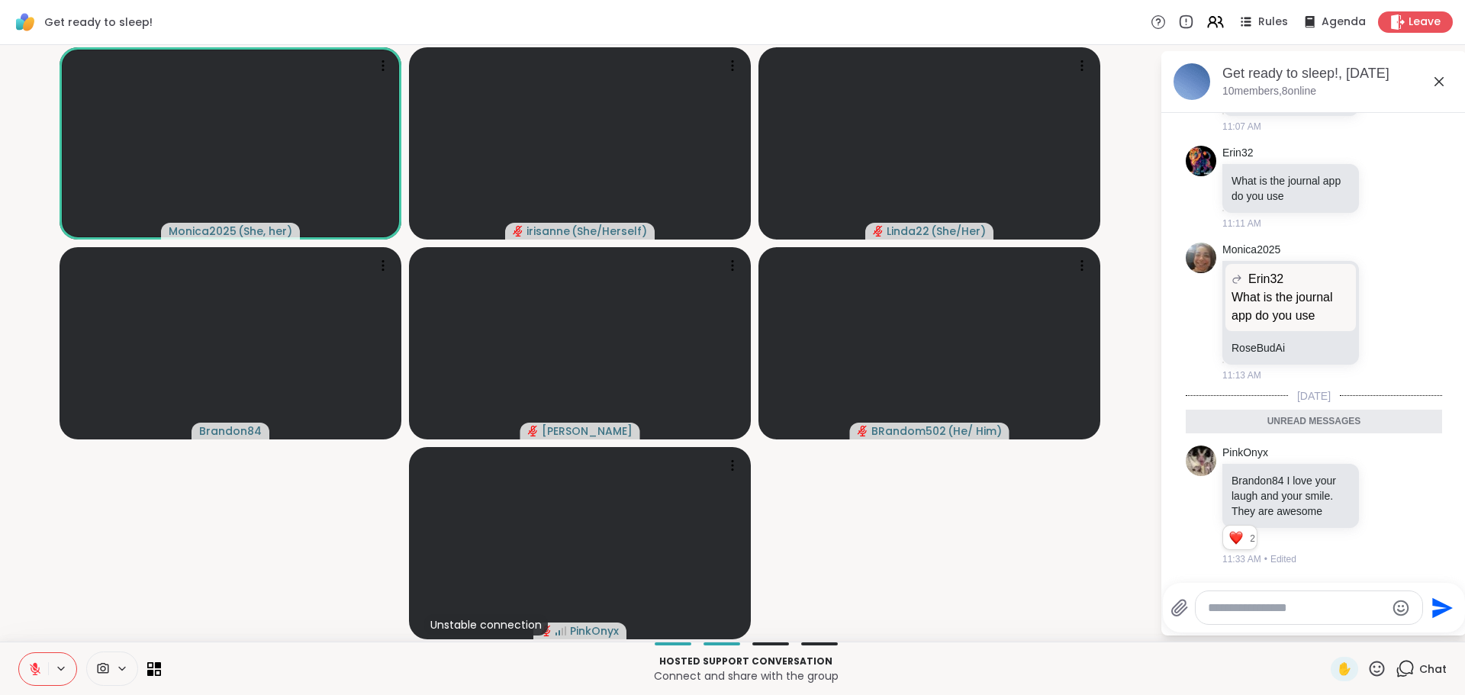
click at [137, 554] on video-player-container "Monica2025 ( She, her ) irisanne ( She/Herself ) Linda22 ( She/Her ) Brandon84 …" at bounding box center [580, 343] width 1142 height 585
click at [28, 668] on icon at bounding box center [35, 669] width 14 height 14
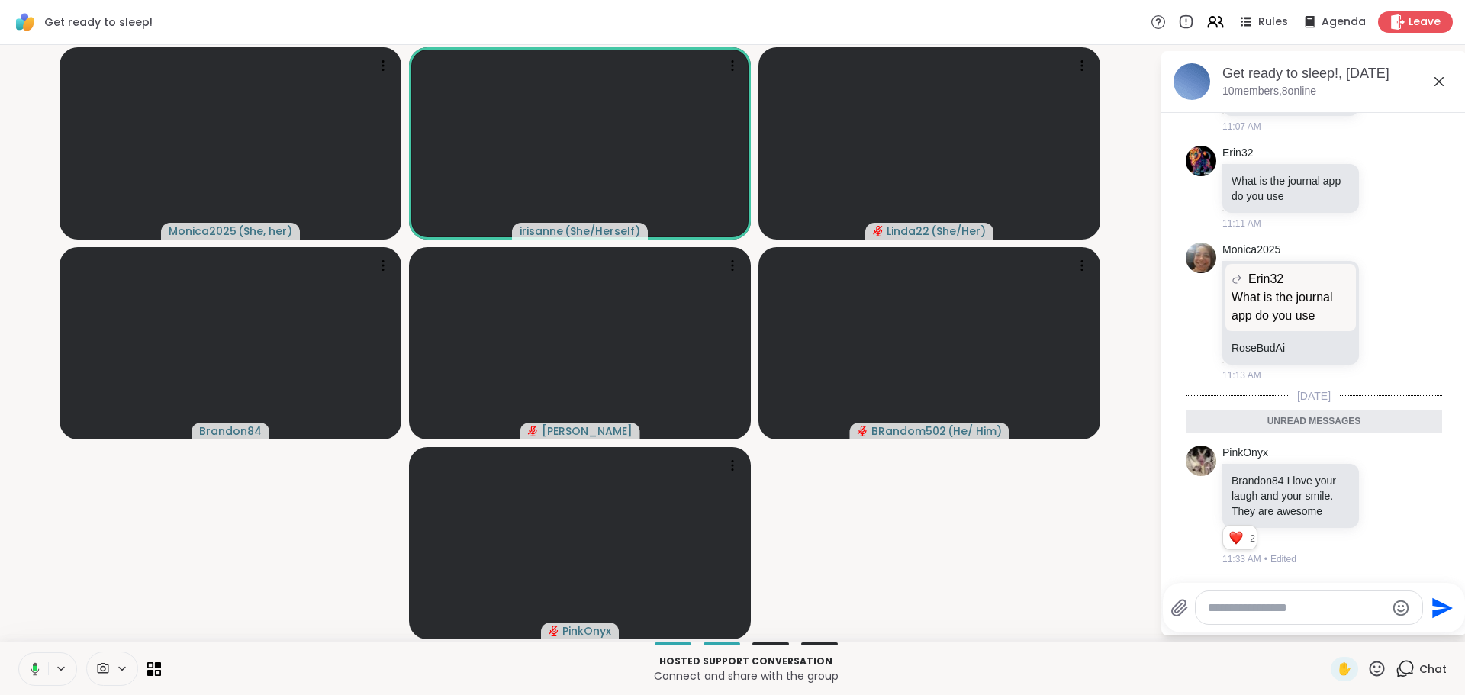
click at [206, 556] on video-player-container "Monica2025 ( She, her ) irisanne ( She/Herself ) Linda22 ( She/Her ) Brandon84 …" at bounding box center [580, 343] width 1142 height 585
click at [219, 596] on video-player-container "Monica2025 ( She, her ) irisanne ( She/Herself ) Linda22 ( She/Her ) Brandon84 …" at bounding box center [580, 343] width 1142 height 585
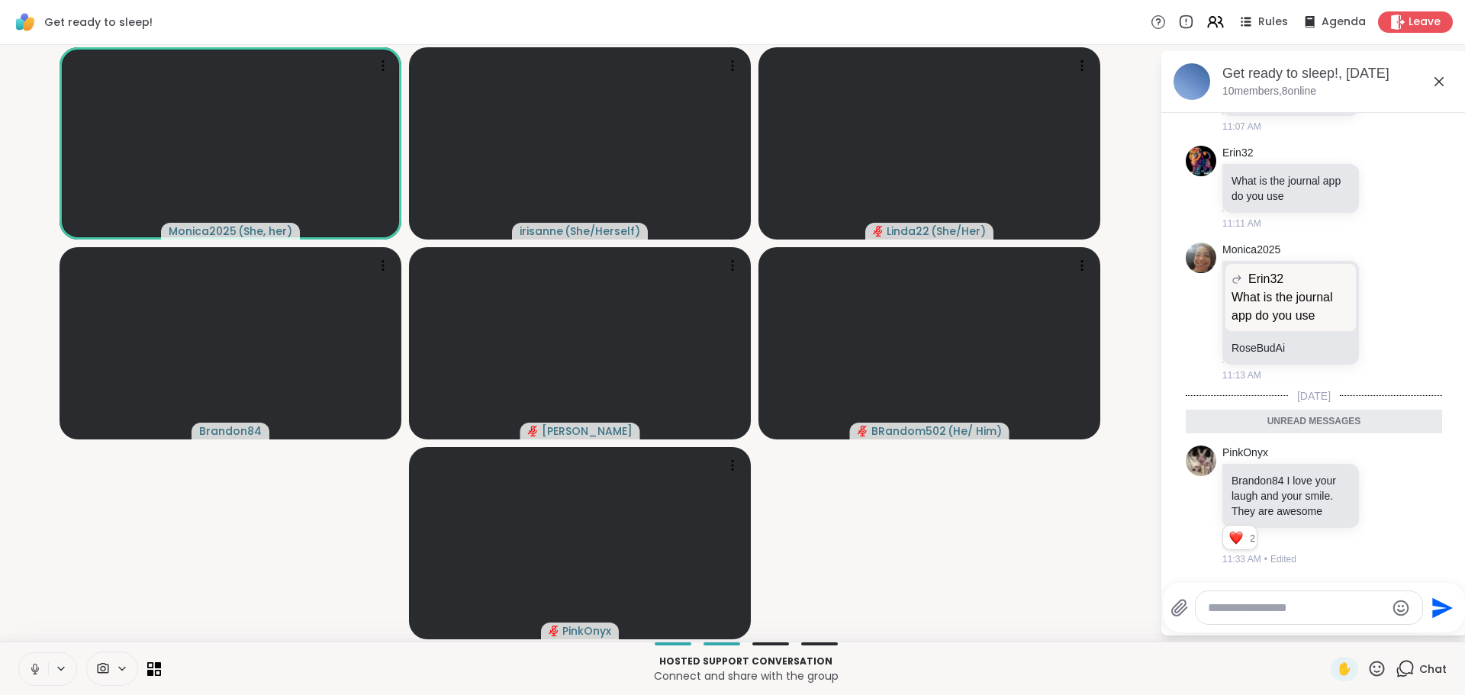
click at [28, 664] on icon at bounding box center [35, 669] width 14 height 14
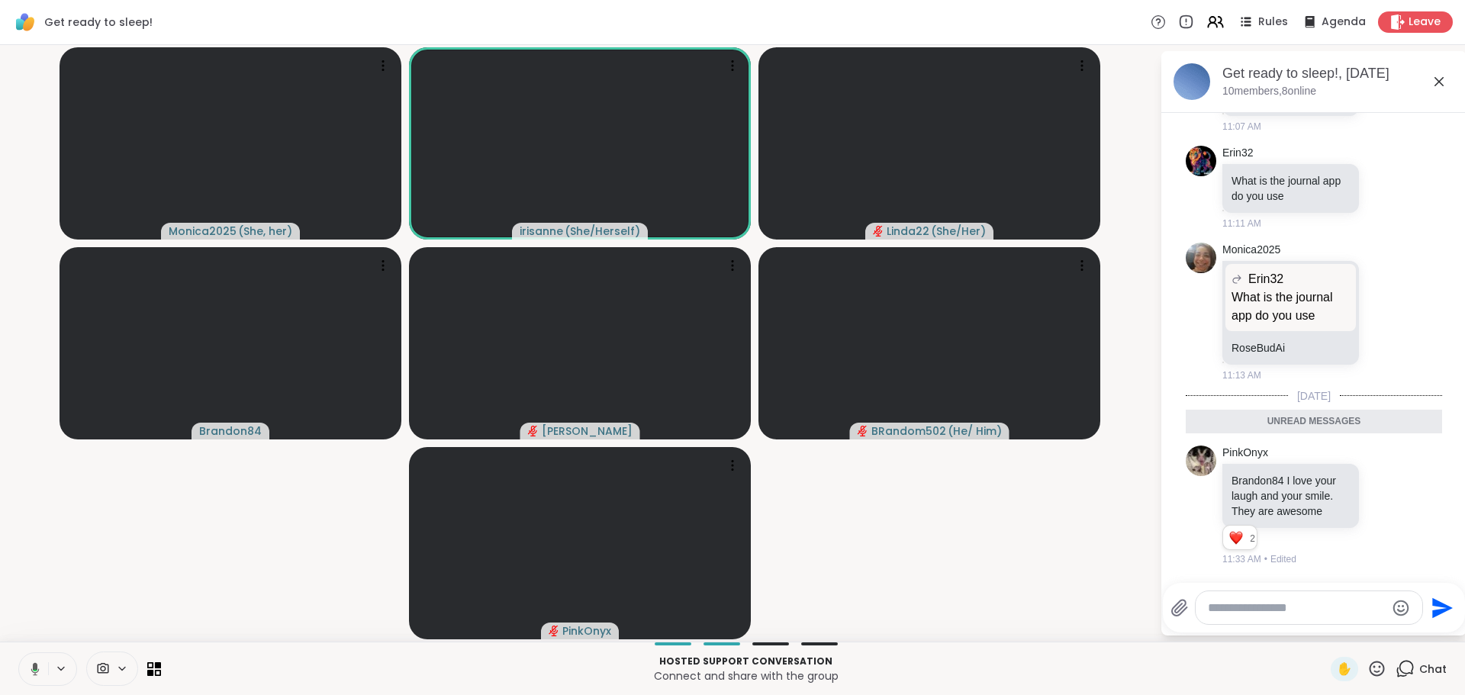
click at [26, 664] on icon at bounding box center [33, 669] width 14 height 14
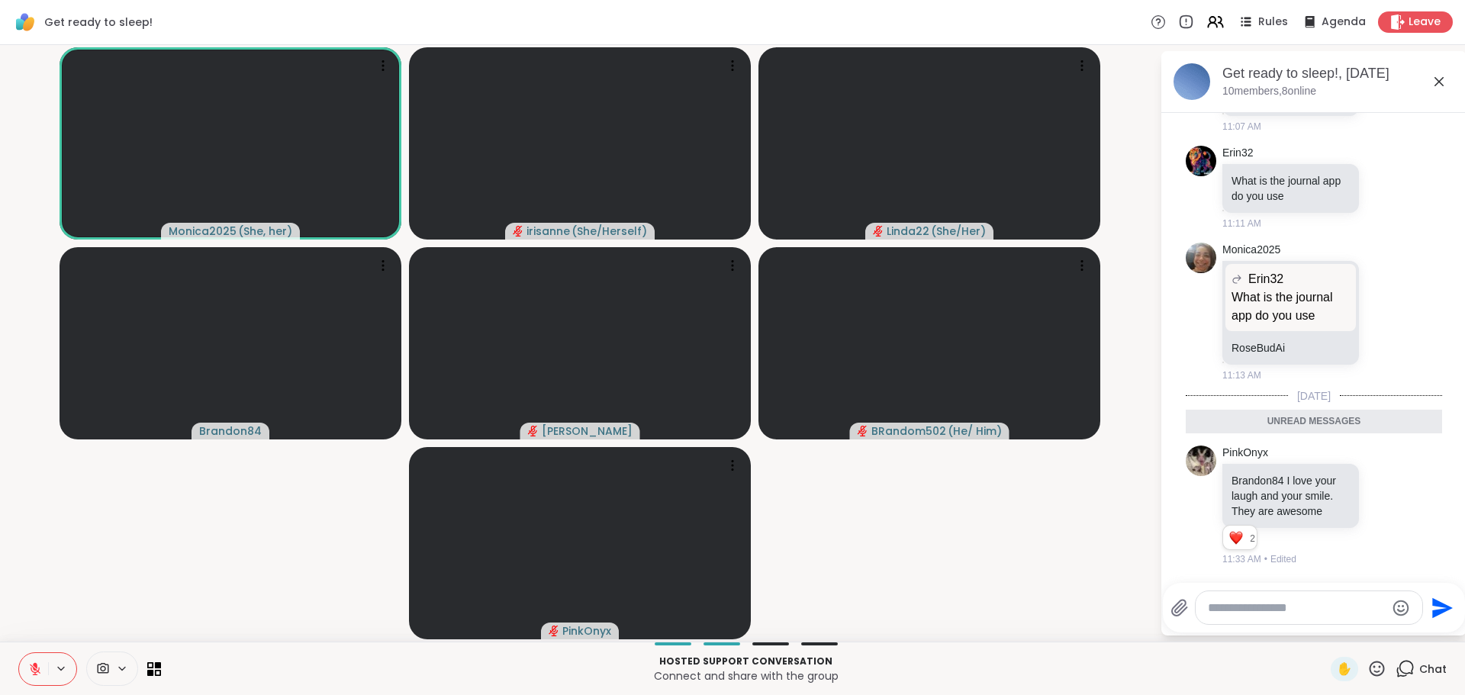
click at [28, 664] on icon at bounding box center [35, 669] width 14 height 14
click at [26, 664] on icon at bounding box center [33, 669] width 14 height 14
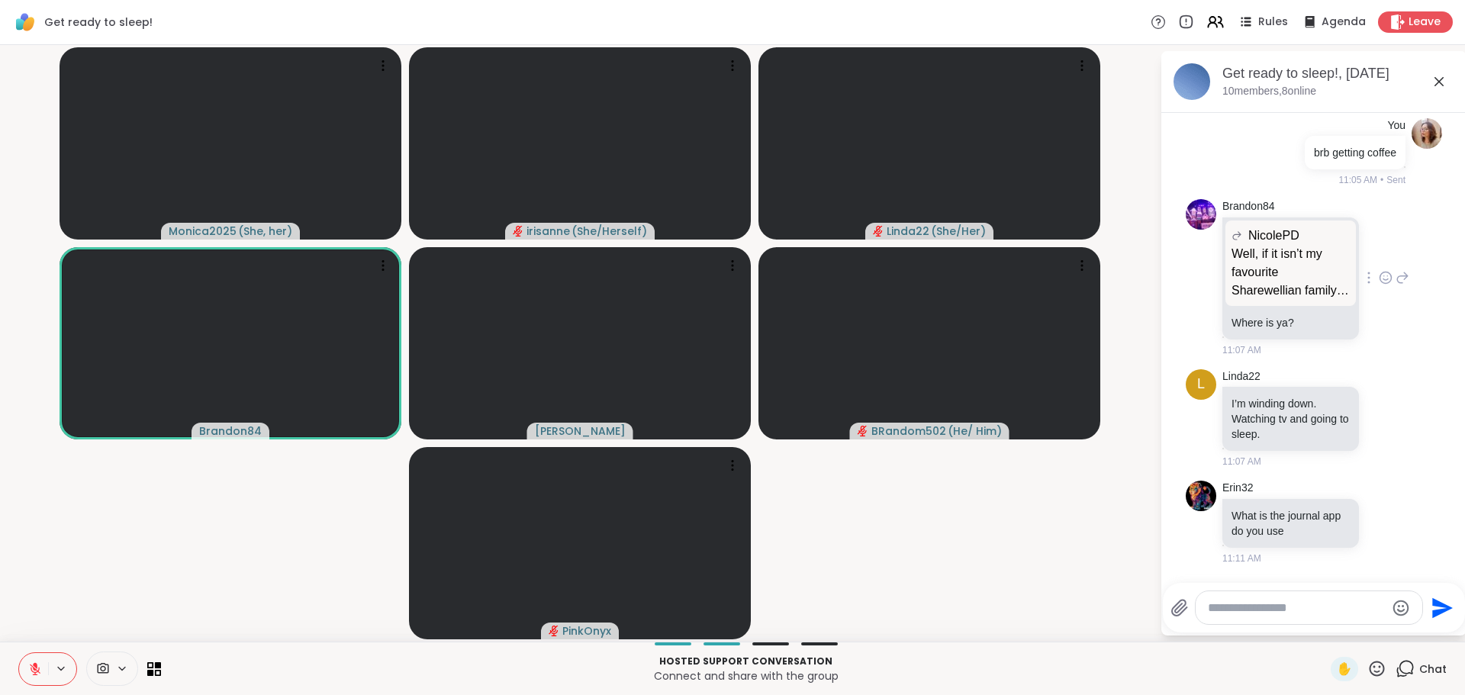
scroll to position [914, 0]
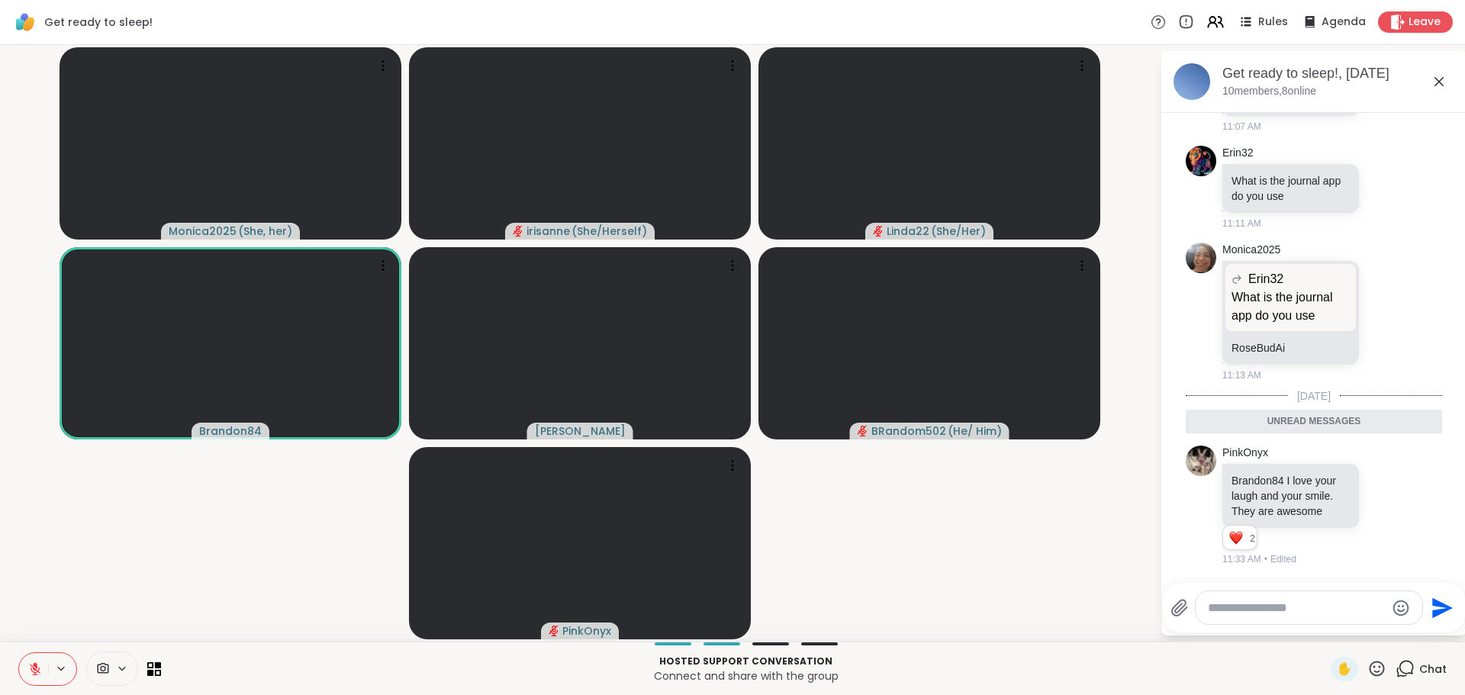
click at [129, 561] on video-player-container "Monica2025 ( She, her ) irisanne ( She/Herself ) Linda22 ( She/Her ) Brandon84 …" at bounding box center [580, 343] width 1142 height 585
click at [31, 663] on button at bounding box center [33, 669] width 29 height 32
click at [26, 664] on icon at bounding box center [33, 669] width 14 height 14
click at [34, 673] on button at bounding box center [33, 669] width 29 height 32
click at [36, 678] on button at bounding box center [32, 669] width 31 height 32
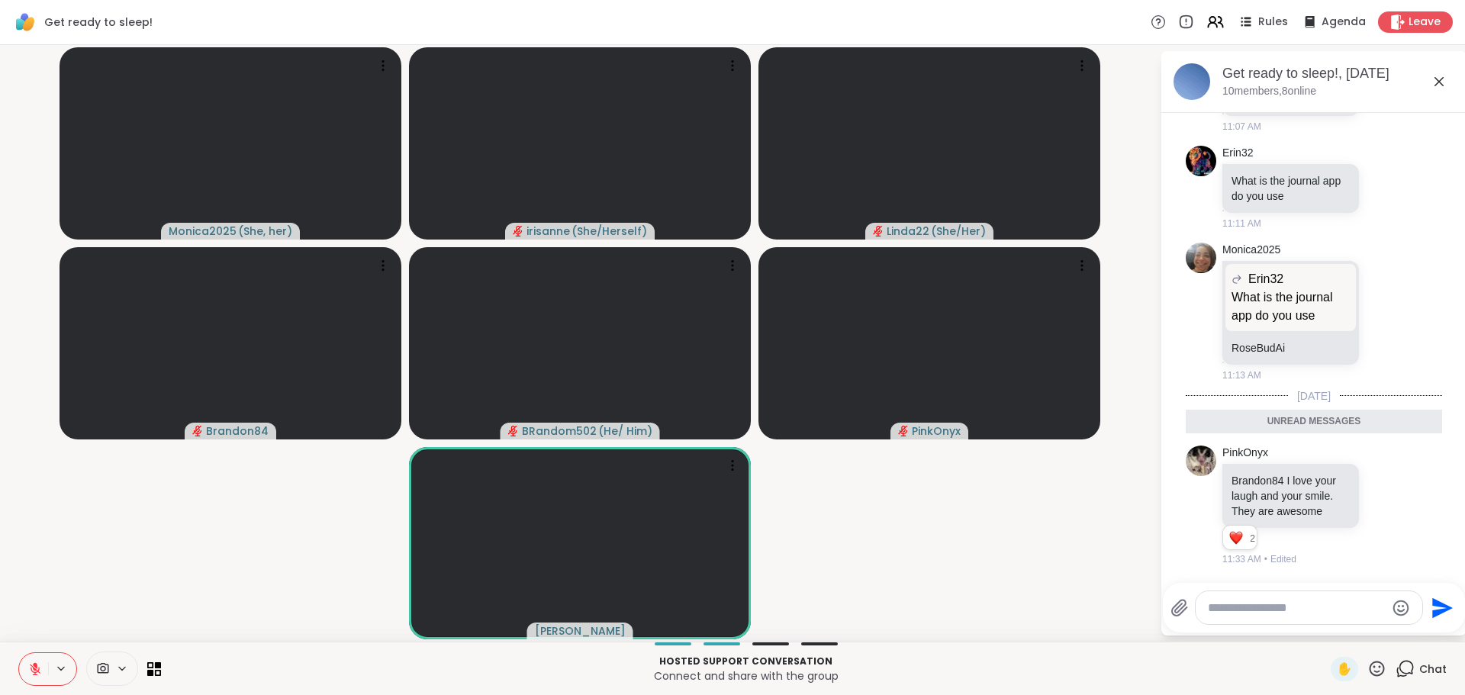
click at [1435, 82] on icon at bounding box center [1439, 81] width 9 height 9
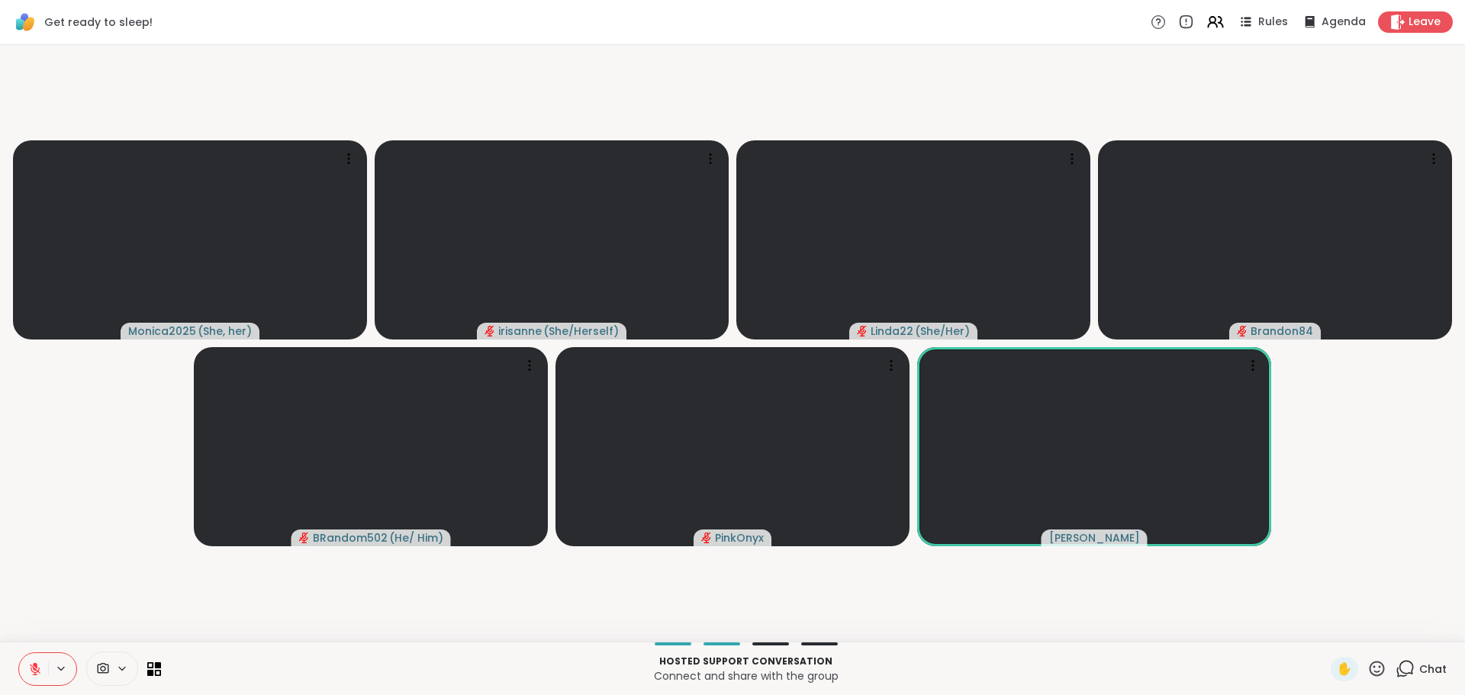
click at [1400, 671] on icon at bounding box center [1407, 668] width 15 height 14
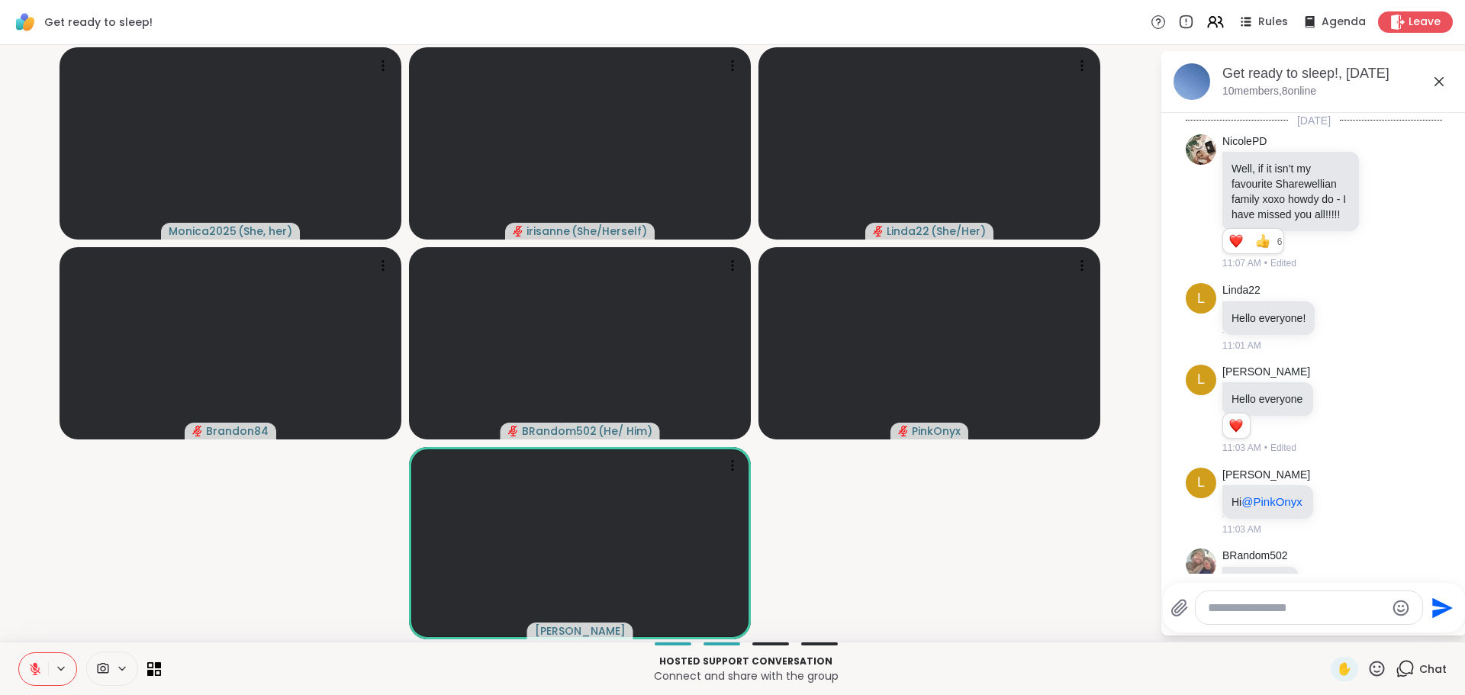
scroll to position [863, 0]
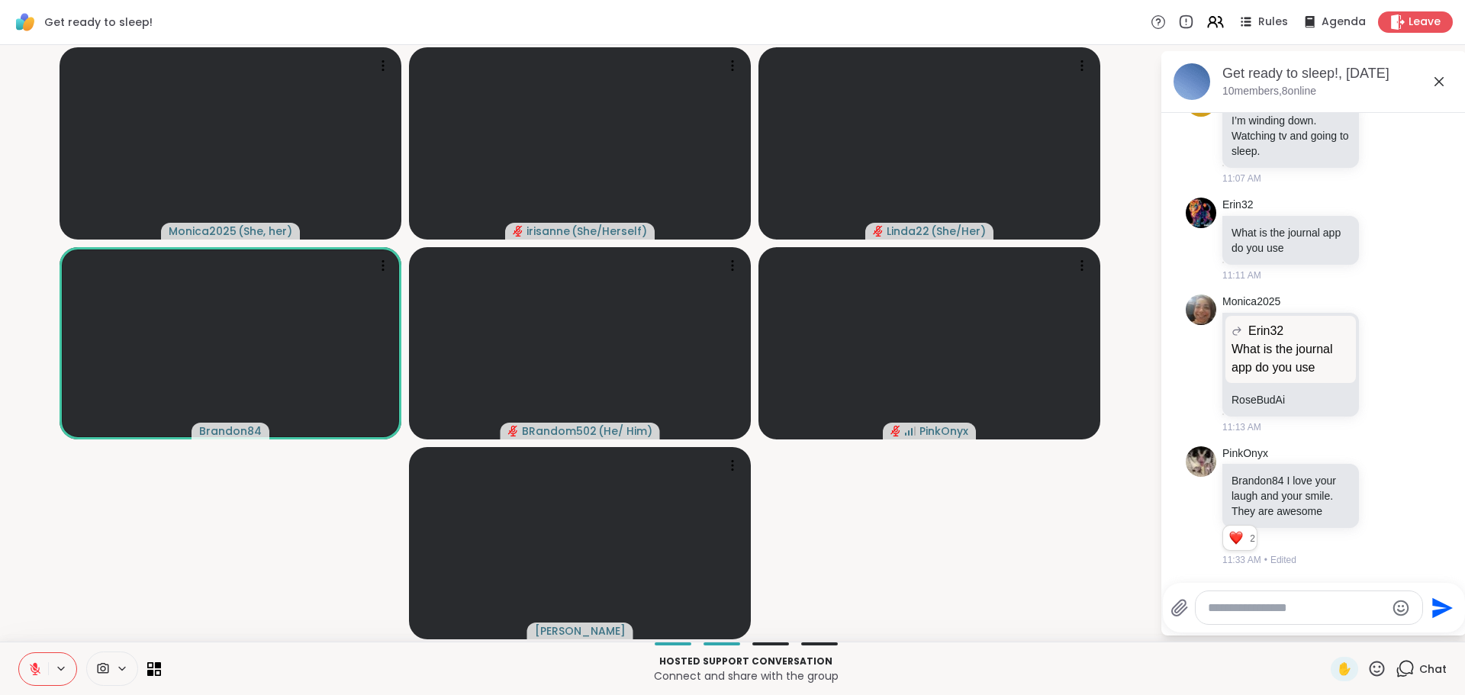
click at [298, 569] on video-player-container "Monica2025 ( She, her ) irisanne ( She/Herself ) Linda22 ( She/Her ) Brandon84 …" at bounding box center [580, 343] width 1142 height 585
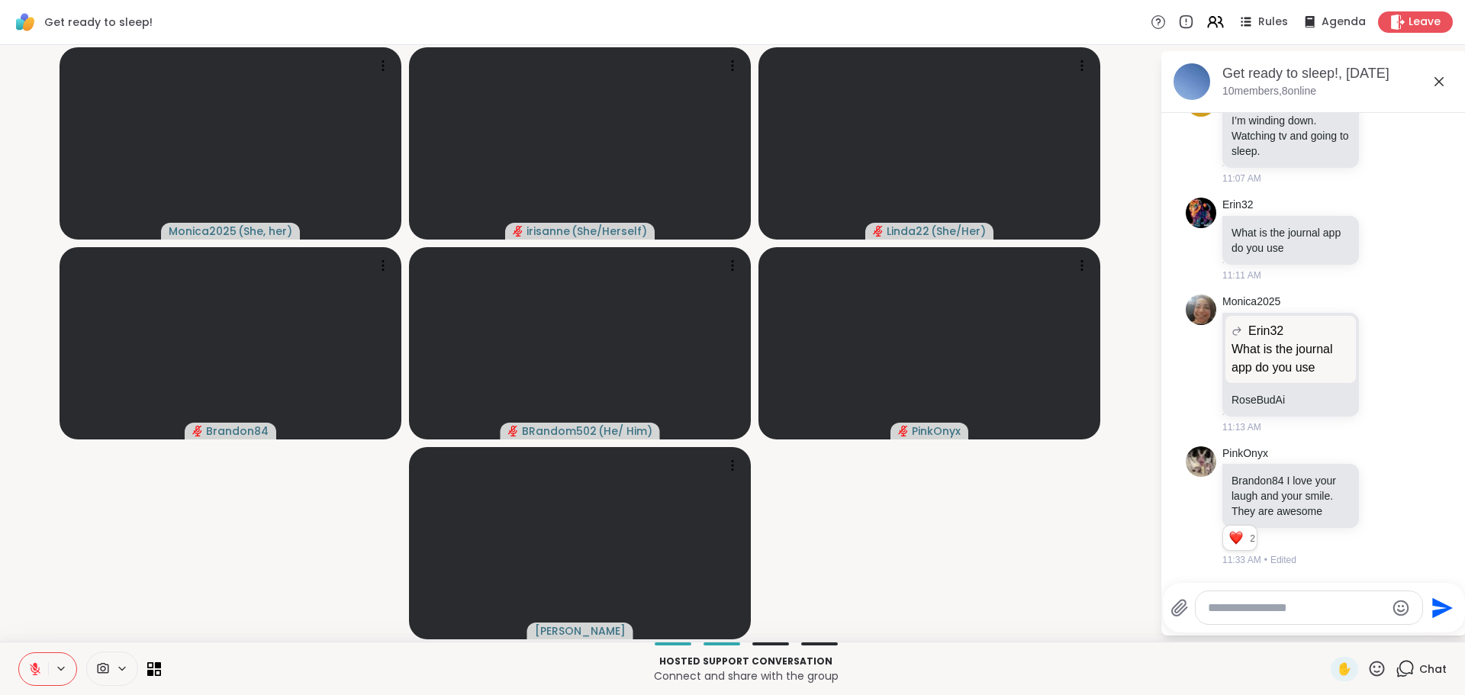
click at [19, 666] on button at bounding box center [33, 669] width 29 height 32
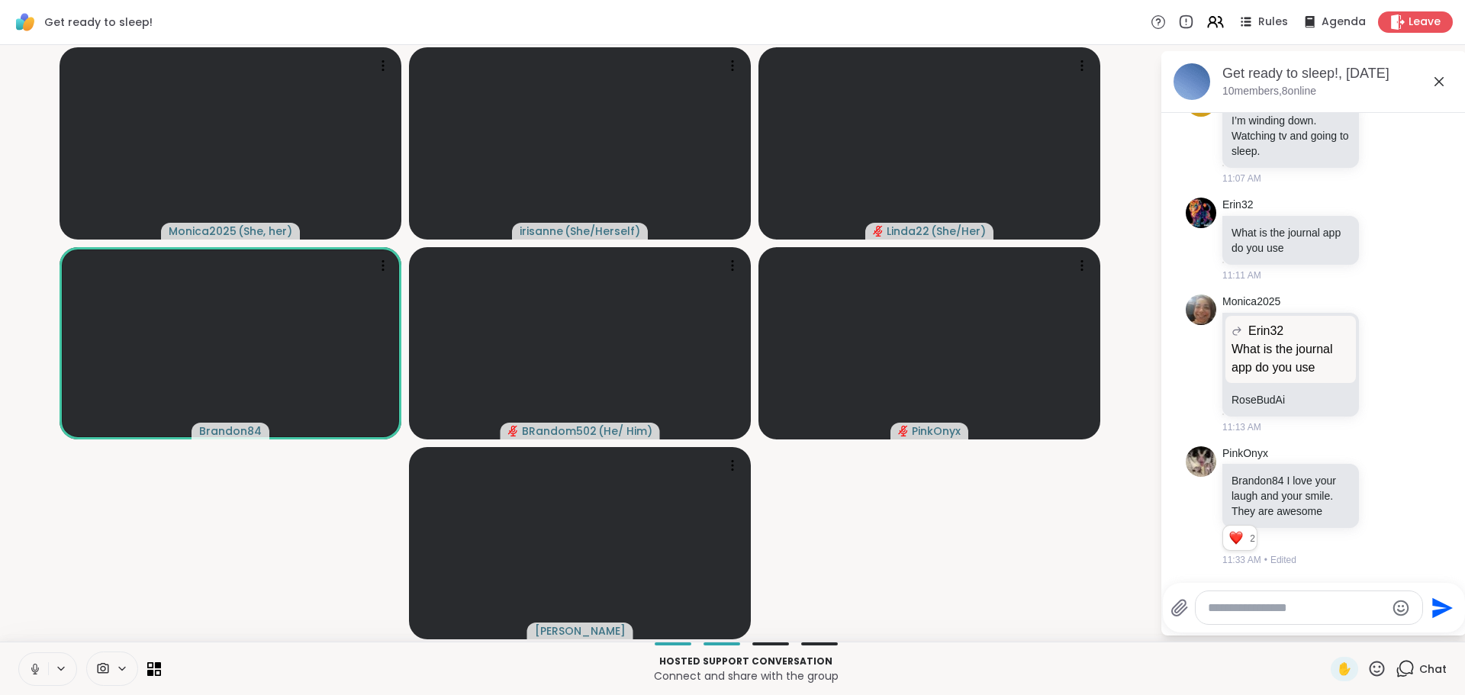
click at [111, 579] on video-player-container "Monica2025 ( She, her ) irisanne ( She/Herself ) Linda22 ( She/Her ) Brandon84 …" at bounding box center [580, 343] width 1142 height 585
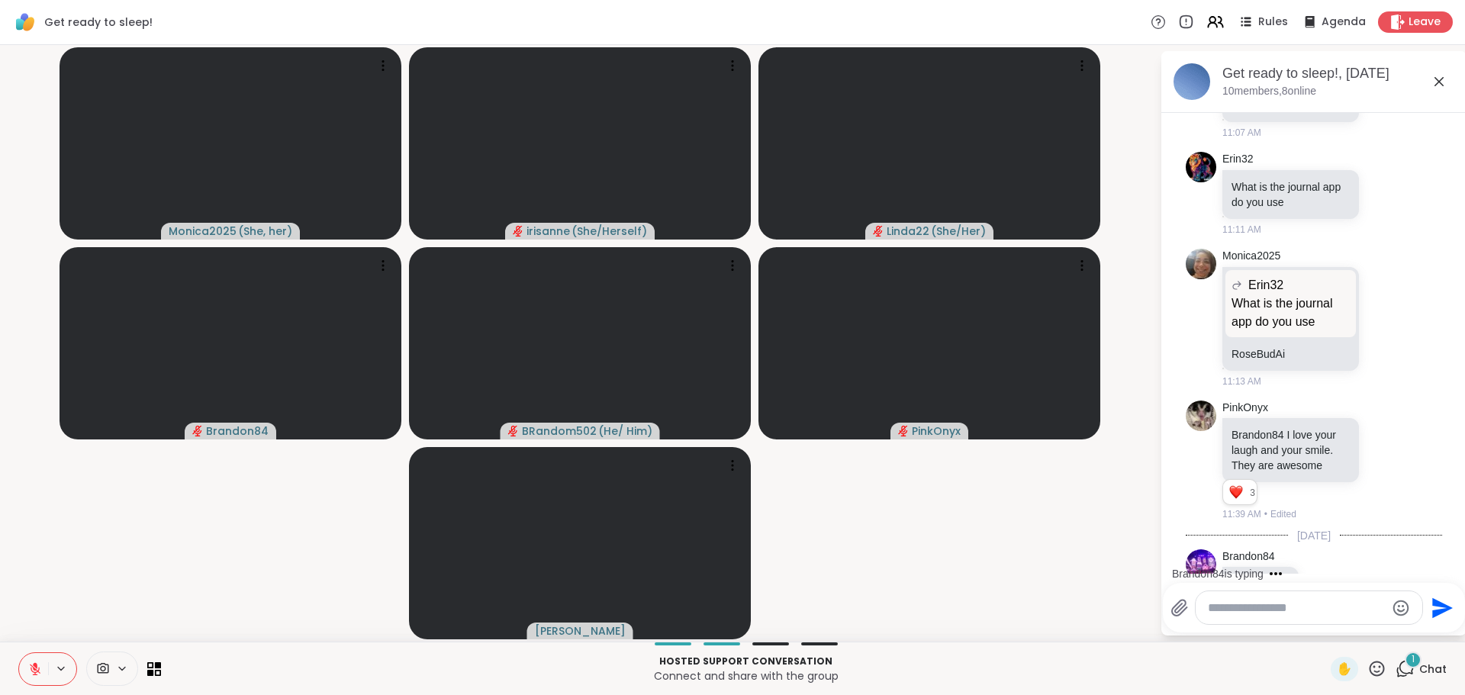
scroll to position [960, 0]
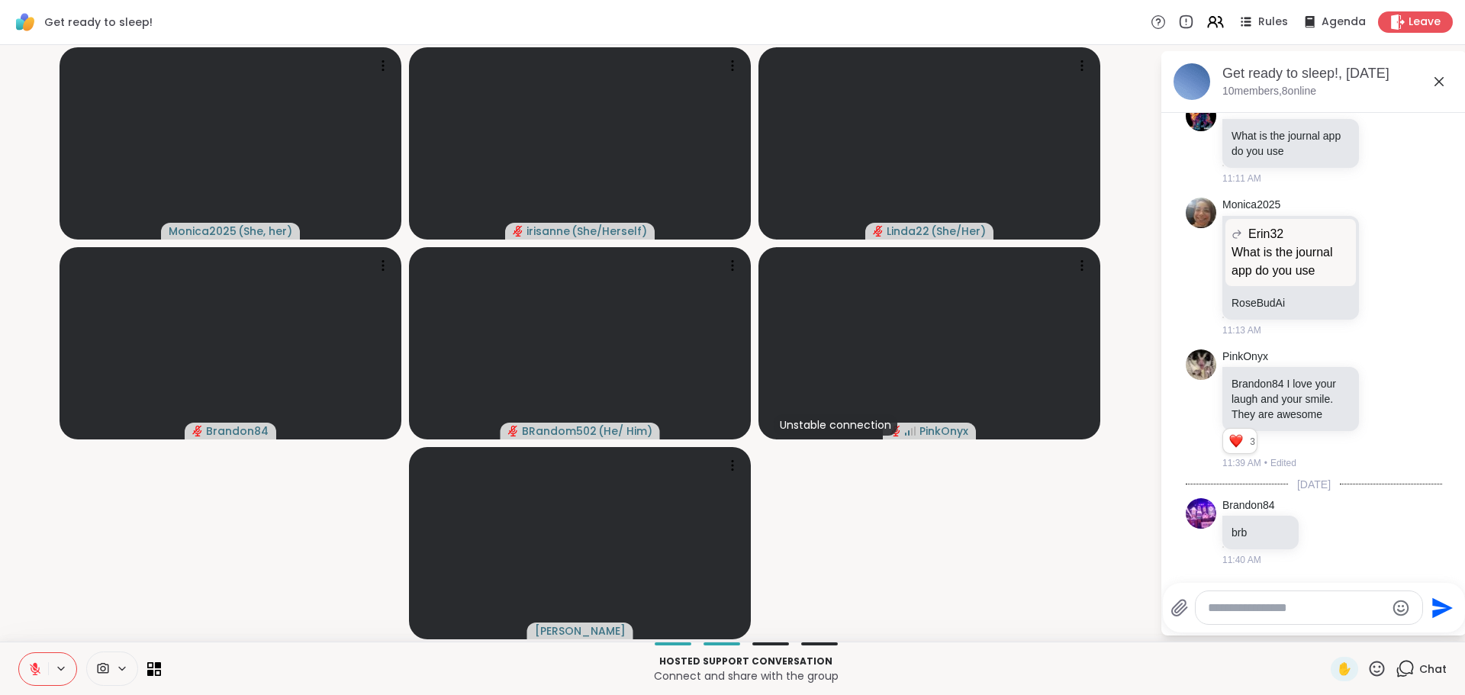
click at [19, 678] on button at bounding box center [33, 669] width 29 height 32
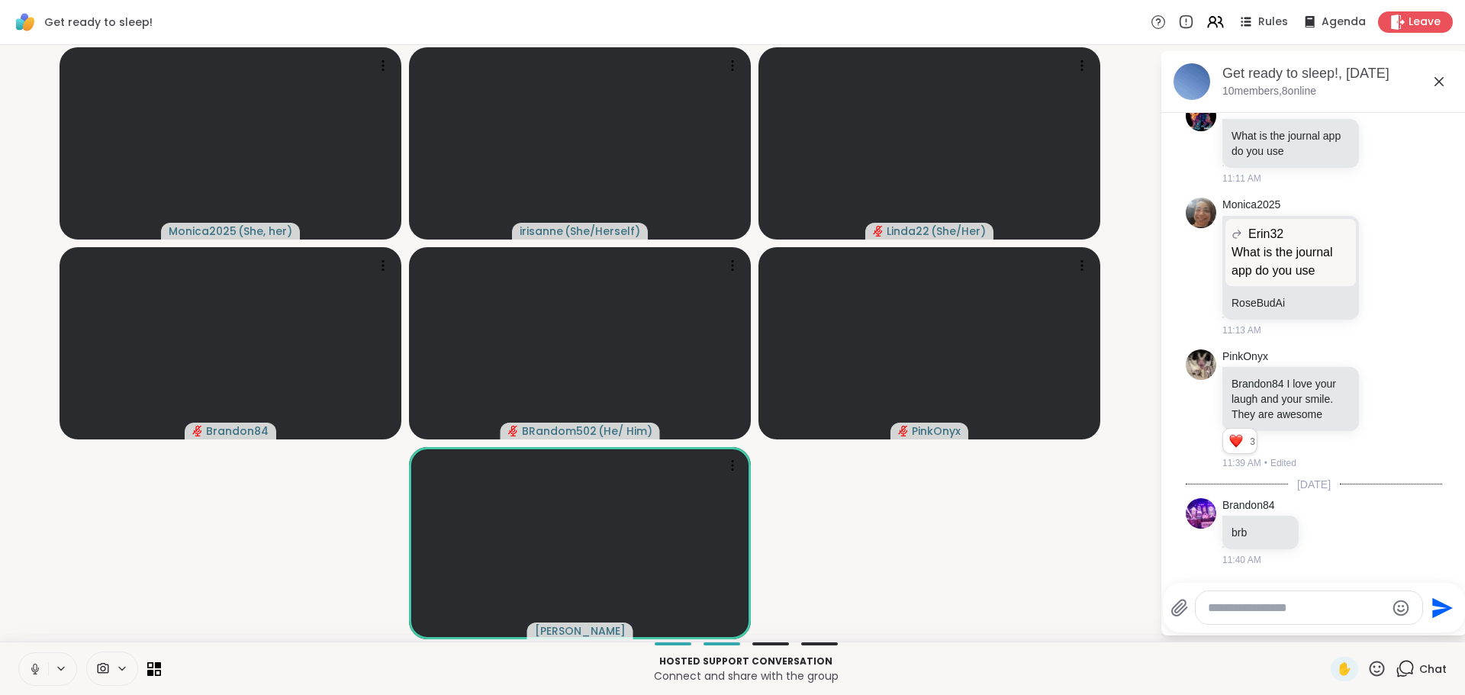
click at [25, 676] on button at bounding box center [33, 669] width 29 height 32
click at [1430, 79] on icon at bounding box center [1439, 82] width 18 height 18
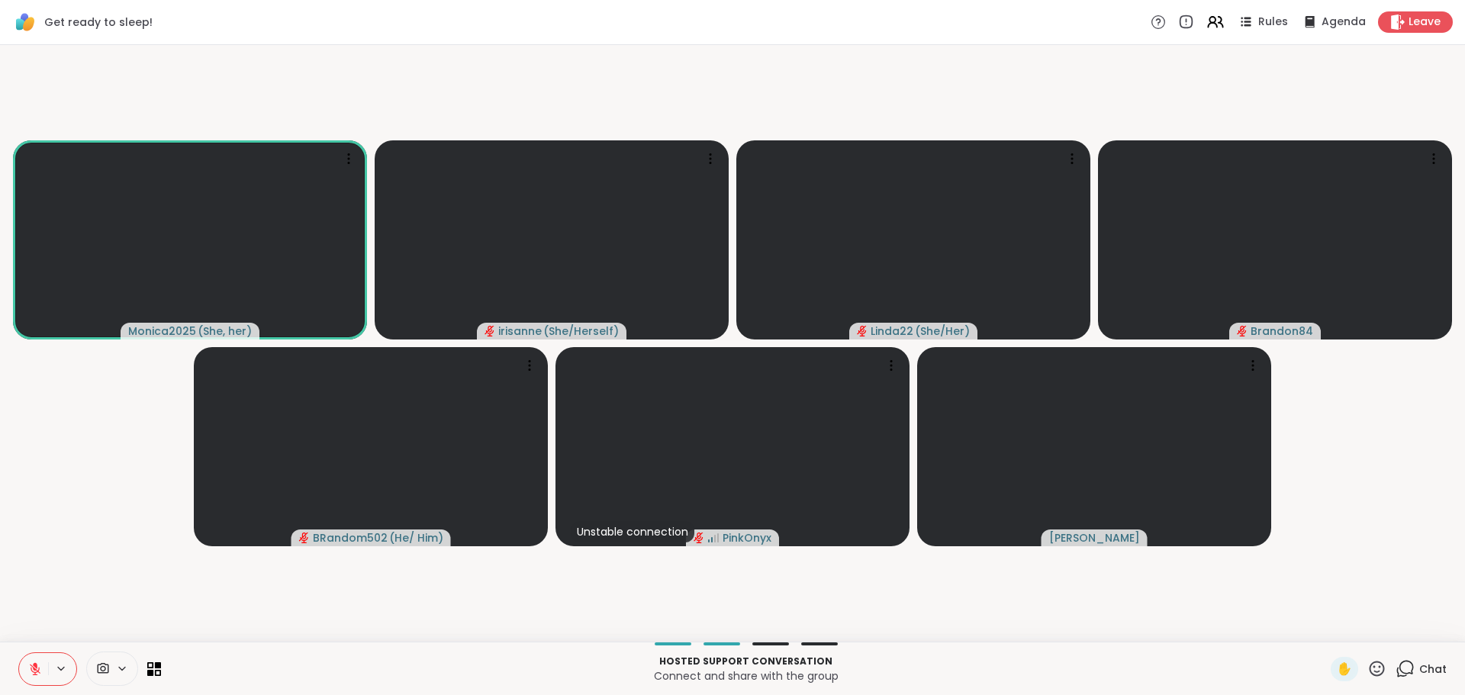
click at [30, 666] on icon at bounding box center [35, 669] width 11 height 11
click at [117, 502] on video-player-container "Monica2025 ( She, her ) irisanne ( She/Herself ) Linda22 ( She/Her ) Brandon84 …" at bounding box center [732, 343] width 1447 height 585
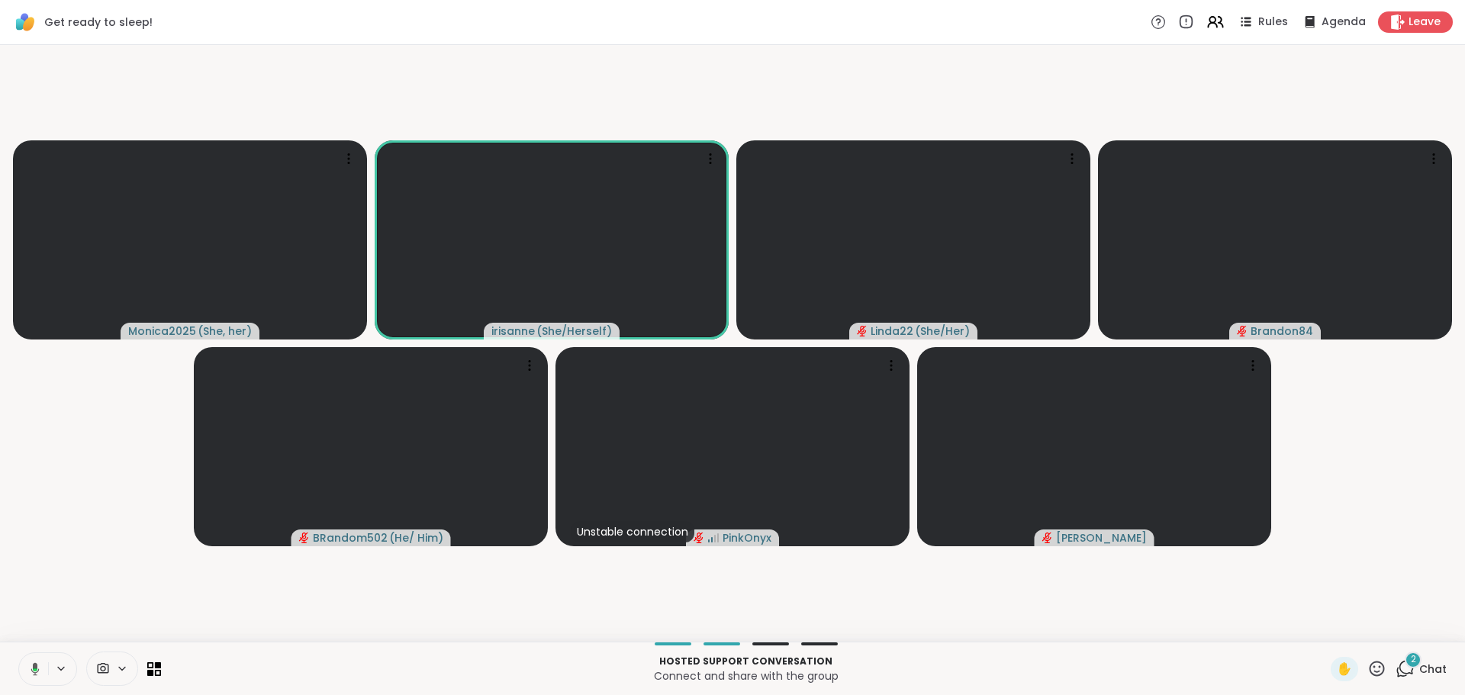
click at [27, 673] on icon at bounding box center [33, 669] width 14 height 14
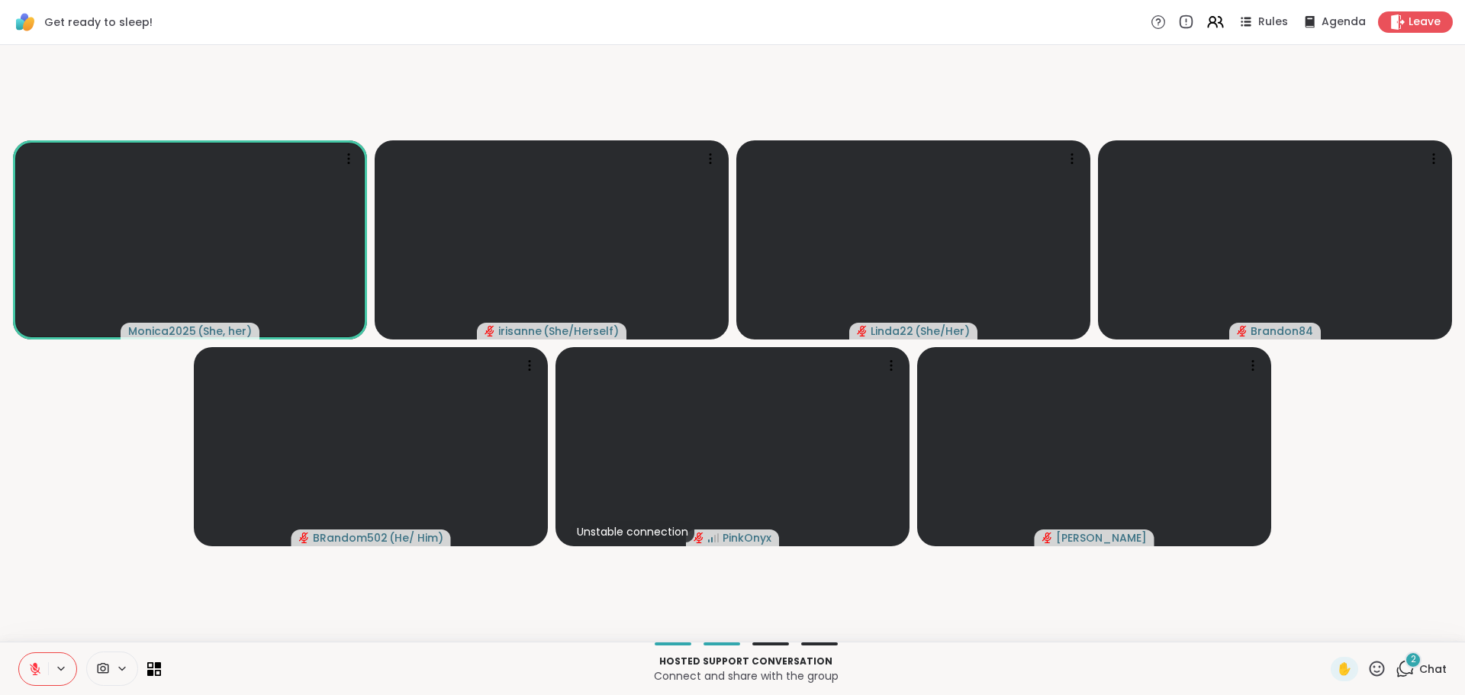
click at [33, 666] on icon at bounding box center [35, 665] width 5 height 6
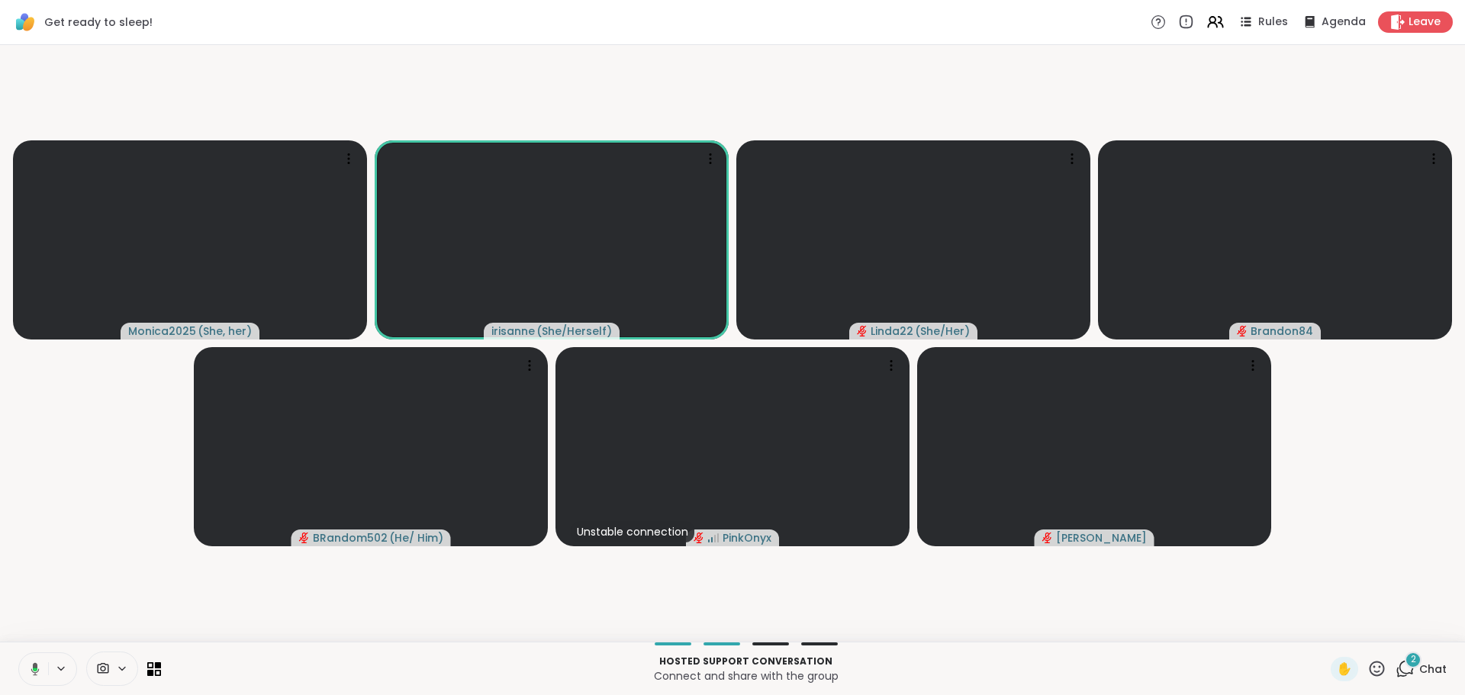
click at [75, 470] on video-player-container "Monica2025 ( She, her ) irisanne ( She/Herself ) Linda22 ( She/Her ) Brandon84 …" at bounding box center [732, 343] width 1447 height 585
click at [33, 669] on icon at bounding box center [35, 667] width 4 height 7
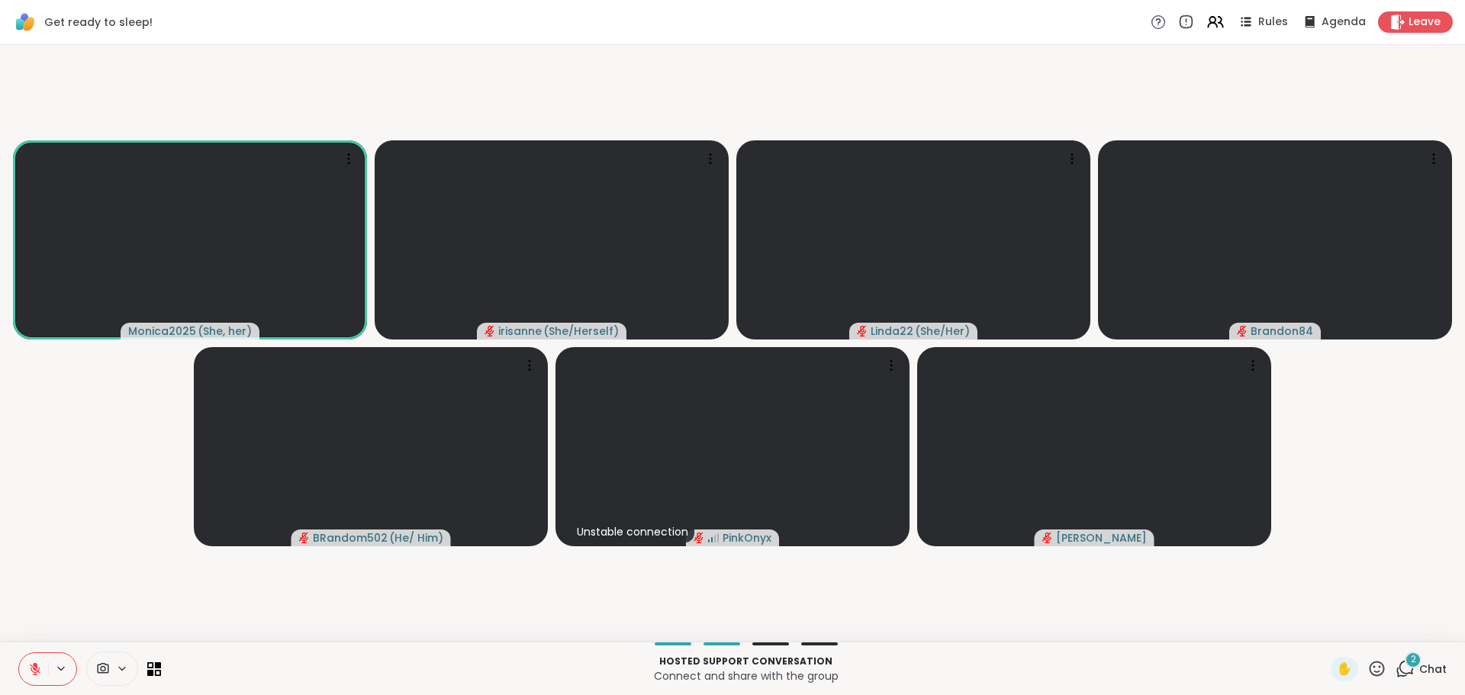
click at [15, 555] on video-player-container "Monica2025 ( She, her ) irisanne ( She/Herself ) Linda22 ( She/Her ) Brandon84 …" at bounding box center [732, 343] width 1447 height 585
click at [29, 555] on video-player-container "Monica2025 ( She, her ) irisanne ( She/Herself ) Linda22 ( She/Her ) Brandon84 …" at bounding box center [732, 343] width 1447 height 585
click at [28, 674] on icon at bounding box center [35, 669] width 14 height 14
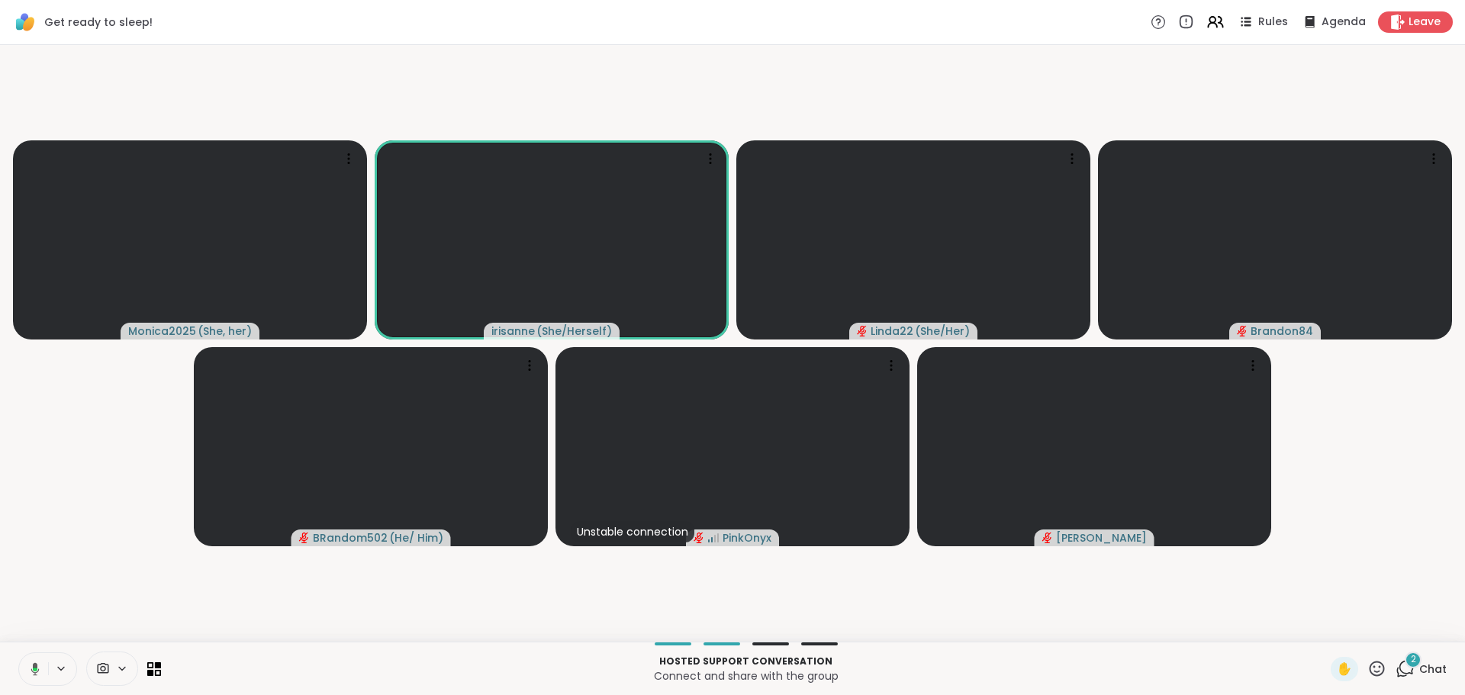
click at [26, 675] on icon at bounding box center [33, 669] width 14 height 14
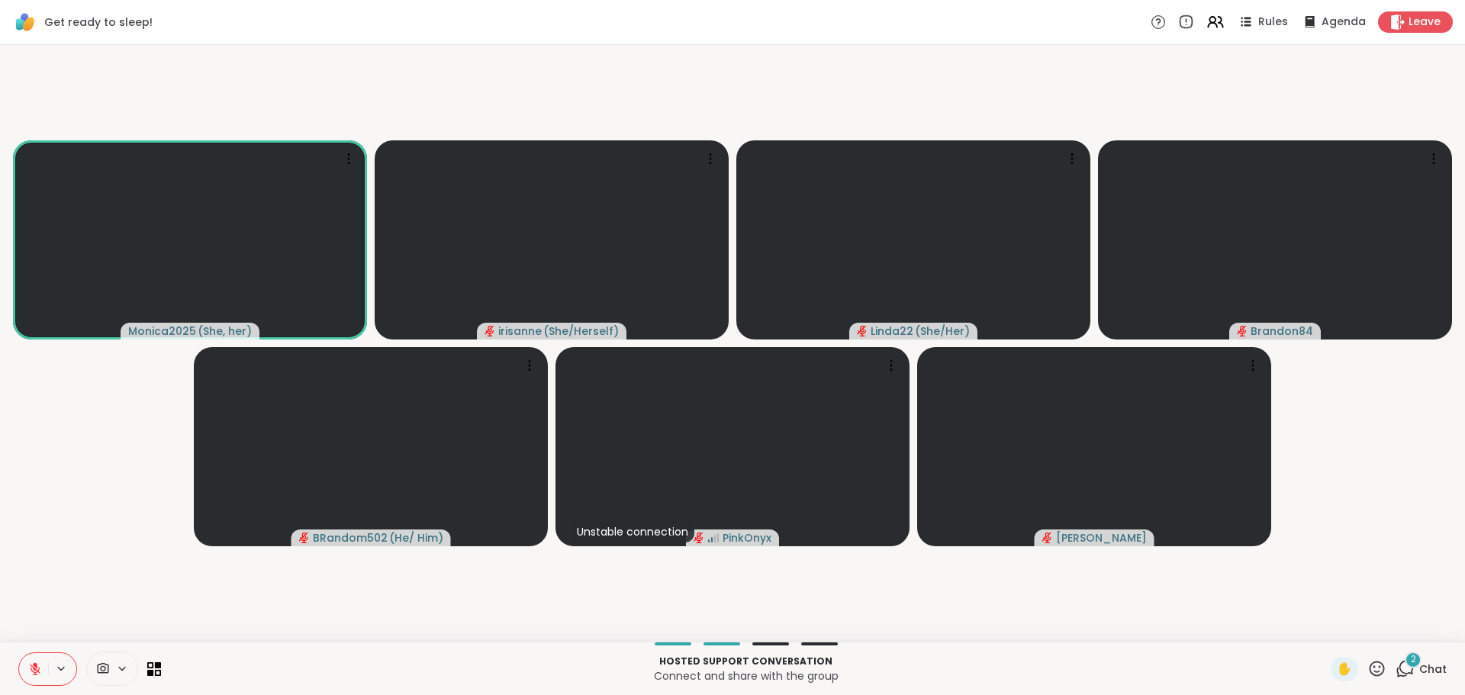
click at [30, 672] on icon at bounding box center [35, 669] width 11 height 11
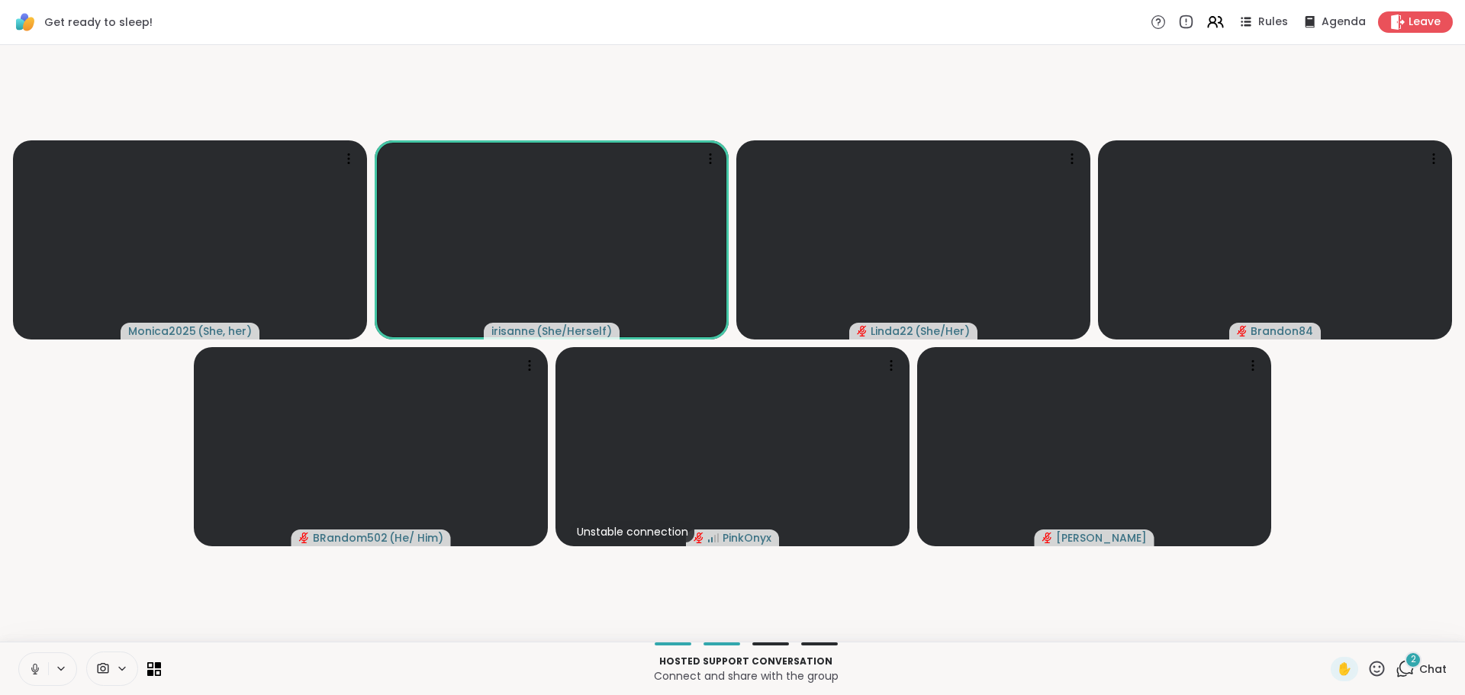
click at [29, 672] on icon at bounding box center [35, 669] width 14 height 14
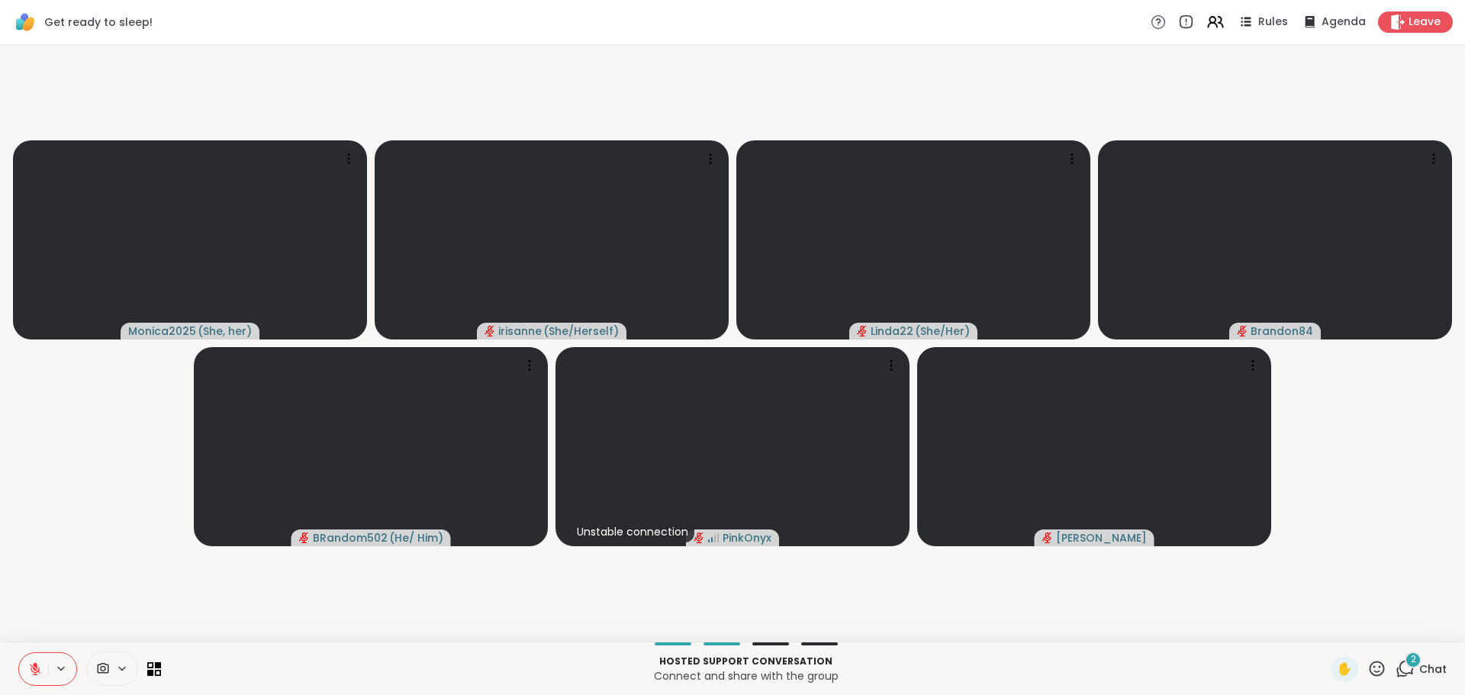
click at [1405, 667] on div "2" at bounding box center [1413, 660] width 17 height 17
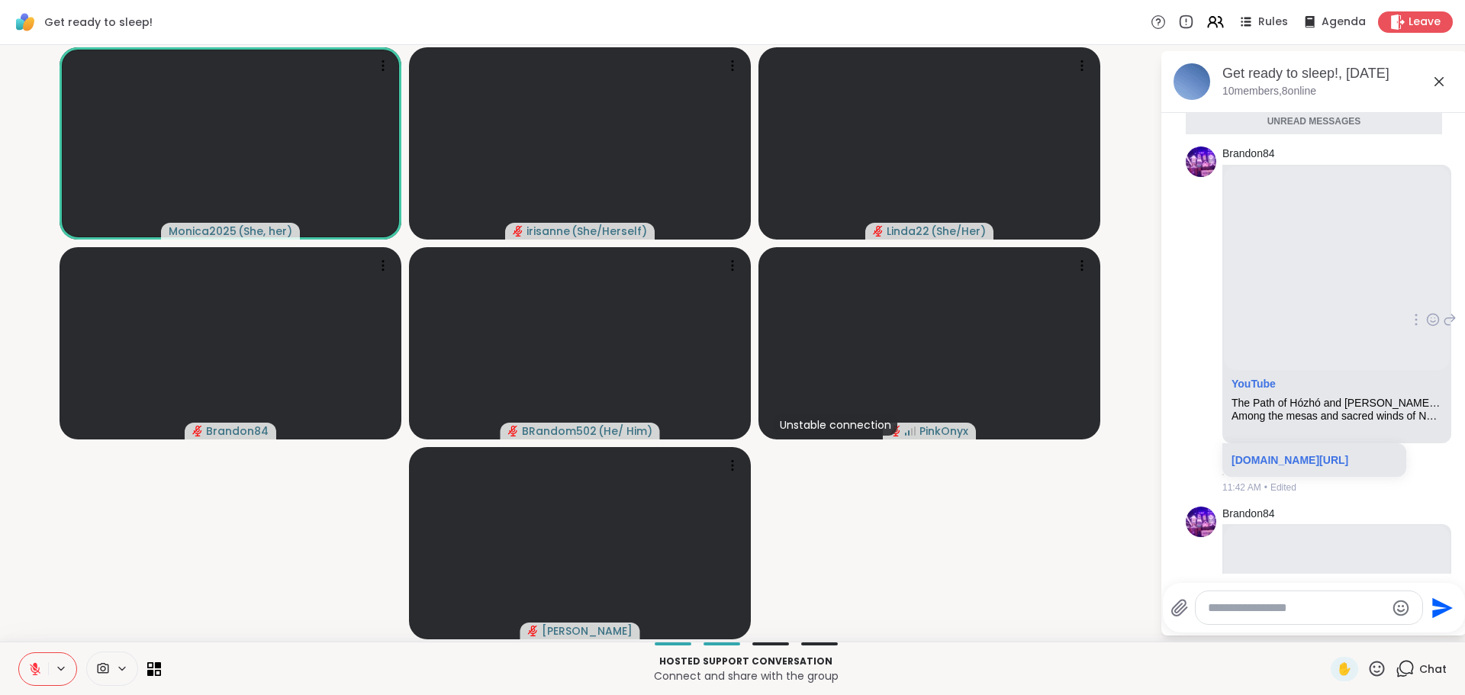
scroll to position [1365, 0]
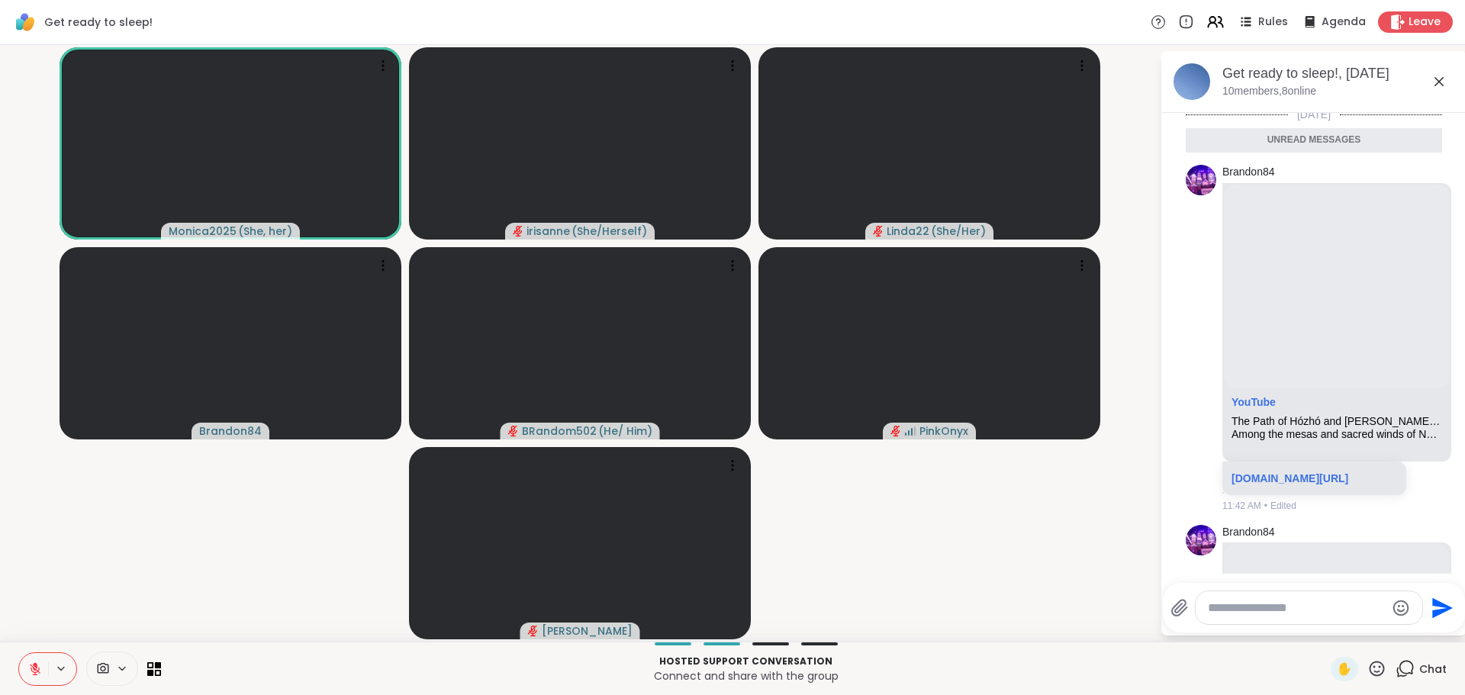
click at [215, 550] on video-player-container "Monica2025 ( She, her ) irisanne ( She/Herself ) Linda22 ( She/Her ) Brandon84 …" at bounding box center [580, 343] width 1142 height 585
click at [231, 540] on video-player-container "Monica2025 ( She, her ) irisanne ( She/Herself ) Linda22 ( She/Her ) Brandon84 …" at bounding box center [580, 343] width 1142 height 585
click at [30, 668] on icon at bounding box center [35, 669] width 11 height 11
click at [28, 670] on icon at bounding box center [35, 669] width 14 height 14
click at [25, 682] on button at bounding box center [33, 669] width 29 height 32
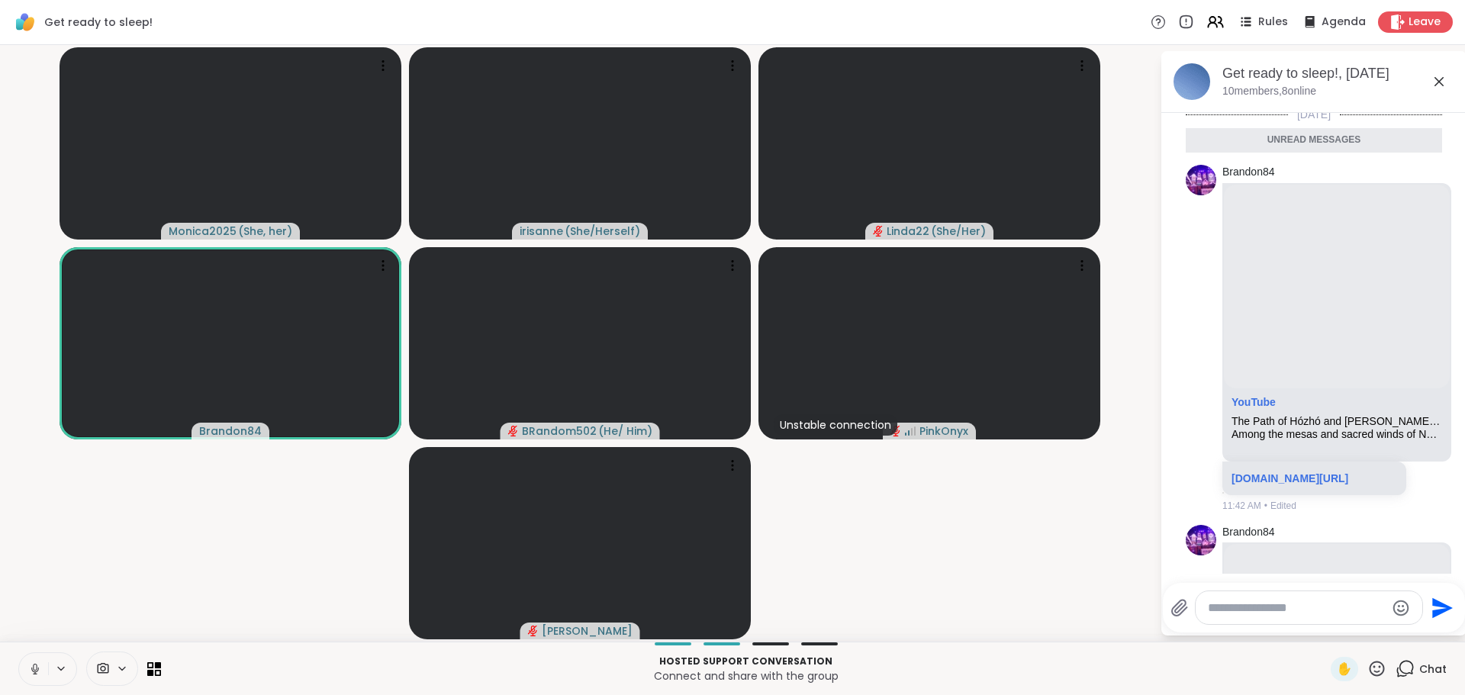
click at [150, 525] on video-player-container "Monica2025 ( She, her ) irisanne ( She/Herself ) Linda22 ( She/Her ) Brandon84 …" at bounding box center [580, 343] width 1142 height 585
click at [29, 681] on button at bounding box center [33, 669] width 29 height 32
click at [27, 678] on button at bounding box center [33, 669] width 29 height 32
click at [1430, 81] on icon at bounding box center [1439, 82] width 18 height 18
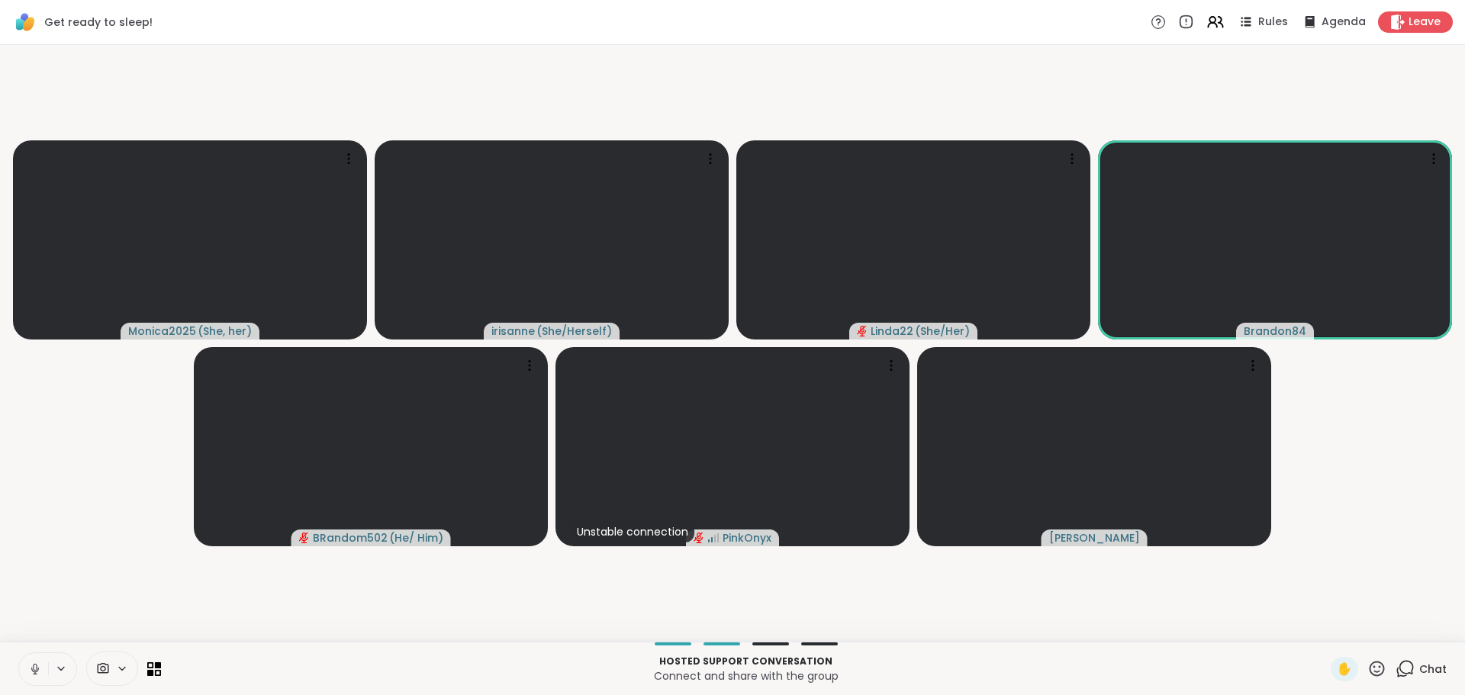
click at [134, 479] on video-player-container "Monica2025 ( She, her ) irisanne ( She/Herself ) Linda22 ( She/Her ) Brandon84 …" at bounding box center [732, 343] width 1447 height 585
click at [17, 674] on button at bounding box center [32, 669] width 31 height 32
click at [19, 666] on button at bounding box center [33, 669] width 29 height 32
click at [21, 658] on button at bounding box center [33, 669] width 29 height 32
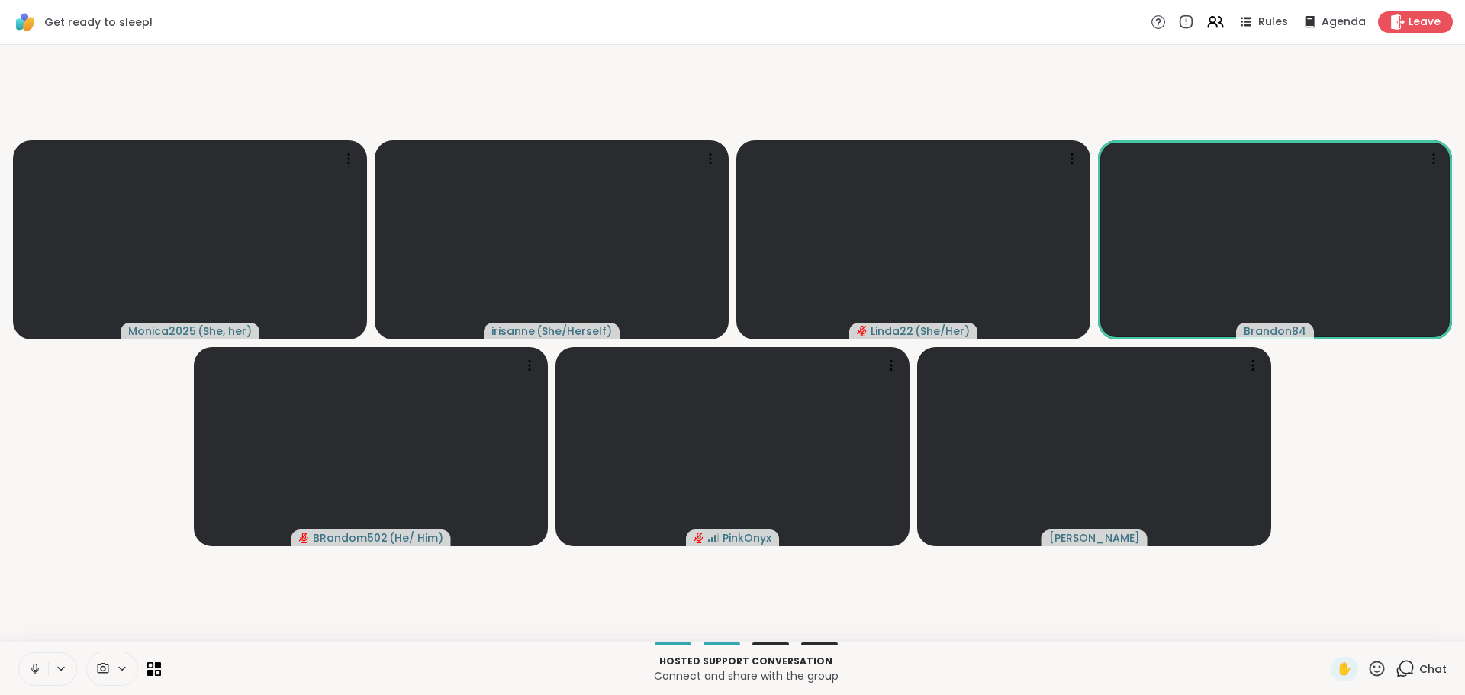
click at [127, 440] on video-player-container "Monica2025 ( She, her ) irisanne ( She/Herself ) Linda22 ( She/Her ) Brandon84 …" at bounding box center [732, 343] width 1447 height 585
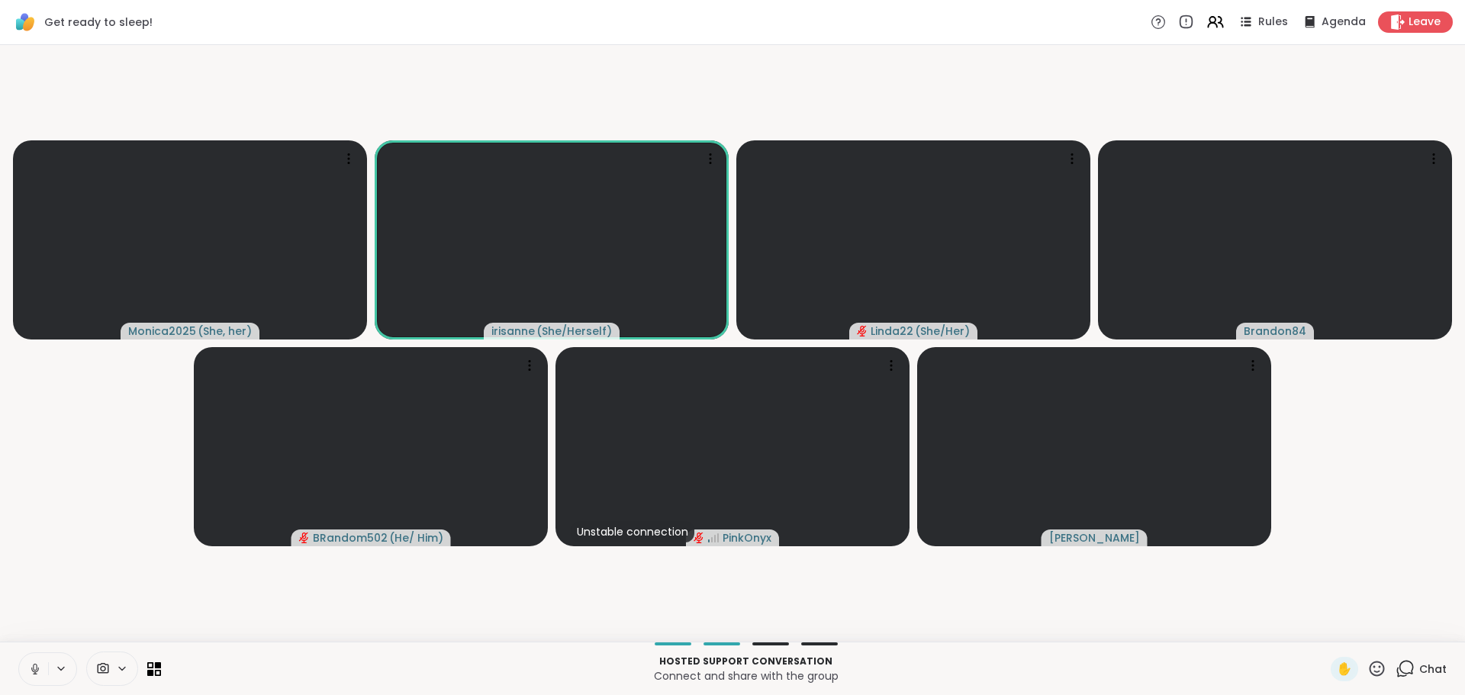
click at [40, 624] on video-player-container "Monica2025 ( She, her ) irisanne ( She/Herself ) Linda22 ( She/Her ) Brandon84 …" at bounding box center [732, 343] width 1447 height 585
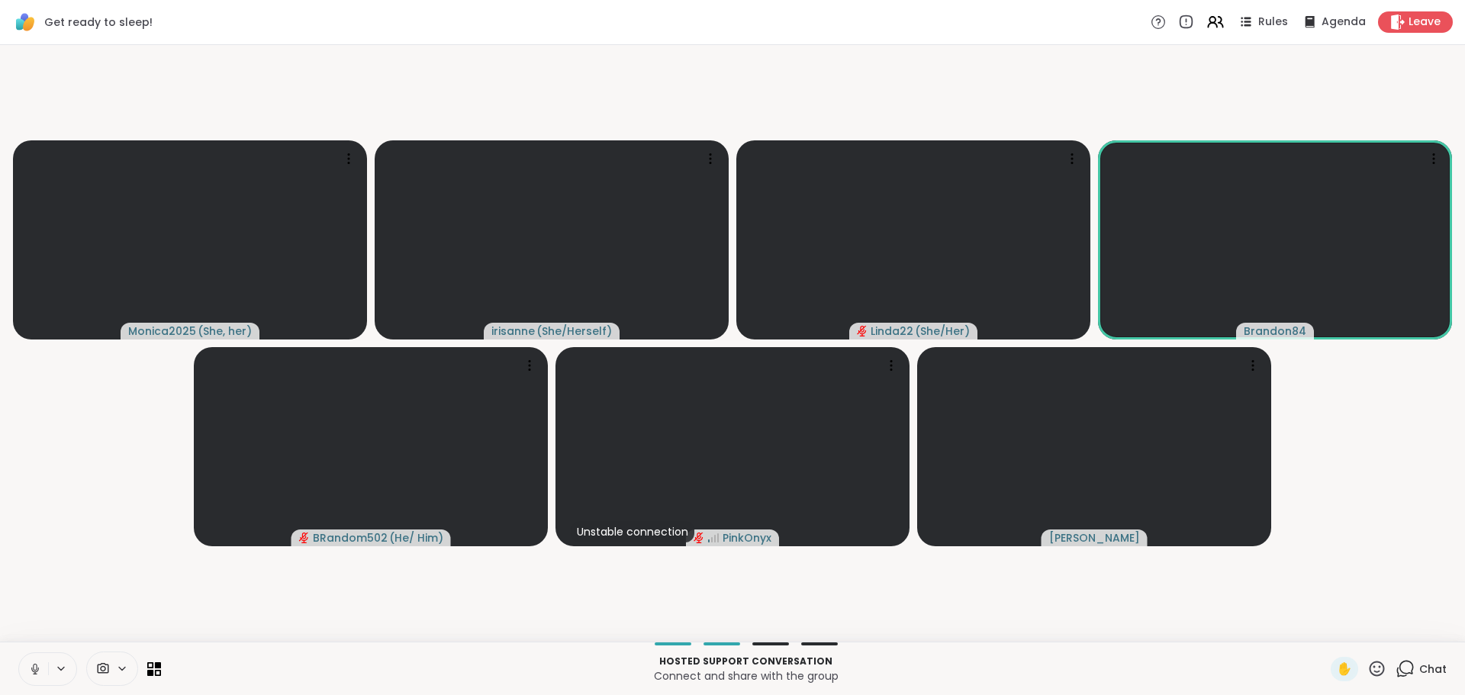
click at [28, 662] on icon at bounding box center [35, 669] width 14 height 14
click at [28, 663] on icon at bounding box center [35, 669] width 14 height 14
click at [28, 662] on icon at bounding box center [35, 669] width 14 height 14
click at [52, 617] on video-player-container "Monica2025 ( She, her ) irisanne ( She/Herself ) Linda22 ( She/Her ) Brandon84 …" at bounding box center [732, 343] width 1447 height 585
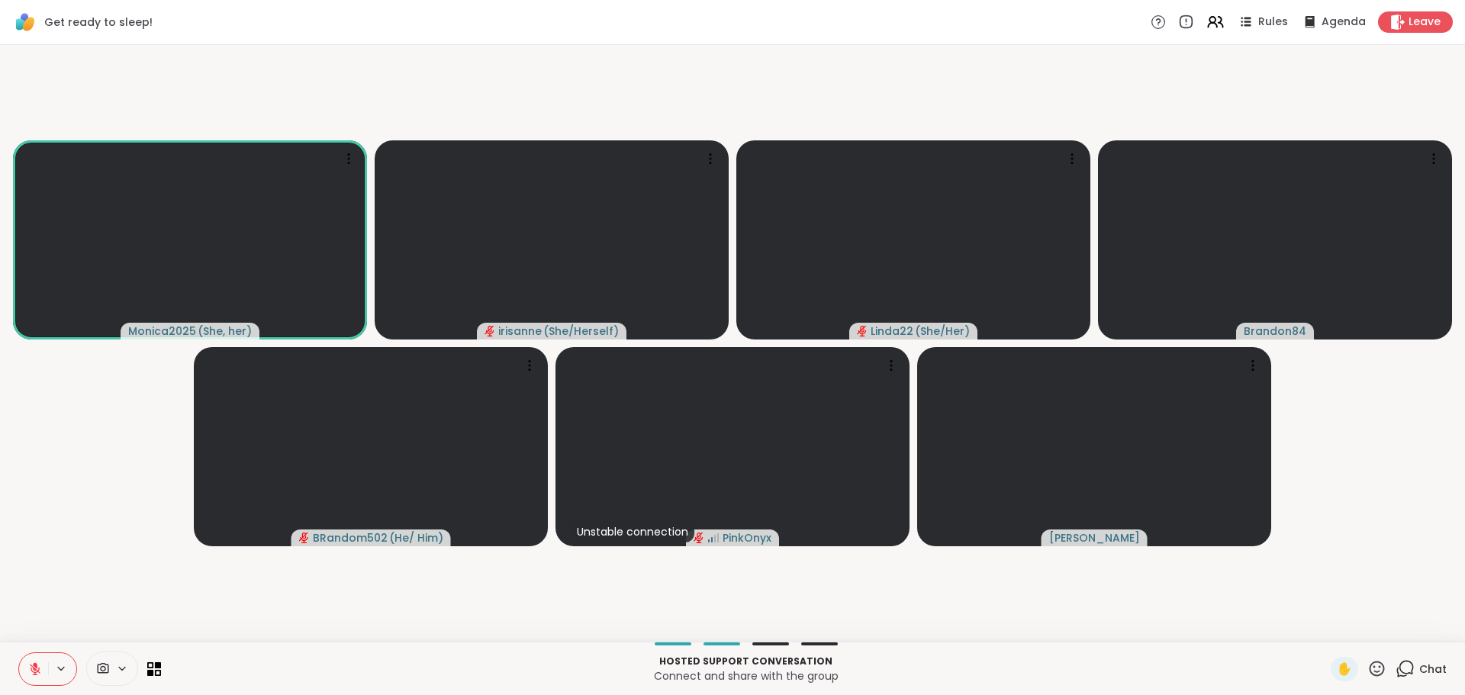
click at [1396, 675] on icon at bounding box center [1405, 668] width 19 height 19
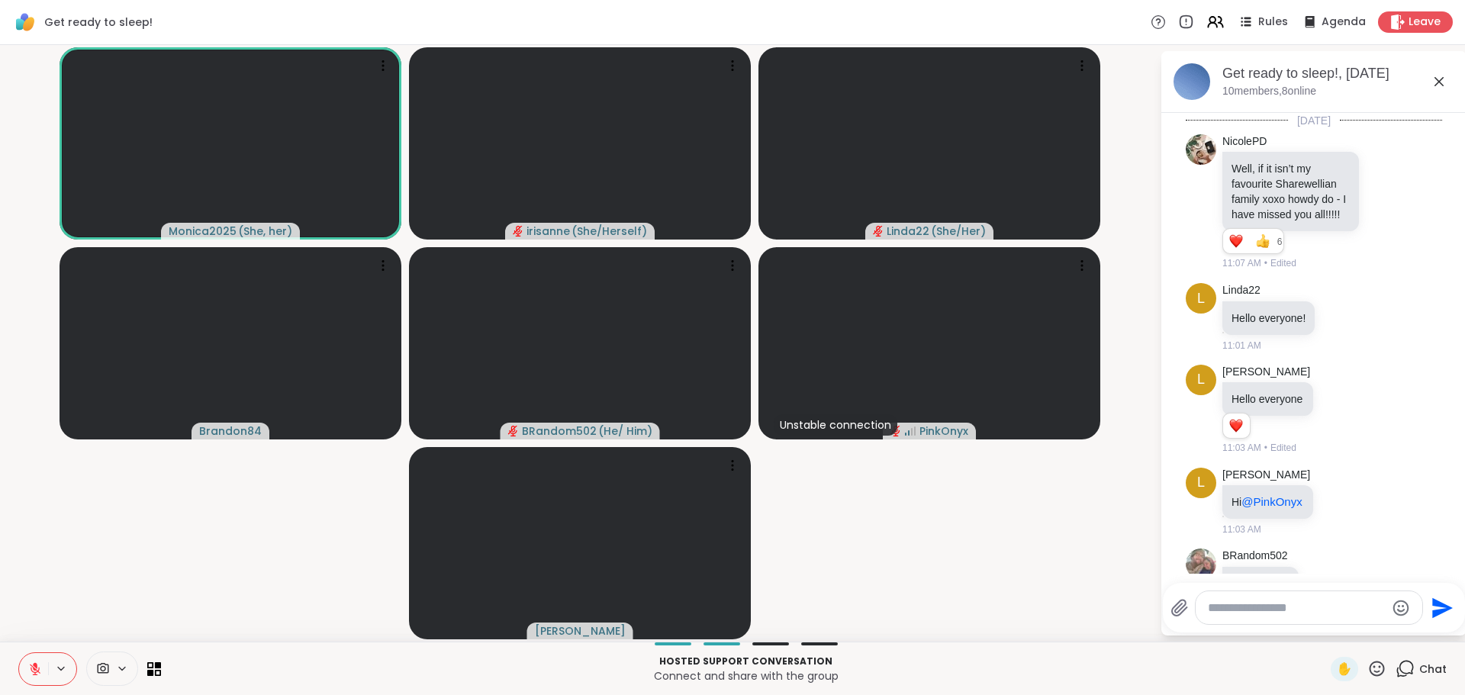
scroll to position [1695, 0]
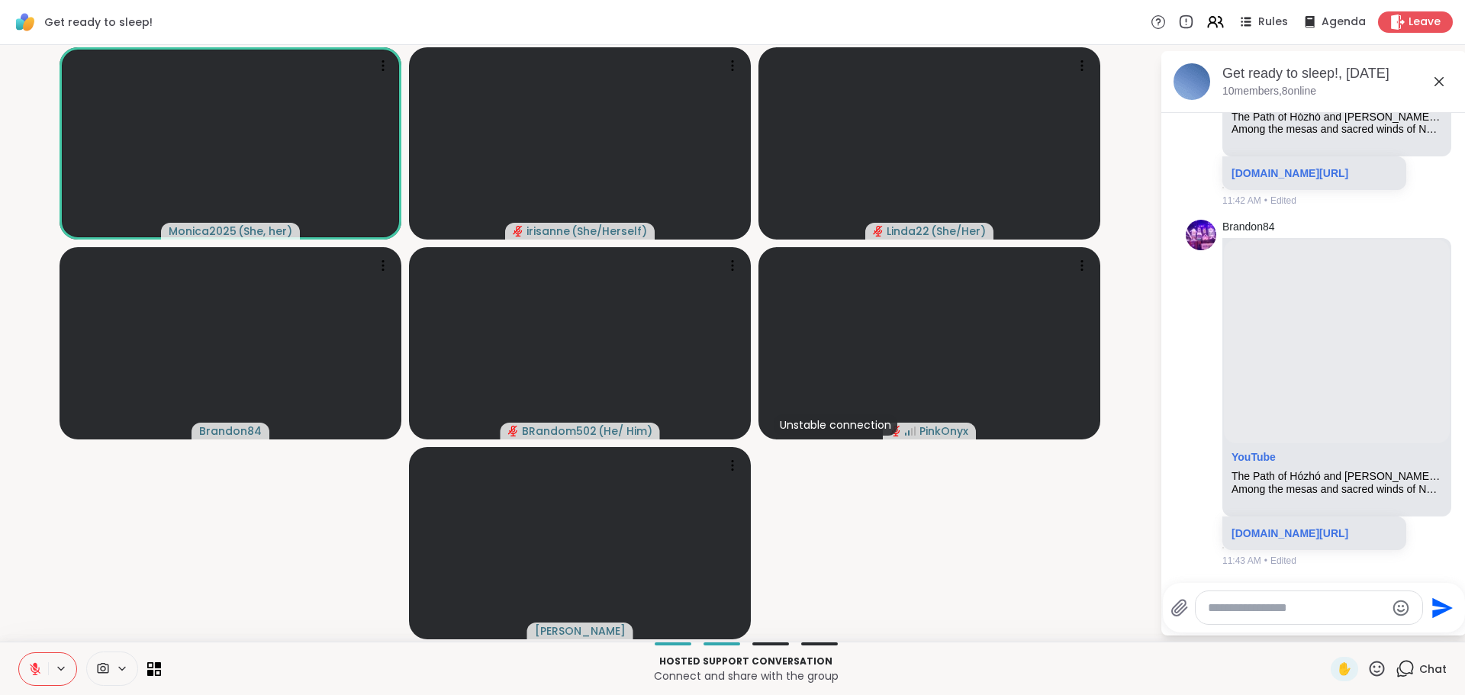
click at [31, 675] on button at bounding box center [33, 669] width 29 height 32
click at [921, 557] on video-player-container "Monica2025 ( She, her ) irisanne ( She/Herself ) Linda22 ( She/Her ) Brandon84 …" at bounding box center [580, 343] width 1142 height 585
click at [920, 557] on video-player-container "Monica2025 ( She, her ) irisanne ( She/Herself ) Linda22 ( She/Her ) Brandon84 …" at bounding box center [580, 343] width 1142 height 585
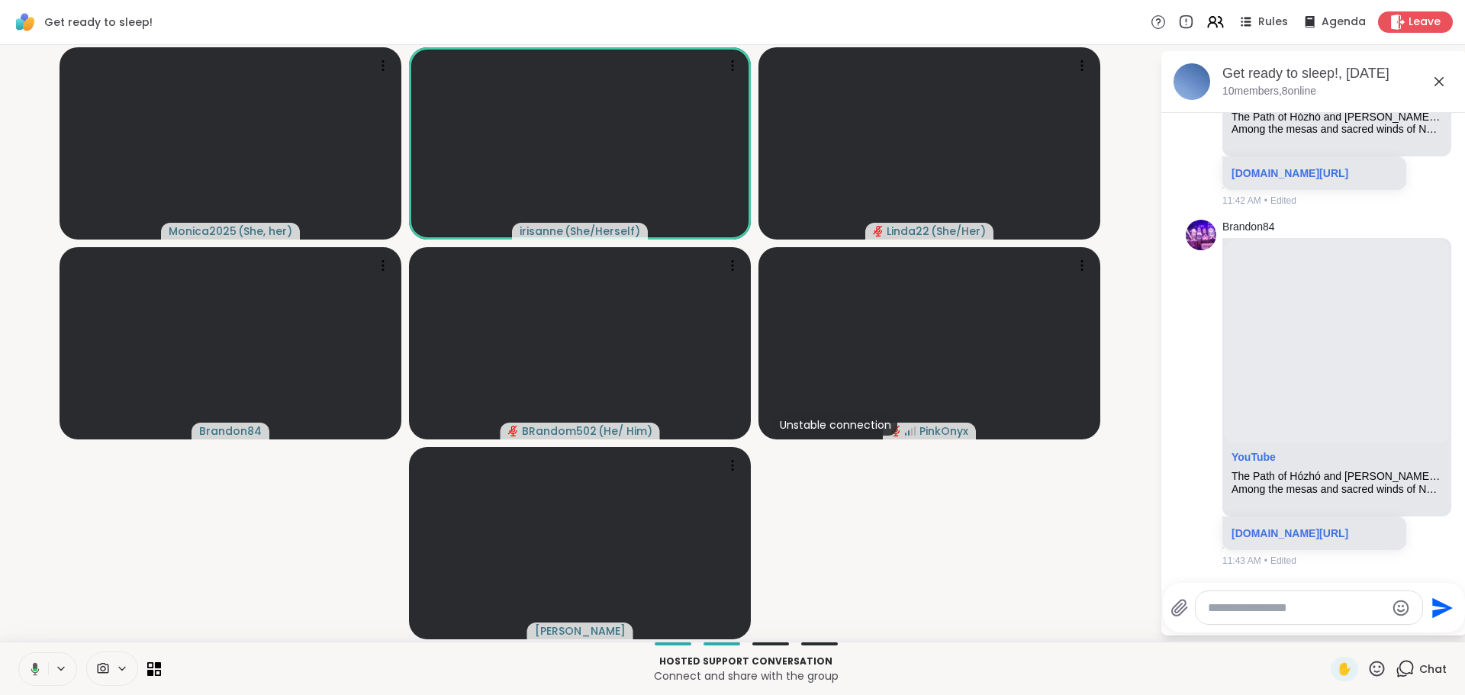
click at [908, 553] on video-player-container "Monica2025 ( She, her ) irisanne ( She/Herself ) Linda22 ( She/Her ) Brandon84 …" at bounding box center [580, 343] width 1142 height 585
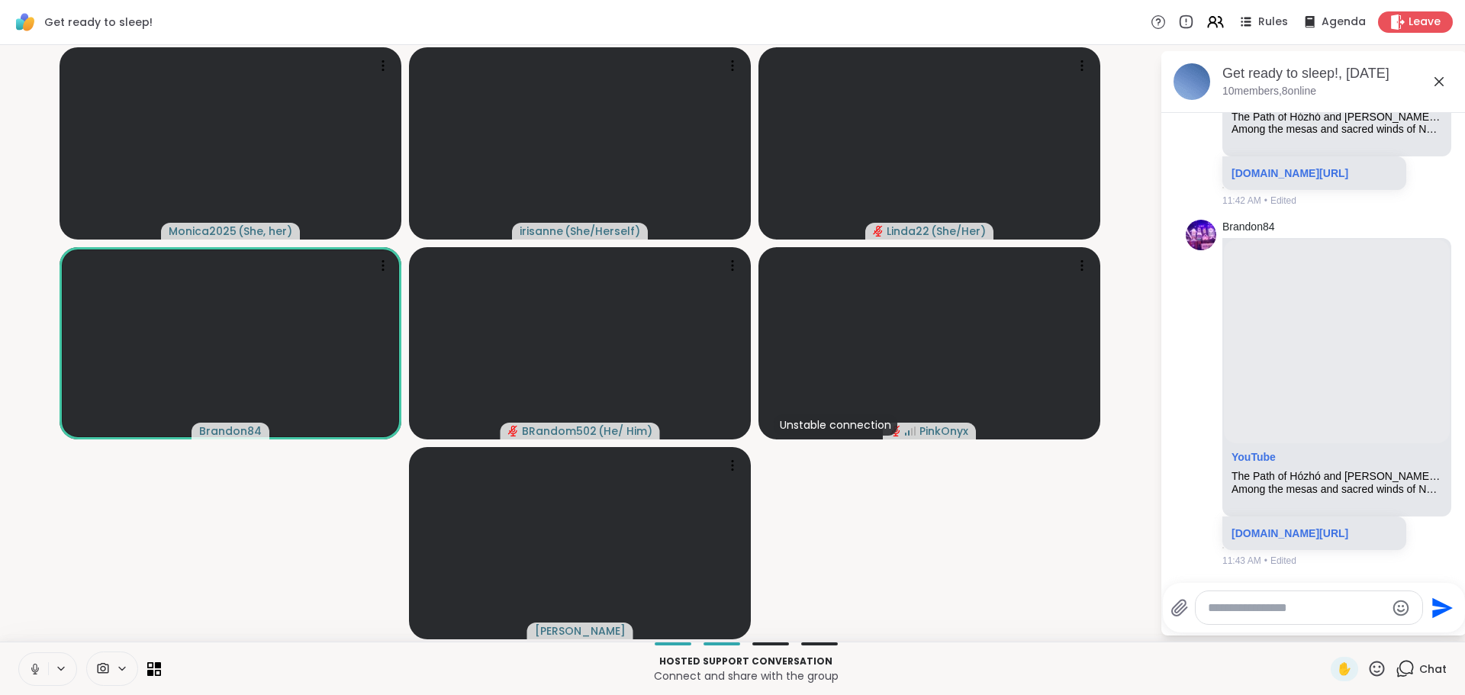
click at [911, 560] on video-player-container "Monica2025 ( She, her ) irisanne ( She/Herself ) Linda22 ( She/Her ) Brandon84 …" at bounding box center [580, 343] width 1142 height 585
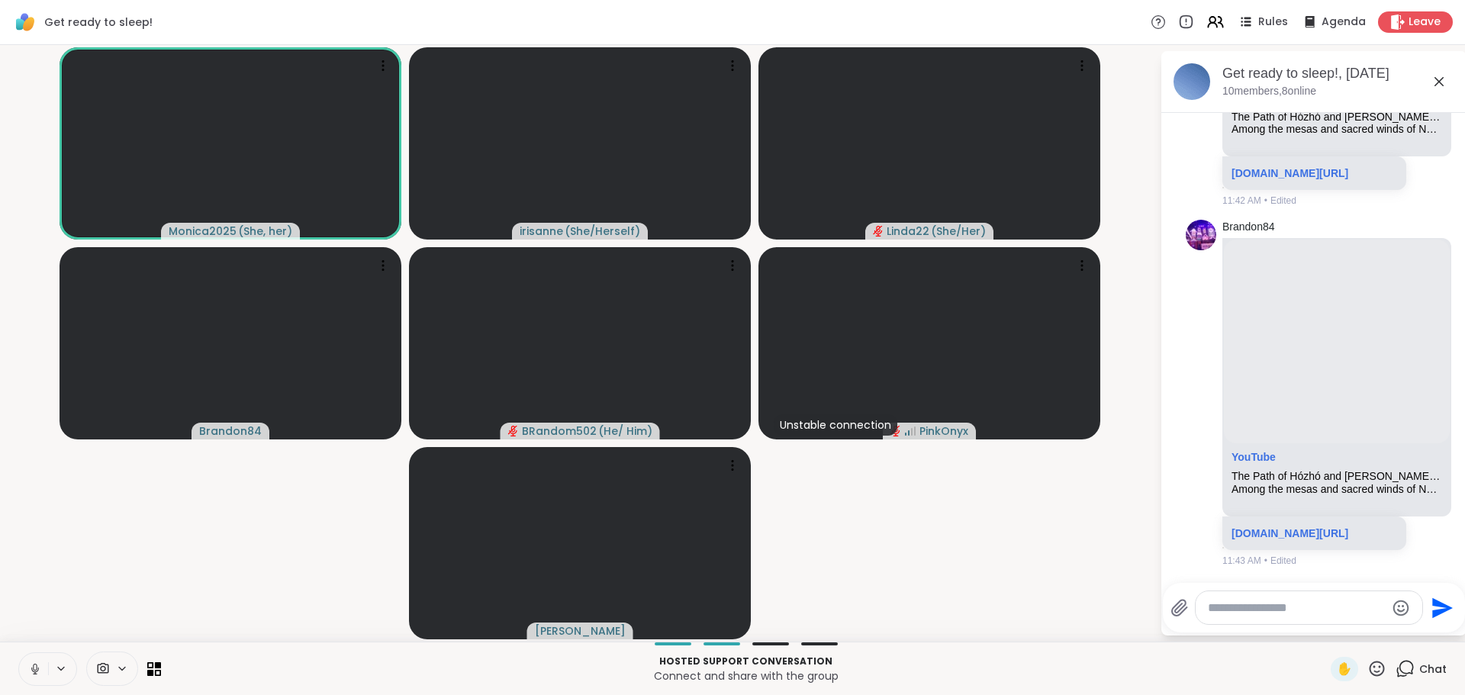
click at [911, 562] on video-player-container "Monica2025 ( She, her ) irisanne ( She/Herself ) Linda22 ( She/Her ) Brandon84 …" at bounding box center [580, 343] width 1142 height 585
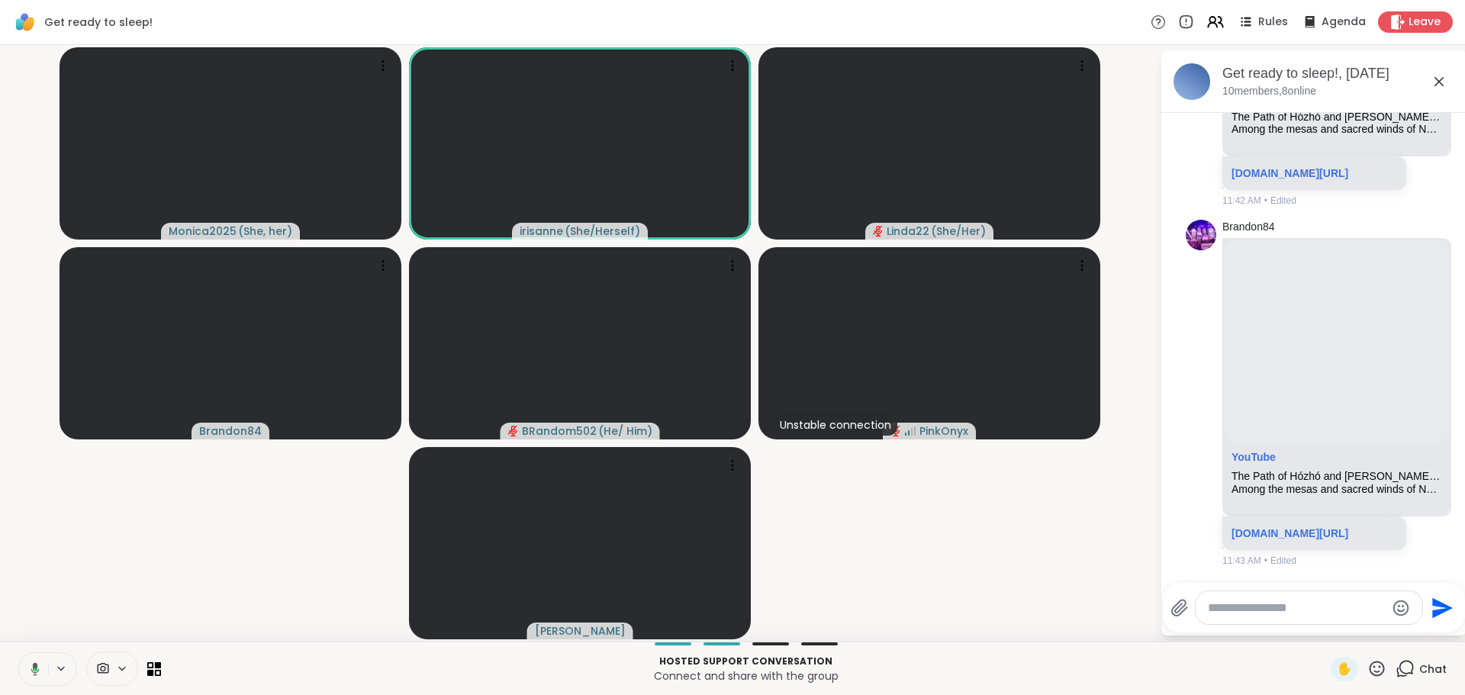
click at [911, 562] on video-player-container "Monica2025 ( She, her ) irisanne ( She/Herself ) Linda22 ( She/Her ) Brandon84 …" at bounding box center [580, 343] width 1142 height 585
click at [943, 578] on video-player-container "Monica2025 ( She, her ) irisanne ( She/Herself ) Linda22 ( She/Her ) Brandon84 …" at bounding box center [580, 343] width 1142 height 585
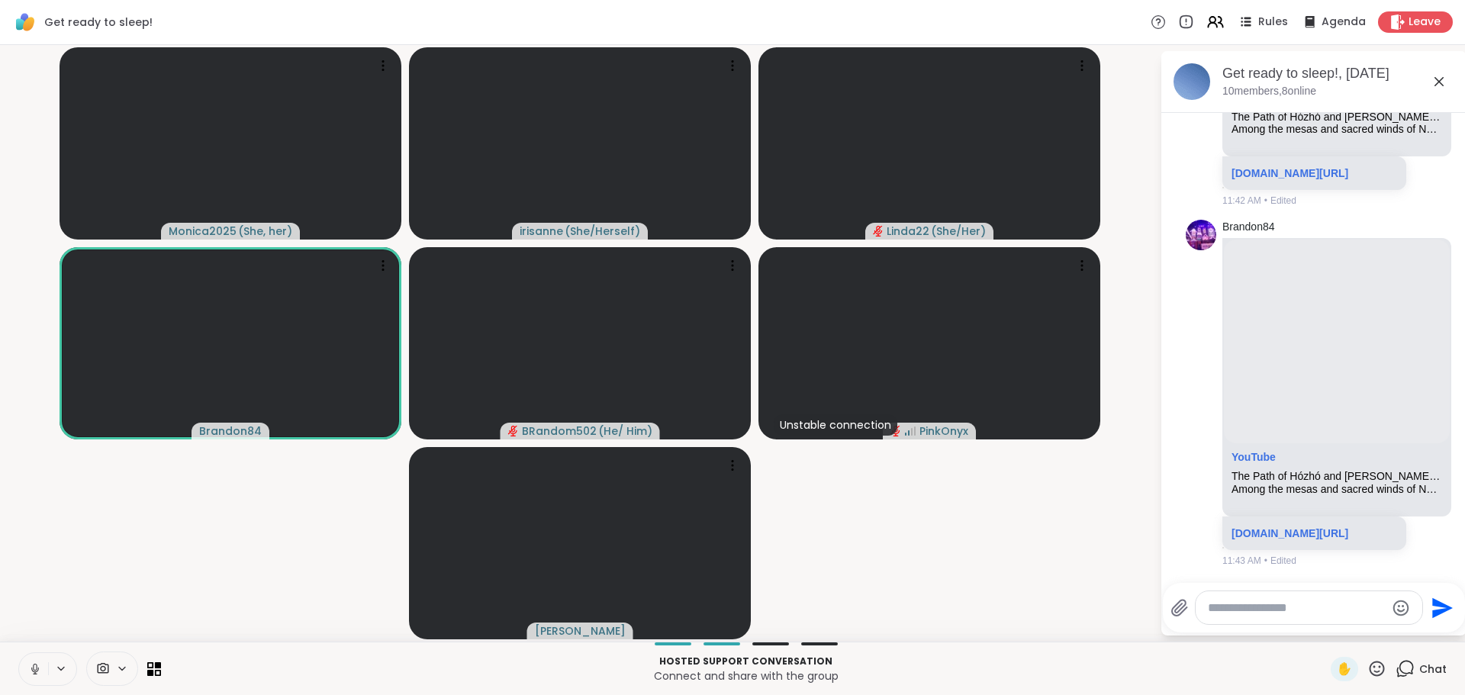
click at [291, 611] on video-player-container "Monica2025 ( She, her ) irisanne ( She/Herself ) Linda22 ( She/Her ) Brandon84 …" at bounding box center [580, 343] width 1142 height 585
click at [290, 611] on video-player-container "Monica2025 ( She, her ) irisanne ( She/Herself ) Linda22 ( She/Her ) Brandon84 …" at bounding box center [580, 343] width 1142 height 585
click at [292, 614] on video-player-container "Monica2025 ( She, her ) irisanne ( She/Herself ) Linda22 ( She/Her ) Brandon84 …" at bounding box center [580, 343] width 1142 height 585
click at [27, 678] on button at bounding box center [33, 669] width 29 height 32
click at [50, 689] on div "Hosted support conversation Connect and share with the group ✋ Chat" at bounding box center [732, 668] width 1465 height 53
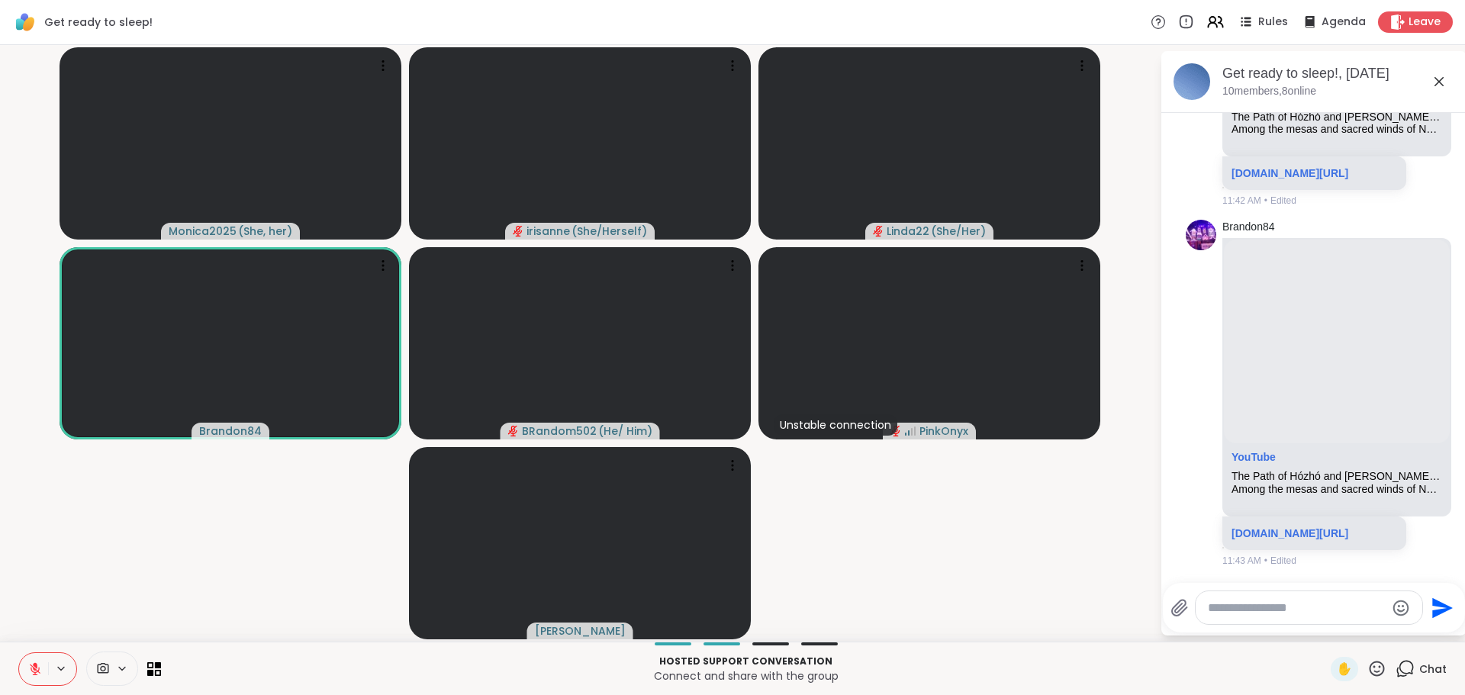
click at [27, 677] on button at bounding box center [33, 669] width 29 height 32
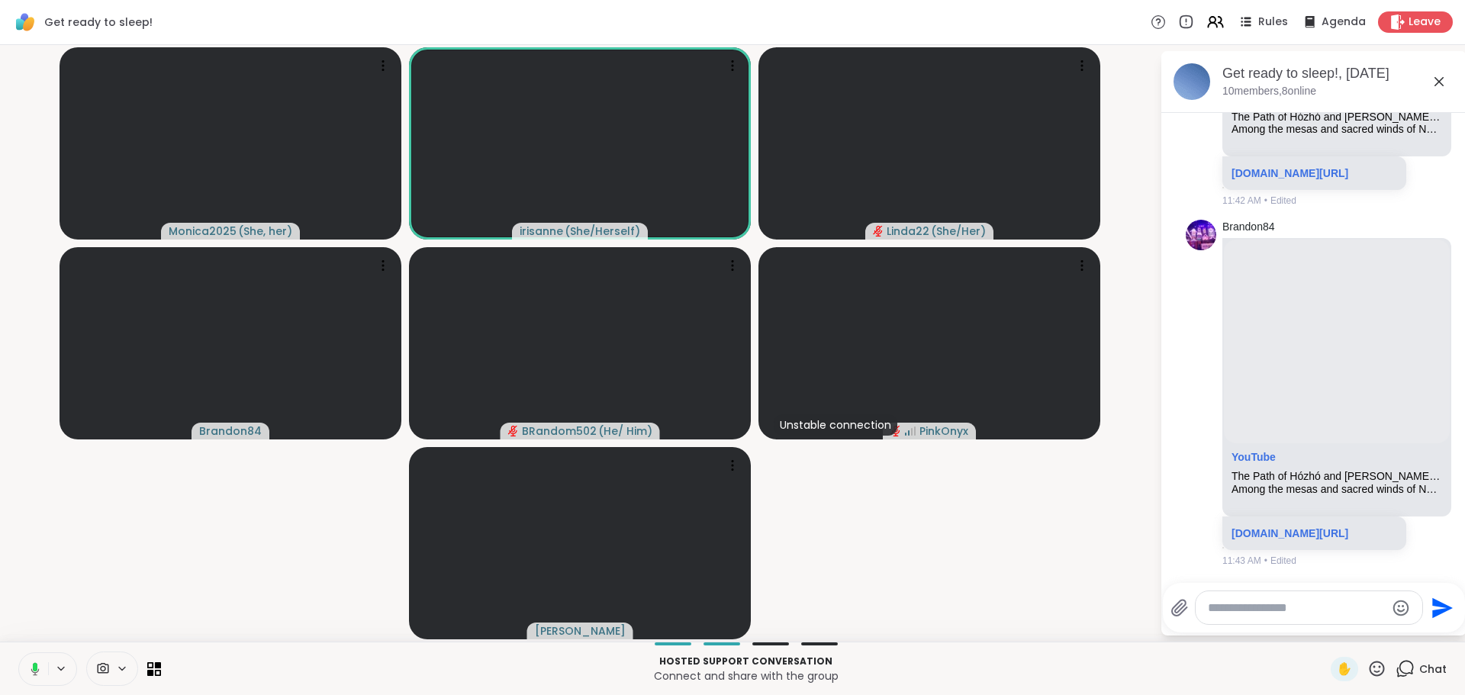
click at [114, 562] on video-player-container "Monica2025 ( She, her ) irisanne ( She/Herself ) Linda22 ( She/Her ) Brandon84 …" at bounding box center [580, 343] width 1142 height 585
click at [112, 560] on video-player-container "Monica2025 ( She, her ) irisanne ( She/Herself ) Linda22 ( She/Her ) Brandon84 …" at bounding box center [580, 343] width 1142 height 585
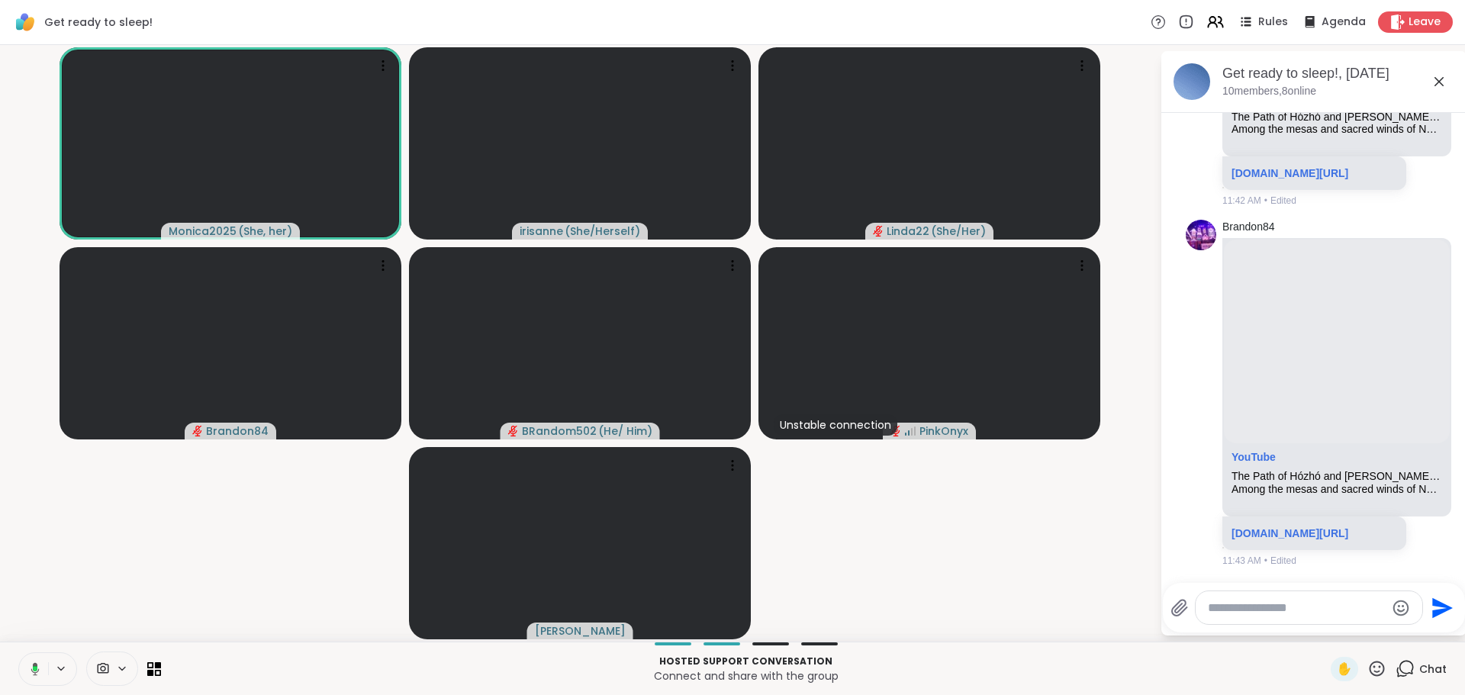
click at [105, 553] on video-player-container "Monica2025 ( She, her ) irisanne ( She/Herself ) Linda22 ( She/Her ) Brandon84 …" at bounding box center [580, 343] width 1142 height 585
click at [350, 552] on video-player-container "Monica2025 ( She, her ) irisanne ( She/Herself ) Linda22 ( She/Her ) Brandon84 …" at bounding box center [580, 343] width 1142 height 585
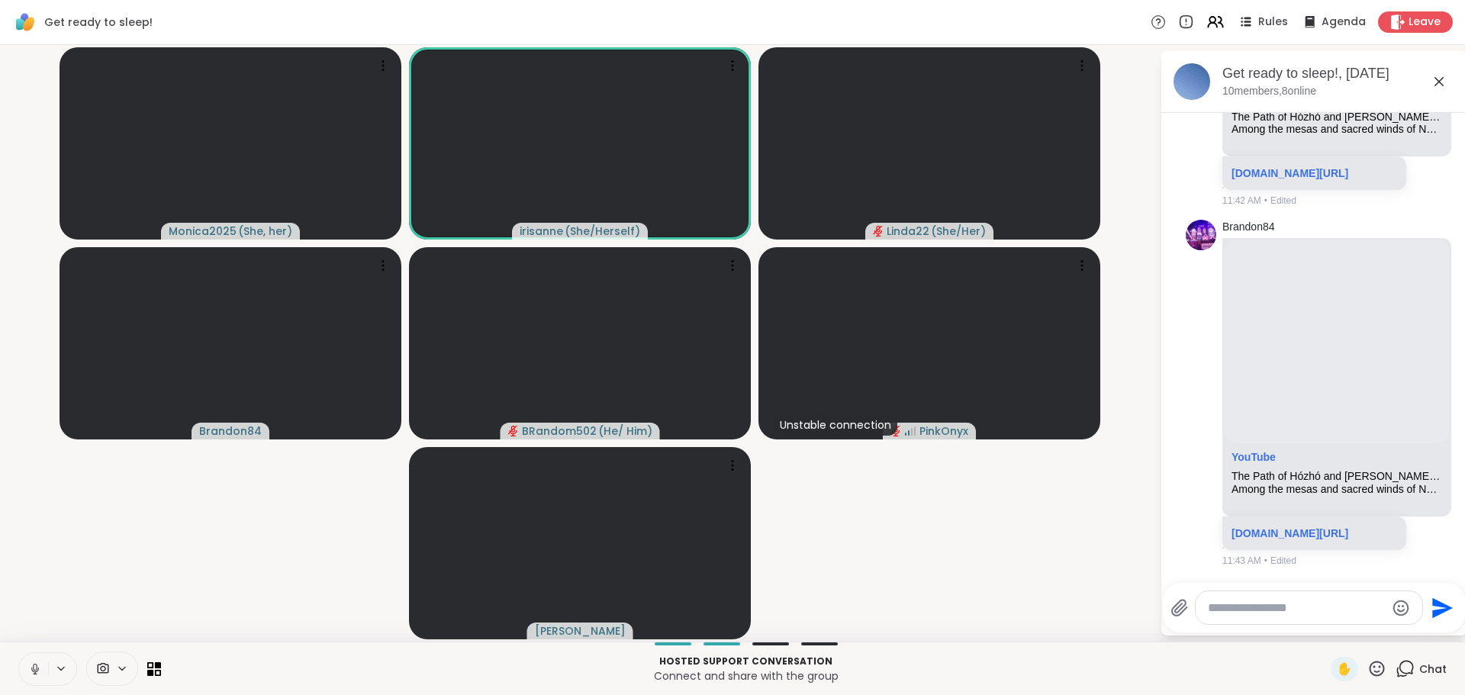
click at [264, 596] on video-player-container "Monica2025 ( She, her ) irisanne ( She/Herself ) Linda22 ( She/Her ) Brandon84 …" at bounding box center [580, 343] width 1142 height 585
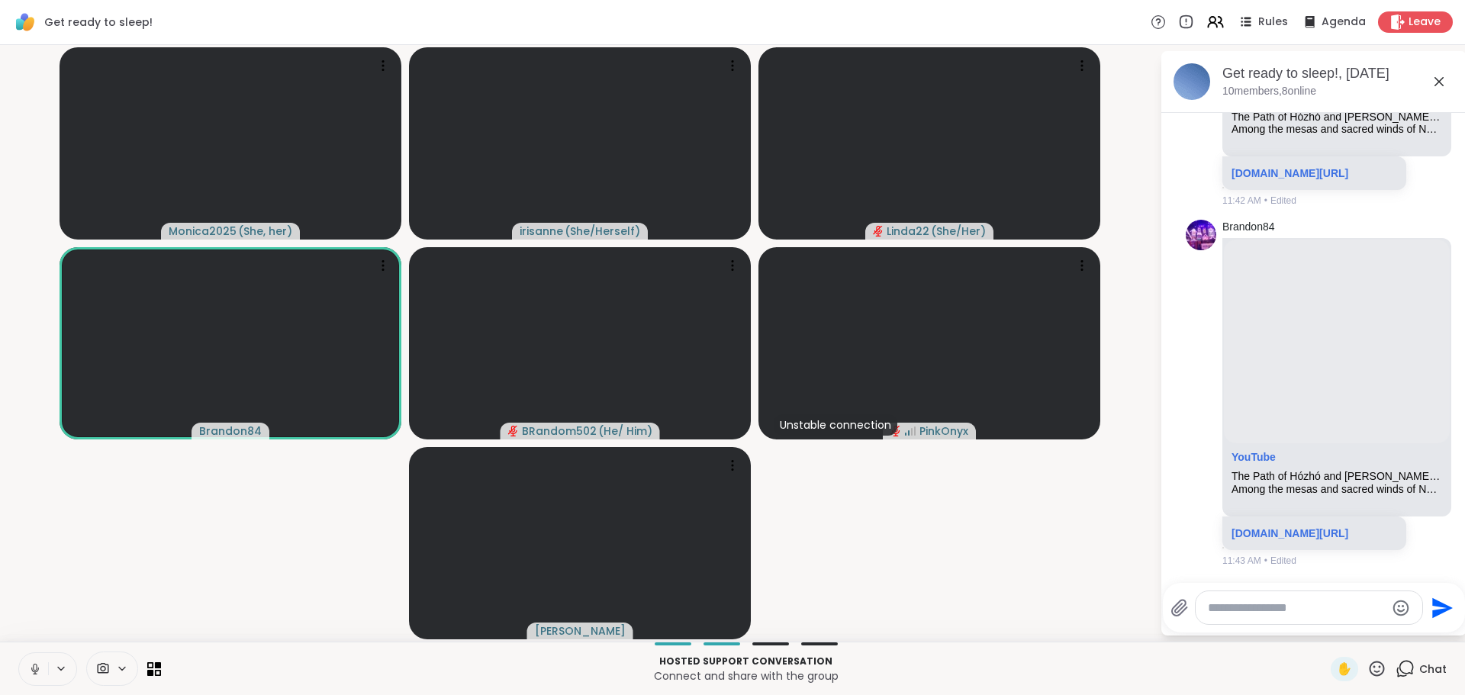
click at [286, 617] on video-player-container "Monica2025 ( She, her ) irisanne ( She/Herself ) Linda22 ( She/Her ) Brandon84 …" at bounding box center [580, 343] width 1142 height 585
click at [176, 588] on video-player-container "Monica2025 ( She, her ) irisanne ( She/Herself ) Linda22 ( She/Her ) Brandon84 …" at bounding box center [580, 343] width 1142 height 585
click at [160, 589] on video-player-container "Monica2025 ( She, her ) irisanne ( She/Herself ) Linda22 ( She/Her ) Brandon84 …" at bounding box center [580, 343] width 1142 height 585
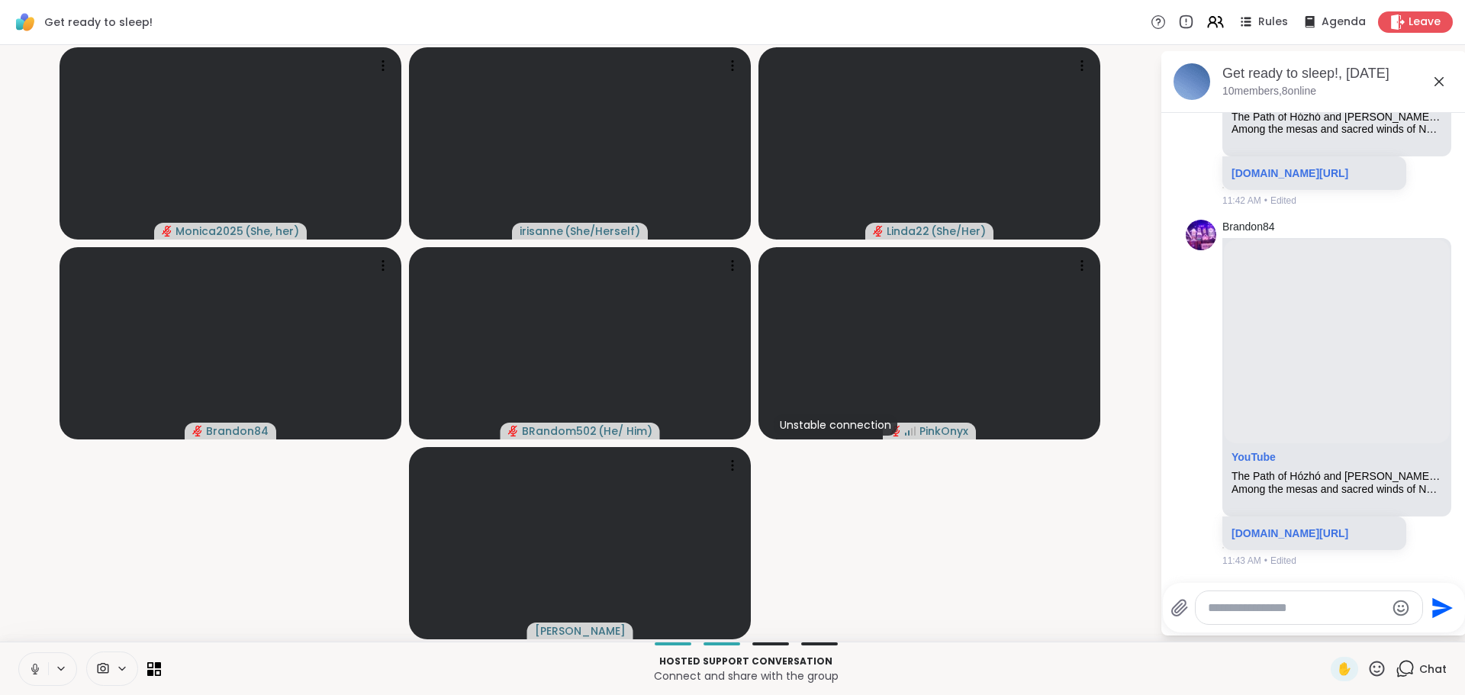
click at [151, 593] on video-player-container "Monica2025 ( She, her ) irisanne ( She/Herself ) Linda22 ( She/Her ) Brandon84 …" at bounding box center [580, 343] width 1142 height 585
click at [132, 576] on video-player-container "Monica2025 ( She, her ) irisanne ( She/Herself ) Linda22 ( She/Her ) Brandon84 …" at bounding box center [580, 343] width 1142 height 585
click at [137, 571] on video-player-container "Monica2025 ( She, her ) irisanne ( She/Herself ) Linda22 ( She/Her ) Brandon84 …" at bounding box center [580, 343] width 1142 height 585
click at [146, 563] on video-player-container "Monica2025 ( She, her ) irisanne ( She/Herself ) Linda22 ( She/Her ) Brandon84 …" at bounding box center [580, 343] width 1142 height 585
click at [150, 562] on video-player-container "Monica2025 ( She, her ) irisanne ( She/Herself ) Linda22 ( She/Her ) Brandon84 …" at bounding box center [580, 343] width 1142 height 585
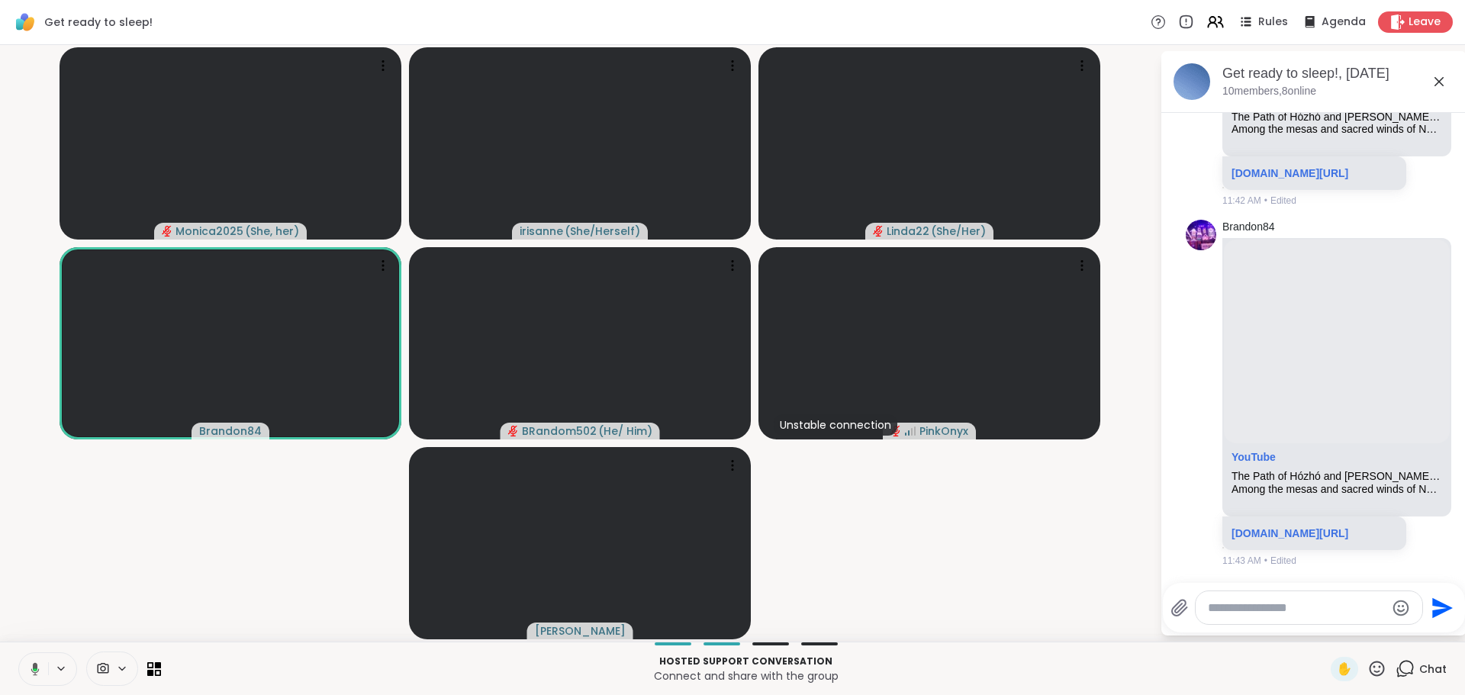
drag, startPoint x: 166, startPoint y: 555, endPoint x: 173, endPoint y: 566, distance: 13.1
click at [170, 563] on video-player-container "Monica2025 ( She, her ) irisanne ( She/Herself ) Linda22 ( She/Her ) Brandon84 …" at bounding box center [580, 343] width 1142 height 585
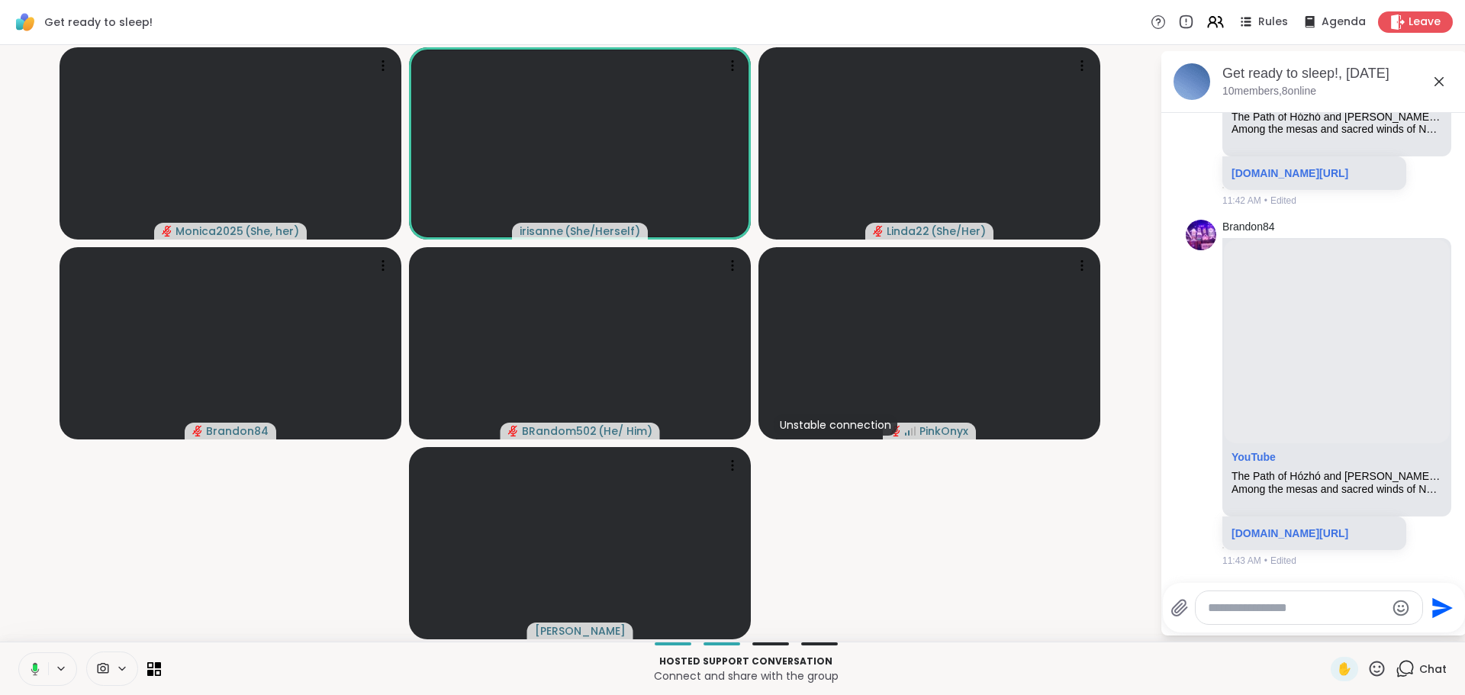
click at [168, 566] on video-player-container "Monica2025 ( She, her ) irisanne ( She/Herself ) Linda22 ( She/Her ) Brandon84 …" at bounding box center [580, 343] width 1142 height 585
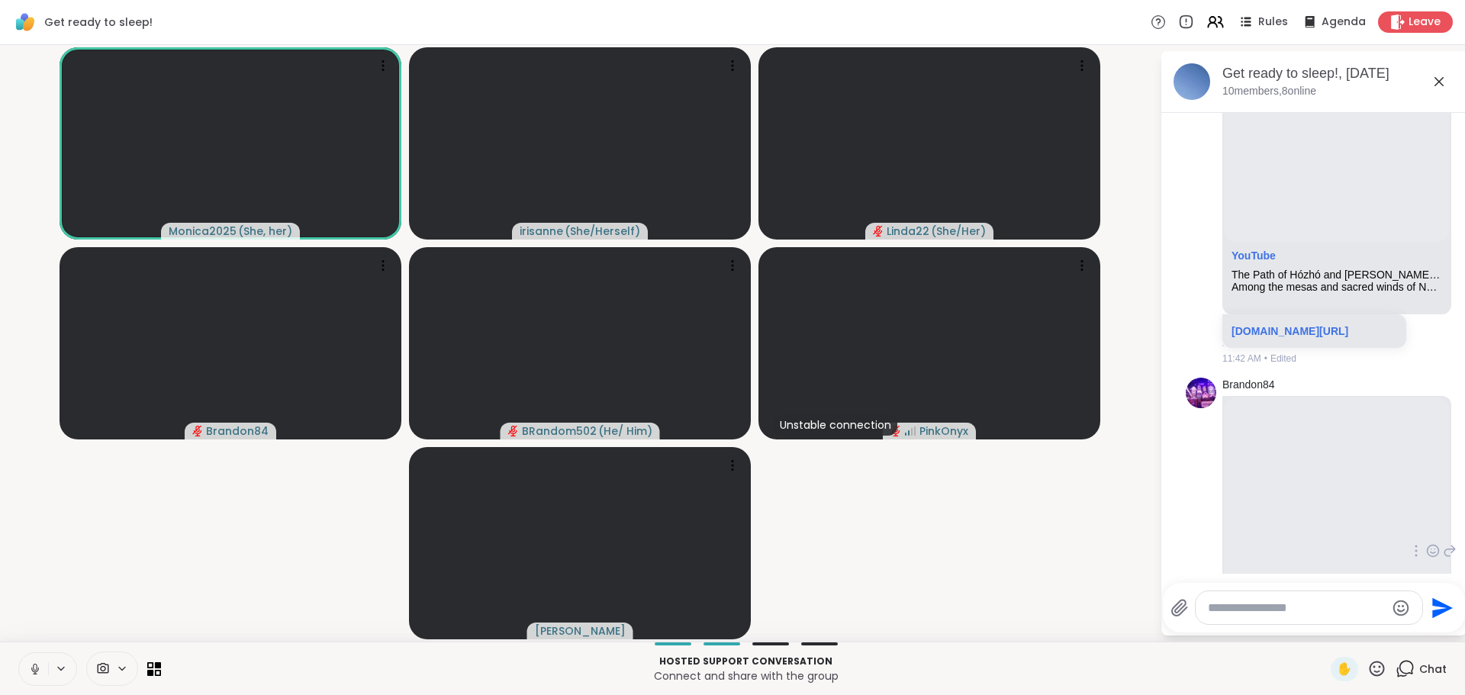
scroll to position [1466, 0]
click at [221, 475] on video-player-container "Monica2025 ( She, her ) irisanne ( She/Herself ) Linda22 ( She/Her ) Brandon84 …" at bounding box center [580, 343] width 1142 height 585
click at [218, 508] on video-player-container "Monica2025 ( She, her ) irisanne ( She/Herself ) Linda22 ( She/Her ) Brandon84 …" at bounding box center [580, 343] width 1142 height 585
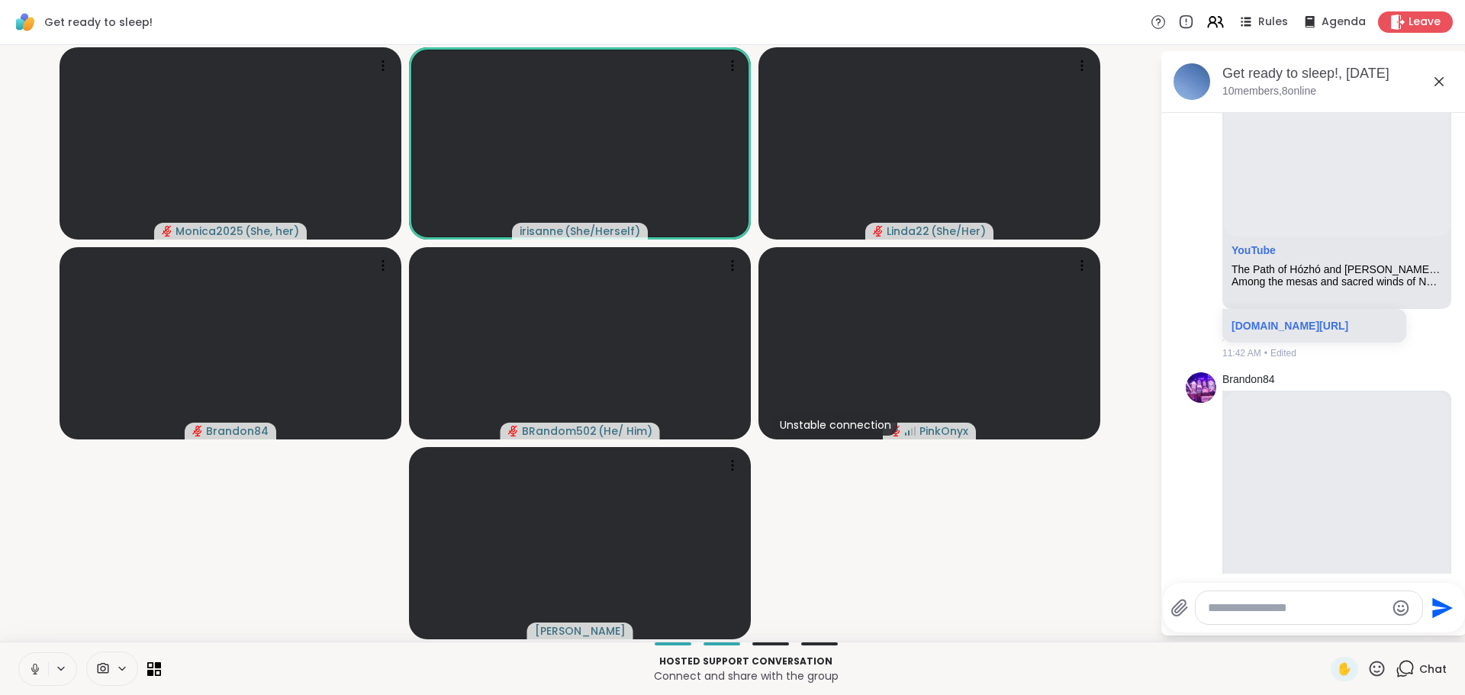
click at [19, 670] on button at bounding box center [33, 669] width 29 height 32
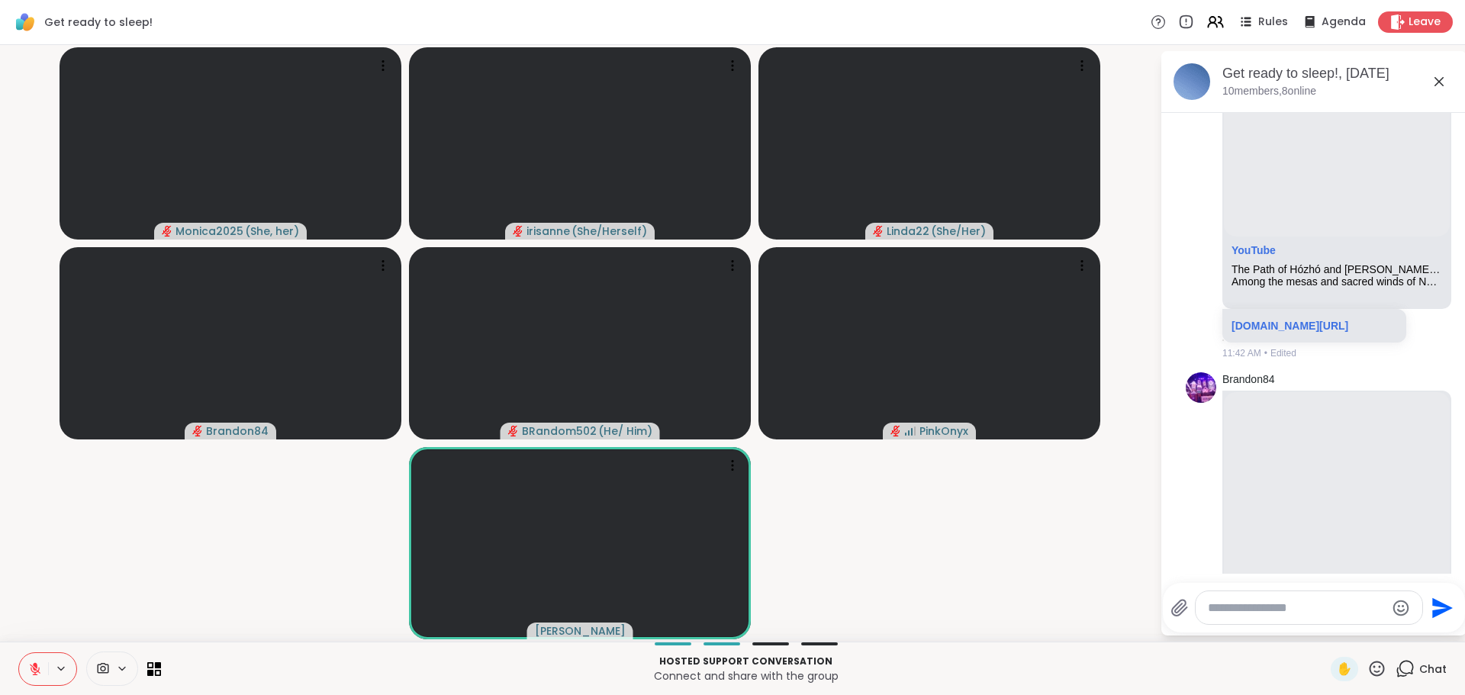
click at [292, 487] on video-player-container "Monica2025 ( She, her ) irisanne ( She/Herself ) Linda22 ( She/Her ) Brandon84 …" at bounding box center [580, 343] width 1142 height 585
click at [224, 538] on video-player-container "Monica2025 ( She, her ) irisanne ( She/Herself ) Linda22 ( She/Her ) Brandon84 …" at bounding box center [580, 343] width 1142 height 585
click at [160, 600] on video-player-container "Monica2025 ( She, her ) irisanne ( She/Herself ) Linda22 ( She/Her ) Brandon84 …" at bounding box center [580, 343] width 1142 height 585
click at [25, 677] on button at bounding box center [33, 669] width 29 height 32
click at [899, 535] on video-player-container "Monica2025 ( She, her ) irisanne ( She/Herself ) Linda22 ( She/Her ) Brandon84 …" at bounding box center [580, 343] width 1142 height 585
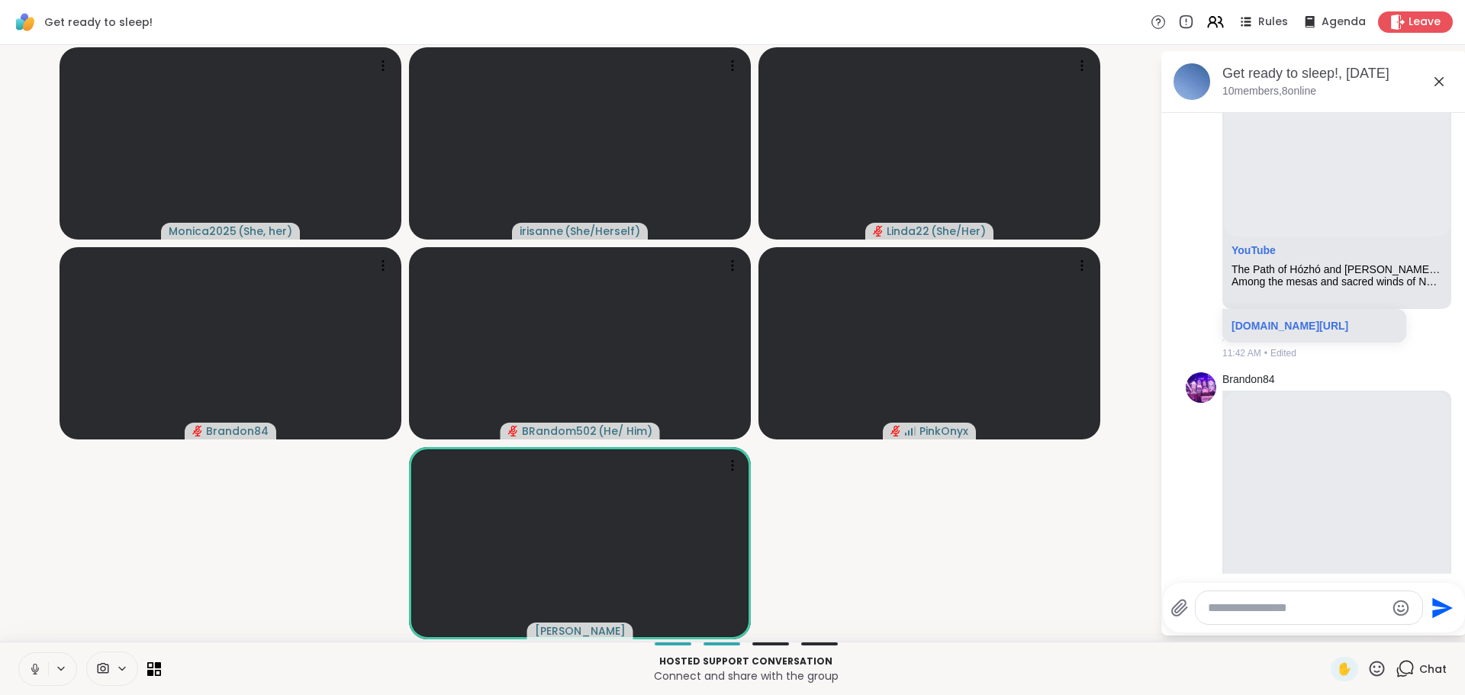
click at [971, 521] on video-player-container "Monica2025 ( She, her ) irisanne ( She/Herself ) Linda22 ( She/Her ) Brandon84 …" at bounding box center [580, 343] width 1142 height 585
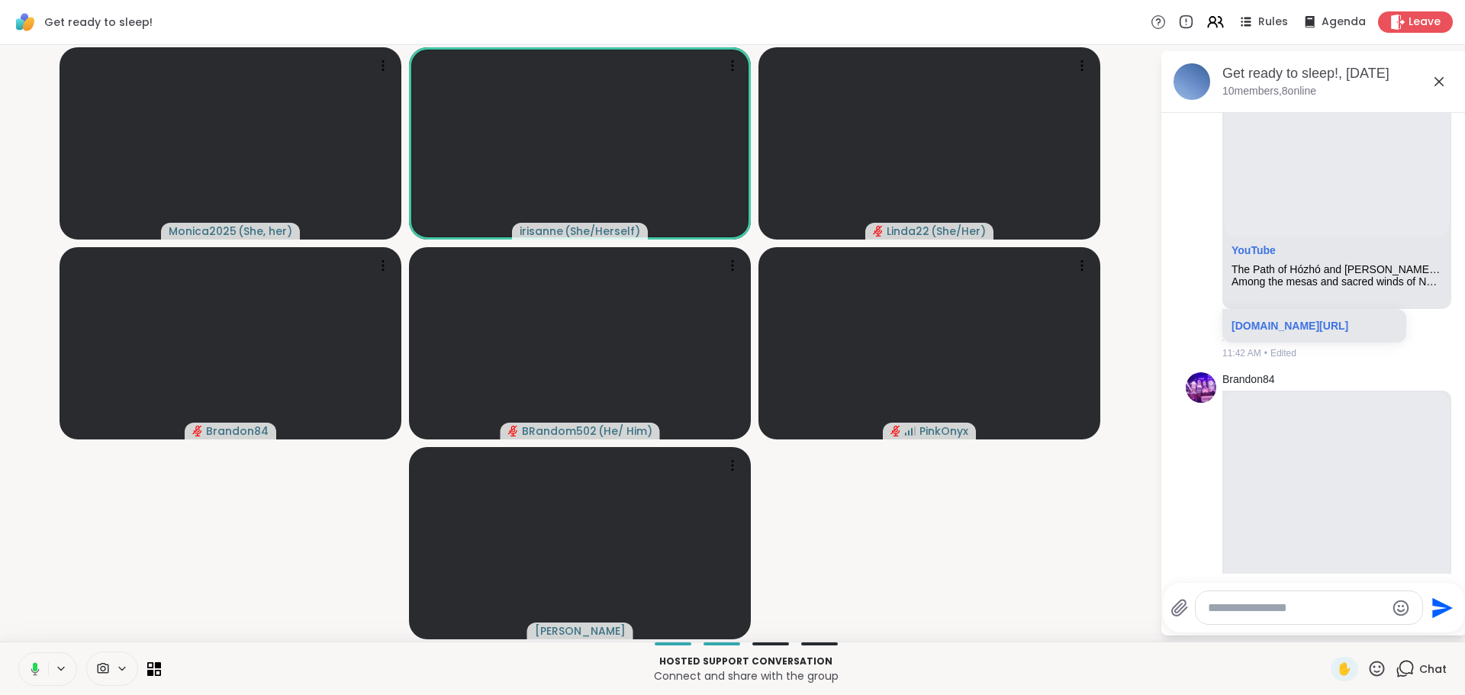
click at [1115, 580] on video-player-container "Monica2025 ( She, her ) irisanne ( She/Herself ) Linda22 ( She/Her ) Brandon84 …" at bounding box center [580, 343] width 1142 height 585
click at [1078, 611] on video-player-container "Monica2025 ( She, her ) irisanne ( She/Herself ) Linda22 ( She/Her ) Brandon84 …" at bounding box center [580, 343] width 1142 height 585
click at [1068, 570] on video-player-container "Monica2025 ( She, her ) irisanne ( She/Herself ) Linda22 ( She/Her ) Brandon84 …" at bounding box center [580, 343] width 1142 height 585
click at [224, 572] on video-player-container "Monica2025 ( She, her ) irisanne ( She/Herself ) Linda22 ( She/Her ) Brandon84 …" at bounding box center [580, 343] width 1142 height 585
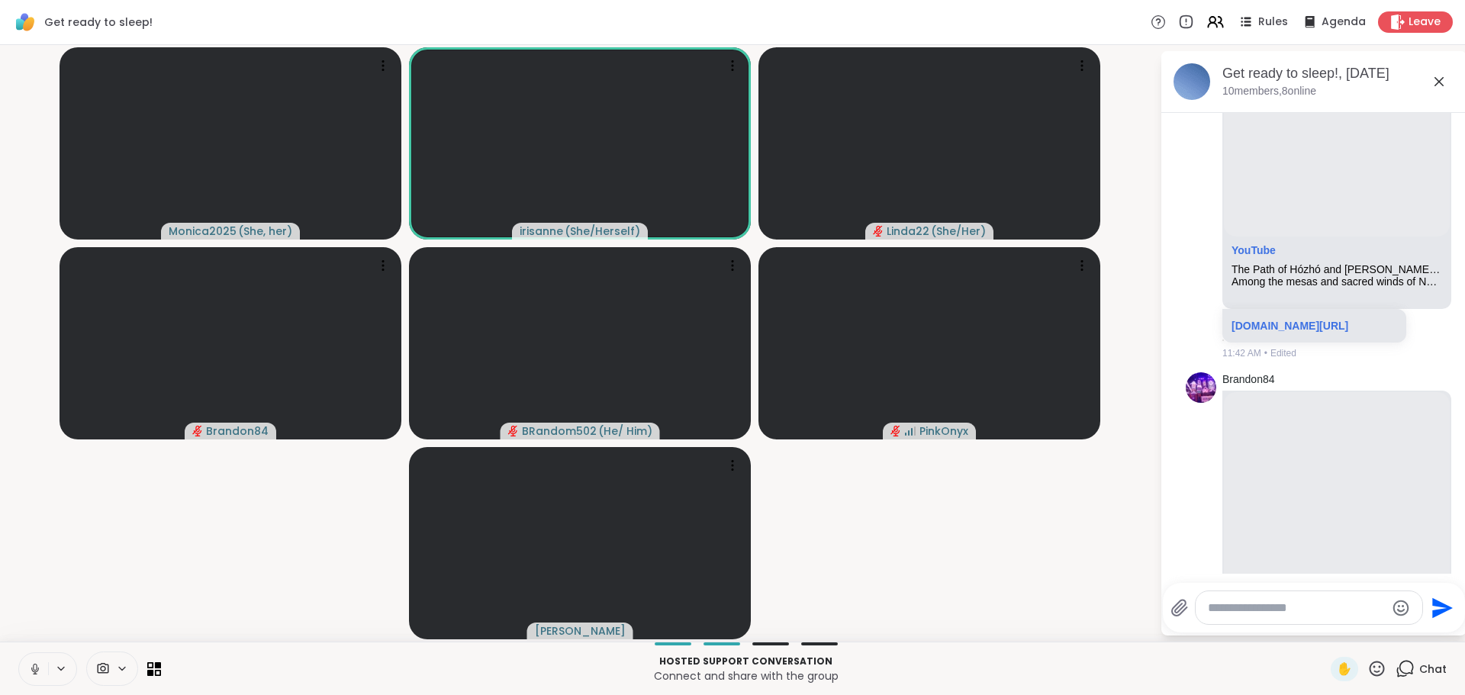
click at [224, 572] on video-player-container "Monica2025 ( She, her ) irisanne ( She/Herself ) Linda22 ( She/Her ) Brandon84 …" at bounding box center [580, 343] width 1142 height 585
click at [312, 508] on video-player-container "Monica2025 ( She, her ) irisanne ( She/Herself ) Linda22 ( She/Her ) Brandon84 …" at bounding box center [580, 343] width 1142 height 585
click at [28, 672] on icon at bounding box center [35, 669] width 14 height 14
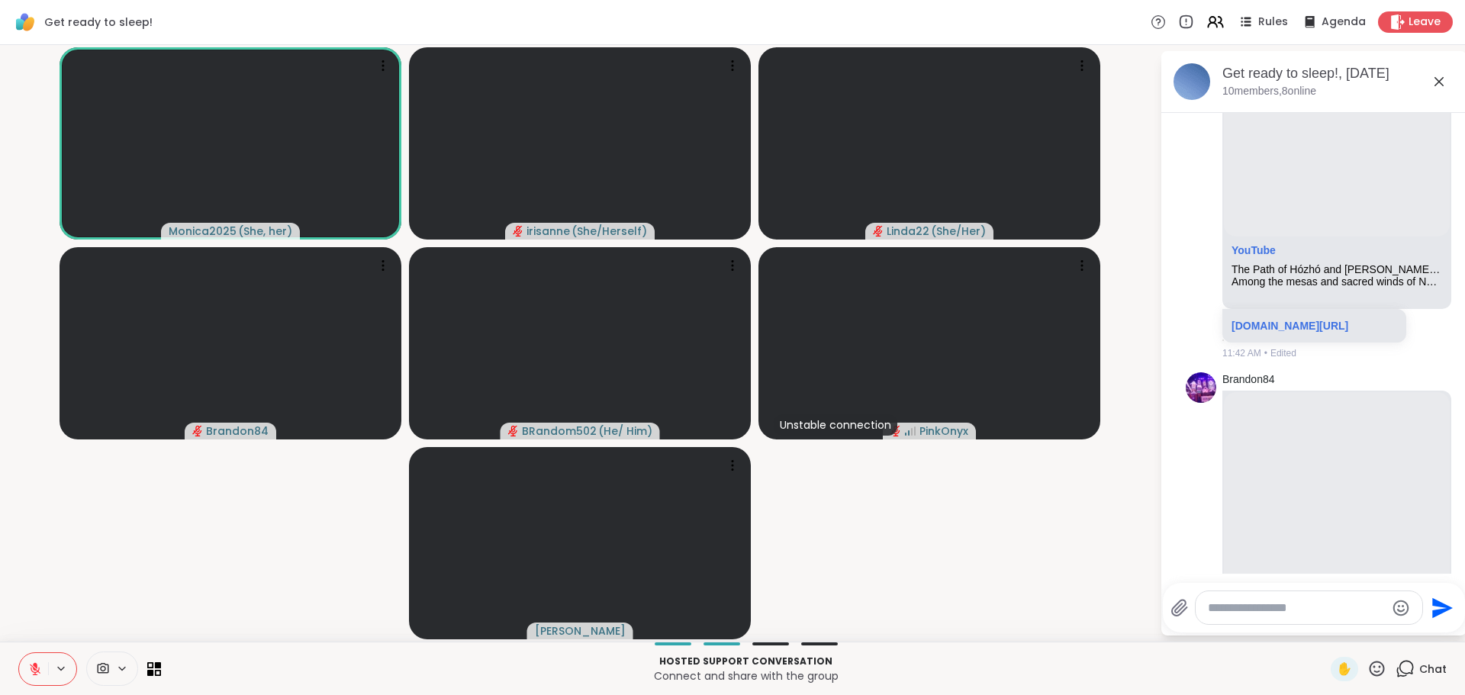
click at [252, 553] on video-player-container "Monica2025 ( She, her ) irisanne ( She/Herself ) Linda22 ( She/Her ) Brandon84 …" at bounding box center [580, 343] width 1142 height 585
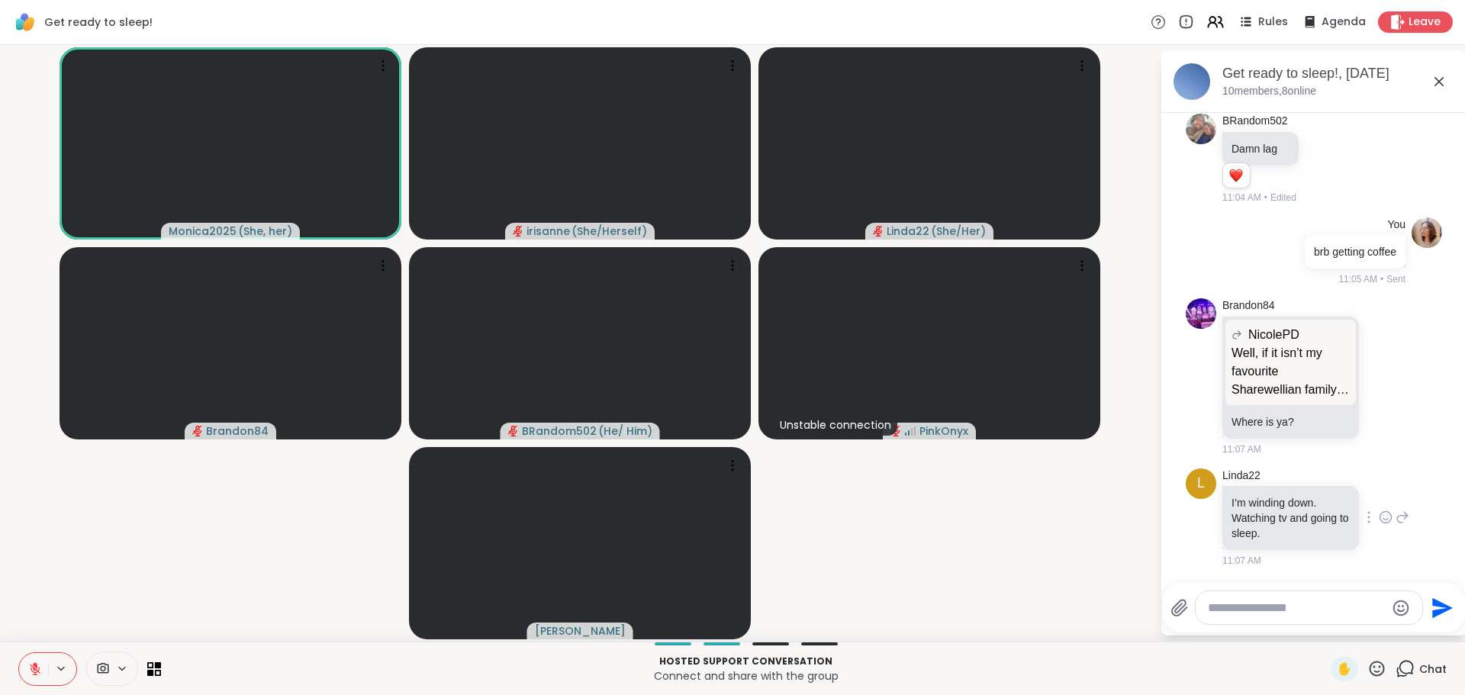
scroll to position [398, 0]
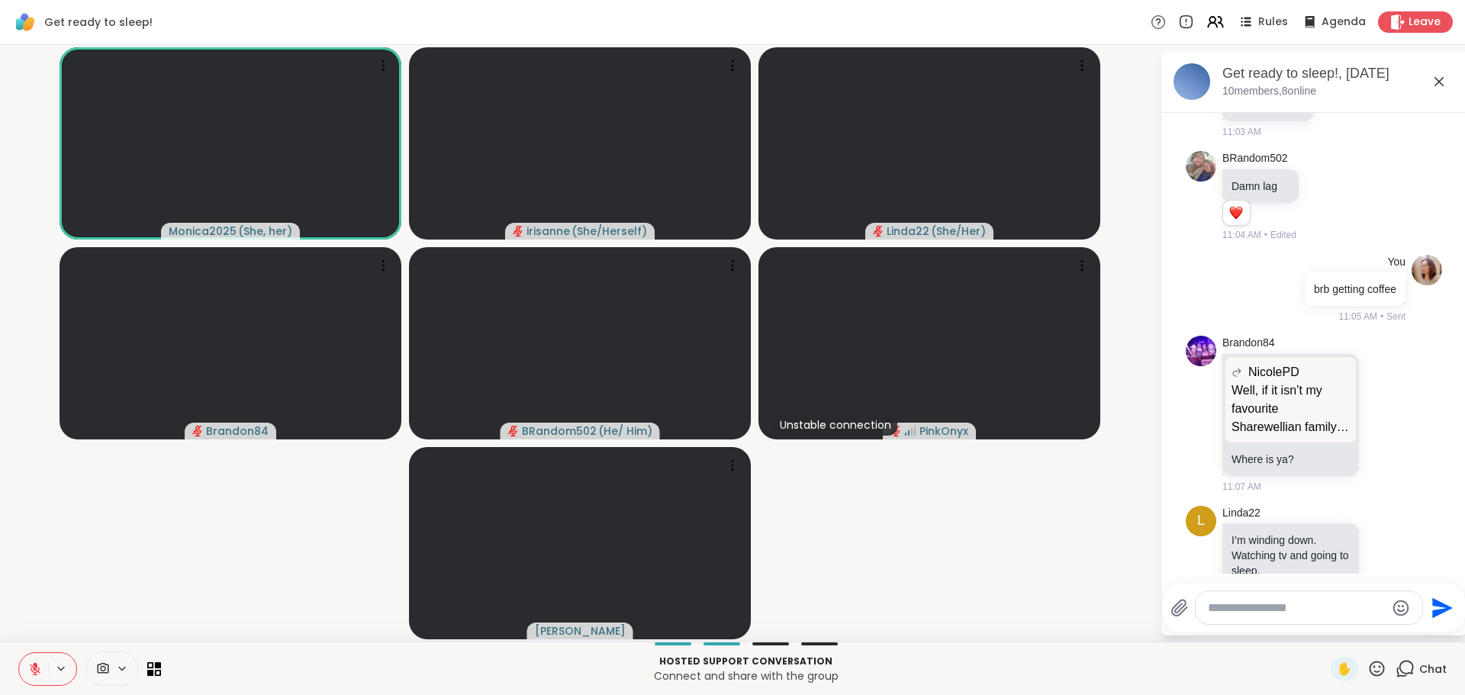
click at [182, 534] on video-player-container "Monica2025 ( She, her ) irisanne ( She/Herself ) Linda22 ( She/Her ) Brandon84 …" at bounding box center [580, 343] width 1142 height 585
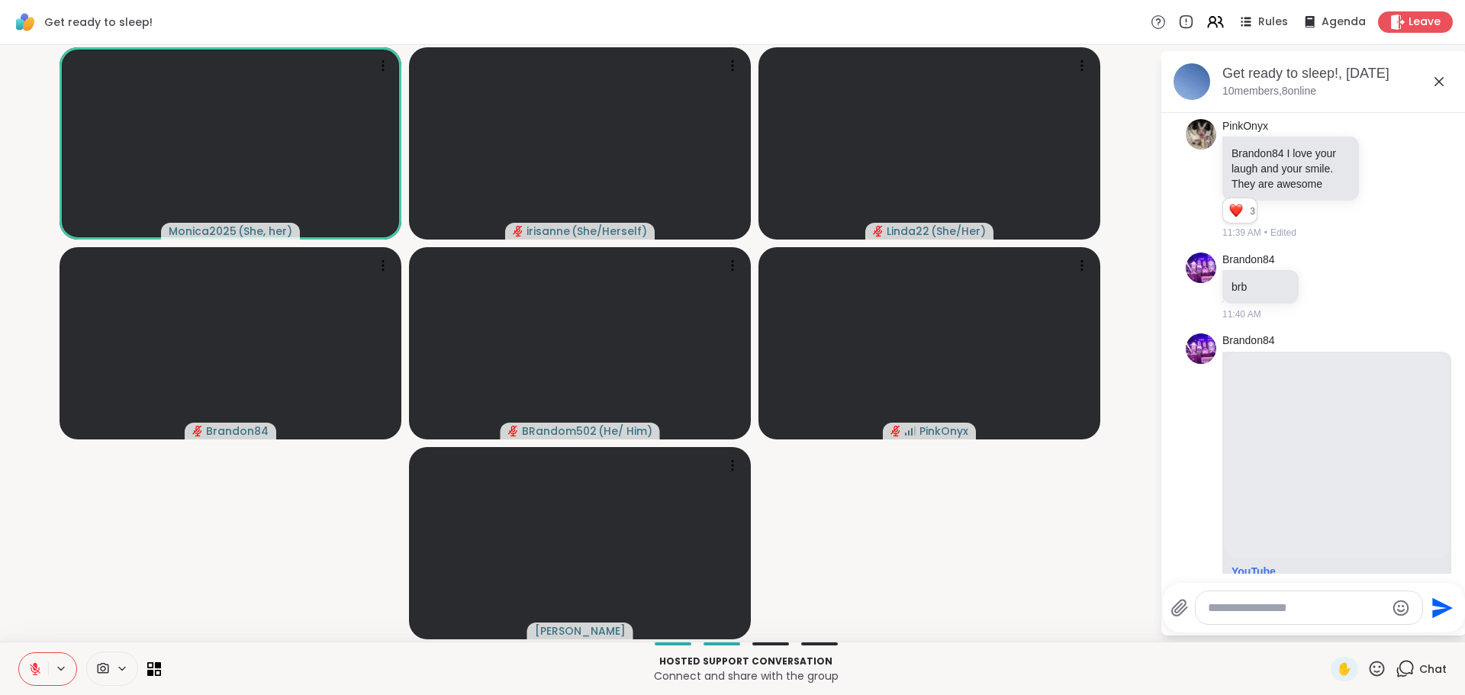
scroll to position [1695, 0]
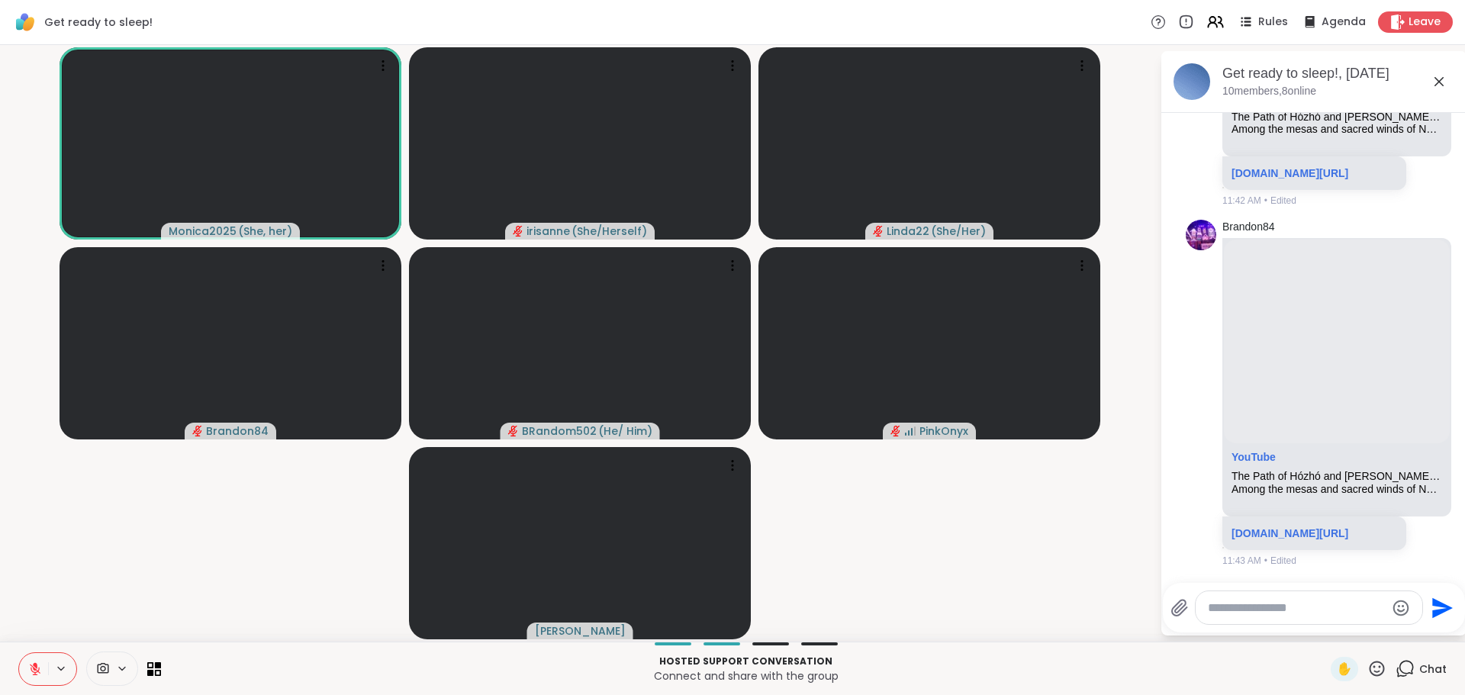
click at [156, 534] on video-player-container "Monica2025 ( She, her ) irisanne ( She/Herself ) Linda22 ( She/Her ) Brandon84 …" at bounding box center [580, 343] width 1142 height 585
click at [28, 662] on icon at bounding box center [35, 669] width 14 height 14
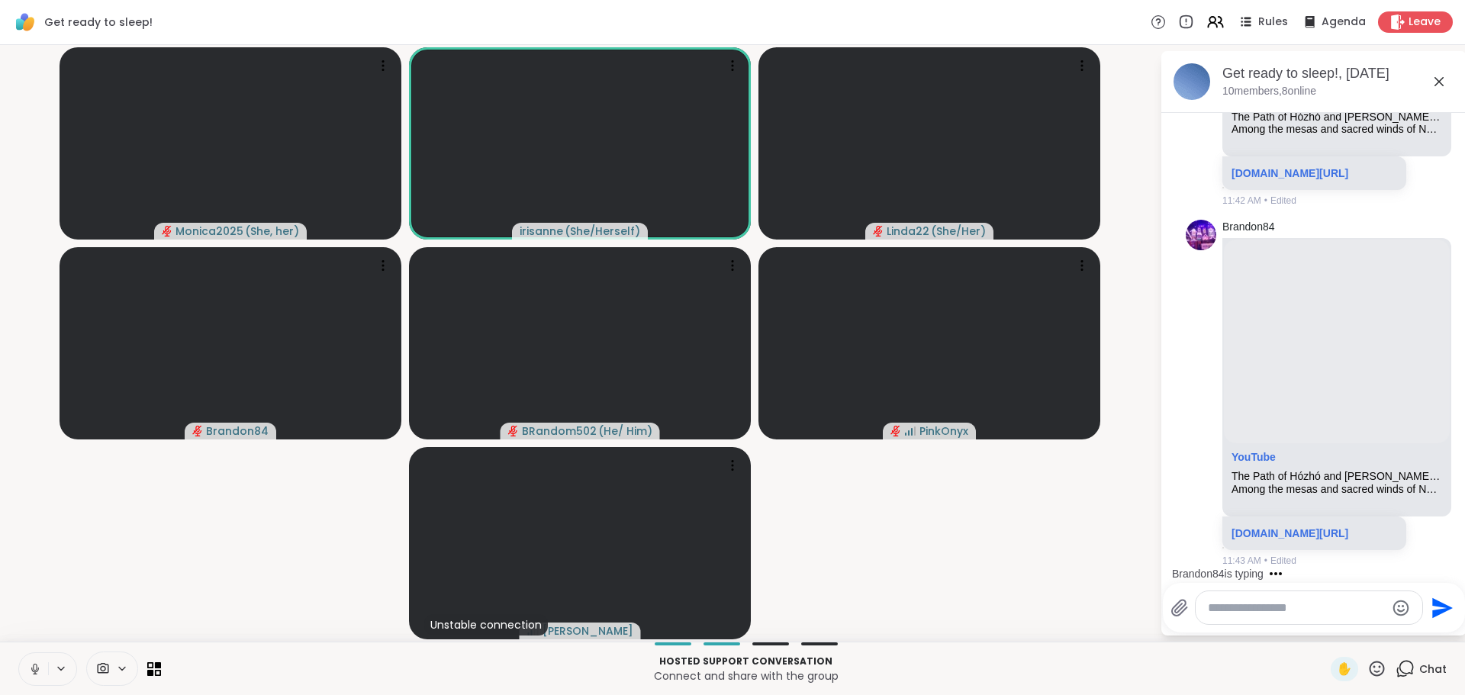
click at [73, 557] on video-player-container "Monica2025 ( She, her ) irisanne ( She/Herself ) Linda22 ( She/Her ) Brandon84 …" at bounding box center [580, 343] width 1142 height 585
click at [26, 665] on icon at bounding box center [33, 669] width 14 height 14
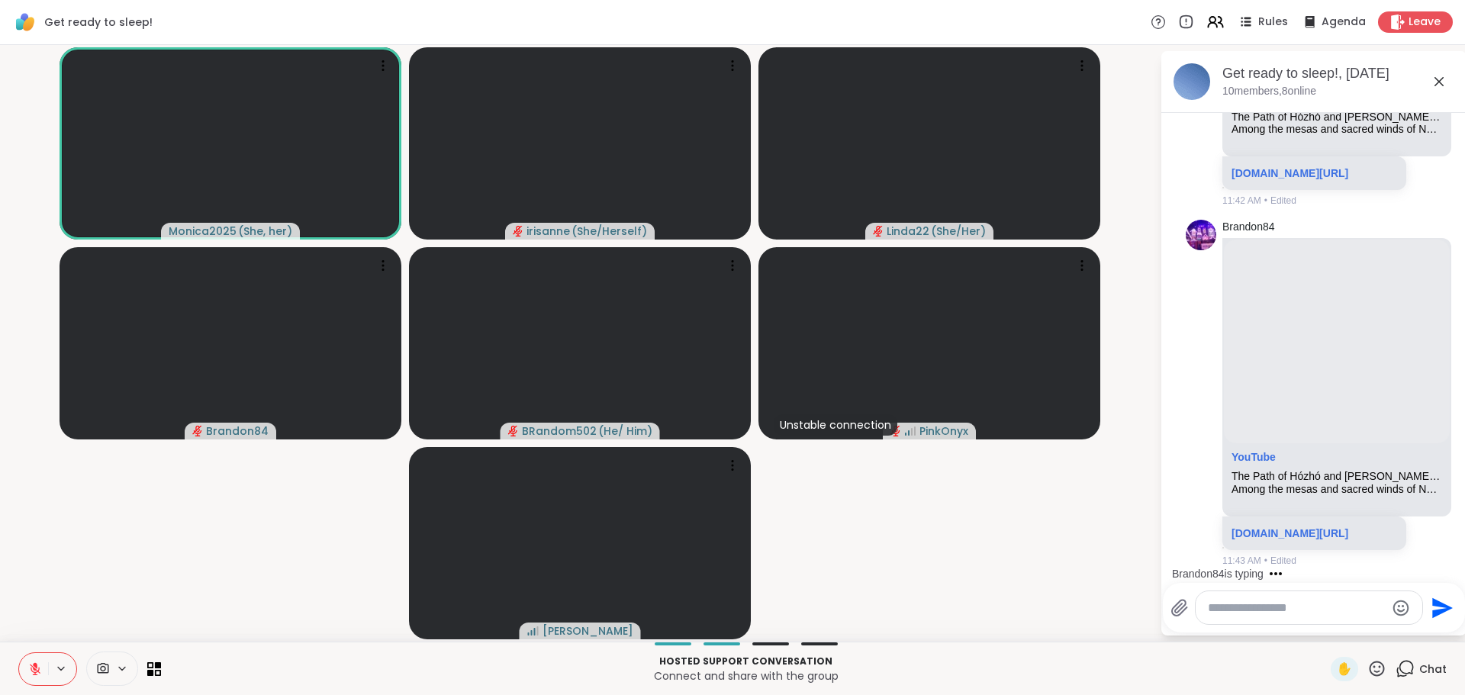
click at [189, 550] on video-player-container "Monica2025 ( She, her ) irisanne ( She/Herself ) Linda22 ( She/Her ) Brandon84 …" at bounding box center [580, 343] width 1142 height 585
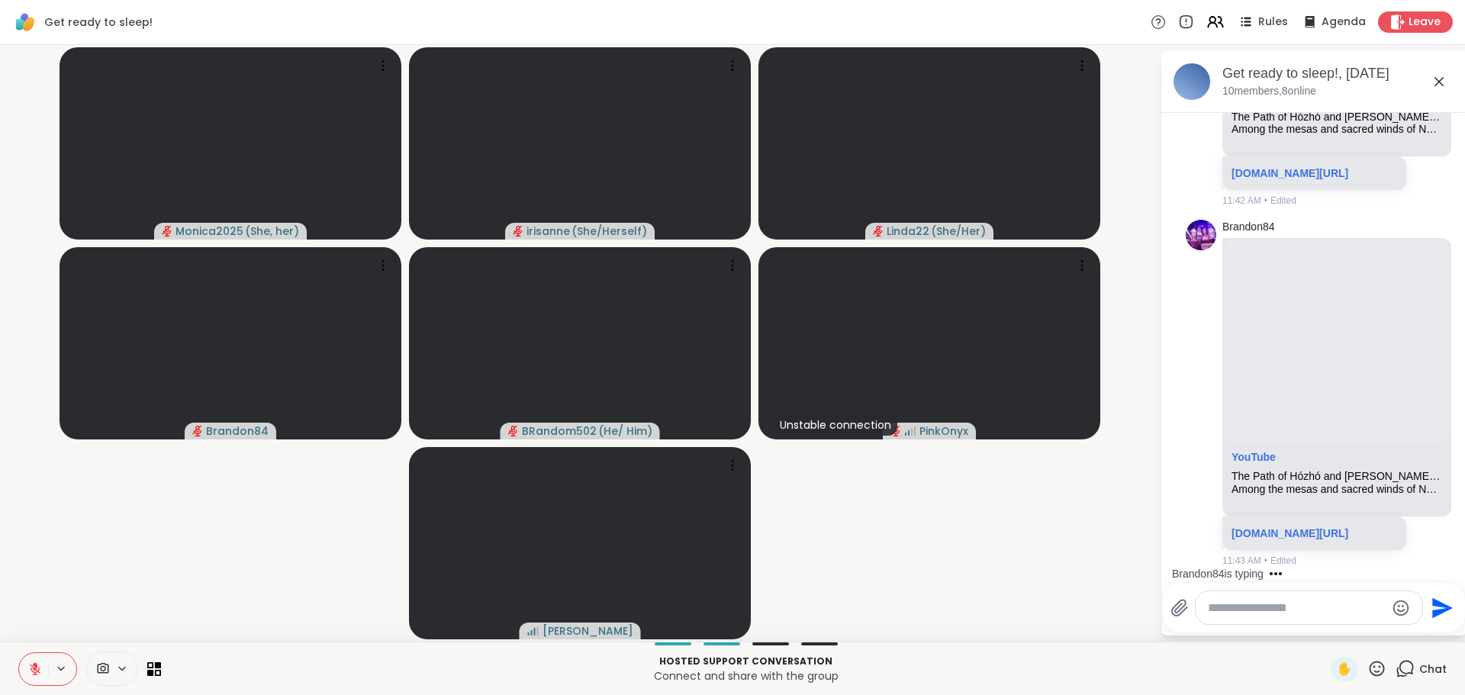
click at [151, 558] on video-player-container "Monica2025 ( She, her ) irisanne ( She/Herself ) Linda22 ( She/Her ) Brandon84 …" at bounding box center [580, 343] width 1142 height 585
click at [19, 672] on button at bounding box center [33, 669] width 29 height 32
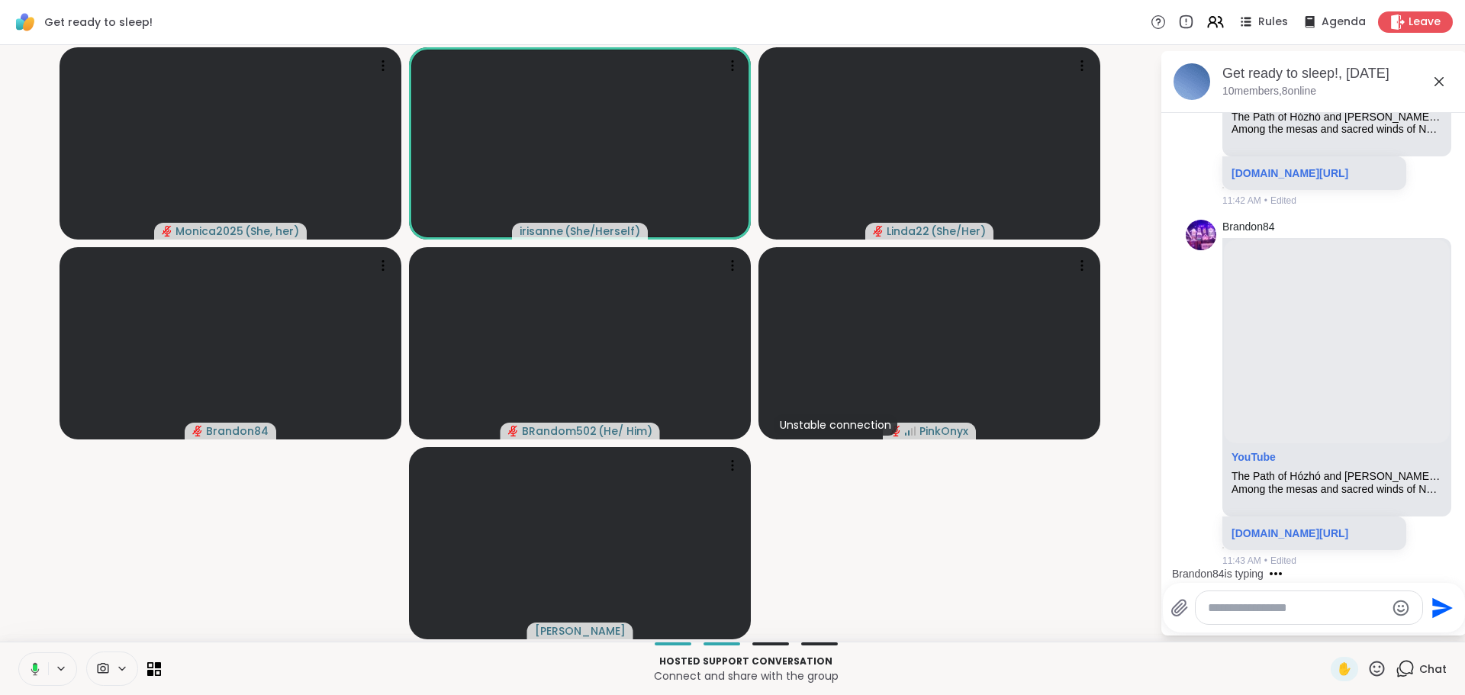
scroll to position [1792, 0]
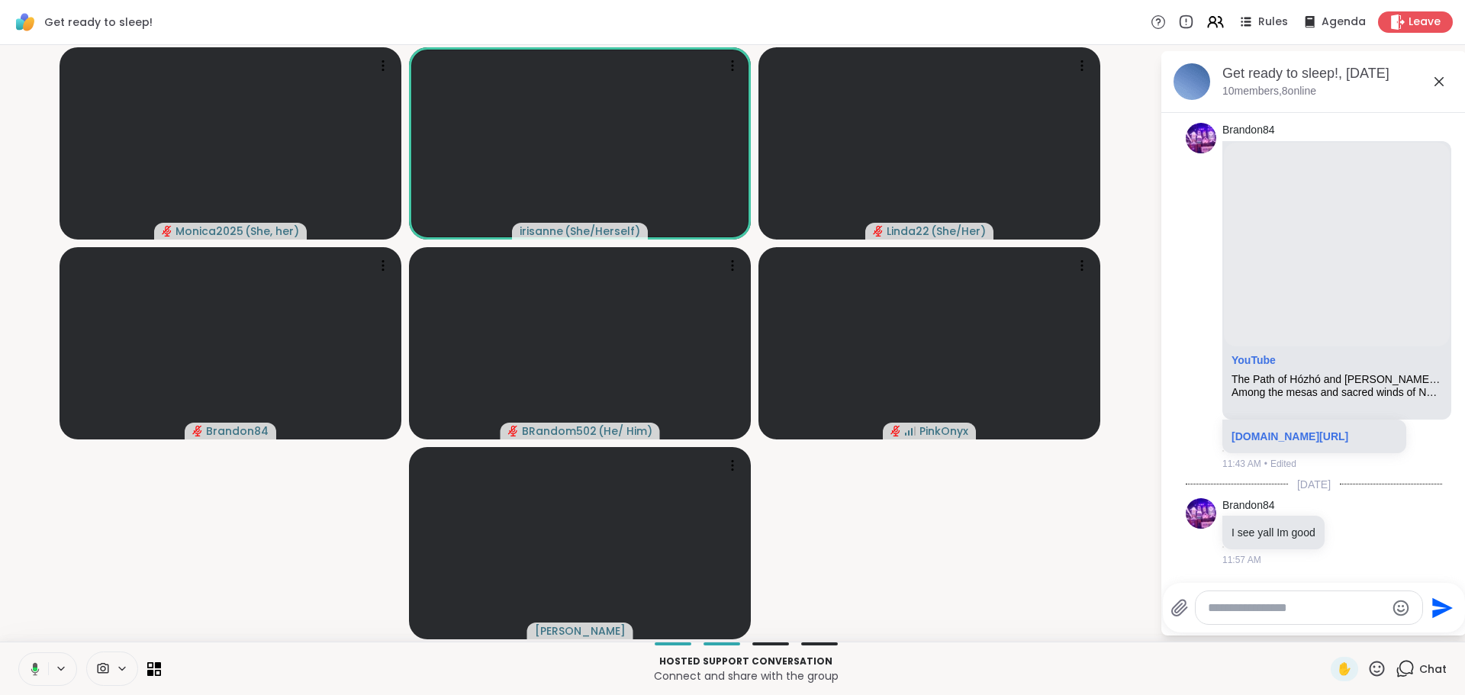
click at [171, 608] on video-player-container "Monica2025 ( She, her ) irisanne ( She/Herself ) Linda22 ( She/Her ) Brandon84 …" at bounding box center [580, 343] width 1142 height 585
click at [241, 562] on video-player-container "Monica2025 ( She, her ) irisanne ( She/Herself ) Linda22 ( She/Her ) Brandon84 …" at bounding box center [580, 343] width 1142 height 585
click at [34, 674] on icon at bounding box center [34, 673] width 1 height 3
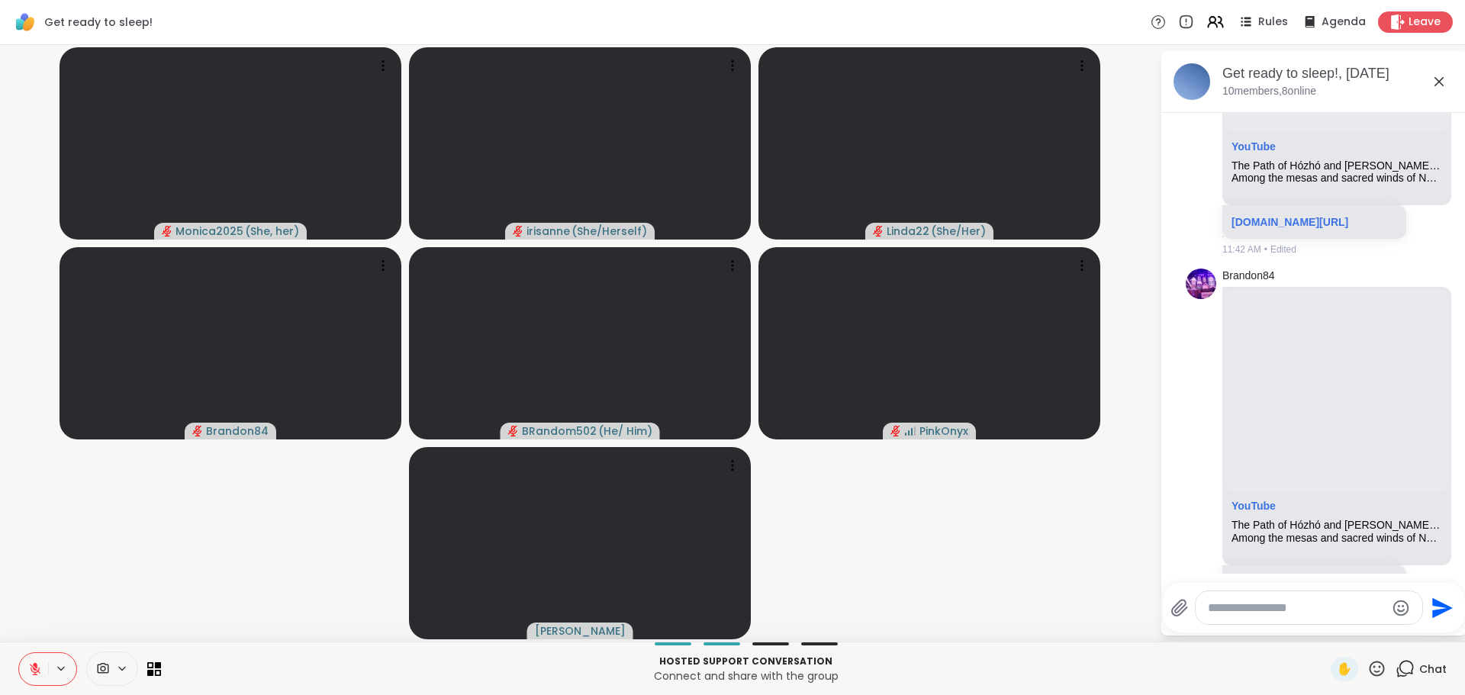
scroll to position [1333, 0]
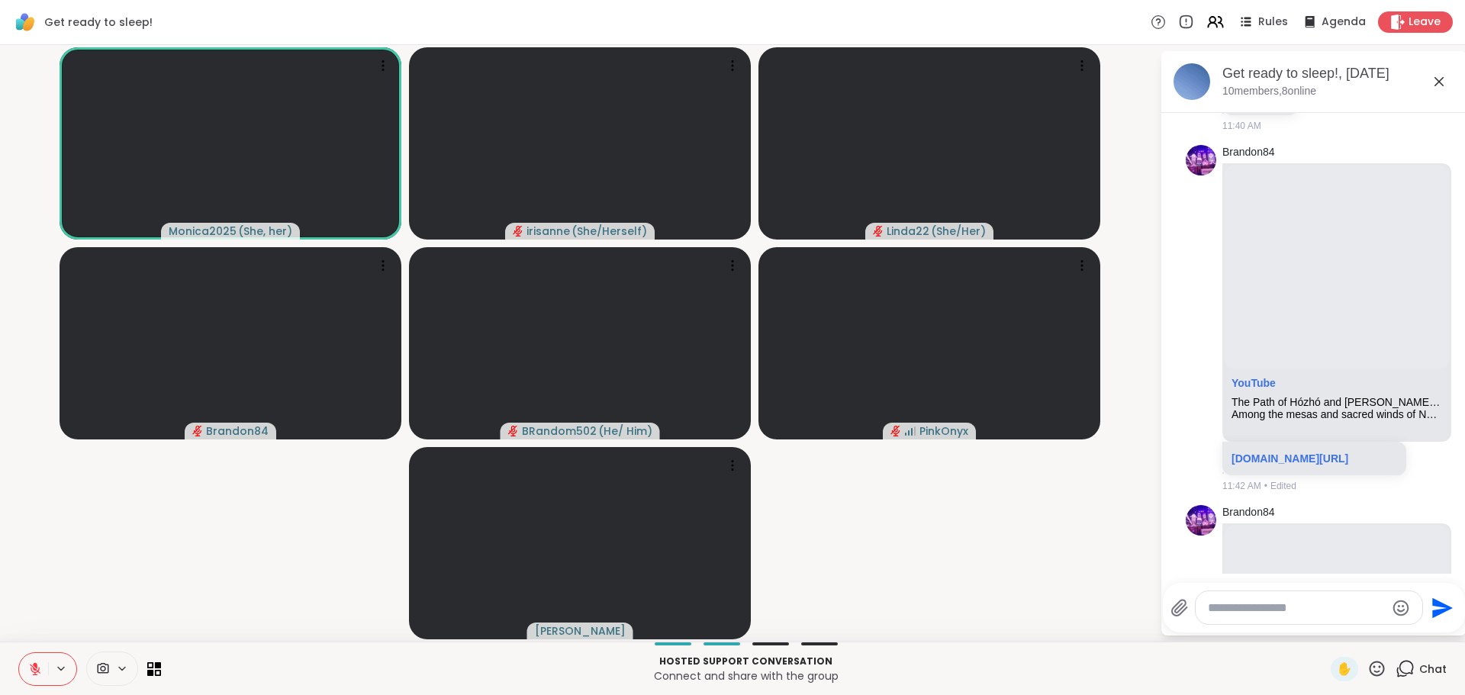
click at [20, 677] on button at bounding box center [33, 669] width 29 height 32
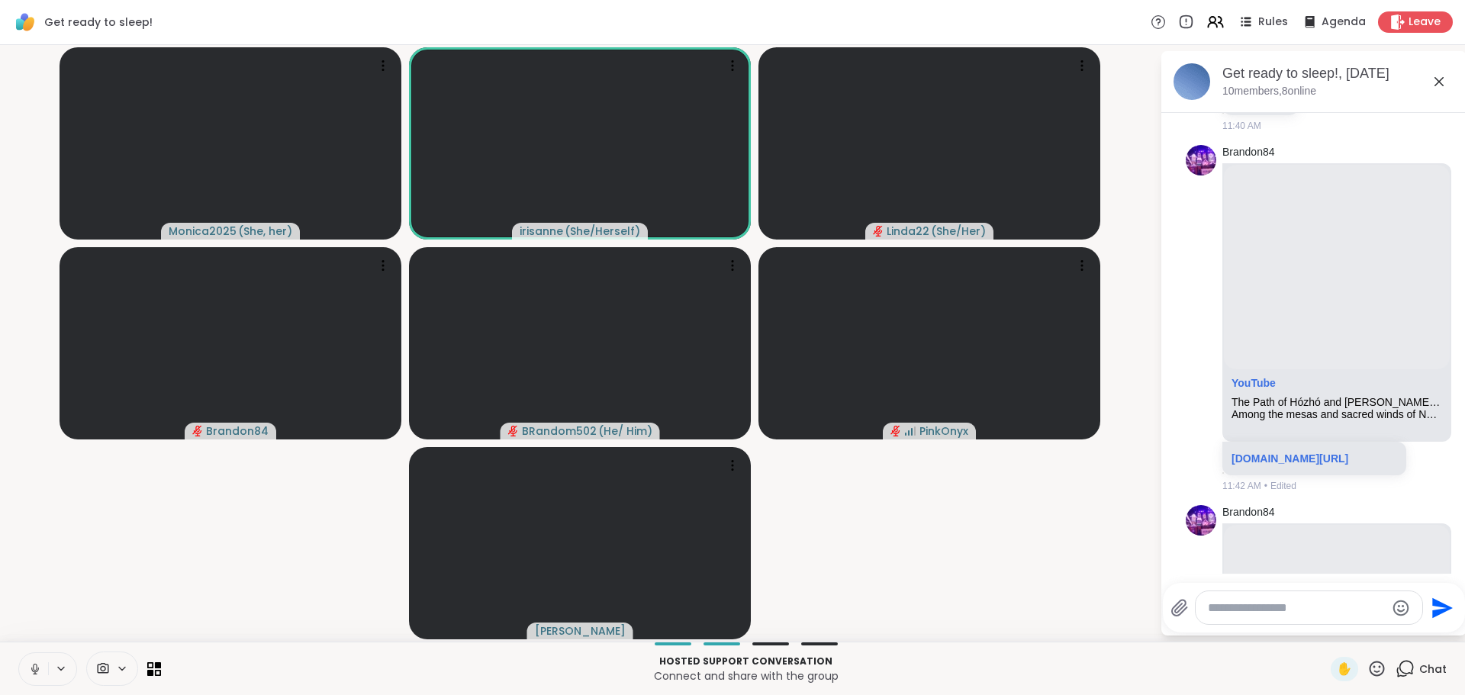
click at [24, 677] on button at bounding box center [33, 669] width 29 height 32
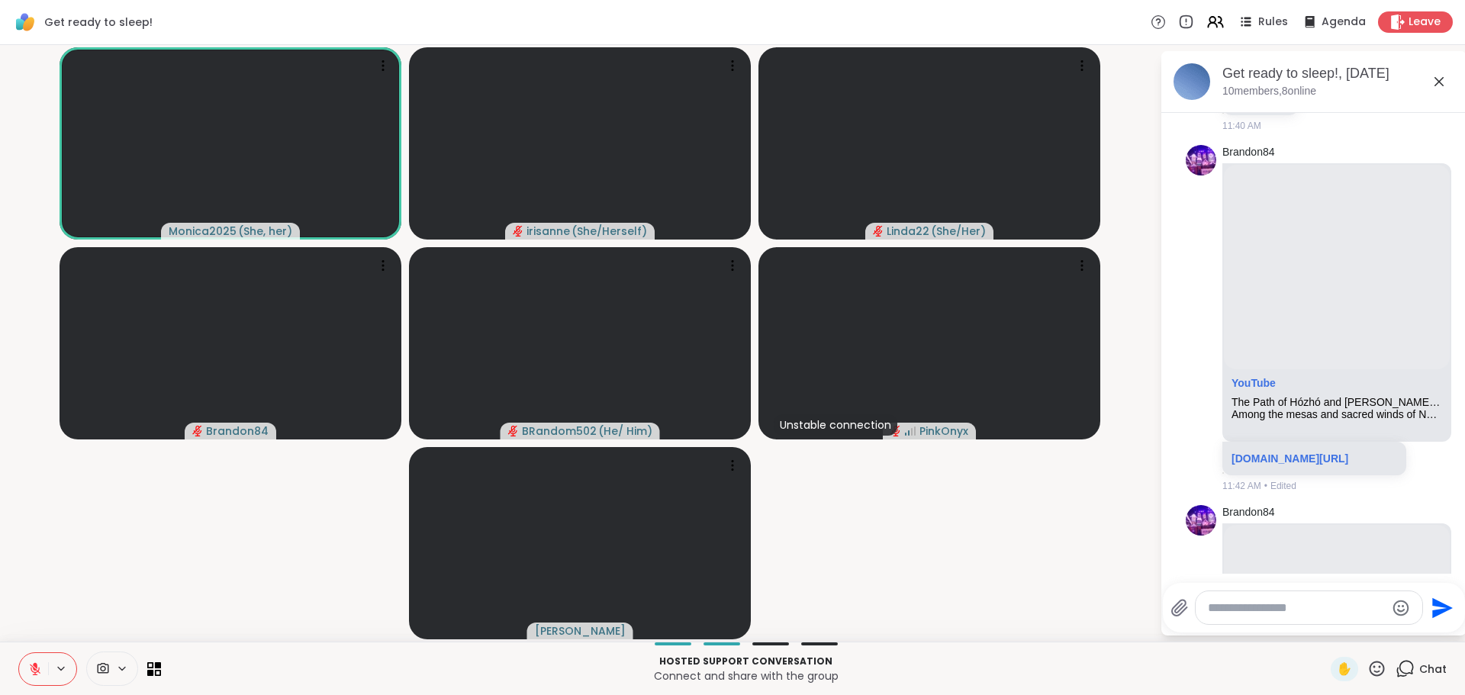
click at [94, 525] on video-player-container "Monica2025 ( She, her ) irisanne ( She/Herself ) Linda22 ( She/Her ) Brandon84 …" at bounding box center [580, 343] width 1142 height 585
drag, startPoint x: 133, startPoint y: 532, endPoint x: 147, endPoint y: 527, distance: 15.5
click at [147, 524] on video-player-container "Monica2025 ( She, her ) irisanne ( She/Herself ) Linda22 ( She/Her ) Brandon84 …" at bounding box center [580, 343] width 1142 height 585
click at [33, 671] on button at bounding box center [33, 669] width 29 height 32
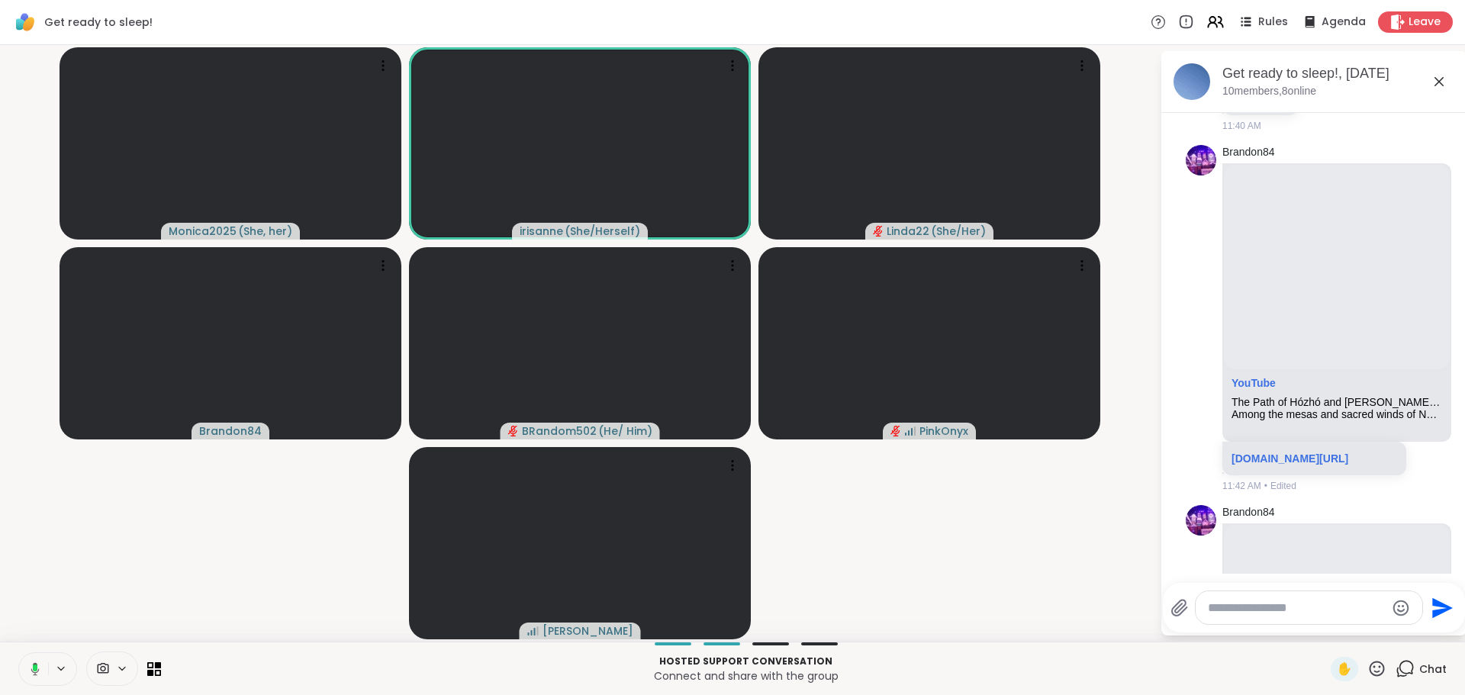
click at [211, 536] on video-player-container "Monica2025 ( She, her ) irisanne ( She/Herself ) Linda22 ( She/Her ) Brandon84 …" at bounding box center [580, 343] width 1142 height 585
click at [115, 608] on video-player-container "Monica2025 ( She, her ) irisanne ( She/Herself ) Linda22 ( She/Her ) Brandon84 …" at bounding box center [580, 343] width 1142 height 585
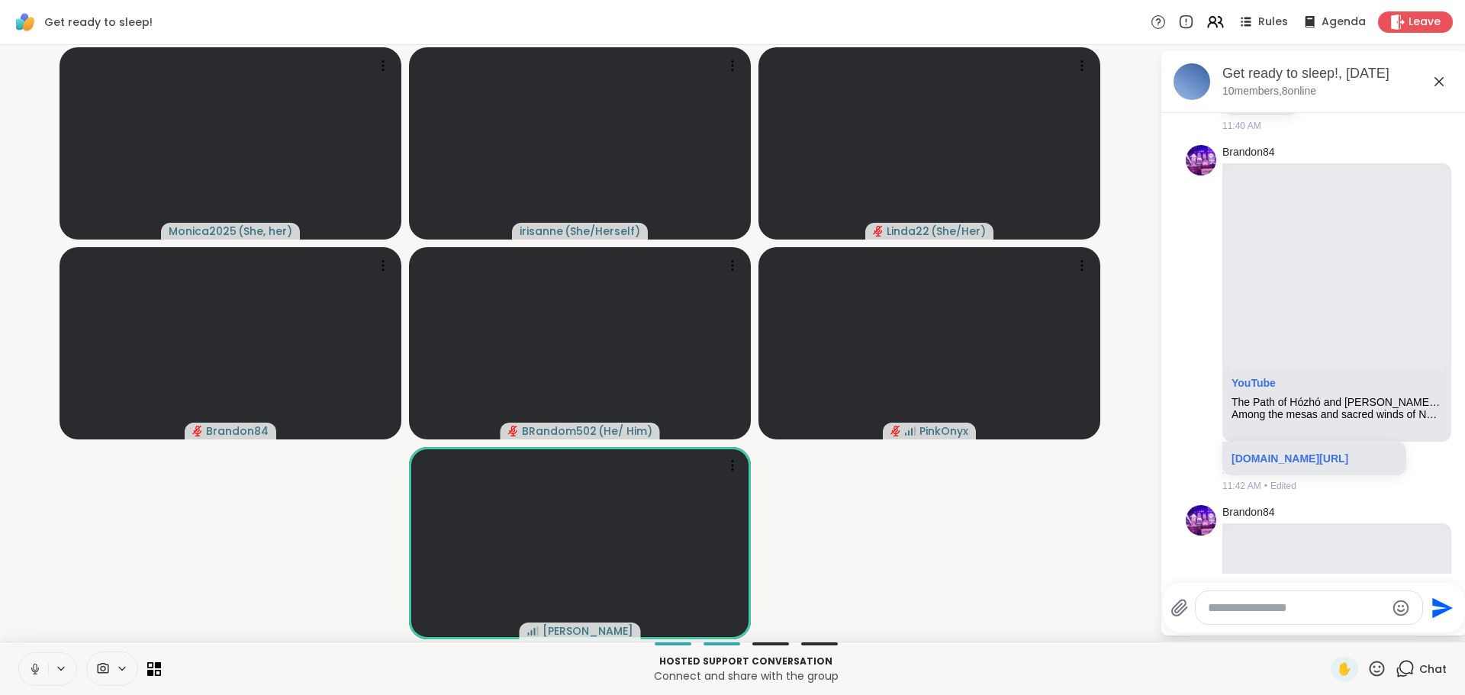
click at [19, 684] on button at bounding box center [33, 669] width 29 height 32
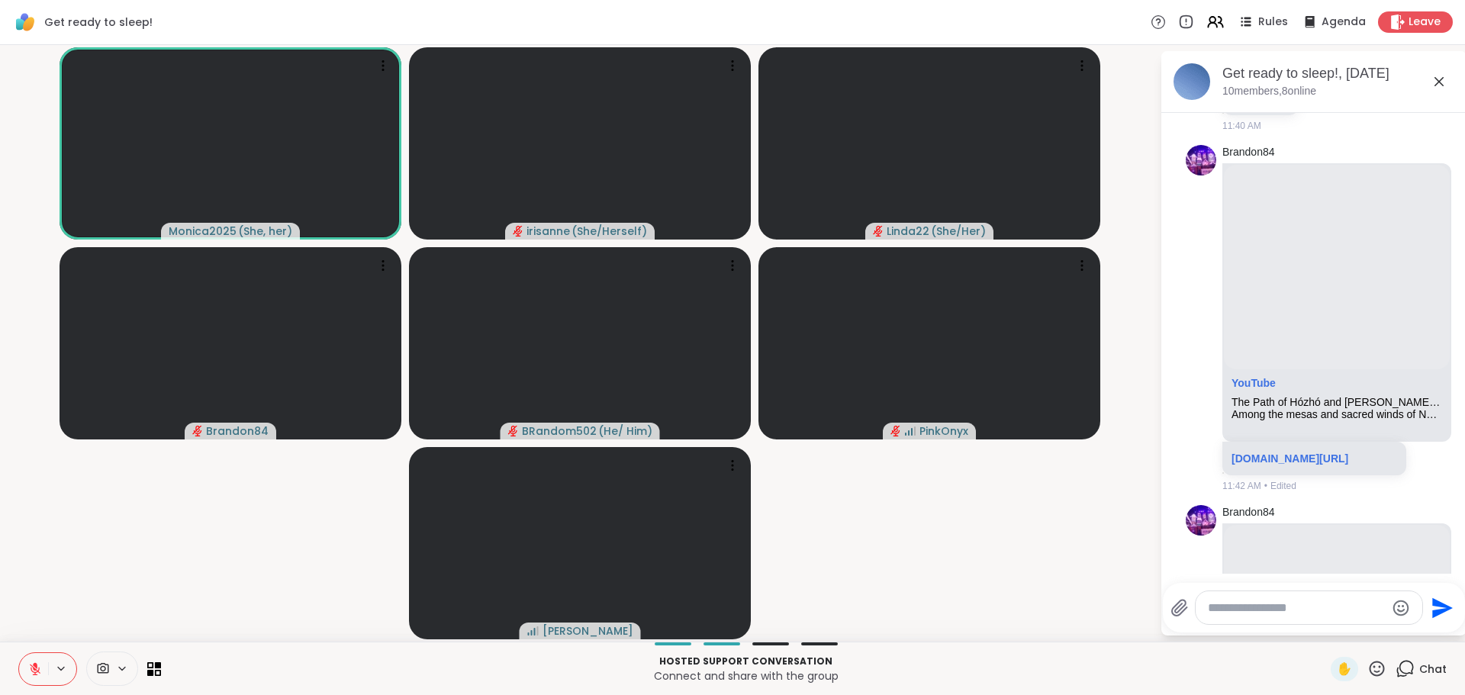
click at [108, 642] on div "Get ready to sleep! Rules Agenda Leave Monica2025 ( She, her ) irisanne ( She/H…" at bounding box center [732, 347] width 1465 height 695
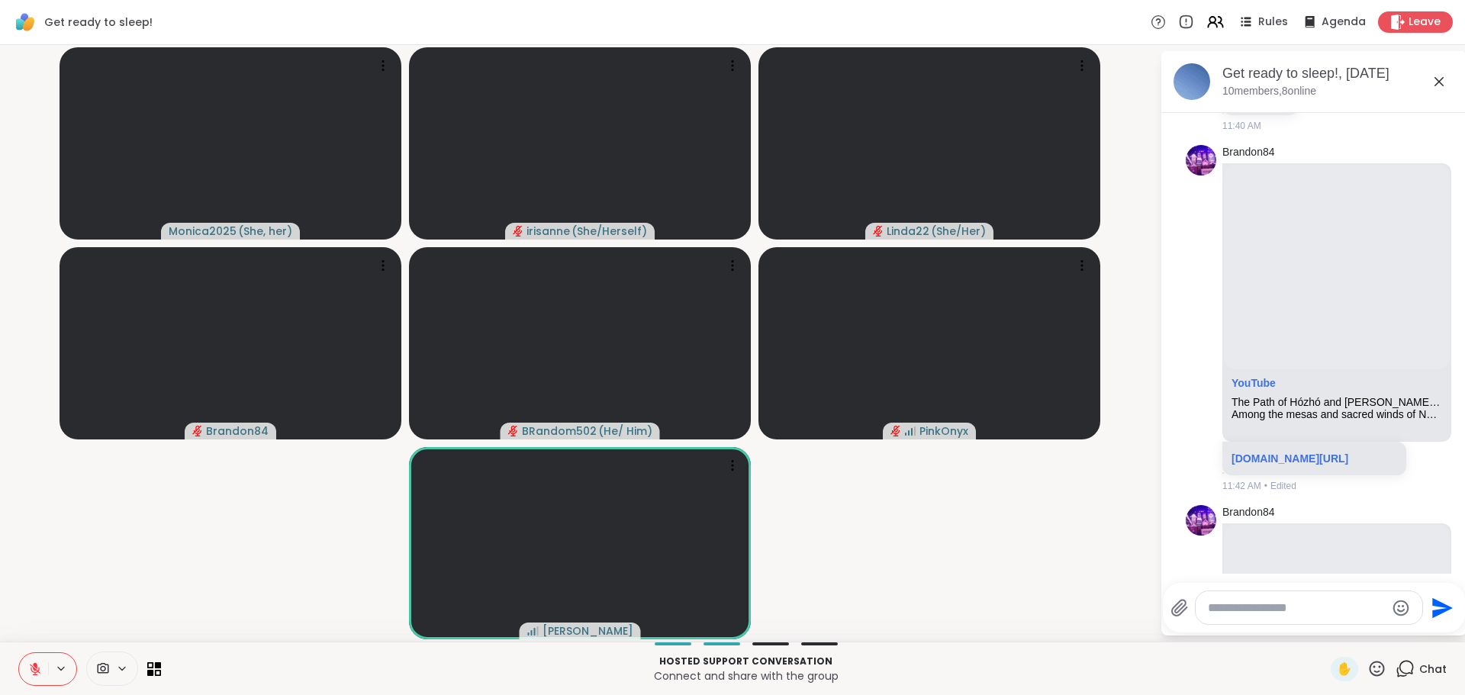
click at [266, 598] on video-player-container "Monica2025 ( She, her ) irisanne ( She/Herself ) Linda22 ( She/Her ) Brandon84 …" at bounding box center [580, 343] width 1142 height 585
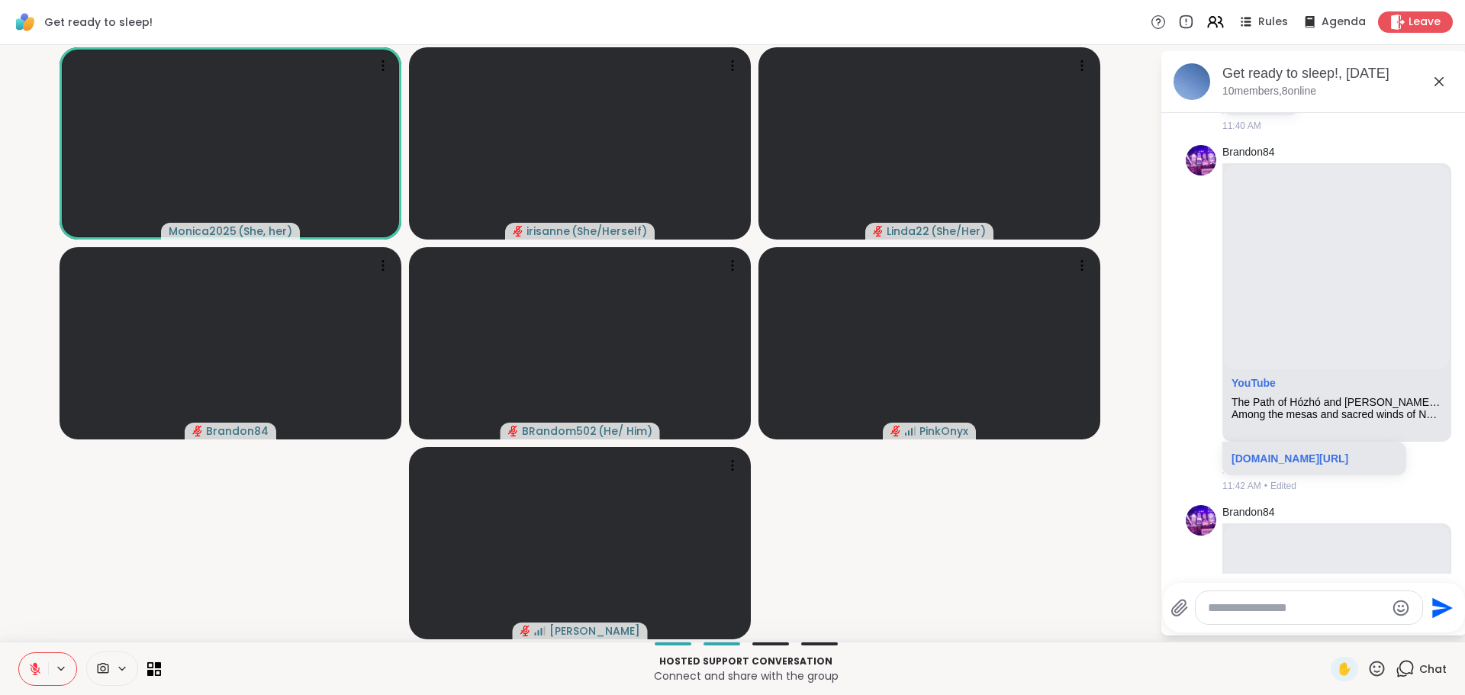
click at [267, 597] on video-player-container "Monica2025 ( She, her ) irisanne ( She/Herself ) Linda22 ( She/Her ) Brandon84 …" at bounding box center [580, 343] width 1142 height 585
click at [267, 596] on video-player-container "Monica2025 ( She, her ) irisanne ( She/Herself ) Linda22 ( She/Her ) Brandon84 …" at bounding box center [580, 343] width 1142 height 585
click at [292, 575] on video-player-container "Monica2025 ( She, her ) irisanne ( She/Herself ) Linda22 ( She/Her ) Brandon84 …" at bounding box center [580, 343] width 1142 height 585
click at [875, 540] on video-player-container "Monica2025 ( She, her ) irisanne ( She/Herself ) Linda22 ( She/Her ) Brandon84 …" at bounding box center [580, 343] width 1142 height 585
click at [933, 585] on video-player-container "Monica2025 ( She, her ) irisanne ( She/Herself ) Linda22 ( She/Her ) Brandon84 …" at bounding box center [580, 343] width 1142 height 585
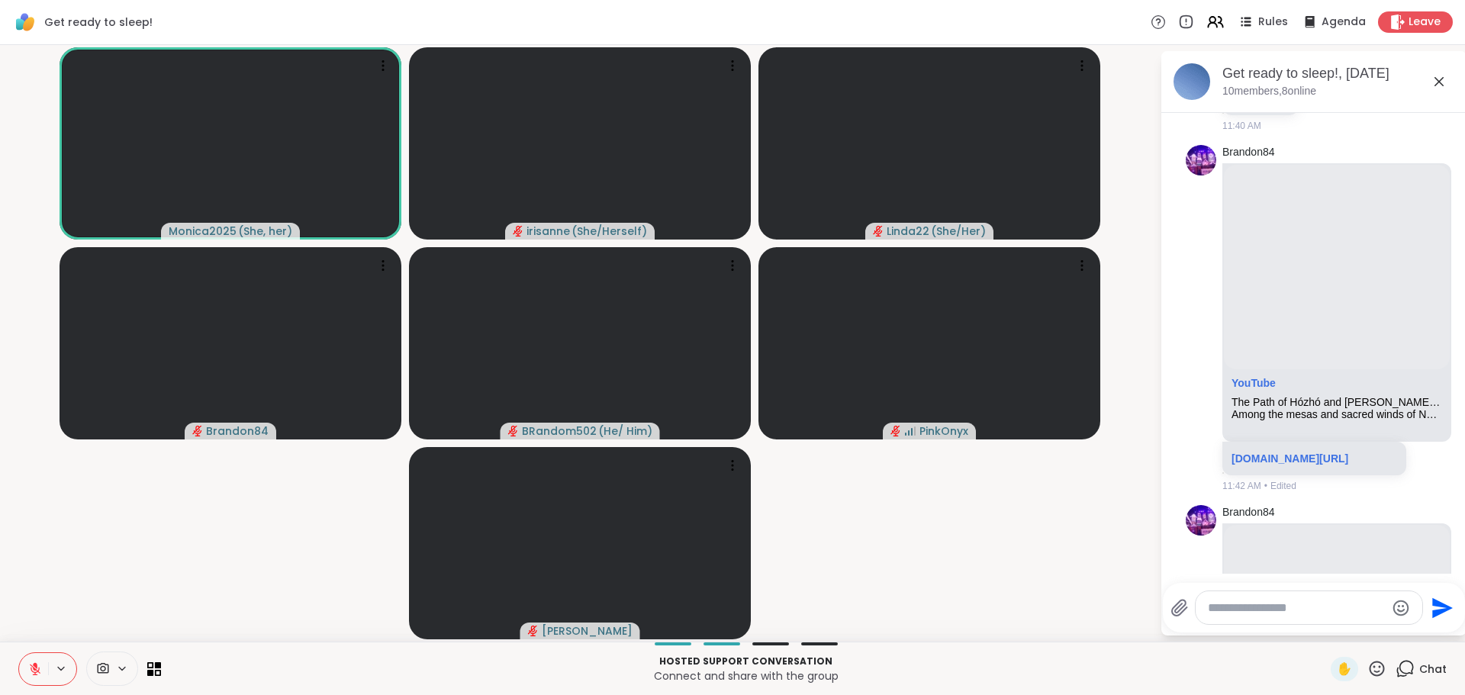
click at [1001, 539] on video-player-container "Monica2025 ( She, her ) irisanne ( She/Herself ) Linda22 ( She/Her ) Brandon84 …" at bounding box center [580, 343] width 1142 height 585
click at [954, 556] on video-player-container "Monica2025 ( She, her ) irisanne ( She/Herself ) Linda22 ( She/Her ) Brandon84 …" at bounding box center [580, 343] width 1142 height 585
click at [178, 545] on video-player-container "Monica2025 ( She, her ) irisanne ( She/Herself ) Linda22 ( She/Her ) Brandon84 …" at bounding box center [580, 343] width 1142 height 585
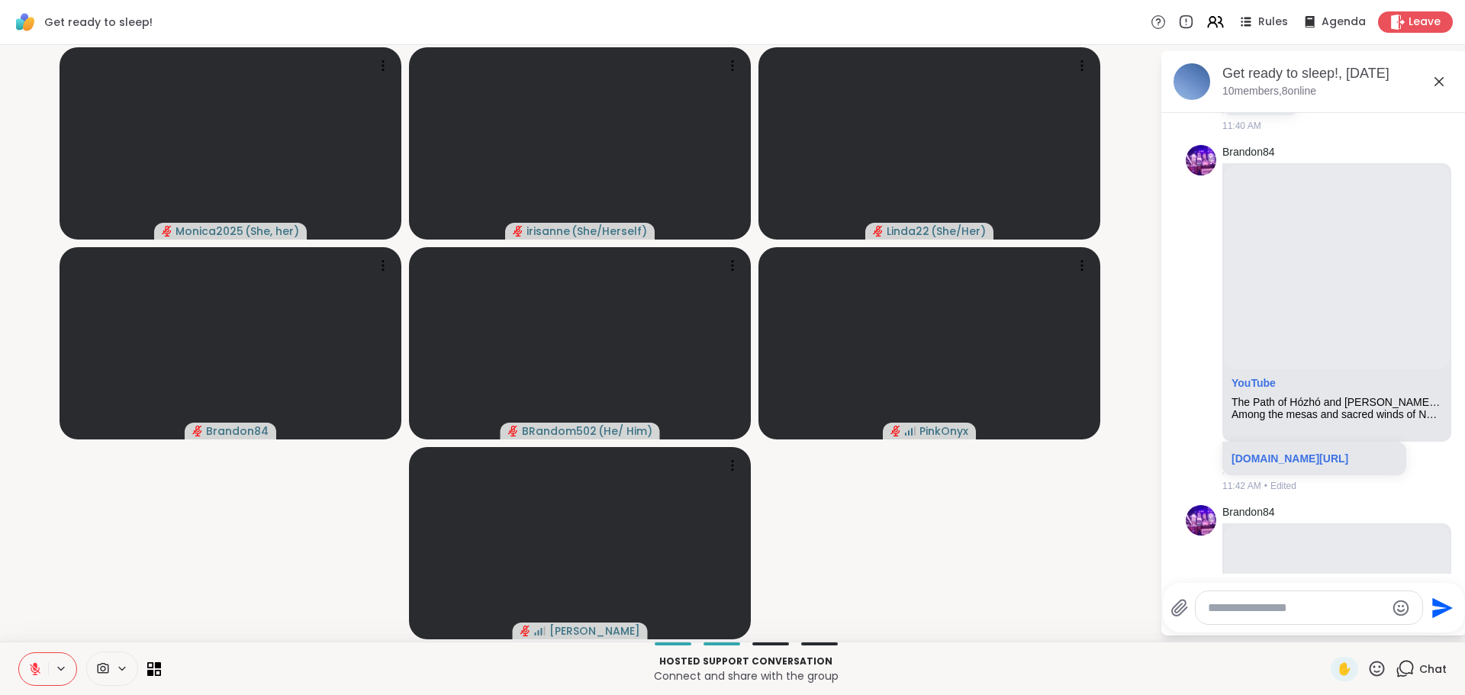
click at [1291, 611] on textarea "Type your message" at bounding box center [1297, 608] width 178 height 15
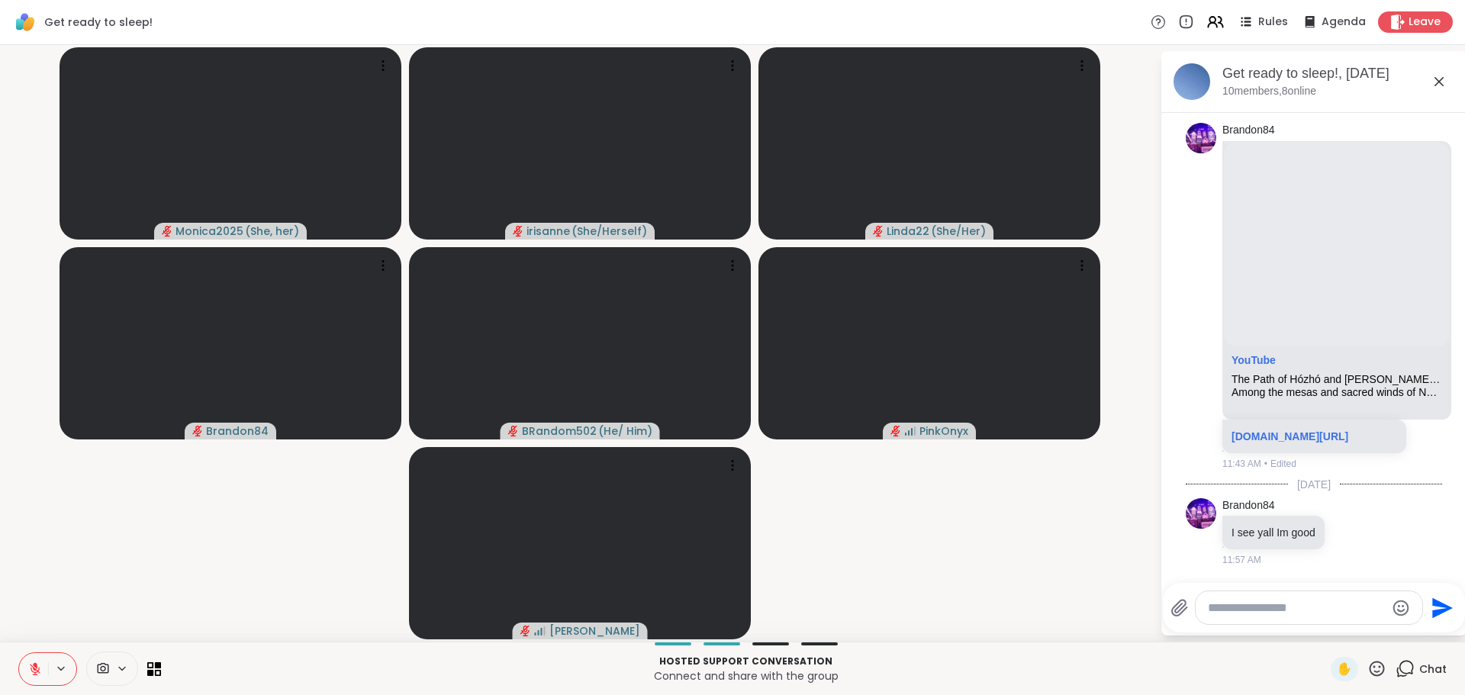
scroll to position [1791, 0]
click at [1307, 620] on div at bounding box center [1309, 607] width 227 height 33
click at [1313, 617] on div at bounding box center [1309, 607] width 227 height 33
drag, startPoint x: 1319, startPoint y: 633, endPoint x: 1327, endPoint y: 654, distance: 22.3
click at [1327, 653] on div "Get ready to sleep! Rules Agenda Leave Monica2025 ( She, her ) irisanne ( She/H…" at bounding box center [732, 347] width 1465 height 695
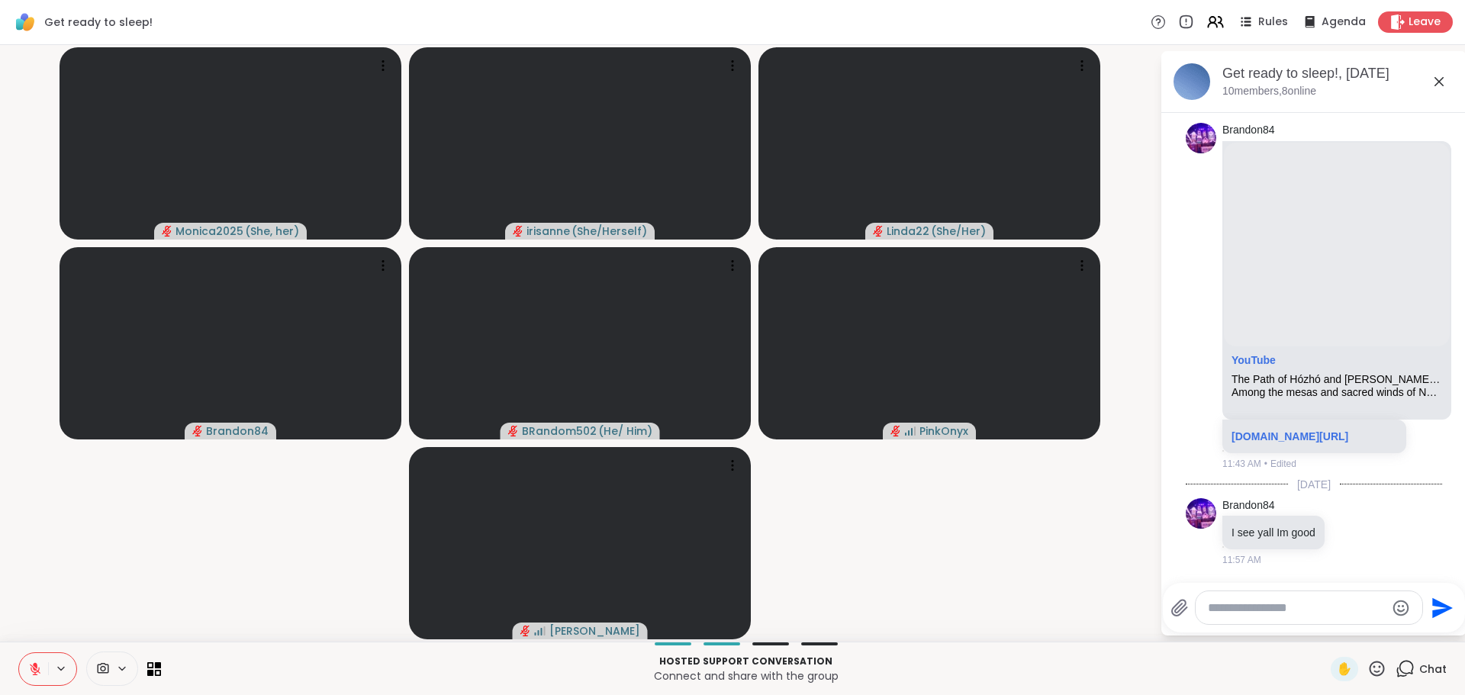
click at [1303, 608] on textarea "Type your message" at bounding box center [1297, 608] width 178 height 15
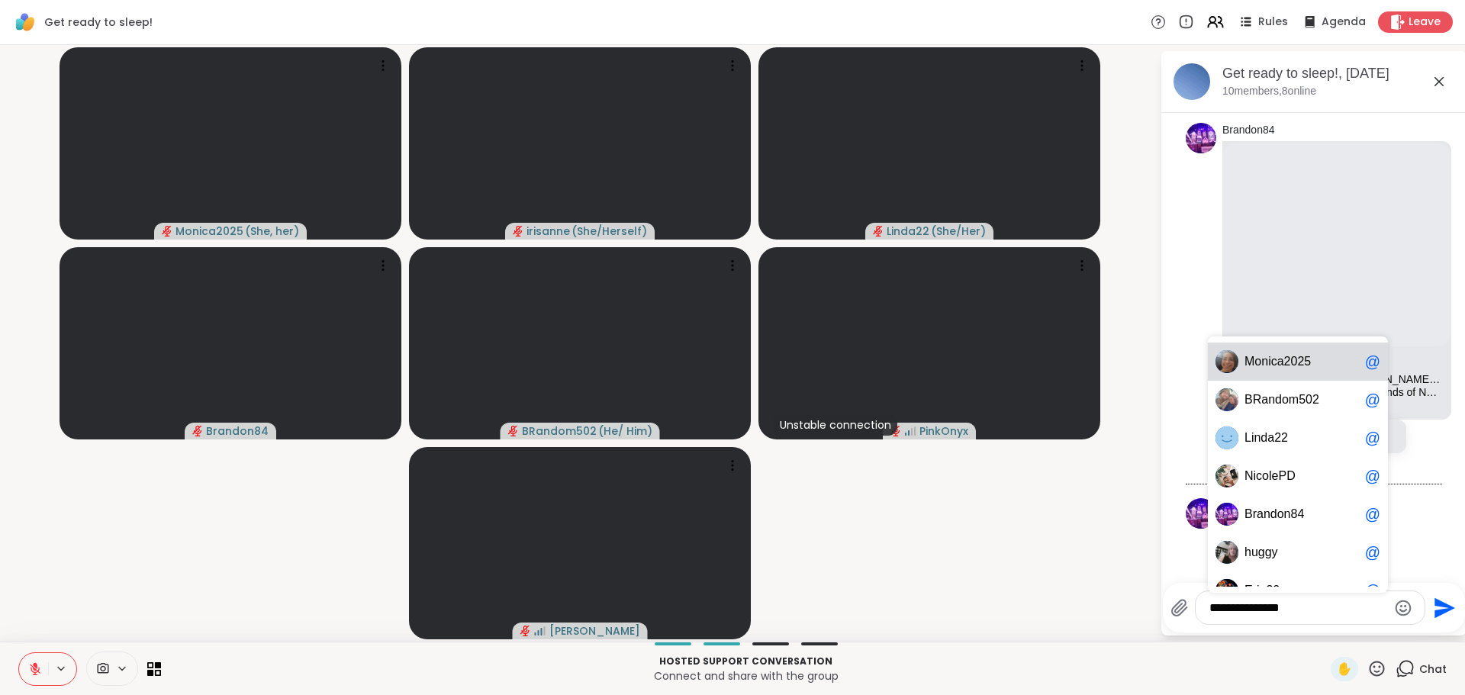
type textarea "**********"
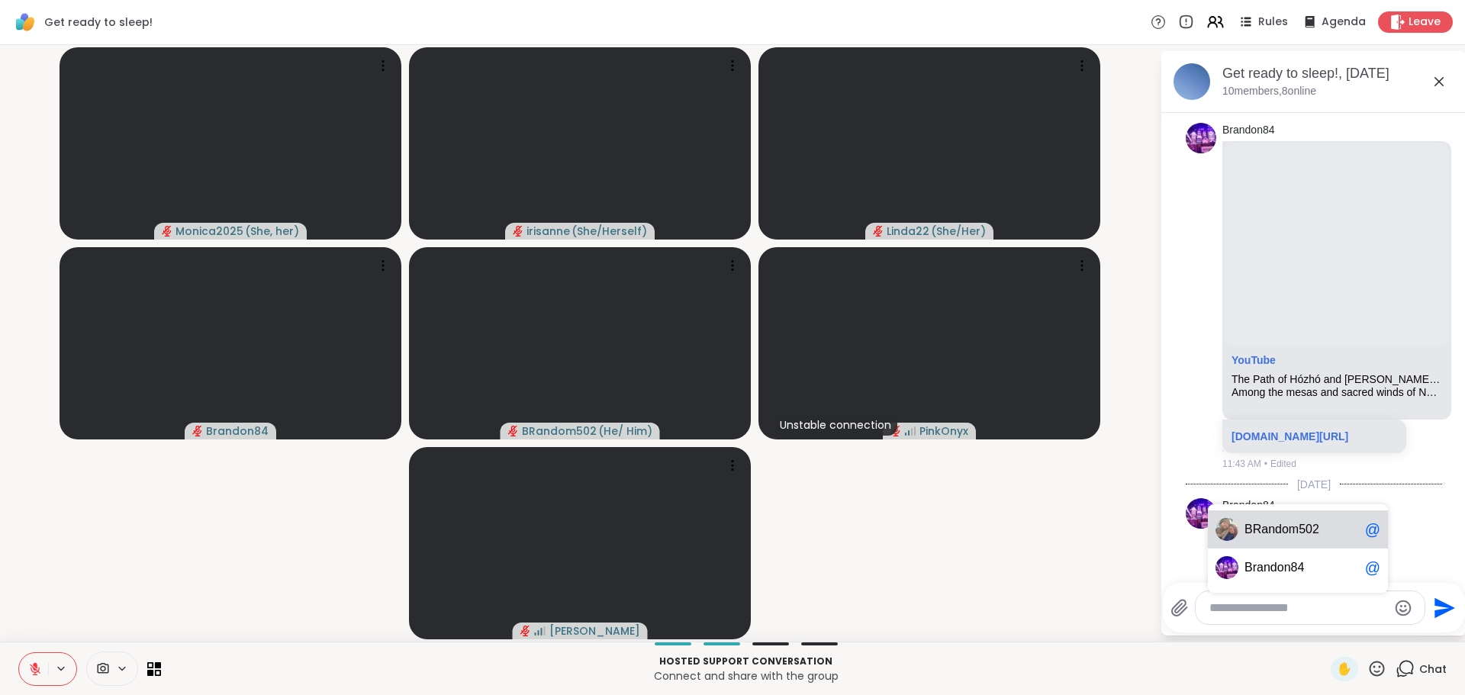
scroll to position [1873, 0]
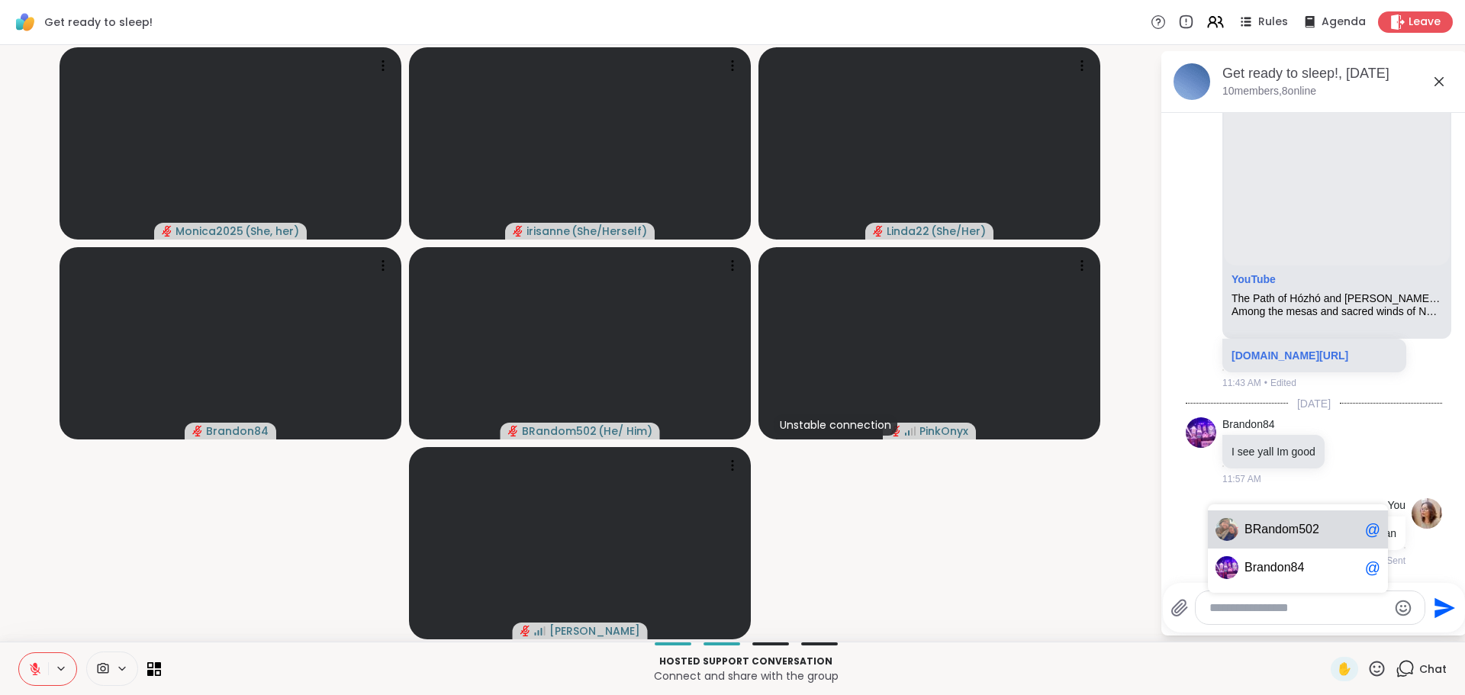
click at [1303, 608] on textarea "Type your message" at bounding box center [1299, 608] width 178 height 15
click at [1279, 530] on div at bounding box center [1286, 533] width 14 height 18
click at [1279, 533] on div at bounding box center [1286, 533] width 14 height 18
click at [1297, 553] on icon at bounding box center [1304, 554] width 15 height 15
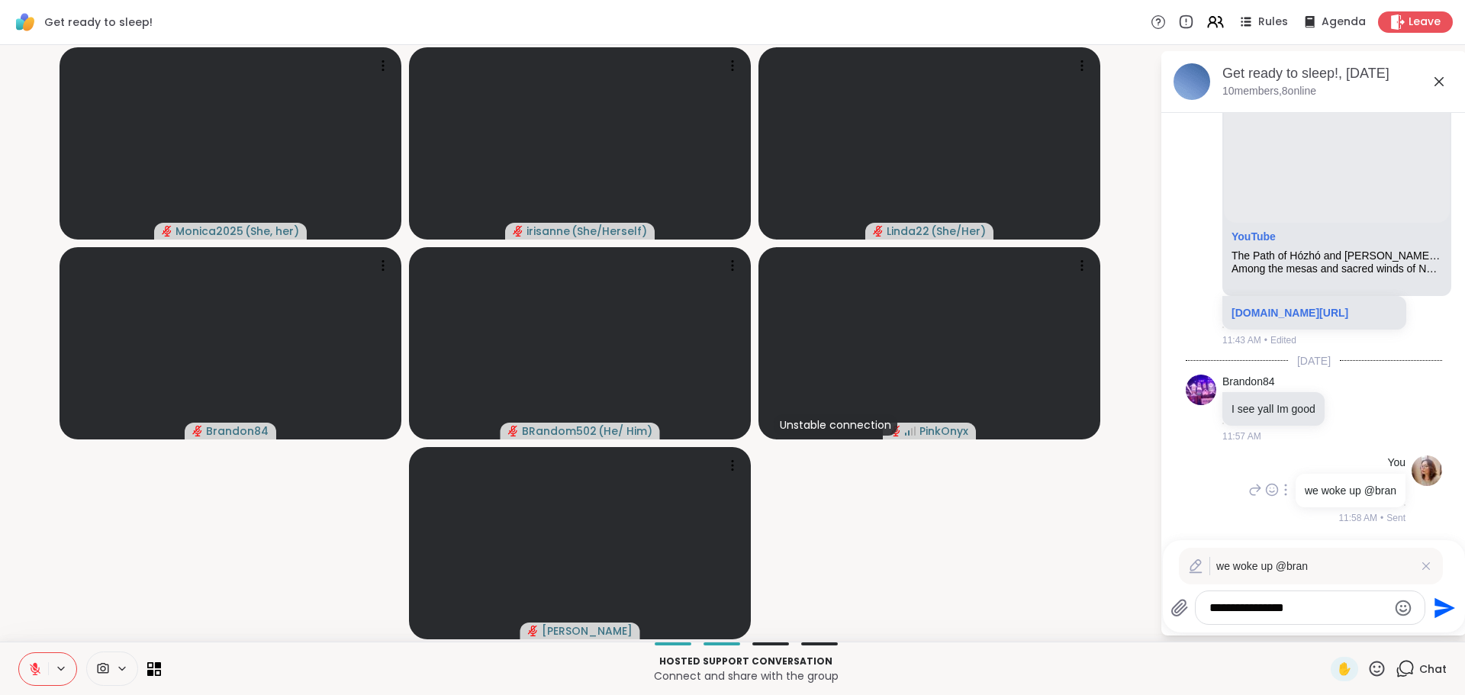
click at [1316, 603] on textarea "**********" at bounding box center [1299, 608] width 178 height 15
click at [1297, 529] on span "ndom502" at bounding box center [1293, 529] width 51 height 15
type textarea "**********"
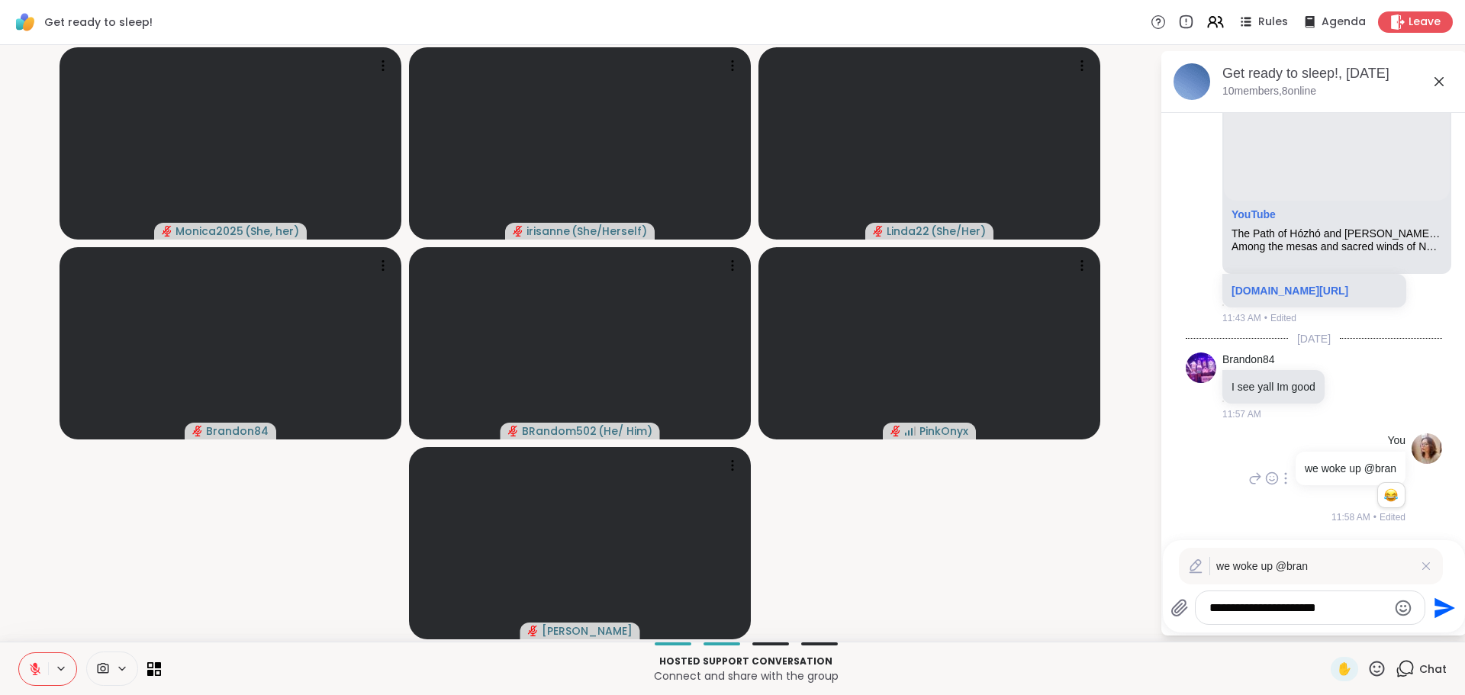
click at [1438, 611] on icon "Send" at bounding box center [1443, 608] width 24 height 24
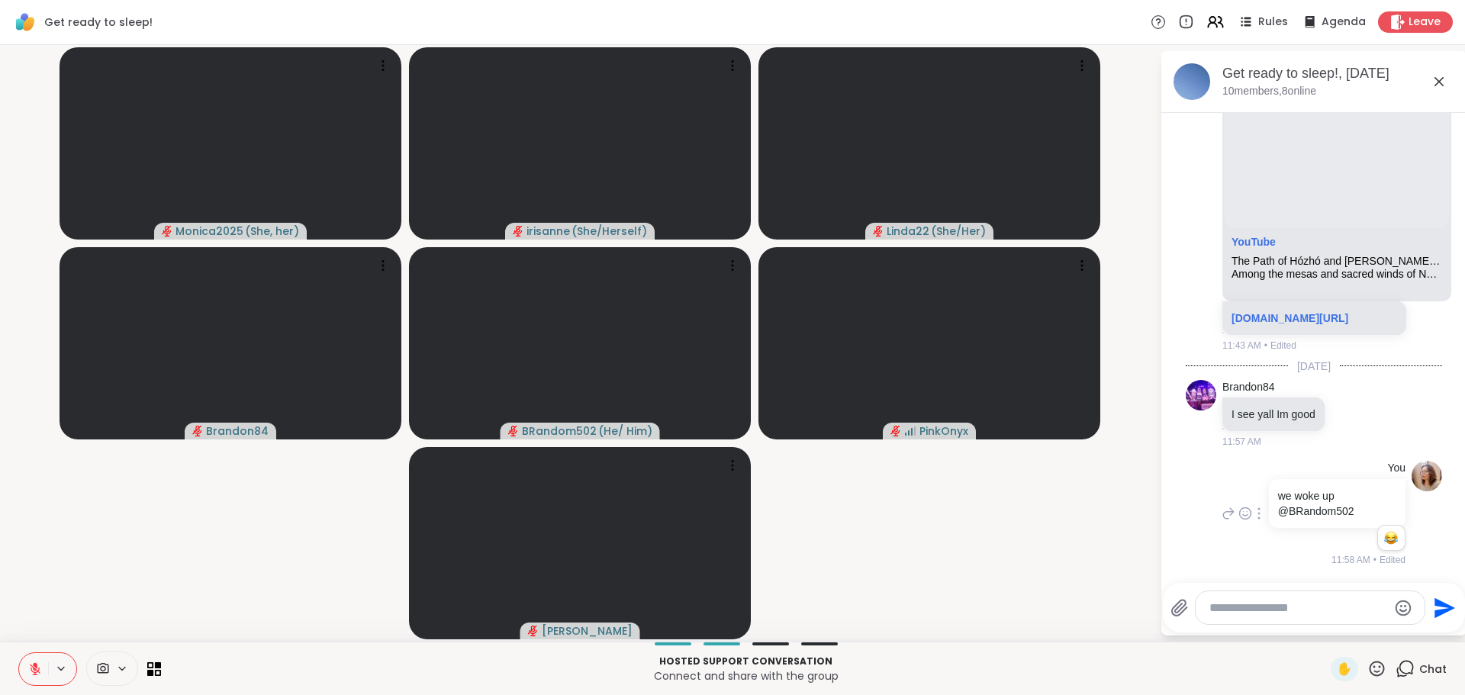
scroll to position [1910, 0]
click at [1030, 551] on video-player-container "Monica2025 ( She, her ) irisanne ( She/Herself ) Linda22 ( She/Her ) Brandon84 …" at bounding box center [580, 343] width 1142 height 585
click at [1287, 604] on textarea "Type your message" at bounding box center [1299, 608] width 178 height 15
type textarea "*"
click at [1010, 556] on video-player-container "Monica2025 ( She, her ) irisanne ( She/Herself ) Linda22 ( She/Her ) Brandon84 …" at bounding box center [580, 343] width 1142 height 585
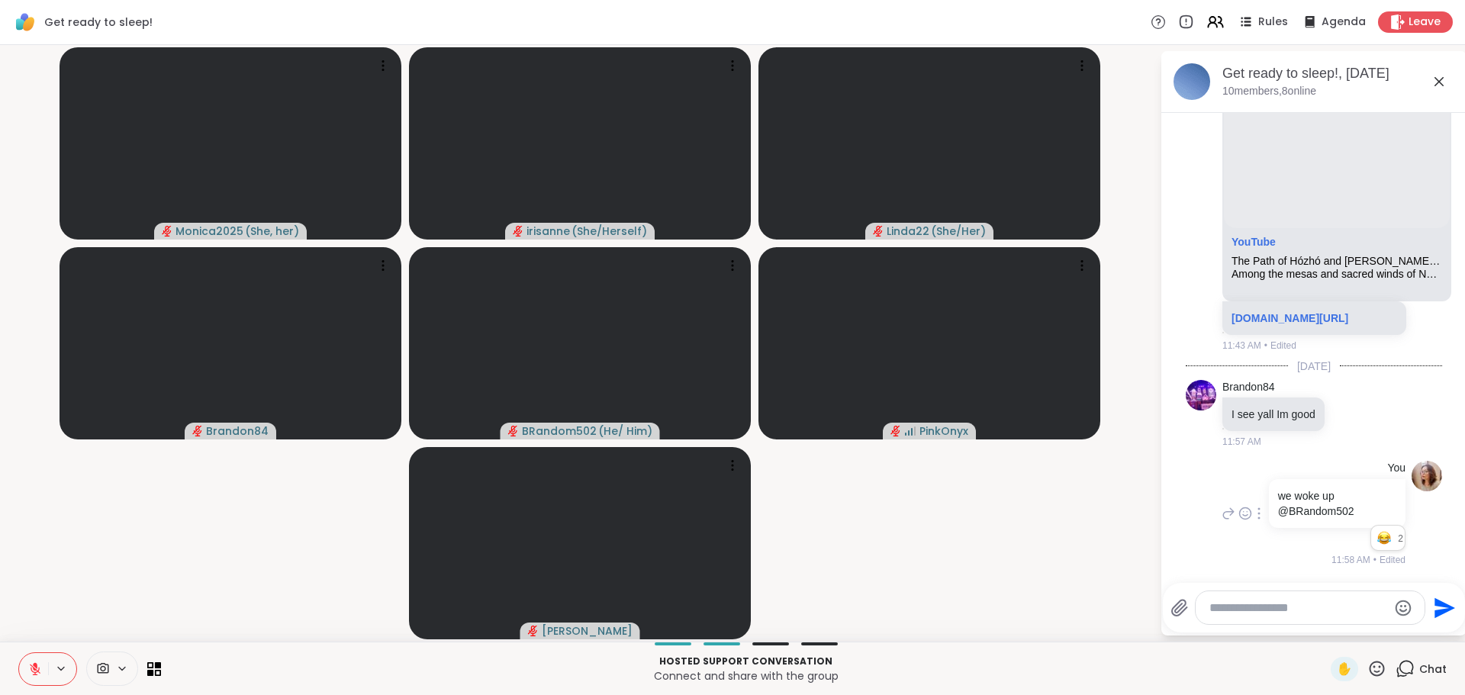
click at [877, 523] on video-player-container "Monica2025 ( She, her ) irisanne ( She/Herself ) Linda22 ( She/Her ) Brandon84 …" at bounding box center [580, 343] width 1142 height 585
click at [240, 569] on video-player-container "Monica2025 ( She, her ) irisanne ( She/Herself ) Linda22 ( She/Her ) Brandon84 …" at bounding box center [580, 343] width 1142 height 585
click at [1430, 83] on icon at bounding box center [1439, 82] width 18 height 18
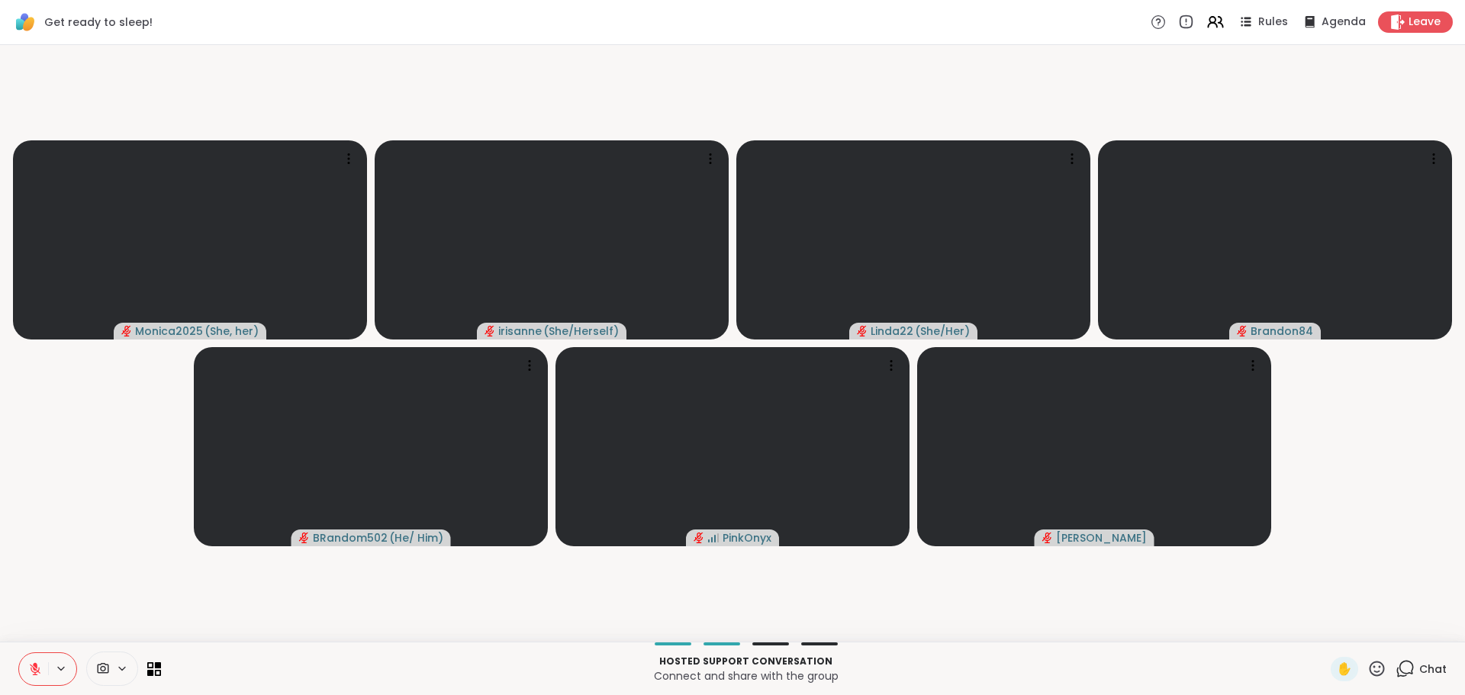
click at [1396, 675] on icon at bounding box center [1405, 668] width 19 height 19
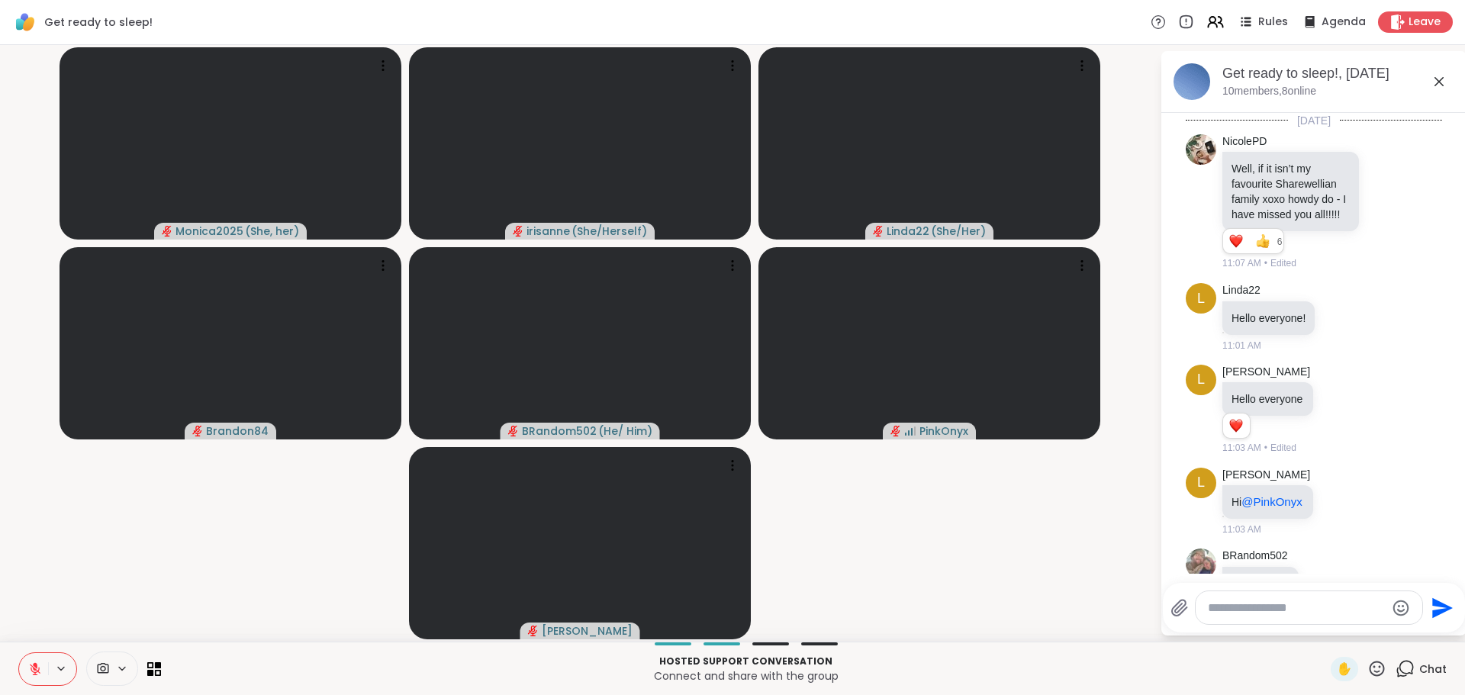
scroll to position [1895, 0]
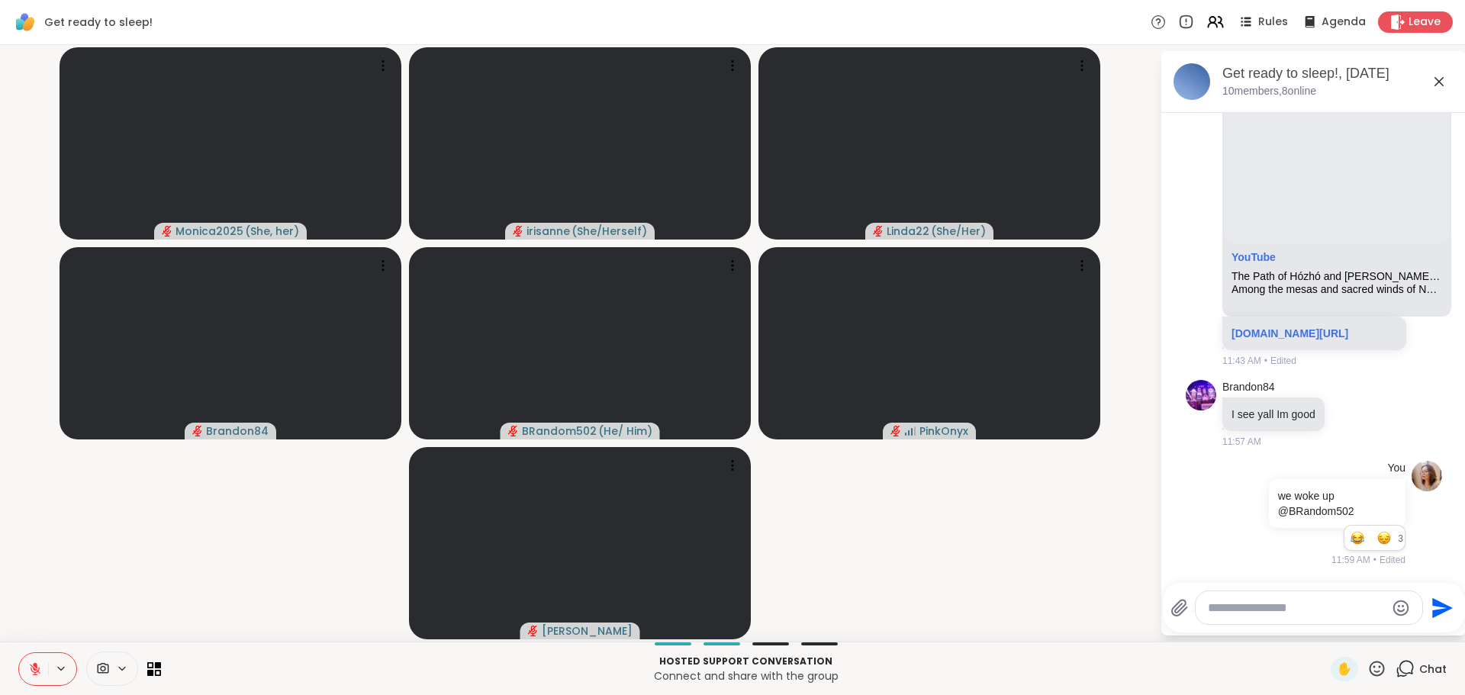
click at [951, 562] on video-player-container "Monica2025 ( She, her ) irisanne ( She/Herself ) Linda22 ( She/Her ) Brandon84 …" at bounding box center [580, 343] width 1142 height 585
click at [126, 540] on video-player-container "Monica2025 ( She, her ) irisanne ( She/Herself ) Linda22 ( She/Her ) Brandon84 …" at bounding box center [580, 343] width 1142 height 585
click at [149, 511] on video-player-container "Monica2025 ( She, her ) irisanne ( She/Herself ) Linda22 ( She/Her ) Brandon84 …" at bounding box center [580, 343] width 1142 height 585
click at [1220, 614] on textarea "Type your message" at bounding box center [1297, 608] width 178 height 15
type textarea "*"
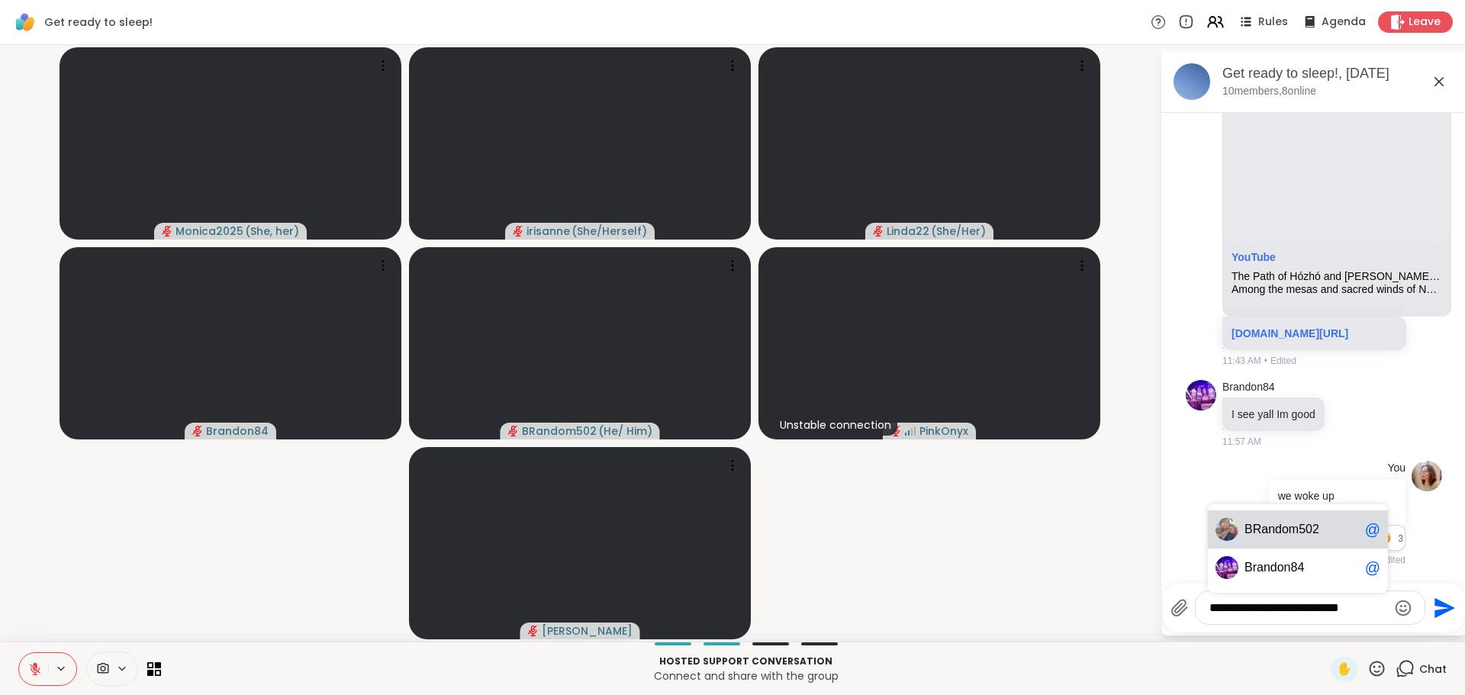
type textarea "**********"
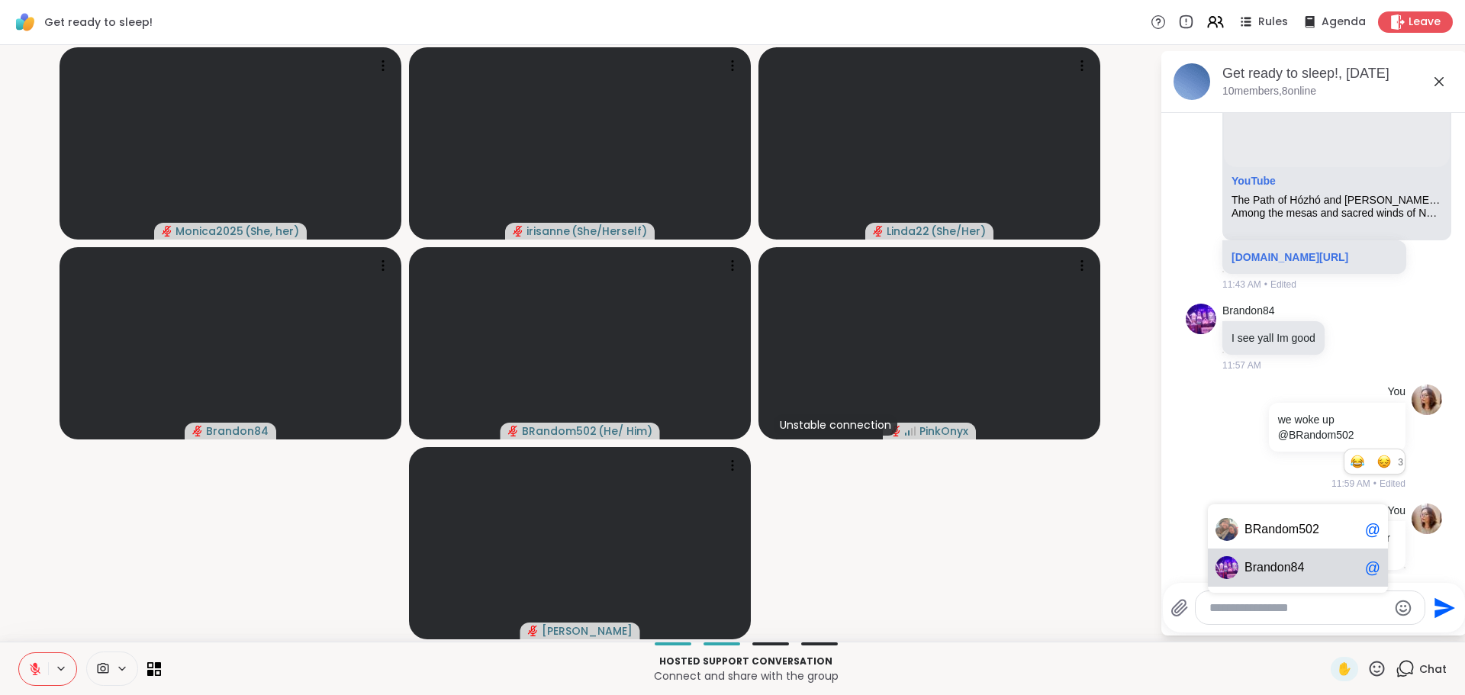
scroll to position [1991, 0]
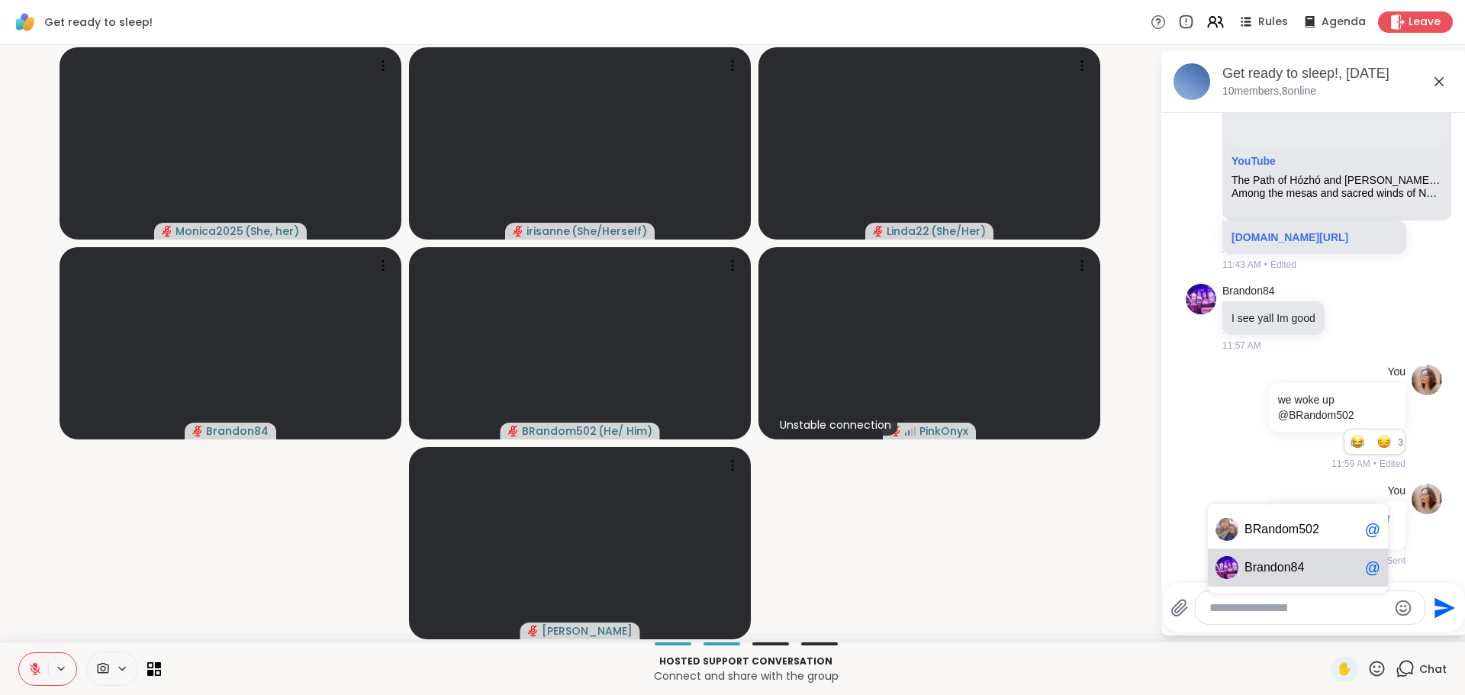
click at [1219, 582] on div "B r a n d o n 8 4 @" at bounding box center [1298, 568] width 180 height 38
type textarea "**********"
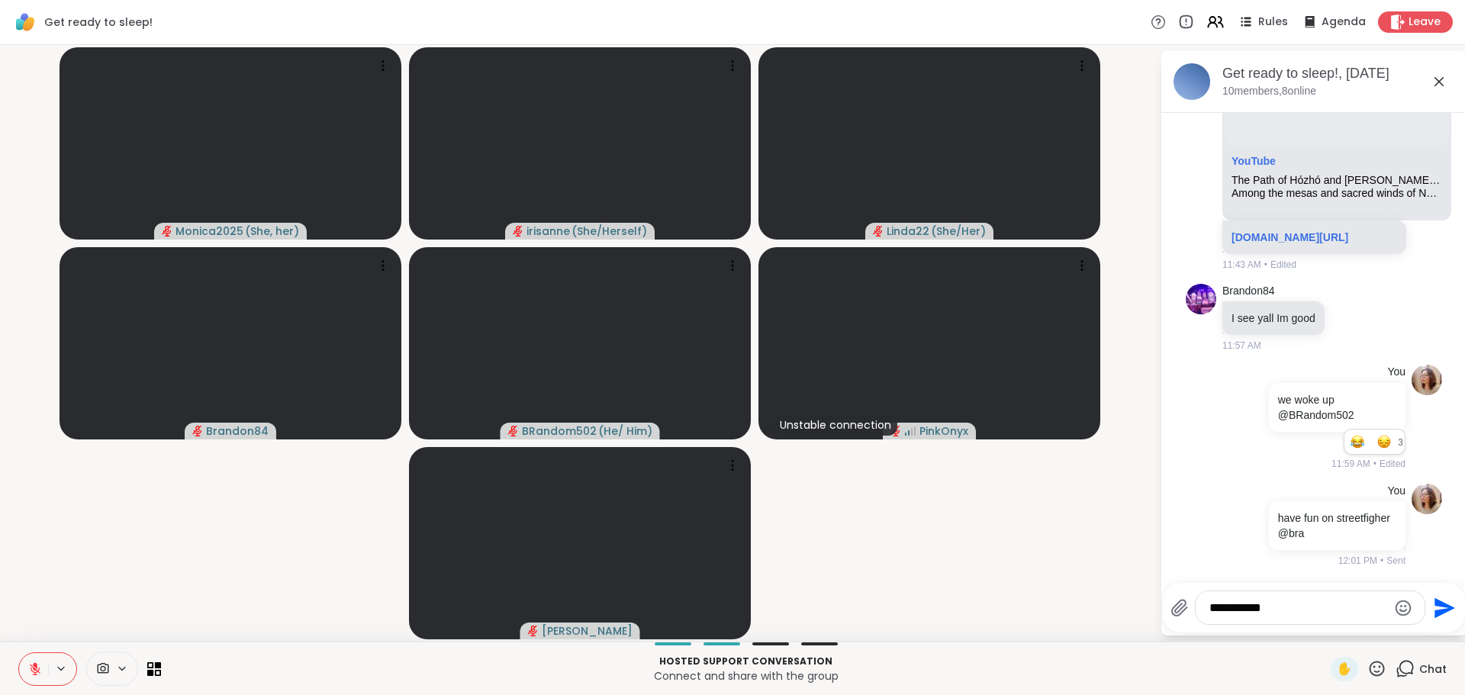
drag, startPoint x: 1292, startPoint y: 614, endPoint x: 1107, endPoint y: 566, distance: 191.0
click at [1107, 566] on div "Monica2025 ( She, her ) irisanne ( She/Herself ) Linda22 ( She/Her ) Brandon84 …" at bounding box center [732, 343] width 1465 height 597
click at [1259, 521] on icon at bounding box center [1260, 525] width 2 height 11
click at [1270, 549] on icon at bounding box center [1277, 547] width 15 height 15
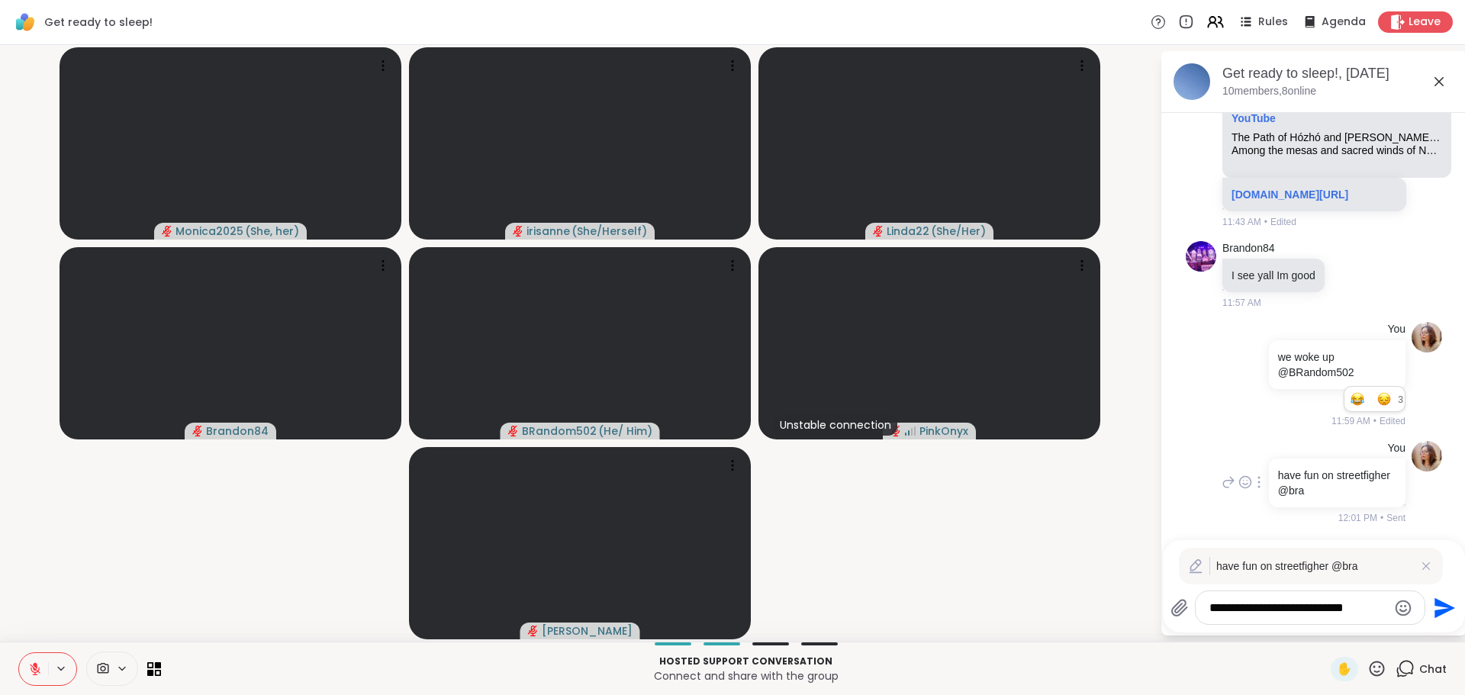
click at [1352, 604] on textarea "**********" at bounding box center [1299, 608] width 178 height 15
click at [1355, 611] on textarea "**********" at bounding box center [1299, 608] width 178 height 15
click at [1320, 568] on span "Brand on84" at bounding box center [1302, 567] width 114 height 15
type textarea "**********"
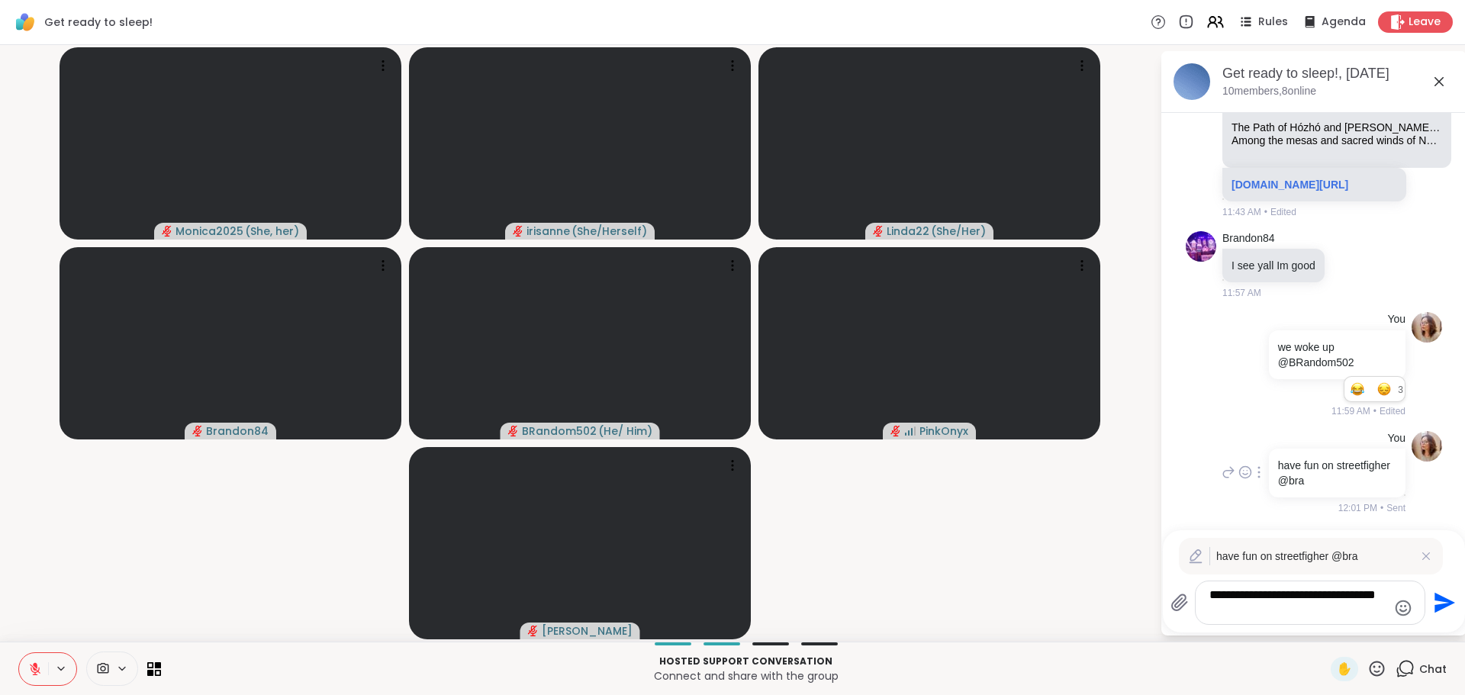
click at [1433, 609] on icon "Send" at bounding box center [1443, 603] width 24 height 24
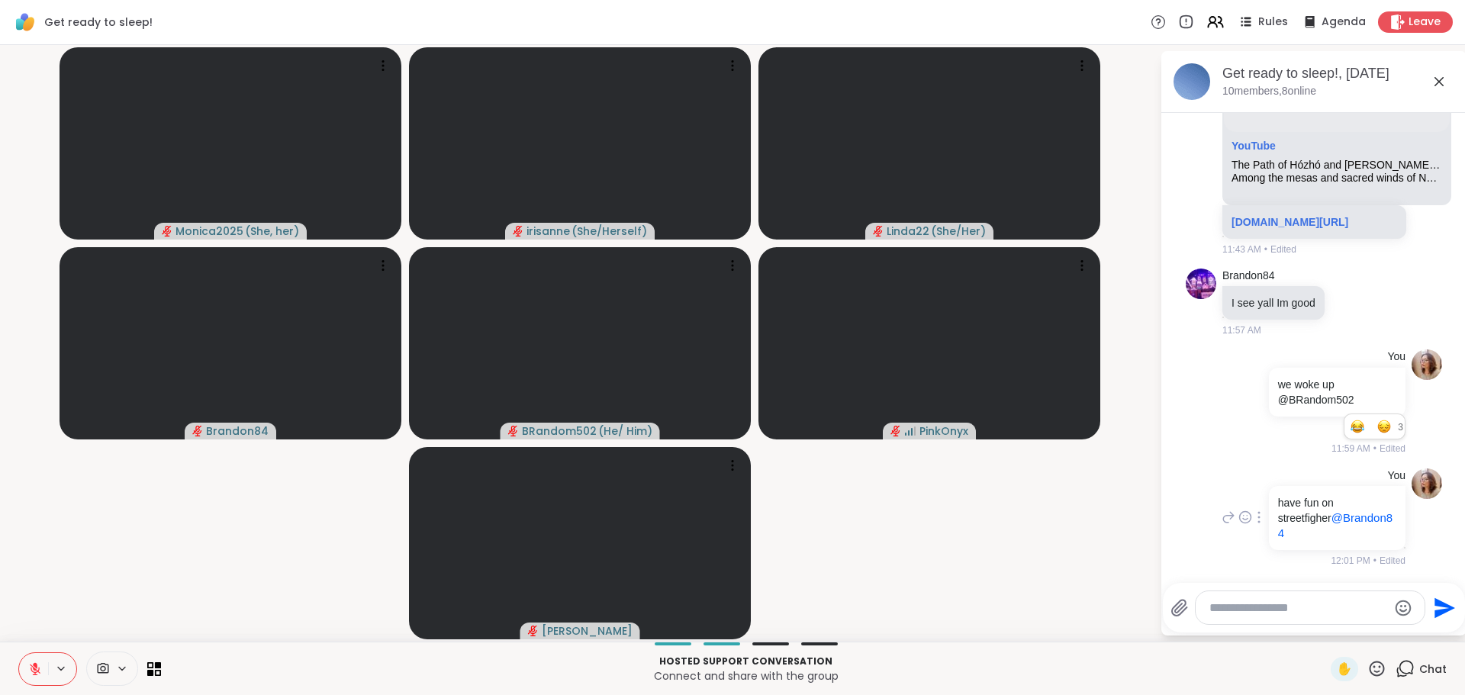
click at [1426, 591] on button "Send" at bounding box center [1443, 608] width 34 height 34
click at [1355, 598] on div at bounding box center [1310, 607] width 229 height 33
click at [1351, 601] on textarea "Type your message" at bounding box center [1299, 608] width 178 height 15
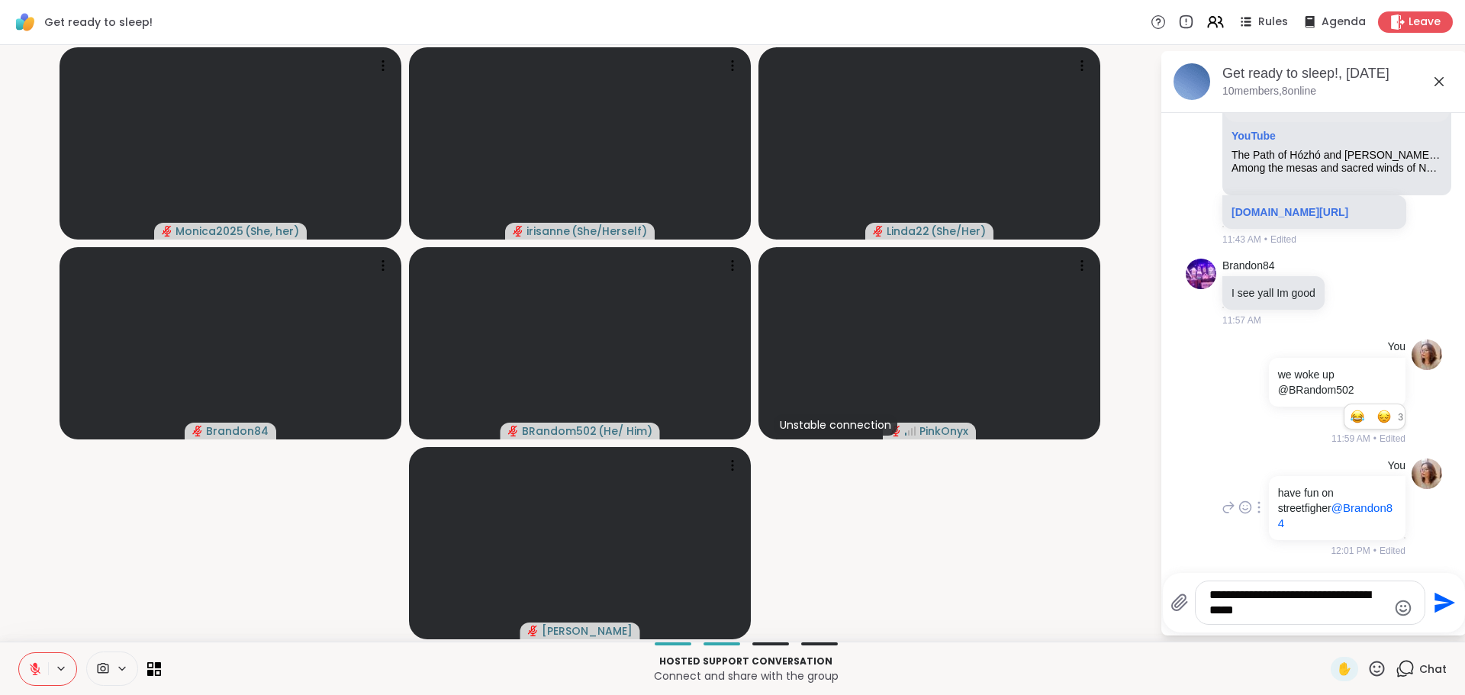
type textarea "**********"
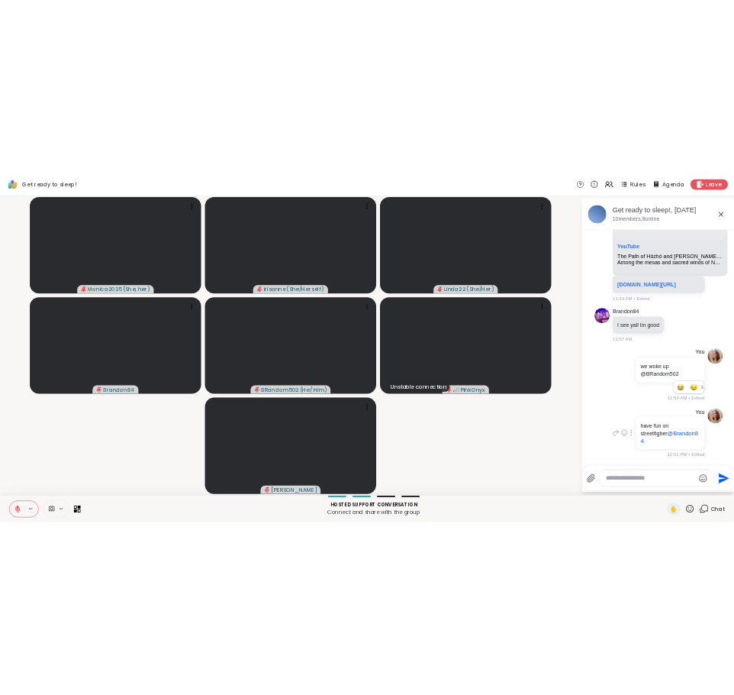
scroll to position [2119, 0]
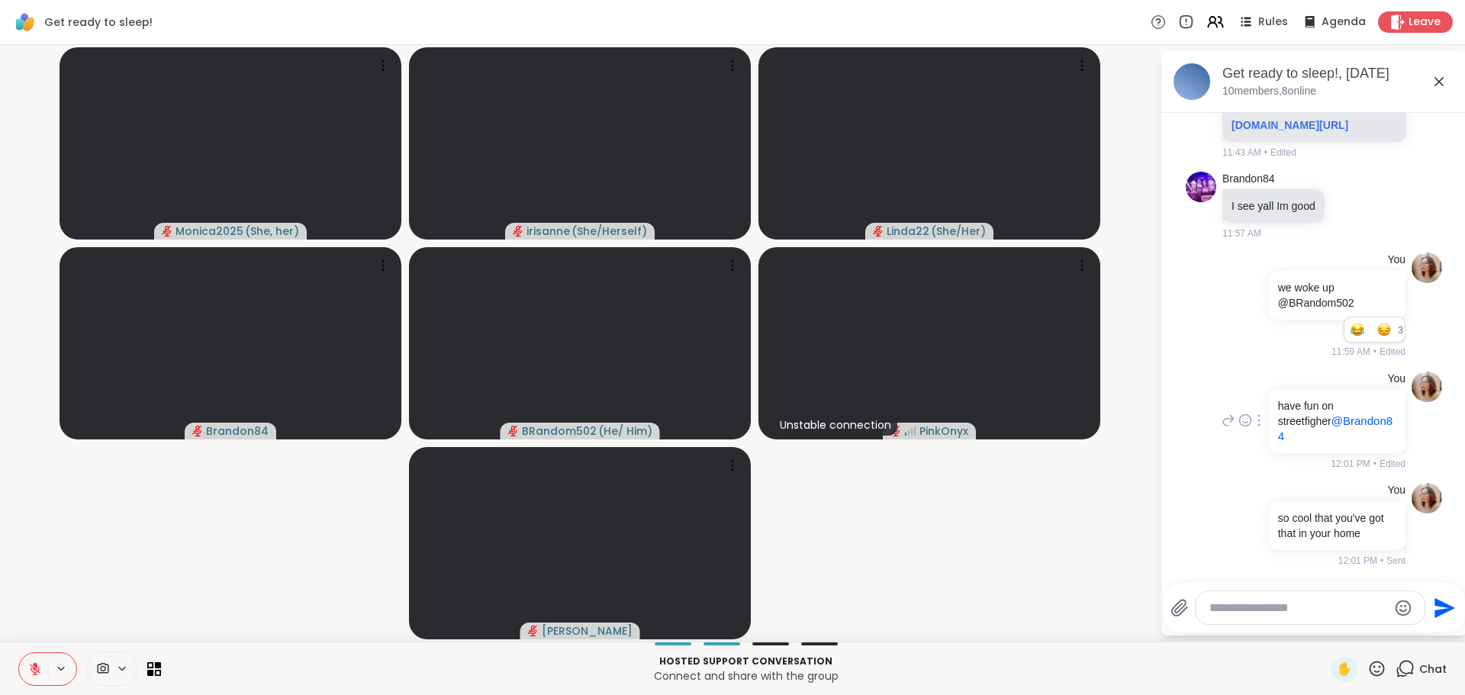
click at [1430, 73] on icon at bounding box center [1439, 82] width 18 height 18
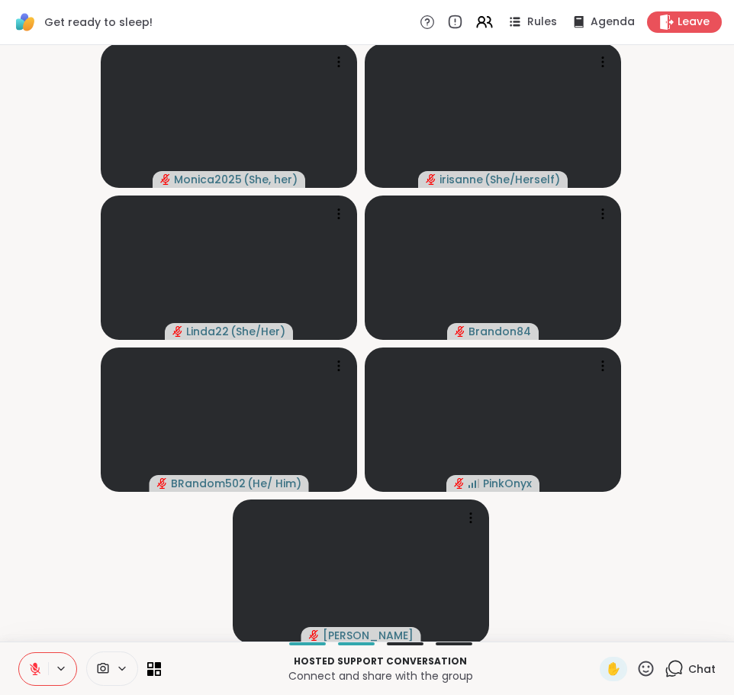
click at [665, 671] on icon at bounding box center [674, 668] width 19 height 19
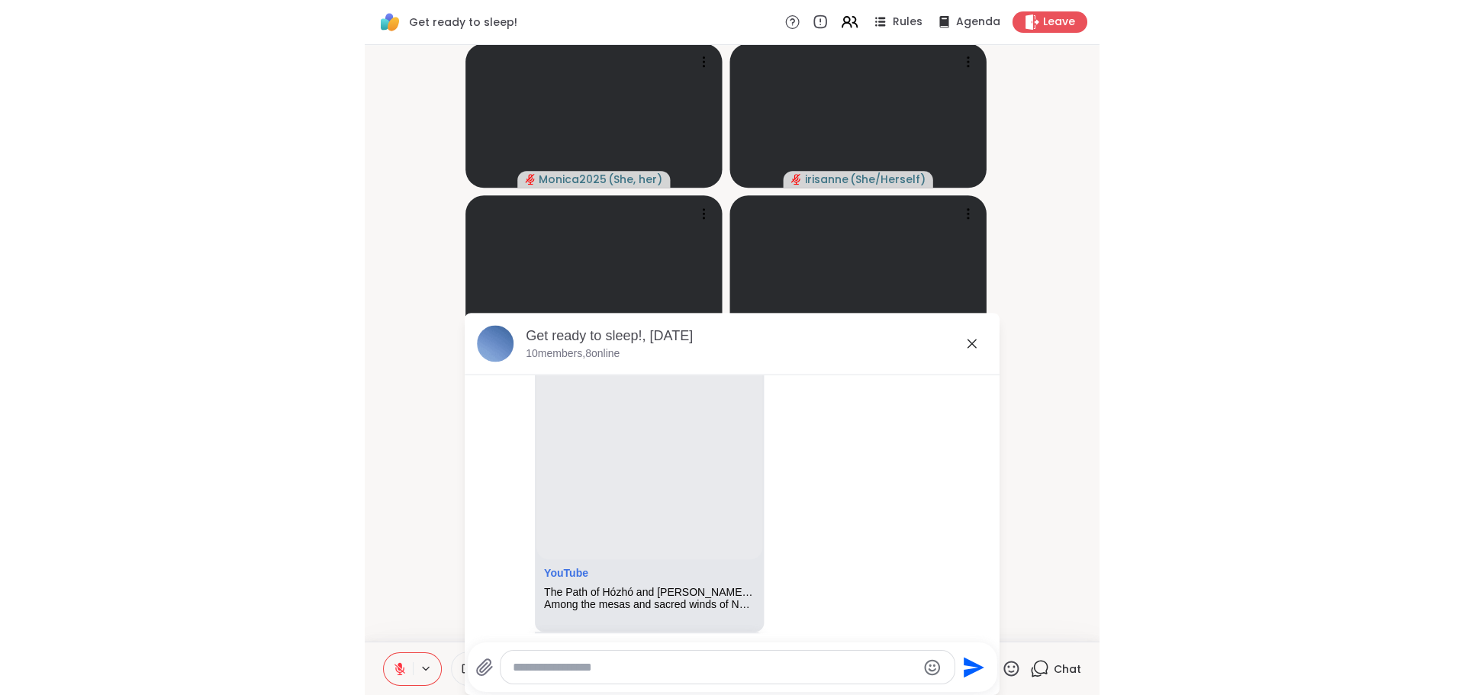
scroll to position [1430, 0]
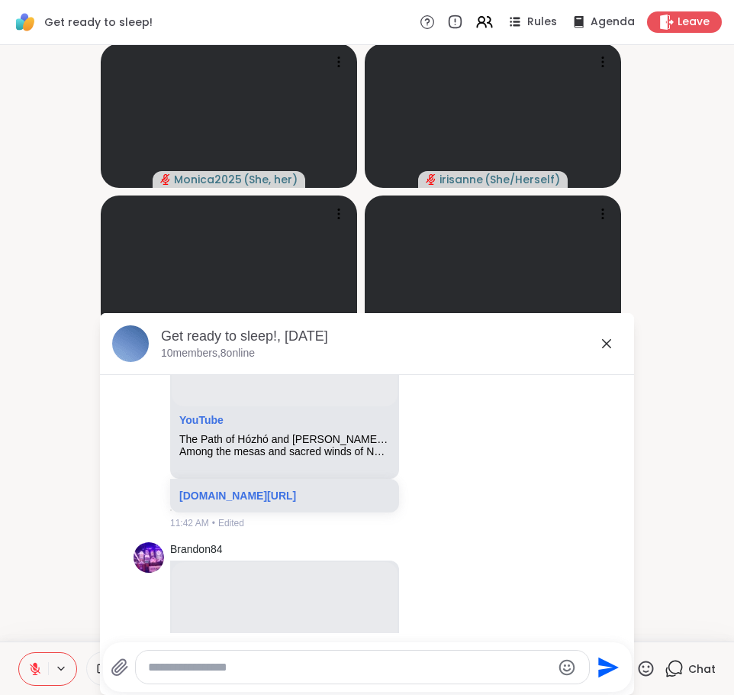
click at [598, 342] on icon at bounding box center [607, 343] width 18 height 18
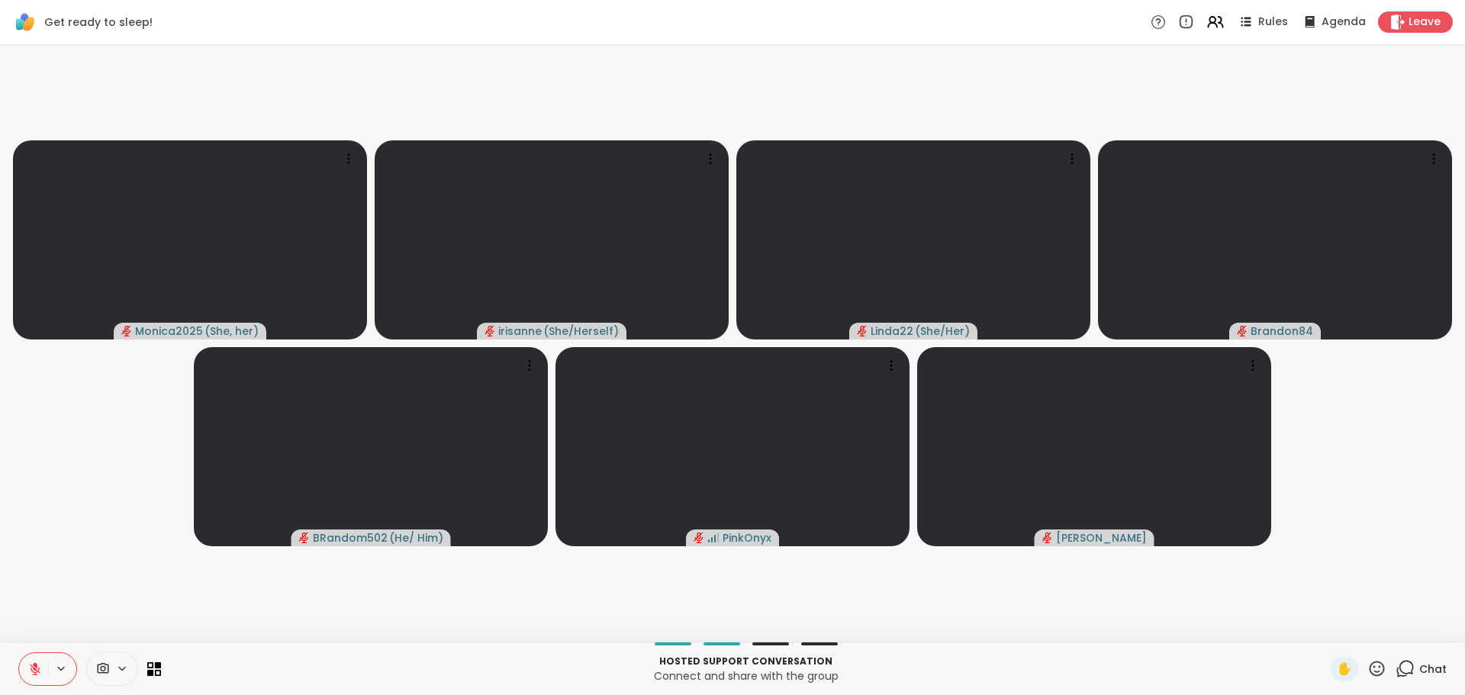
click at [1428, 682] on div "Hosted support conversation Connect and share with the group ✋ Chat" at bounding box center [732, 668] width 1465 height 53
click at [1396, 672] on div "Chat" at bounding box center [1421, 669] width 51 height 24
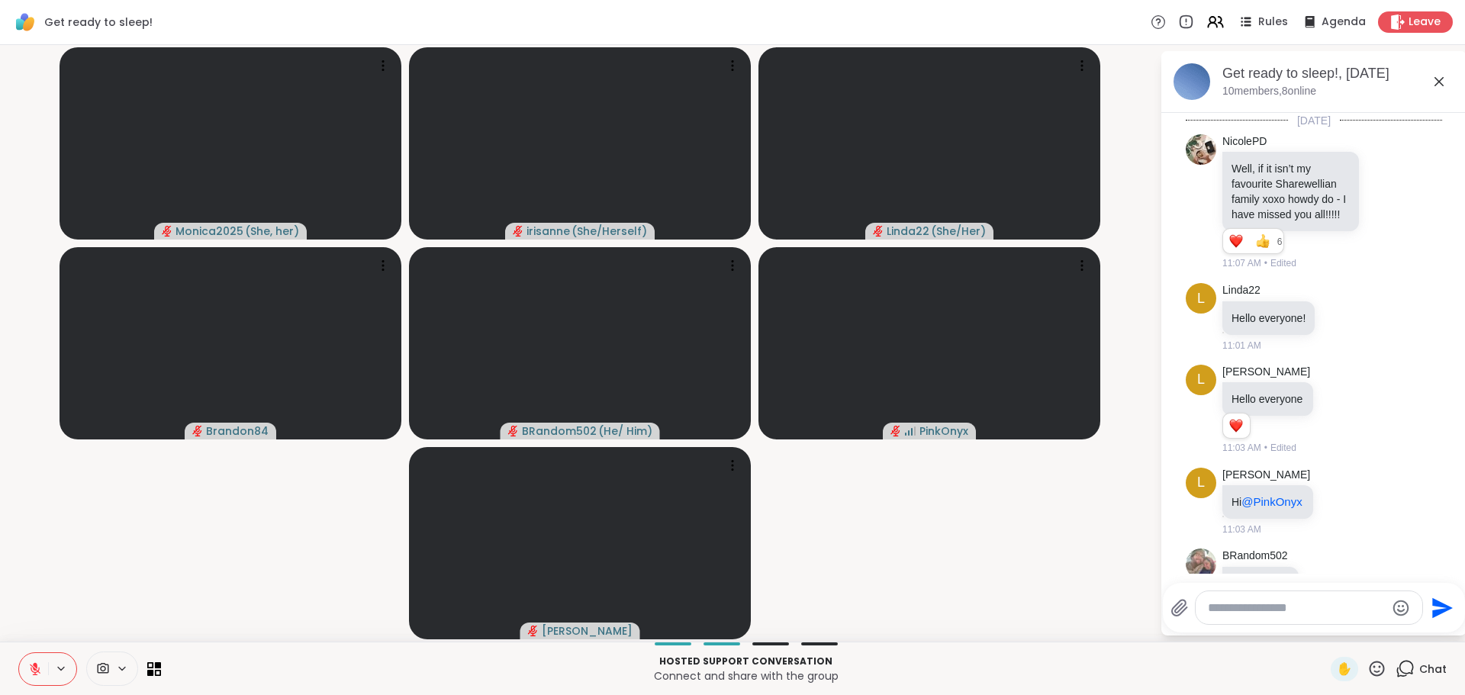
scroll to position [2119, 0]
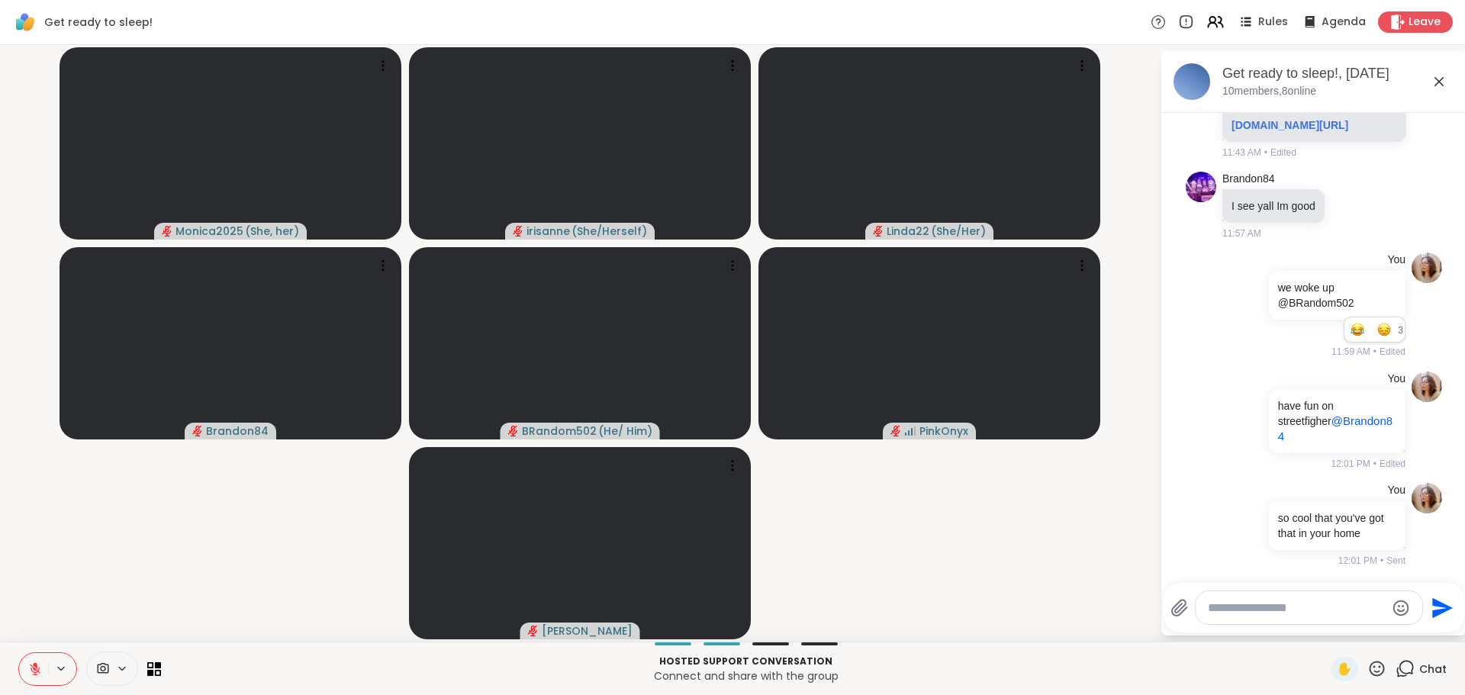
click at [1307, 615] on textarea "Type your message" at bounding box center [1297, 608] width 178 height 15
type textarea "*"
click at [1430, 82] on icon at bounding box center [1439, 82] width 18 height 18
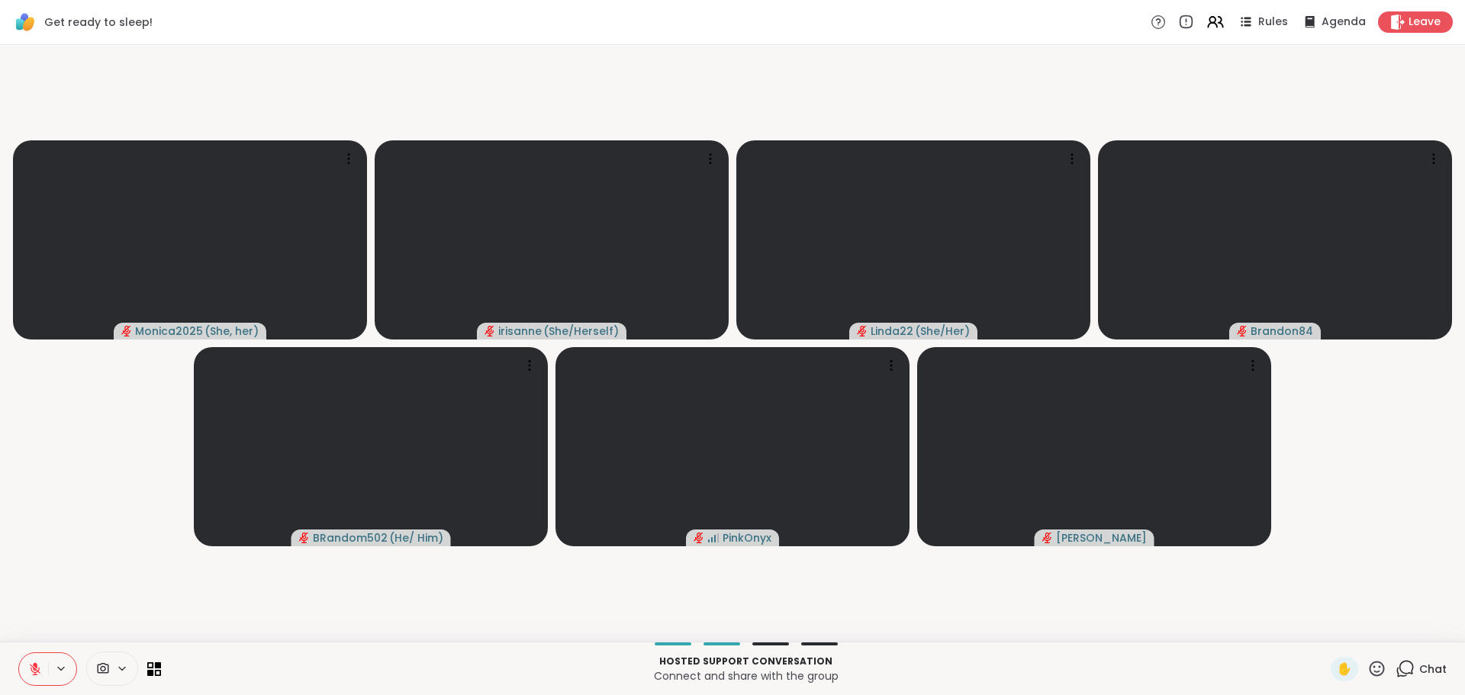
click at [615, 73] on video-player-container "Monica2025 ( She, her ) irisanne ( She/Herself ) Linda22 ( She/Her ) Brandon84 …" at bounding box center [732, 343] width 1447 height 585
click at [1397, 671] on icon at bounding box center [1402, 673] width 10 height 10
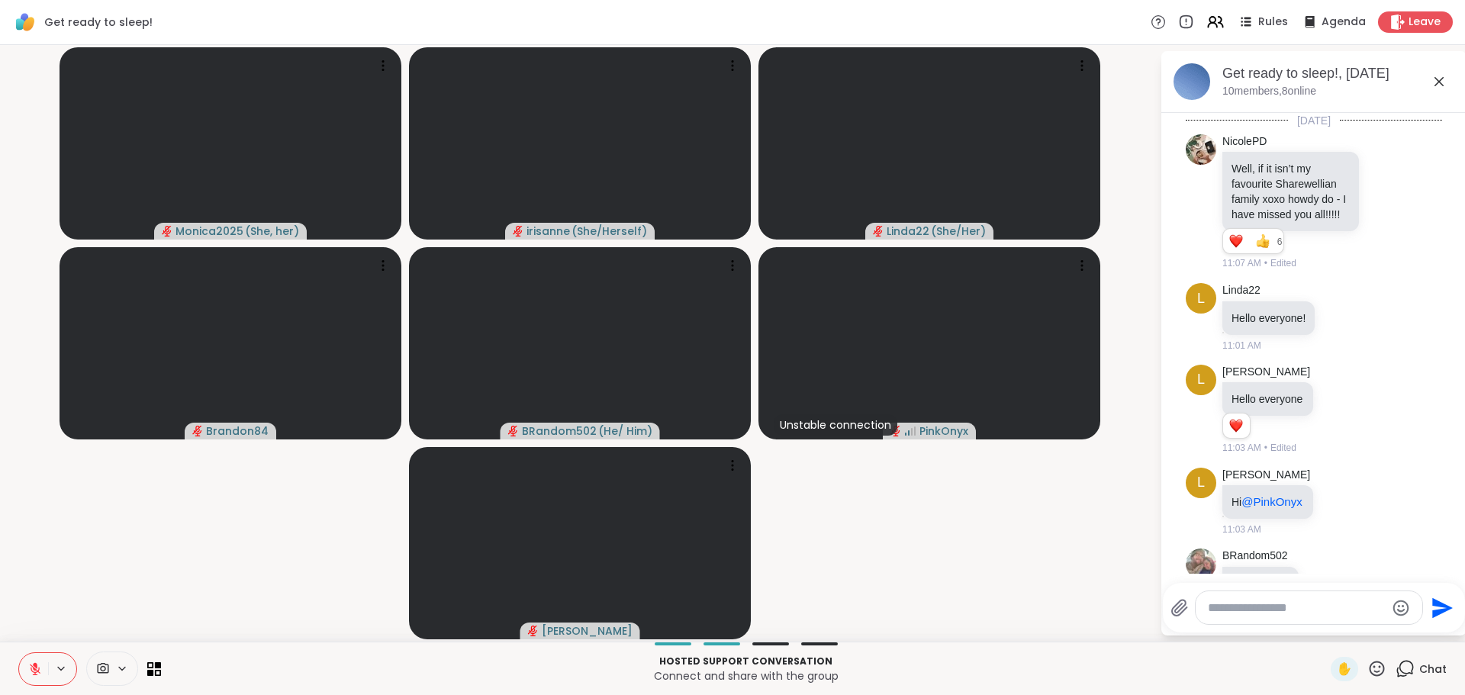
scroll to position [3553, 0]
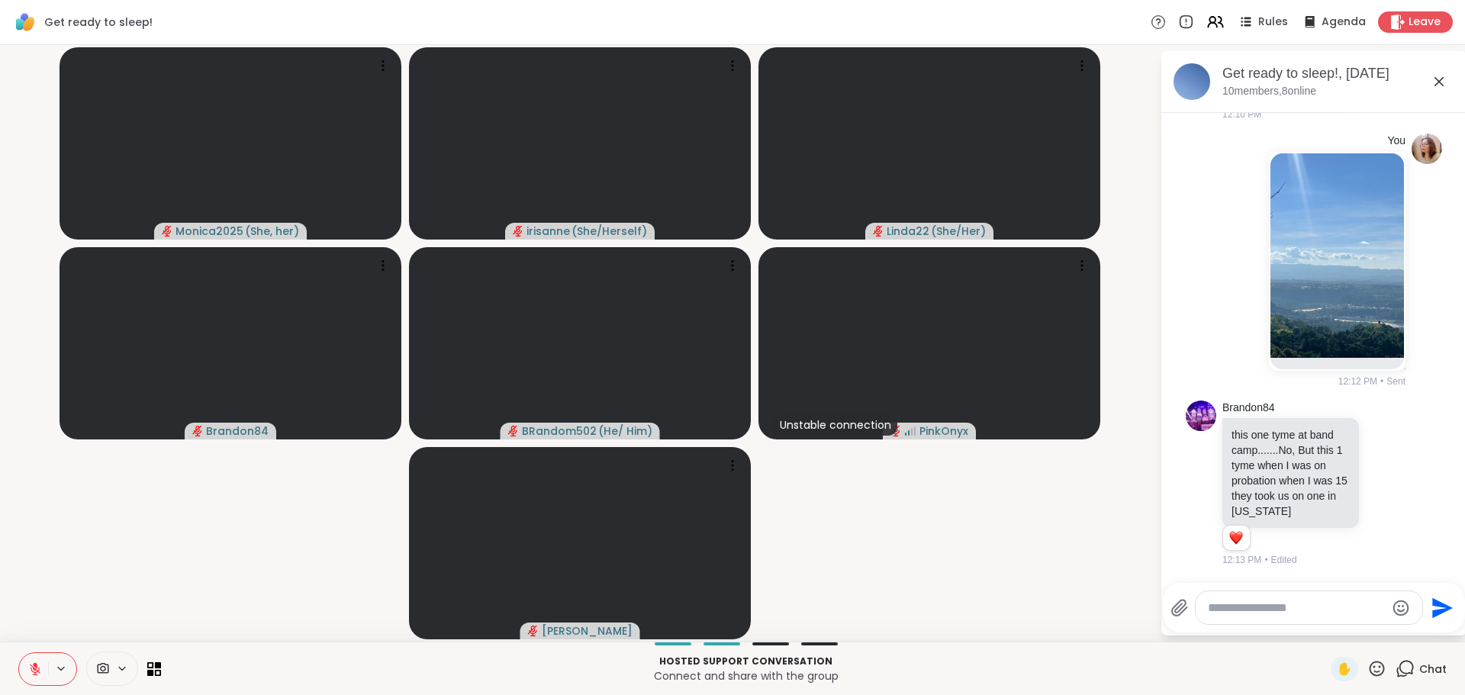
click at [1266, 594] on div at bounding box center [1309, 607] width 227 height 33
click at [1268, 610] on textarea "Type your message" at bounding box center [1297, 608] width 178 height 15
type textarea "**********"
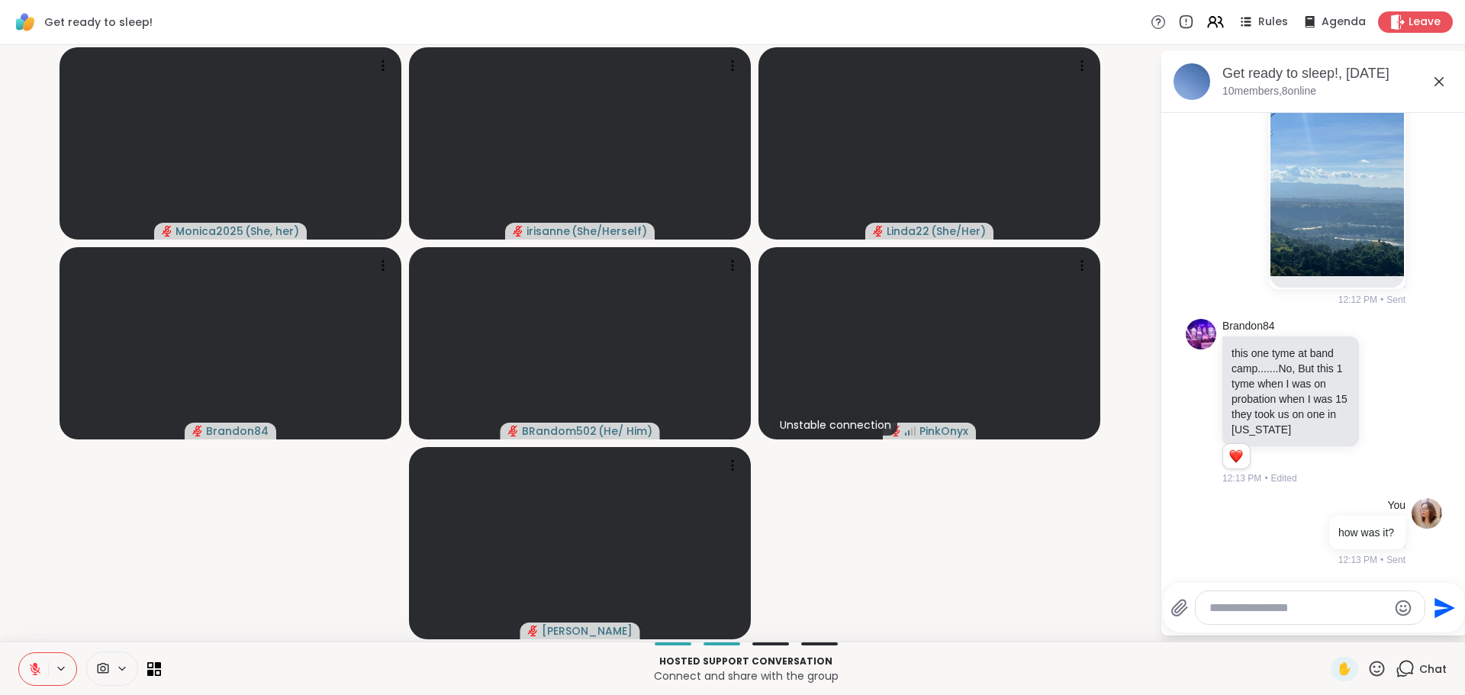
scroll to position [3634, 0]
type textarea "**********"
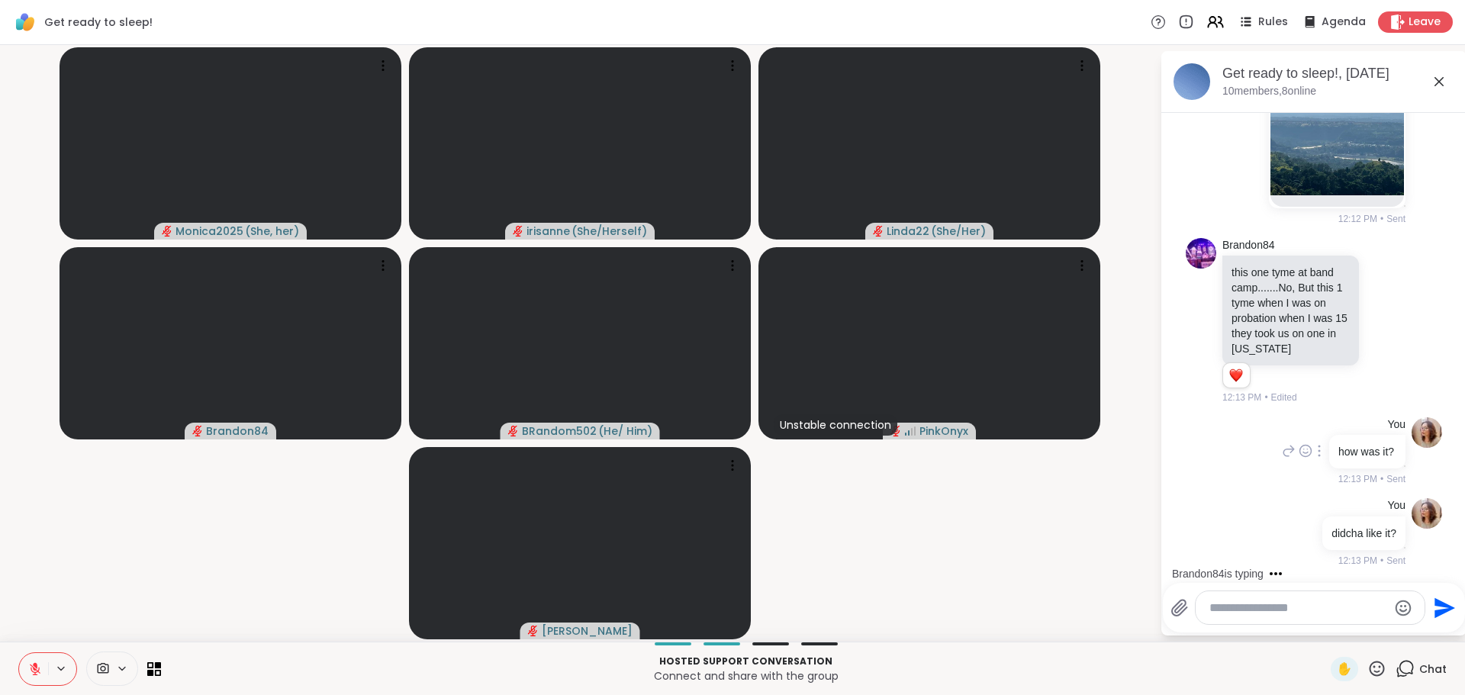
scroll to position [3715, 0]
drag, startPoint x: 969, startPoint y: 572, endPoint x: 963, endPoint y: 582, distance: 11.3
click at [963, 582] on video-player-container "Monica2025 ( She, her ) irisanne ( She/Herself ) Linda22 ( She/Her ) Brandon84 …" at bounding box center [580, 343] width 1142 height 585
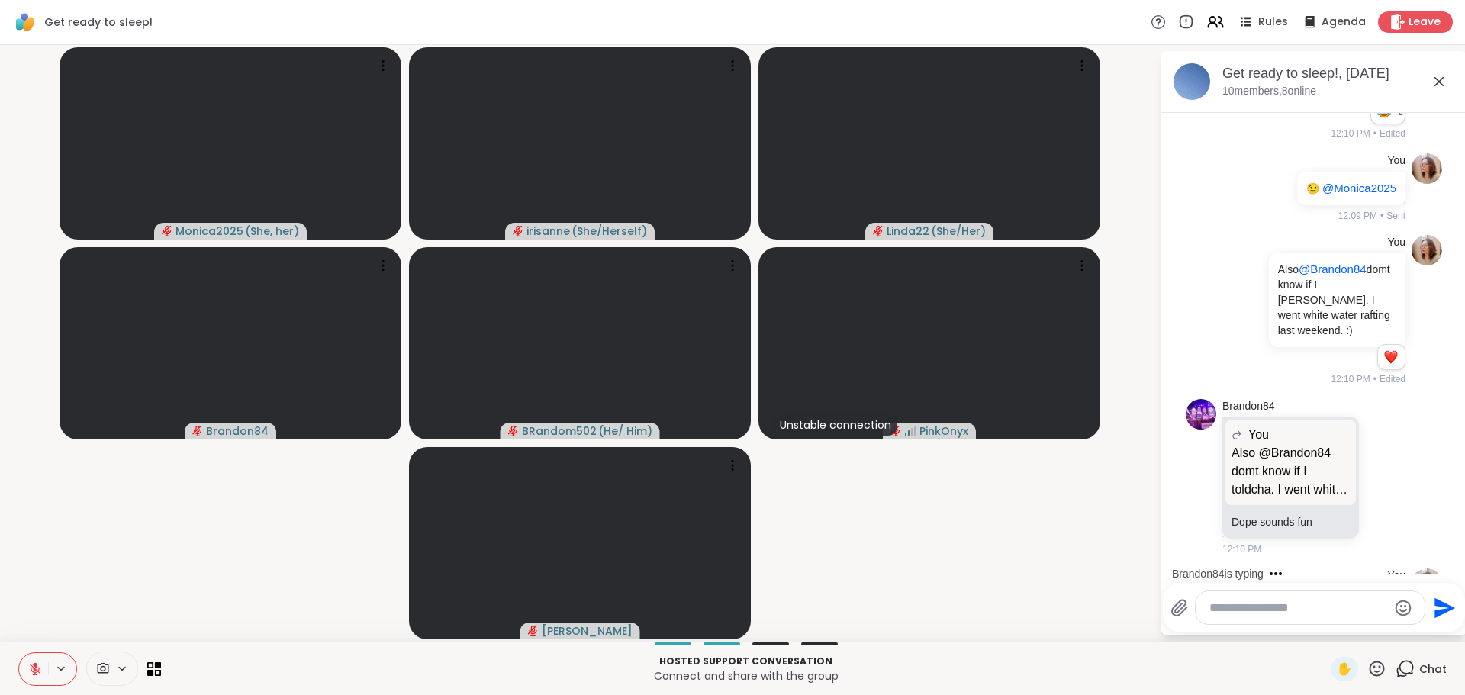
scroll to position [2876, 0]
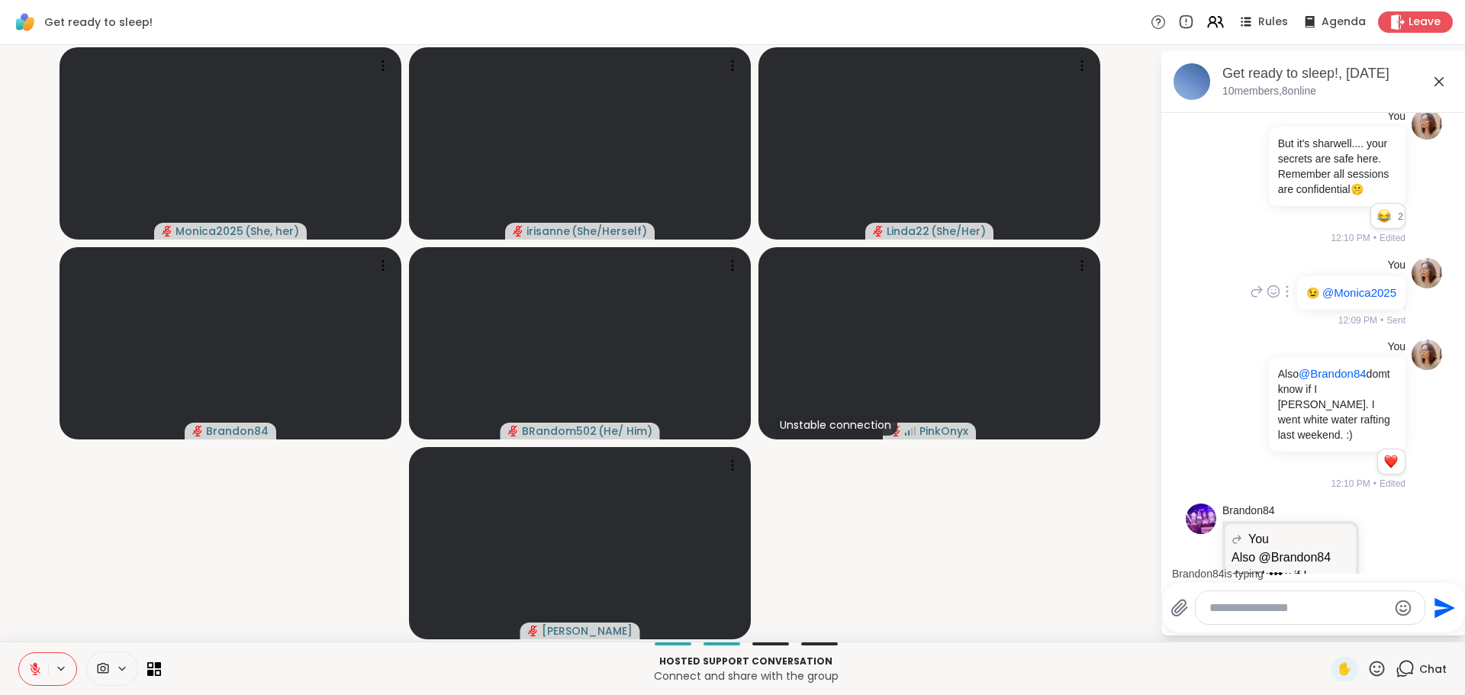
click at [1194, 334] on div "You 😉 @Monica2025 12:09 PM • Sent" at bounding box center [1314, 293] width 256 height 82
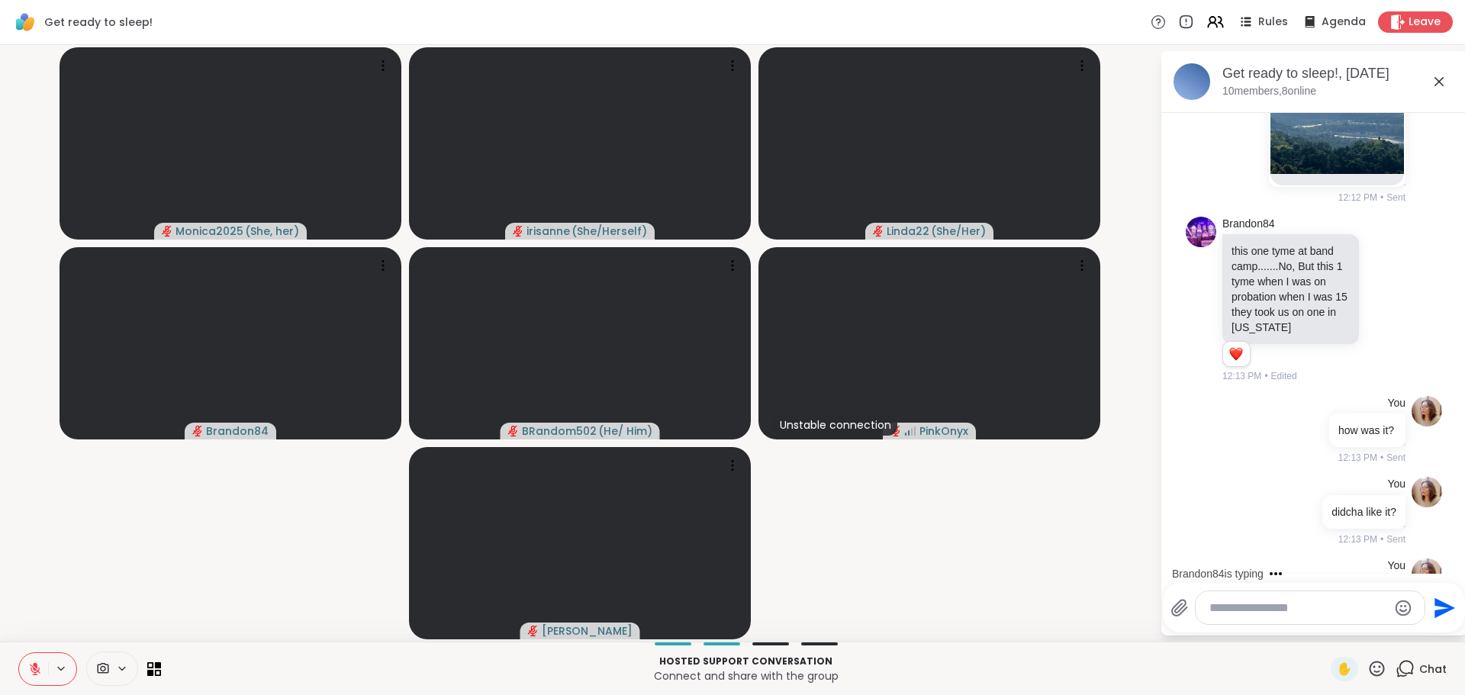
scroll to position [3473, 0]
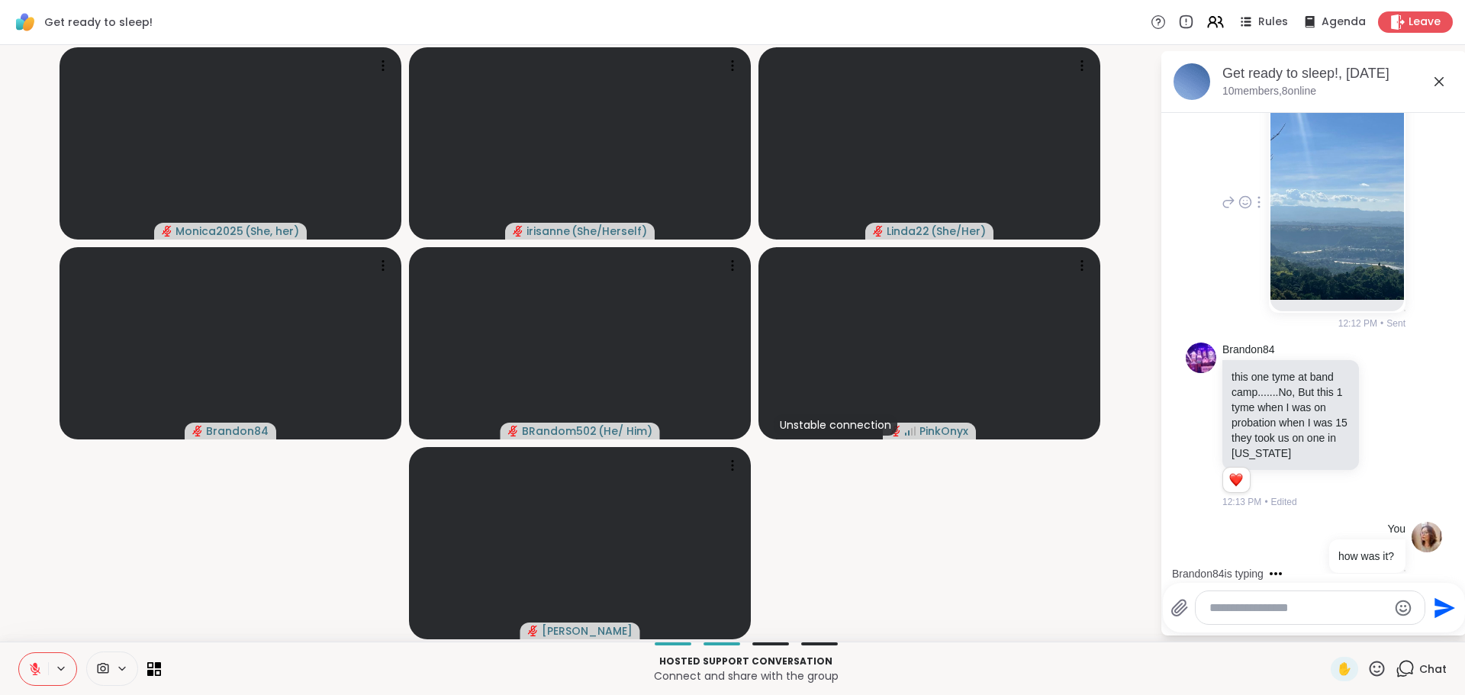
click at [1339, 300] on img at bounding box center [1338, 197] width 134 height 205
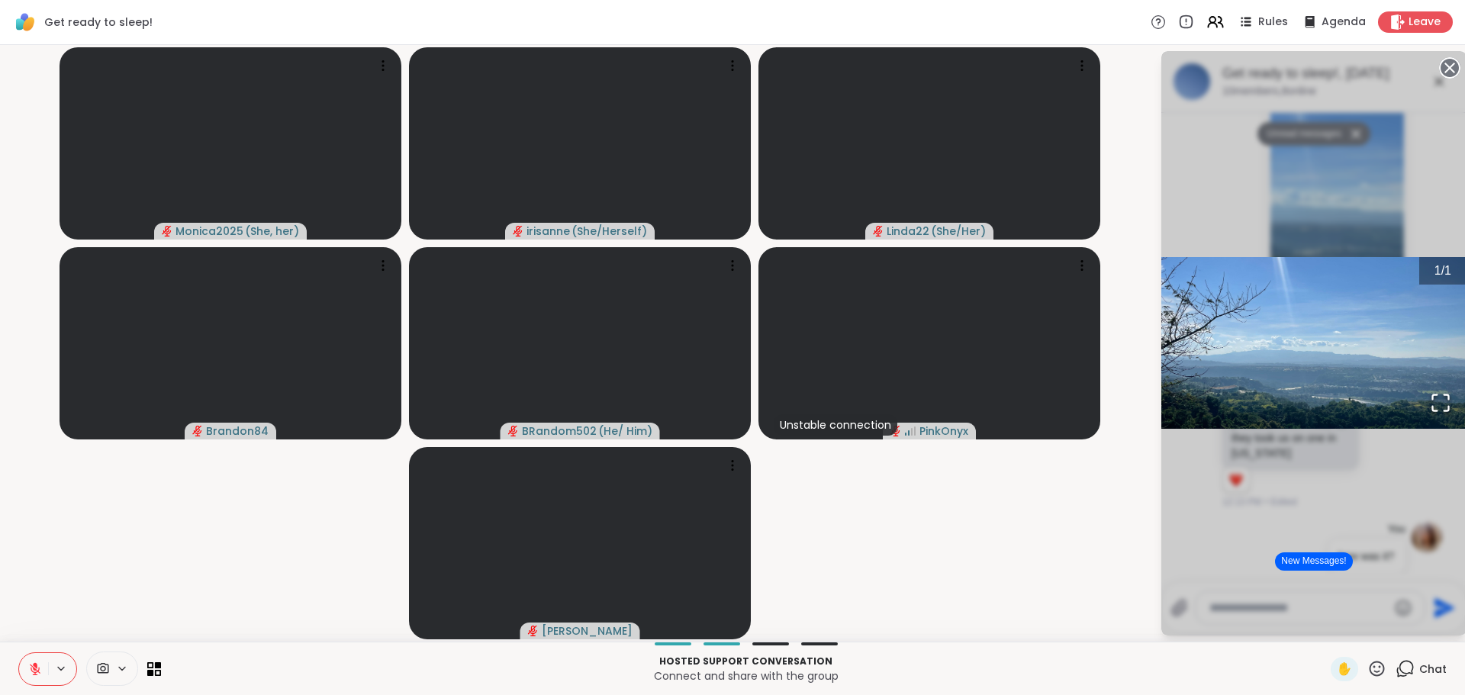
click at [1004, 488] on video-player-container "Monica2025 ( She, her ) irisanne ( She/Herself ) Linda22 ( She/Her ) Brandon84 …" at bounding box center [580, 343] width 1142 height 585
click at [1441, 64] on circle at bounding box center [1450, 68] width 18 height 18
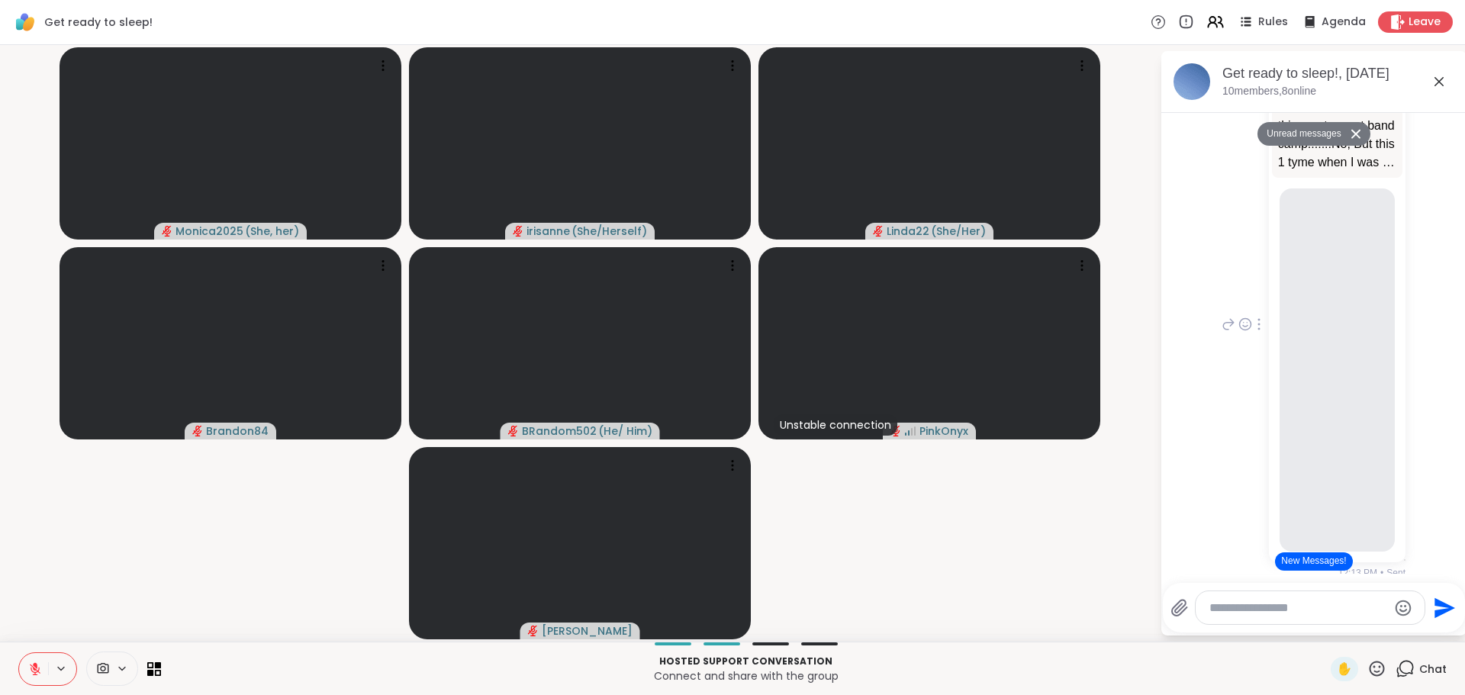
scroll to position [4348, 0]
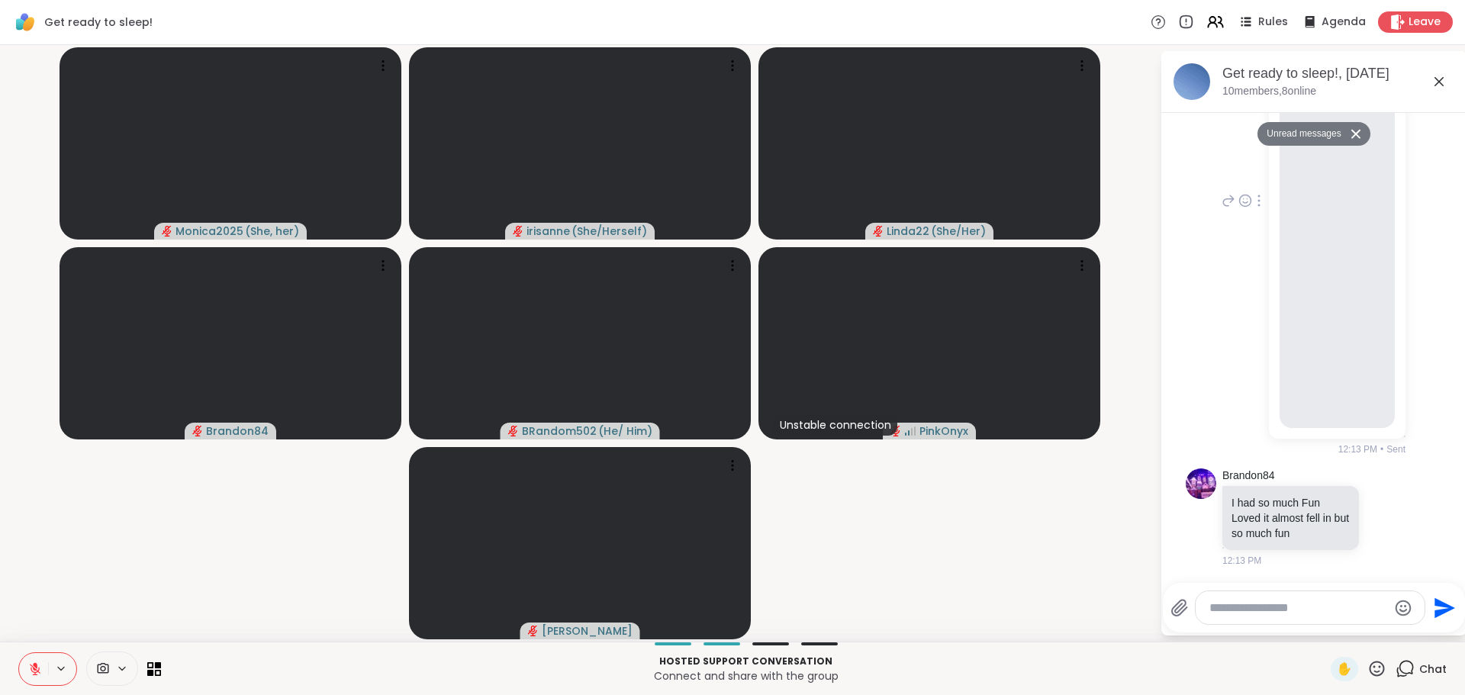
click at [1323, 247] on video at bounding box center [1337, 240] width 115 height 363
click at [1320, 320] on video at bounding box center [1337, 240] width 115 height 363
click at [1326, 267] on video at bounding box center [1337, 240] width 115 height 363
click at [1114, 451] on video-player-container "Monica2025 ( She, her ) irisanne ( She/Herself ) Linda22 ( She/Her ) Brandon84 …" at bounding box center [580, 343] width 1142 height 585
click at [1322, 299] on video at bounding box center [1337, 240] width 115 height 363
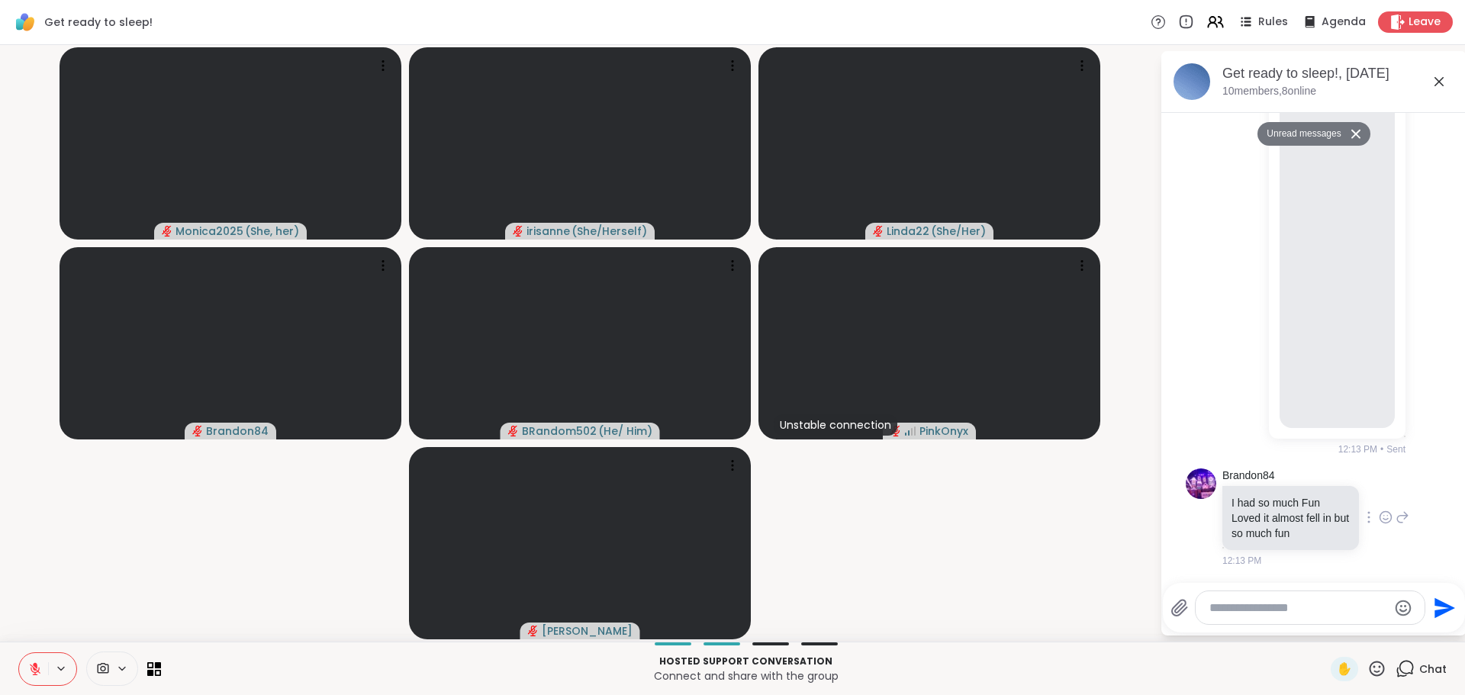
click at [1396, 518] on icon at bounding box center [1403, 517] width 14 height 18
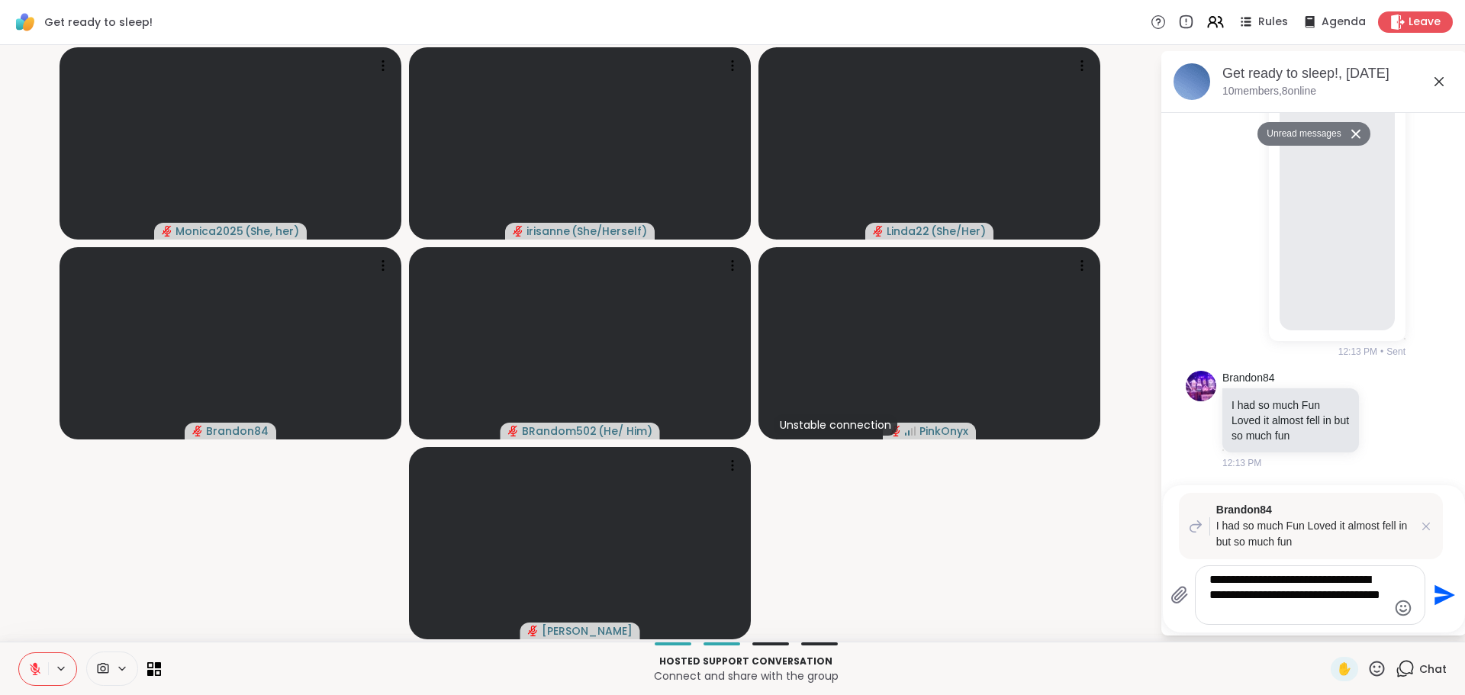
type textarea "**********"
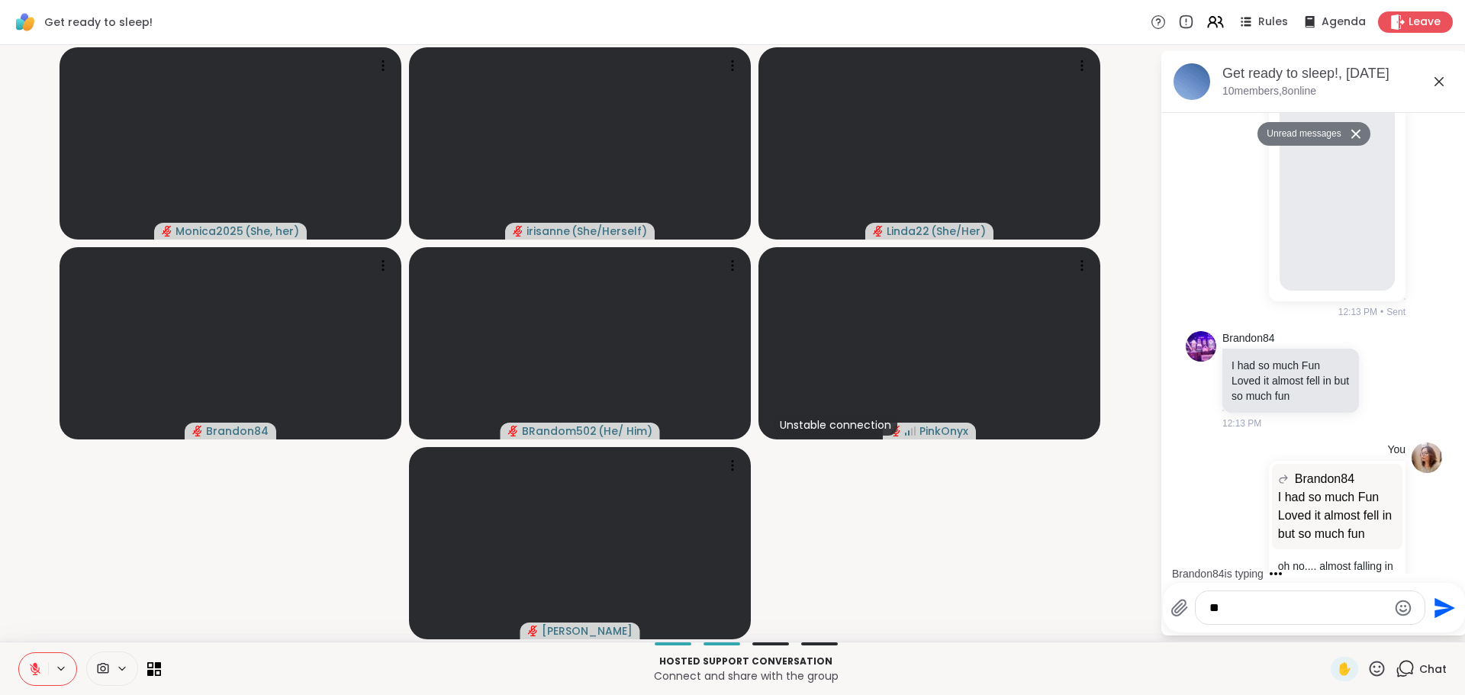
scroll to position [4564, 0]
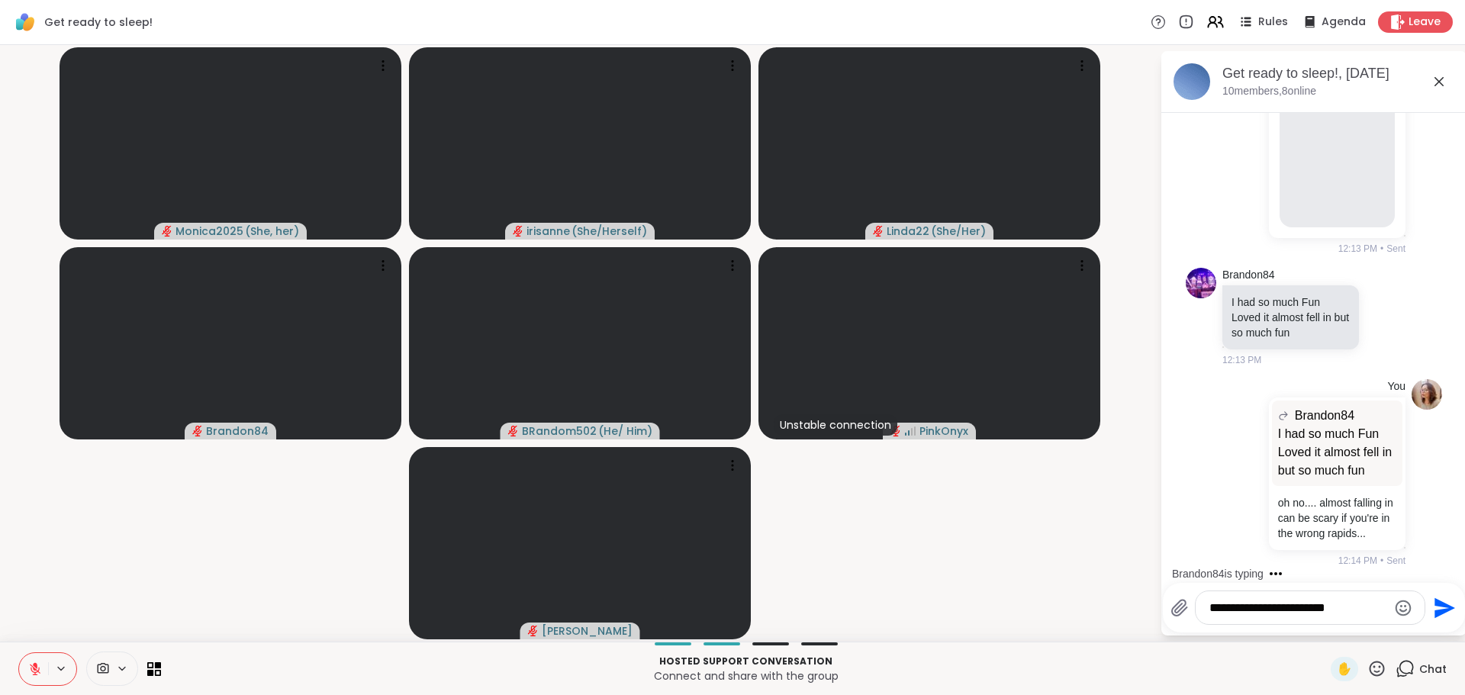
type textarea "**********"
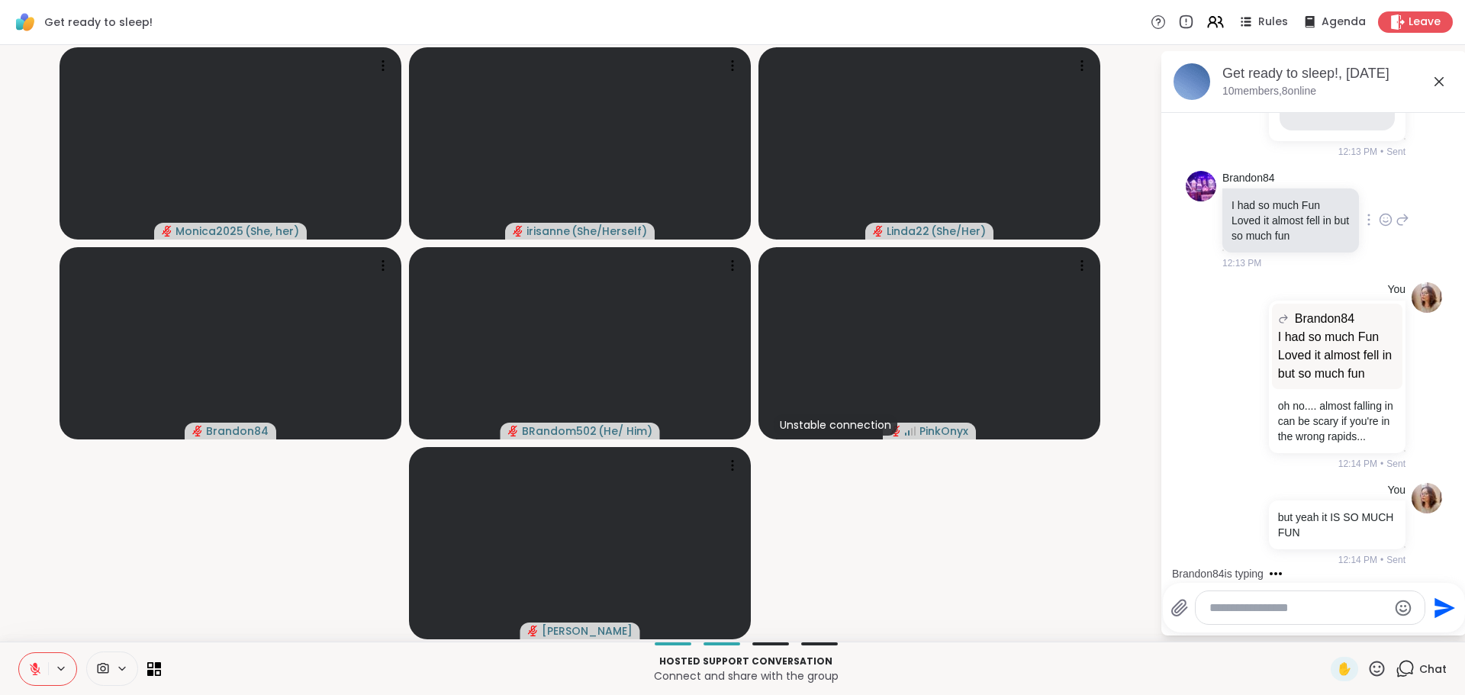
click at [1379, 212] on icon at bounding box center [1386, 219] width 14 height 15
click at [1446, 189] on div "Select Reaction: Astonished" at bounding box center [1453, 196] width 14 height 14
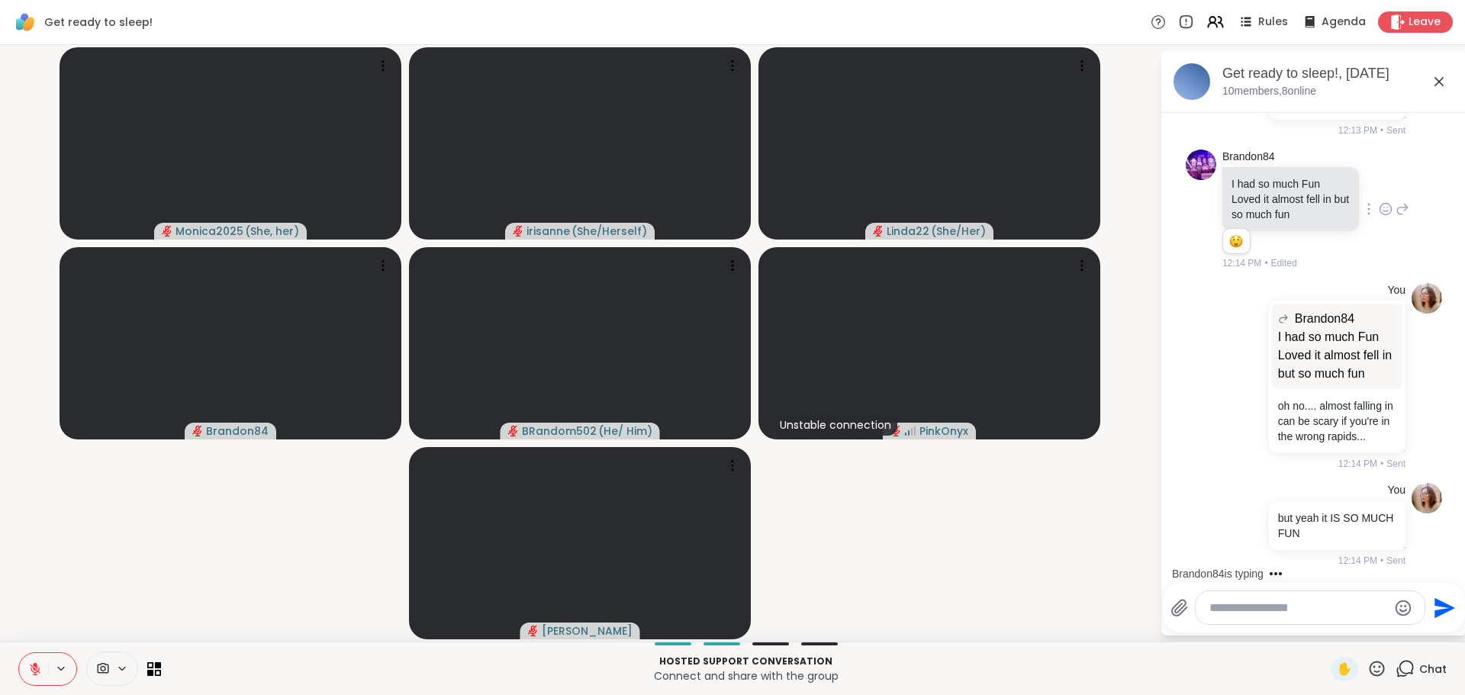
scroll to position [4764, 0]
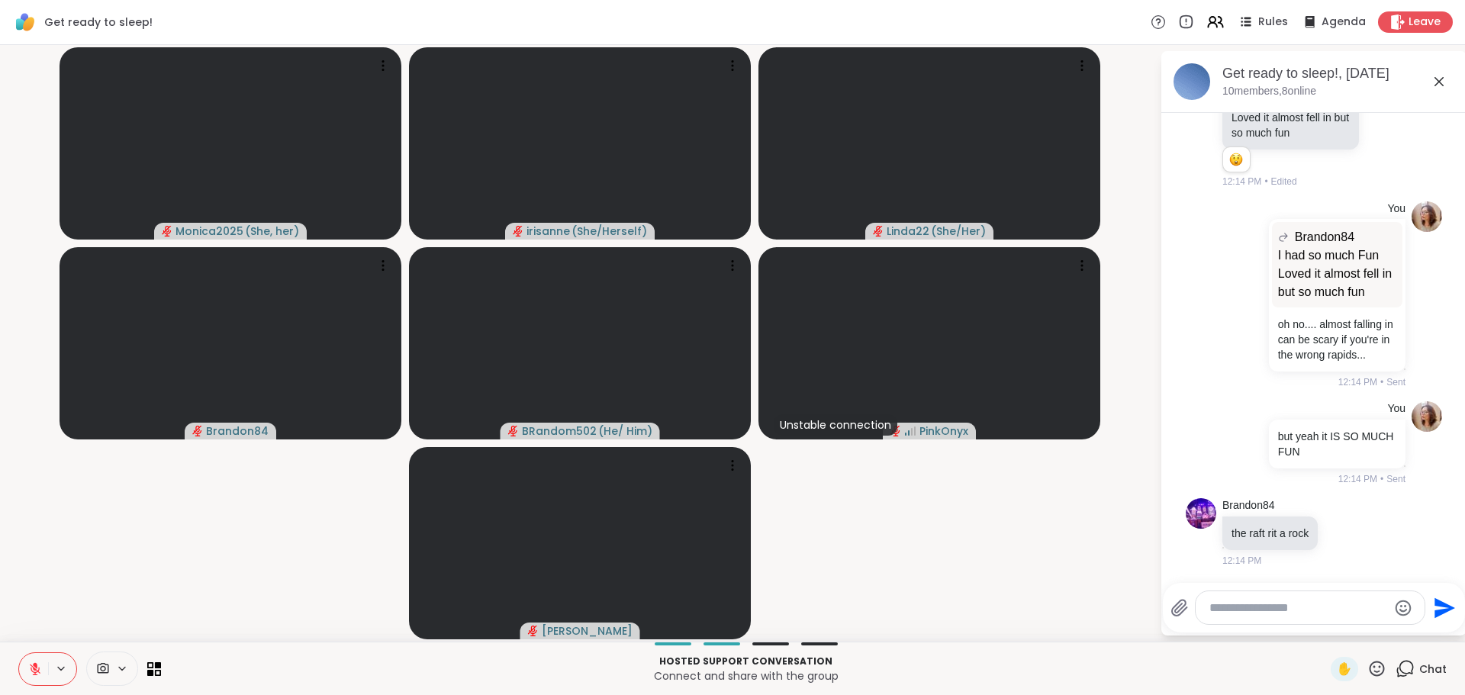
drag, startPoint x: 1259, startPoint y: 598, endPoint x: 1264, endPoint y: 587, distance: 11.6
click at [1261, 592] on div at bounding box center [1310, 607] width 229 height 33
click at [1275, 614] on textarea "Type your message" at bounding box center [1299, 608] width 178 height 15
click at [1271, 606] on textarea "Type your message" at bounding box center [1299, 608] width 178 height 15
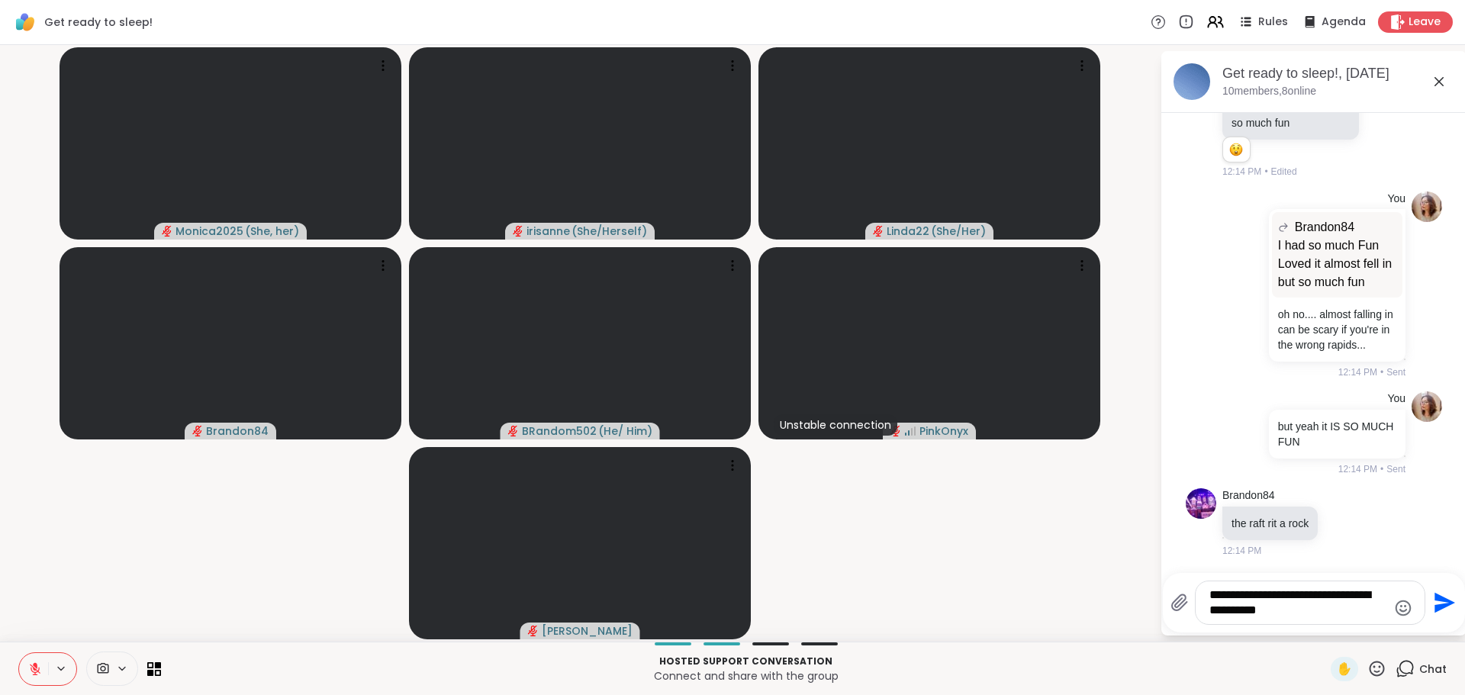
type textarea "**********"
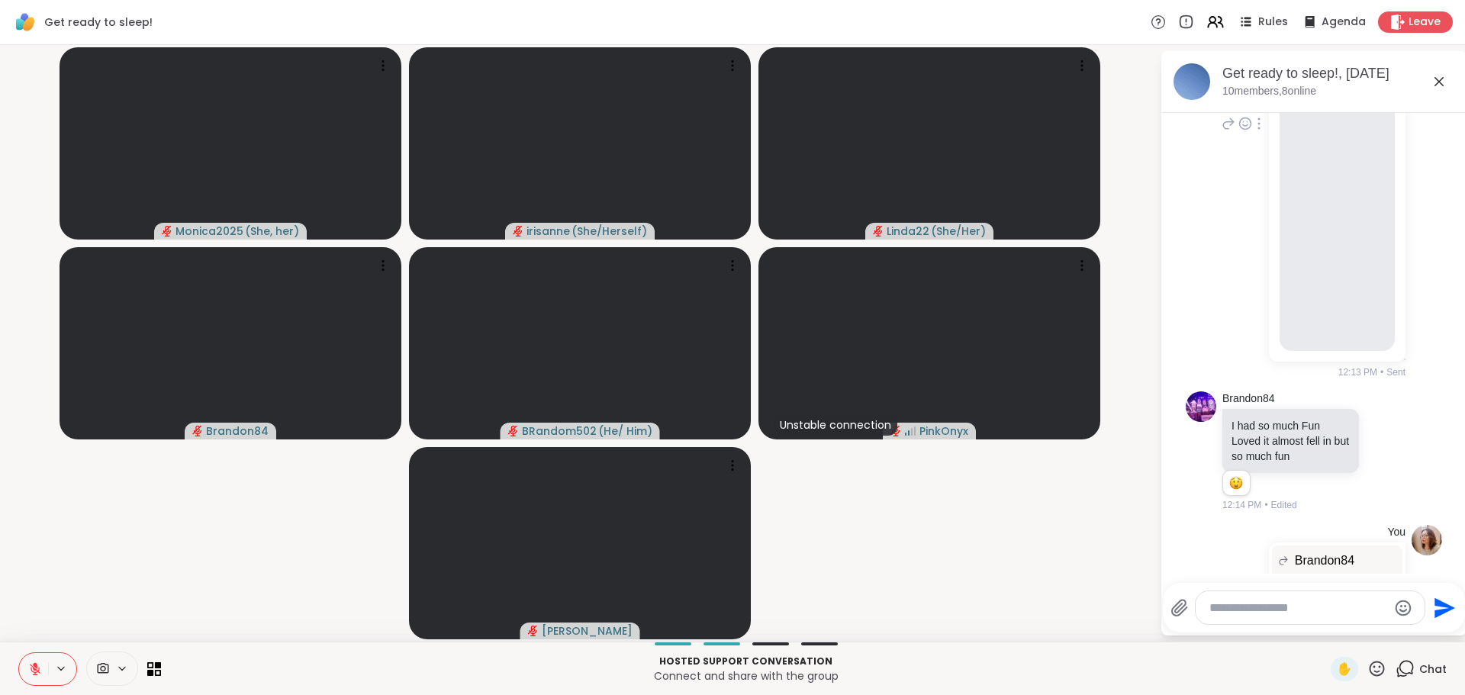
scroll to position [4265, 0]
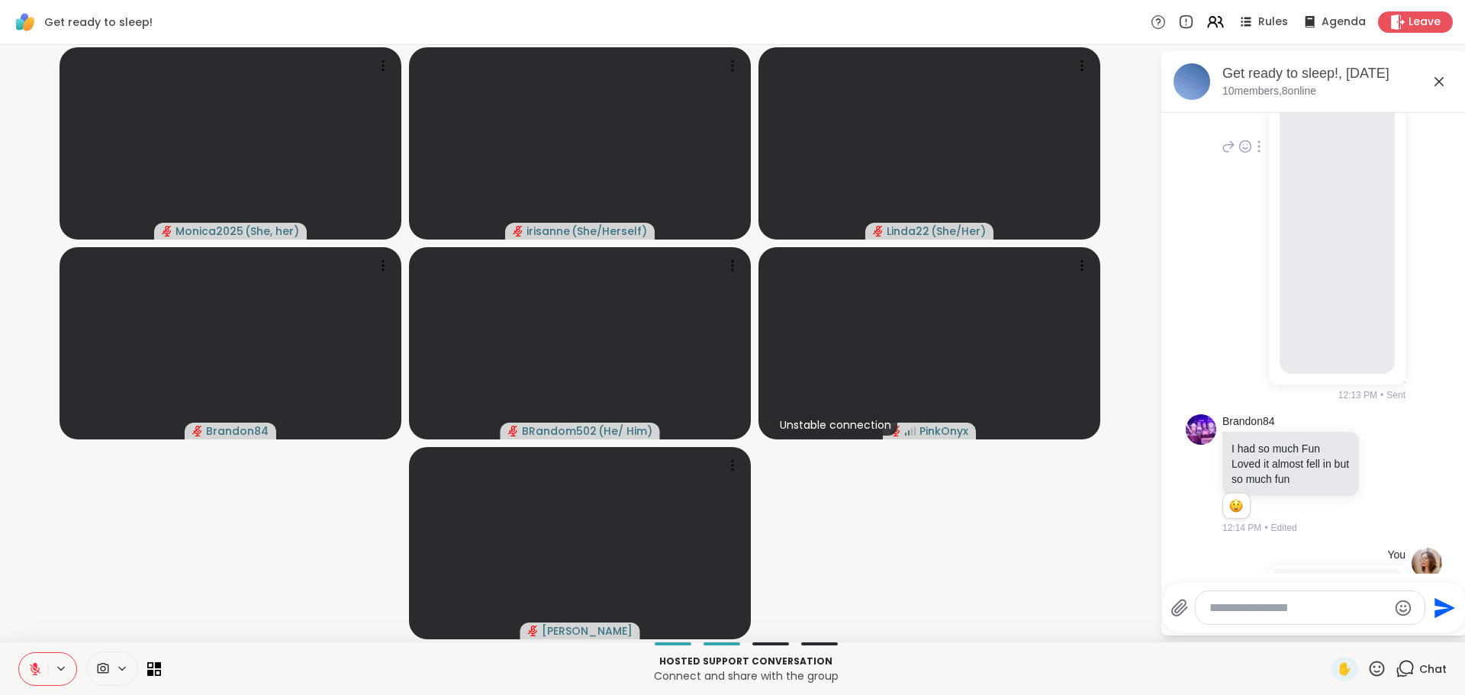
click at [1300, 302] on video at bounding box center [1337, 186] width 115 height 363
click at [1280, 348] on video at bounding box center [1337, 186] width 115 height 363
click at [1293, 368] on video at bounding box center [1337, 186] width 115 height 363
click at [1298, 368] on video at bounding box center [1337, 186] width 115 height 363
click at [1298, 366] on video at bounding box center [1337, 186] width 115 height 363
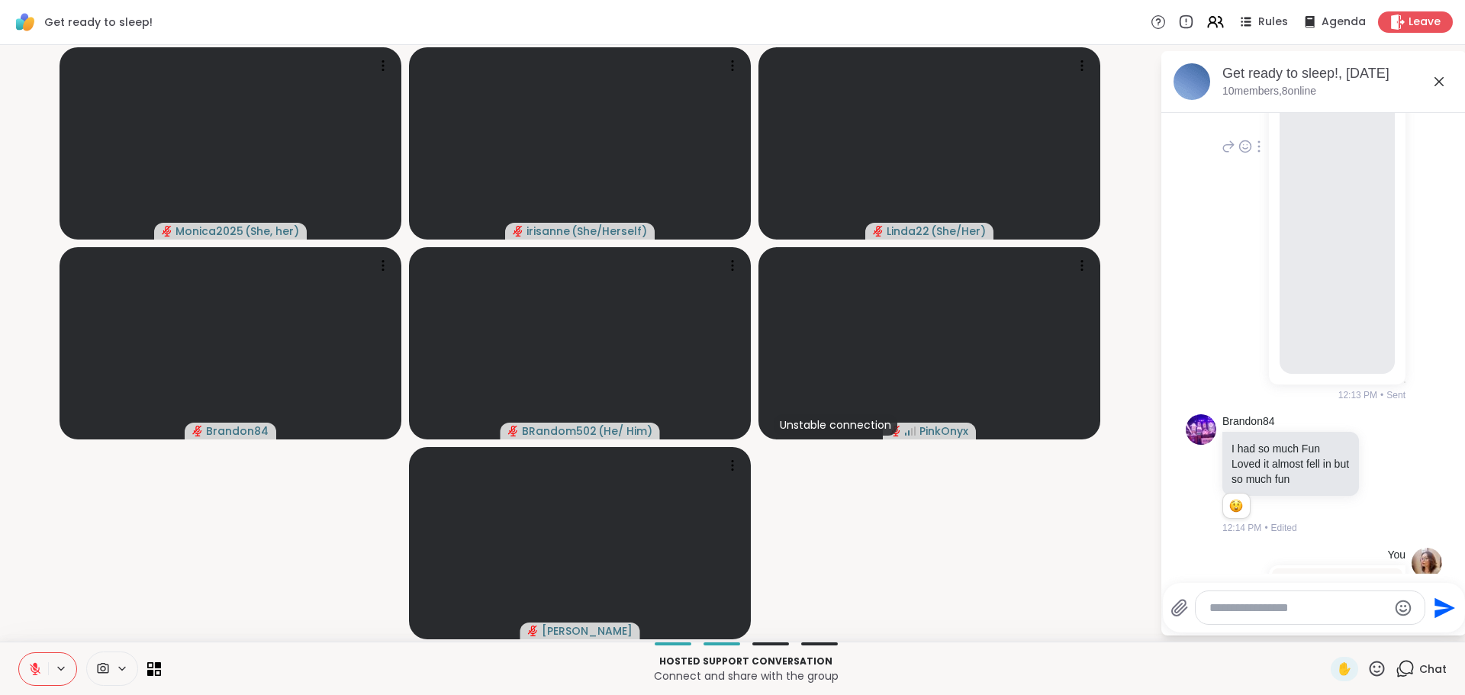
click at [1326, 368] on video at bounding box center [1337, 186] width 115 height 363
click at [1371, 356] on div "this one tyme at band camp.......No, But this 1 tyme when I was on probation wh…" at bounding box center [1337, 192] width 137 height 385
click at [1348, 363] on video at bounding box center [1337, 186] width 115 height 363
click at [1334, 368] on video at bounding box center [1337, 186] width 115 height 363
click at [1340, 368] on video at bounding box center [1337, 186] width 115 height 363
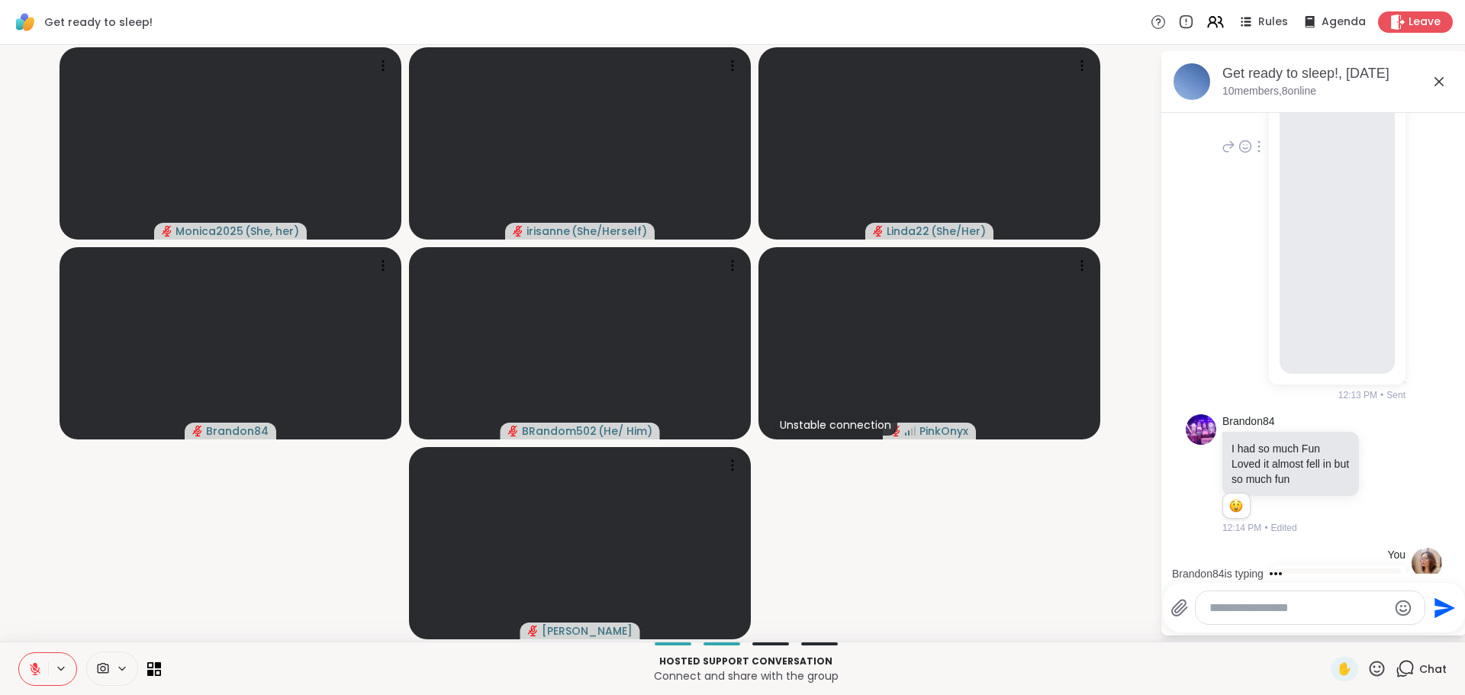
click at [1338, 368] on video at bounding box center [1337, 186] width 115 height 363
click at [1327, 357] on video at bounding box center [1337, 186] width 115 height 363
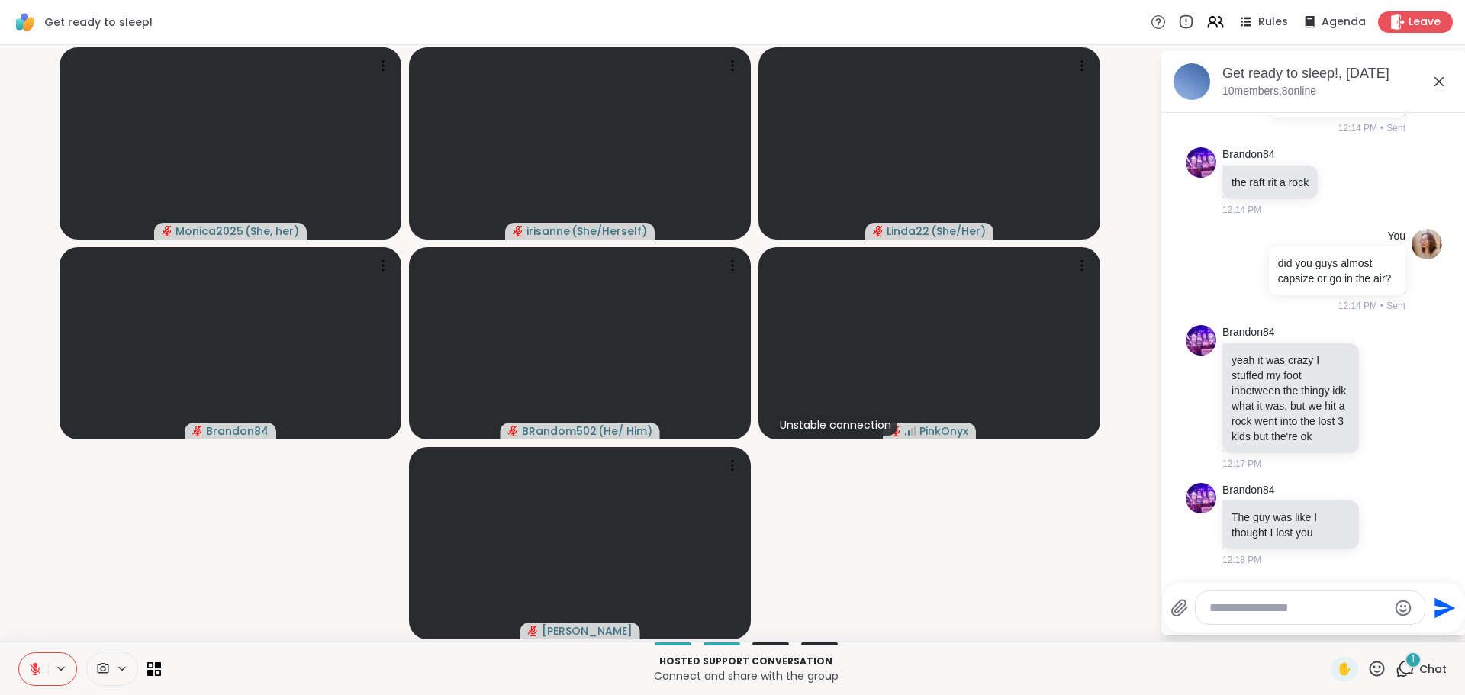
scroll to position [5146, 0]
drag, startPoint x: 259, startPoint y: 531, endPoint x: 1089, endPoint y: 624, distance: 835.5
click at [259, 531] on video-player-container "Monica2025 ( She, her ) irisanne ( She/Herself ) Linda22 ( She/Her ) Brandon84 …" at bounding box center [580, 343] width 1142 height 585
click at [1379, 390] on icon at bounding box center [1386, 397] width 14 height 15
click at [1446, 369] on div "Select Reaction: Astonished" at bounding box center [1453, 373] width 14 height 14
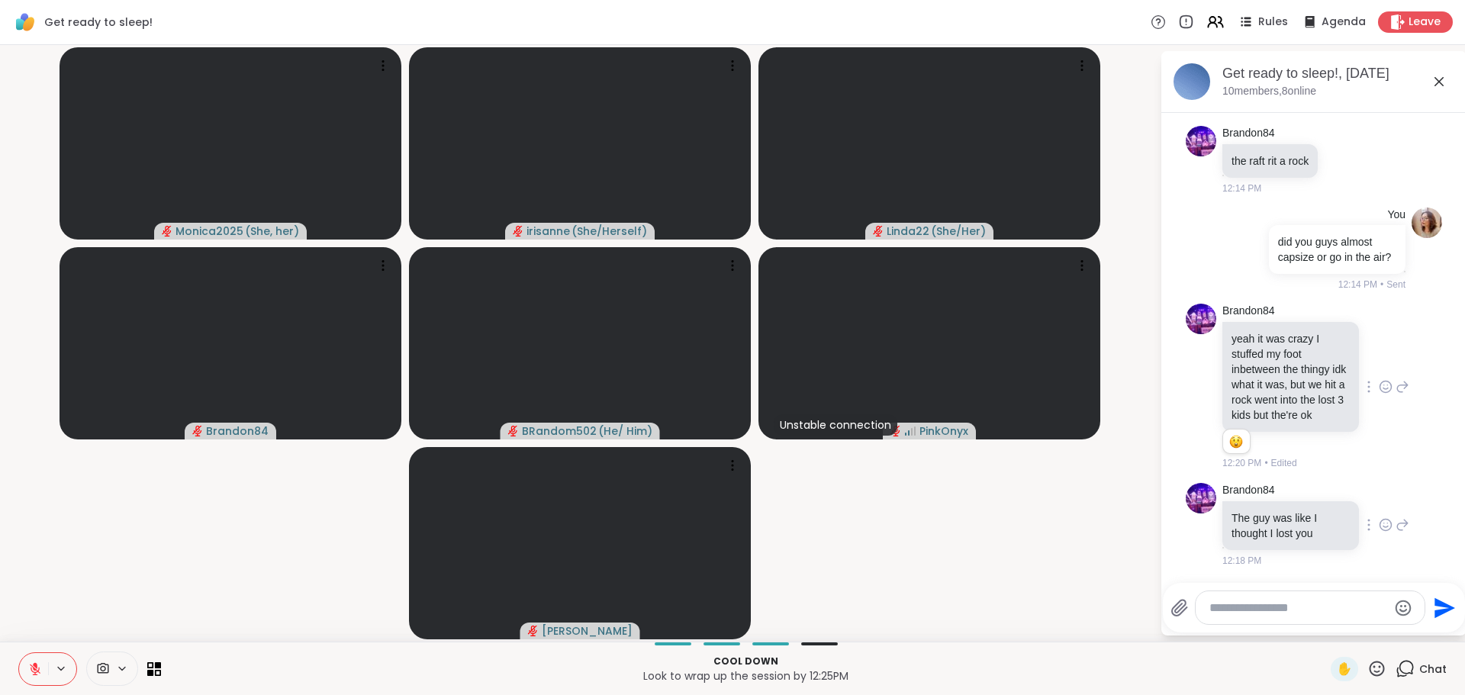
click at [1379, 533] on icon at bounding box center [1386, 524] width 14 height 15
click at [1312, 508] on div "Select Reaction: Joy" at bounding box center [1319, 501] width 14 height 14
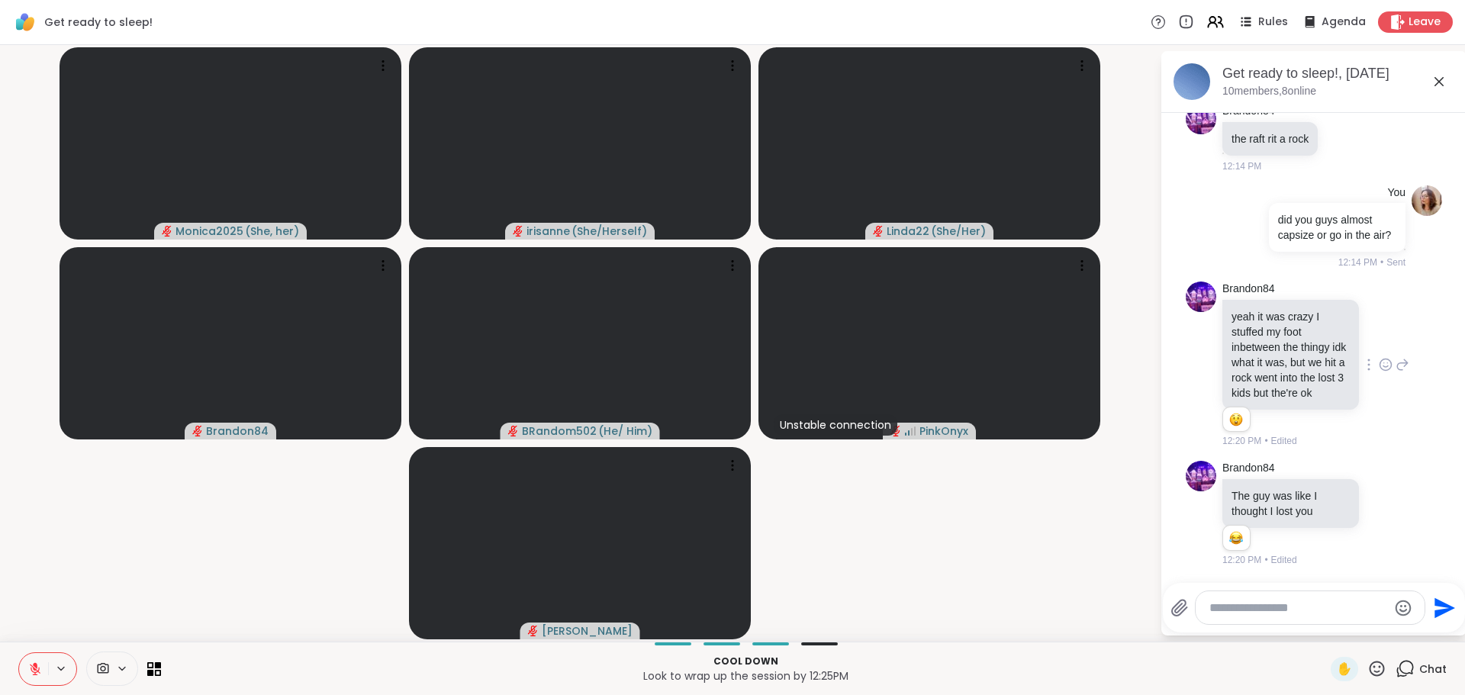
scroll to position [5189, 0]
click at [1297, 605] on textarea "Type your message" at bounding box center [1299, 608] width 178 height 15
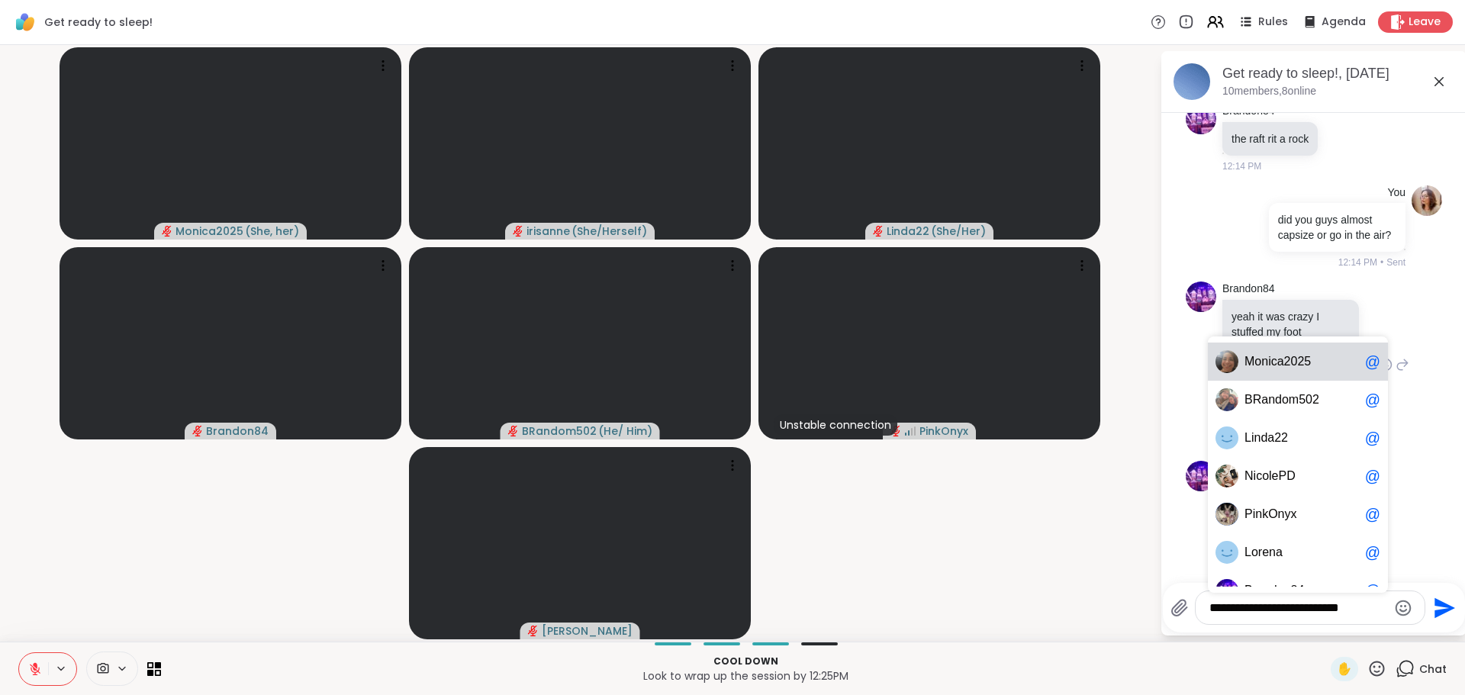
type textarea "**********"
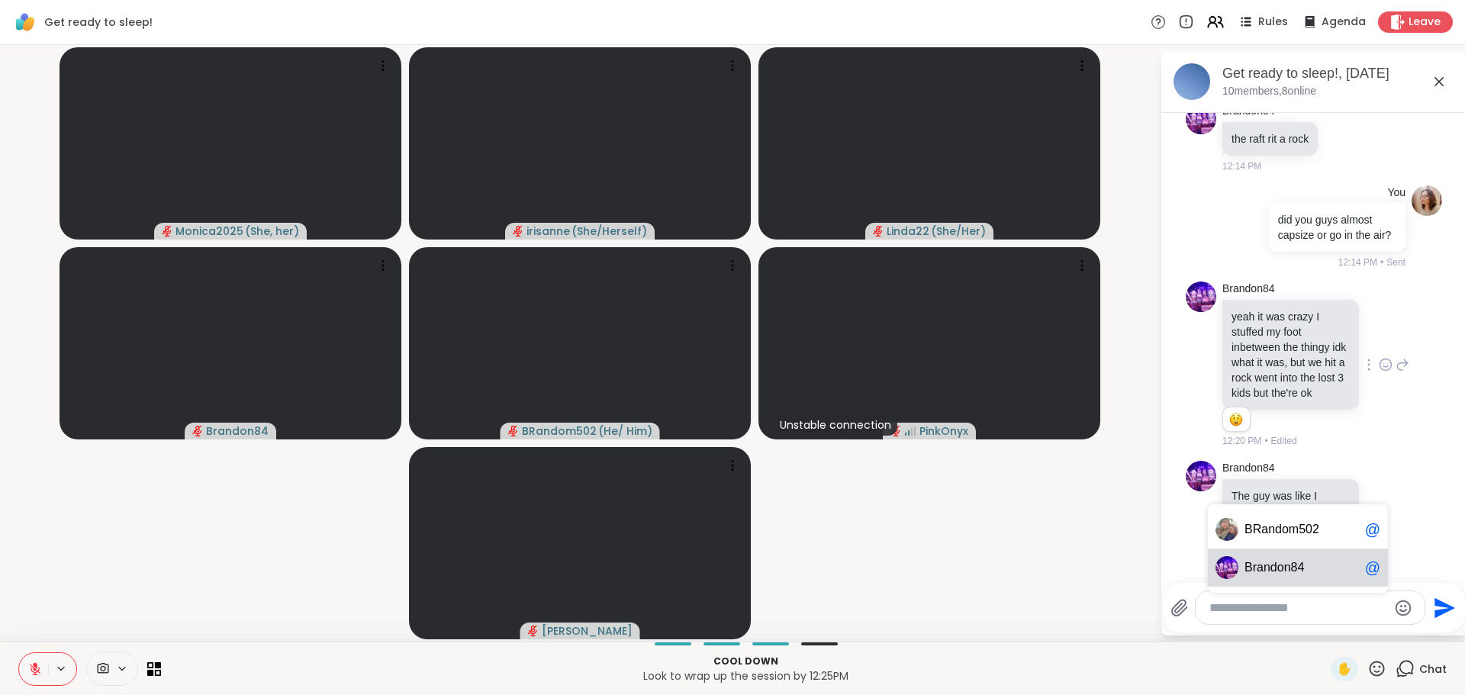
scroll to position [5285, 0]
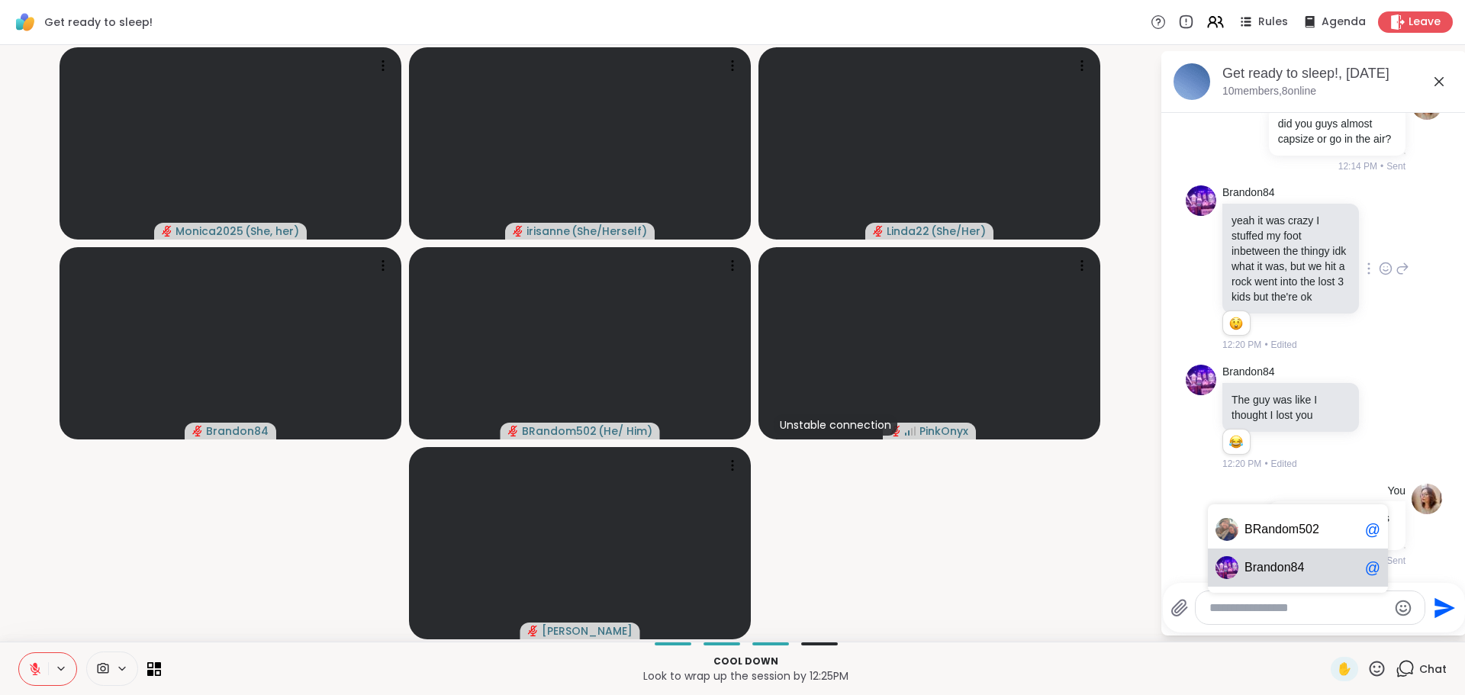
click at [1327, 564] on span "B r a n d o n 8 4" at bounding box center [1302, 567] width 114 height 15
type textarea "**********"
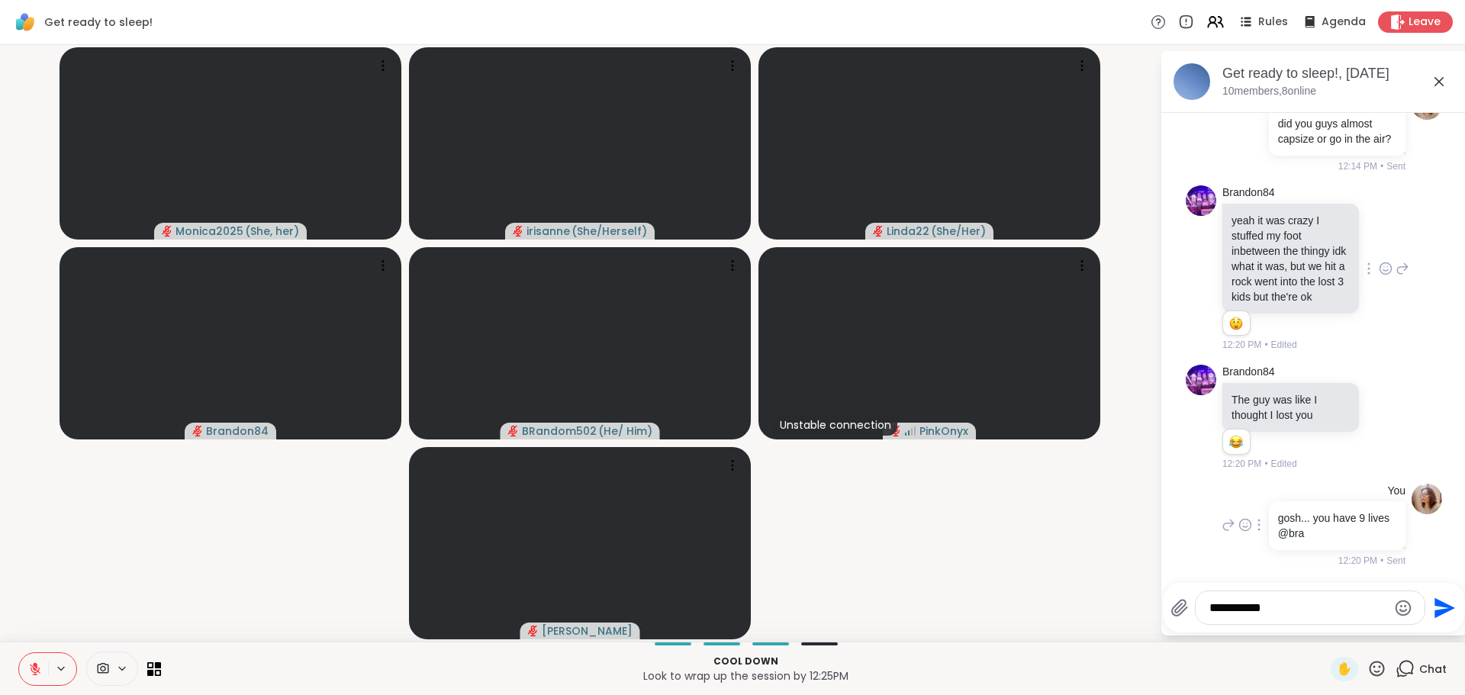
click at [1259, 524] on icon at bounding box center [1260, 525] width 2 height 11
click at [1270, 547] on icon at bounding box center [1277, 547] width 15 height 15
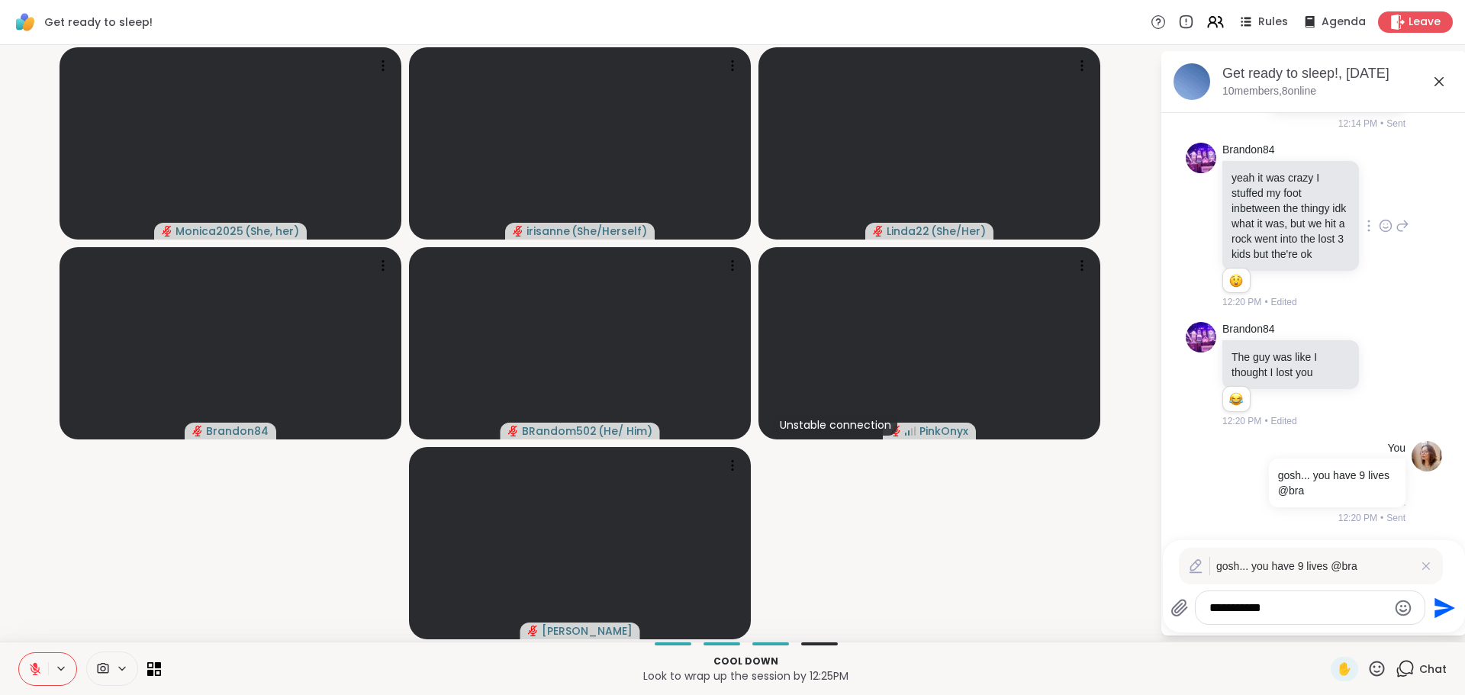
click at [1281, 610] on textarea "**********" at bounding box center [1299, 608] width 178 height 15
click at [1419, 562] on icon at bounding box center [1426, 566] width 15 height 15
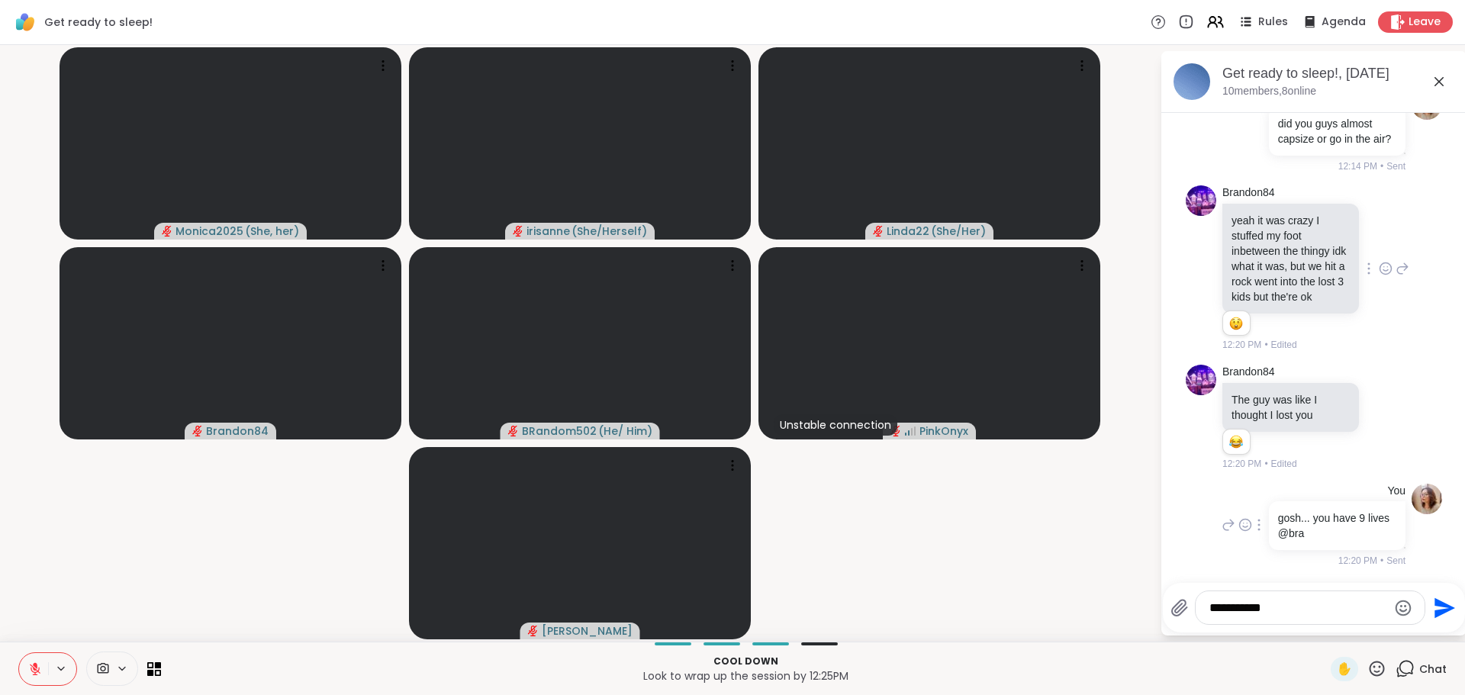
click at [1252, 527] on div at bounding box center [1259, 525] width 14 height 18
click at [1270, 545] on icon at bounding box center [1277, 547] width 15 height 15
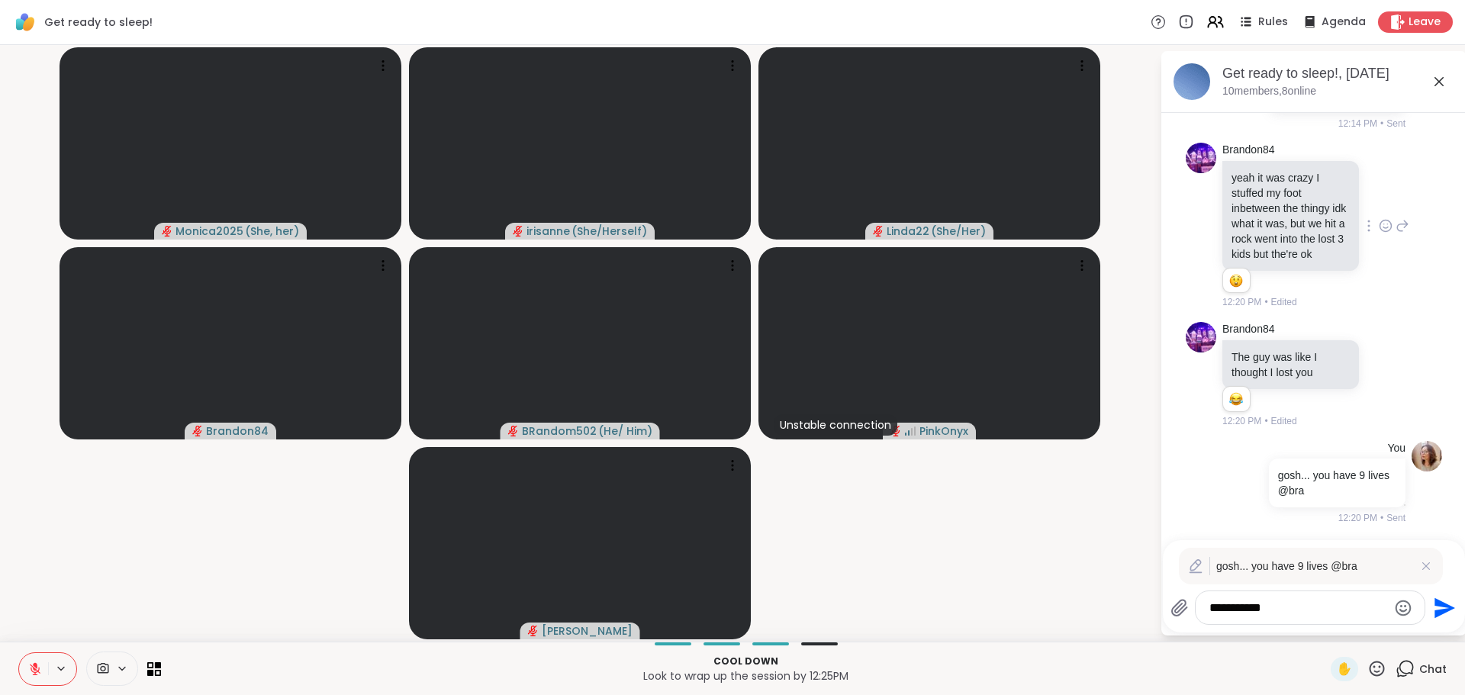
drag, startPoint x: 1100, startPoint y: 570, endPoint x: 1076, endPoint y: 568, distance: 23.8
click at [1075, 568] on div "Monica2025 ( She, her ) irisanne ( She/Herself ) Linda22 ( She/Her ) Brandon84 …" at bounding box center [732, 343] width 1465 height 597
click at [1422, 566] on icon at bounding box center [1426, 566] width 15 height 15
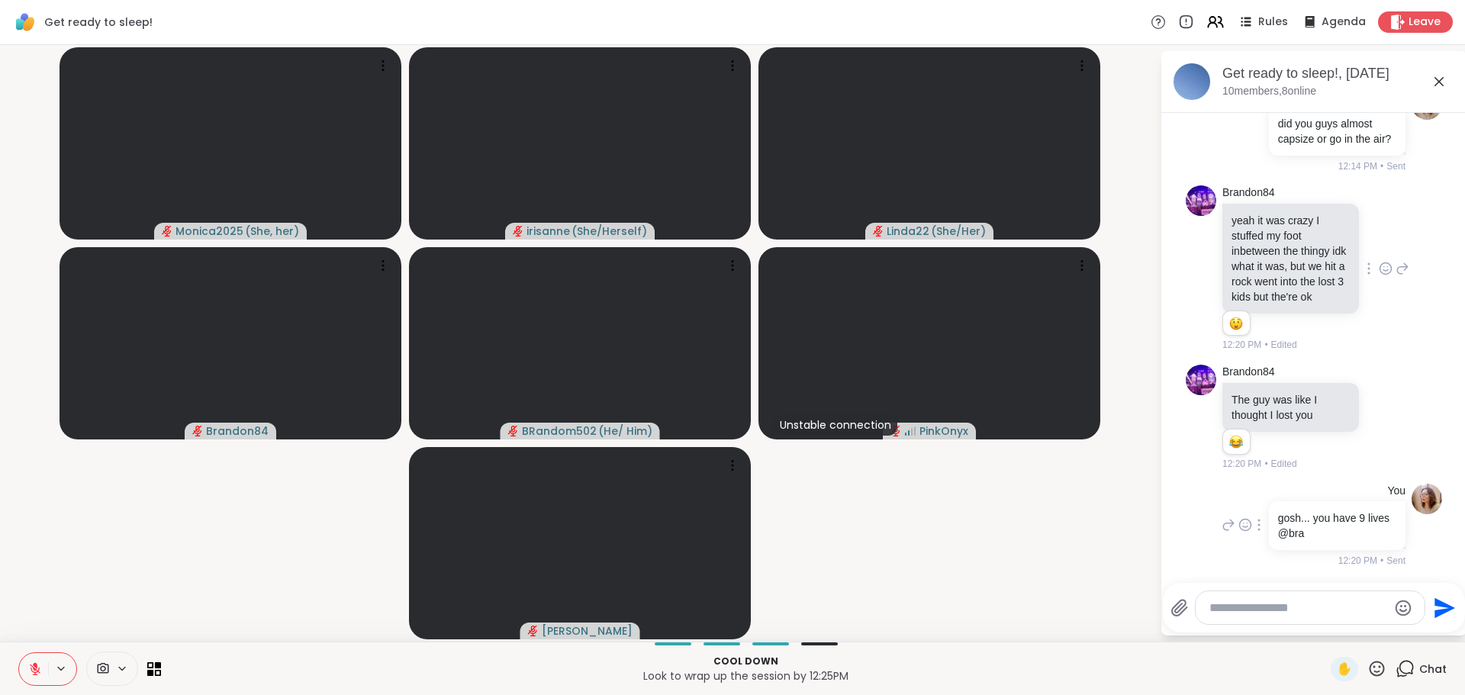
click at [1259, 521] on icon at bounding box center [1260, 525] width 2 height 11
click at [1270, 544] on icon at bounding box center [1277, 547] width 15 height 15
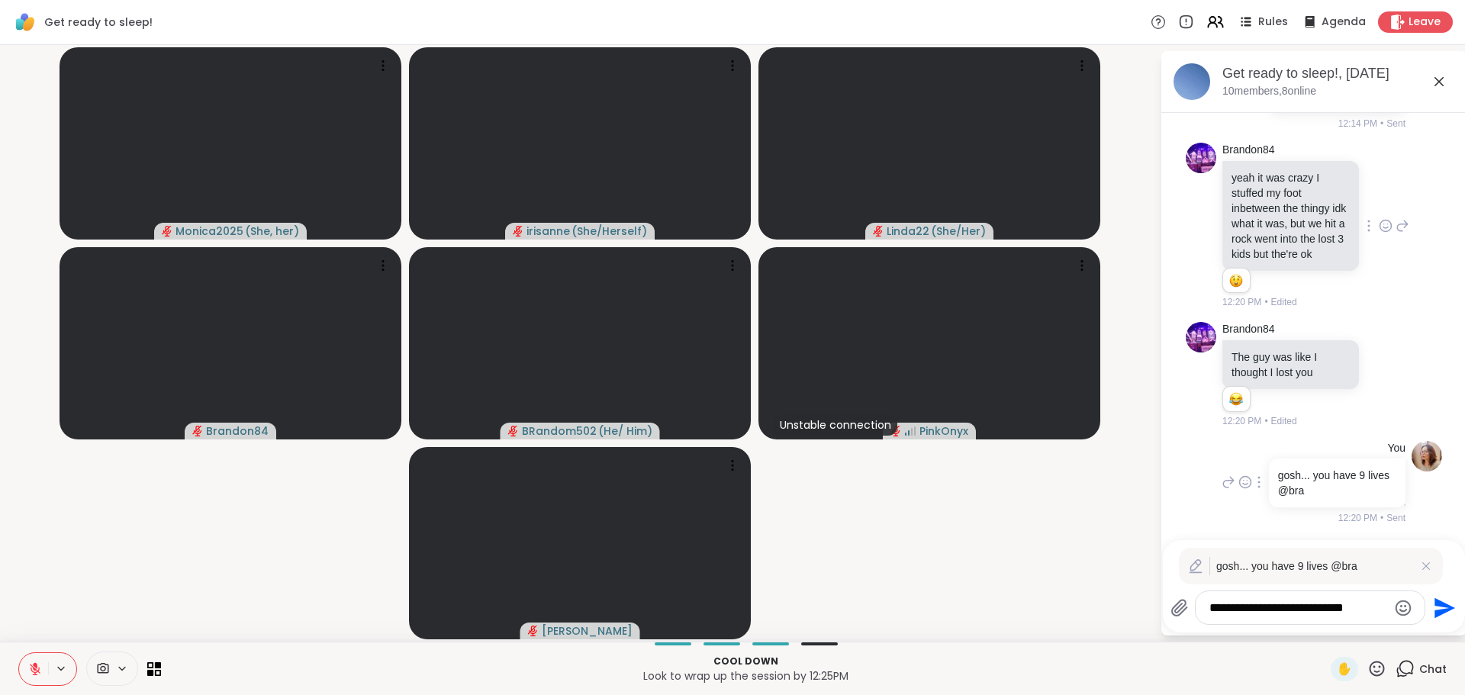
click at [1338, 604] on textarea "**********" at bounding box center [1299, 608] width 178 height 15
click at [1355, 610] on textarea "**********" at bounding box center [1299, 608] width 178 height 15
click at [1247, 561] on span "Bra" at bounding box center [1254, 567] width 19 height 15
type textarea "**********"
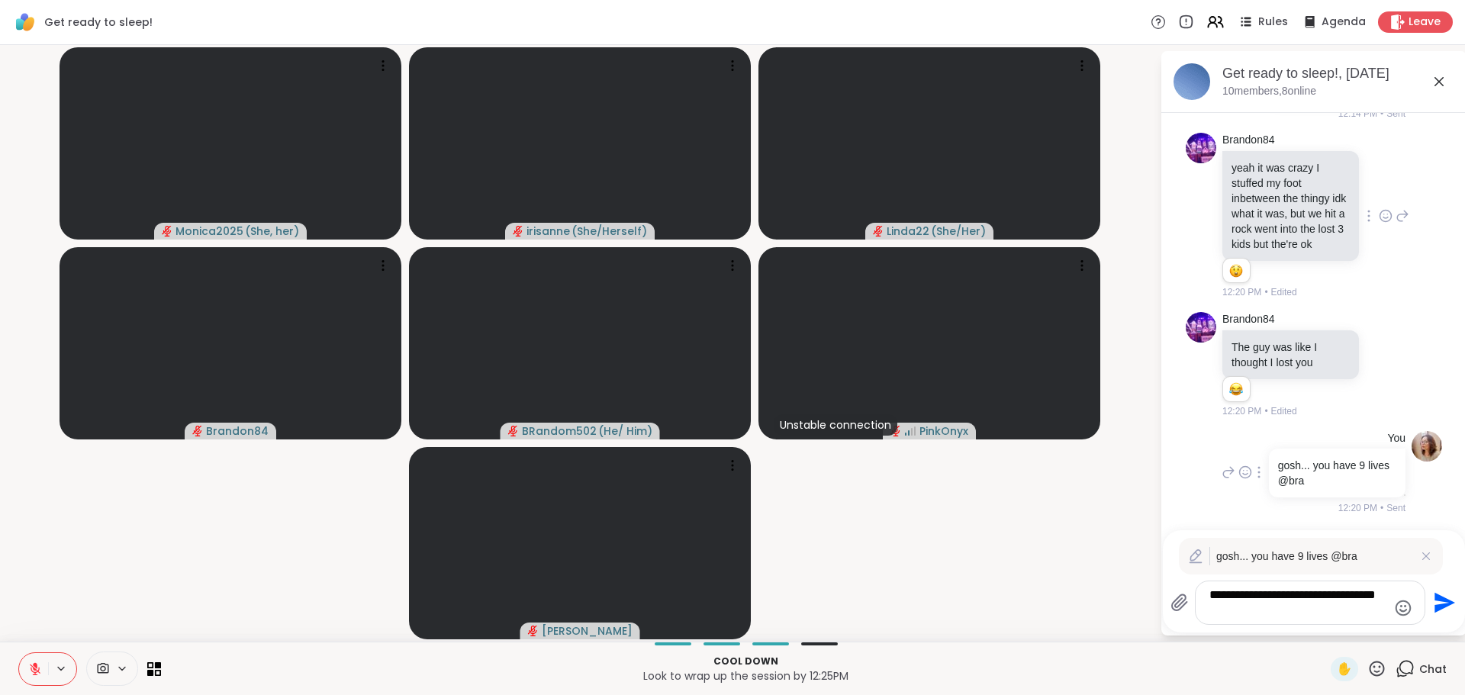
click at [1431, 608] on icon "Send" at bounding box center [1443, 603] width 24 height 24
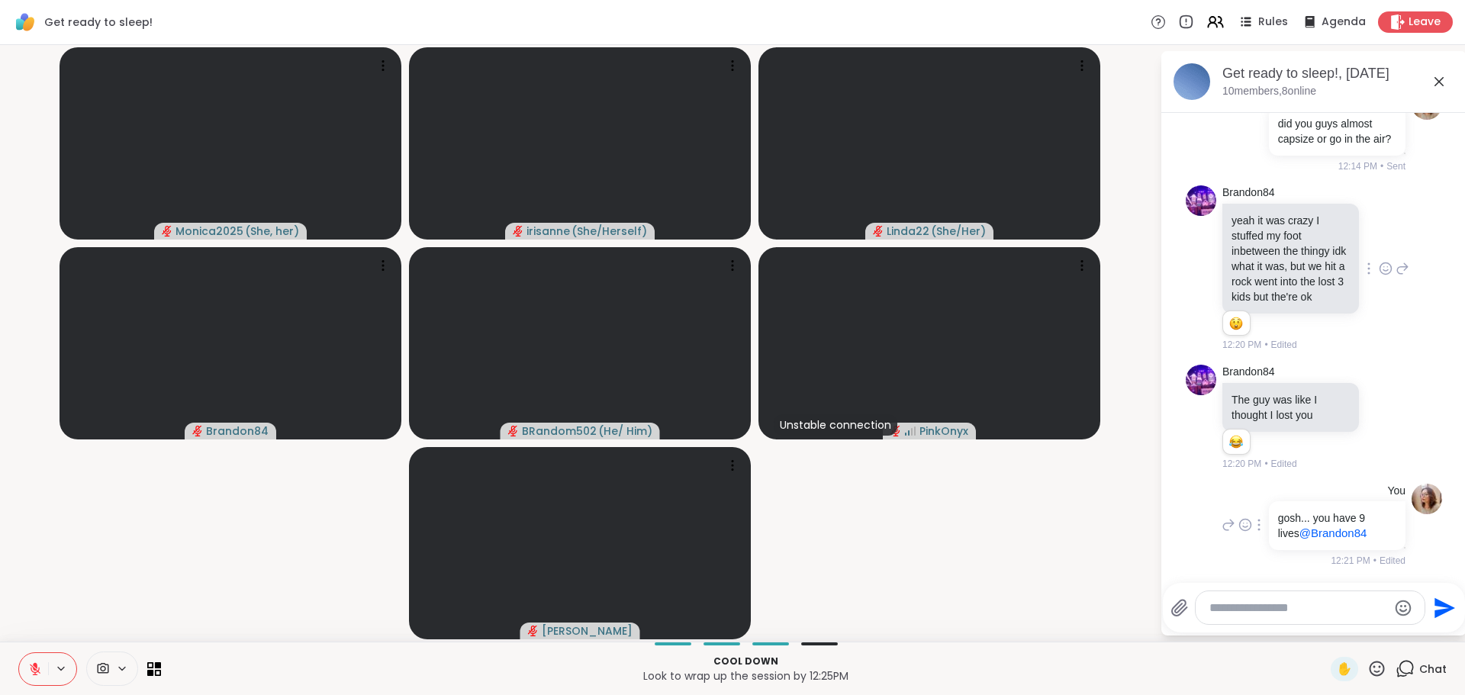
click at [1436, 87] on icon at bounding box center [1439, 82] width 18 height 18
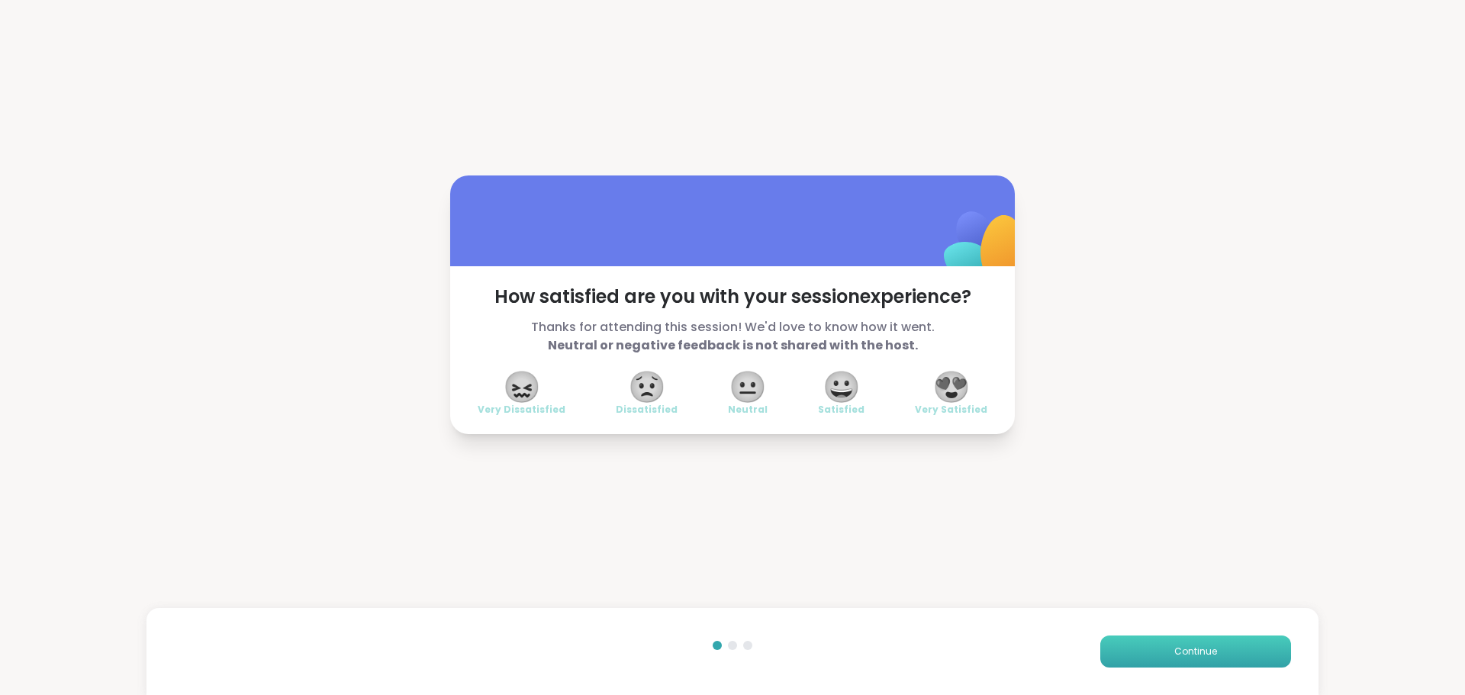
click at [1233, 662] on button "Continue" at bounding box center [1196, 652] width 191 height 32
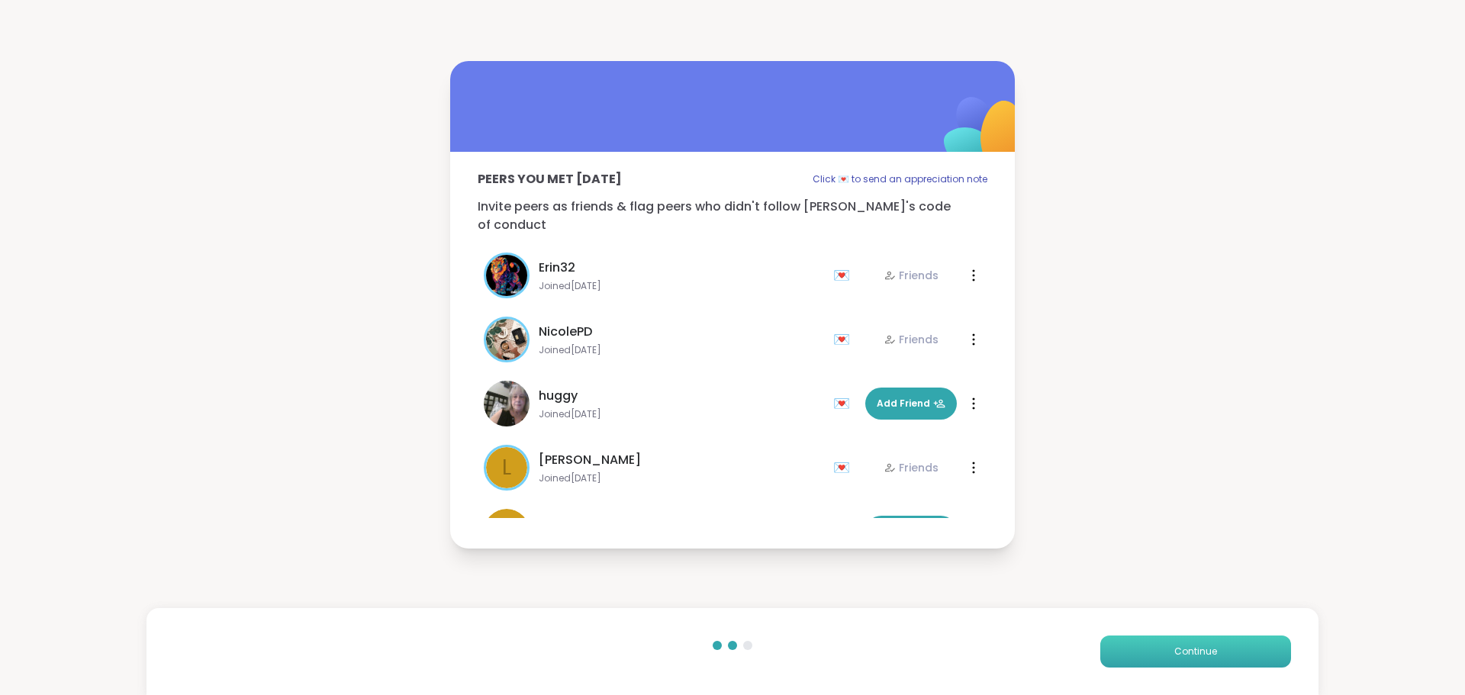
click at [1233, 662] on button "Continue" at bounding box center [1196, 652] width 191 height 32
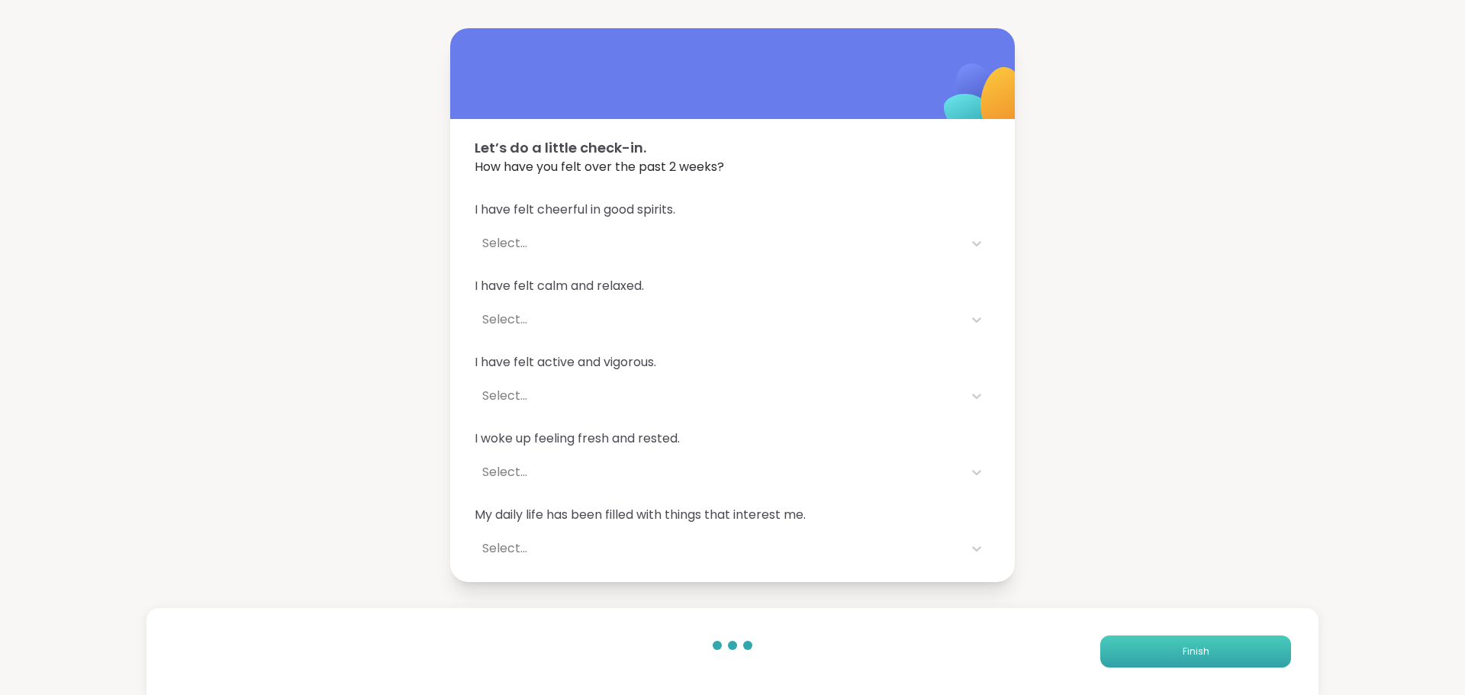
click at [1231, 659] on button "Finish" at bounding box center [1196, 652] width 191 height 32
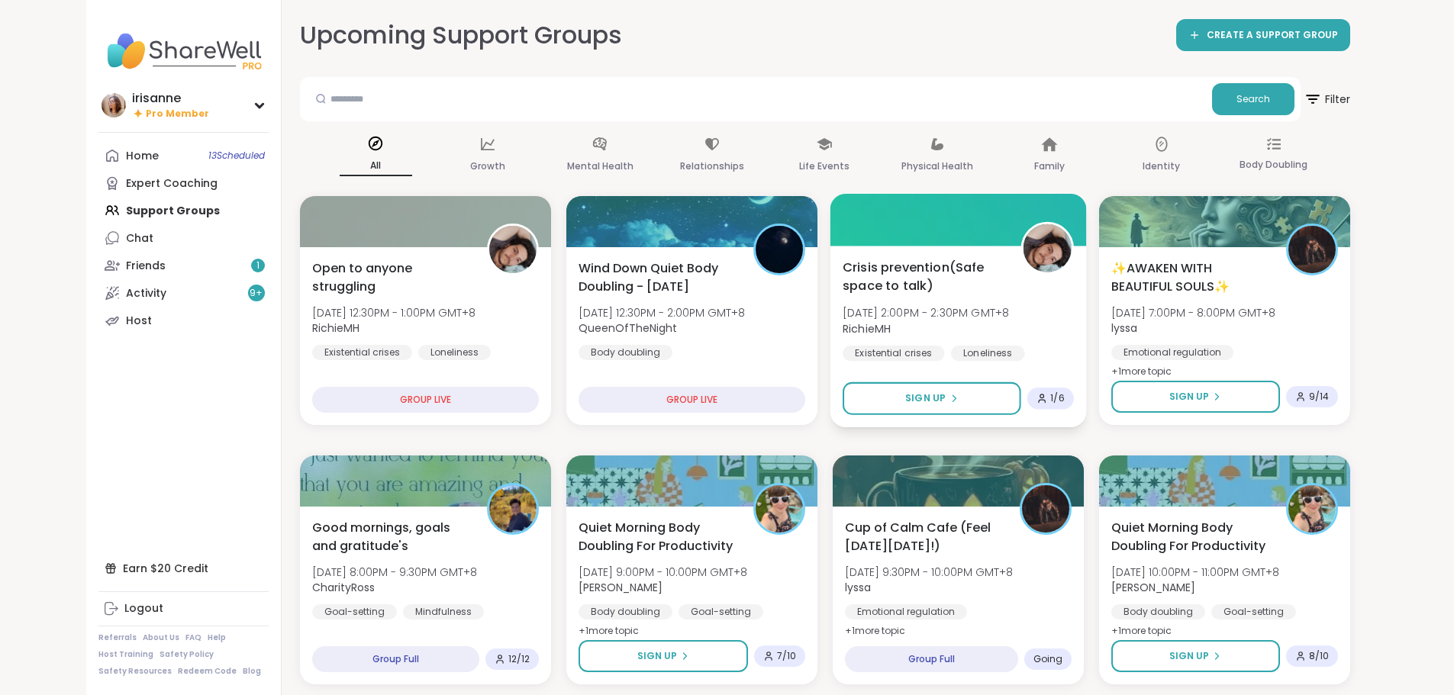
click at [1035, 329] on div "Crisis prevention(Safe space to talk) Fri, Oct 10 | 2:00PM - 2:30PM GMT+8 Richi…" at bounding box center [958, 320] width 231 height 124
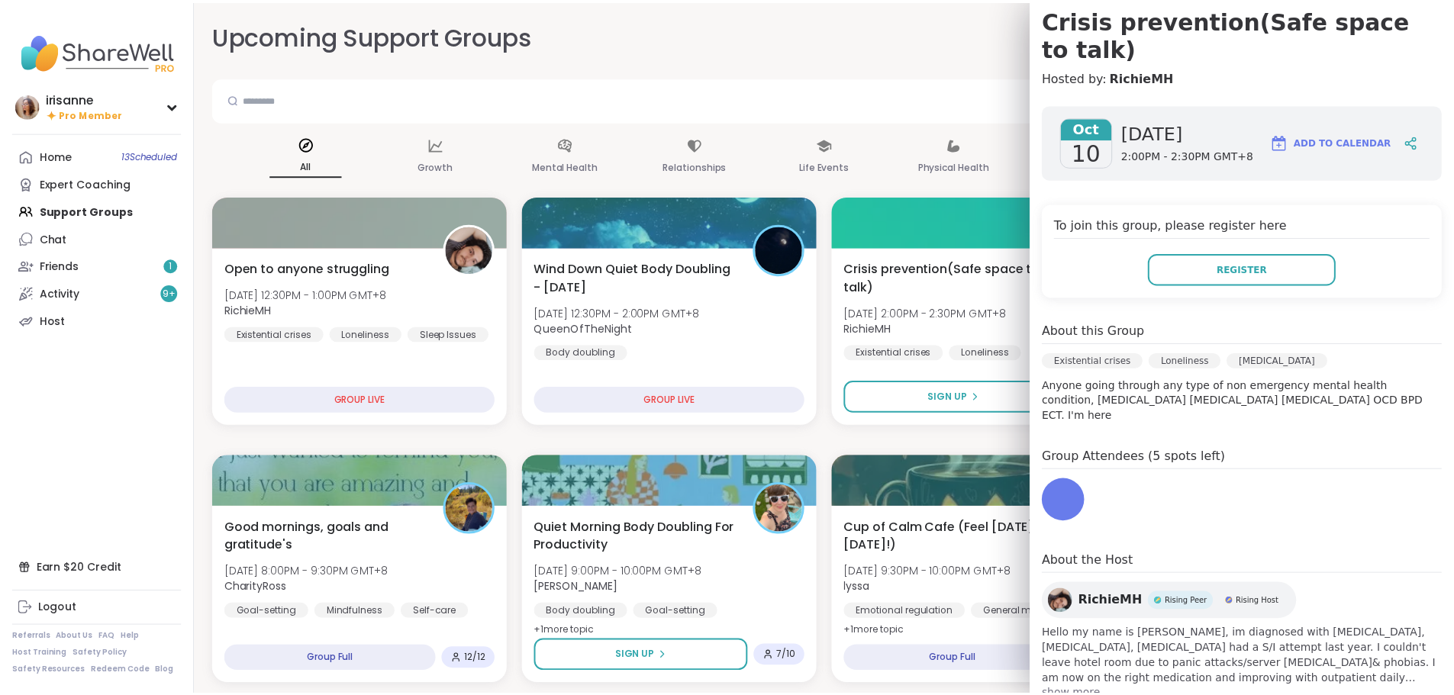
scroll to position [147, 0]
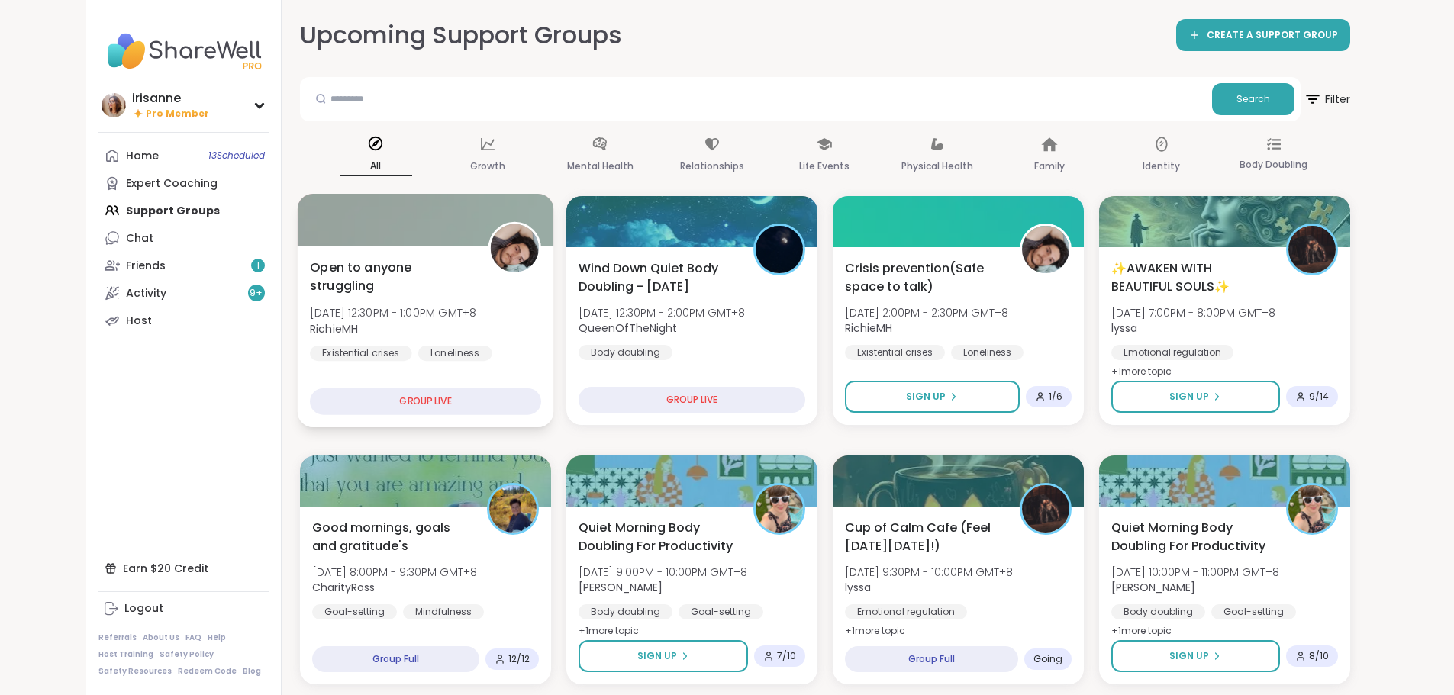
click at [485, 295] on div "Open to anyone struggling Fri, Oct 10 | 12:30PM - 1:00PM GMT+8 RichieMH Existen…" at bounding box center [425, 320] width 231 height 124
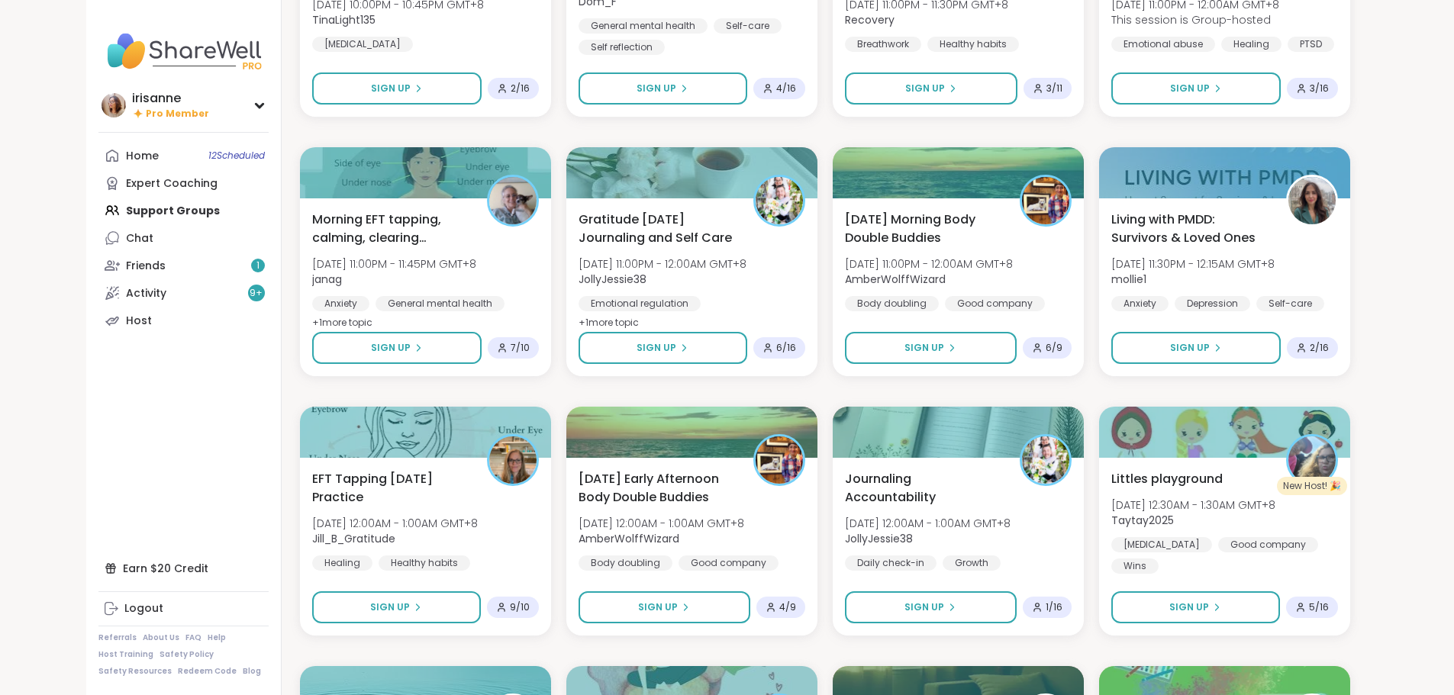
scroll to position [840, 0]
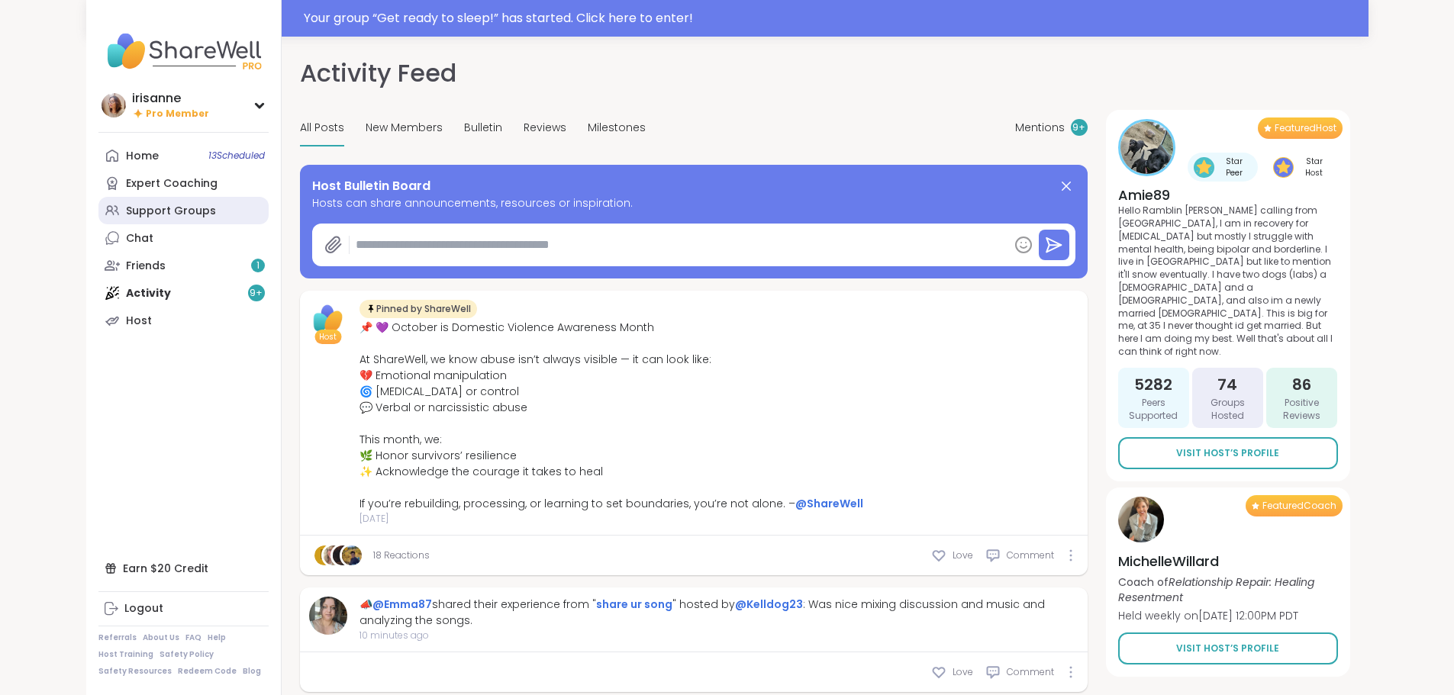
click at [126, 217] on div "Support Groups" at bounding box center [171, 211] width 90 height 15
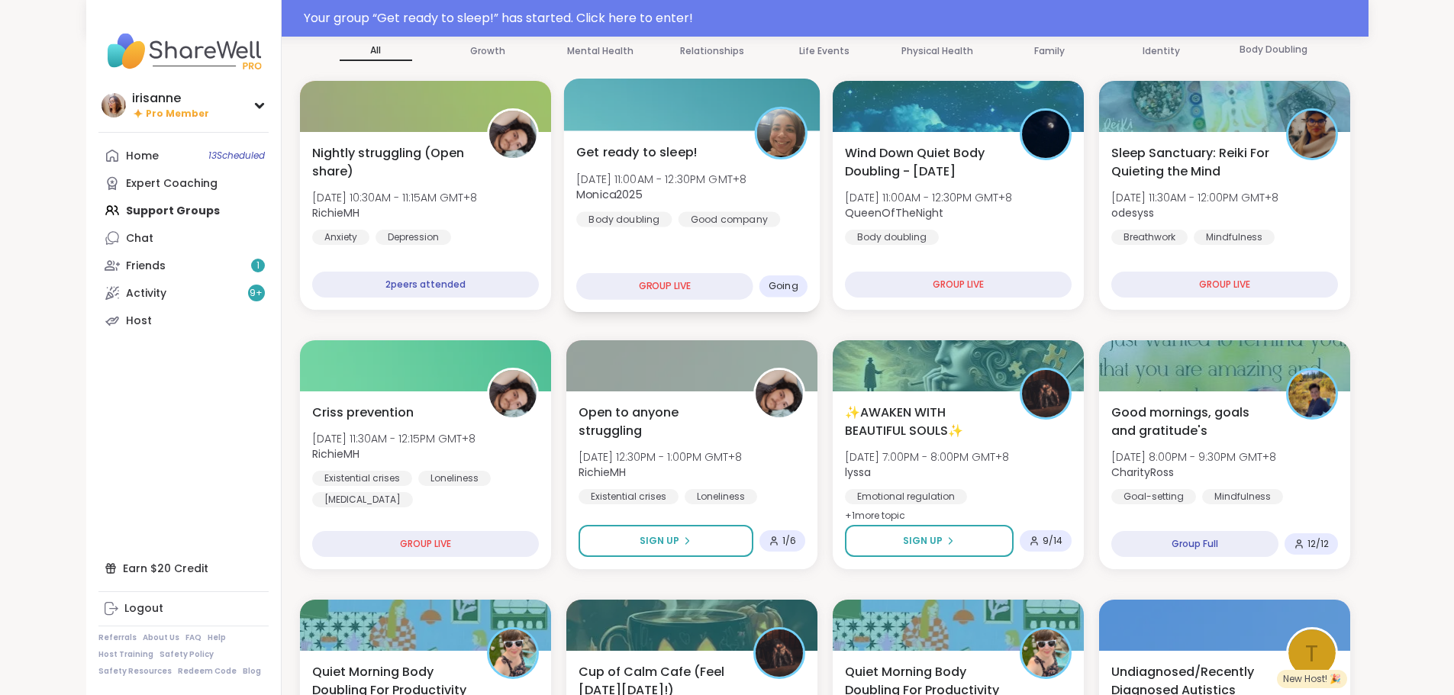
scroll to position [153, 0]
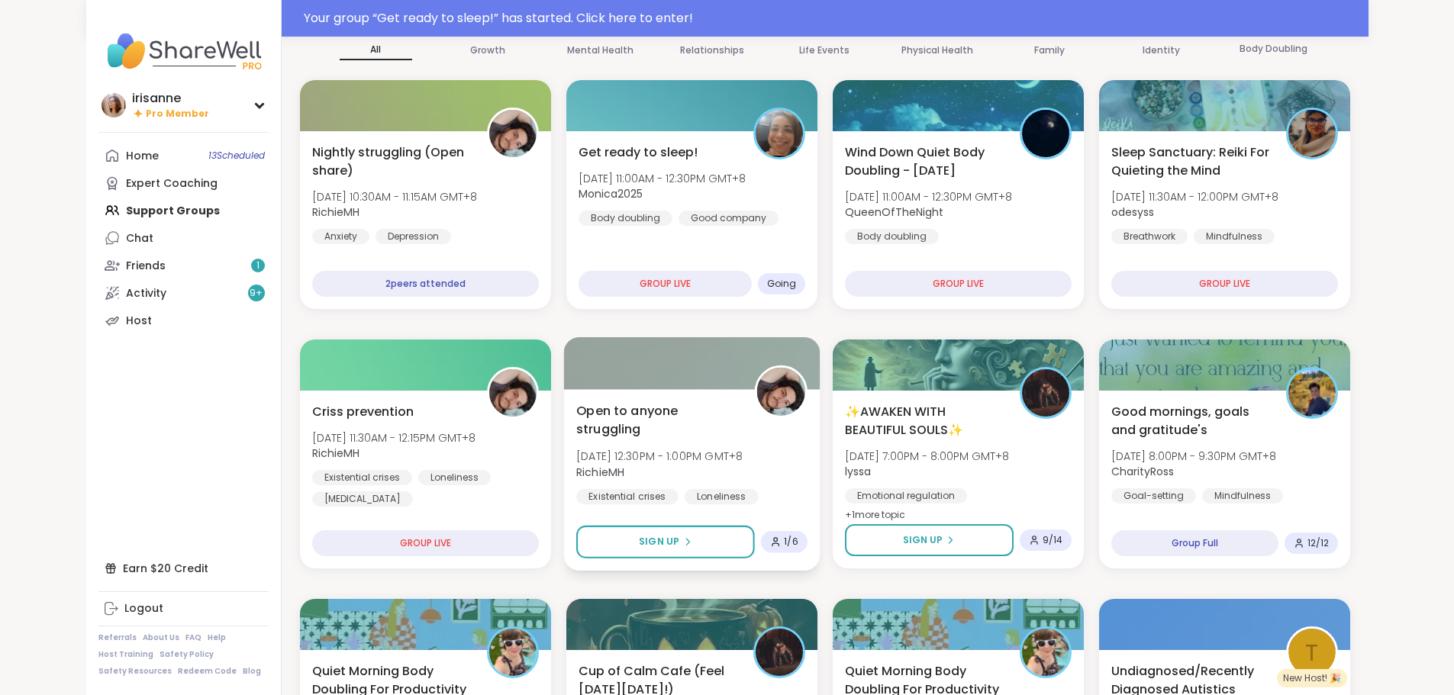
click at [695, 410] on span "Open to anyone struggling" at bounding box center [656, 419] width 161 height 37
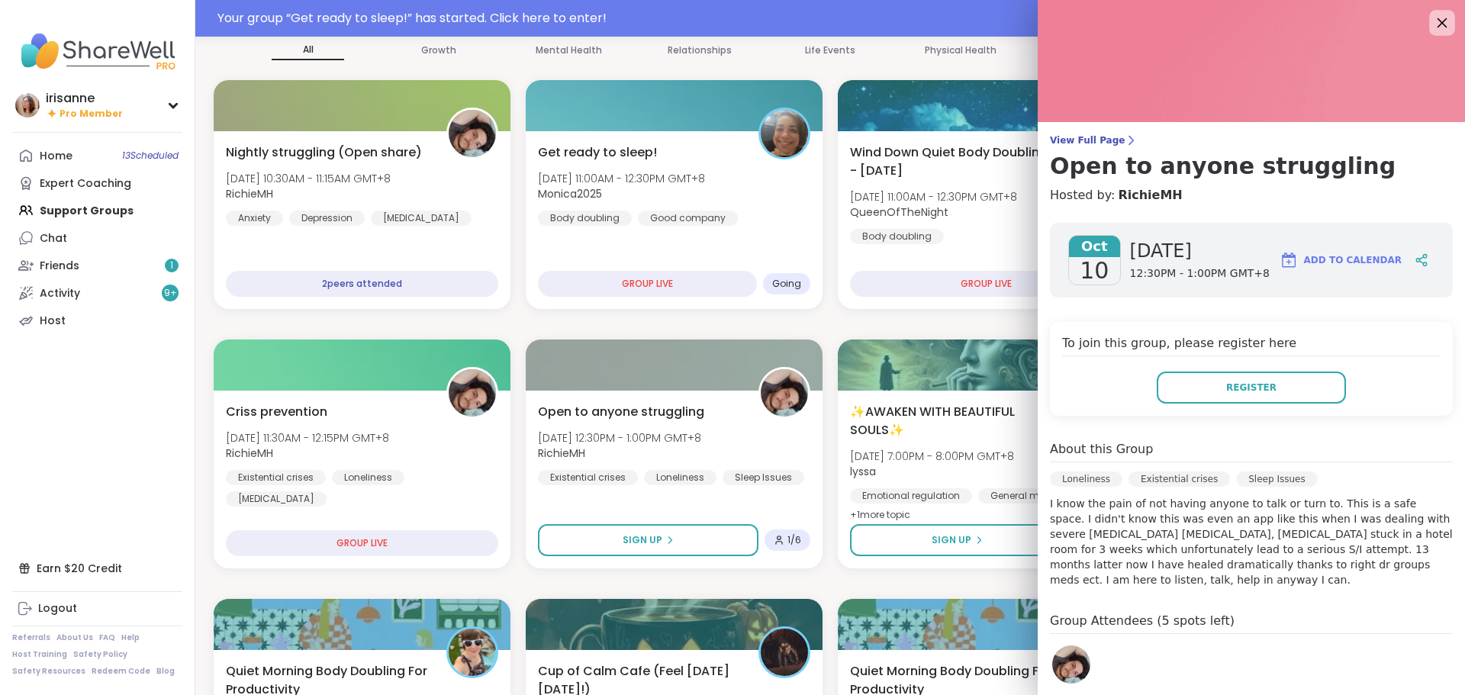
click at [1438, 23] on icon at bounding box center [1443, 23] width 10 height 10
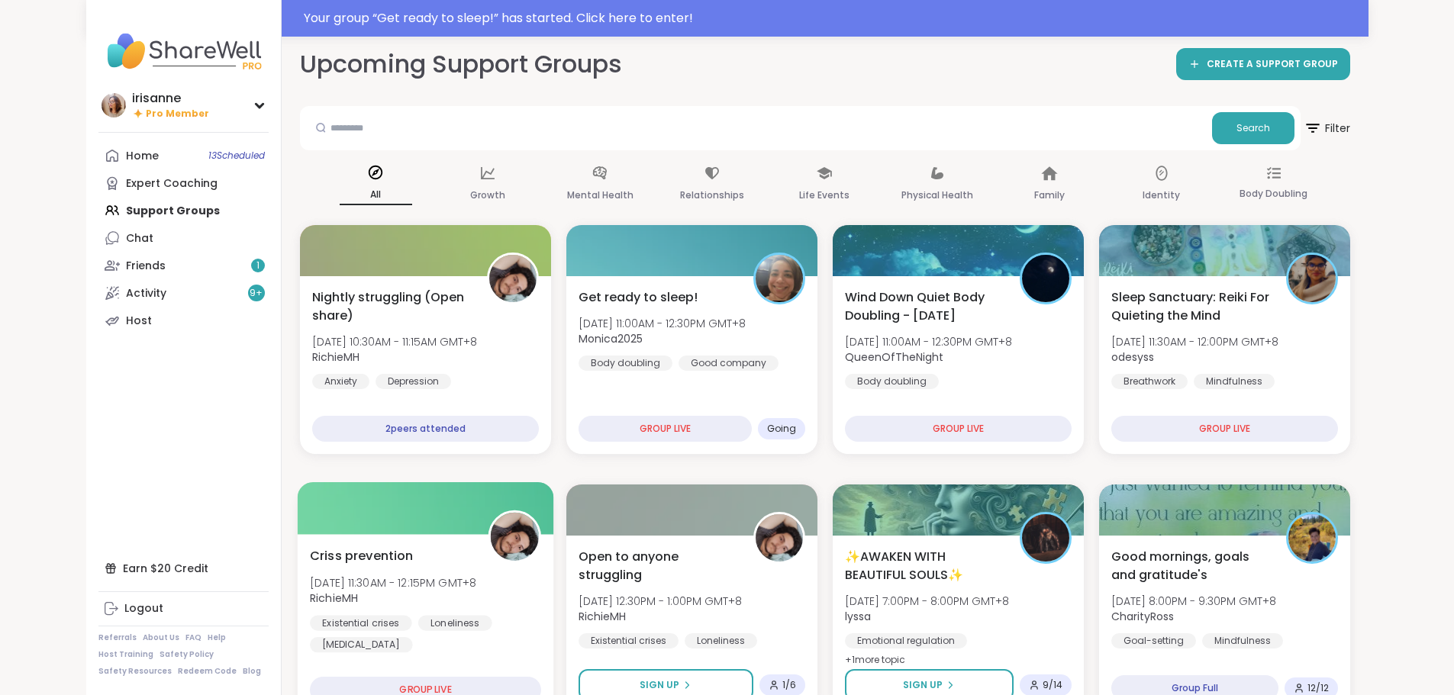
scroll to position [0, 0]
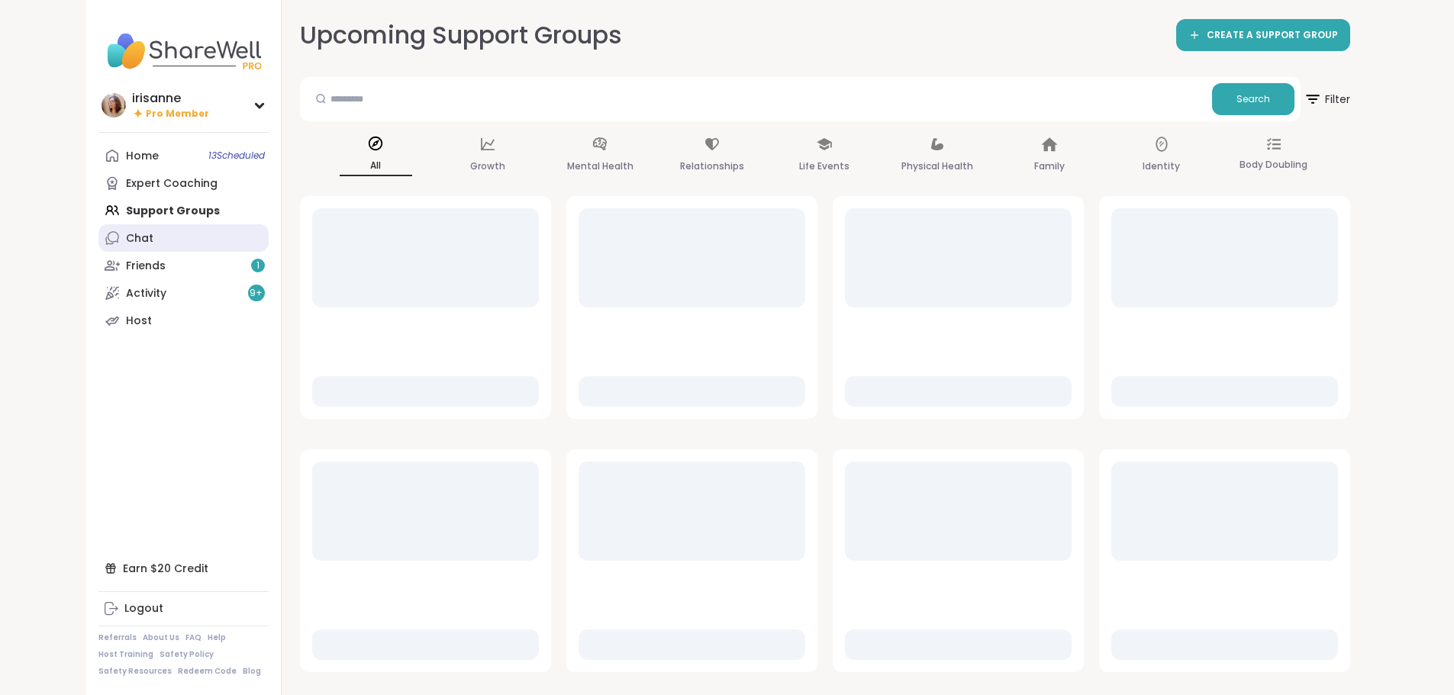
click at [98, 242] on link "Chat" at bounding box center [183, 237] width 170 height 27
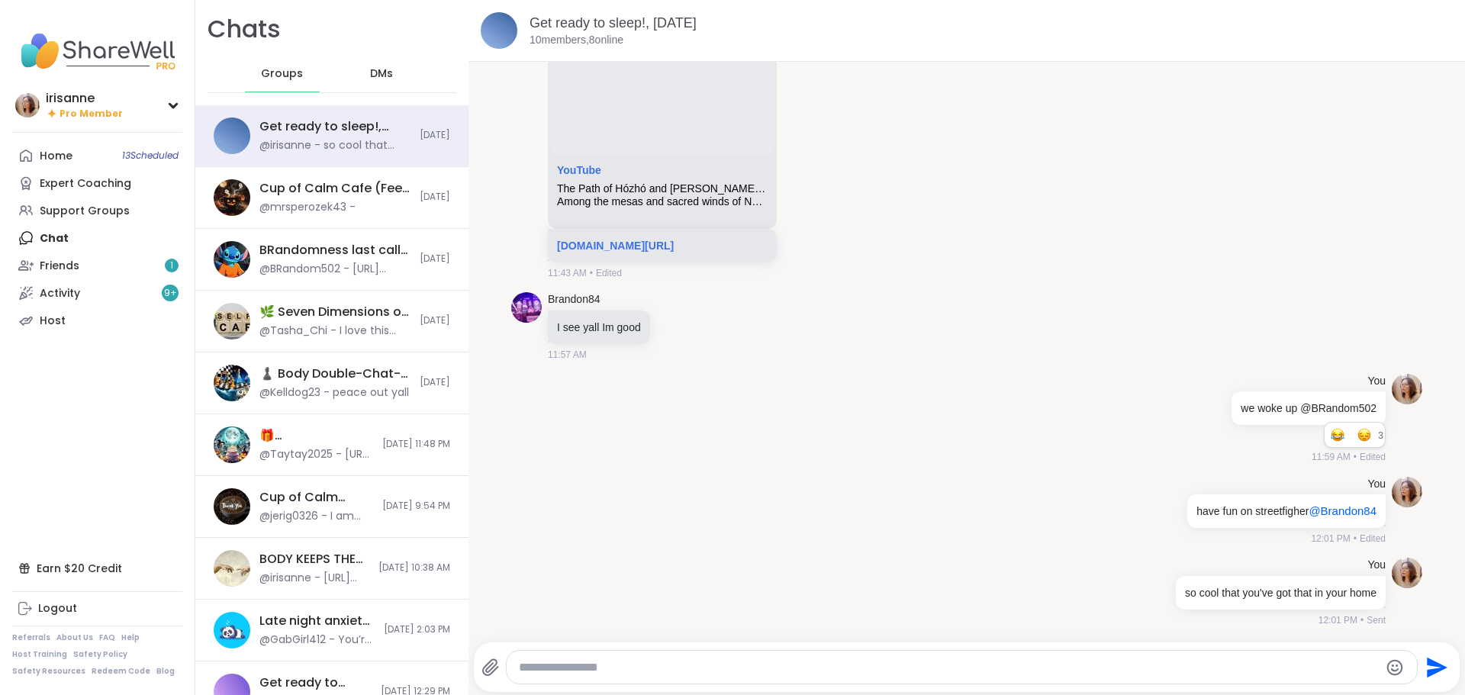
click at [390, 77] on div "DMs" at bounding box center [382, 74] width 75 height 37
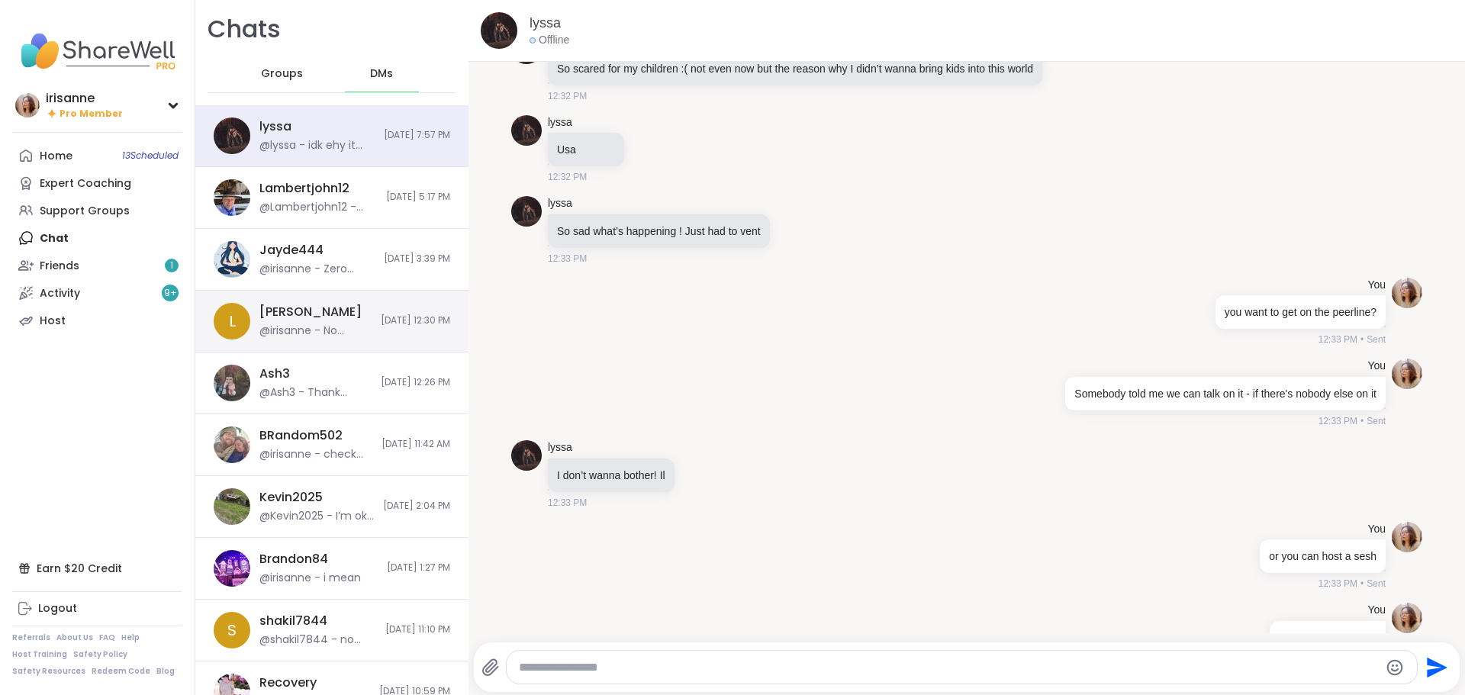
scroll to position [12285, 0]
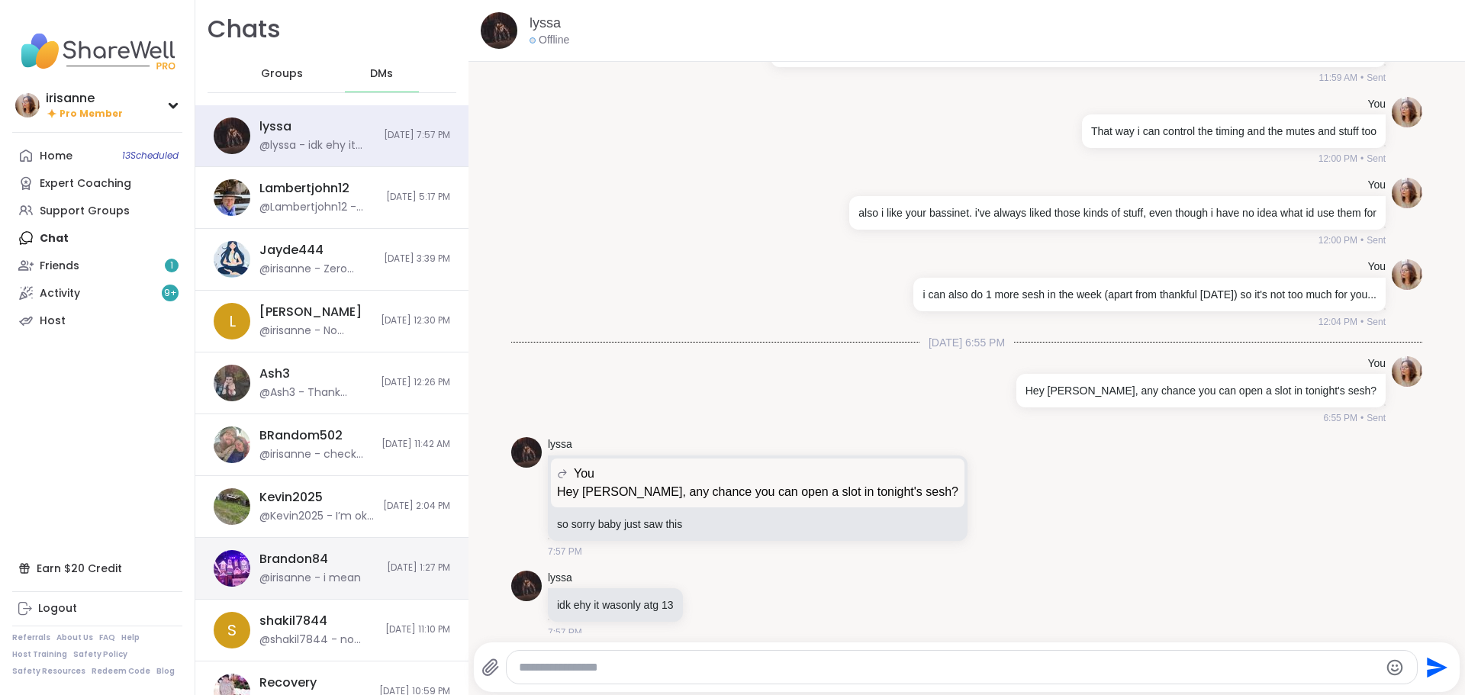
click at [309, 578] on div "@irisanne - i mean" at bounding box center [310, 578] width 102 height 15
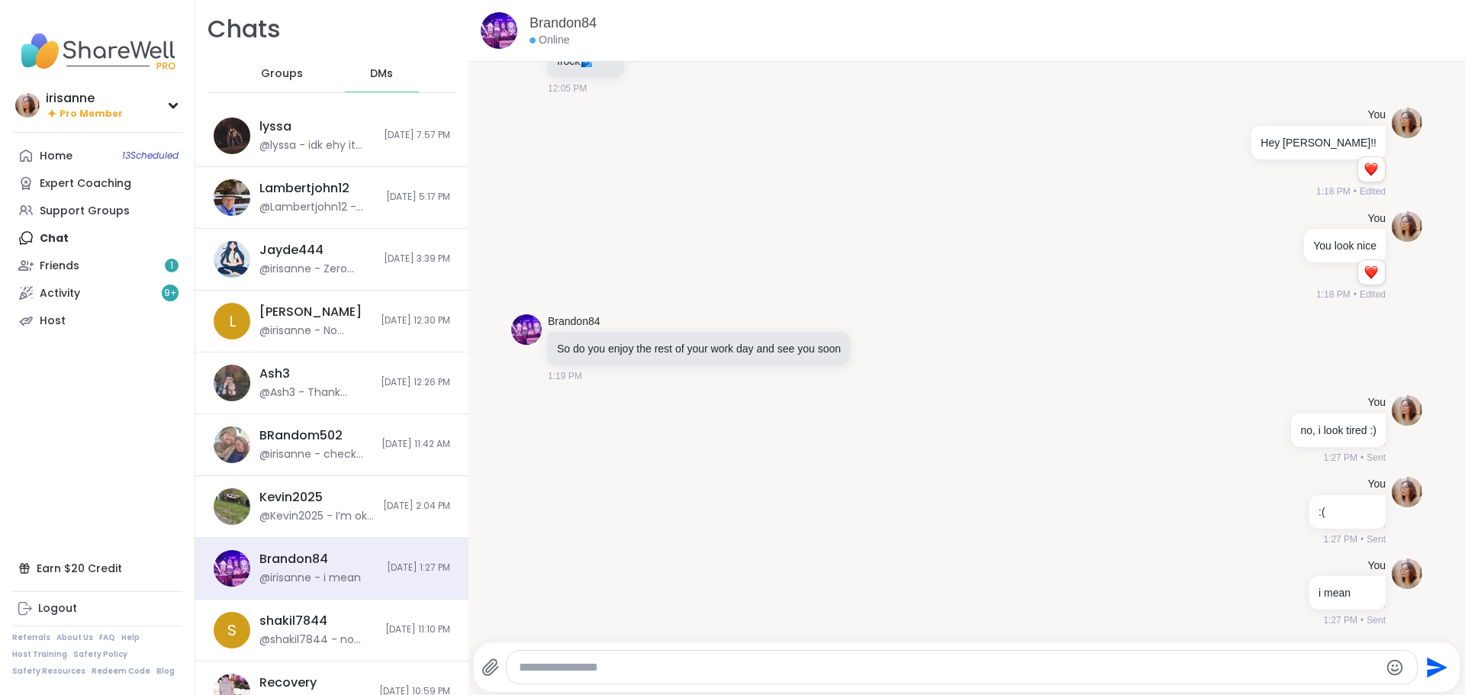
scroll to position [0, 0]
click at [533, 668] on textarea "Type your message" at bounding box center [949, 667] width 861 height 15
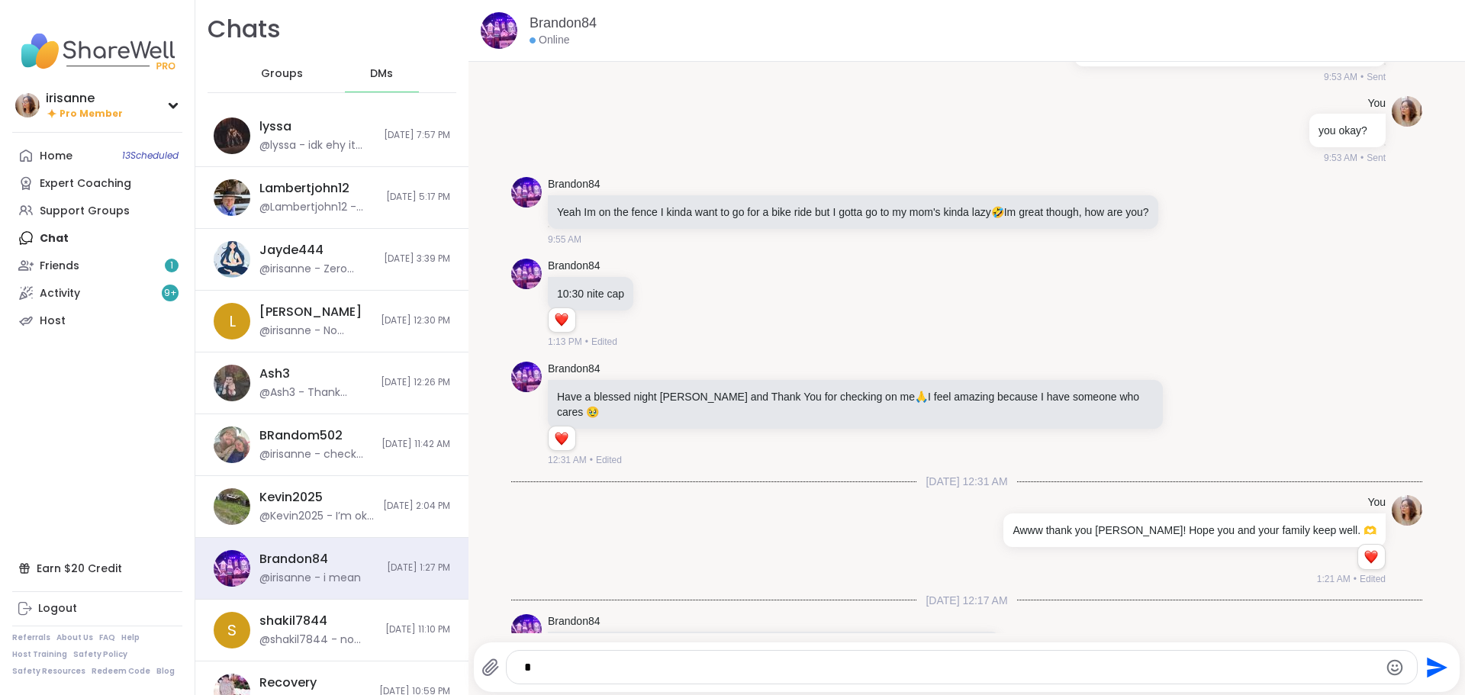
scroll to position [11582, 0]
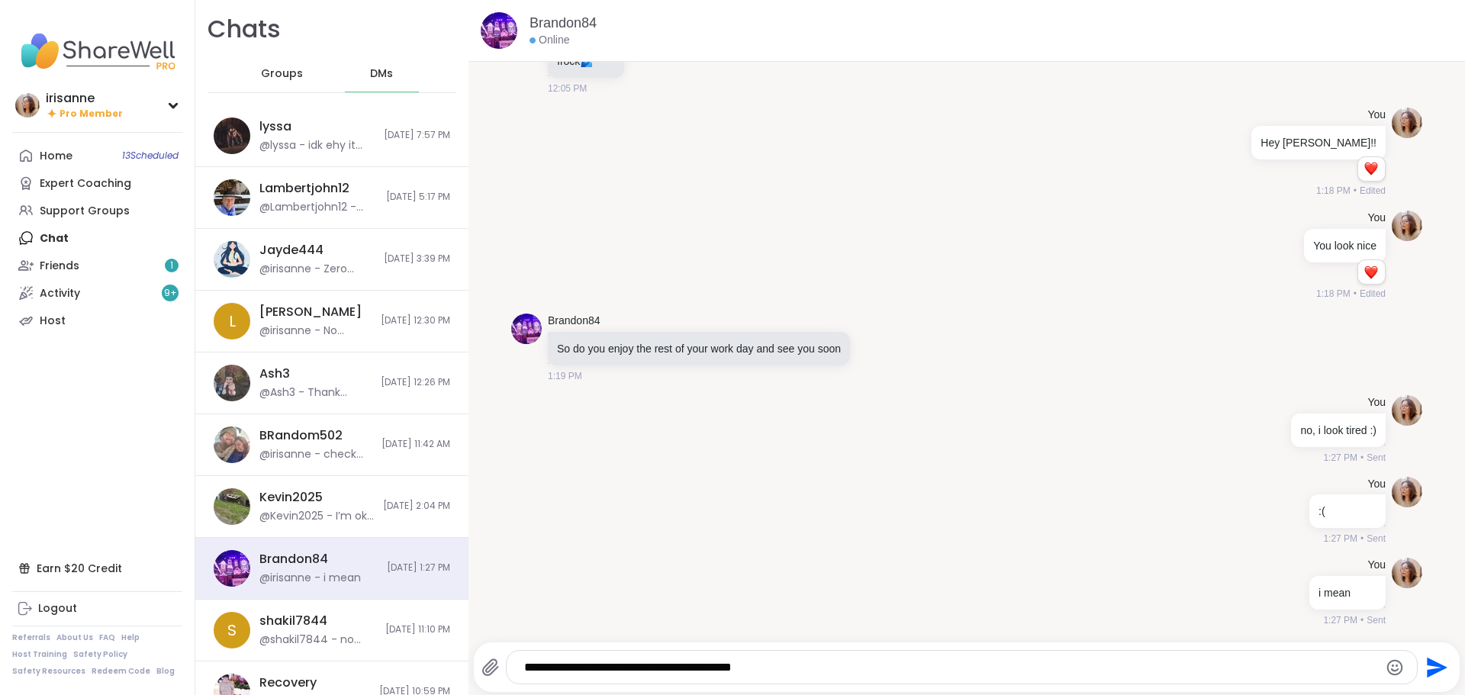
type textarea "**********"
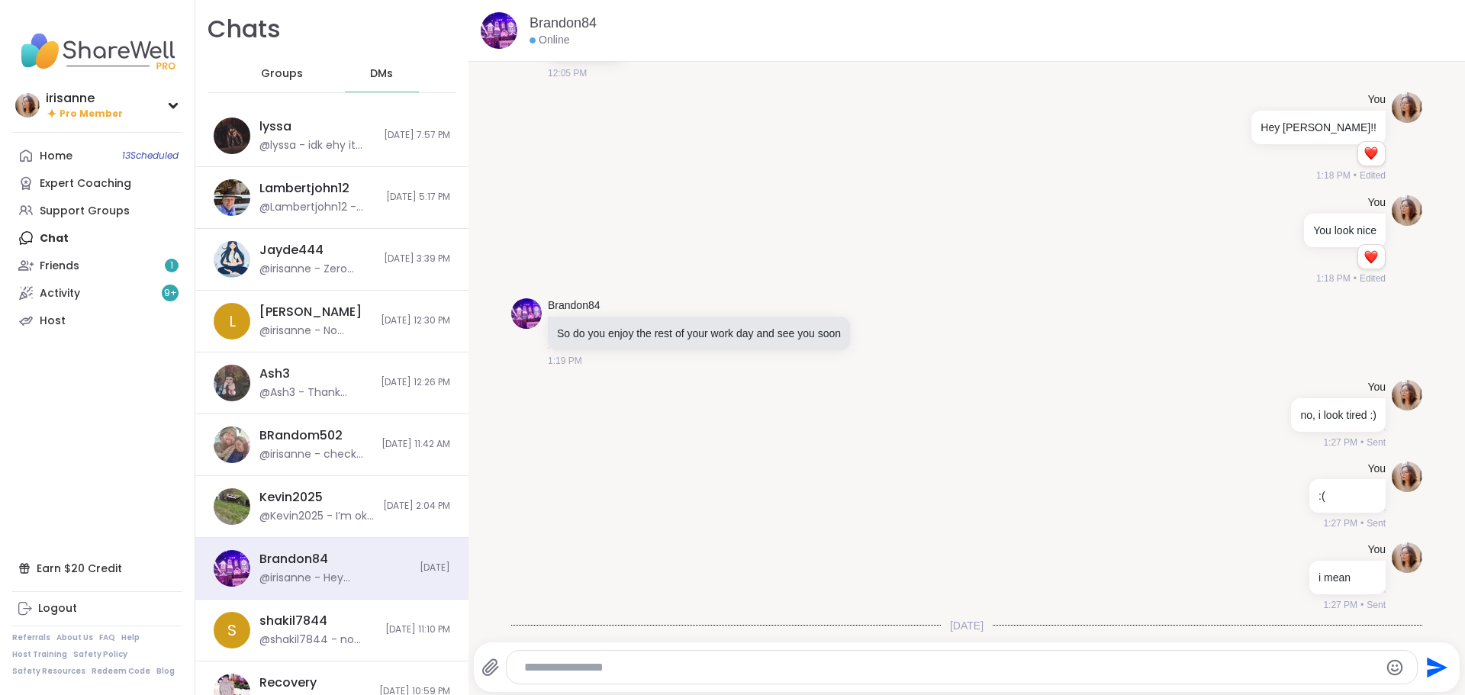
scroll to position [11678, 0]
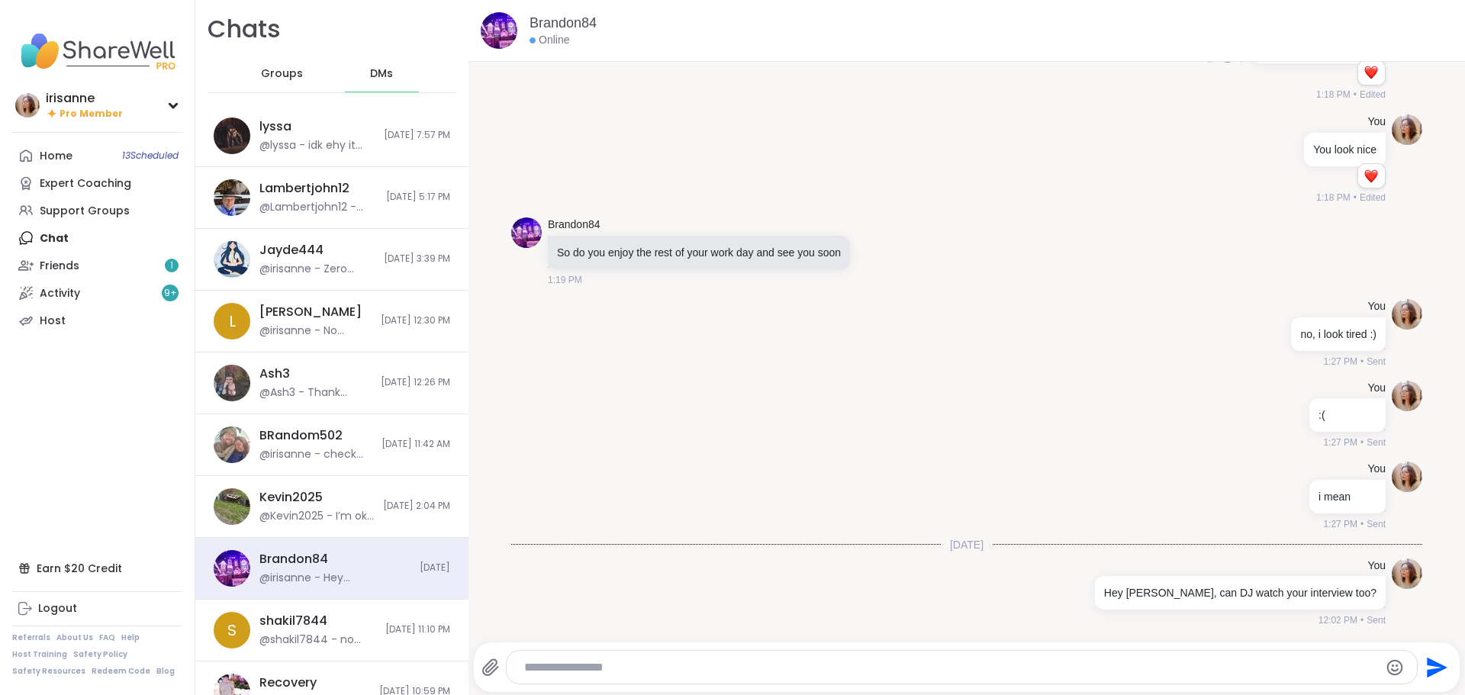
click at [898, 67] on div "You Hey [PERSON_NAME]!! 1 1 1:18 PM • Edited" at bounding box center [966, 56] width 911 height 103
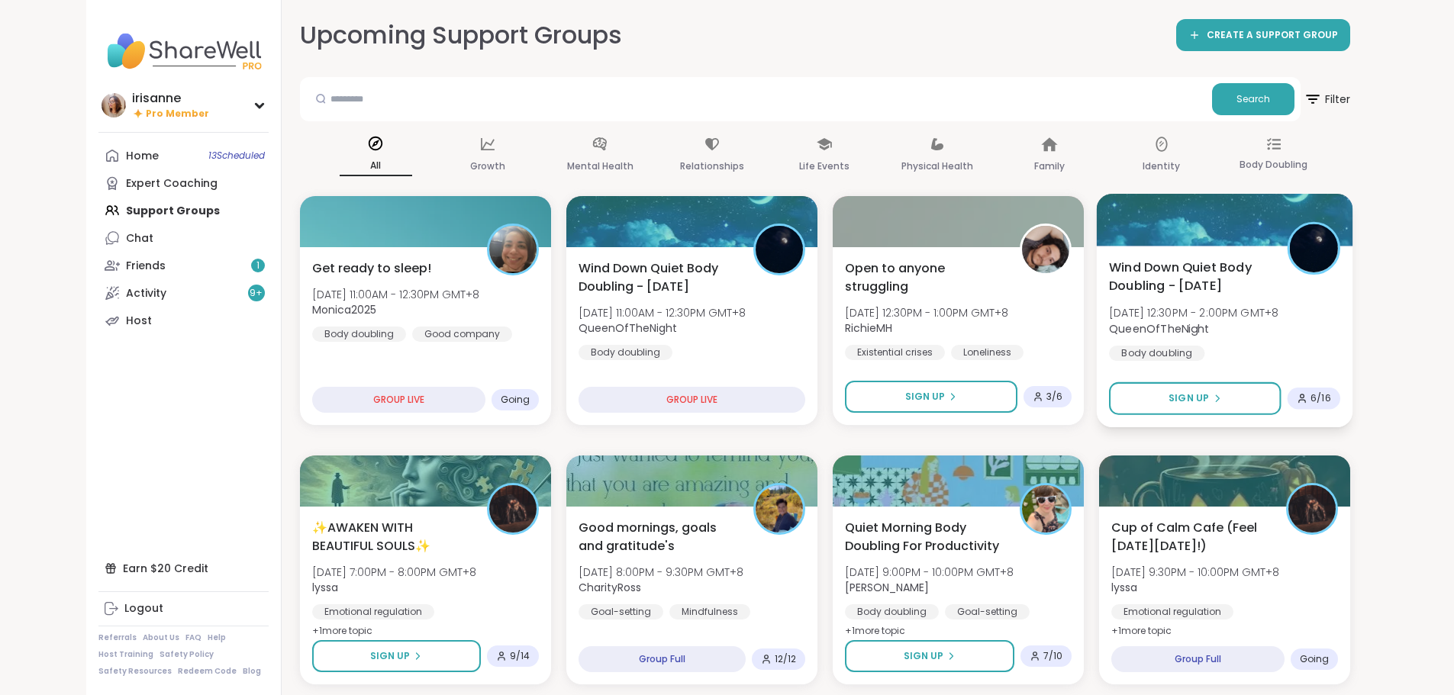
click at [1278, 334] on span "QueenOfTheNight" at bounding box center [1193, 328] width 169 height 15
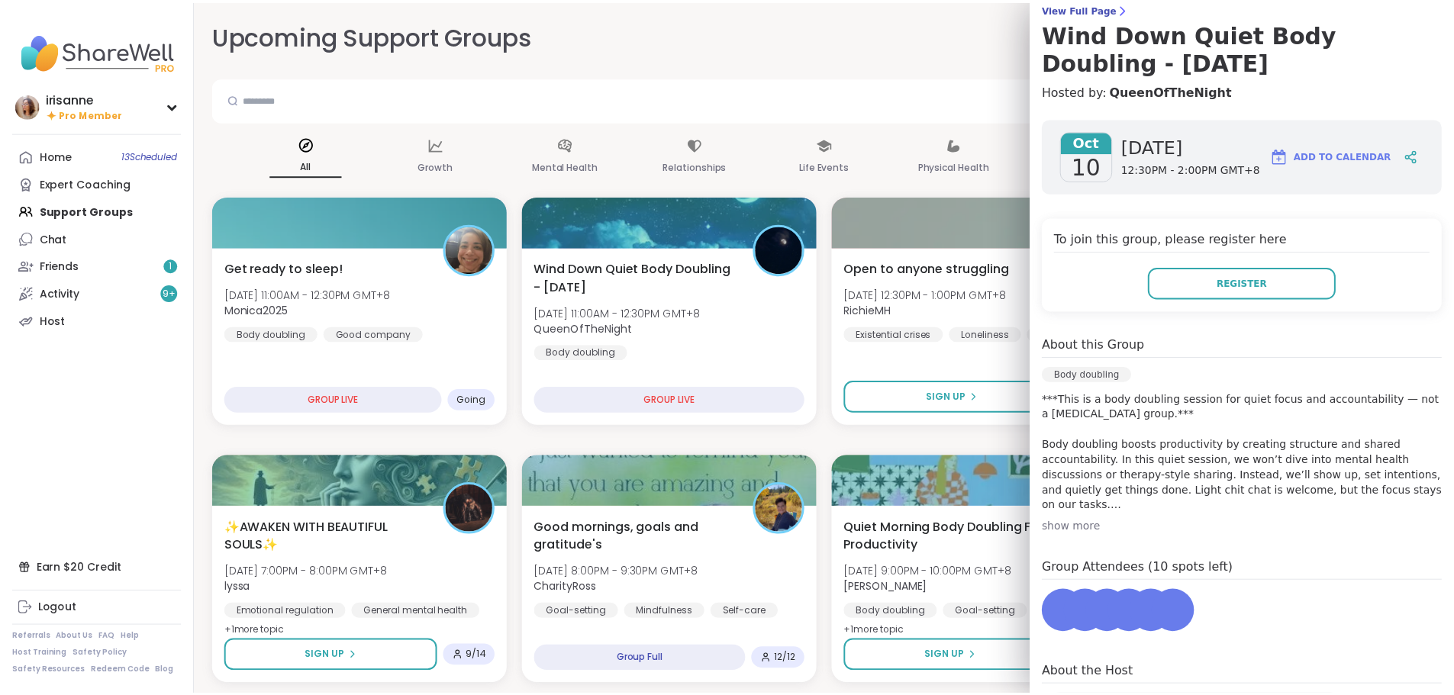
scroll to position [211, 0]
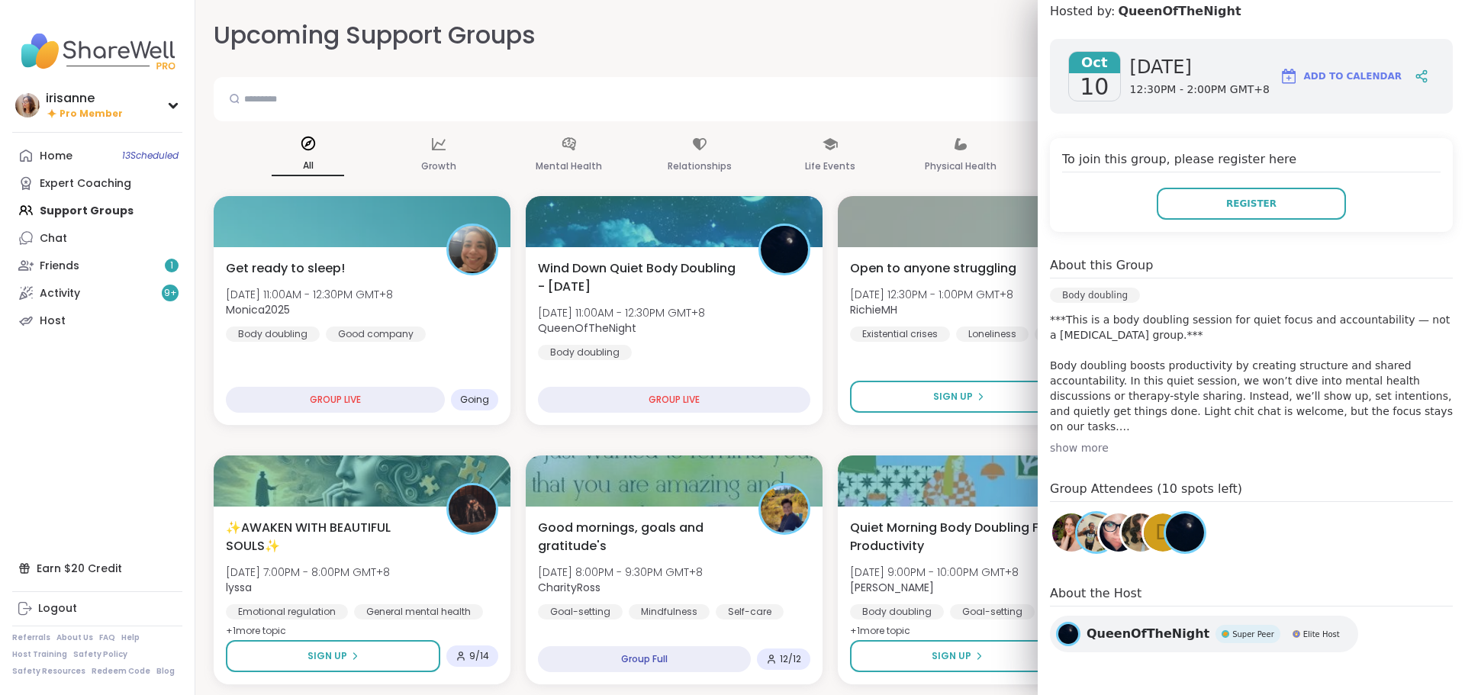
click at [932, 47] on div "Upcoming Support Groups CREATE A SUPPORT GROUP" at bounding box center [830, 35] width 1233 height 34
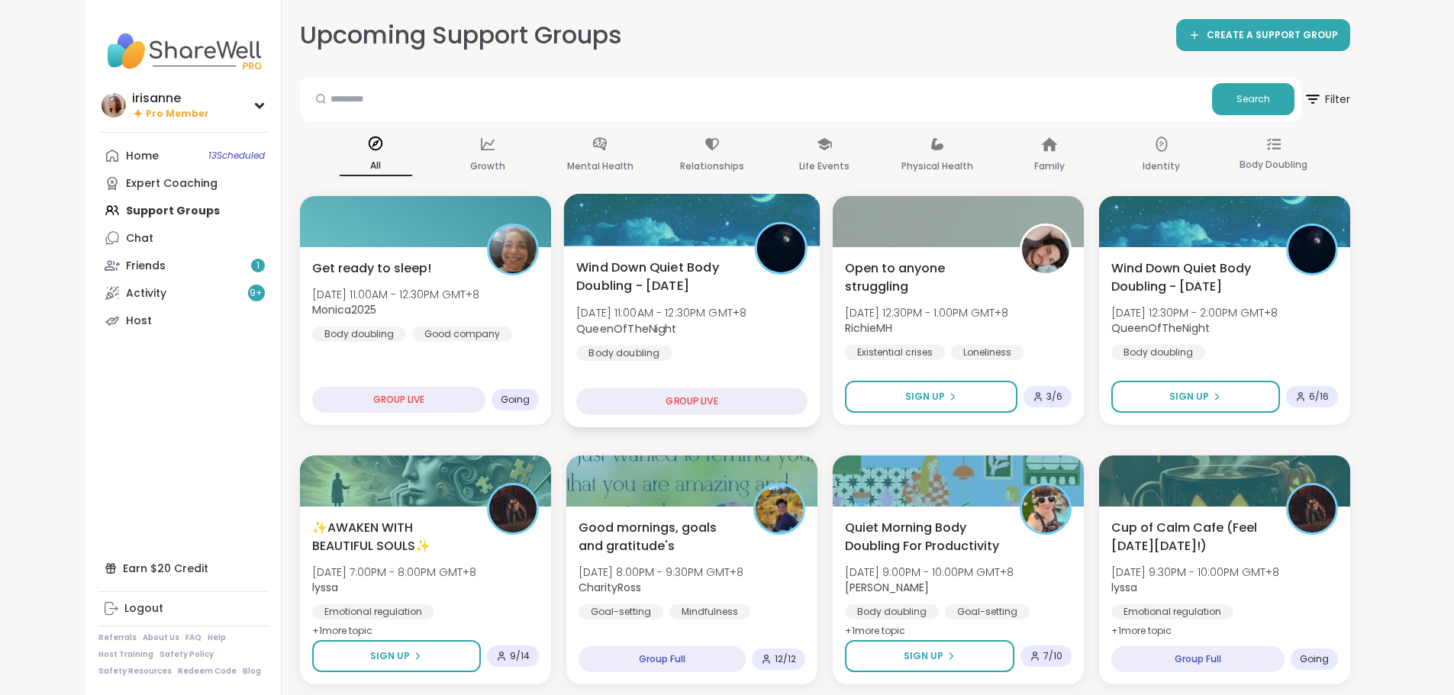
scroll to position [76, 0]
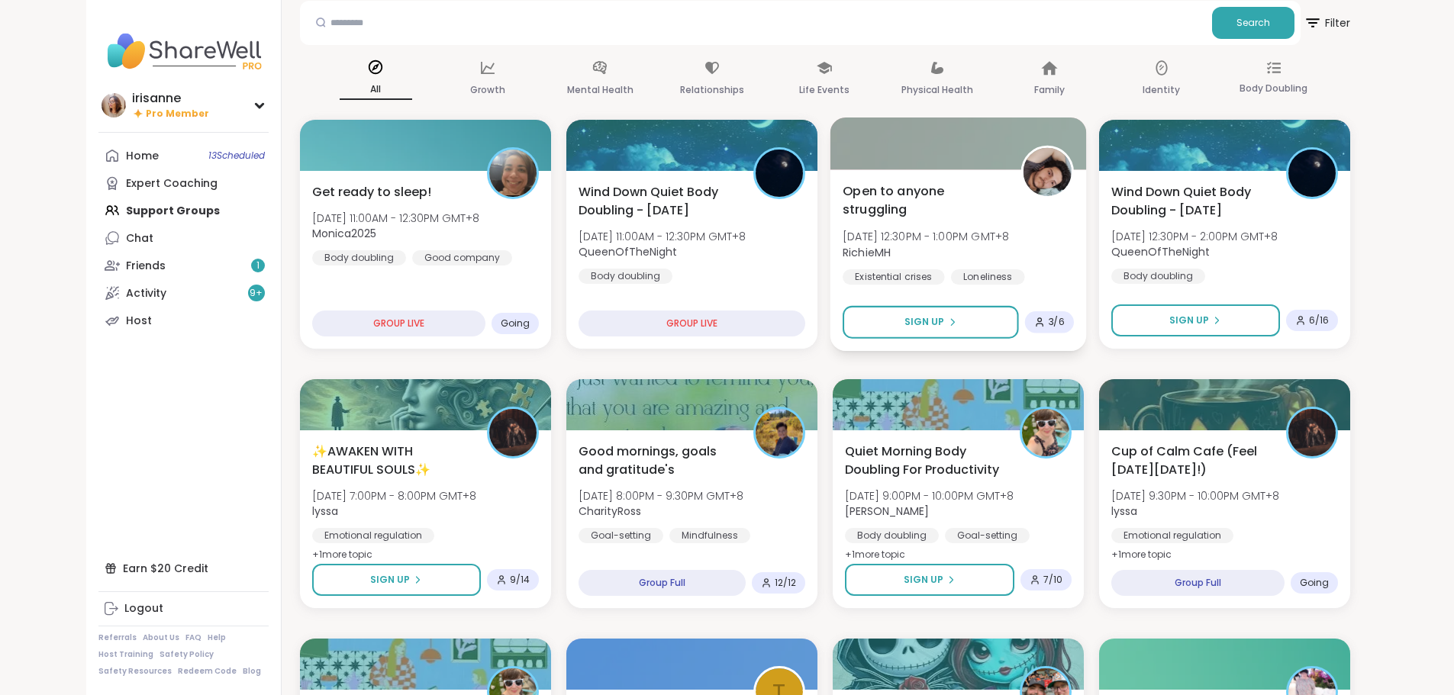
click at [1075, 272] on div "Open to anyone struggling Fri, Oct 10 | 12:30PM - 1:00PM GMT+8 RichieMH Existen…" at bounding box center [958, 260] width 256 height 182
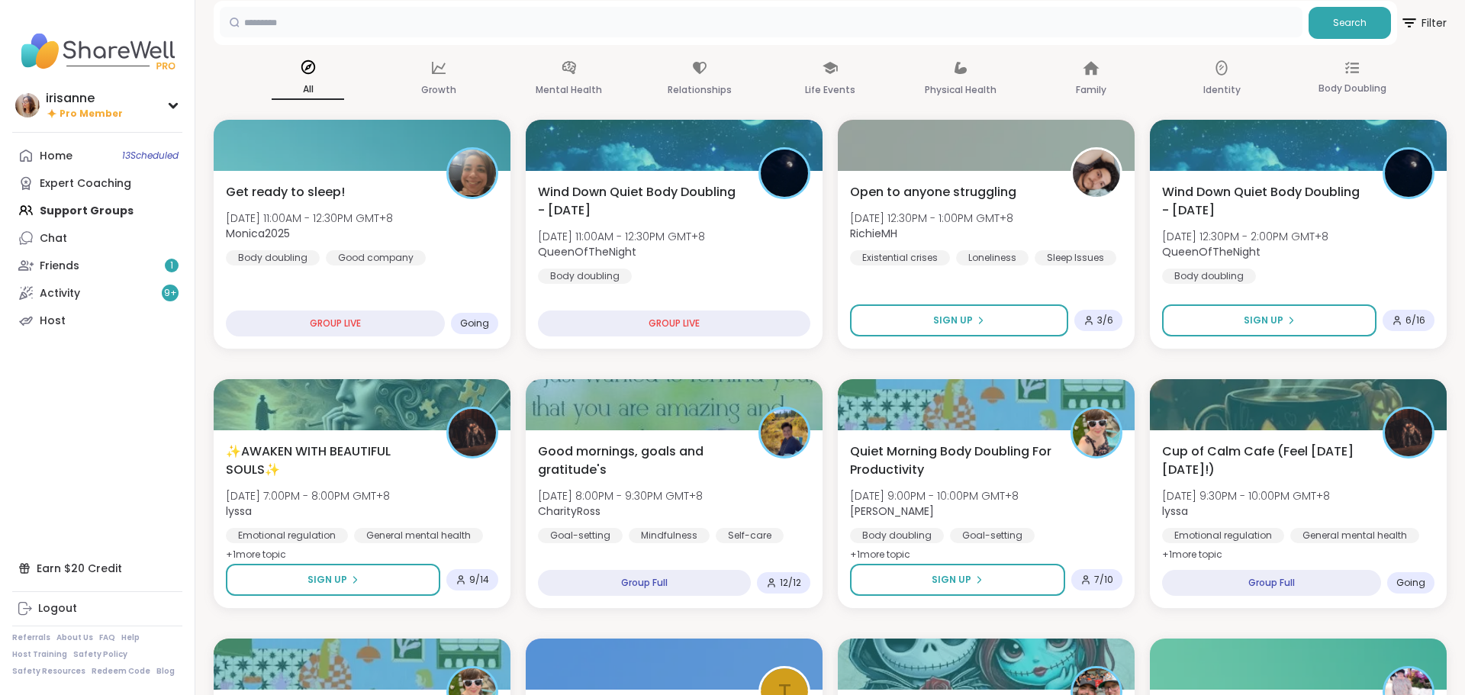
click at [828, 17] on input "text" at bounding box center [761, 22] width 1083 height 31
